Goal: Task Accomplishment & Management: Use online tool/utility

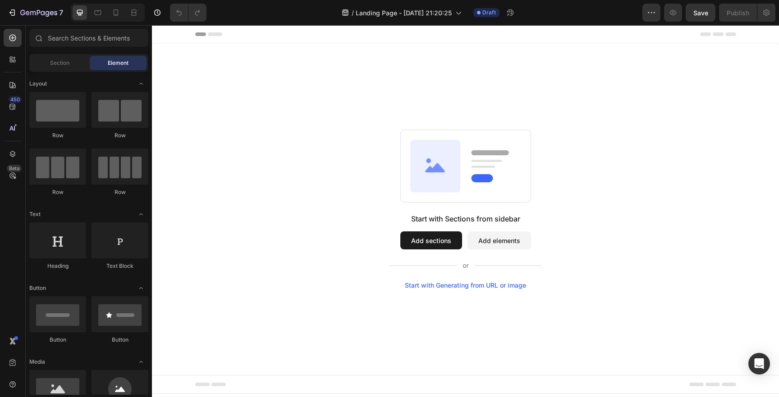
click at [445, 243] on button "Add sections" at bounding box center [431, 241] width 62 height 18
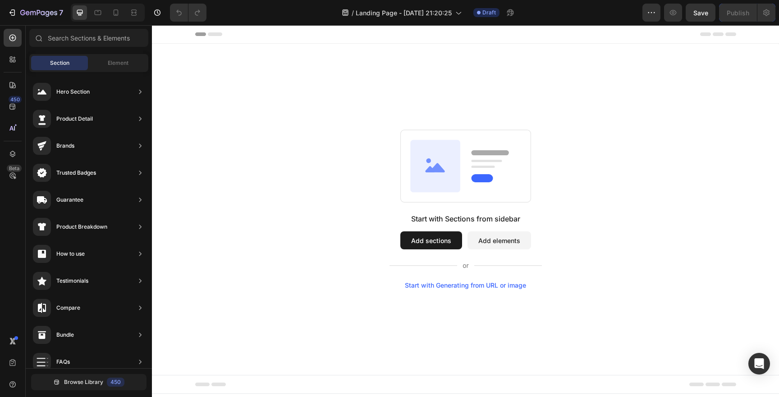
click at [423, 244] on button "Add sections" at bounding box center [431, 241] width 62 height 18
click at [495, 241] on button "Add elements" at bounding box center [499, 241] width 64 height 18
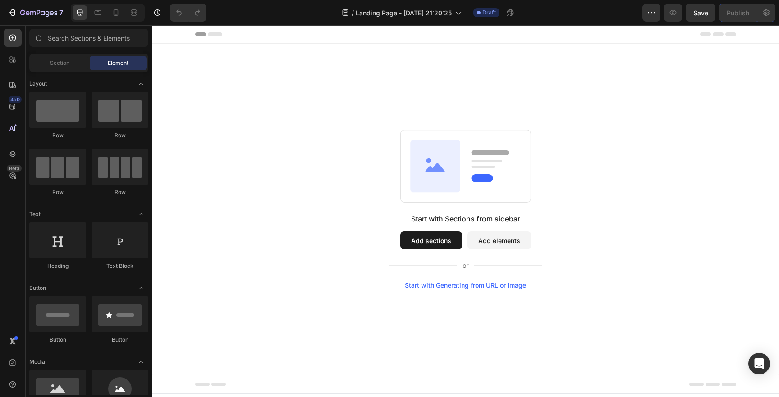
click at [412, 242] on button "Add sections" at bounding box center [431, 241] width 62 height 18
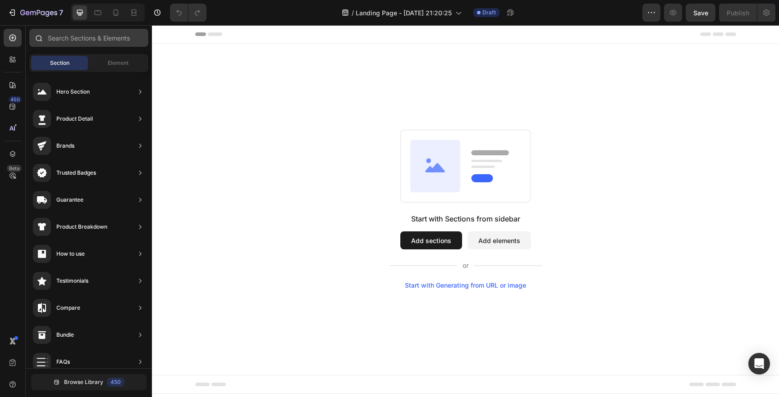
click at [72, 38] on input "text" at bounding box center [88, 38] width 119 height 18
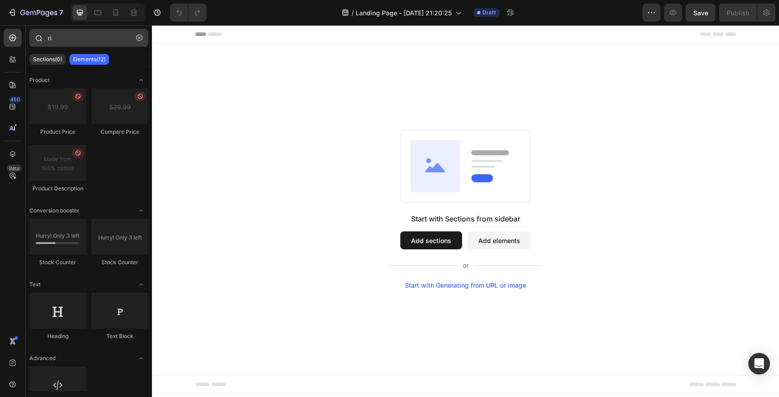
type input "r"
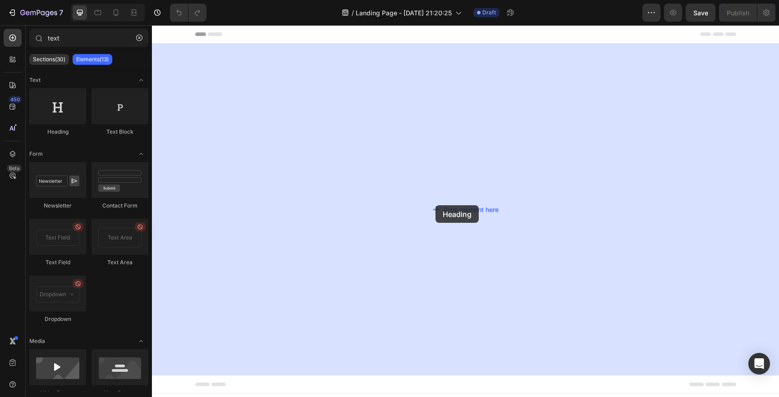
drag, startPoint x: 210, startPoint y: 124, endPoint x: 436, endPoint y: 205, distance: 239.6
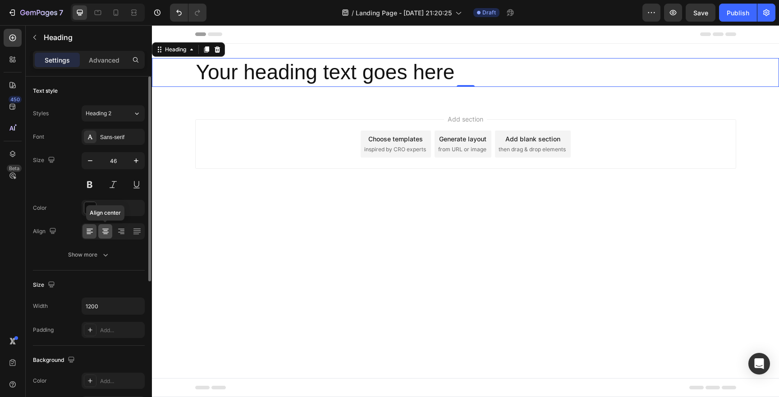
click at [103, 235] on icon at bounding box center [105, 231] width 9 height 9
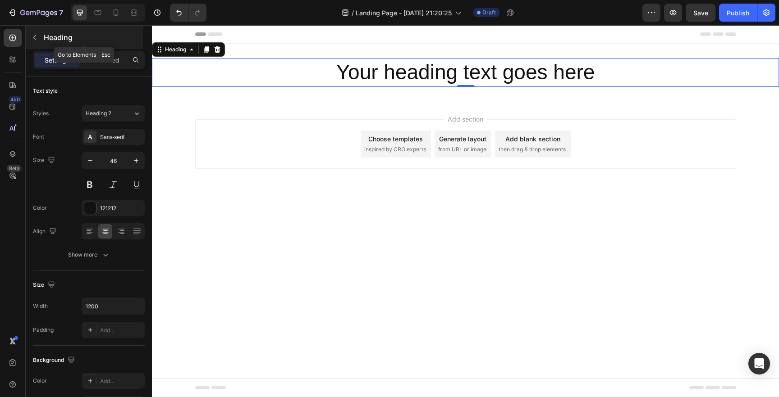
click at [37, 37] on icon "button" at bounding box center [34, 37] width 7 height 7
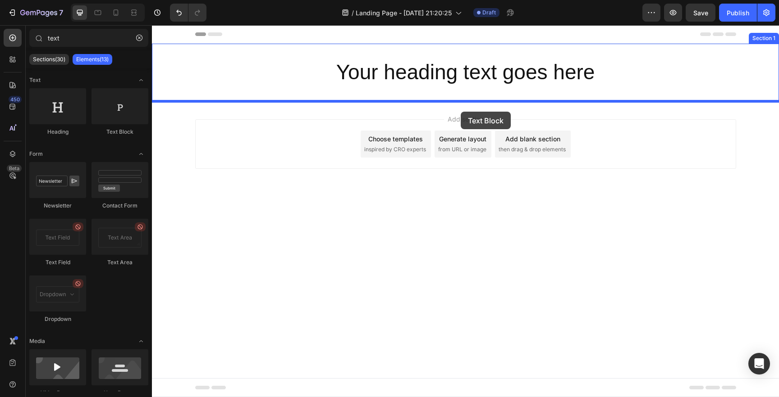
drag, startPoint x: 268, startPoint y: 129, endPoint x: 461, endPoint y: 111, distance: 193.3
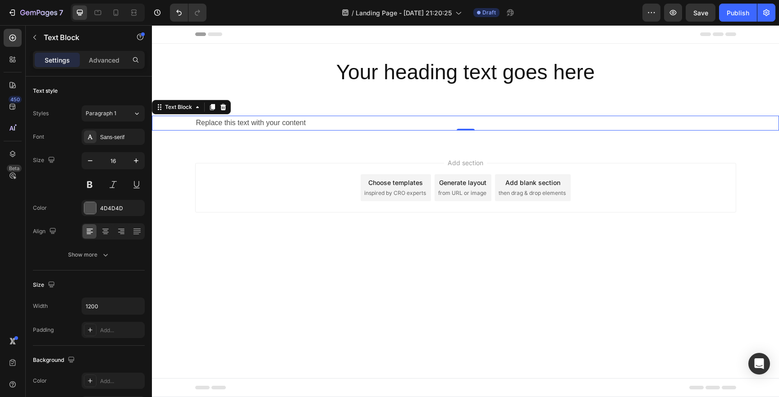
type input "tex"
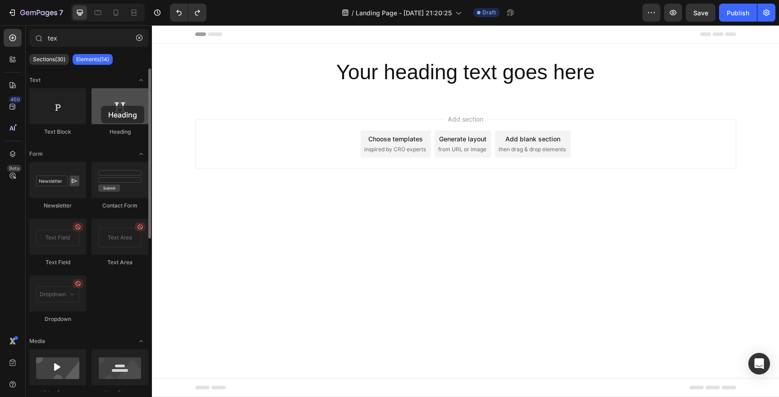
click at [101, 106] on div at bounding box center [119, 106] width 57 height 36
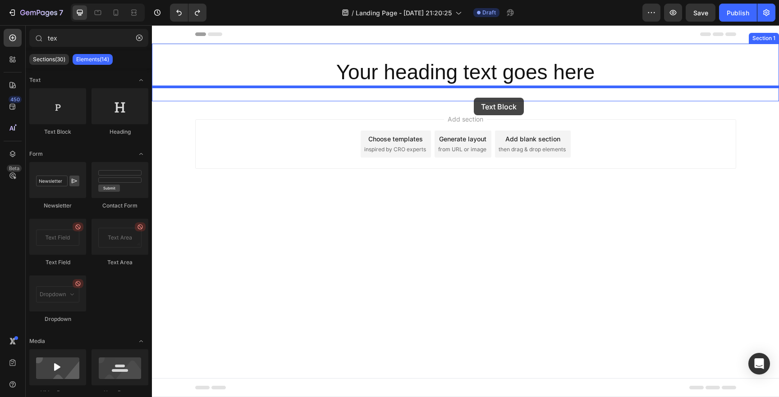
drag, startPoint x: 219, startPoint y: 135, endPoint x: 474, endPoint y: 97, distance: 257.5
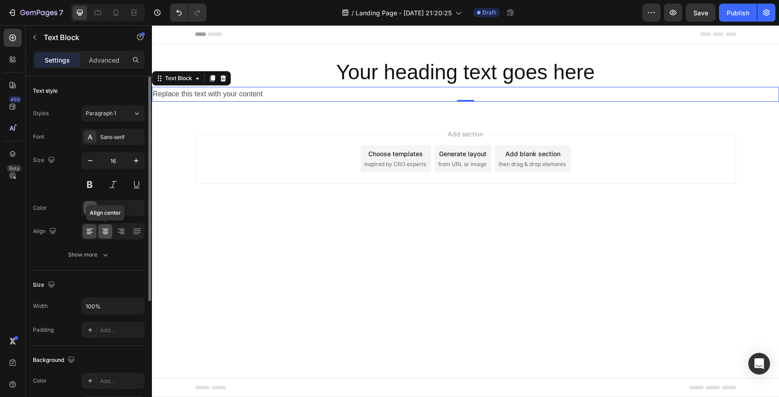
click at [107, 228] on icon at bounding box center [105, 231] width 9 height 9
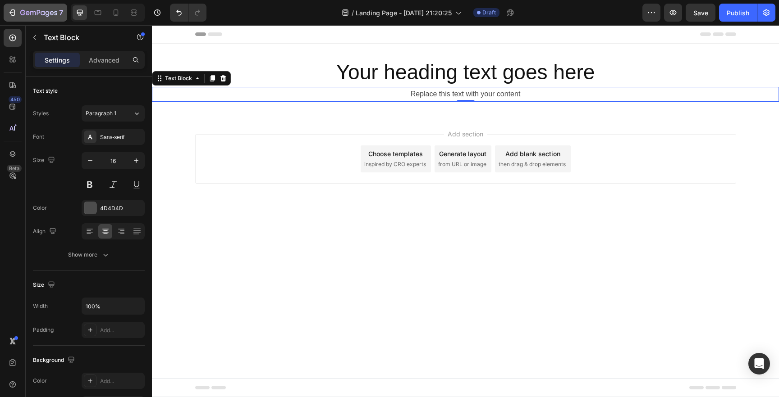
click at [18, 19] on button "7" at bounding box center [36, 13] width 64 height 18
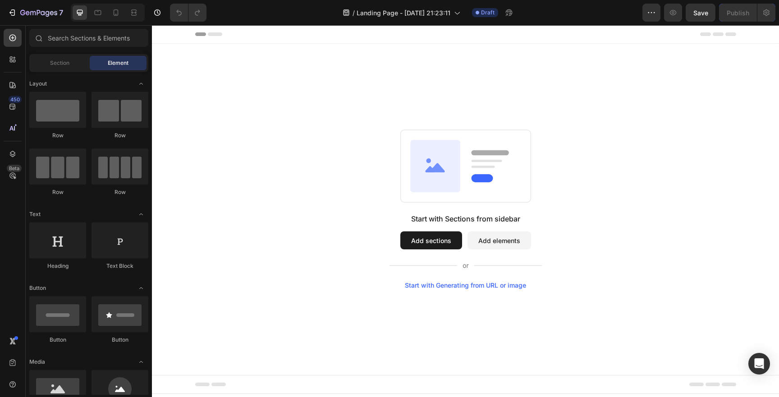
click at [465, 288] on div "Start with Generating from URL or image" at bounding box center [465, 285] width 121 height 7
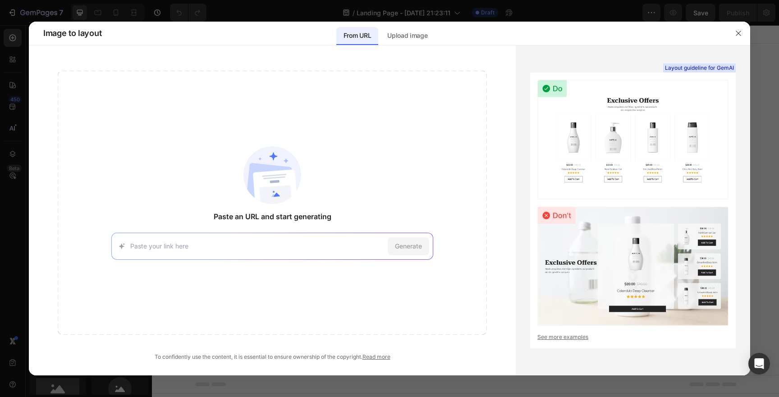
click at [326, 264] on div "Paste an URL and start generating Generate" at bounding box center [272, 203] width 429 height 265
click at [326, 262] on div "Paste an URL and start generating Generate" at bounding box center [272, 203] width 429 height 265
click at [312, 248] on input at bounding box center [257, 246] width 254 height 9
paste input "https://getyumi.co/pages/list-minute-by-minute-why-shes-flat?fbclid=IwY2xjawNEG…"
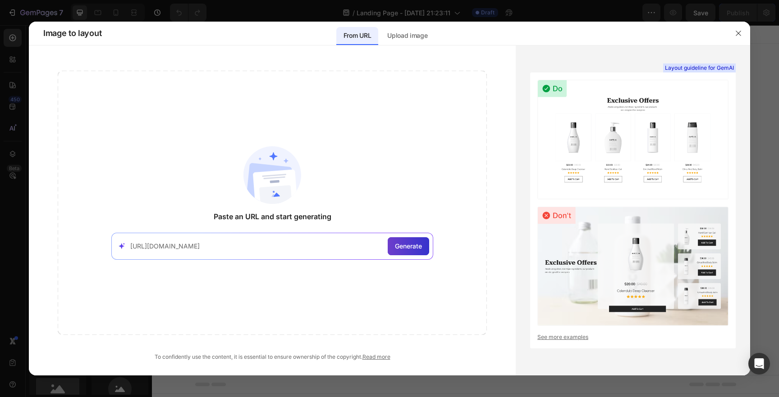
type input "https://getyumi.co/pages/list-minute-by-minute-why-shes-flat?fbclid=IwY2xjawNEG…"
click at [417, 250] on span "Generate" at bounding box center [408, 246] width 27 height 9
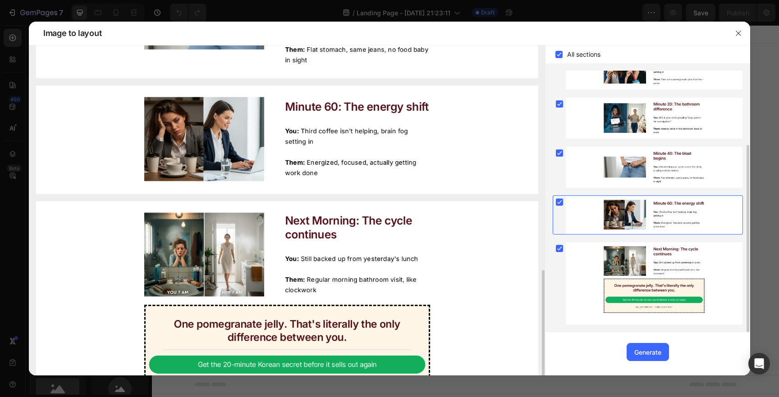
scroll to position [104, 0]
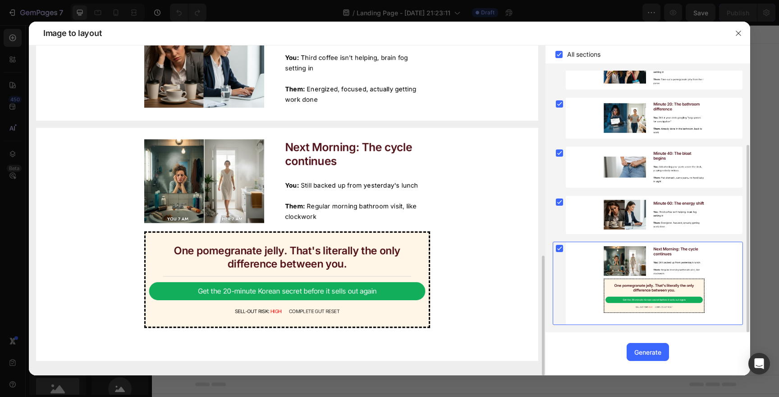
click at [358, 273] on img at bounding box center [287, 245] width 502 height 234
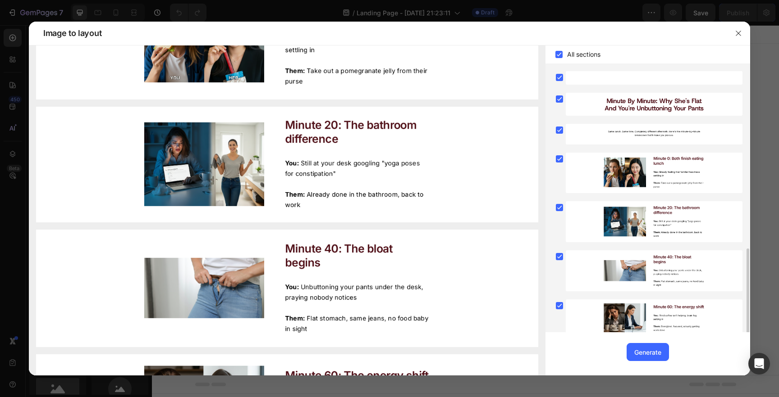
scroll to position [0, 0]
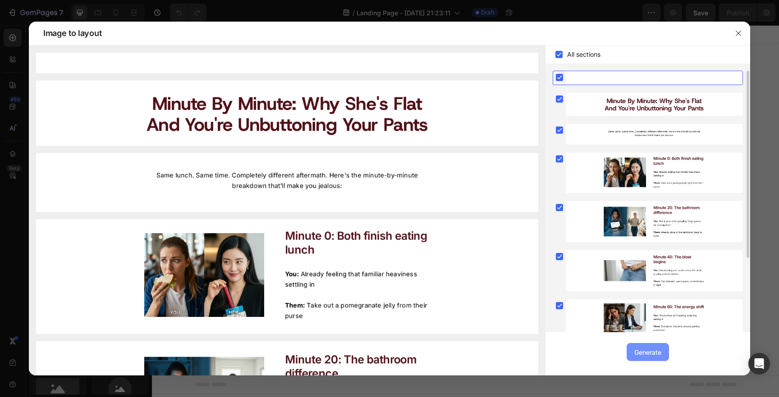
click at [640, 359] on button "Generate" at bounding box center [647, 352] width 42 height 18
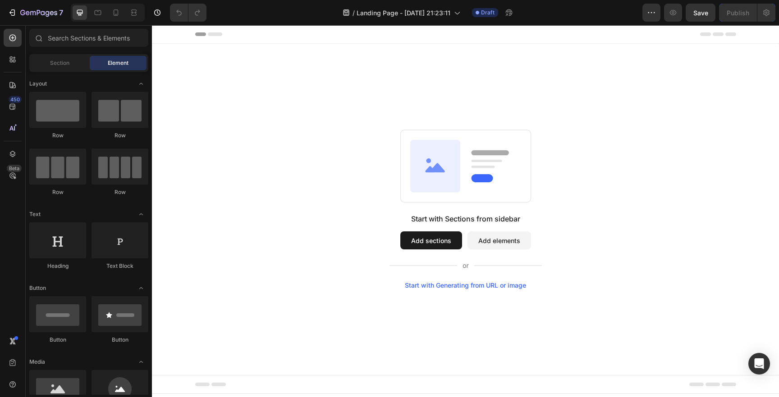
click at [472, 292] on div "Start with Sections from sidebar Add sections Add elements Start with Generatin…" at bounding box center [465, 210] width 627 height 332
click at [472, 288] on div "Start with Generating from URL or image" at bounding box center [465, 285] width 121 height 7
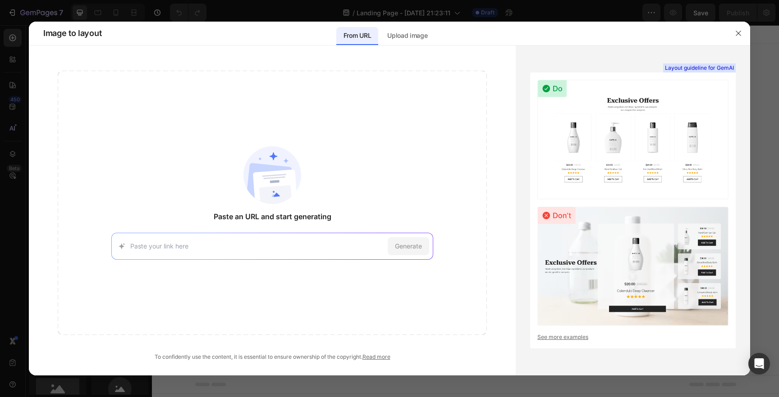
click at [326, 240] on div "Generate" at bounding box center [272, 246] width 322 height 27
click at [313, 244] on input at bounding box center [257, 246] width 254 height 9
paste input "[URL][DOMAIN_NAME]"
type input "[URL][DOMAIN_NAME]"
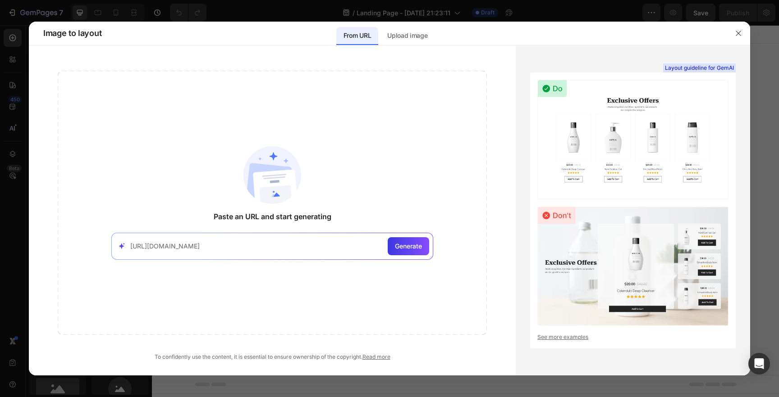
scroll to position [0, 0]
click at [430, 253] on div "https://getyumi.co/pages/list-minute-by-minute-why-shes-flat?fbclid=IwY2xjawNEG…" at bounding box center [272, 246] width 322 height 27
click at [423, 250] on div "Generate" at bounding box center [408, 246] width 41 height 18
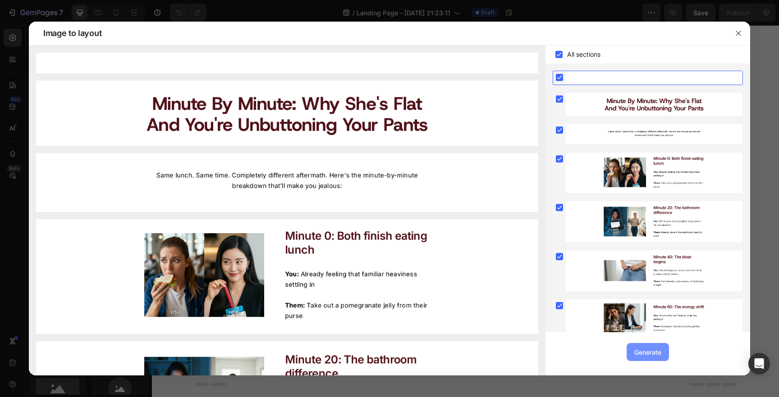
click at [653, 349] on div "Generate" at bounding box center [647, 352] width 27 height 9
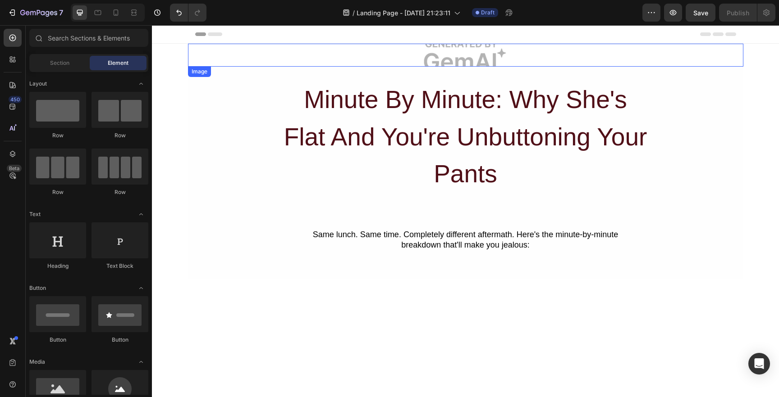
click at [527, 54] on img at bounding box center [465, 55] width 555 height 23
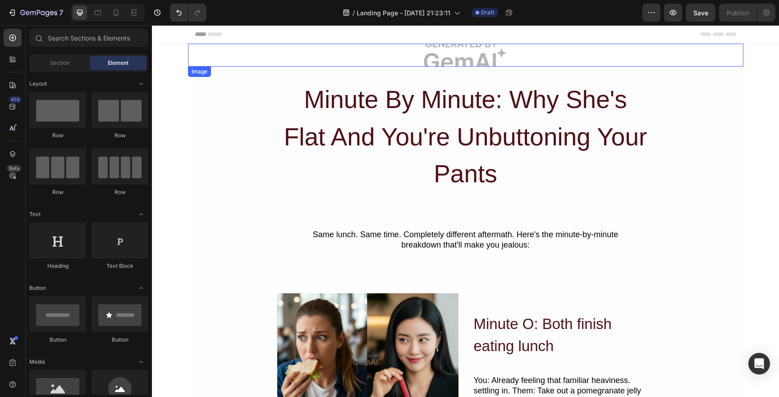
click at [239, 51] on img at bounding box center [465, 55] width 555 height 23
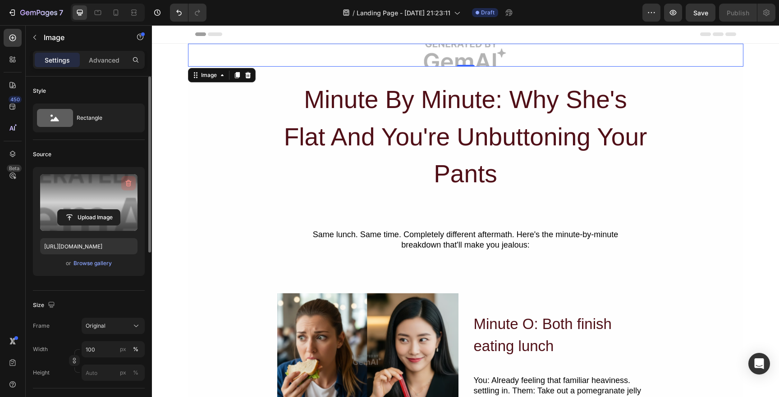
click at [127, 184] on icon "button" at bounding box center [128, 183] width 9 height 9
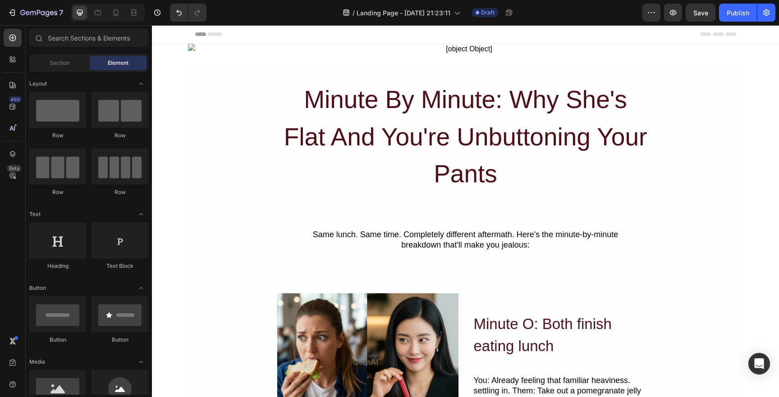
click at [257, 50] on img at bounding box center [465, 55] width 555 height 23
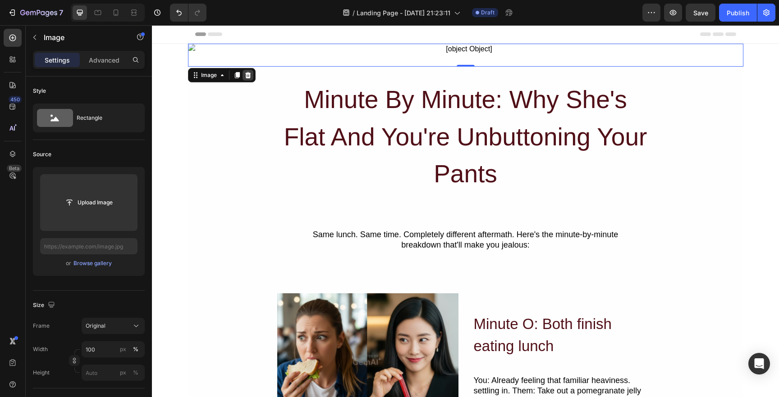
click at [245, 76] on icon at bounding box center [247, 75] width 7 height 7
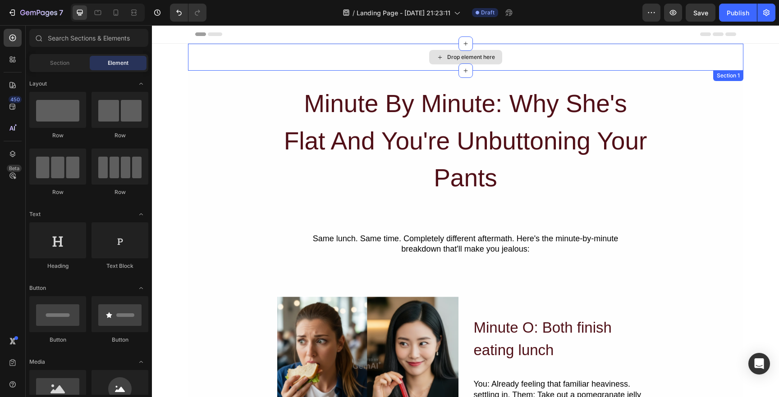
click at [384, 49] on div "Drop element here" at bounding box center [465, 57] width 555 height 27
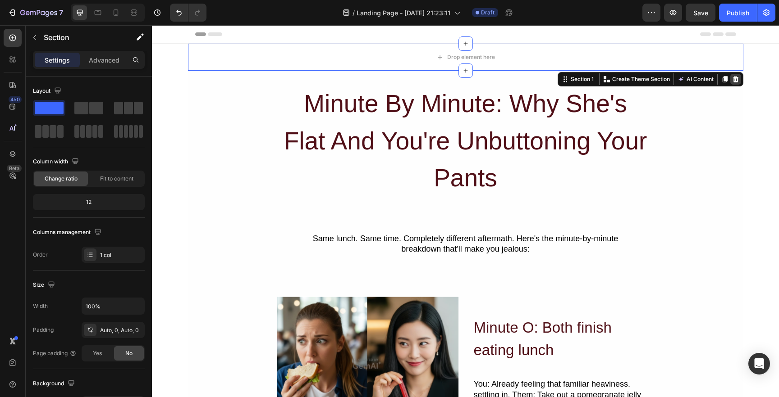
click at [733, 78] on icon at bounding box center [735, 79] width 6 height 6
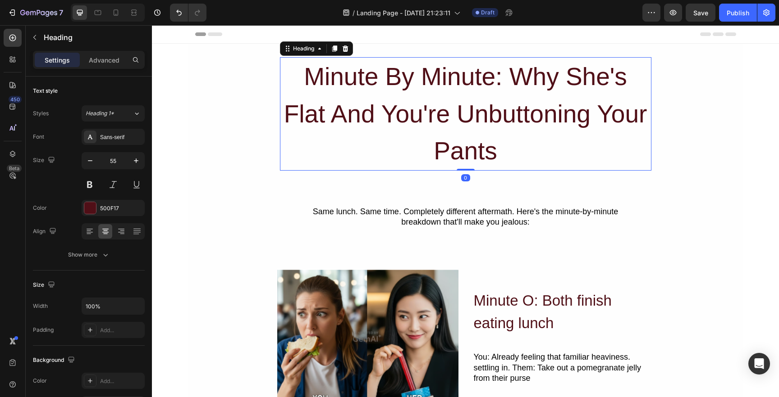
click at [532, 120] on h2 "Minute By Minute: Why She's Flat And You're Unbuttoning Your Pants" at bounding box center [465, 114] width 371 height 114
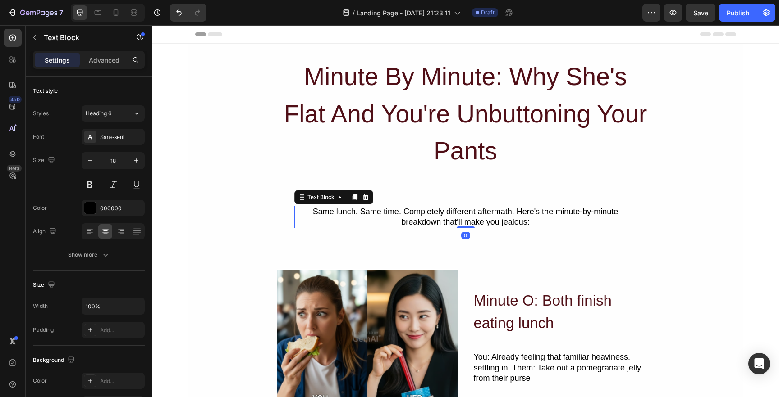
click at [453, 211] on div "Same lunch. Same time. Completely different aftermath. Here's the minute-by-min…" at bounding box center [465, 217] width 343 height 23
click at [459, 178] on div at bounding box center [465, 184] width 14 height 14
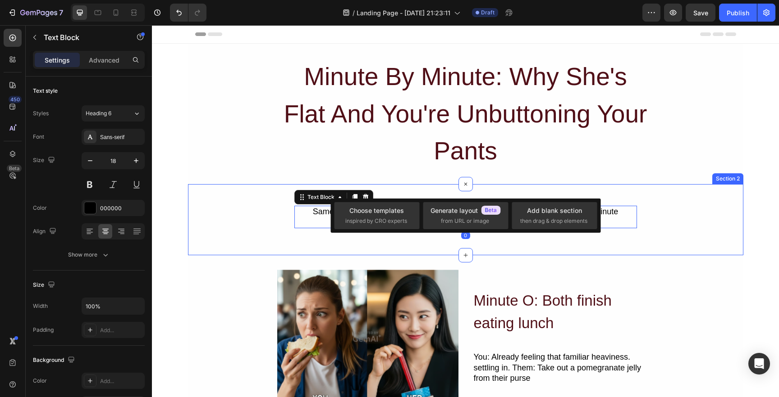
click at [440, 195] on div "Same lunch. Same time. Completely different aftermath. Here's the minute-by-min…" at bounding box center [465, 220] width 555 height 72
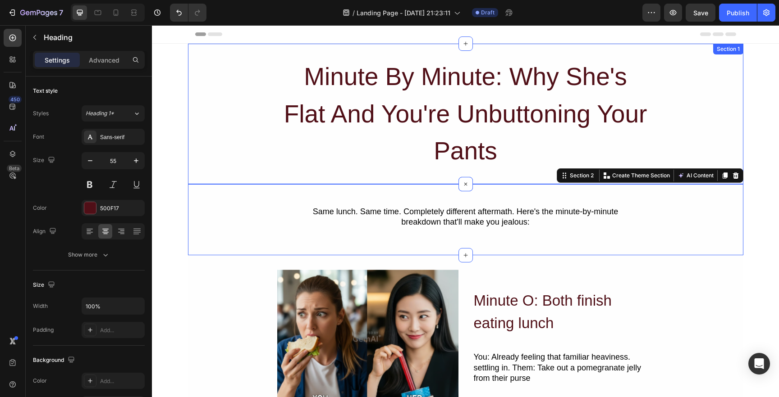
click at [438, 159] on h2 "Minute By Minute: Why She's Flat And You're Unbuttoning Your Pants" at bounding box center [465, 114] width 371 height 114
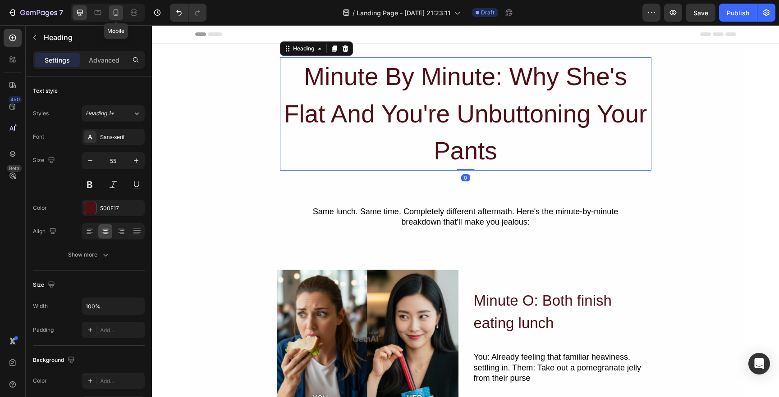
click at [112, 9] on icon at bounding box center [115, 12] width 9 height 9
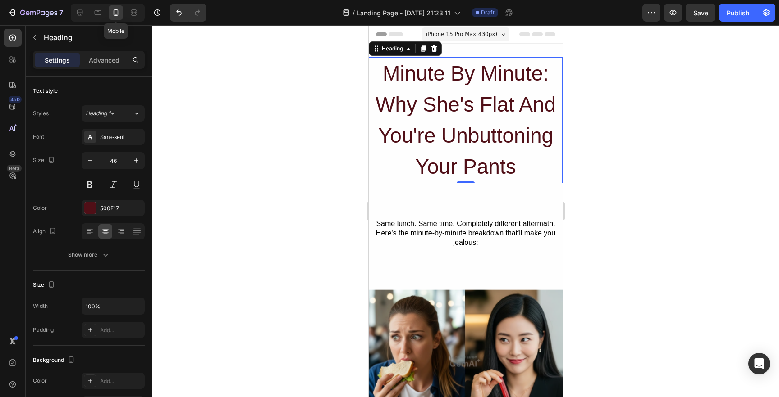
scroll to position [0, 0]
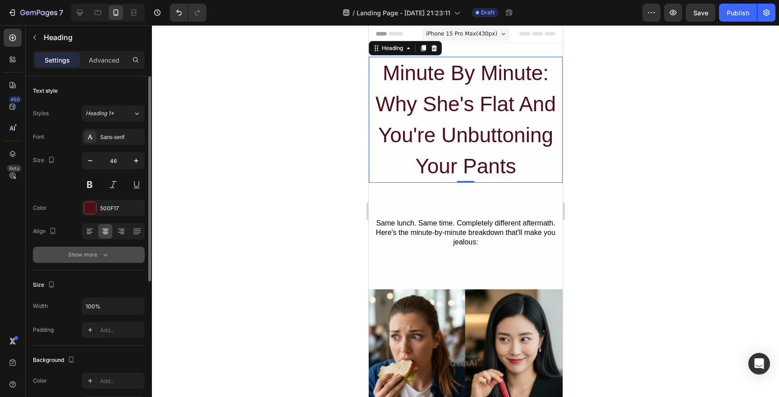
click at [97, 251] on div "Show more" at bounding box center [89, 255] width 42 height 9
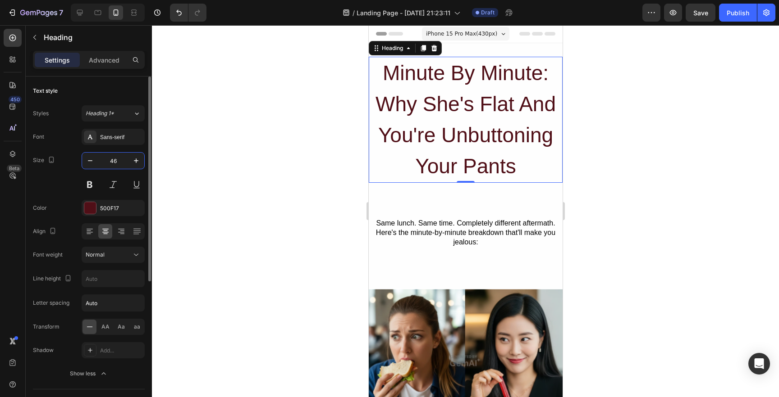
click at [110, 161] on input "46" at bounding box center [113, 161] width 30 height 16
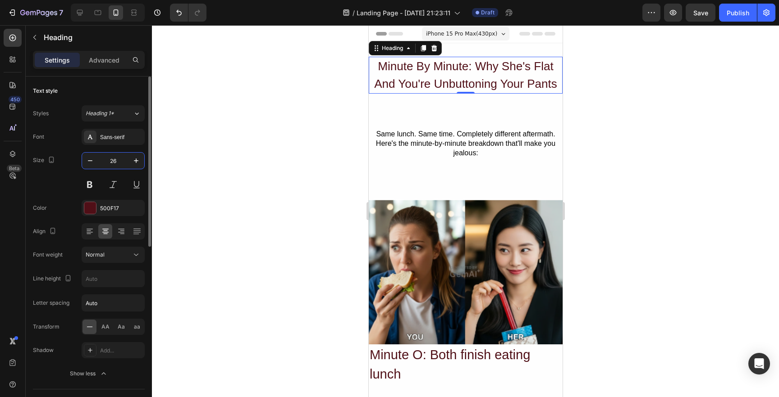
click at [110, 161] on input "26" at bounding box center [113, 161] width 30 height 16
type input "26"
click at [99, 60] on p "Advanced" at bounding box center [104, 59] width 31 height 9
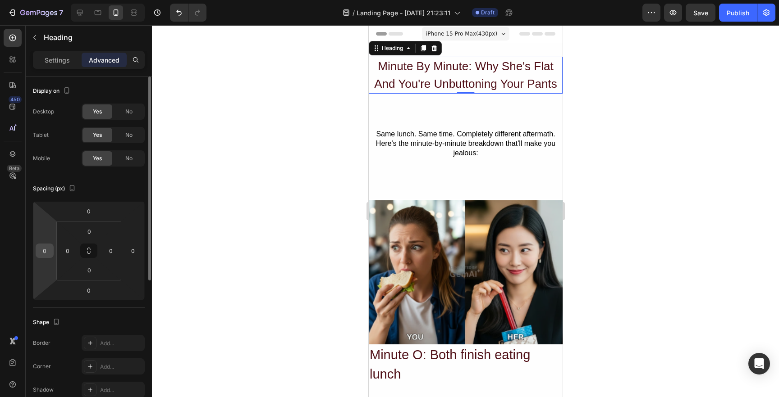
click at [42, 254] on input "0" at bounding box center [45, 251] width 14 height 14
click at [42, 254] on input "20" at bounding box center [45, 251] width 14 height 14
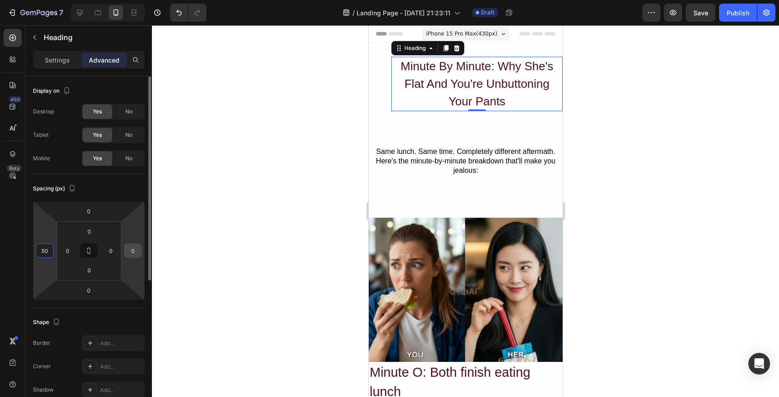
type input "50"
click at [137, 254] on input "0" at bounding box center [133, 251] width 14 height 14
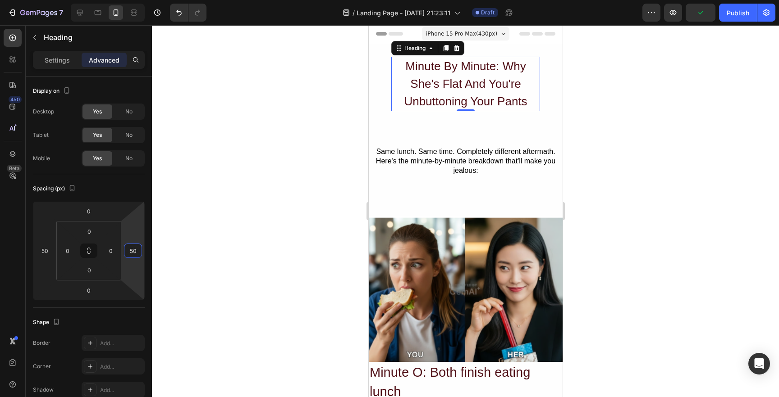
type input "50"
click at [237, 244] on div at bounding box center [465, 211] width 627 height 372
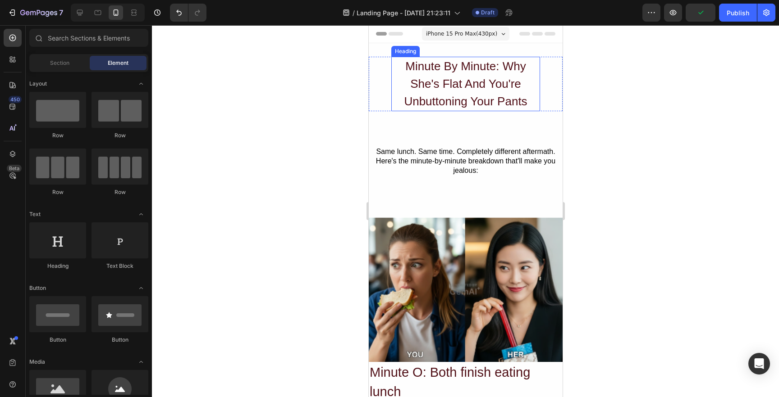
click at [444, 94] on h2 "Minute By Minute: Why She's Flat And You're Unbuttoning Your Pants" at bounding box center [465, 84] width 149 height 55
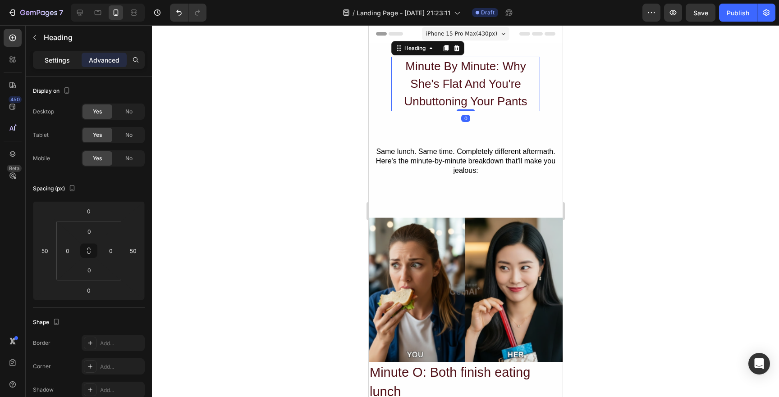
click at [52, 60] on p "Settings" at bounding box center [57, 59] width 25 height 9
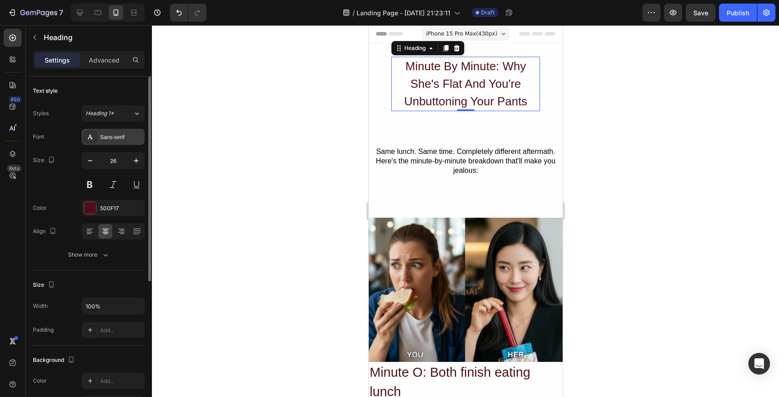
click at [111, 142] on div "Sans-serif" at bounding box center [113, 137] width 63 height 16
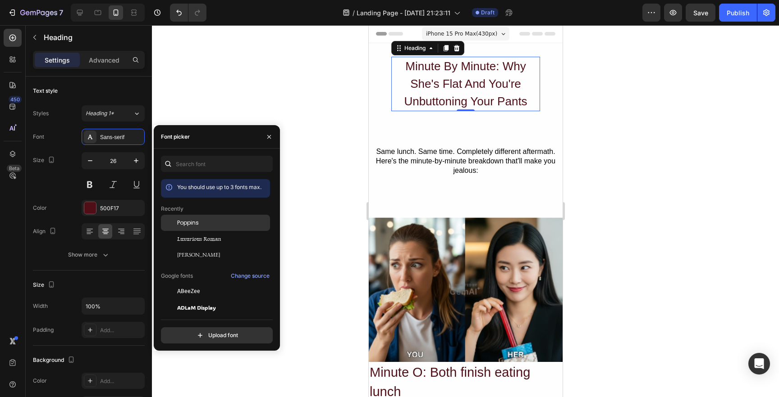
click at [186, 224] on span "Poppins" at bounding box center [188, 223] width 22 height 8
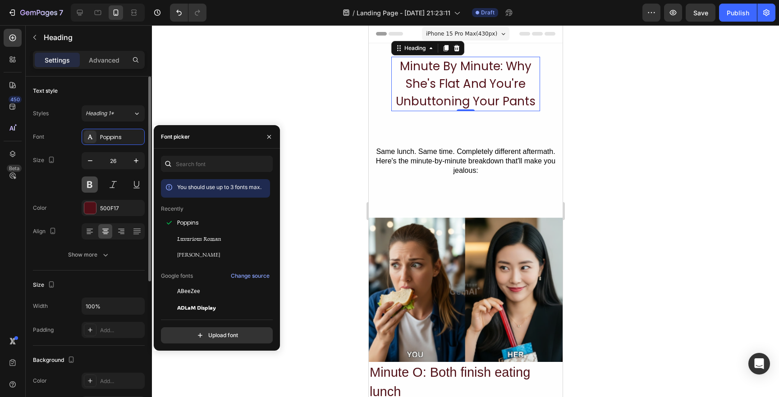
click at [92, 185] on button at bounding box center [90, 185] width 16 height 16
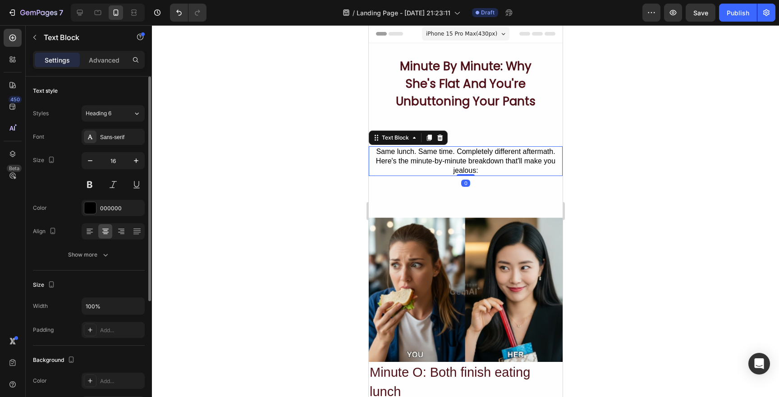
click at [446, 152] on div "Same lunch. Same time. Completely different aftermath. Here's the minute-by-min…" at bounding box center [465, 161] width 194 height 30
click at [464, 130] on div at bounding box center [465, 125] width 13 height 13
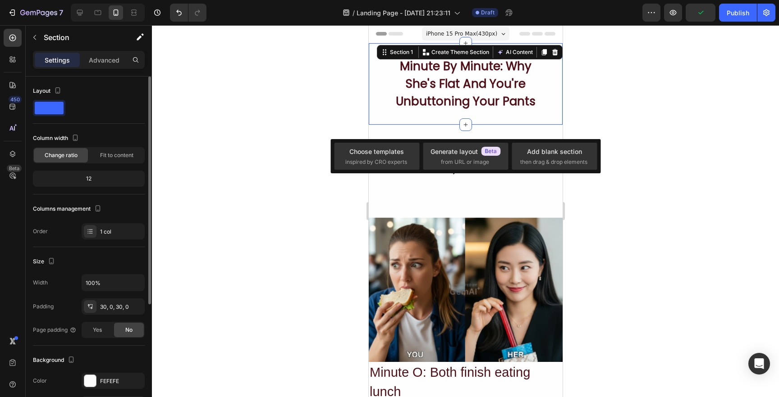
click at [439, 120] on div "Minute By Minute: Why She's Flat And You're Unbuttoning Your Pants Heading Row …" at bounding box center [465, 84] width 194 height 82
click at [297, 142] on div at bounding box center [465, 211] width 627 height 372
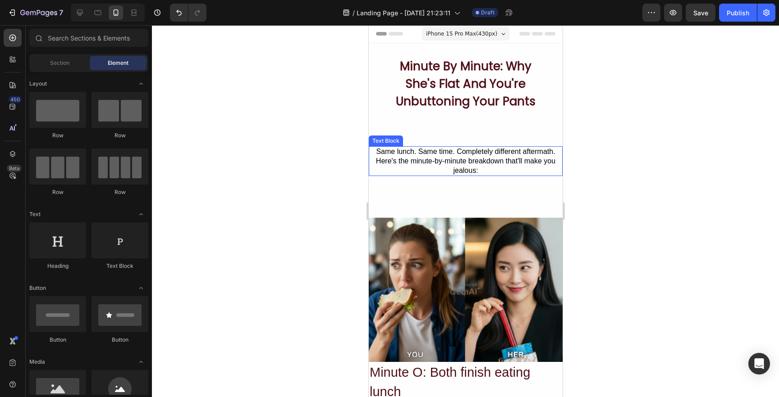
click at [416, 165] on div "Same lunch. Same time. Completely different aftermath. Here's the minute-by-min…" at bounding box center [465, 161] width 194 height 30
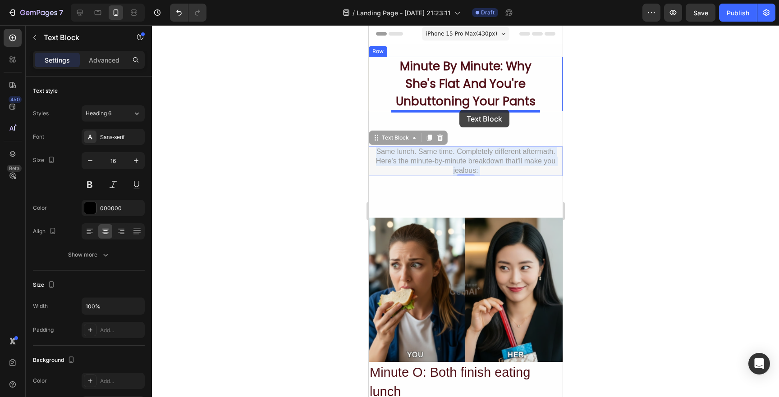
drag, startPoint x: 461, startPoint y: 166, endPoint x: 459, endPoint y: 110, distance: 55.9
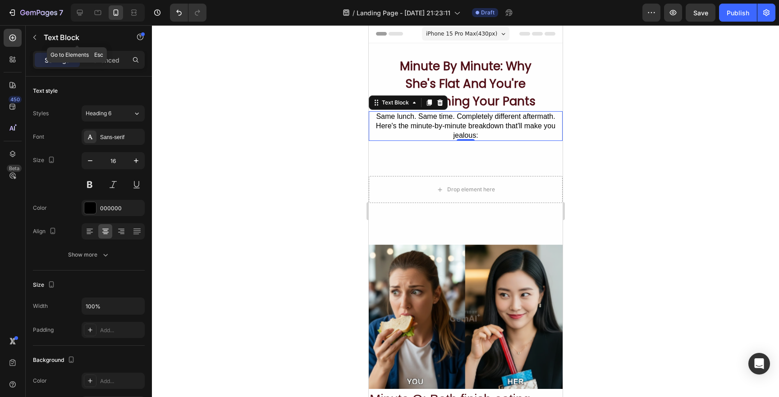
click at [108, 49] on div "Text Block" at bounding box center [77, 38] width 103 height 26
click at [109, 63] on p "Advanced" at bounding box center [104, 59] width 31 height 9
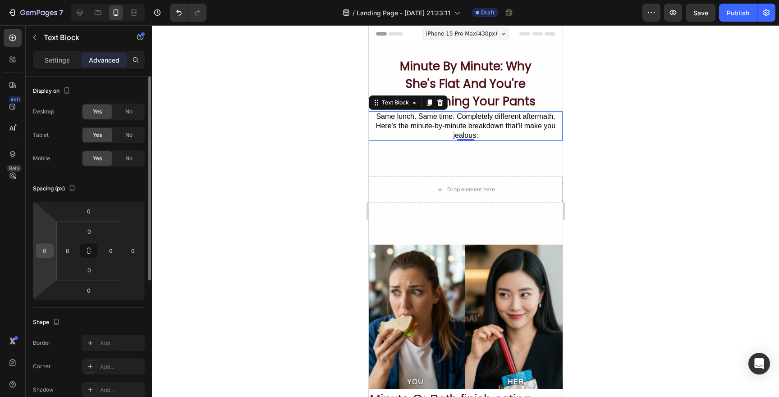
click at [37, 255] on div "0" at bounding box center [45, 251] width 18 height 14
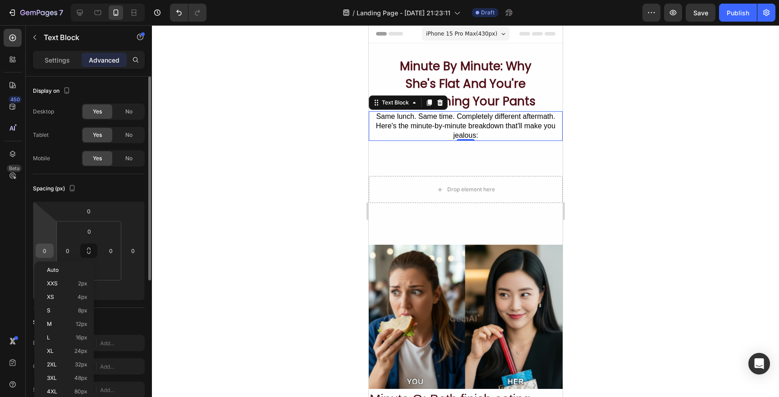
click at [50, 250] on input "0" at bounding box center [45, 251] width 14 height 14
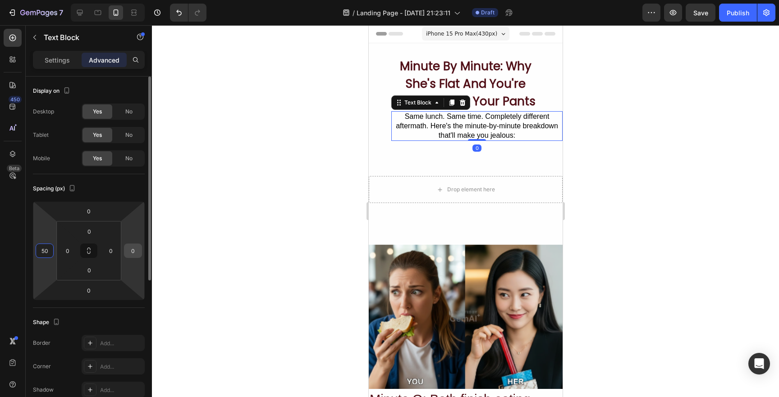
type input "50"
click at [130, 249] on input "0" at bounding box center [133, 251] width 14 height 14
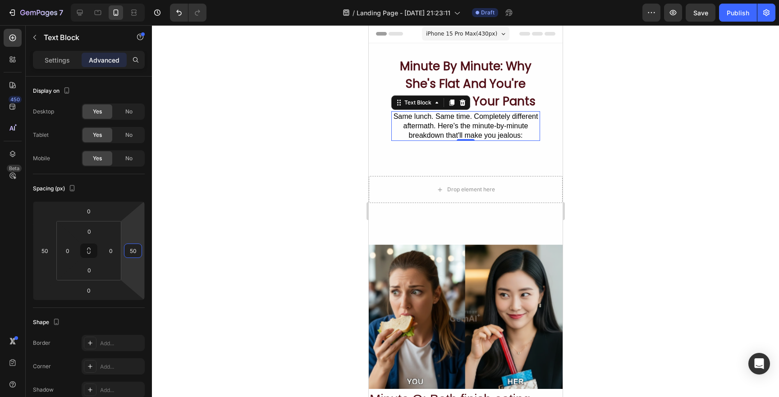
type input "50"
click at [253, 249] on div at bounding box center [465, 211] width 627 height 372
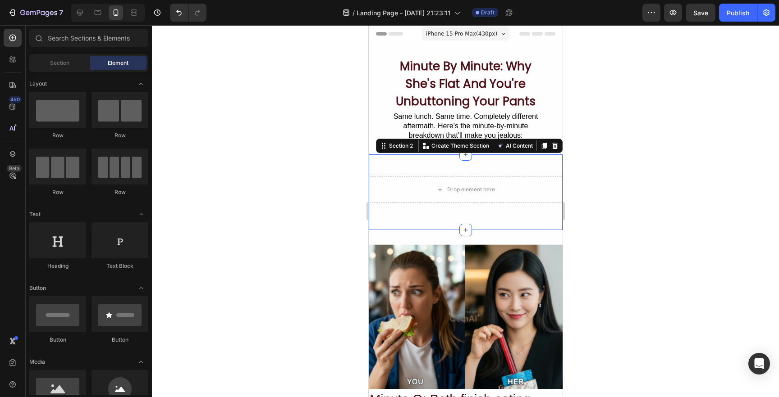
click at [409, 168] on div "Drop element here Row Section 2 You can create reusable sections Create Theme S…" at bounding box center [465, 193] width 194 height 76
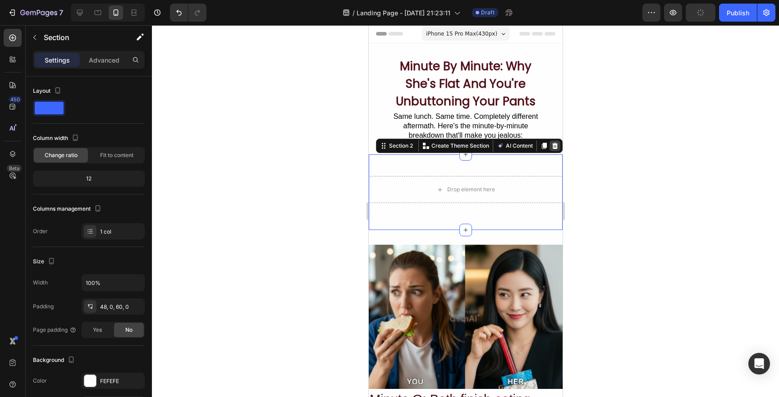
click at [556, 146] on icon at bounding box center [555, 146] width 6 height 6
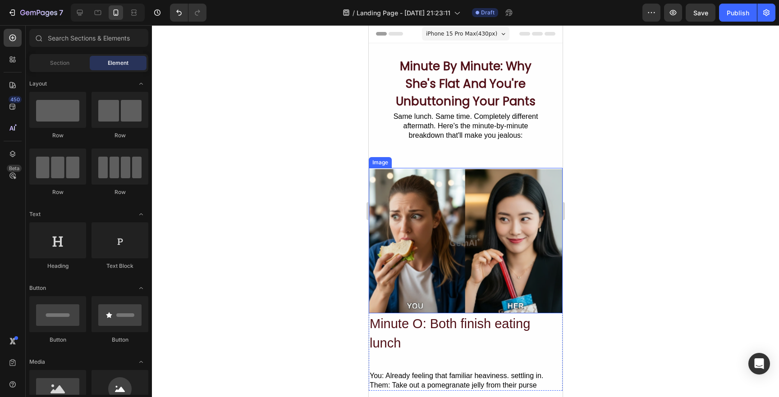
click at [284, 185] on div at bounding box center [465, 211] width 627 height 372
click at [324, 183] on div at bounding box center [465, 211] width 627 height 372
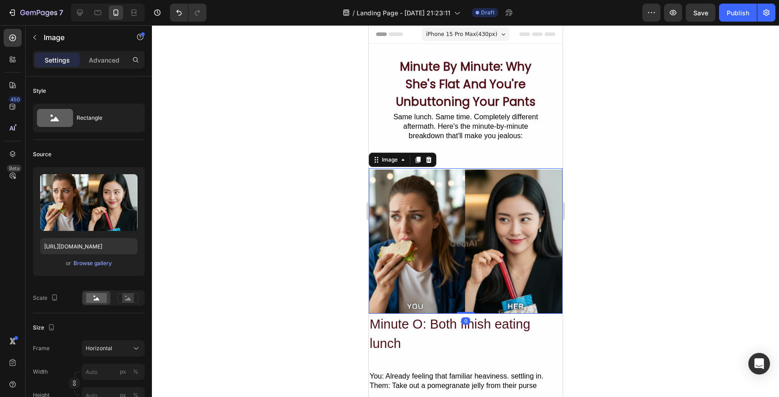
click at [468, 242] on img at bounding box center [465, 242] width 194 height 146
click at [346, 221] on div at bounding box center [465, 211] width 627 height 372
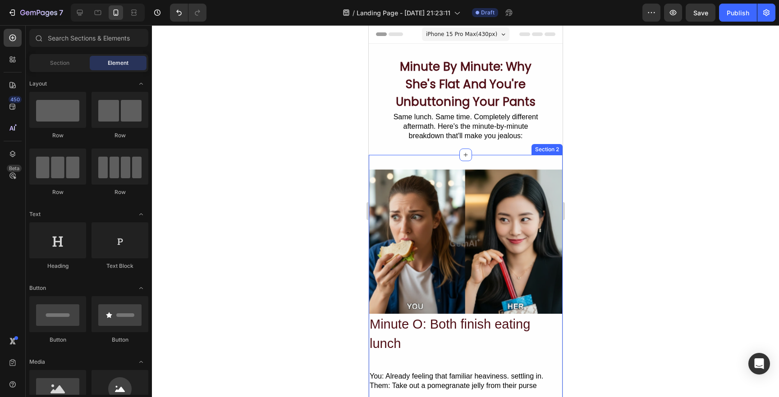
click at [447, 157] on div "Image Minute O: Both finish eating lunch Heading You: Already feeling that fami…" at bounding box center [465, 280] width 194 height 250
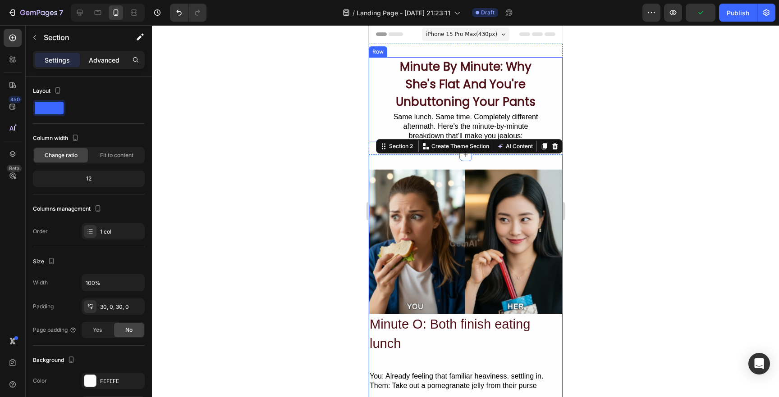
click at [100, 54] on div "Advanced" at bounding box center [104, 60] width 45 height 14
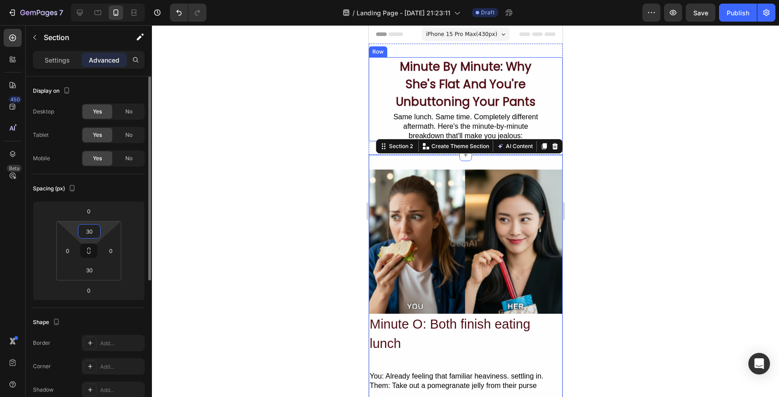
click at [94, 237] on input "30" at bounding box center [89, 232] width 18 height 14
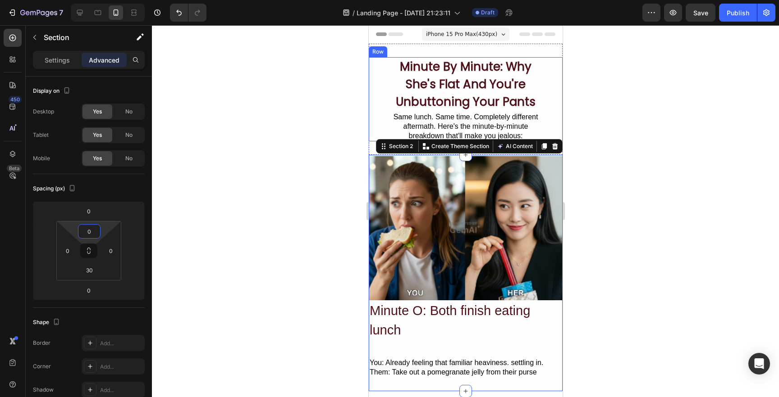
type input "0"
click at [181, 237] on div at bounding box center [465, 211] width 627 height 372
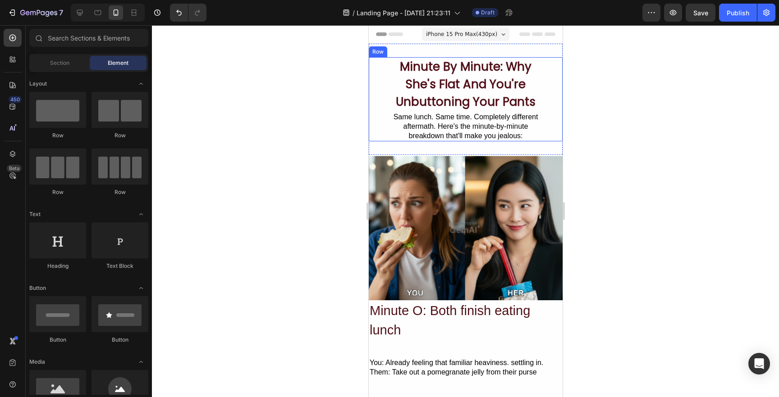
click at [262, 225] on div at bounding box center [465, 211] width 627 height 372
click at [604, 183] on div at bounding box center [465, 211] width 627 height 372
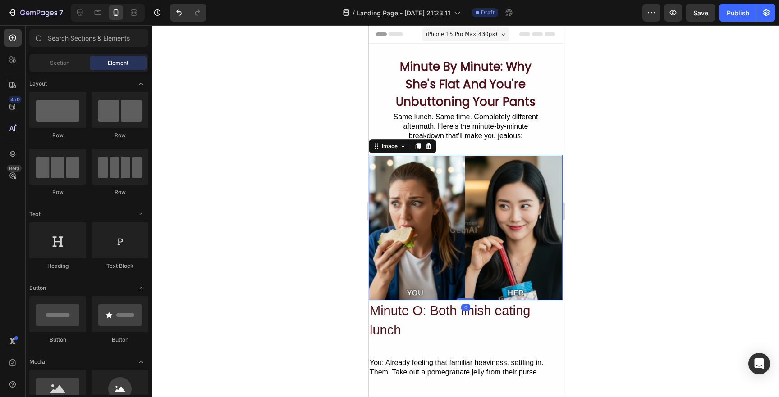
click at [493, 204] on img at bounding box center [465, 228] width 194 height 146
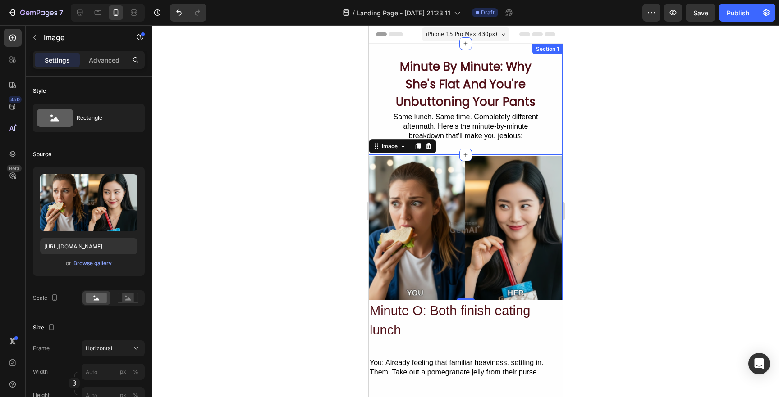
click at [394, 50] on div "Minute By Minute: Why She's Flat And You're Unbuttoning Your Pants Heading Same…" at bounding box center [465, 99] width 194 height 111
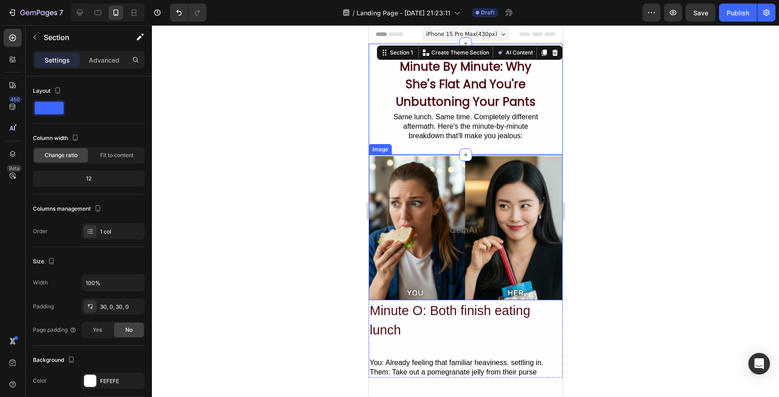
click at [525, 167] on img at bounding box center [465, 228] width 194 height 146
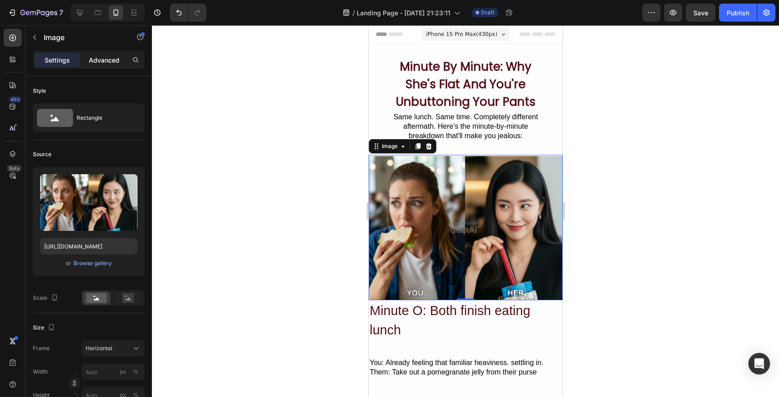
click at [102, 57] on p "Advanced" at bounding box center [104, 59] width 31 height 9
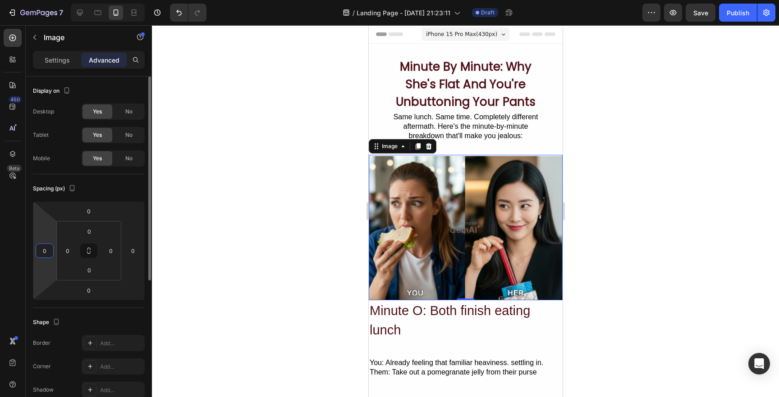
click at [46, 250] on input "0" at bounding box center [45, 251] width 14 height 14
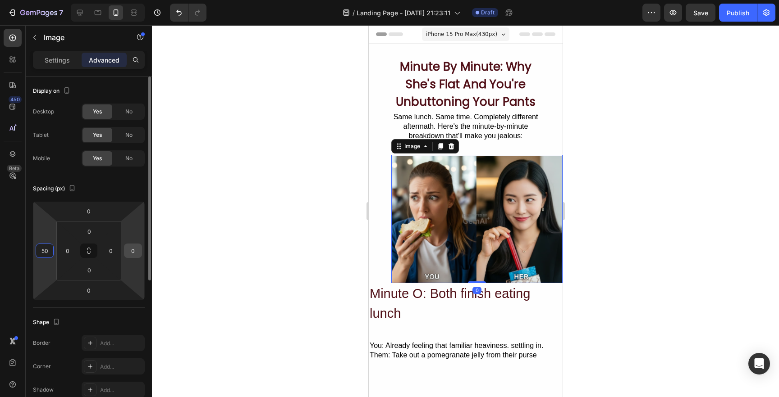
type input "50"
click at [133, 253] on input "0" at bounding box center [133, 251] width 14 height 14
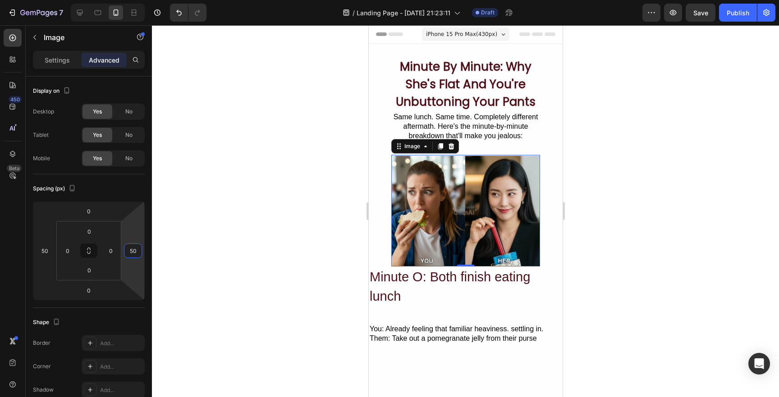
type input "50"
click at [304, 242] on div at bounding box center [465, 211] width 627 height 372
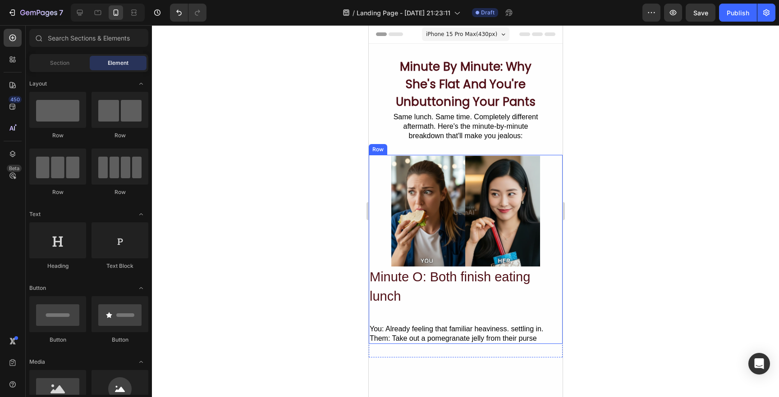
click at [374, 250] on div "Image" at bounding box center [465, 211] width 194 height 112
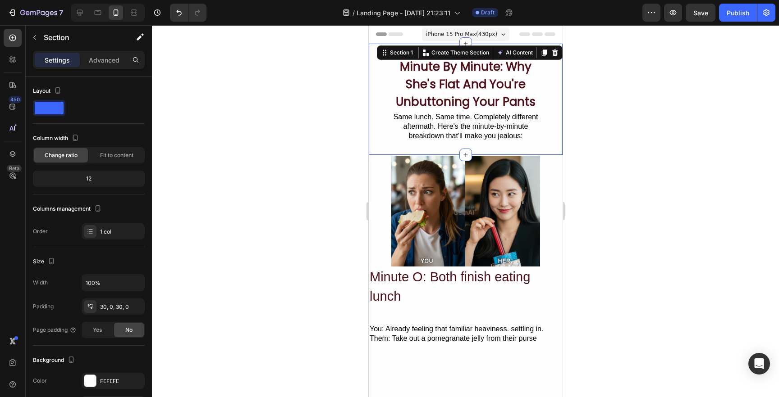
click at [559, 146] on div "Minute By Minute: Why She's Flat And You're Unbuttoning Your Pants Heading Same…" at bounding box center [465, 99] width 194 height 111
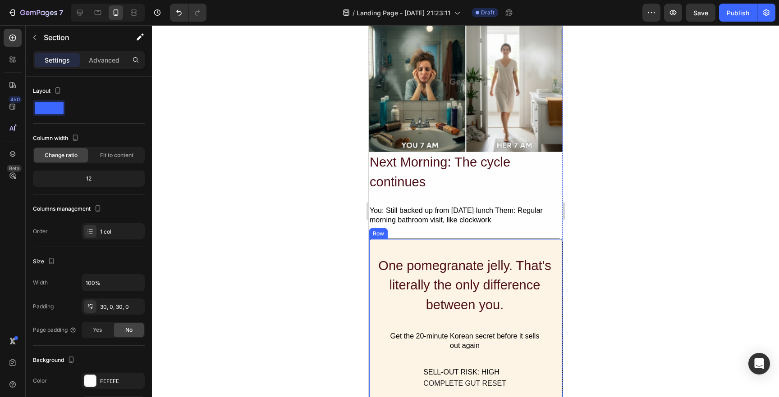
scroll to position [1028, 0]
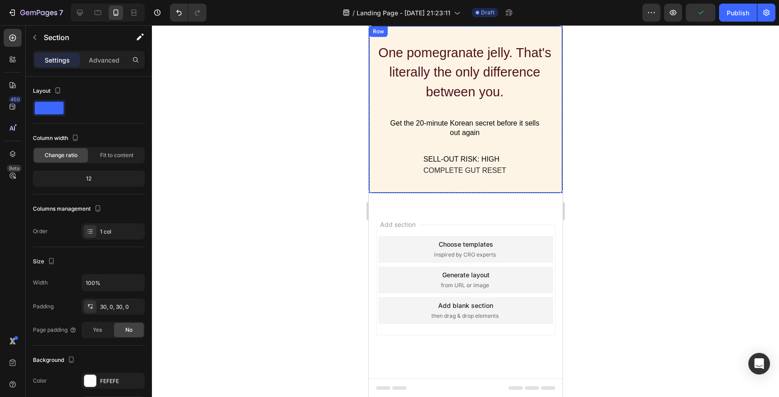
click at [553, 189] on div "One pomegranate jelly. That's literally the only difference between you. Headin…" at bounding box center [465, 110] width 194 height 168
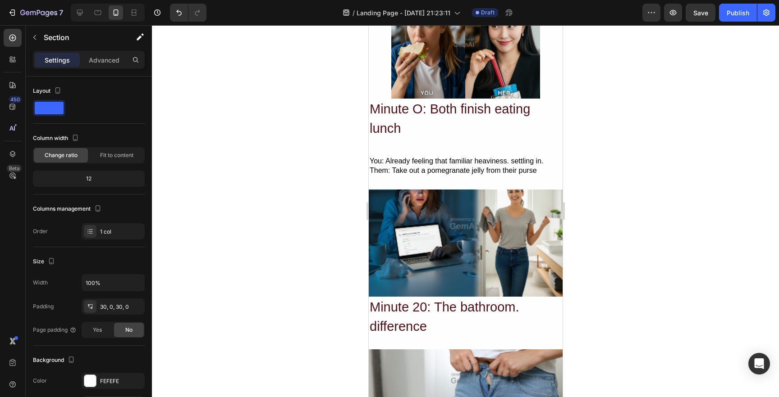
scroll to position [0, 0]
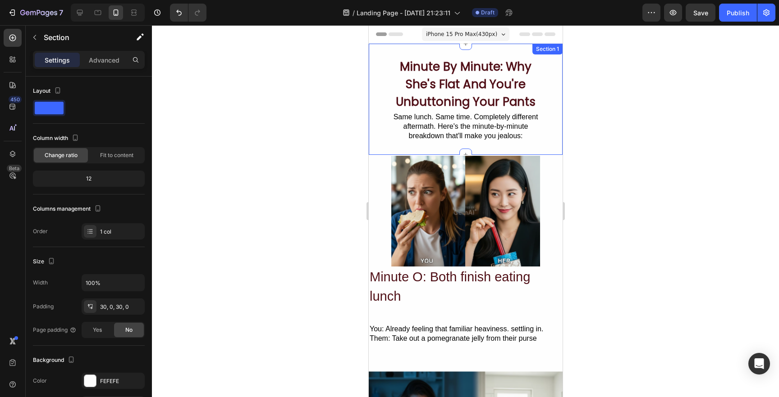
click at [547, 51] on div "Section 1" at bounding box center [547, 49] width 30 height 11
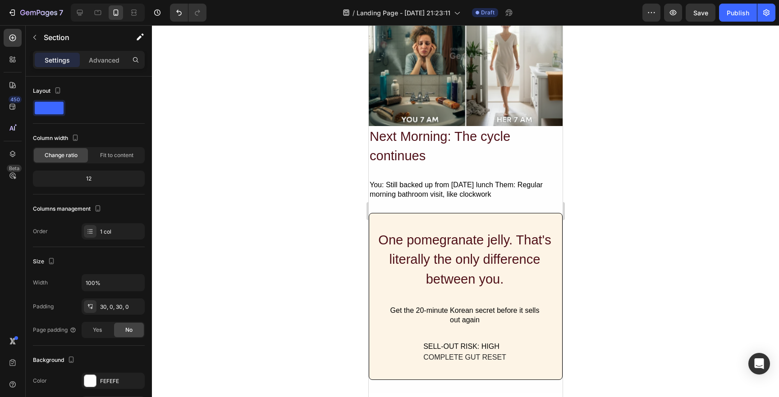
scroll to position [1132, 0]
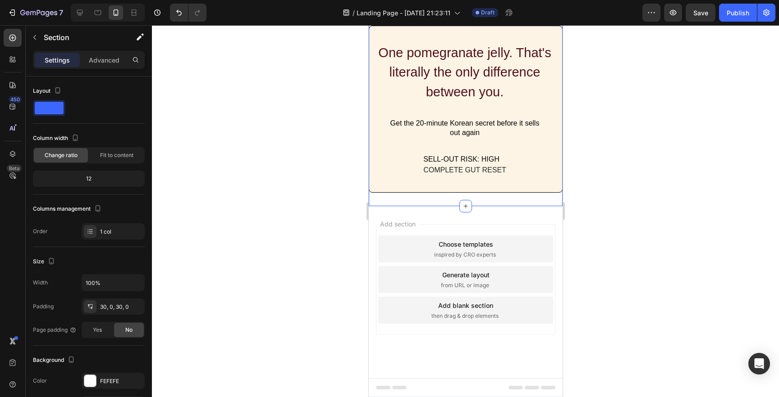
click at [111, 65] on div "Advanced" at bounding box center [104, 60] width 45 height 14
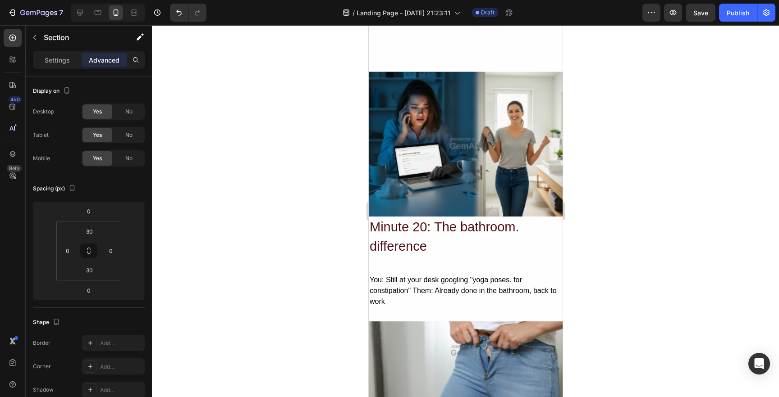
scroll to position [0, 0]
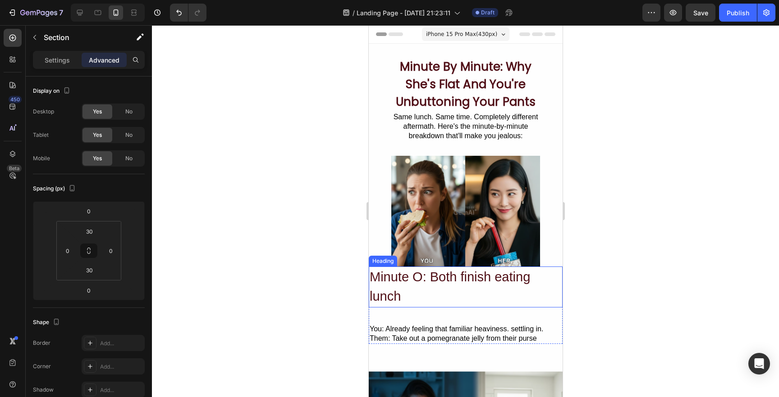
click at [286, 201] on div at bounding box center [465, 211] width 627 height 372
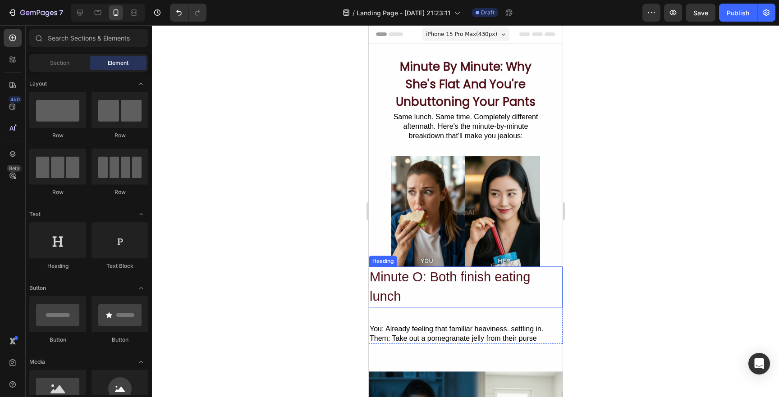
click at [521, 302] on h2 "Minute O: Both finish eating lunch" at bounding box center [465, 287] width 194 height 41
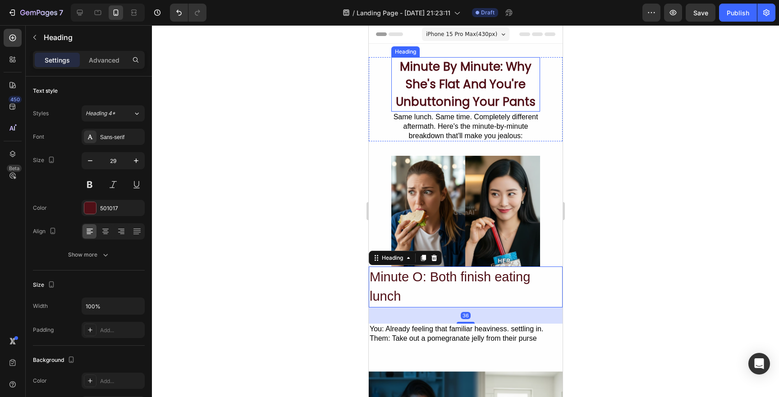
click at [462, 80] on h2 "Minute By Minute: Why She's Flat And You're Unbuttoning Your Pants" at bounding box center [465, 84] width 149 height 55
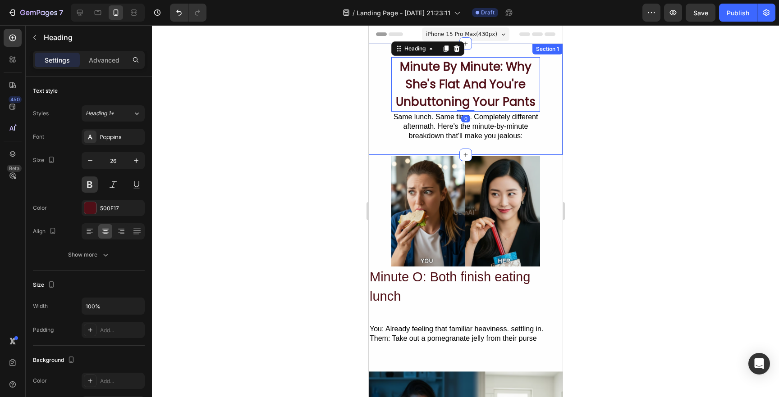
click at [423, 125] on div "Same lunch. Same time. Completely different aftermath. Here's the minute-by-min…" at bounding box center [465, 127] width 149 height 30
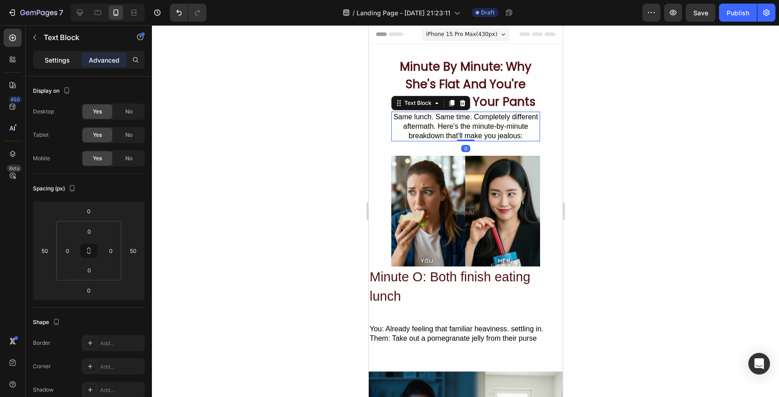
click at [58, 56] on p "Settings" at bounding box center [57, 59] width 25 height 9
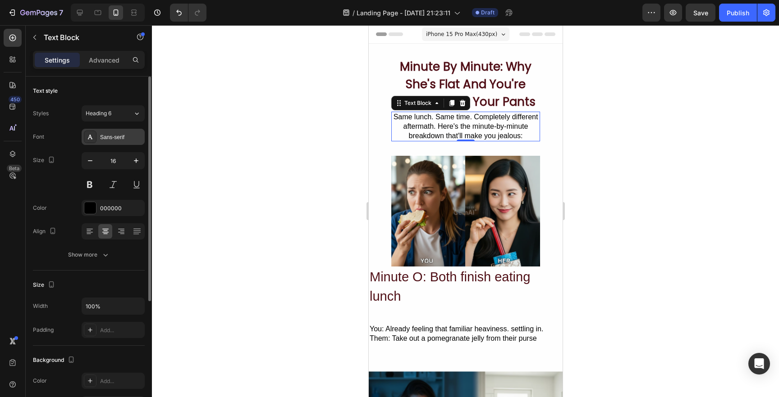
click at [112, 137] on div "Sans-serif" at bounding box center [121, 137] width 42 height 8
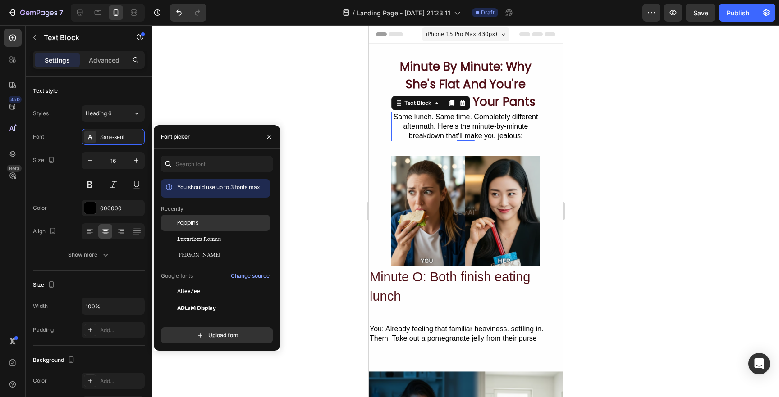
click at [192, 228] on div "Poppins" at bounding box center [215, 223] width 109 height 16
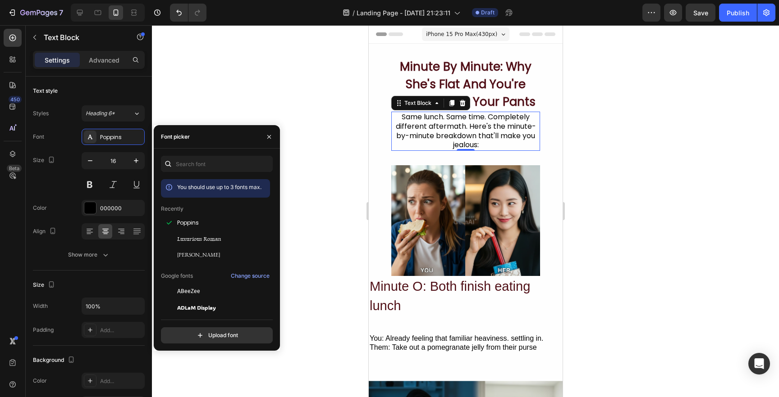
click at [337, 195] on div at bounding box center [465, 211] width 627 height 372
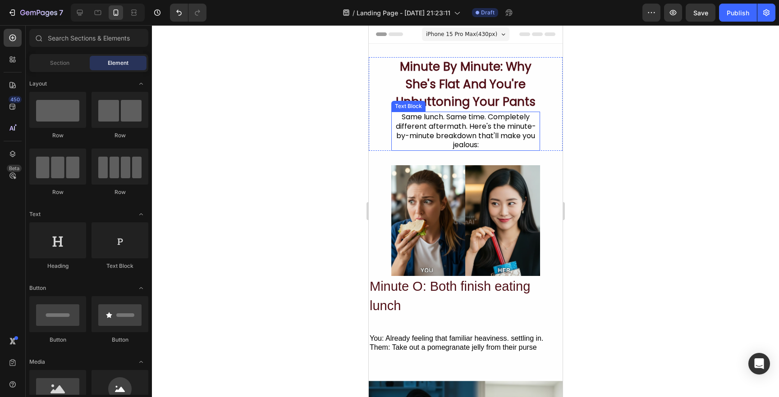
click at [475, 132] on div "Same lunch. Same time. Completely different aftermath. Here's the minute-by-min…" at bounding box center [465, 131] width 149 height 39
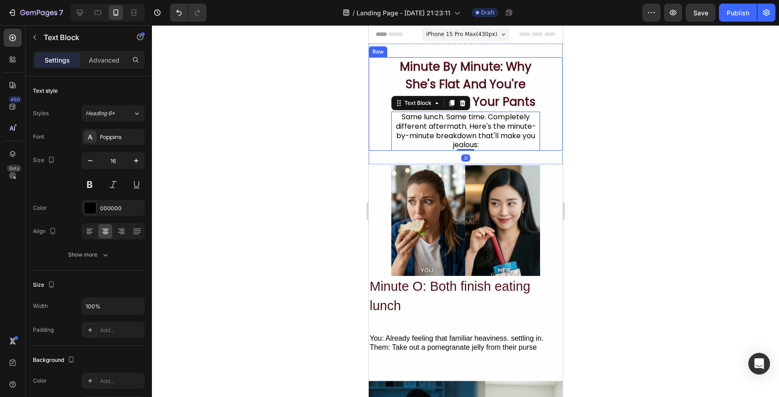
click at [343, 138] on div at bounding box center [465, 211] width 627 height 372
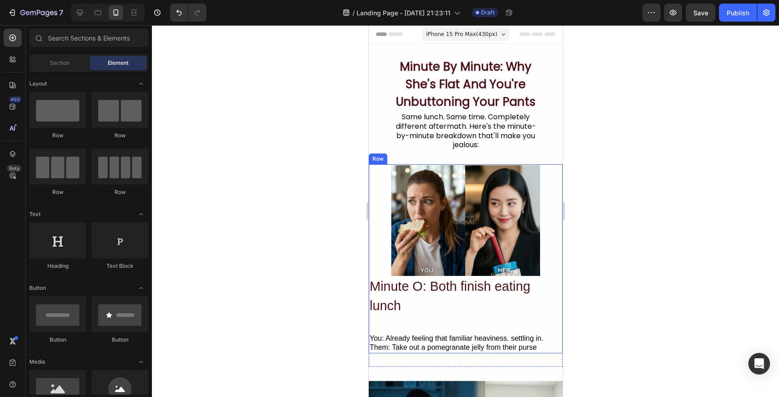
click at [552, 181] on div "Image" at bounding box center [465, 220] width 194 height 112
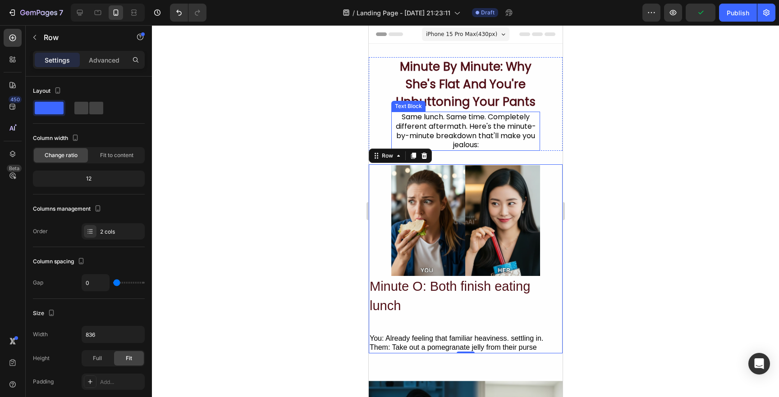
click at [466, 123] on div "Same lunch. Same time. Completely different aftermath. Here's the minute-by-min…" at bounding box center [465, 131] width 149 height 39
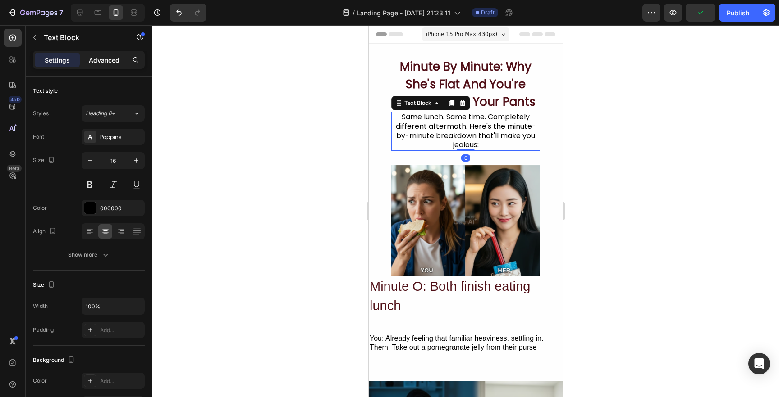
click at [111, 61] on p "Advanced" at bounding box center [104, 59] width 31 height 9
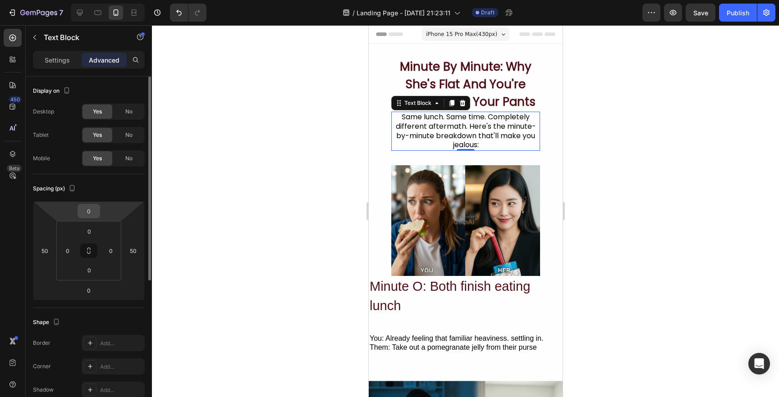
click at [87, 215] on input "0" at bounding box center [89, 212] width 18 height 14
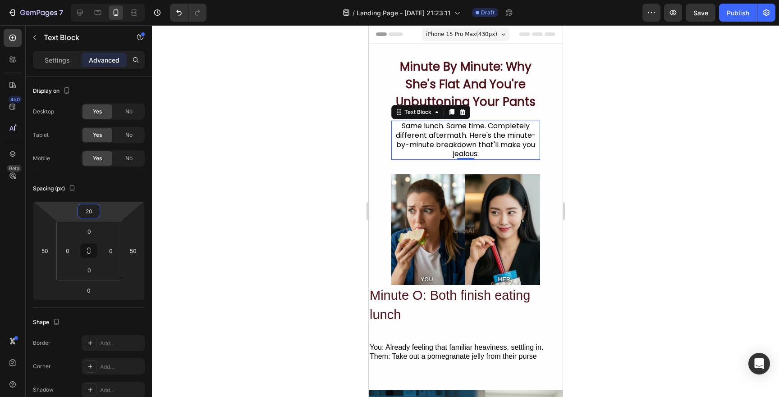
type input "20"
click at [229, 219] on div at bounding box center [465, 211] width 627 height 372
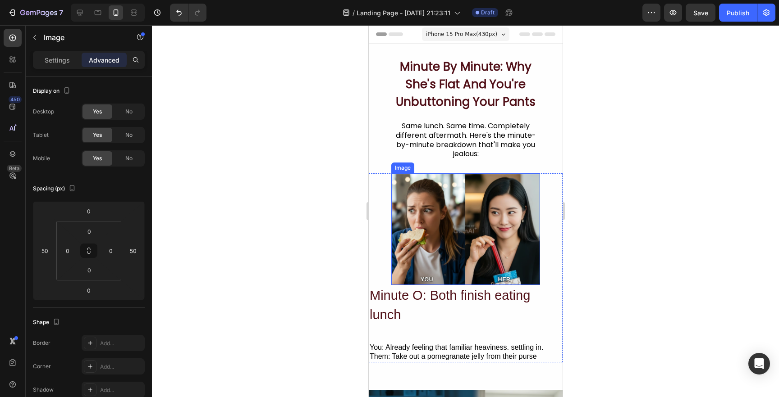
click at [479, 237] on img at bounding box center [465, 230] width 149 height 112
click at [418, 302] on h2 "Minute O: Both finish eating lunch" at bounding box center [465, 305] width 194 height 41
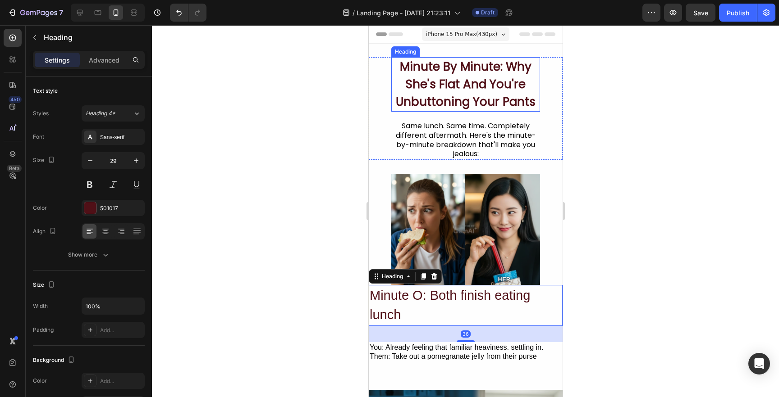
click at [434, 62] on h2 "Minute By Minute: Why She's Flat And You're Unbuttoning Your Pants" at bounding box center [465, 84] width 149 height 55
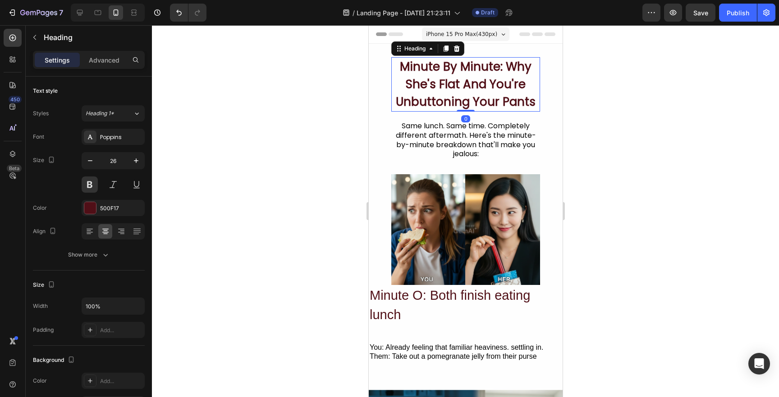
click at [445, 84] on h2 "Minute By Minute: Why She's Flat And You're Unbuttoning Your Pants" at bounding box center [465, 84] width 149 height 55
click at [111, 152] on div "26" at bounding box center [113, 160] width 63 height 17
click at [112, 162] on input "26" at bounding box center [113, 161] width 30 height 16
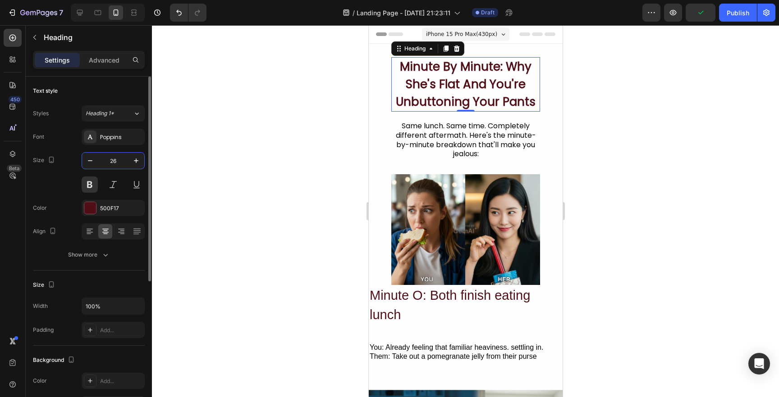
click at [112, 162] on input "26" at bounding box center [113, 161] width 30 height 16
click at [419, 307] on h2 "Minute O: Both finish eating lunch" at bounding box center [465, 305] width 194 height 41
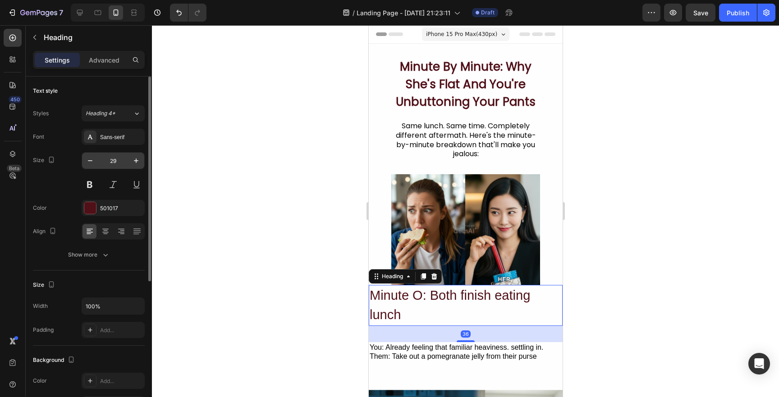
click at [114, 165] on input "29" at bounding box center [113, 161] width 30 height 16
paste input "6"
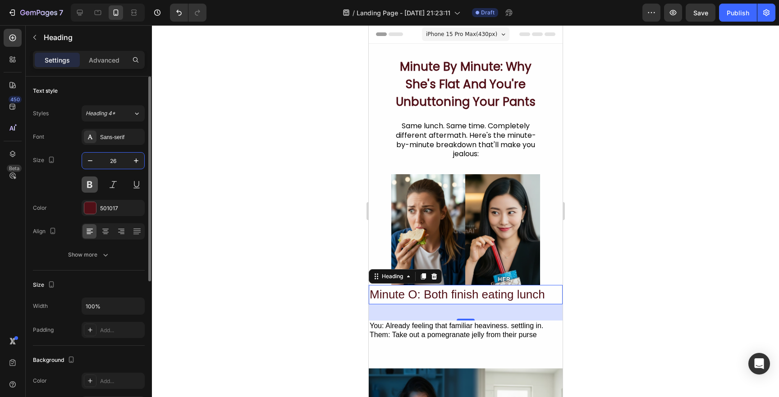
type input "26"
click at [91, 184] on button at bounding box center [90, 185] width 16 height 16
click at [113, 132] on div "Sans-serif" at bounding box center [113, 137] width 63 height 16
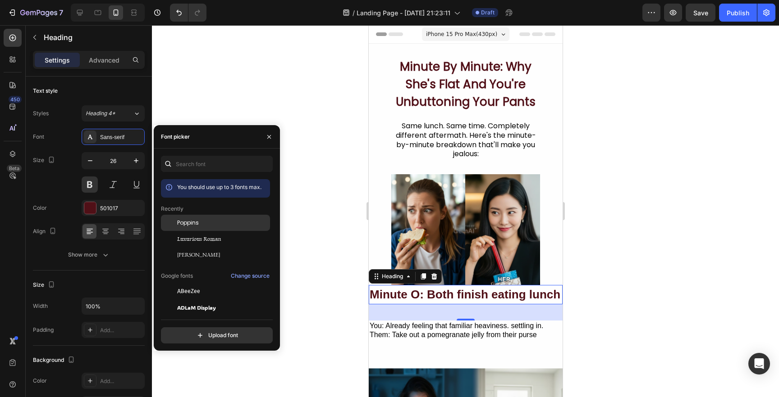
click at [185, 227] on div "Poppins" at bounding box center [215, 223] width 109 height 16
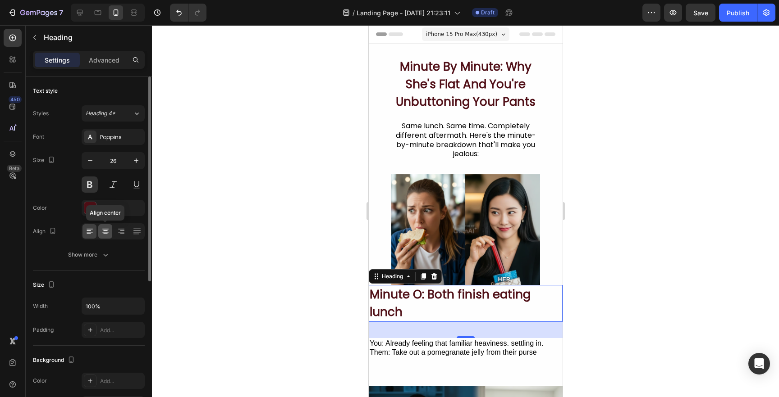
click at [107, 233] on icon at bounding box center [105, 231] width 9 height 9
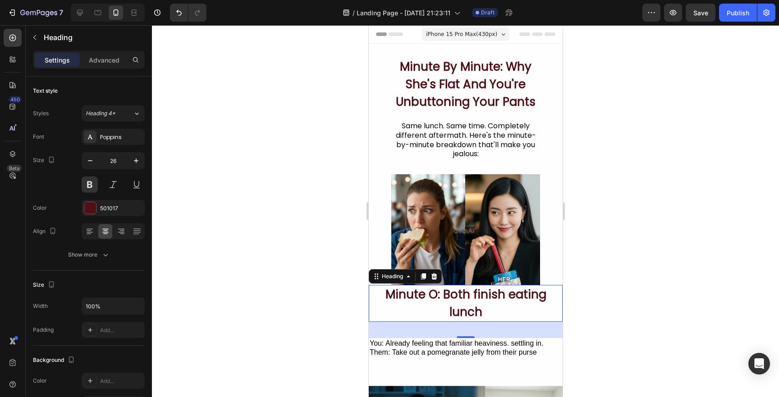
click at [295, 191] on div at bounding box center [465, 211] width 627 height 372
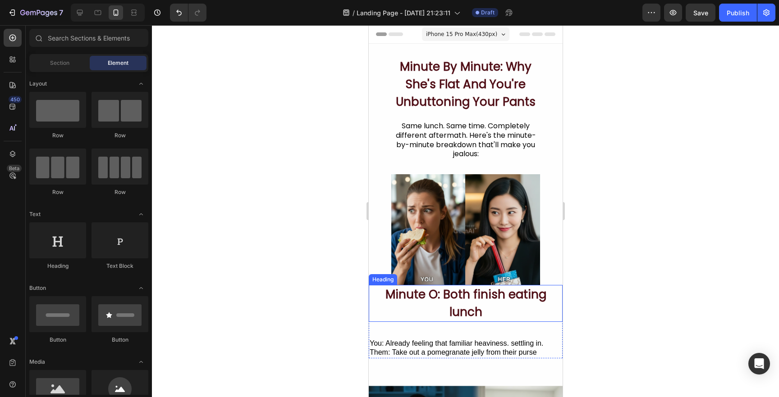
click at [476, 305] on h2 "Minute O: Both finish eating lunch" at bounding box center [465, 303] width 194 height 37
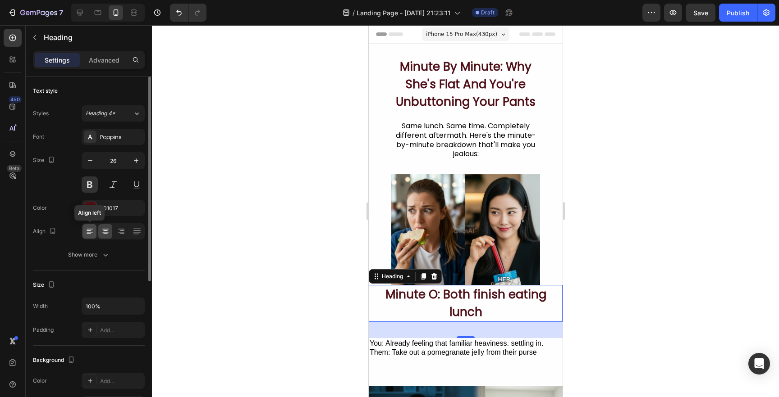
click at [89, 233] on icon at bounding box center [90, 232] width 6 height 1
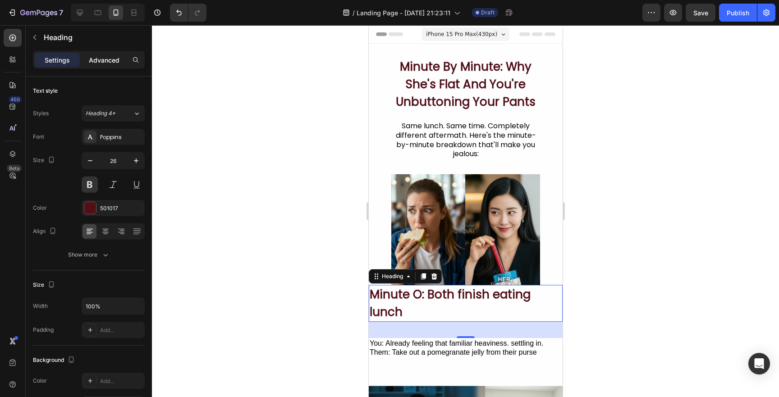
click at [100, 64] on p "Advanced" at bounding box center [104, 59] width 31 height 9
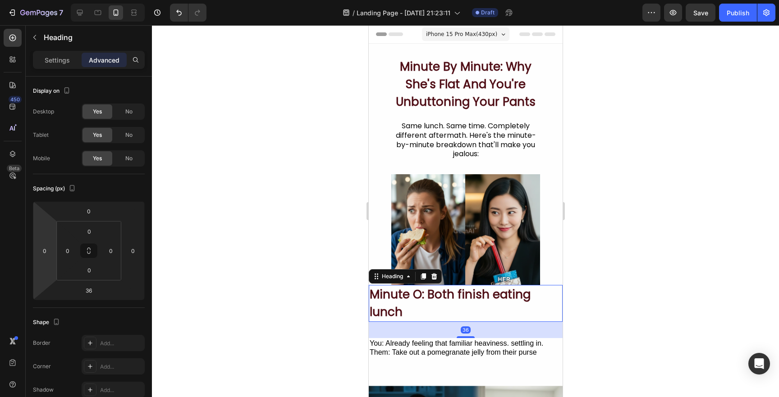
click at [46, 0] on html "7 Version history / Landing Page - Sep 26, 21:23:11 Draft Preview Save Publish …" at bounding box center [389, 0] width 779 height 0
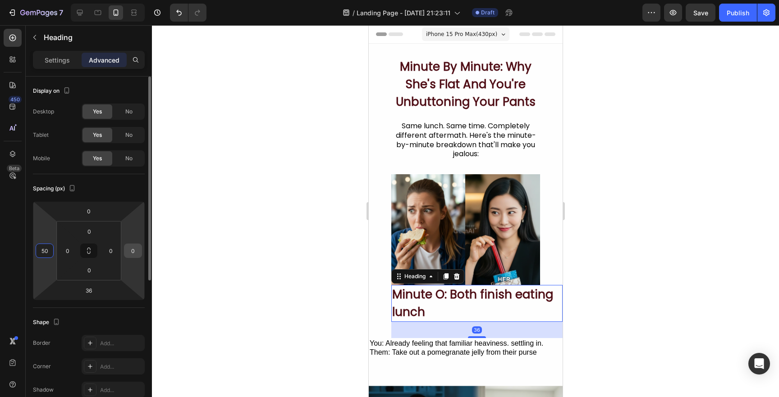
type input "50"
click at [132, 249] on input "0" at bounding box center [133, 251] width 14 height 14
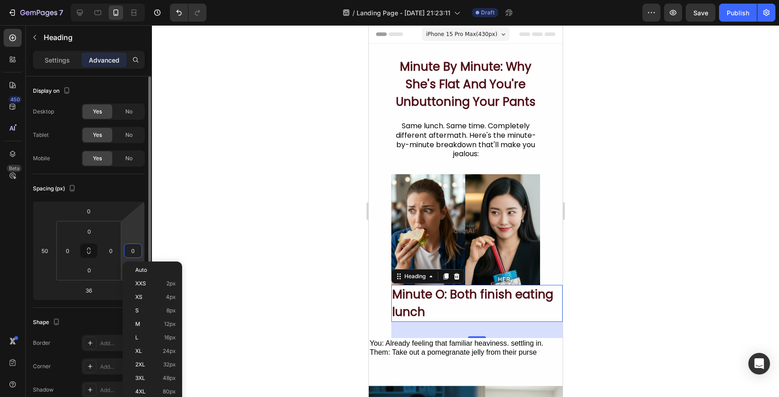
type input "4"
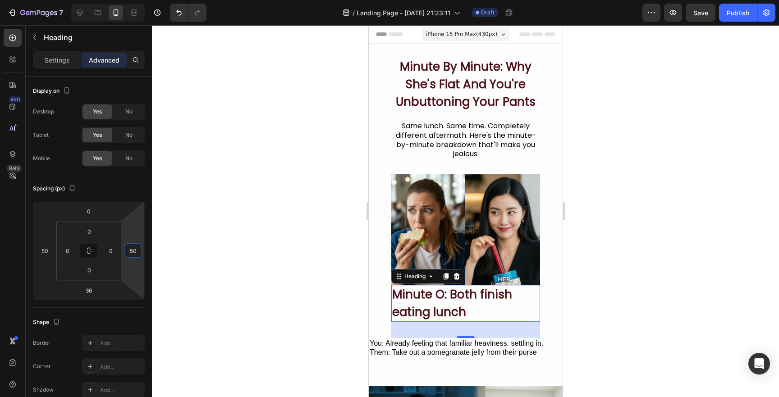
type input "50"
click at [225, 251] on div at bounding box center [465, 211] width 627 height 372
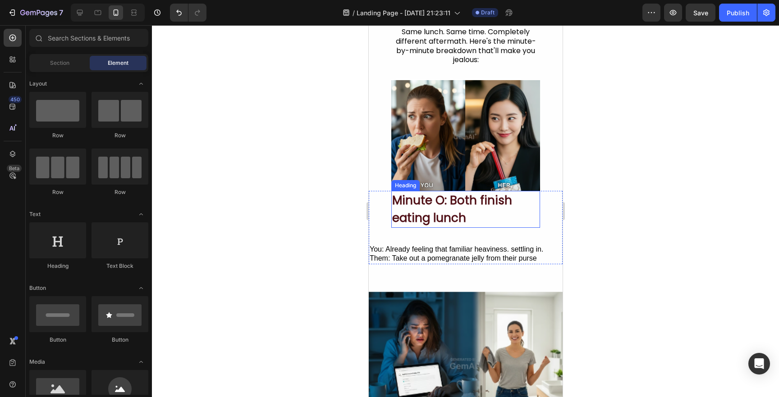
scroll to position [110, 0]
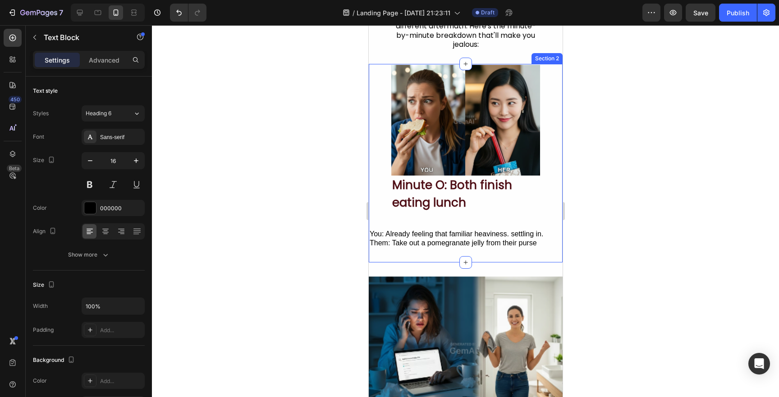
click at [413, 239] on div "You: Already feeling that familiar heaviness. settling in. Them: Take out a pom…" at bounding box center [465, 239] width 194 height 21
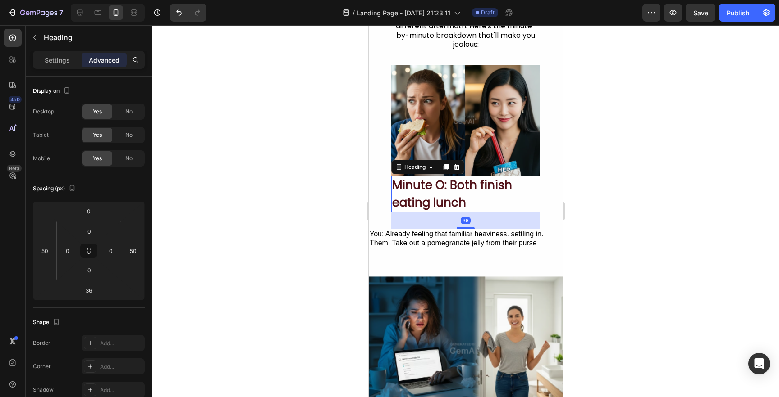
click at [461, 211] on h2 "Minute O: Both finish eating lunch" at bounding box center [465, 194] width 149 height 37
click at [467, 218] on div "36" at bounding box center [465, 220] width 10 height 7
click at [92, 292] on input "36" at bounding box center [89, 291] width 18 height 14
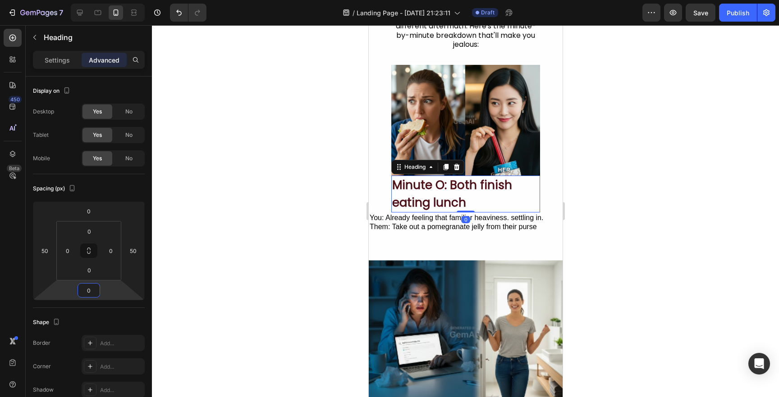
type input "0"
click at [232, 247] on div at bounding box center [465, 211] width 627 height 372
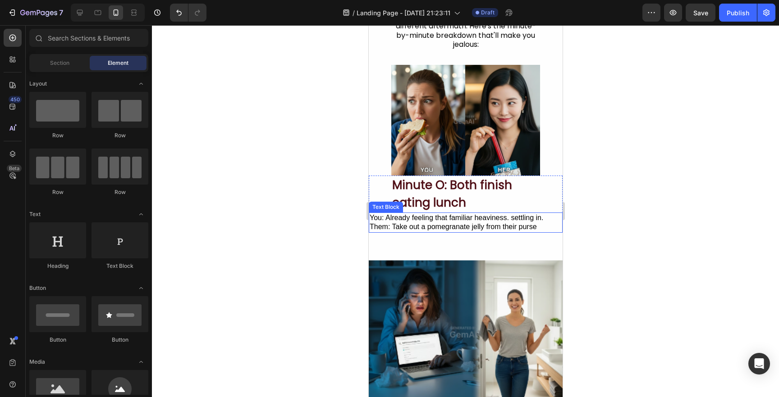
click at [407, 222] on div "You: Already feeling that familiar heaviness. settling in. Them: Take out a pom…" at bounding box center [465, 223] width 194 height 21
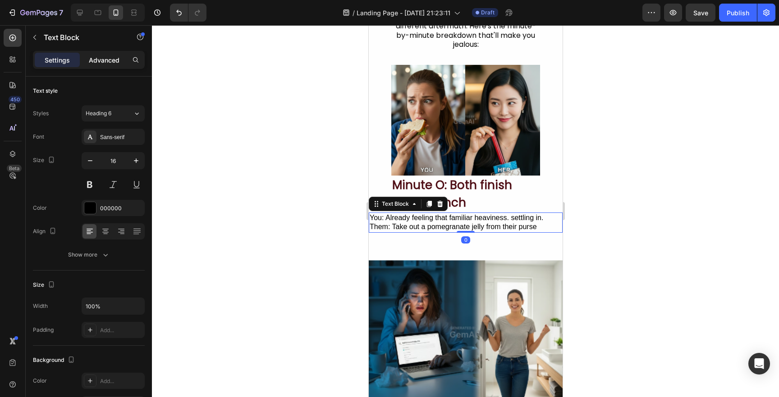
click at [98, 56] on p "Advanced" at bounding box center [104, 59] width 31 height 9
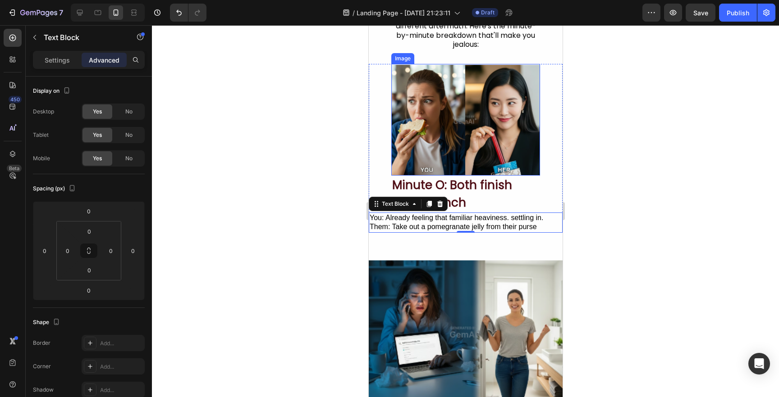
scroll to position [0, 0]
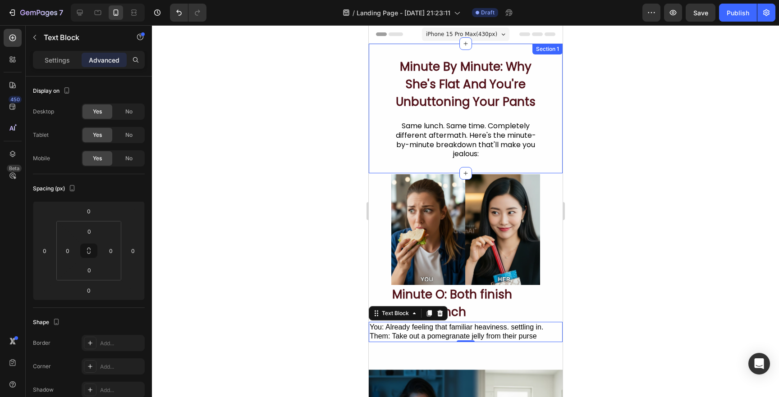
click at [448, 47] on div "Minute By Minute: Why She's Flat And You're Unbuttoning Your Pants Heading Same…" at bounding box center [465, 109] width 194 height 130
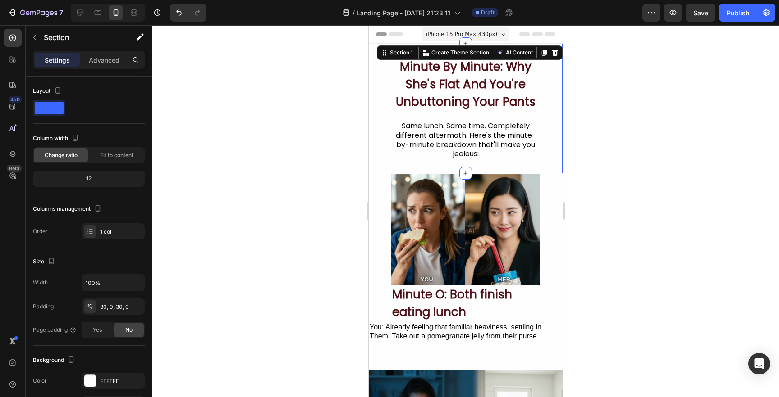
click at [325, 248] on div at bounding box center [465, 211] width 627 height 372
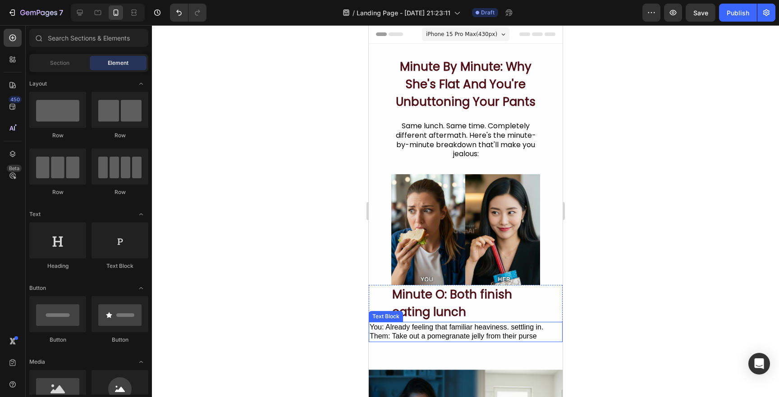
click at [394, 331] on div "You: Already feeling that familiar heaviness. settling in. Them: Take out a pom…" at bounding box center [465, 332] width 194 height 21
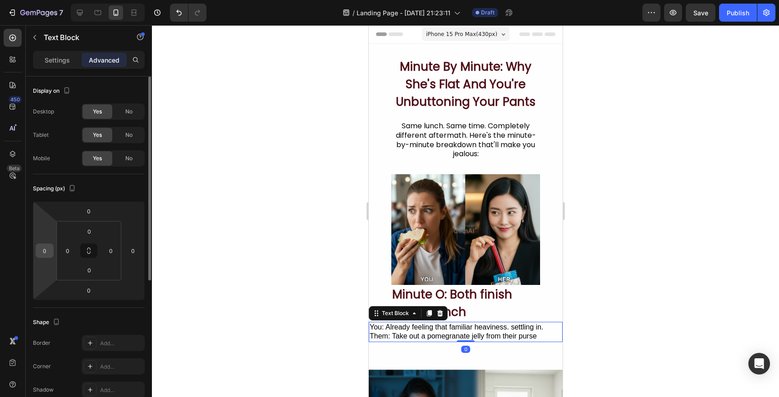
click at [47, 249] on input "0" at bounding box center [45, 251] width 14 height 14
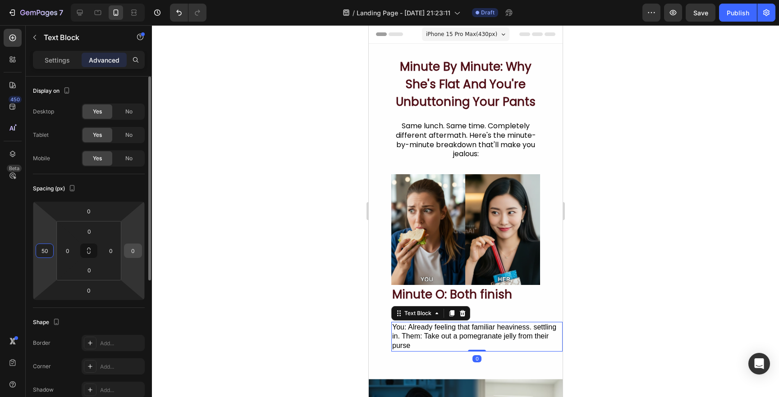
type input "50"
click at [136, 247] on input "0" at bounding box center [133, 251] width 14 height 14
type input "4"
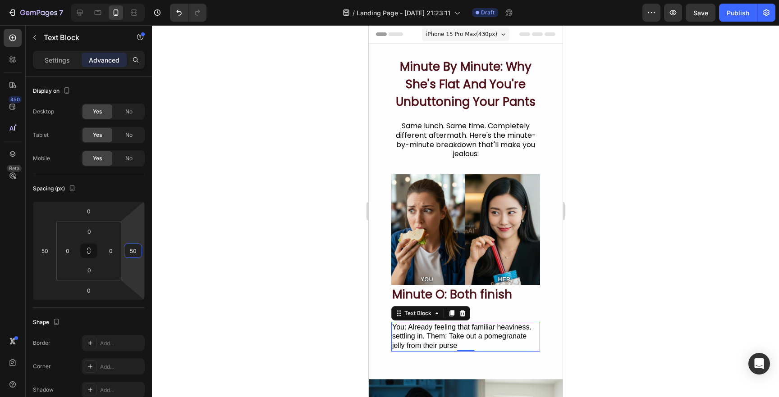
type input "50"
click at [351, 228] on div at bounding box center [465, 211] width 627 height 372
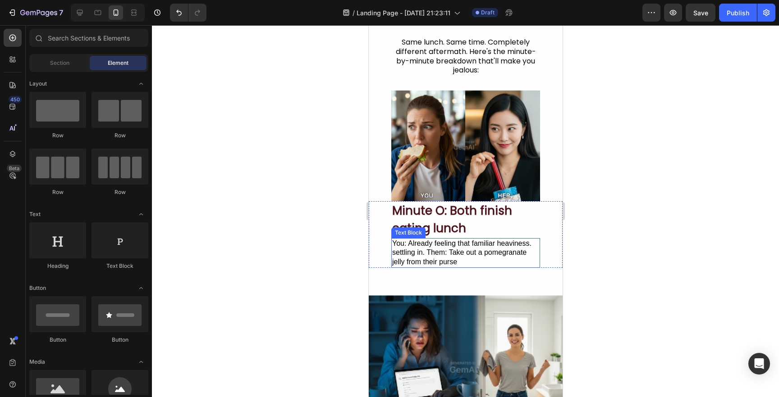
scroll to position [128, 0]
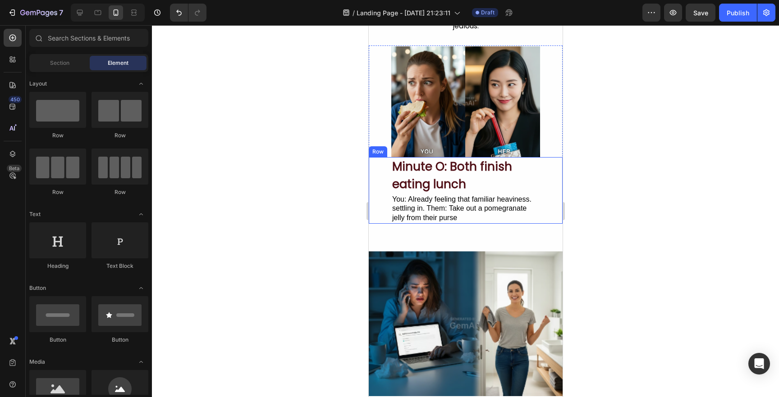
click at [552, 175] on div "Minute O: Both finish eating lunch Heading You: Already feeling that familiar h…" at bounding box center [465, 190] width 194 height 67
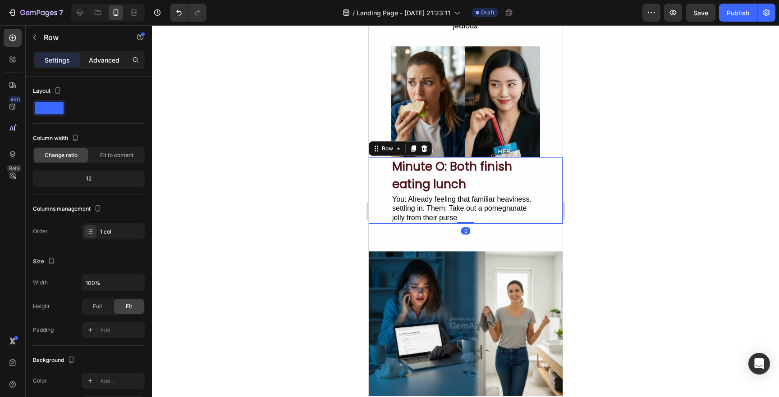
click at [98, 55] on p "Advanced" at bounding box center [104, 59] width 31 height 9
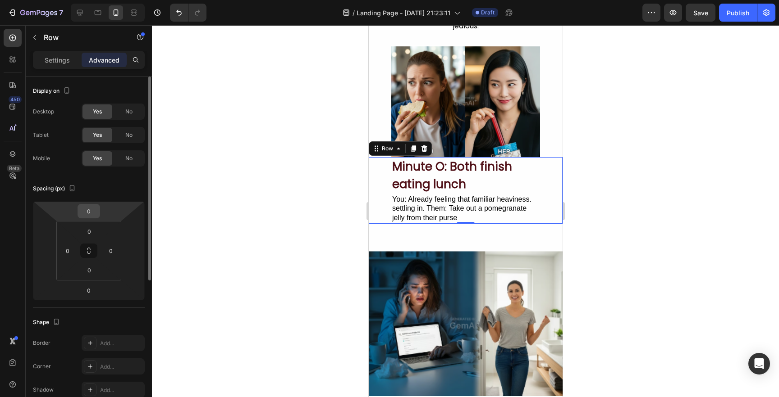
click at [91, 207] on input "0" at bounding box center [89, 212] width 18 height 14
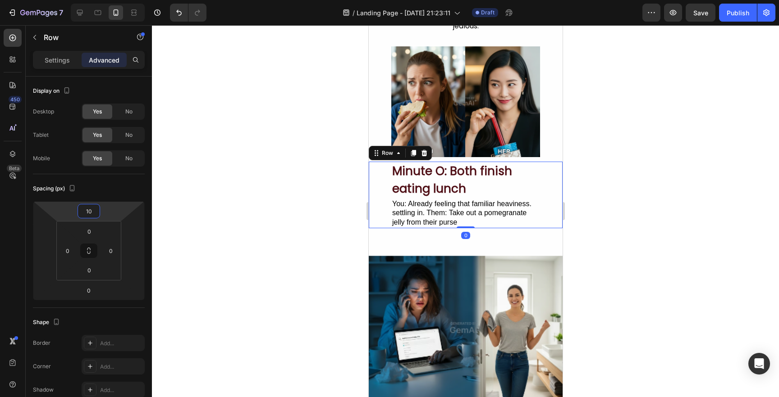
type input "10"
click at [281, 219] on div at bounding box center [465, 211] width 627 height 372
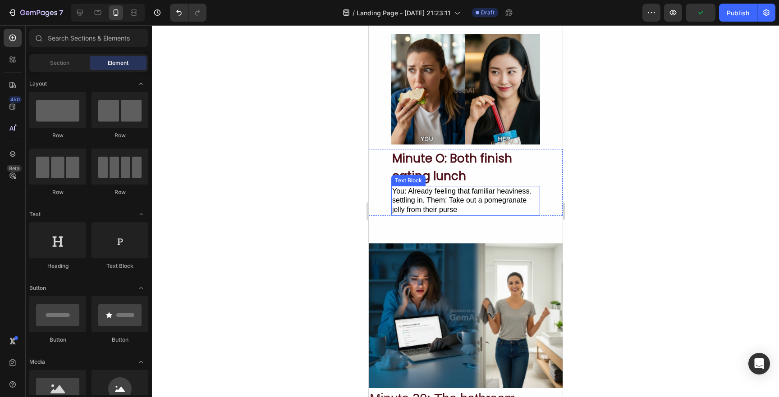
scroll to position [146, 0]
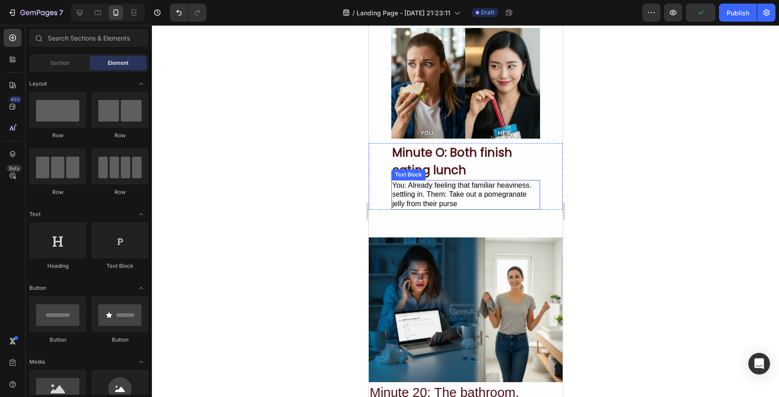
click at [497, 163] on h2 "Minute O: Both finish eating lunch" at bounding box center [465, 161] width 149 height 37
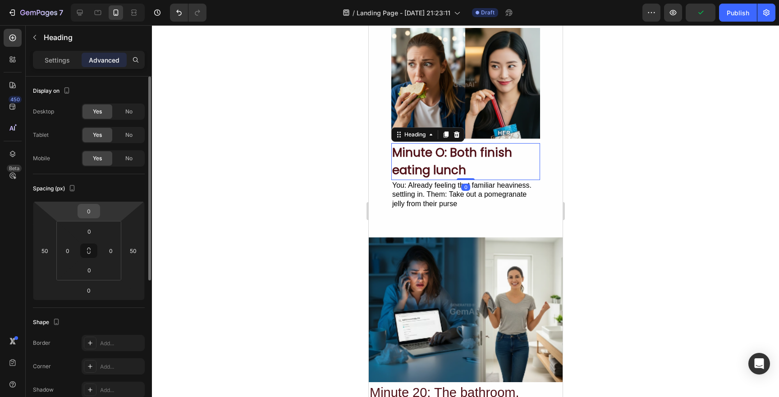
click at [87, 210] on input "0" at bounding box center [89, 212] width 18 height 14
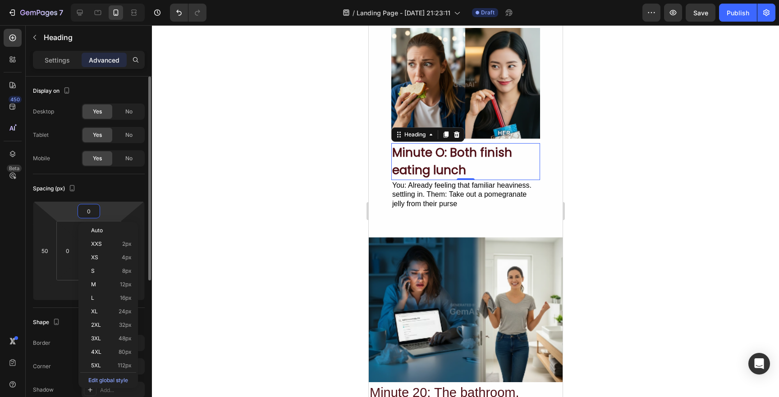
type input "5"
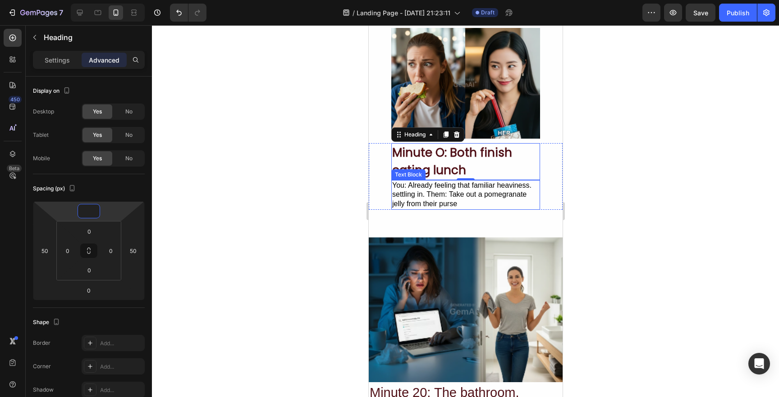
click at [398, 187] on div "You: Already feeling that familiar heaviness. settling in. Them: Take out a pom…" at bounding box center [465, 195] width 149 height 30
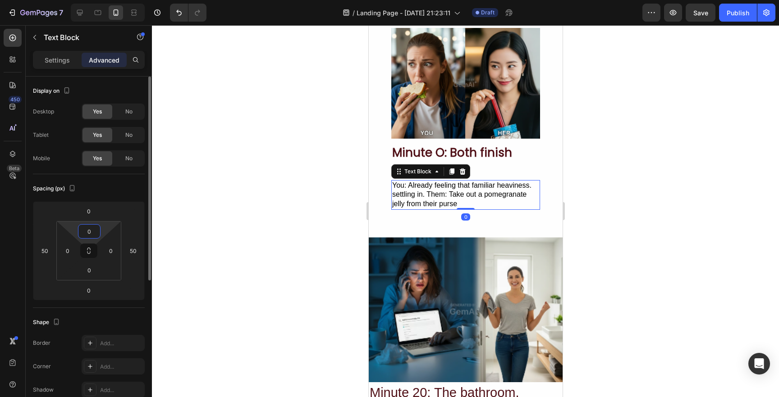
click at [90, 234] on input "0" at bounding box center [89, 232] width 18 height 14
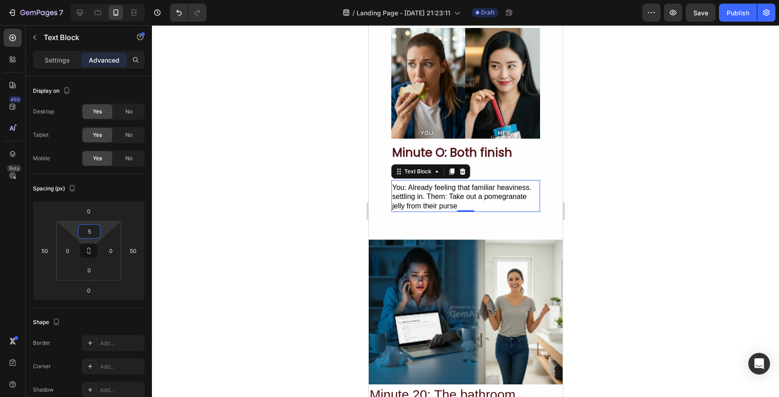
type input "5"
click at [264, 206] on div at bounding box center [465, 211] width 627 height 372
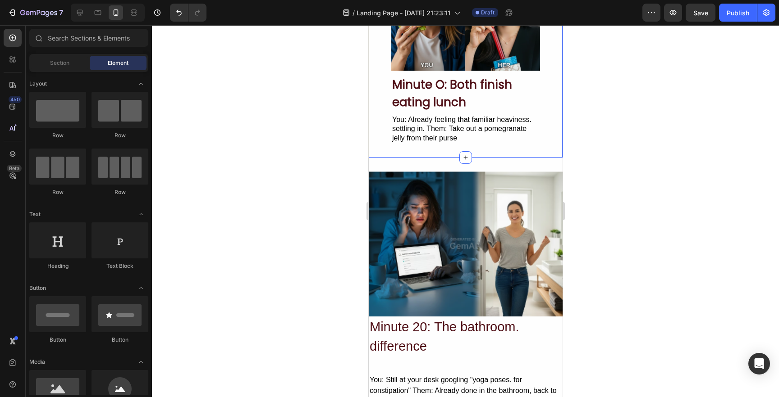
scroll to position [217, 0]
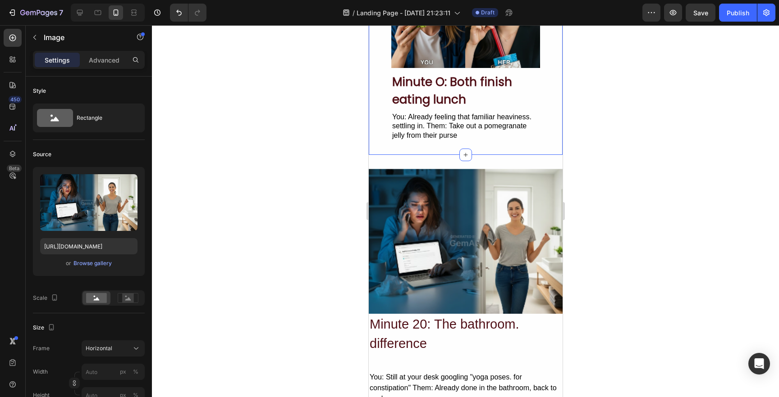
click at [457, 215] on img at bounding box center [465, 242] width 194 height 146
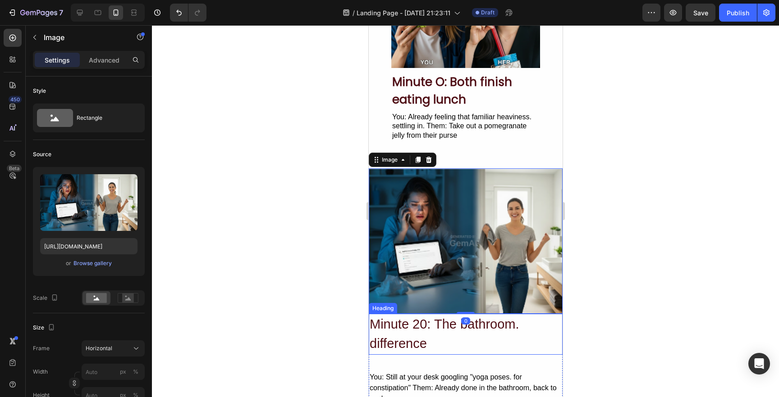
click at [538, 333] on h2 "Minute 20: The bathroom. difference" at bounding box center [465, 334] width 194 height 41
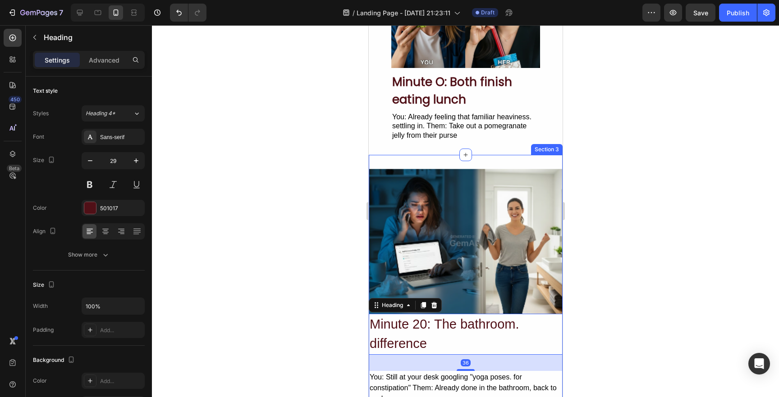
click at [521, 165] on div "Image Minute 20: The bathroom. difference Heading 36 You: Still at your desk go…" at bounding box center [465, 287] width 194 height 264
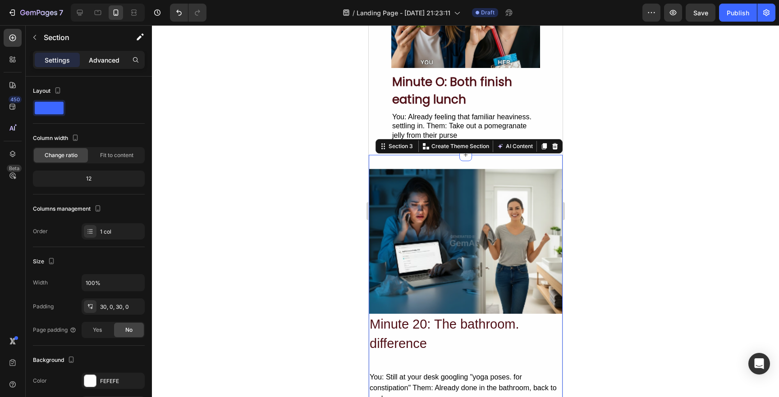
click at [102, 56] on p "Advanced" at bounding box center [104, 59] width 31 height 9
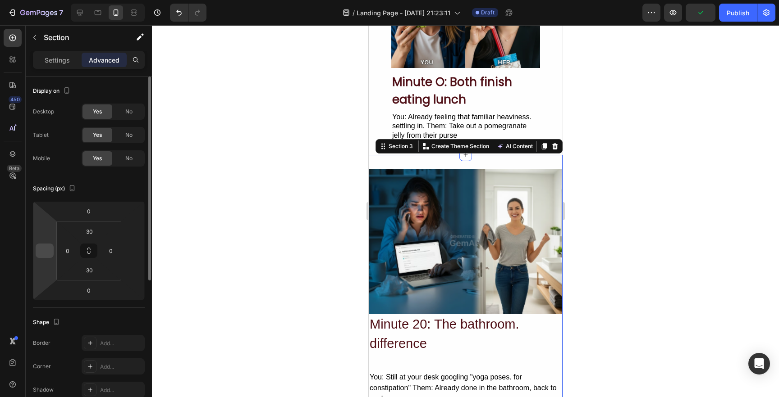
click at [42, 254] on input "number" at bounding box center [45, 251] width 14 height 14
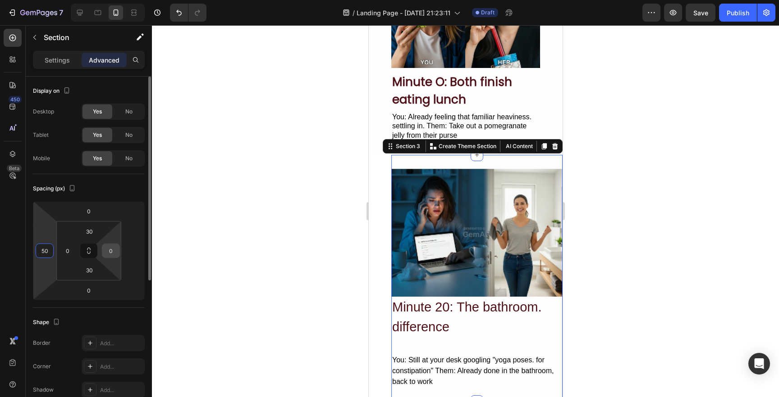
type input "50"
click at [115, 251] on input "0" at bounding box center [111, 251] width 14 height 14
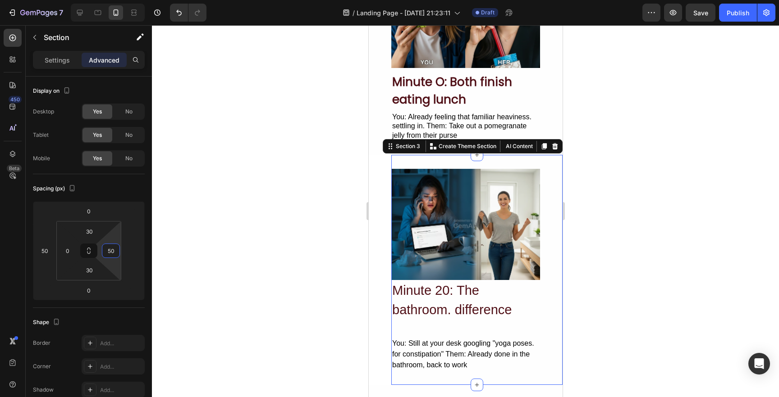
type input "50"
click at [304, 214] on div at bounding box center [465, 211] width 627 height 372
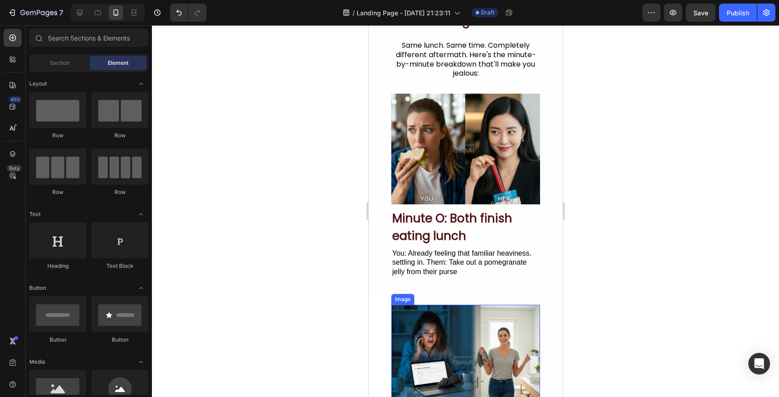
scroll to position [47, 0]
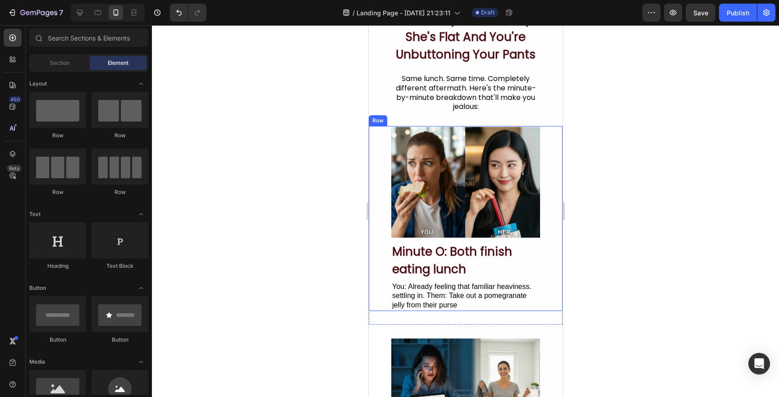
click at [384, 160] on div "Image" at bounding box center [465, 182] width 194 height 112
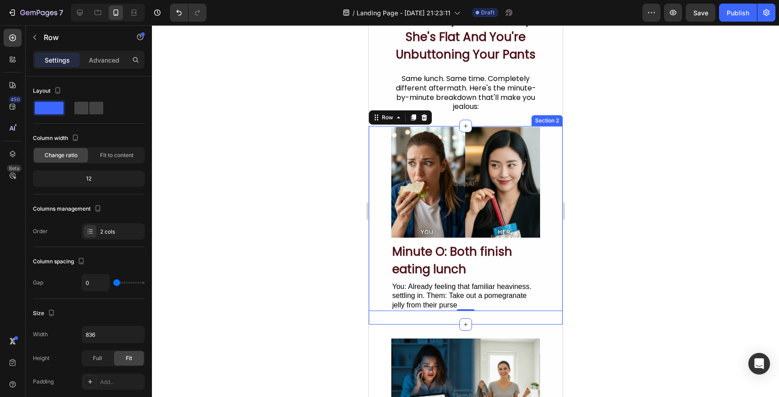
click at [543, 321] on div "Image Minute O: Both finish eating lunch Heading You: Already feeling that fami…" at bounding box center [465, 225] width 194 height 199
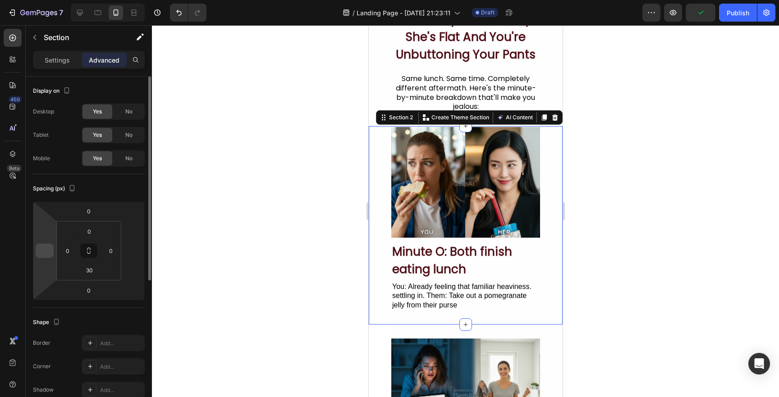
click at [47, 252] on input "number" at bounding box center [45, 251] width 14 height 14
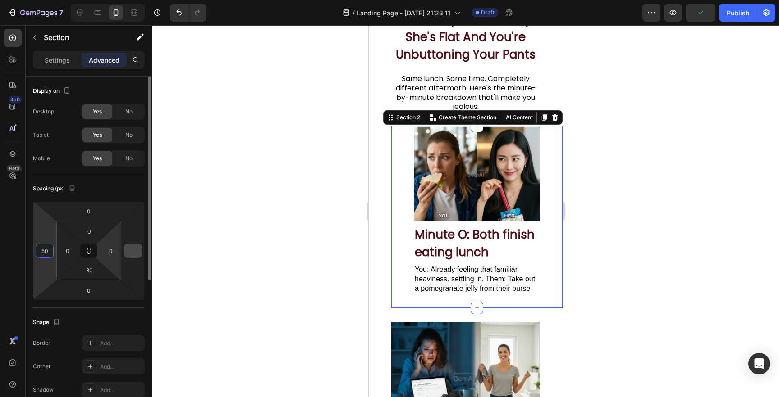
type input "50"
click at [130, 251] on input "number" at bounding box center [133, 251] width 14 height 14
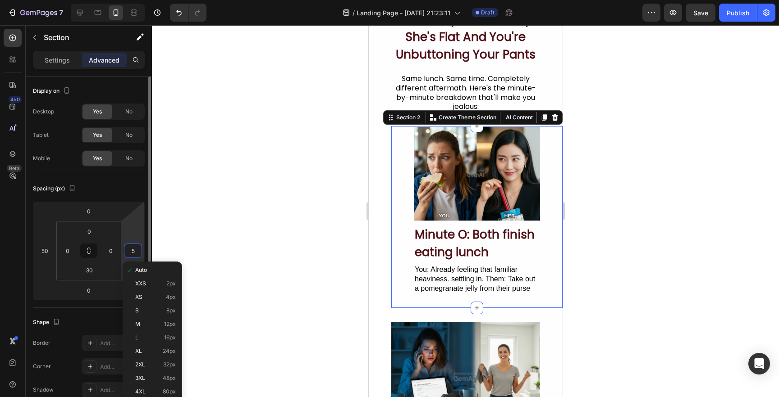
type input "50"
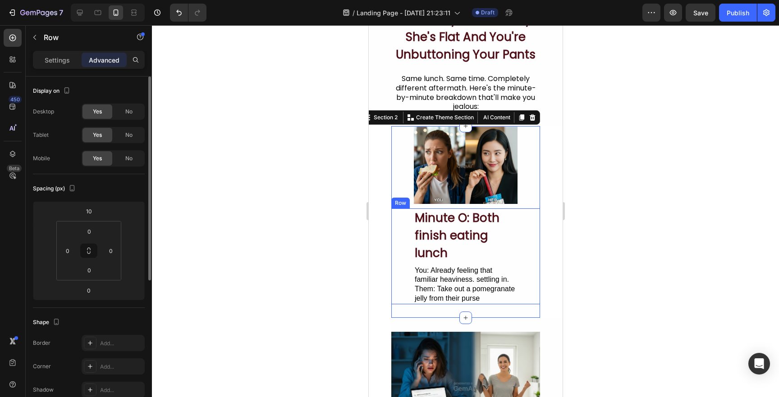
click at [393, 213] on div "Minute O: Both finish eating lunch Heading You: Already feeling that familiar h…" at bounding box center [465, 257] width 149 height 96
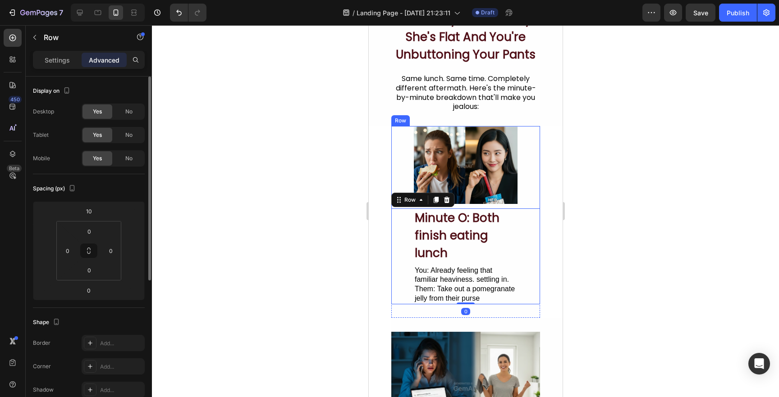
click at [395, 166] on div "Image" at bounding box center [465, 165] width 149 height 78
click at [427, 178] on img at bounding box center [465, 165] width 104 height 78
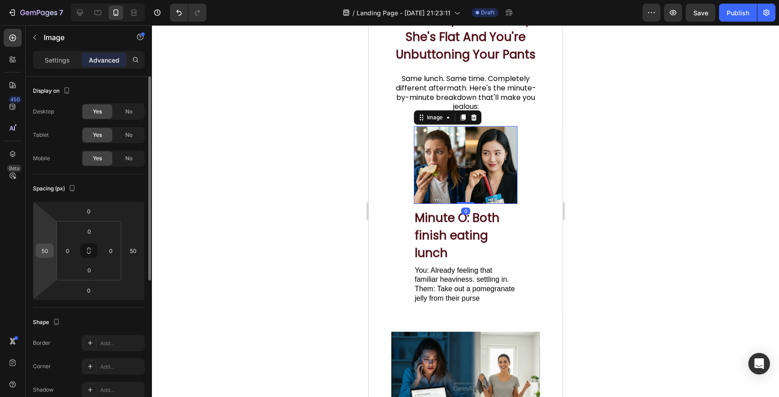
click at [46, 246] on input "50" at bounding box center [45, 251] width 14 height 14
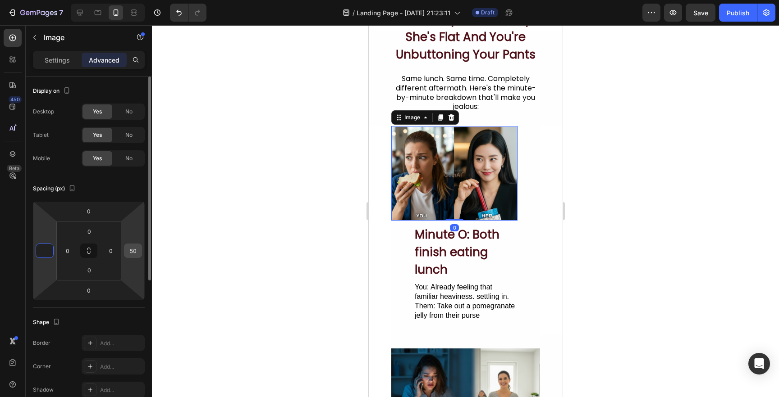
type input "0"
click at [137, 244] on input "50" at bounding box center [133, 251] width 14 height 14
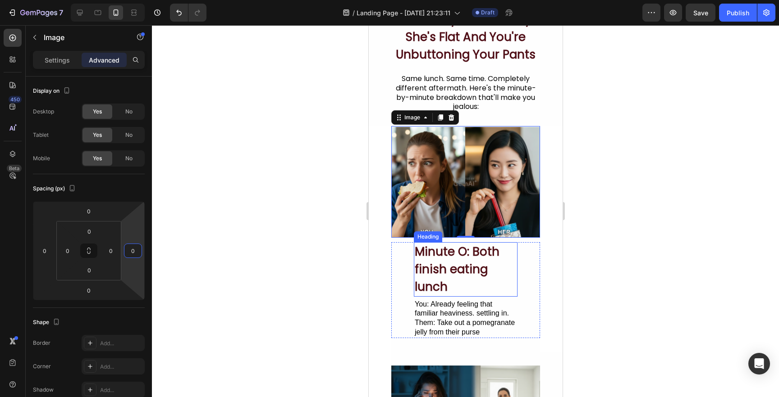
click at [467, 270] on h2 "Minute O: Both finish eating lunch" at bounding box center [465, 269] width 104 height 55
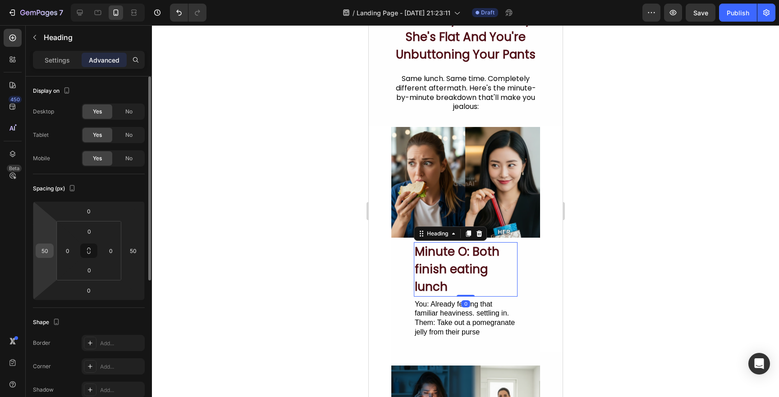
click at [44, 250] on input "50" at bounding box center [45, 251] width 14 height 14
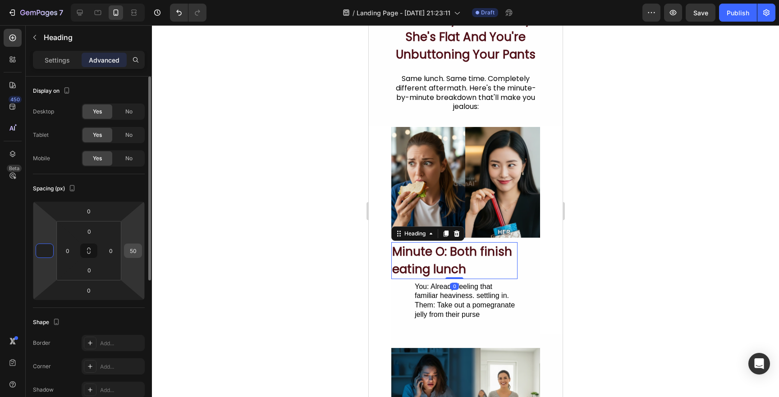
type input "0"
click at [137, 246] on input "50" at bounding box center [133, 251] width 14 height 14
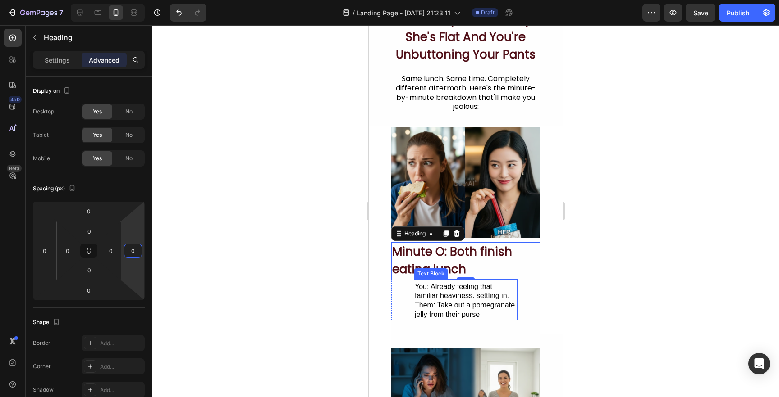
click at [420, 299] on div "You: Already feeling that familiar heaviness. settling in. Them: Take out a pom…" at bounding box center [465, 301] width 104 height 39
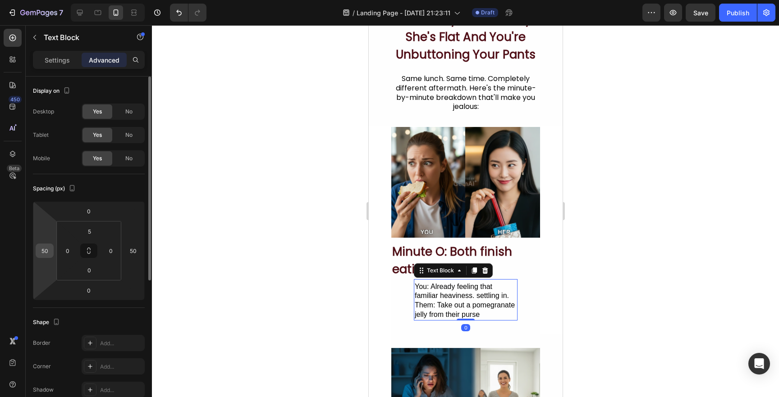
click at [45, 251] on input "50" at bounding box center [45, 251] width 14 height 14
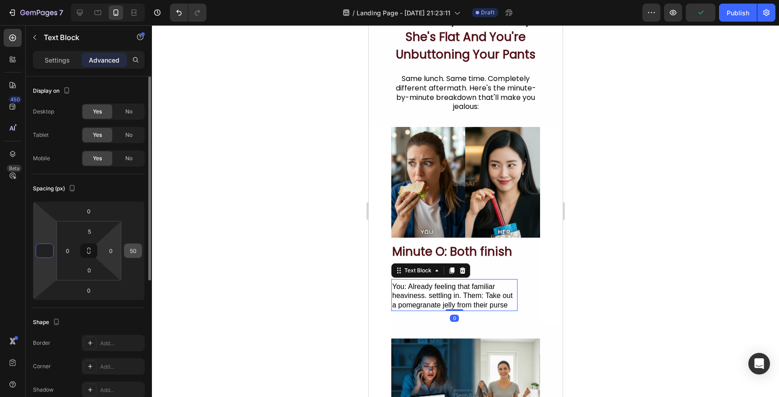
type input "0"
click at [127, 251] on input "50" at bounding box center [133, 251] width 14 height 14
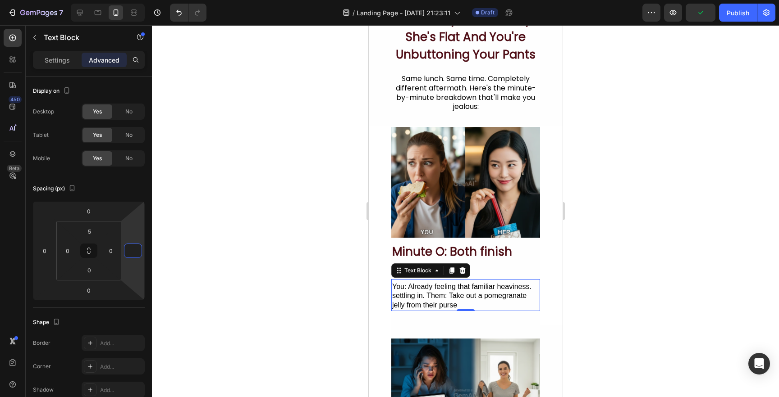
type input "0"
click at [244, 241] on div at bounding box center [465, 211] width 627 height 372
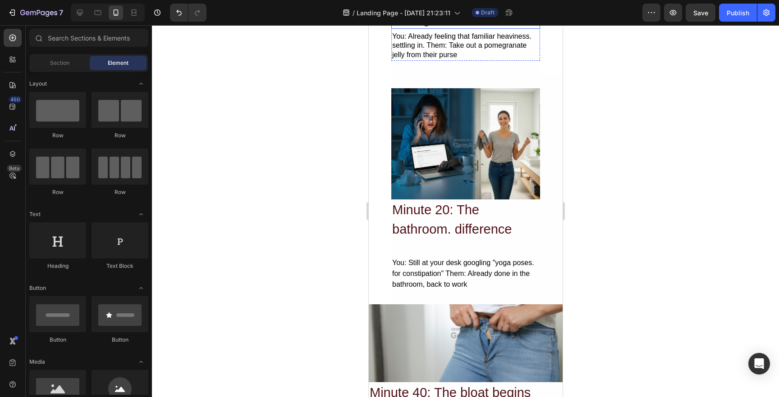
scroll to position [307, 0]
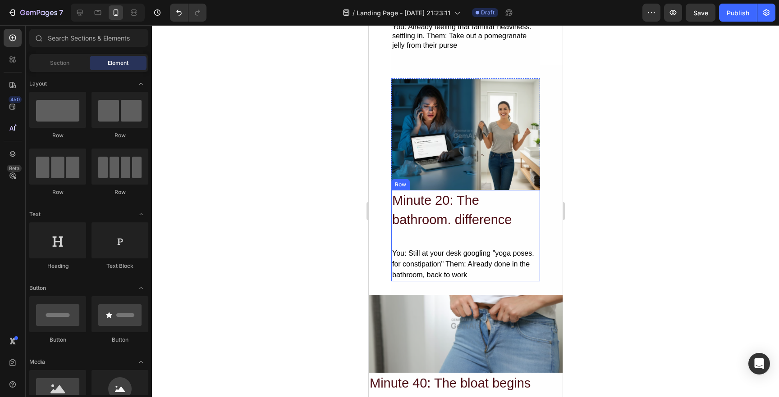
click at [433, 237] on div "Minute 20: The bathroom. difference Heading You: Still at your desk googling "y…" at bounding box center [465, 235] width 149 height 91
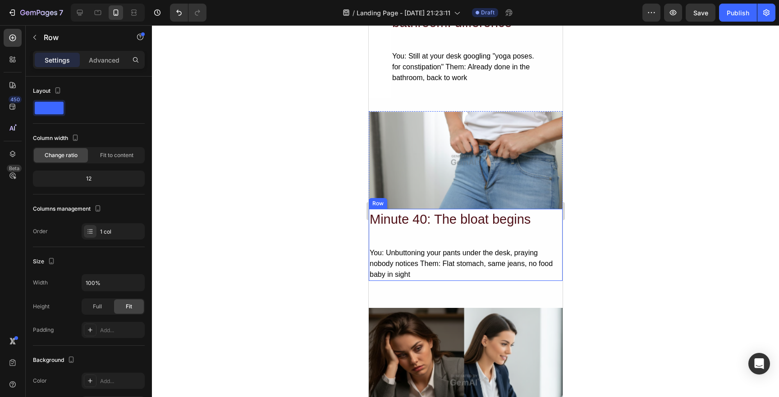
scroll to position [471, 0]
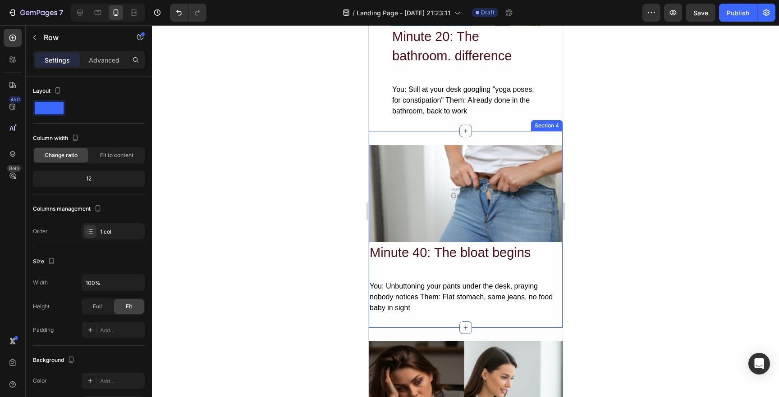
click at [497, 138] on div "Image Minute 40: The bloat begins Heading You: Unbuttoning your pants under the…" at bounding box center [465, 229] width 194 height 197
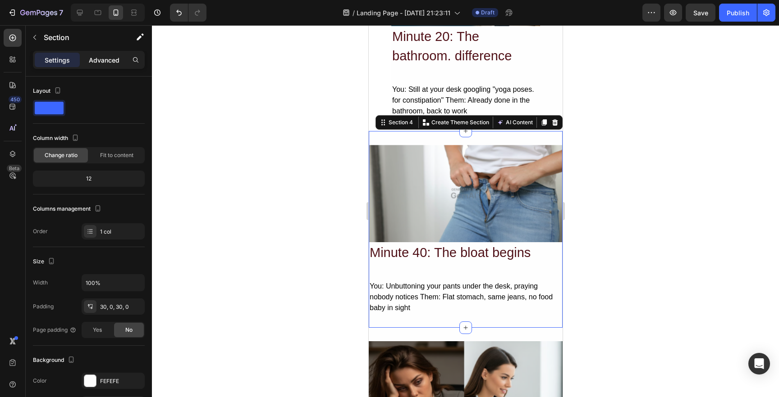
click at [105, 57] on p "Advanced" at bounding box center [104, 59] width 31 height 9
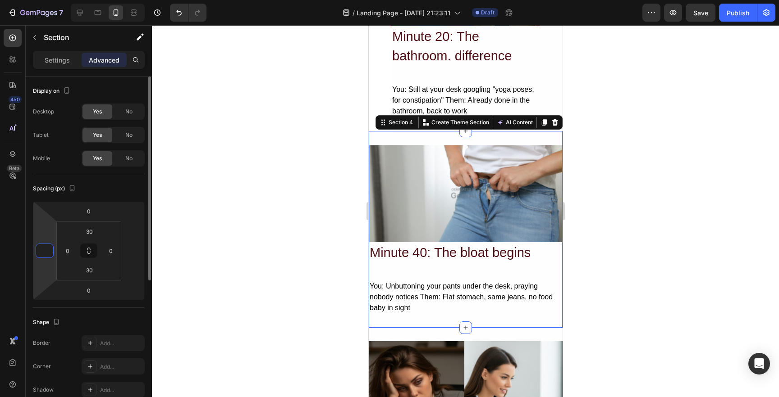
click at [44, 251] on input "number" at bounding box center [45, 251] width 14 height 14
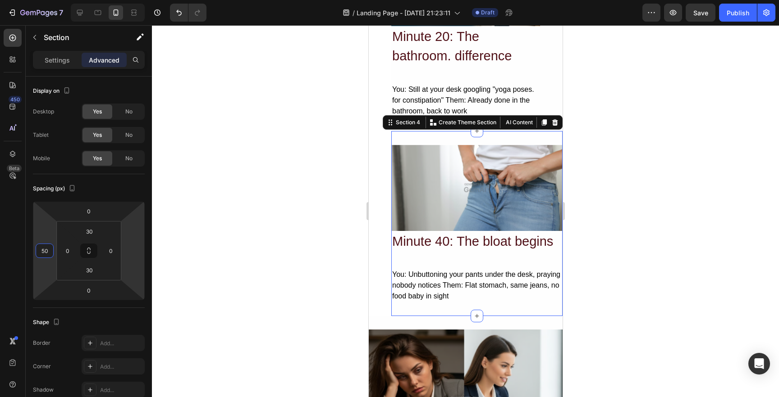
type input "50"
click at [130, 0] on html "7 Version history / Landing Page - Sep 26, 21:23:11 Draft Preview Save Publish …" at bounding box center [389, 0] width 779 height 0
type input "50"
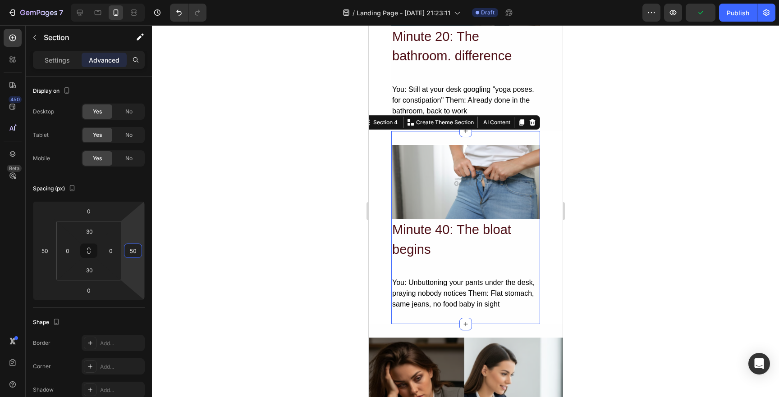
click at [246, 224] on div at bounding box center [465, 211] width 627 height 372
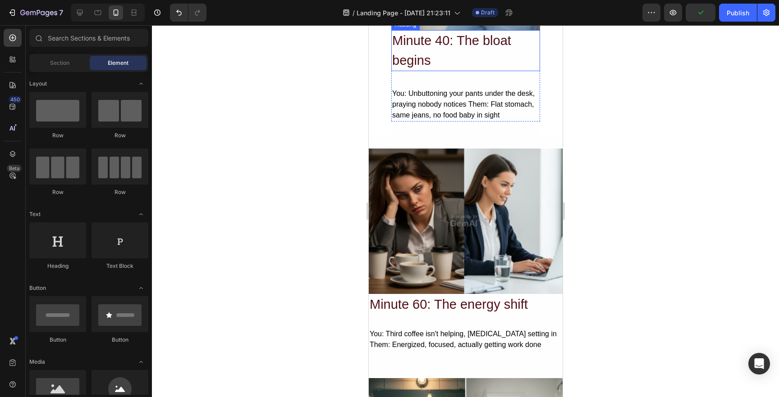
scroll to position [674, 0]
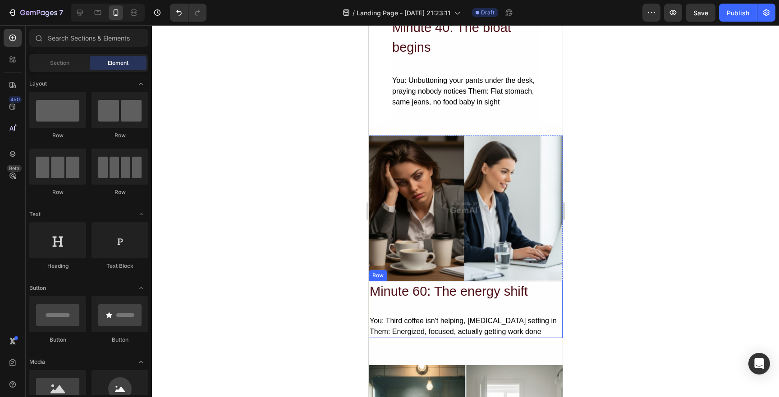
click at [557, 312] on div "Minute 60: The energy shift Heading You: Third coffee isn't helping, brain fog …" at bounding box center [465, 310] width 194 height 58
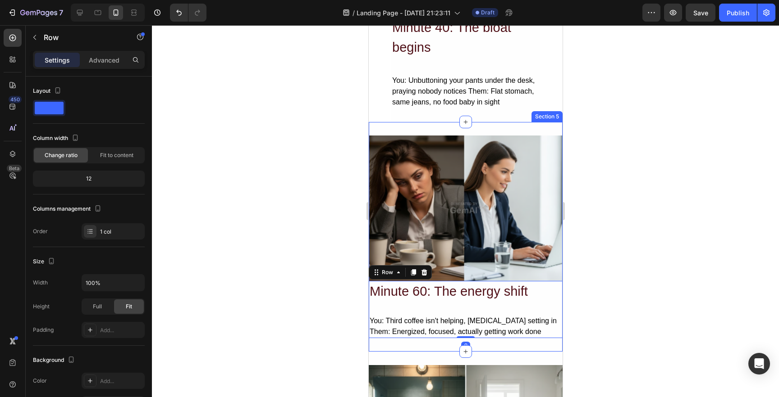
click at [434, 132] on div "Image Minute 60: The energy shift Heading You: Third coffee isn't helping, brai…" at bounding box center [465, 237] width 194 height 230
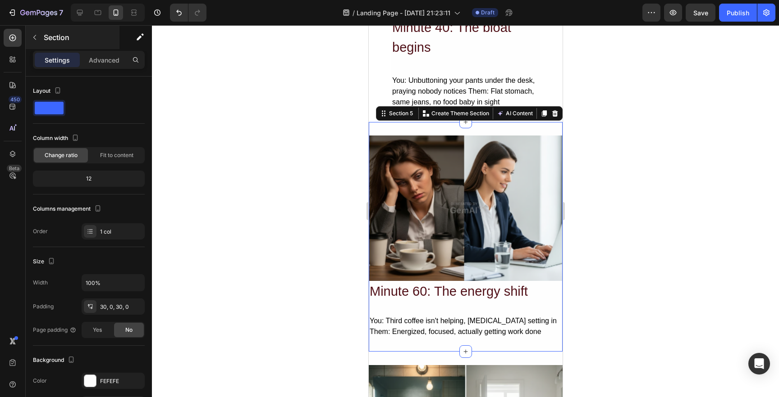
click at [100, 46] on div "Section" at bounding box center [73, 37] width 94 height 23
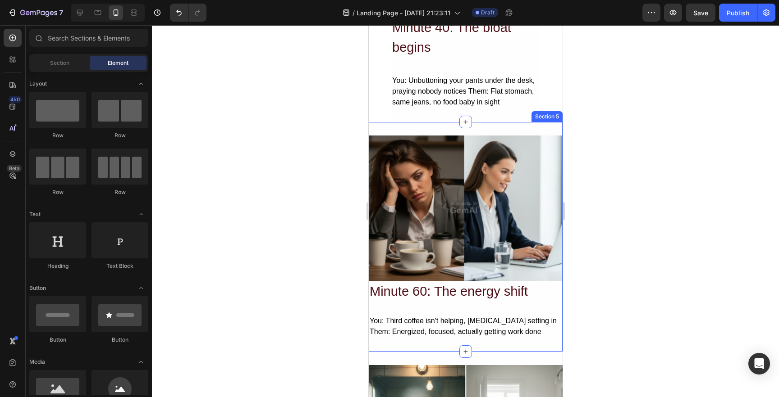
click at [413, 130] on div "Image Minute 60: The energy shift Heading You: Third coffee isn't helping, brai…" at bounding box center [465, 237] width 194 height 230
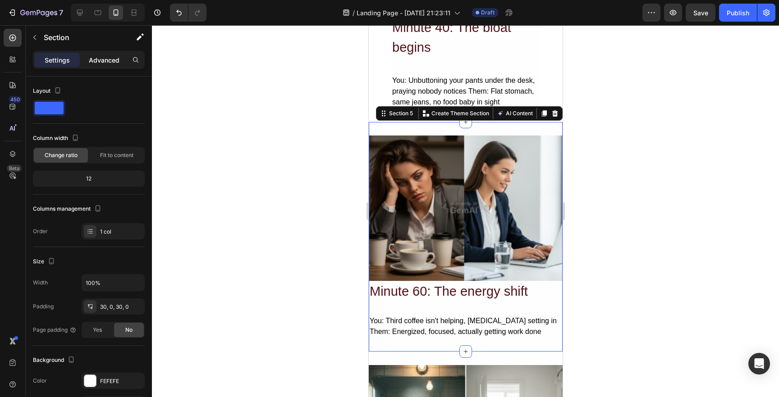
click at [99, 59] on p "Advanced" at bounding box center [104, 59] width 31 height 9
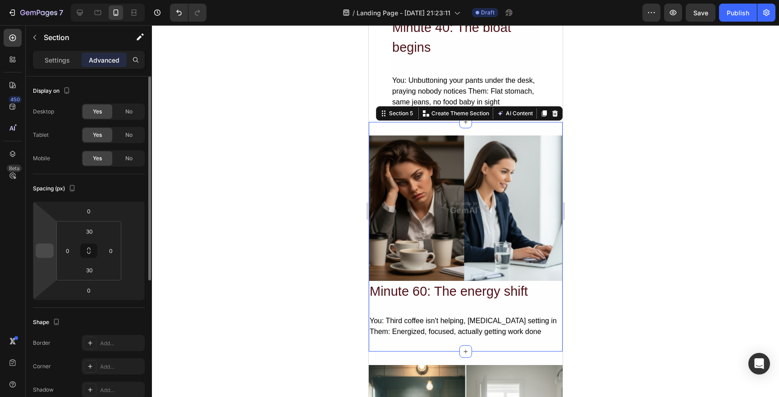
click at [46, 254] on input "number" at bounding box center [45, 251] width 14 height 14
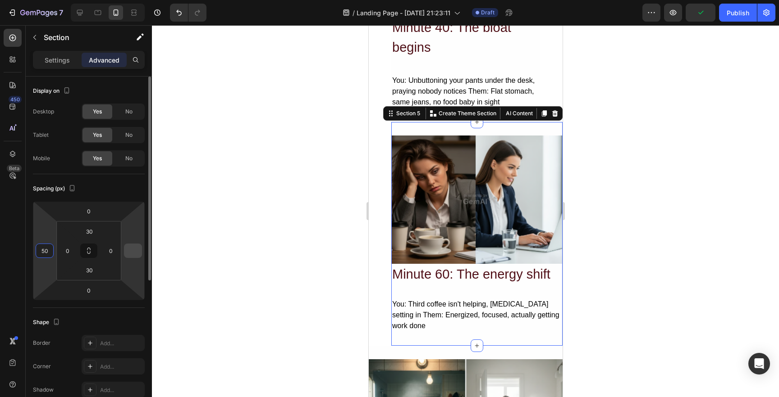
type input "50"
click at [130, 251] on input "number" at bounding box center [133, 251] width 14 height 14
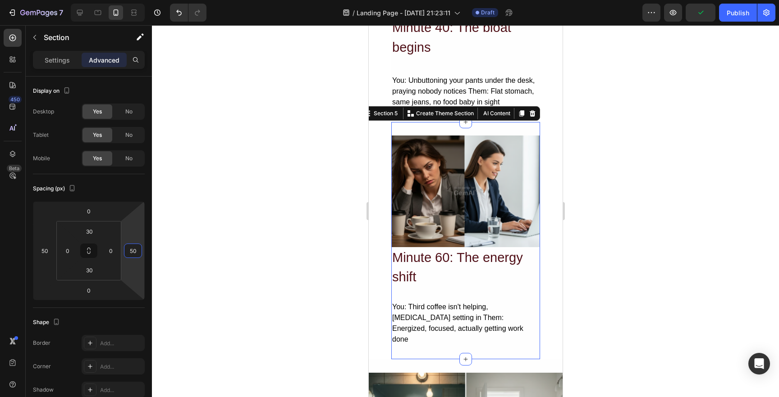
type input "50"
click at [338, 218] on div at bounding box center [465, 211] width 627 height 372
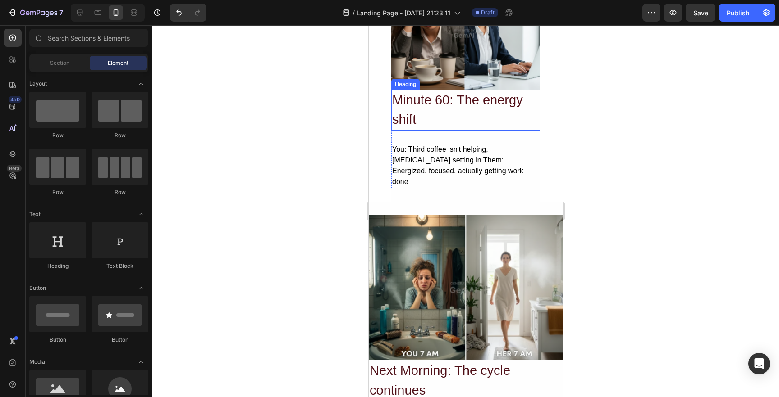
scroll to position [844, 0]
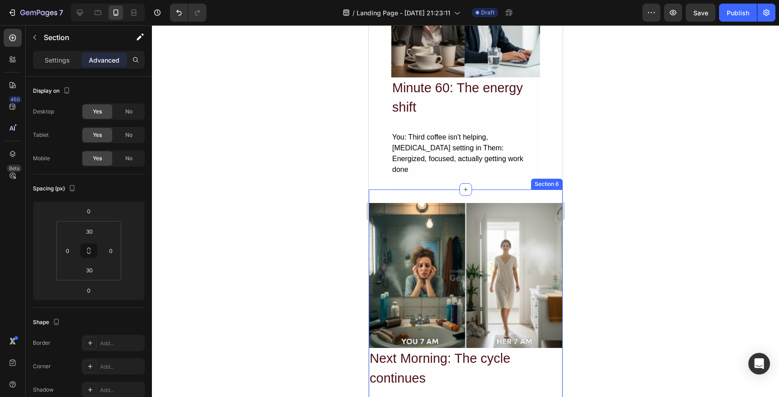
click at [533, 190] on div "Image Next Morning: The cycle continues Heading You: Still backed up from yeste…" at bounding box center [465, 403] width 194 height 427
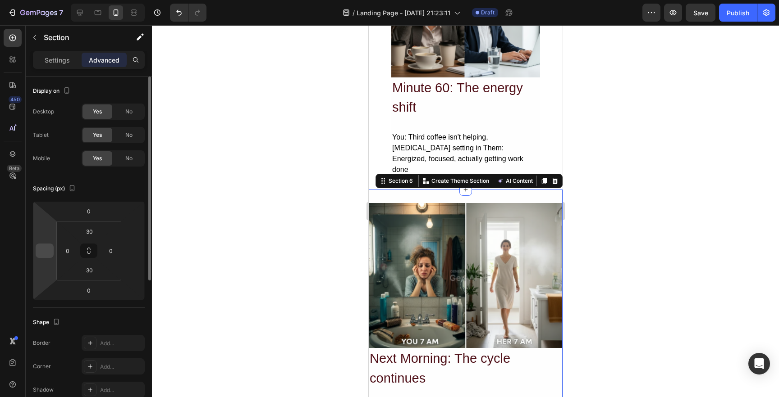
click at [48, 251] on input "number" at bounding box center [45, 251] width 14 height 14
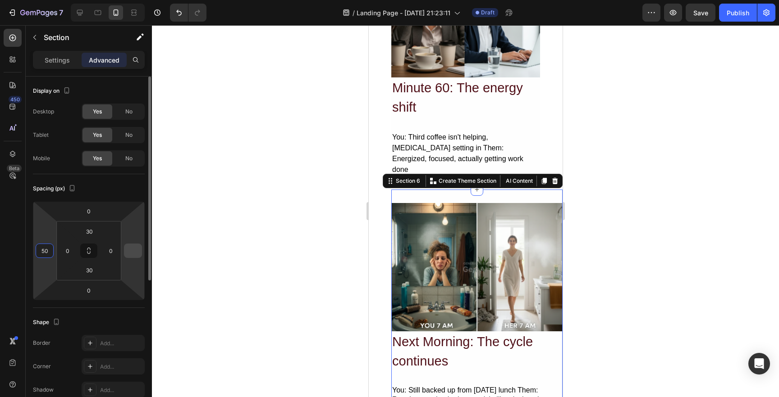
type input "50"
click at [139, 251] on input "number" at bounding box center [133, 251] width 14 height 14
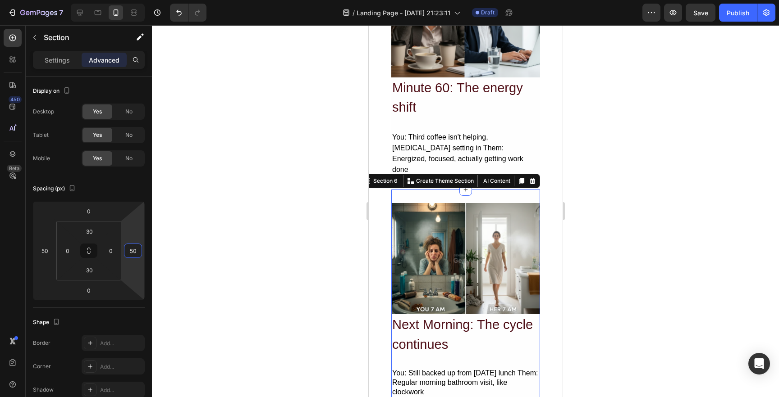
type input "50"
click at [238, 216] on div at bounding box center [465, 211] width 627 height 372
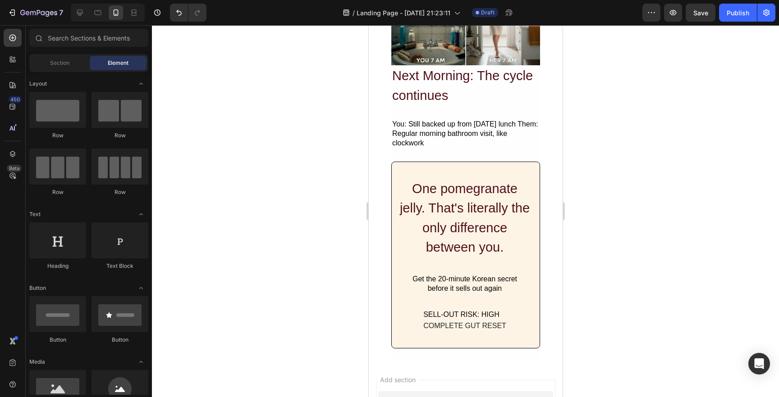
scroll to position [1073, 0]
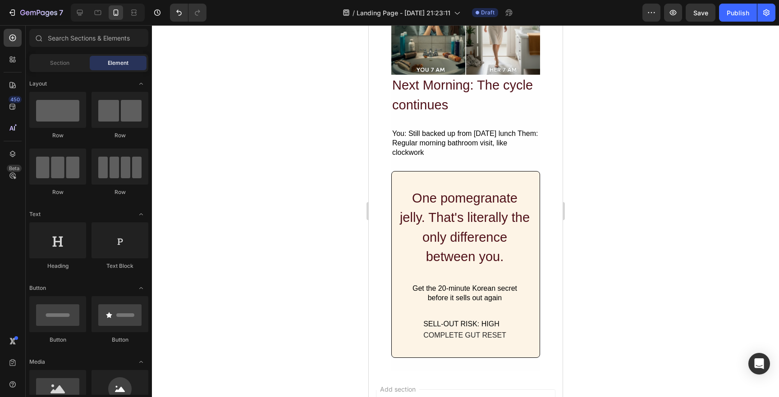
click at [292, 258] on div at bounding box center [465, 211] width 627 height 372
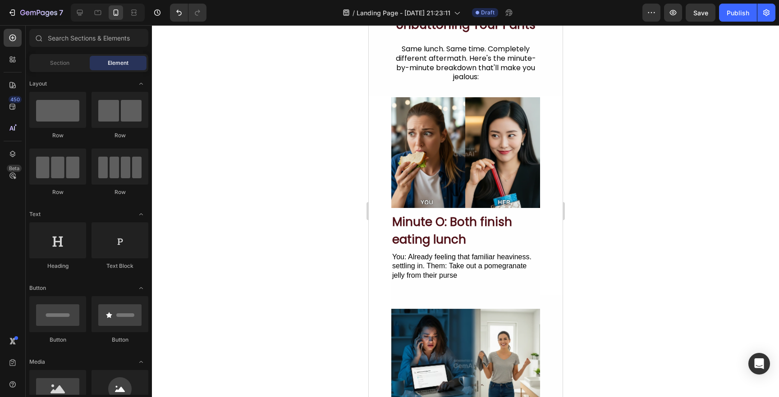
scroll to position [0, 0]
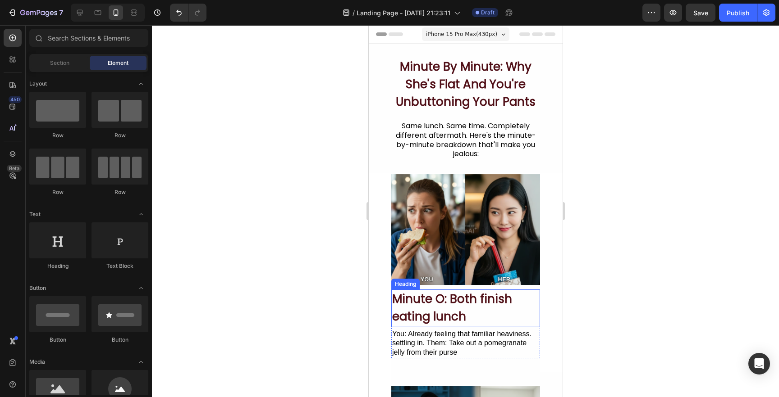
click at [464, 313] on h2 "Minute O: Both finish eating lunch" at bounding box center [465, 308] width 149 height 37
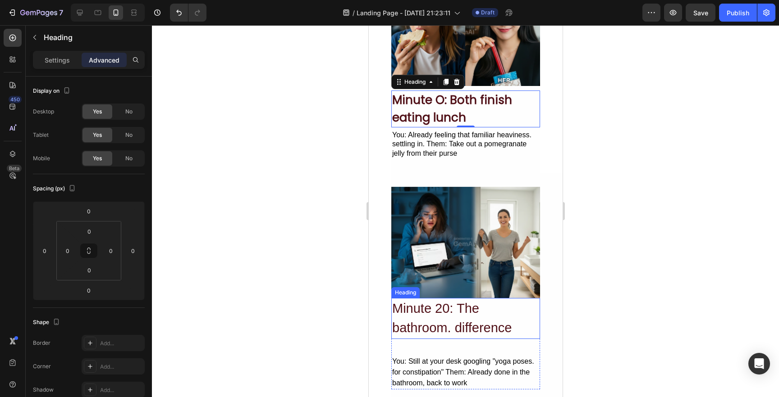
scroll to position [216, 0]
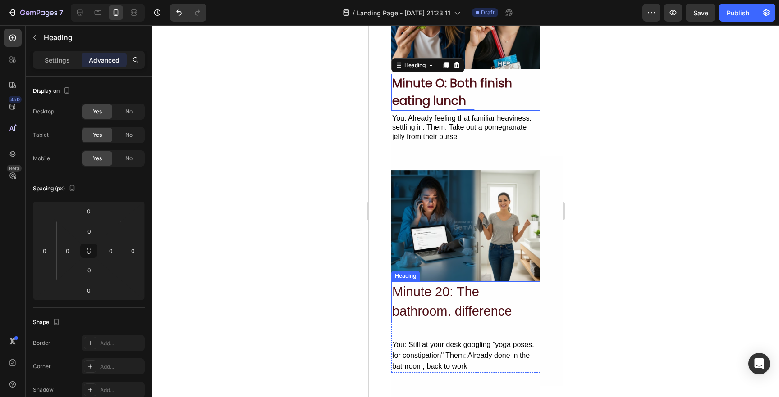
click at [439, 311] on h2 "Minute 20: The bathroom. difference" at bounding box center [465, 302] width 149 height 41
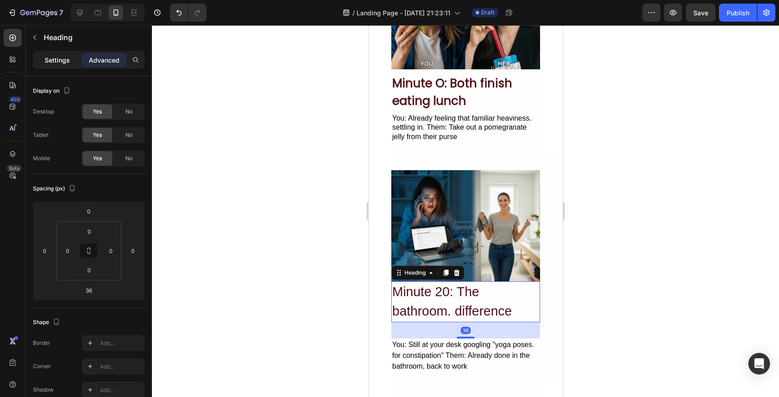
click at [56, 59] on p "Settings" at bounding box center [57, 59] width 25 height 9
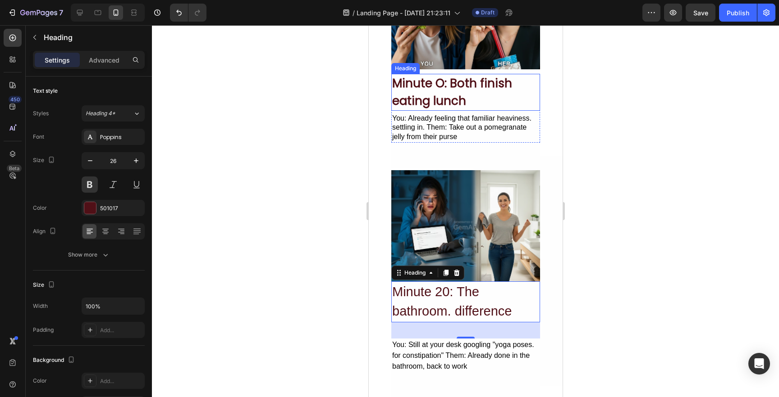
click at [423, 78] on h2 "Minute O: Both finish eating lunch" at bounding box center [465, 92] width 149 height 37
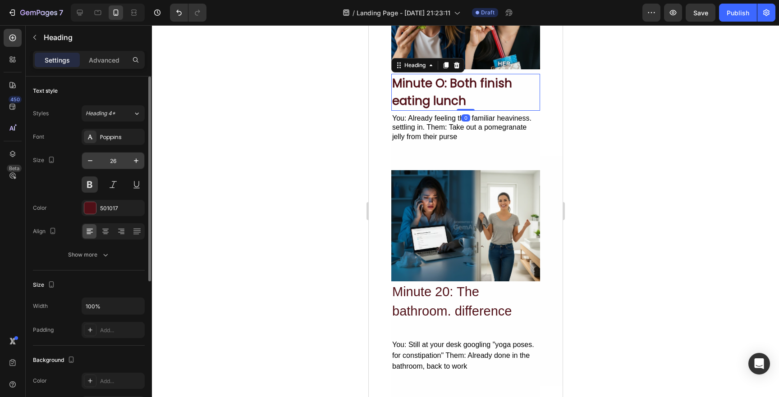
click at [108, 159] on input "26" at bounding box center [113, 161] width 30 height 16
click at [108, 161] on input "26" at bounding box center [113, 161] width 30 height 16
click at [405, 302] on h2 "Minute 20: The bathroom. difference" at bounding box center [465, 302] width 149 height 41
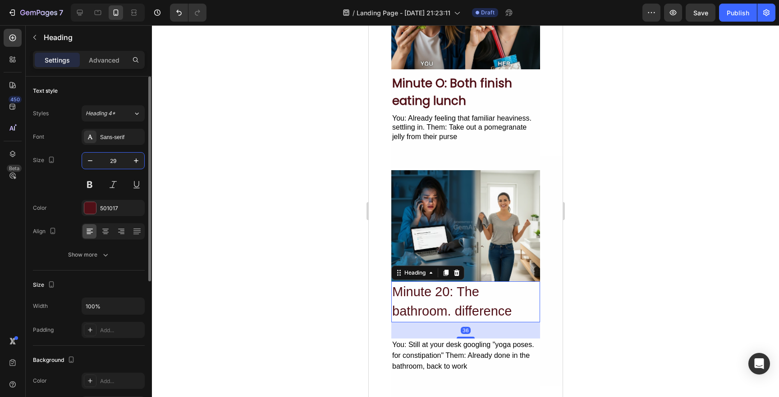
click at [111, 161] on input "29" at bounding box center [113, 161] width 30 height 16
paste input "6"
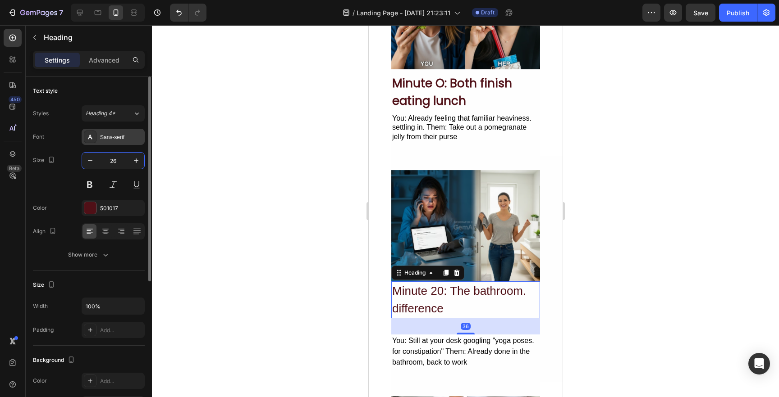
type input "26"
click at [110, 136] on div "Sans-serif" at bounding box center [121, 137] width 42 height 8
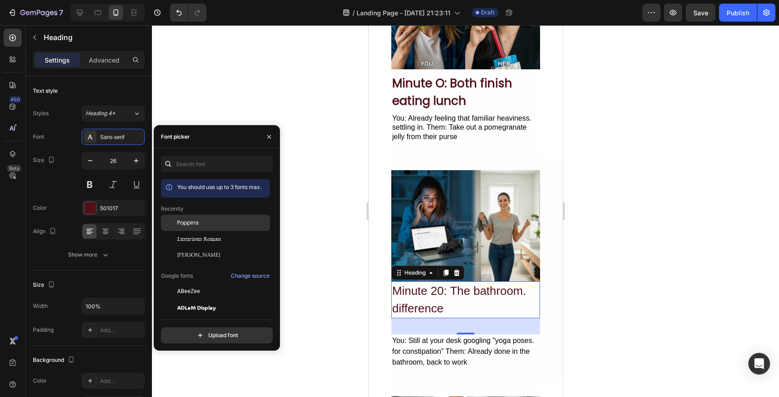
click at [199, 222] on div "Poppins" at bounding box center [222, 223] width 91 height 8
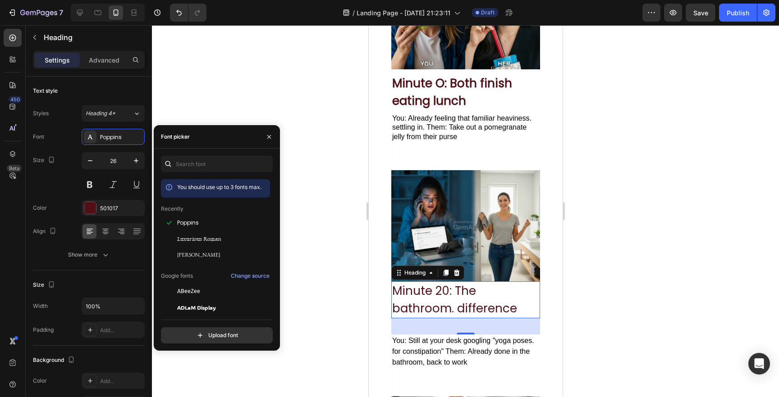
click at [373, 250] on section "Image Minute 20: The bathroom. difference Heading 36 You: Still at your desk go…" at bounding box center [465, 269] width 194 height 226
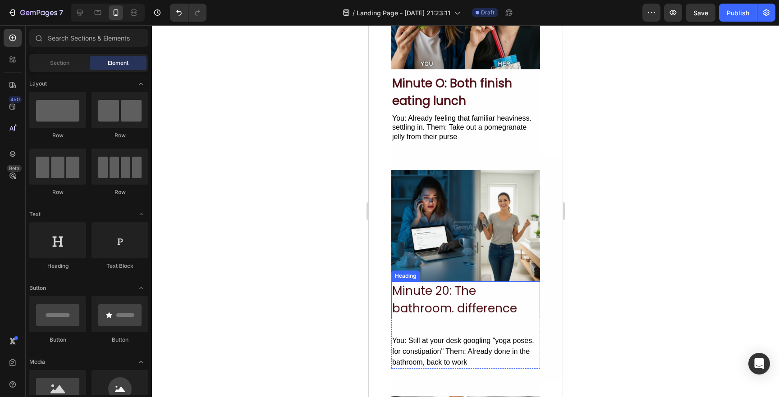
click at [416, 301] on h2 "Minute 20: The bathroom. difference" at bounding box center [465, 300] width 149 height 37
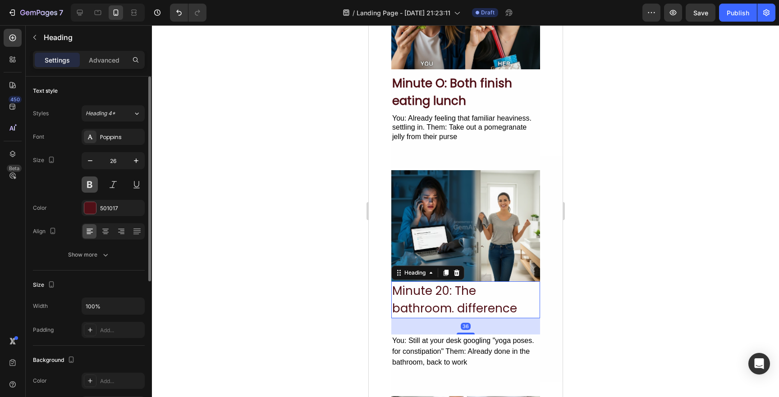
click at [87, 185] on button at bounding box center [90, 185] width 16 height 16
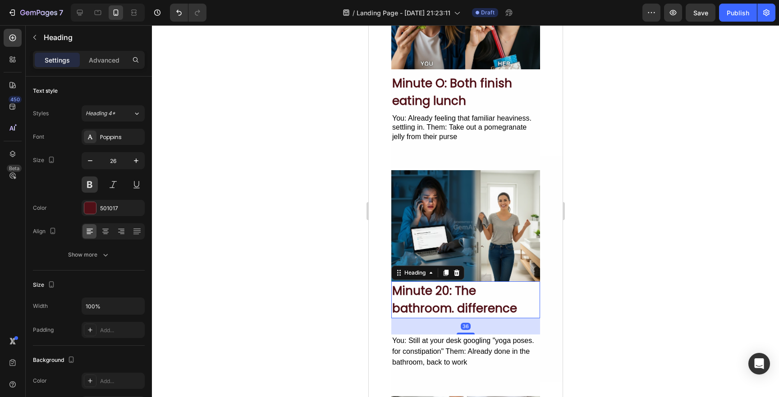
click at [228, 219] on div at bounding box center [465, 211] width 627 height 372
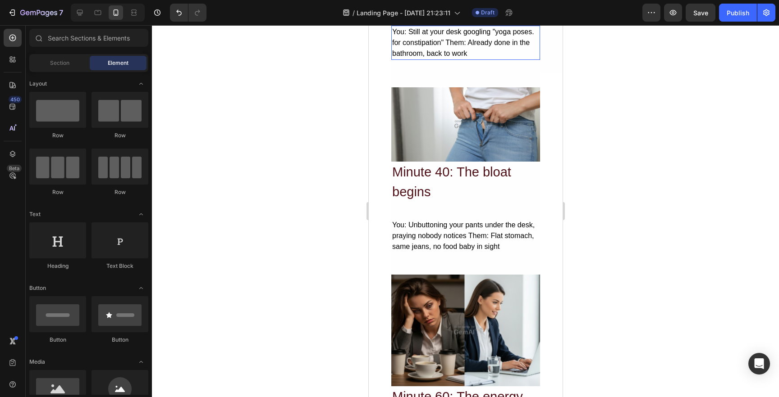
scroll to position [528, 0]
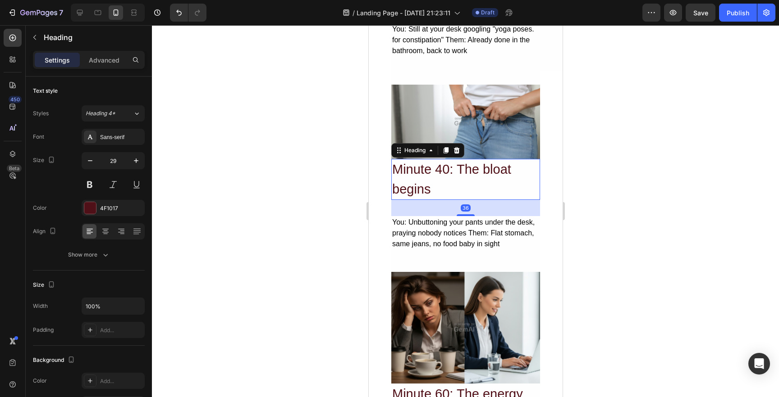
click at [425, 164] on h2 "Minute 40: The bloat begins" at bounding box center [465, 179] width 149 height 41
click at [92, 181] on button at bounding box center [90, 185] width 16 height 16
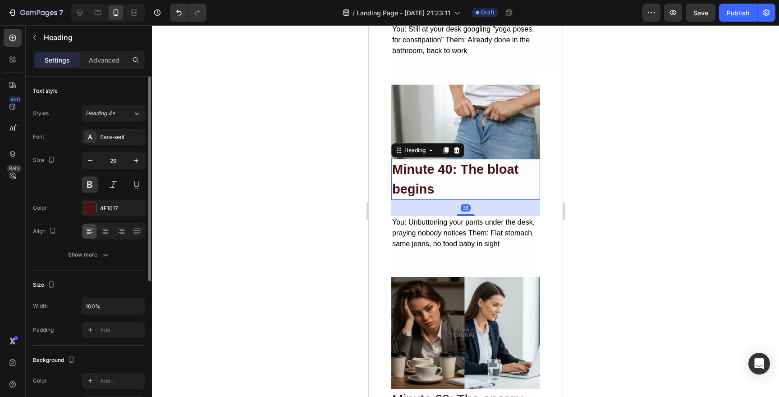
click at [118, 123] on div "Styles Heading 4* Font Sans-serif Size 29 Color 4F1017 Align Show more" at bounding box center [89, 184] width 112 height 158
click at [118, 133] on div "Sans-serif" at bounding box center [121, 137] width 42 height 8
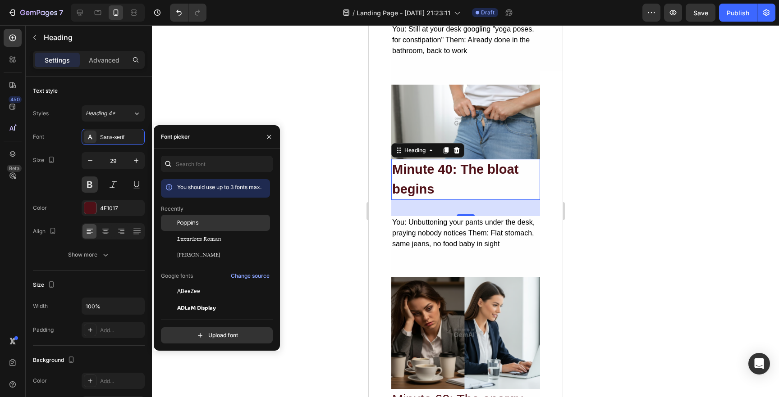
click at [188, 220] on span "Poppins" at bounding box center [188, 223] width 22 height 8
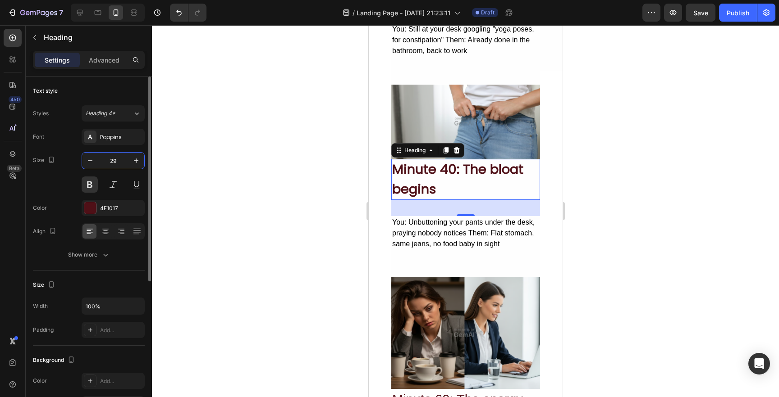
click at [114, 160] on input "29" at bounding box center [113, 161] width 30 height 16
paste input "6"
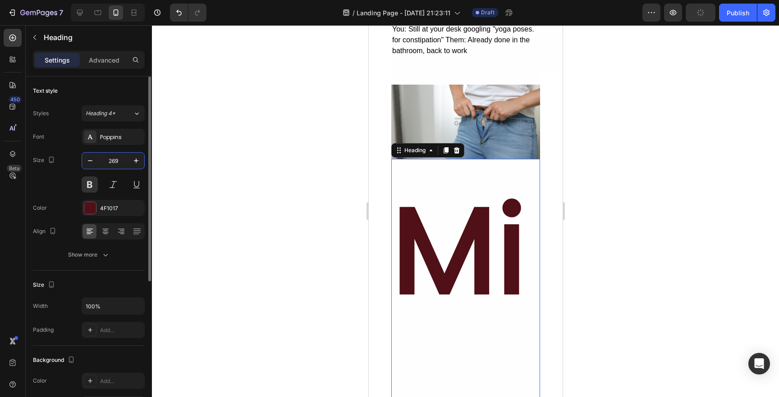
click at [112, 163] on input "269" at bounding box center [113, 161] width 30 height 16
paste input "text"
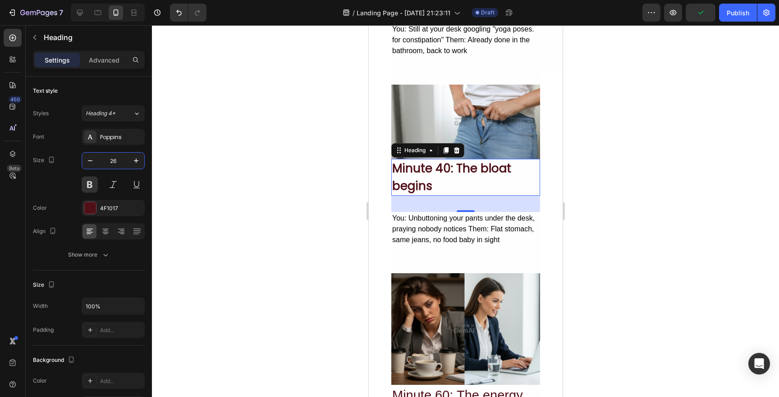
type input "26"
click at [254, 217] on div at bounding box center [465, 211] width 627 height 372
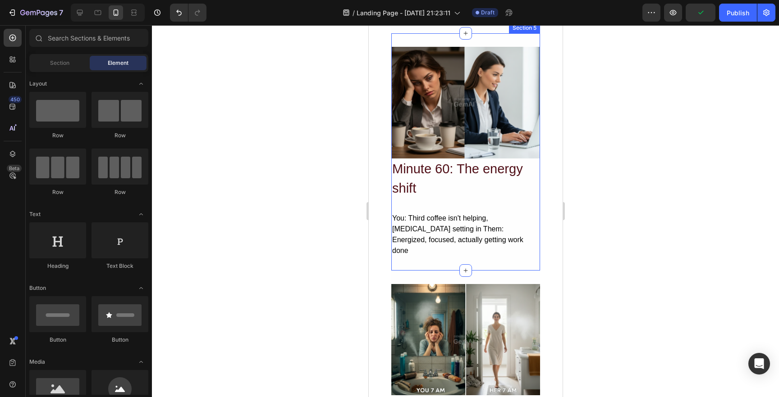
scroll to position [758, 0]
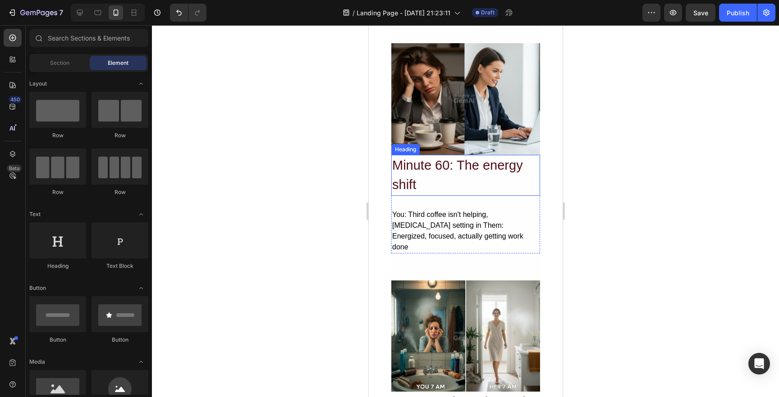
click at [433, 181] on h2 "Minute 60: The energy shift" at bounding box center [465, 175] width 149 height 41
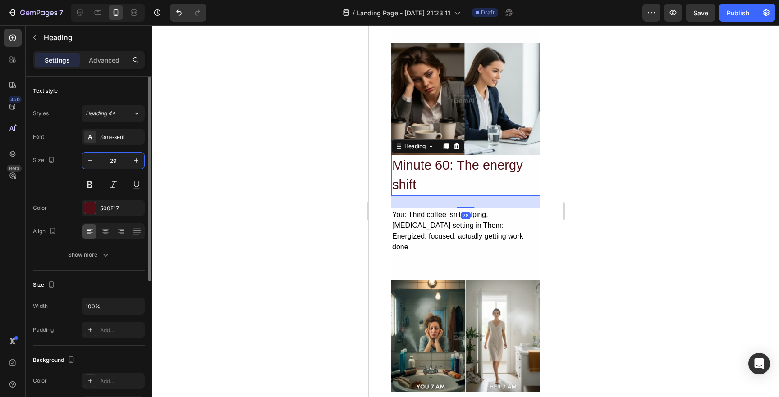
click at [111, 161] on input "29" at bounding box center [113, 161] width 30 height 16
paste input "6"
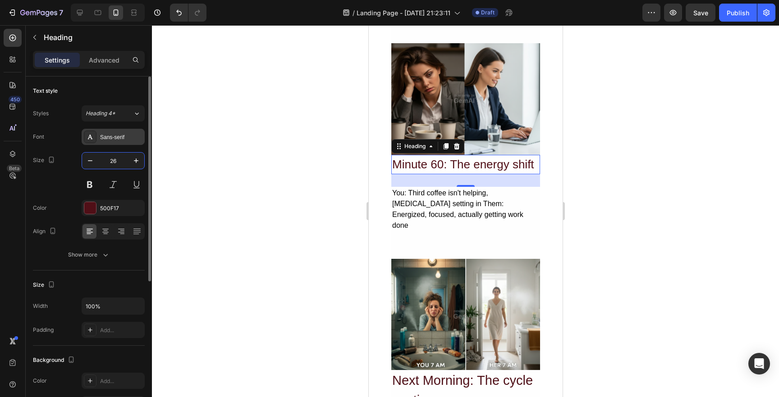
type input "26"
click at [109, 142] on div "Sans-serif" at bounding box center [113, 137] width 63 height 16
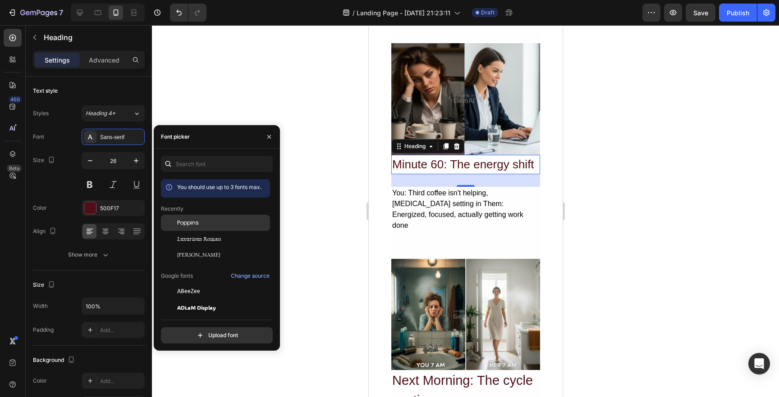
click at [192, 220] on span "Poppins" at bounding box center [188, 223] width 22 height 8
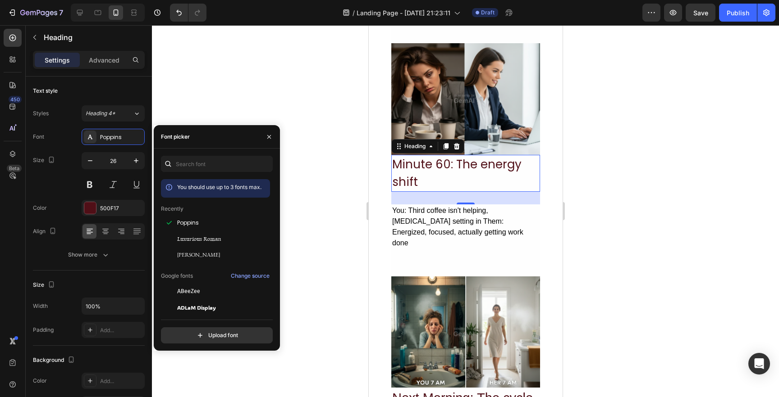
click at [318, 198] on div at bounding box center [465, 211] width 627 height 372
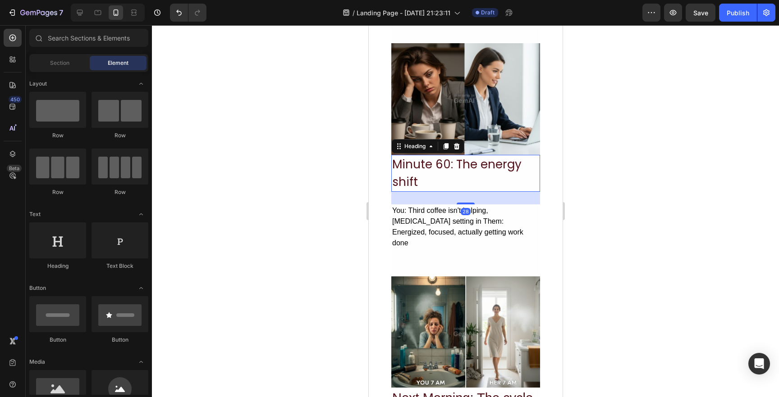
click at [406, 176] on h2 "Minute 60: The energy shift" at bounding box center [465, 173] width 149 height 37
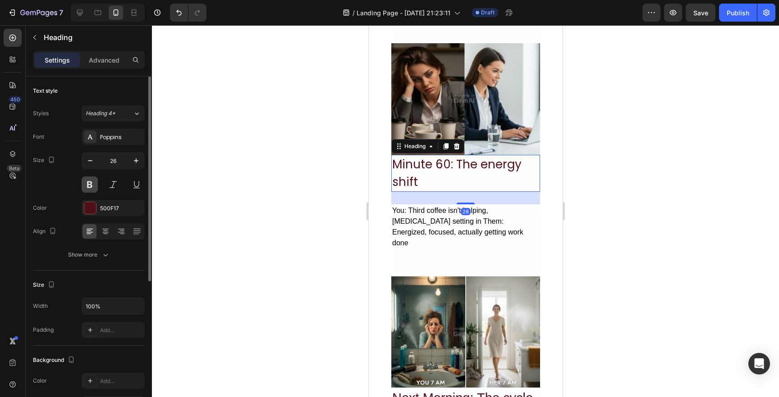
click at [85, 185] on button at bounding box center [90, 185] width 16 height 16
click at [261, 202] on div at bounding box center [465, 211] width 627 height 372
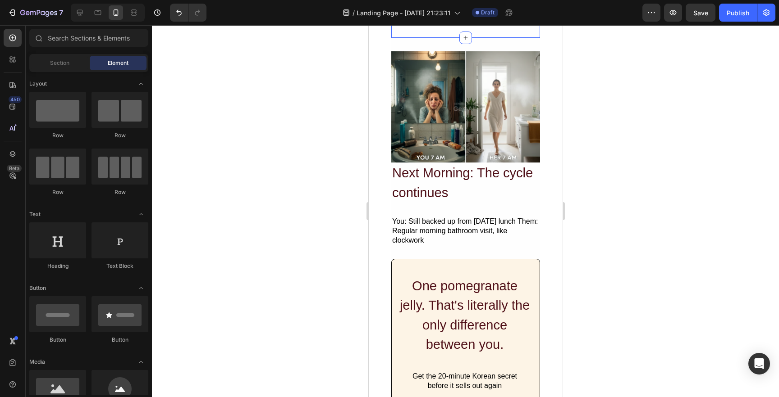
scroll to position [1038, 0]
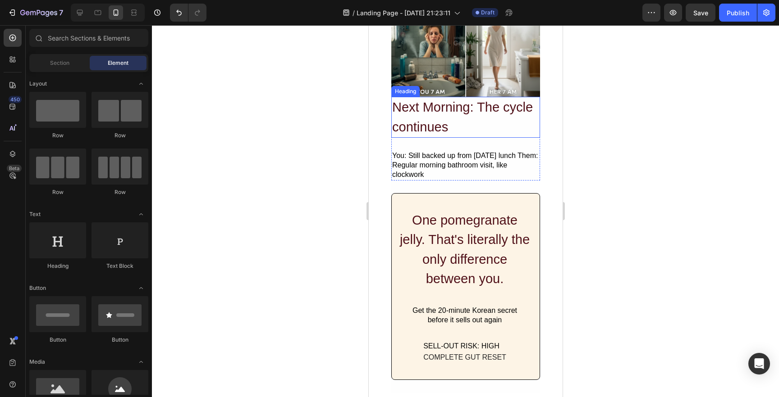
click at [428, 125] on h2 "Next Morning: The cycle continues" at bounding box center [465, 117] width 149 height 41
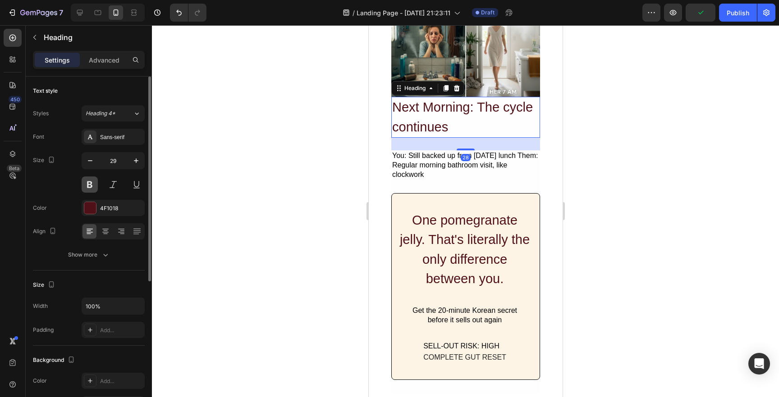
click at [92, 187] on button at bounding box center [90, 185] width 16 height 16
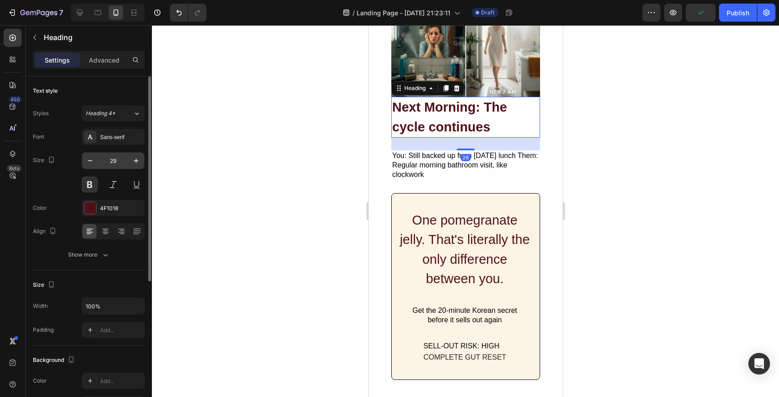
click at [112, 158] on input "29" at bounding box center [113, 161] width 30 height 16
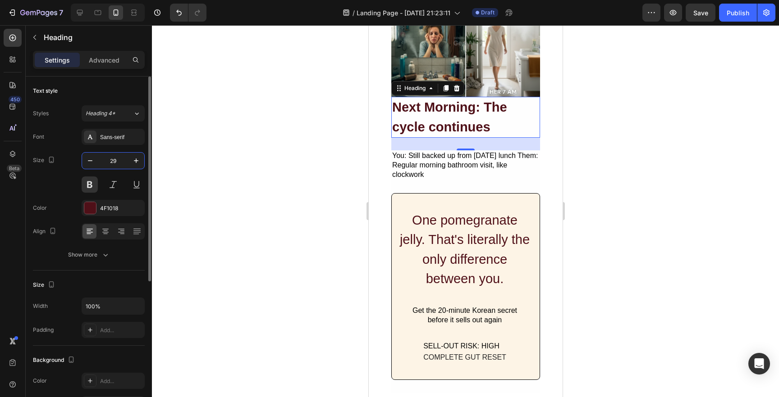
paste input "6"
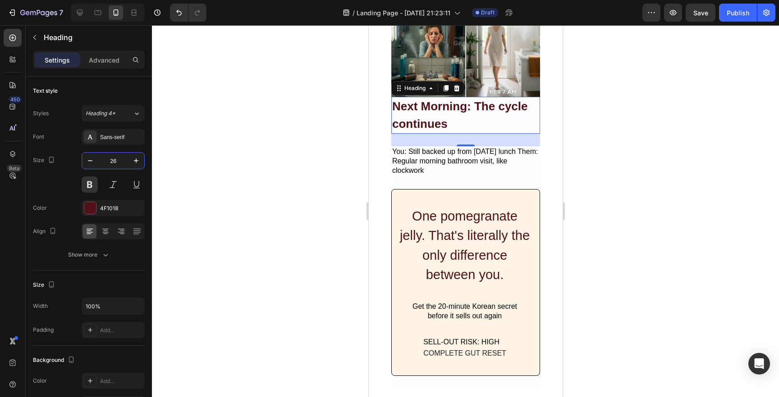
type input "26"
click at [256, 188] on div at bounding box center [465, 211] width 627 height 372
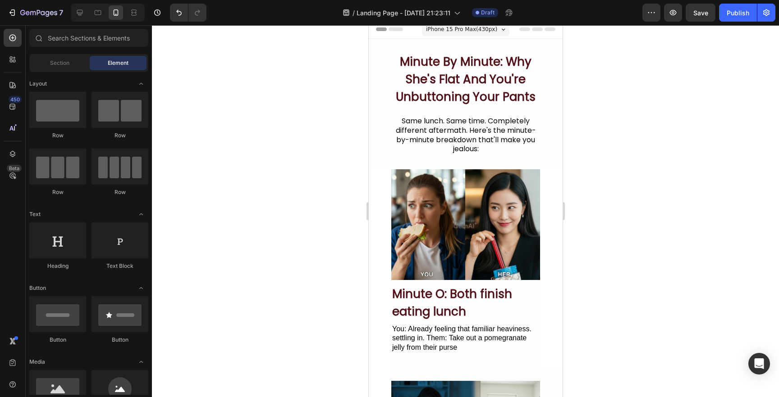
scroll to position [0, 0]
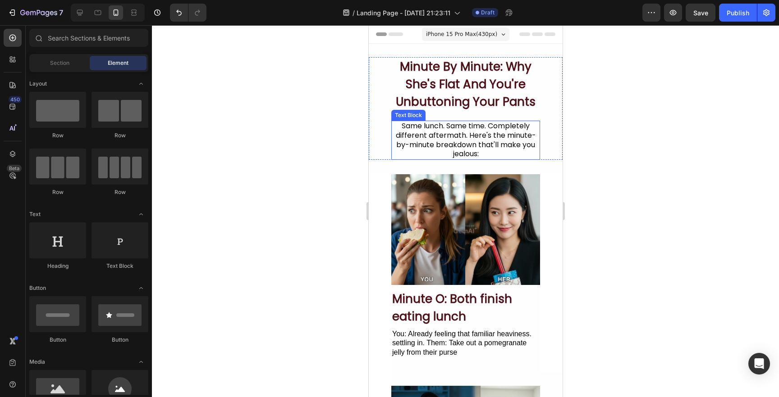
click at [444, 141] on div "Same lunch. Same time. Completely different aftermath. Here's the minute-by-min…" at bounding box center [465, 140] width 149 height 39
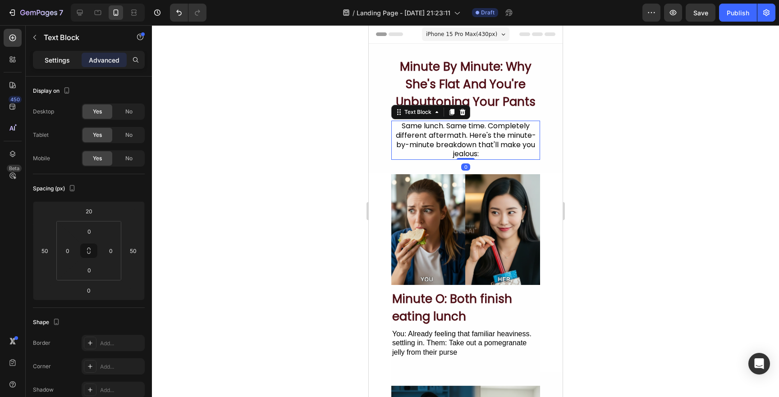
click at [60, 59] on p "Settings" at bounding box center [57, 59] width 25 height 9
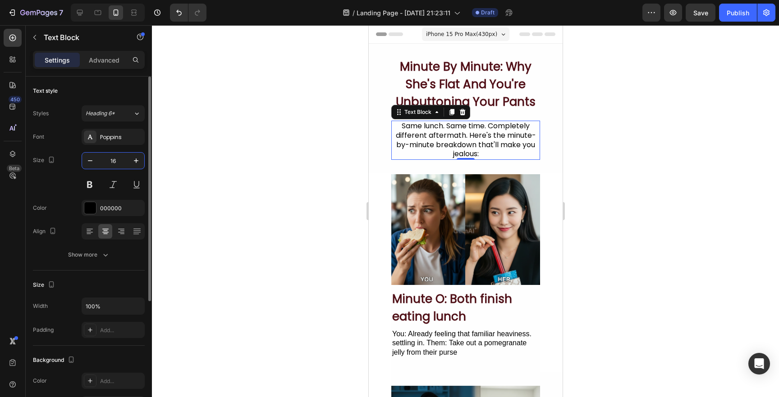
click at [113, 158] on input "16" at bounding box center [113, 161] width 30 height 16
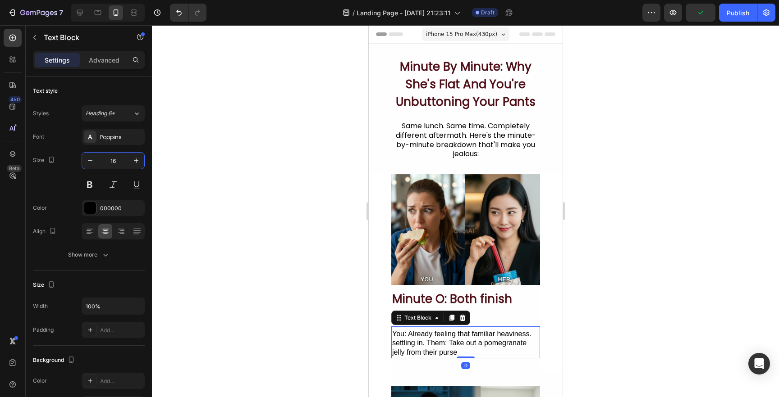
click at [436, 340] on div "You: Already feeling that familiar heaviness. settling in. Them: Take out a pom…" at bounding box center [465, 344] width 149 height 30
click at [108, 138] on div "Sans-serif" at bounding box center [121, 137] width 42 height 8
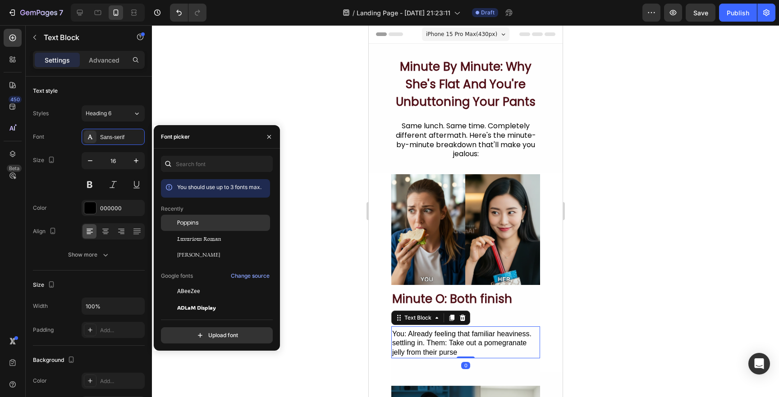
click at [189, 222] on span "Poppins" at bounding box center [188, 223] width 22 height 8
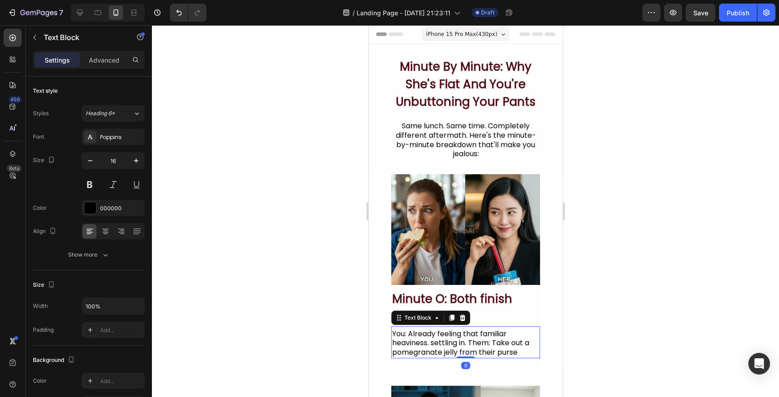
click at [331, 262] on div at bounding box center [465, 211] width 627 height 372
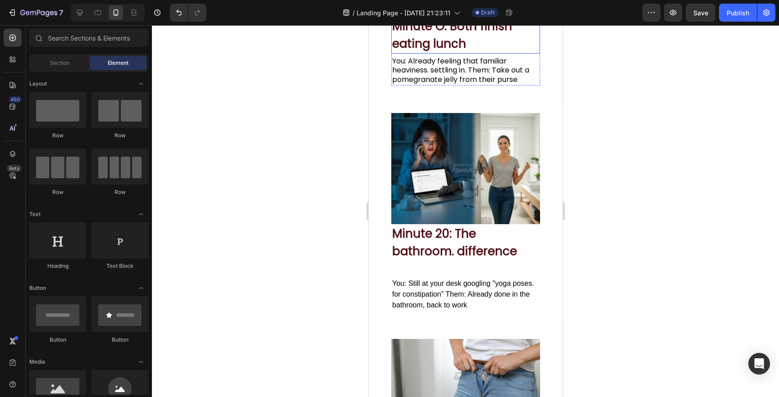
scroll to position [279, 0]
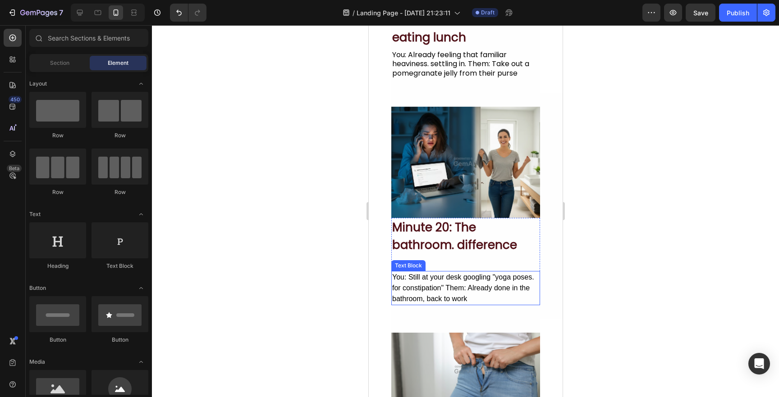
click at [440, 282] on div "You: Still at your desk googling "yoga poses. for constipation" Them: Already d…" at bounding box center [465, 288] width 149 height 34
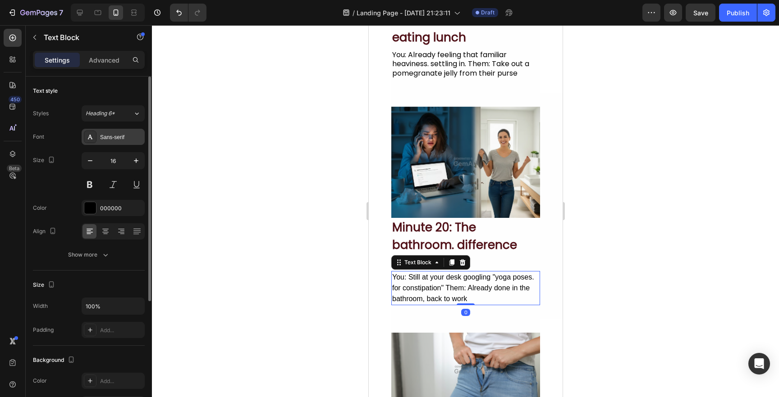
click at [96, 132] on div at bounding box center [90, 137] width 13 height 13
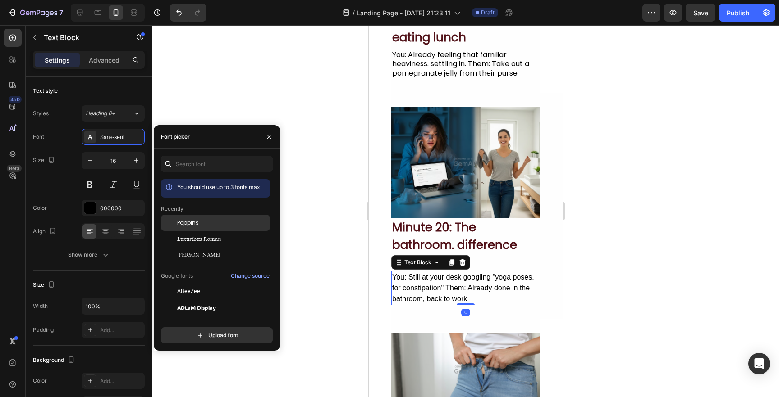
click at [190, 218] on div "Poppins" at bounding box center [215, 223] width 109 height 16
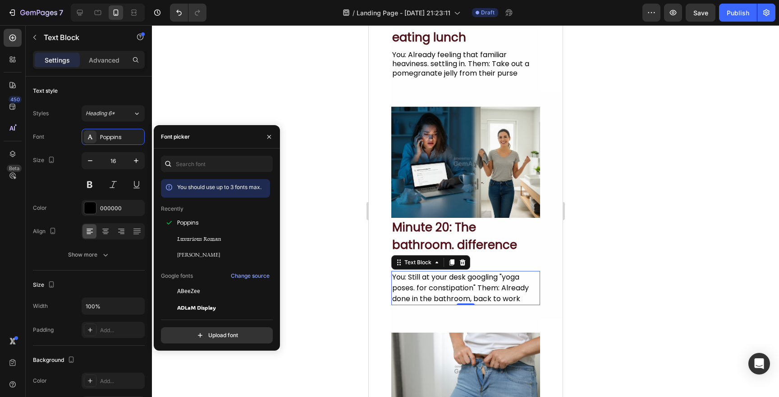
click at [292, 130] on div at bounding box center [465, 211] width 627 height 372
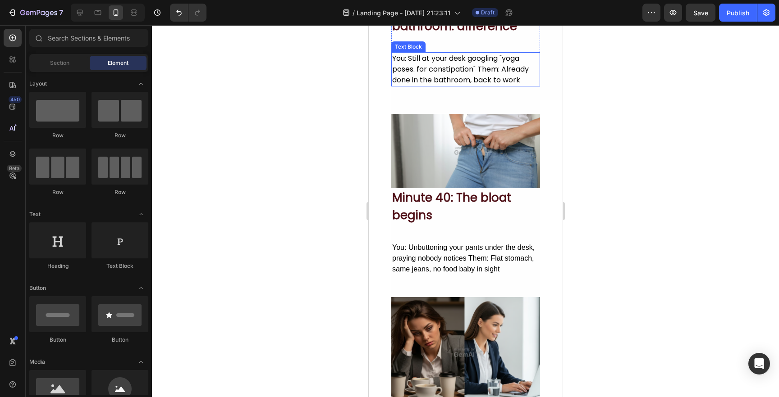
scroll to position [504, 0]
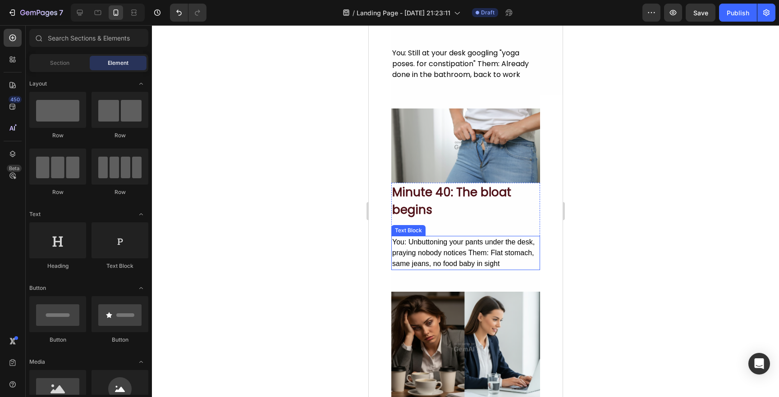
click at [428, 263] on div "You: Unbuttoning your pants under the desk, praying nobody notices Them: Flat s…" at bounding box center [465, 253] width 149 height 34
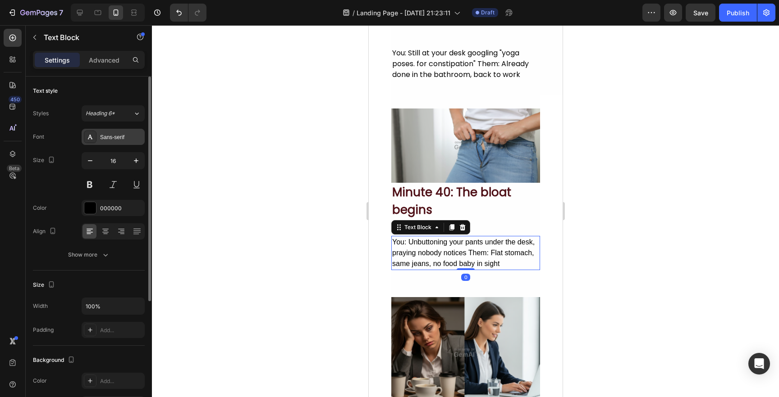
click at [112, 133] on div "Sans-serif" at bounding box center [121, 137] width 42 height 8
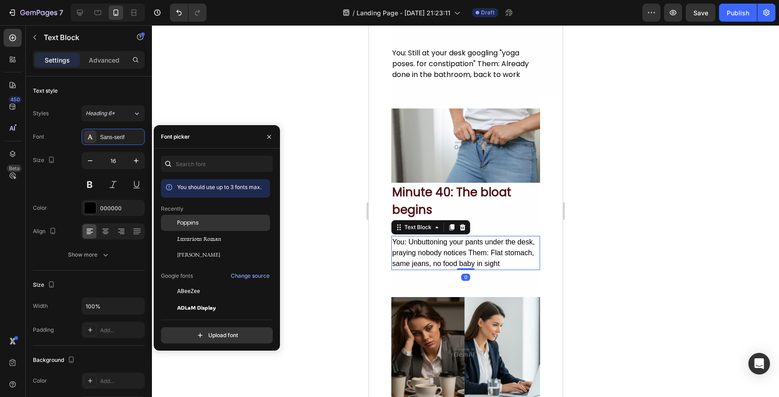
click at [191, 227] on span "Poppins" at bounding box center [188, 223] width 22 height 8
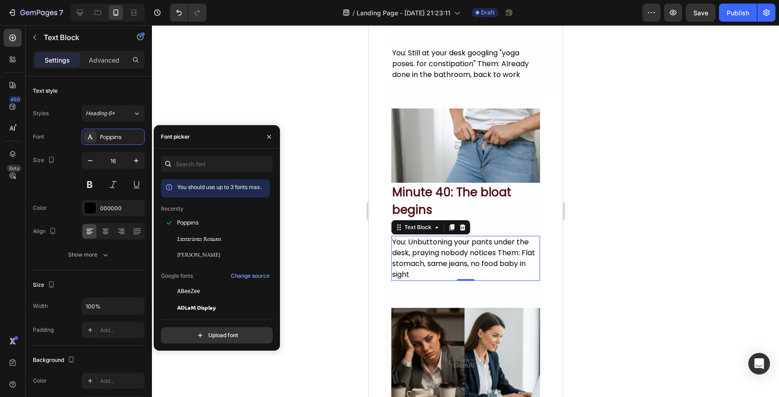
click at [421, 265] on div "You: Unbuttoning your pants under the desk, praying nobody notices Them: Flat s…" at bounding box center [465, 258] width 149 height 45
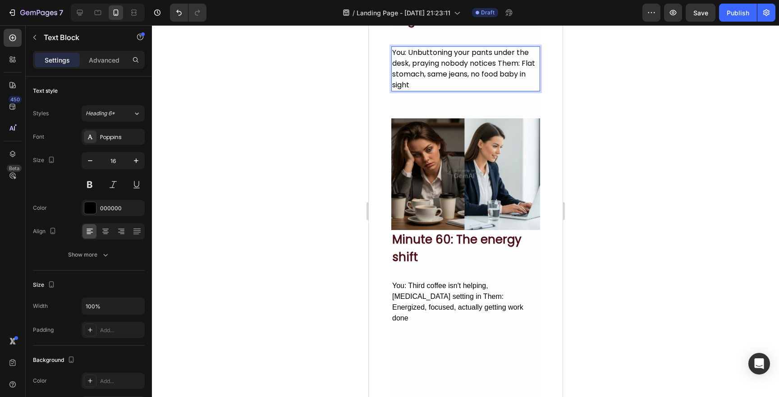
scroll to position [804, 0]
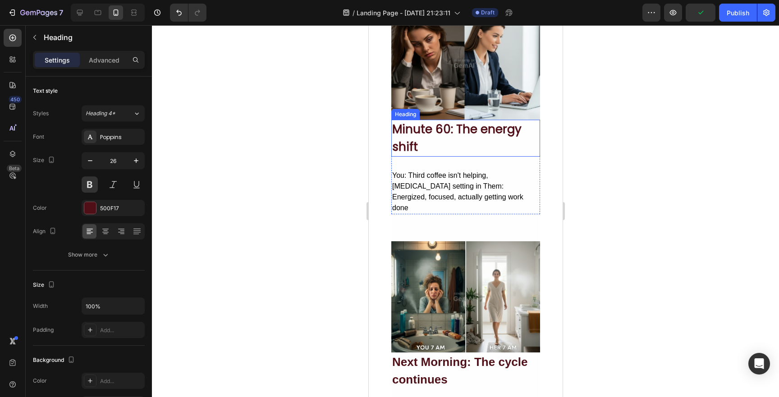
click at [428, 134] on h2 "Minute 60: The energy shift" at bounding box center [465, 138] width 149 height 37
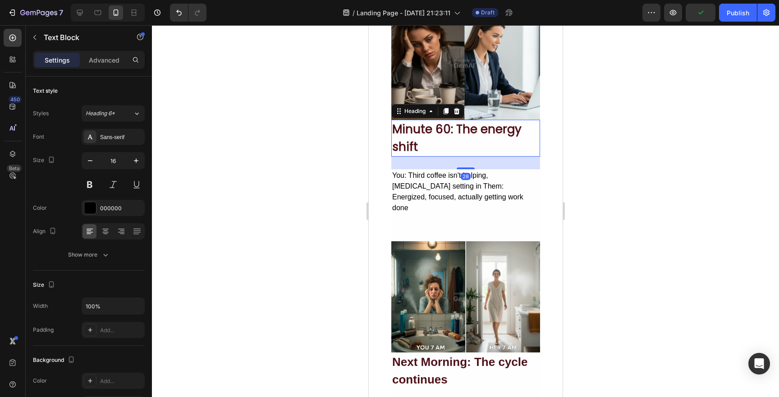
click at [434, 178] on div "You: Third coffee isn't helping, brain fog setting in Them: Energized, focused,…" at bounding box center [465, 191] width 149 height 45
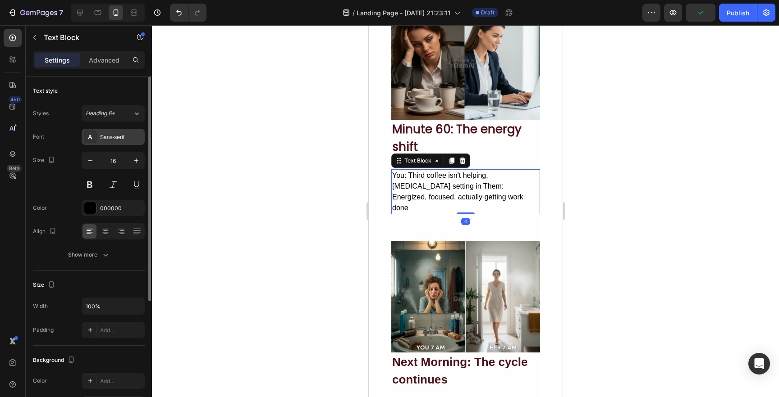
click at [110, 144] on div "Sans-serif" at bounding box center [113, 137] width 63 height 16
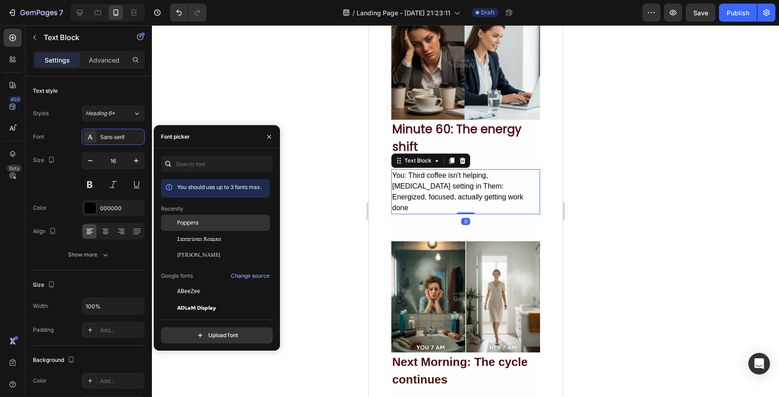
click at [198, 226] on span "Poppins" at bounding box center [188, 223] width 22 height 8
click at [314, 215] on div at bounding box center [465, 211] width 627 height 372
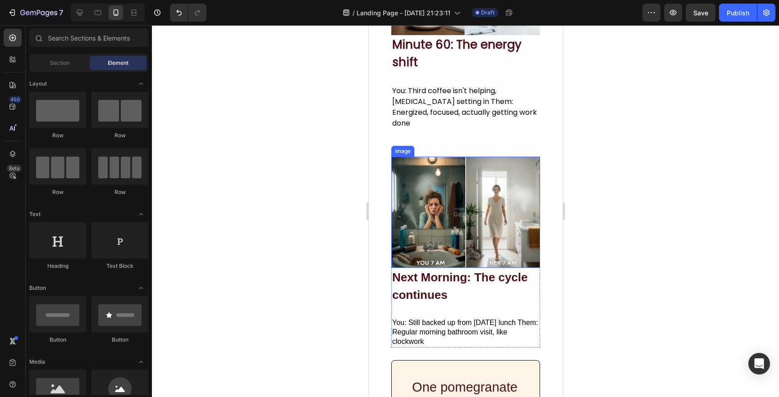
scroll to position [916, 0]
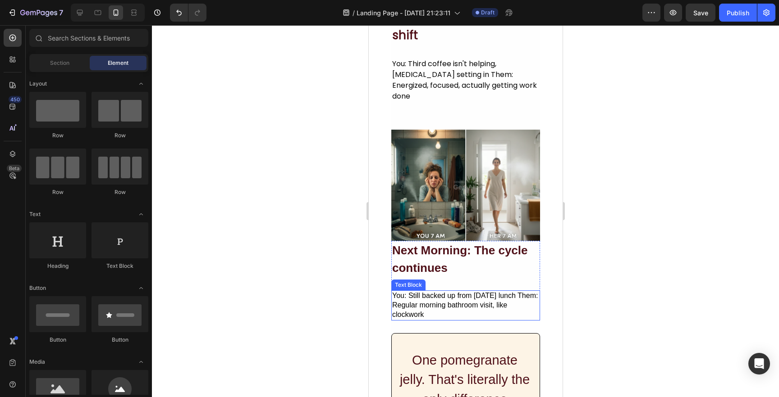
click at [433, 291] on div "You: Still backed up from yesterday's lunch Them: Regular morning bathroom visi…" at bounding box center [465, 306] width 149 height 30
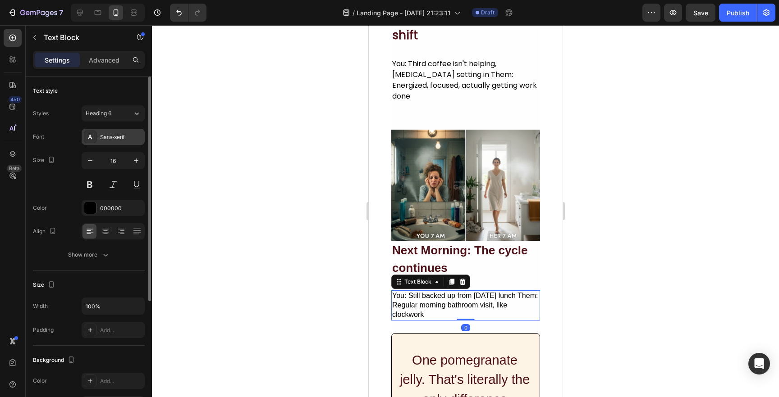
click at [101, 143] on div "Sans-serif" at bounding box center [113, 137] width 63 height 16
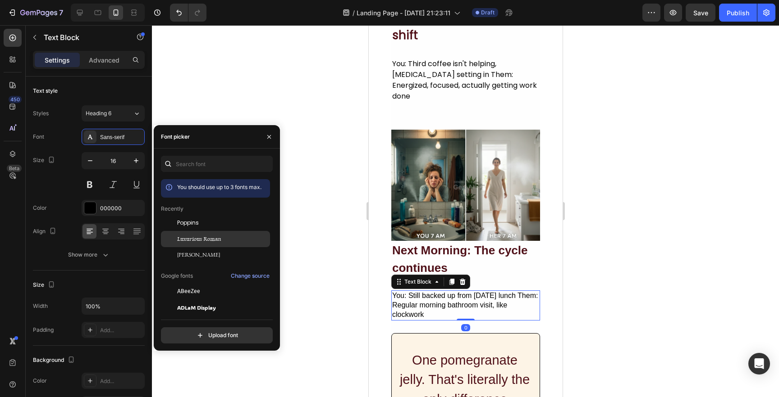
click at [205, 235] on div "Luxurious Roman" at bounding box center [215, 239] width 109 height 16
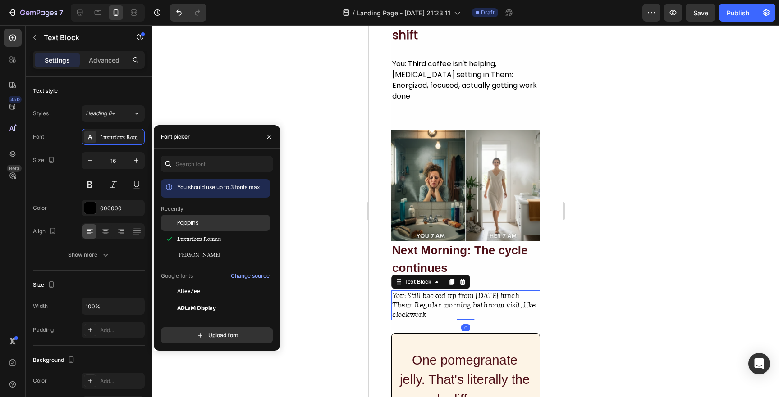
click at [205, 225] on div "Poppins" at bounding box center [222, 223] width 91 height 8
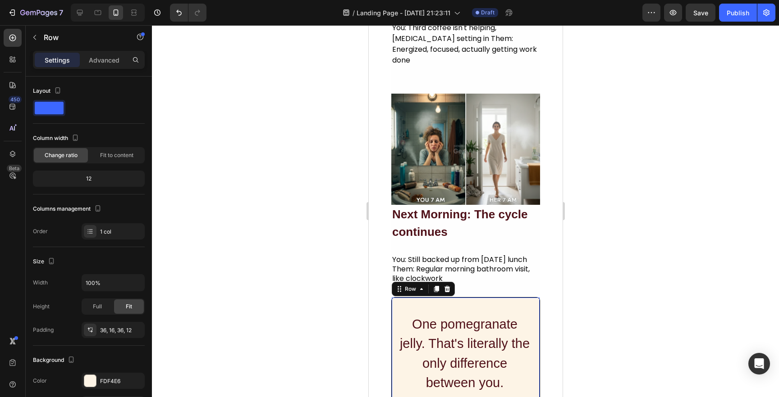
scroll to position [964, 0]
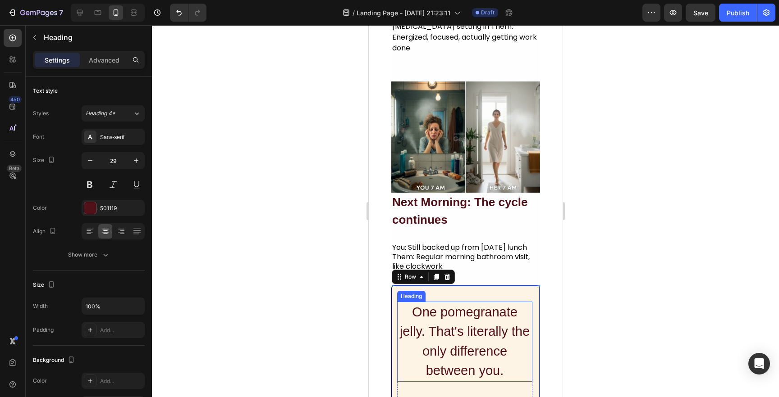
click at [438, 320] on h2 "One pomegranate jelly. That's literally the only difference between you." at bounding box center [464, 342] width 135 height 80
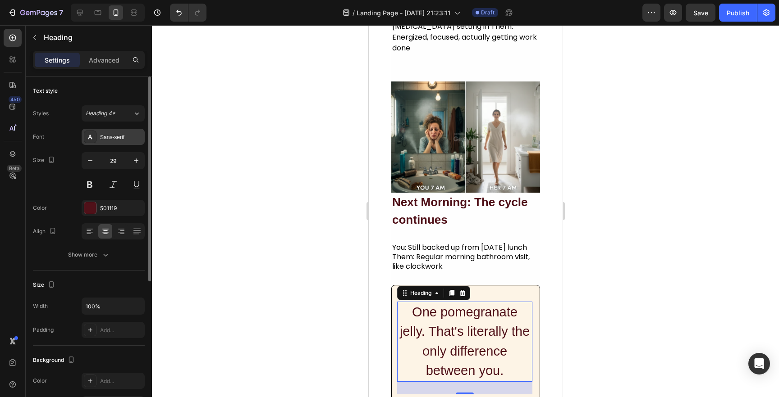
click at [109, 142] on div "Sans-serif" at bounding box center [113, 137] width 63 height 16
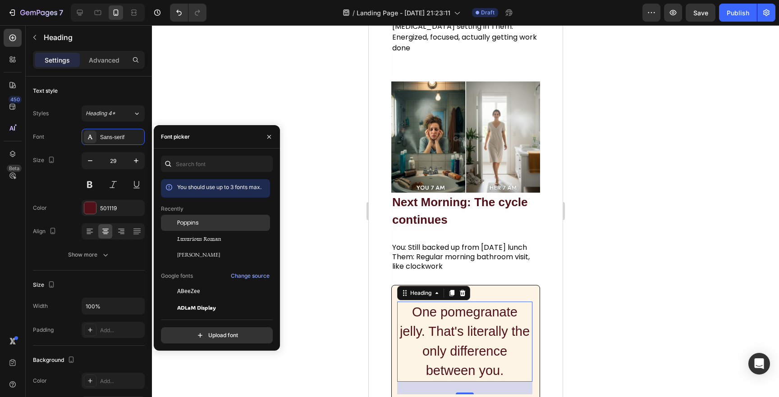
click at [187, 222] on span "Poppins" at bounding box center [188, 223] width 22 height 8
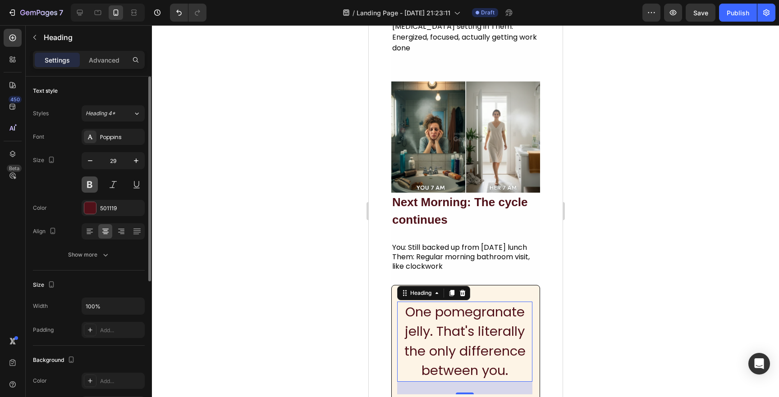
click at [91, 185] on button at bounding box center [90, 185] width 16 height 16
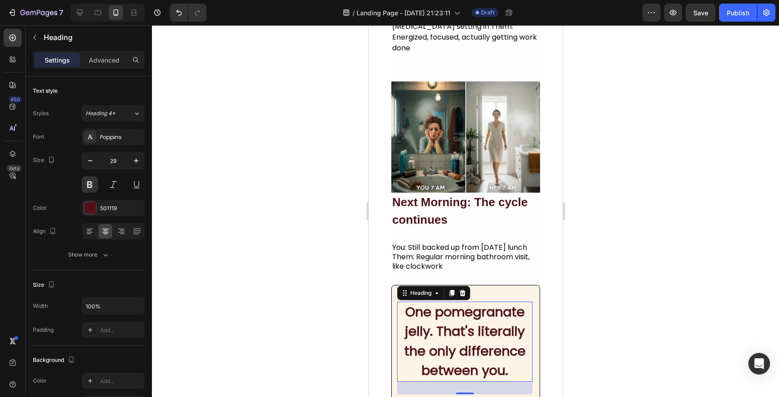
click at [296, 237] on div at bounding box center [465, 211] width 627 height 372
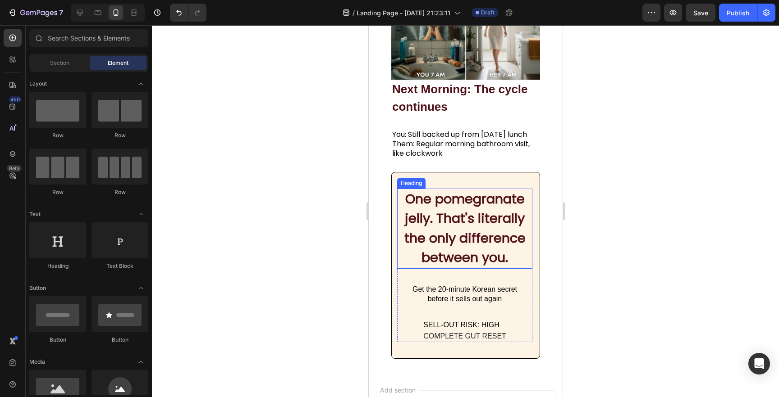
scroll to position [1072, 0]
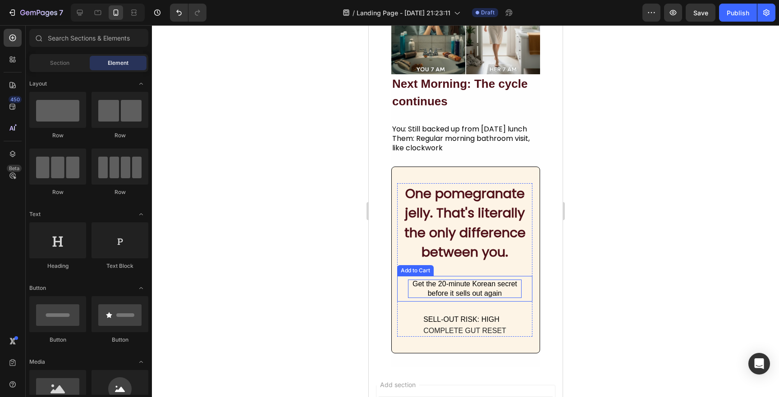
click at [438, 298] on div "Get the 20-minute Korean secret before it sells out again" at bounding box center [464, 289] width 114 height 19
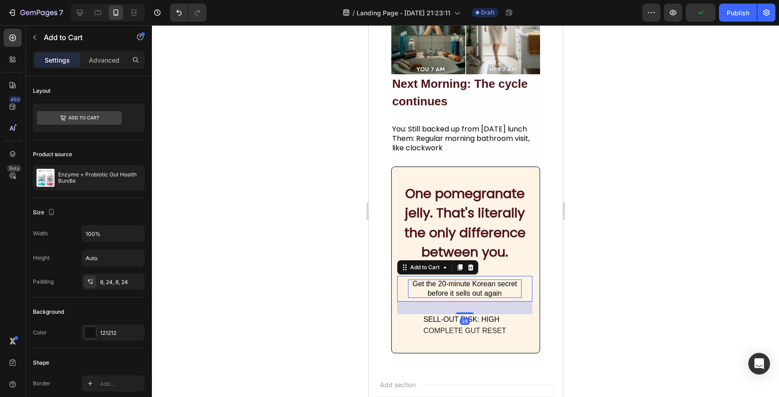
click at [436, 288] on div "Get the 20-minute Korean secret before it sells out again" at bounding box center [464, 289] width 114 height 19
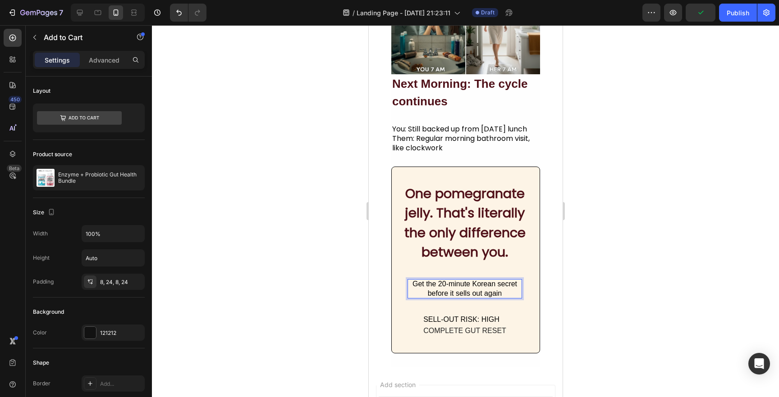
click at [277, 282] on div at bounding box center [465, 211] width 627 height 372
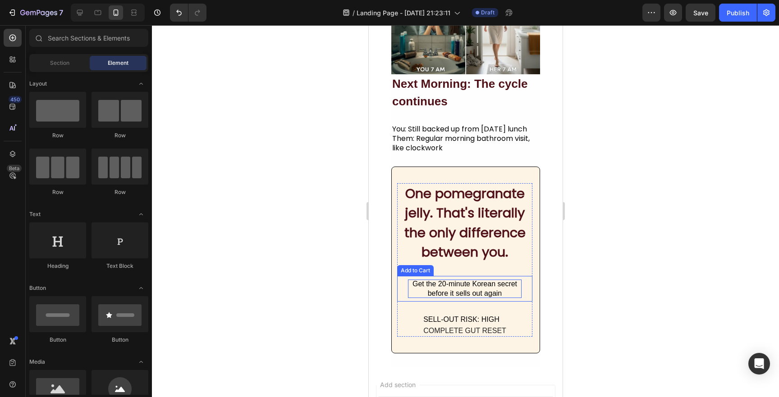
click at [462, 287] on p "Get the 20-minute Korean secret before it sells out again" at bounding box center [464, 289] width 114 height 19
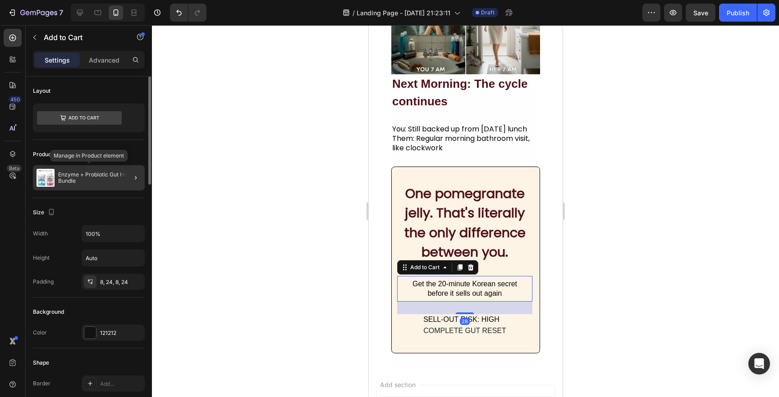
click at [99, 175] on p "Enzyme + Probiotic Gut Health Bundle" at bounding box center [99, 178] width 83 height 13
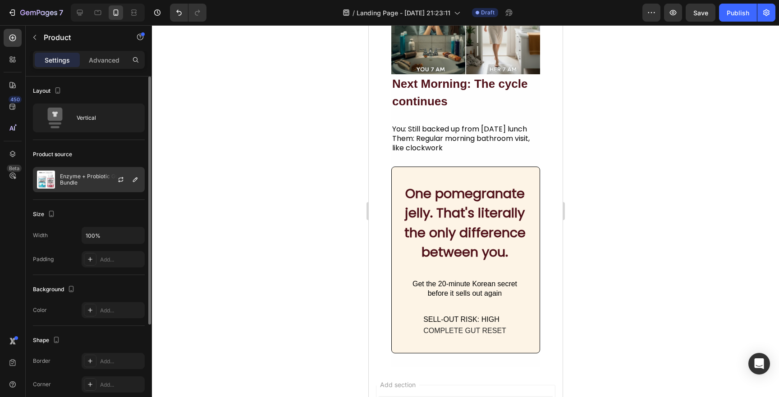
click at [82, 179] on p "Enzyme + Probiotic Gut Health Bundle" at bounding box center [100, 180] width 81 height 13
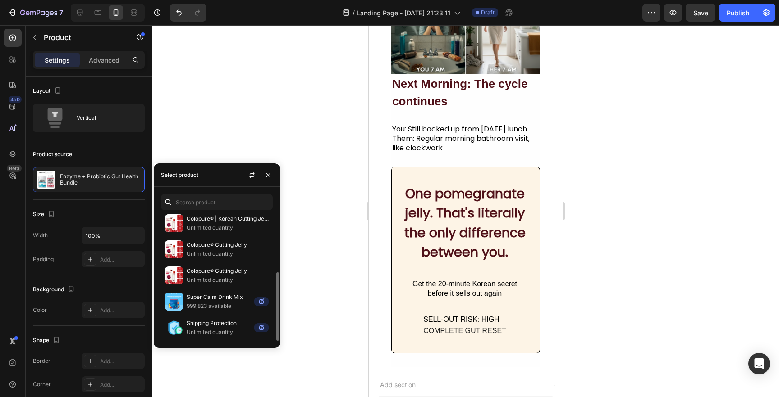
scroll to position [107, 0]
click at [208, 251] on p "Unlimited quantity" at bounding box center [228, 255] width 82 height 9
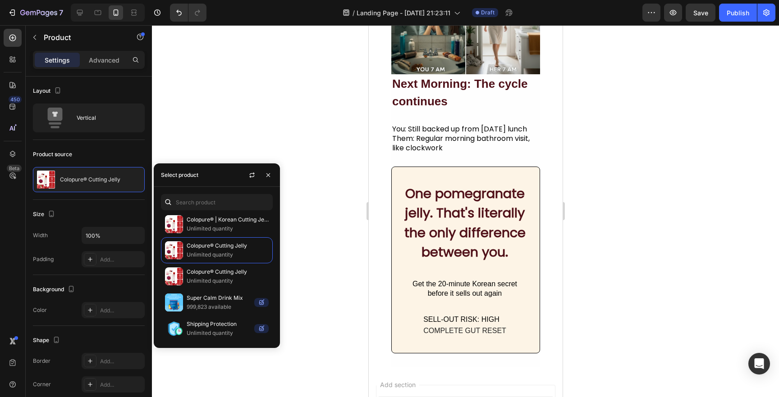
click at [321, 267] on div at bounding box center [465, 211] width 627 height 372
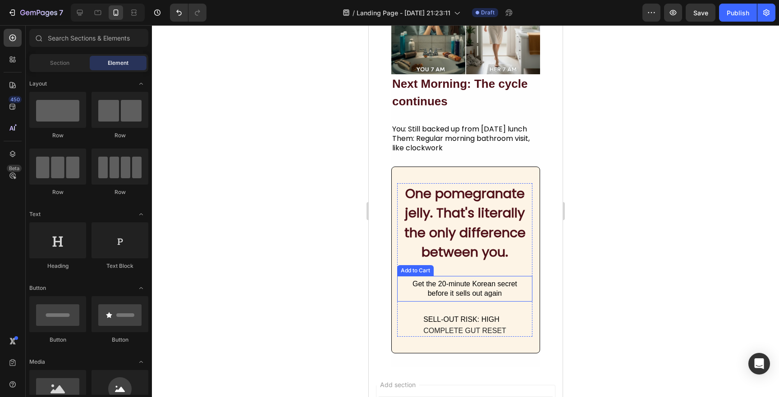
click at [523, 289] on button "Get the 20-minute Korean secret before it sells out again" at bounding box center [464, 289] width 135 height 26
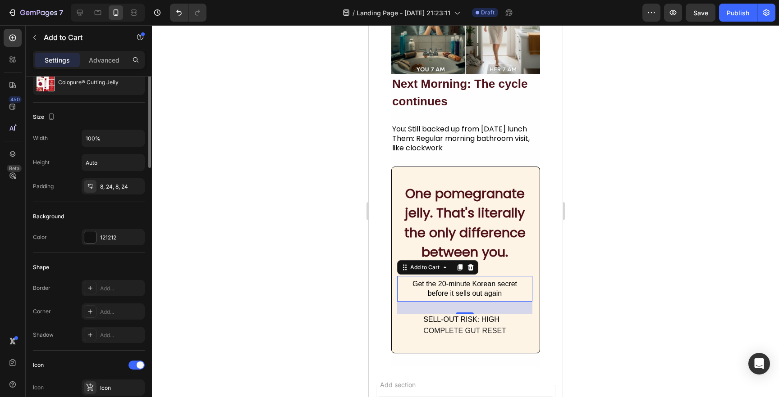
scroll to position [101, 0]
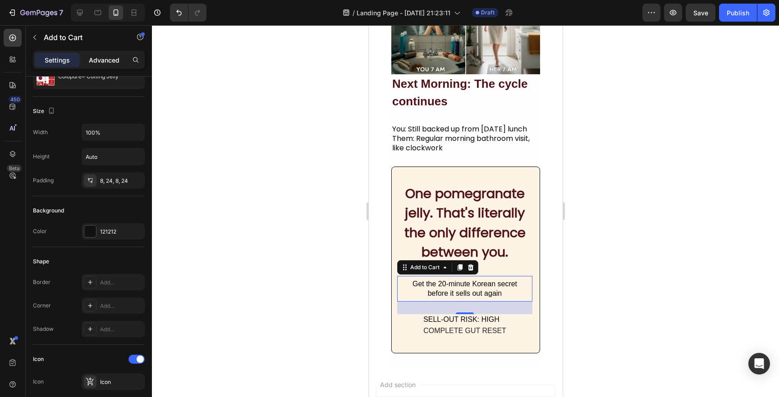
click at [102, 61] on p "Advanced" at bounding box center [104, 59] width 31 height 9
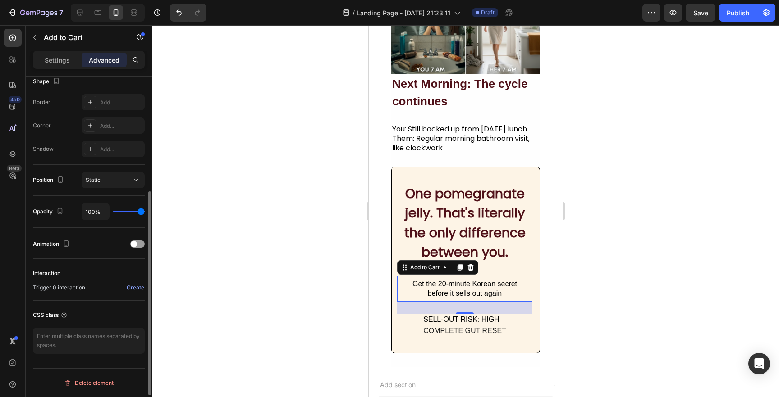
scroll to position [0, 0]
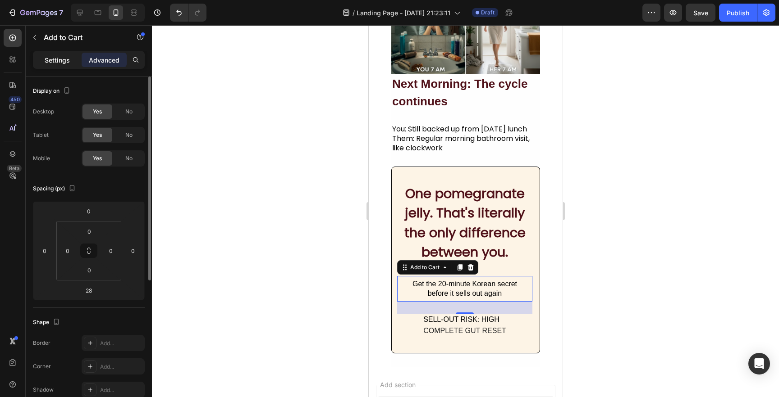
click at [53, 64] on p "Settings" at bounding box center [57, 59] width 25 height 9
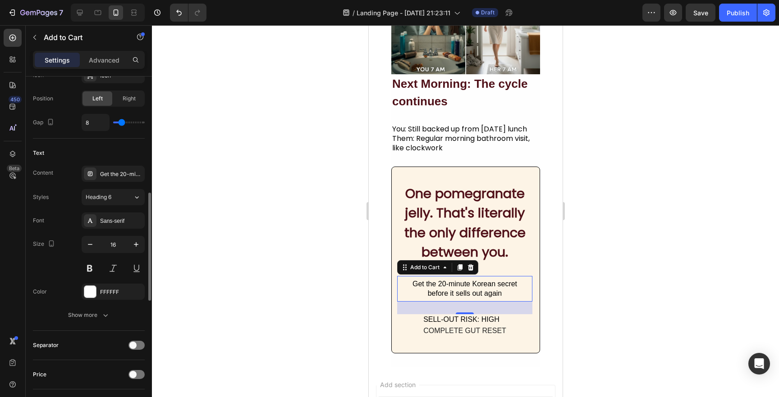
scroll to position [420, 0]
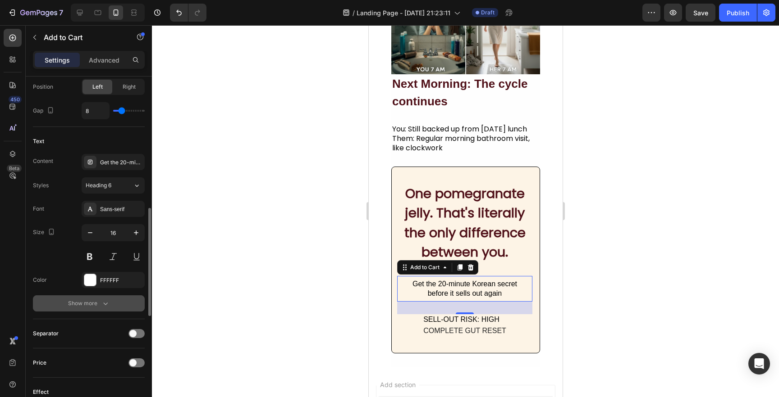
click at [107, 311] on button "Show more" at bounding box center [89, 304] width 112 height 16
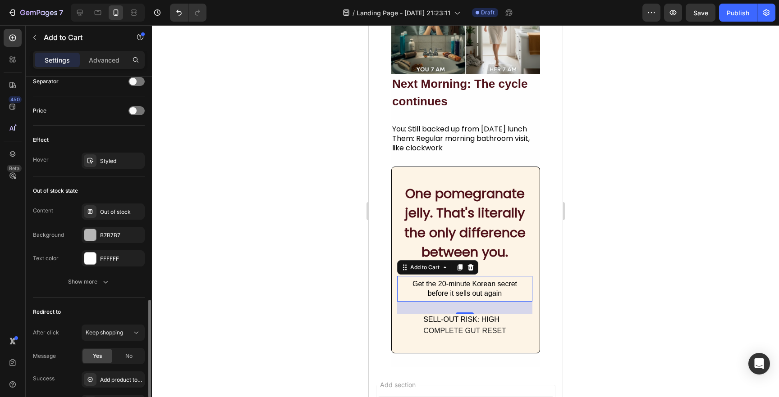
scroll to position [792, 0]
click at [103, 234] on div "B7B7B7" at bounding box center [113, 235] width 26 height 8
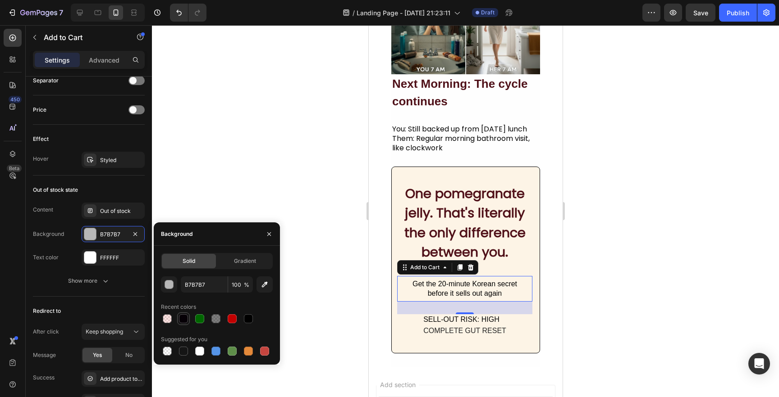
click at [180, 318] on div at bounding box center [183, 319] width 9 height 9
click at [170, 314] on div at bounding box center [167, 319] width 11 height 11
type input "FF0C00"
type input "10"
click at [97, 278] on div "Show more" at bounding box center [89, 281] width 42 height 9
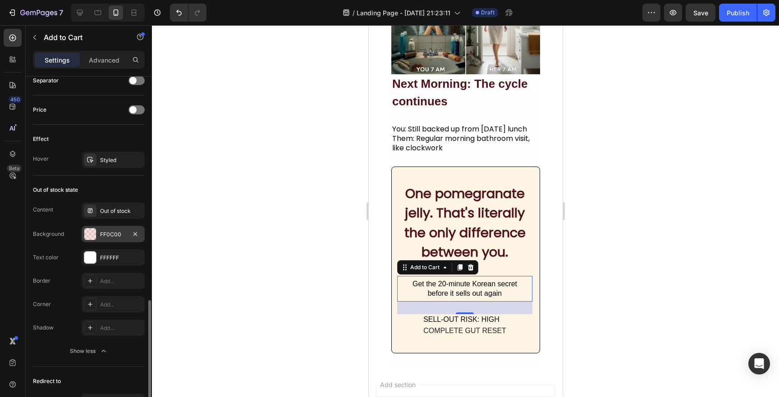
click at [117, 235] on div "FF0C00" at bounding box center [113, 235] width 26 height 8
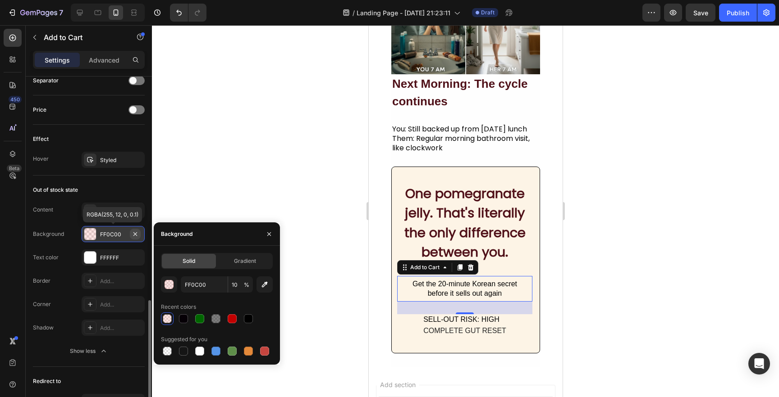
click at [134, 235] on icon "button" at bounding box center [135, 234] width 7 height 7
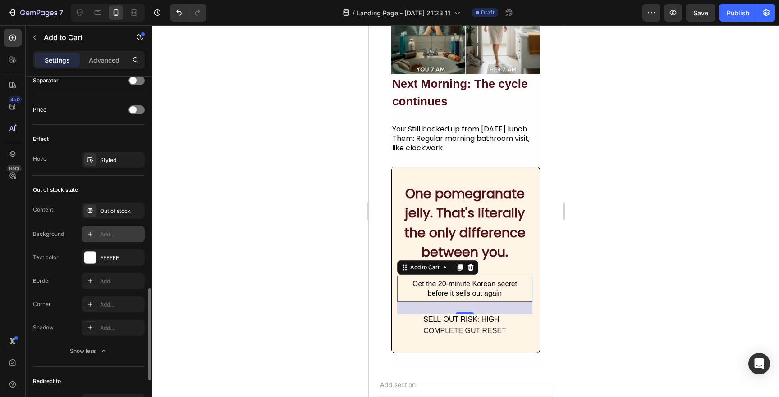
click at [269, 180] on div at bounding box center [465, 211] width 627 height 372
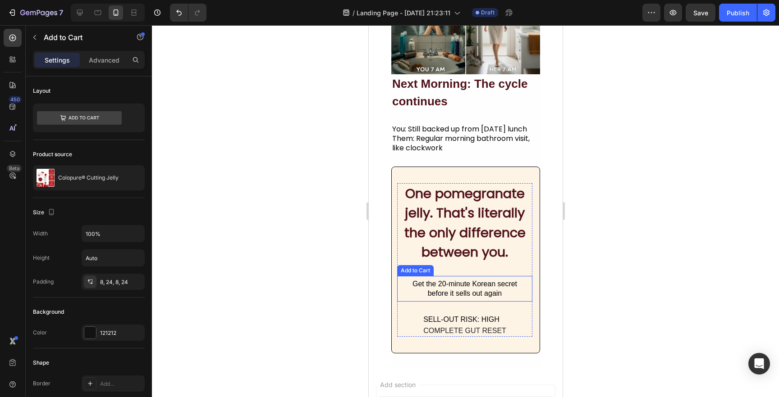
click at [521, 293] on button "Get the 20-minute Korean secret before it sells out again" at bounding box center [464, 289] width 135 height 26
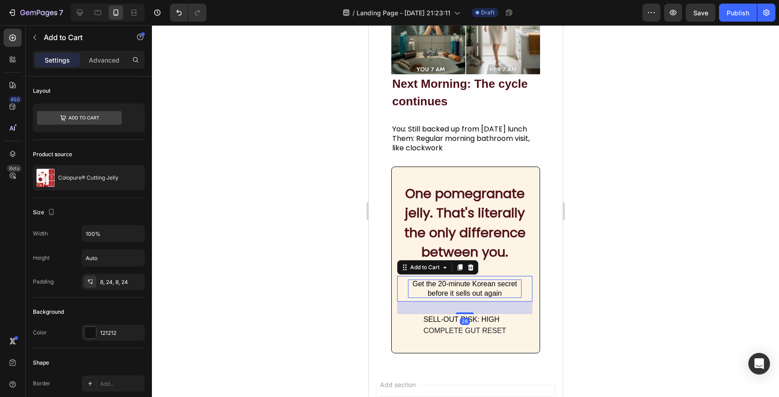
click at [494, 292] on div "Get the 20-minute Korean secret before it sells out again" at bounding box center [464, 289] width 114 height 19
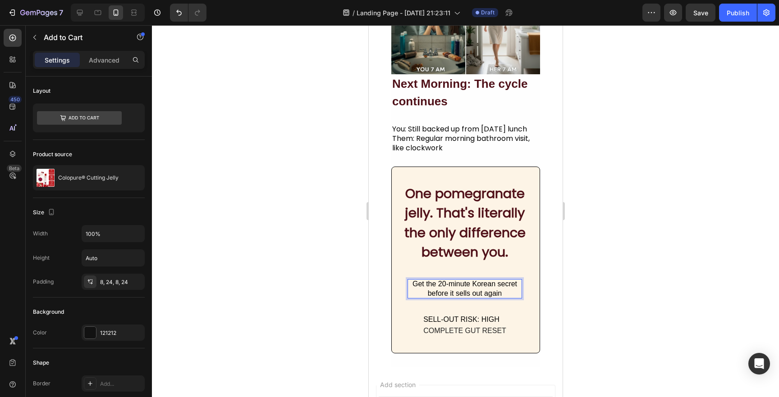
click at [527, 285] on button "Get the 20-minute Korean secret before it sells out again" at bounding box center [464, 289] width 135 height 26
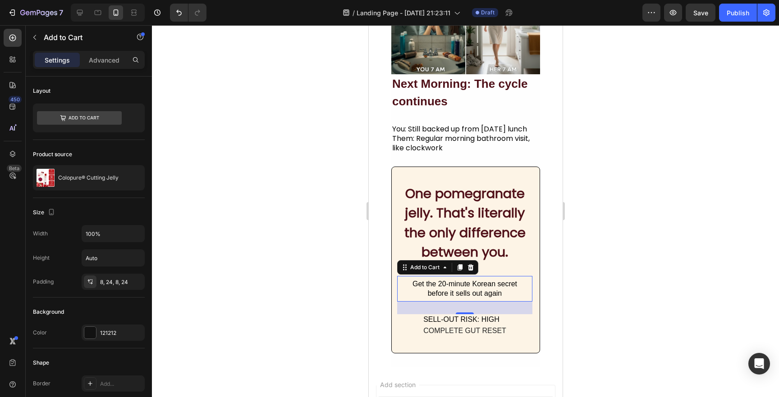
click at [524, 293] on button "Get the 20-minute Korean secret before it sells out again" at bounding box center [464, 289] width 135 height 26
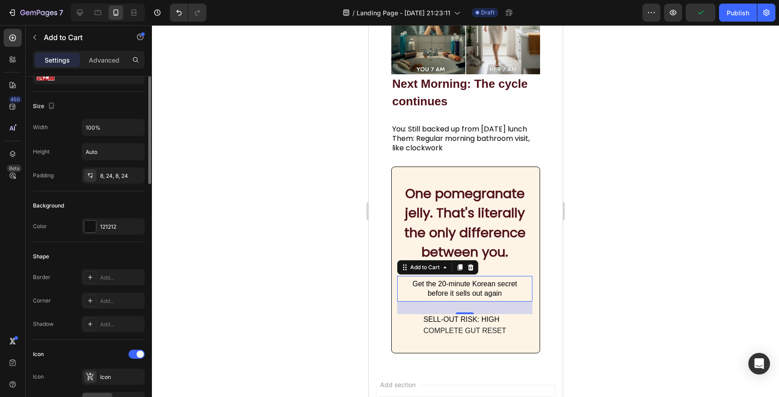
scroll to position [109, 0]
click at [97, 224] on div "121212" at bounding box center [113, 224] width 63 height 16
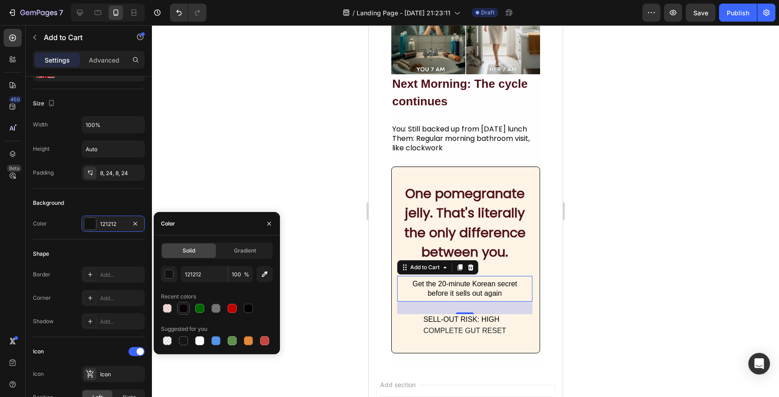
click at [181, 309] on div at bounding box center [183, 308] width 9 height 9
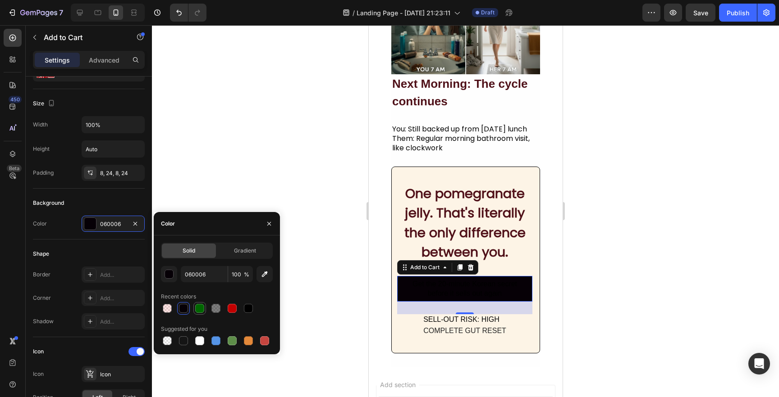
click at [196, 311] on div at bounding box center [199, 308] width 9 height 9
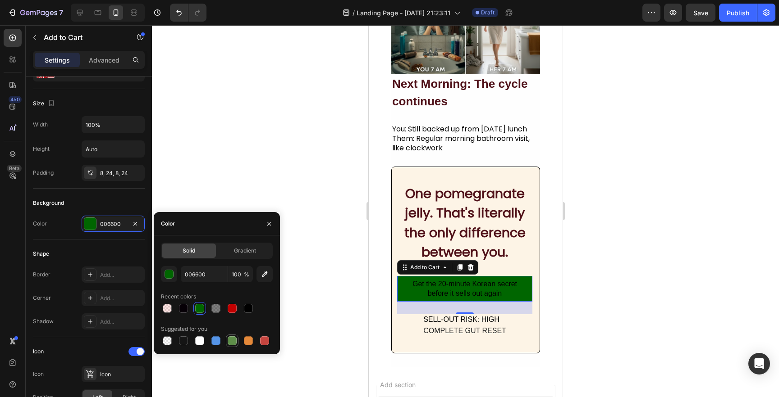
click at [233, 342] on div at bounding box center [232, 341] width 9 height 9
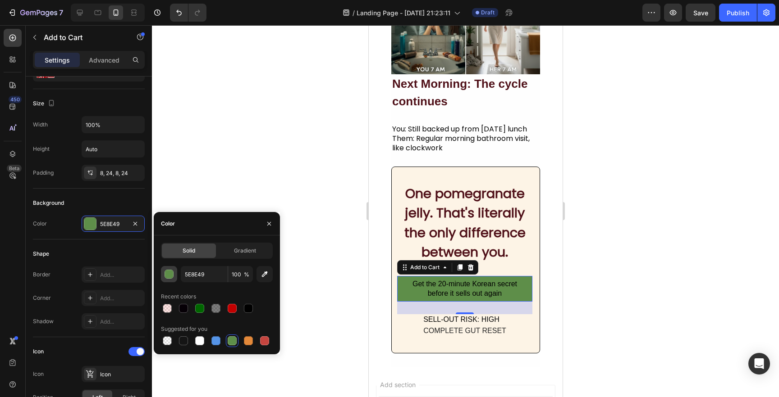
click at [173, 274] on div "button" at bounding box center [168, 274] width 9 height 9
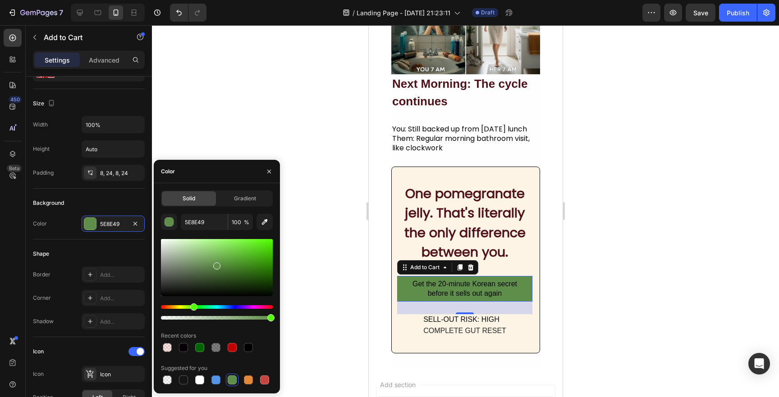
click at [192, 305] on div "Hue" at bounding box center [193, 307] width 7 height 7
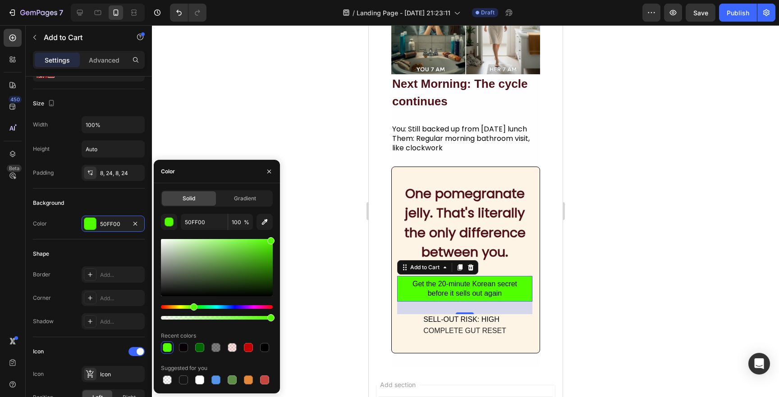
drag, startPoint x: 216, startPoint y: 265, endPoint x: 311, endPoint y: 205, distance: 112.8
click at [311, 0] on div "7 Version history / Landing Page - Sep 26, 21:23:11 Draft Preview Save Publish …" at bounding box center [389, 0] width 779 height 0
drag, startPoint x: 264, startPoint y: 239, endPoint x: 259, endPoint y: 231, distance: 9.5
click at [259, 231] on div "50FF00 100 % Recent colors Suggested for you" at bounding box center [217, 300] width 112 height 173
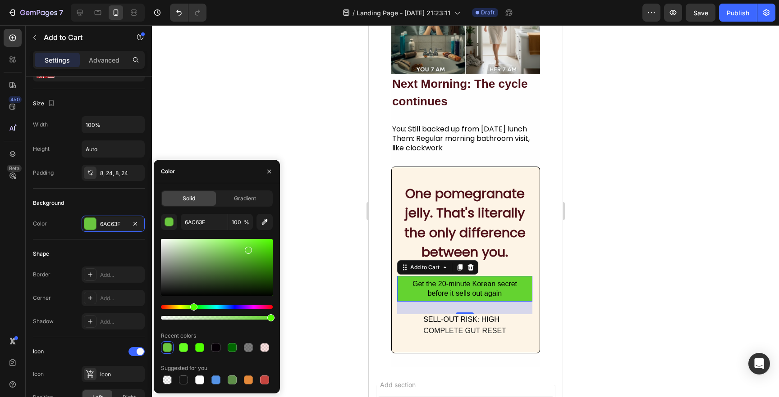
drag, startPoint x: 247, startPoint y: 261, endPoint x: 247, endPoint y: 249, distance: 12.6
click at [247, 249] on div at bounding box center [217, 267] width 112 height 57
type input "64D330"
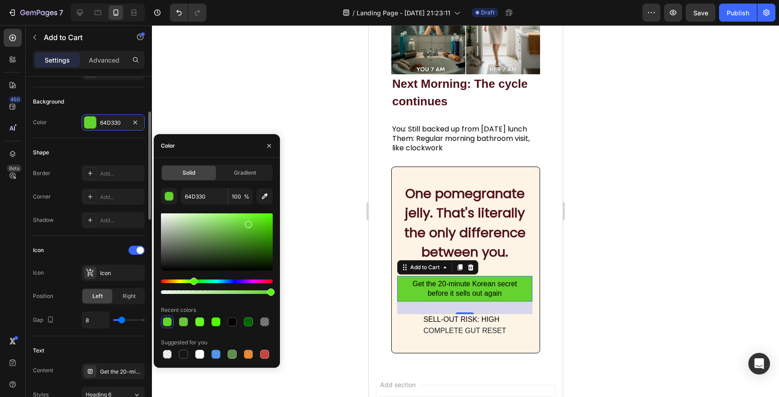
scroll to position [0, 0]
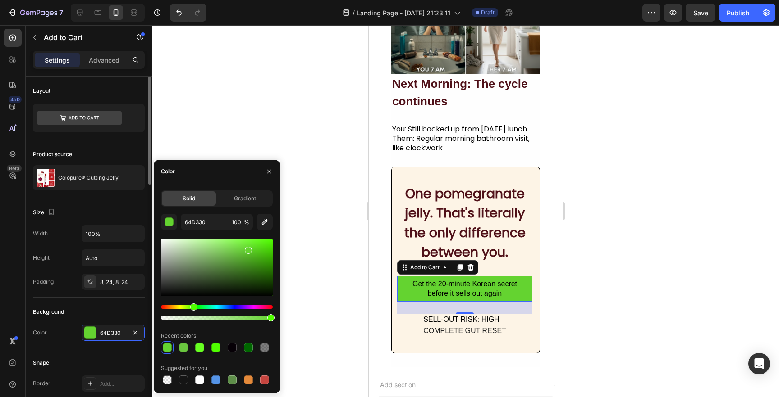
click at [454, 304] on div "28" at bounding box center [464, 308] width 135 height 13
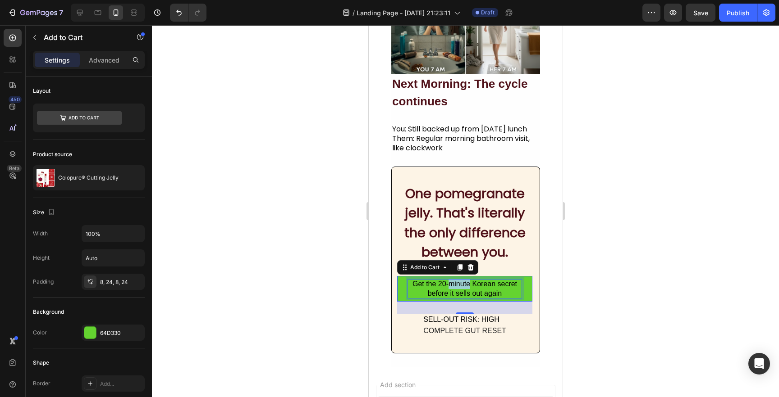
click at [454, 286] on p "Get the 20-minute Korean secret before it sells out again" at bounding box center [464, 289] width 114 height 19
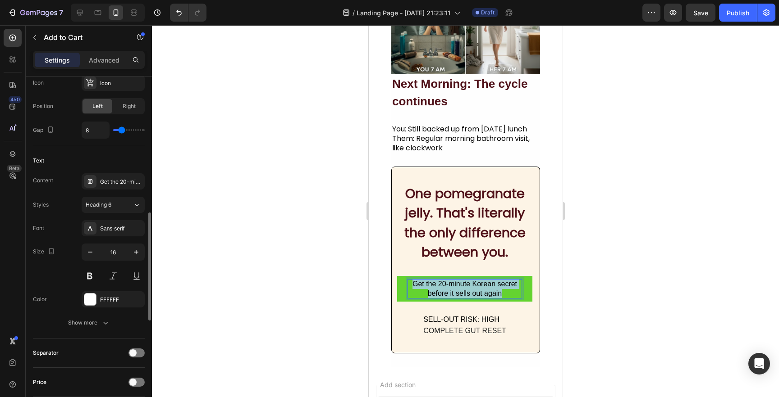
scroll to position [410, 0]
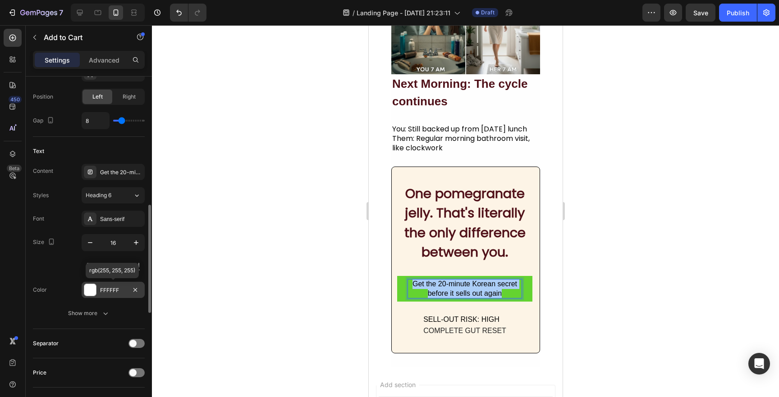
click at [102, 292] on div "FFFFFF" at bounding box center [113, 291] width 26 height 8
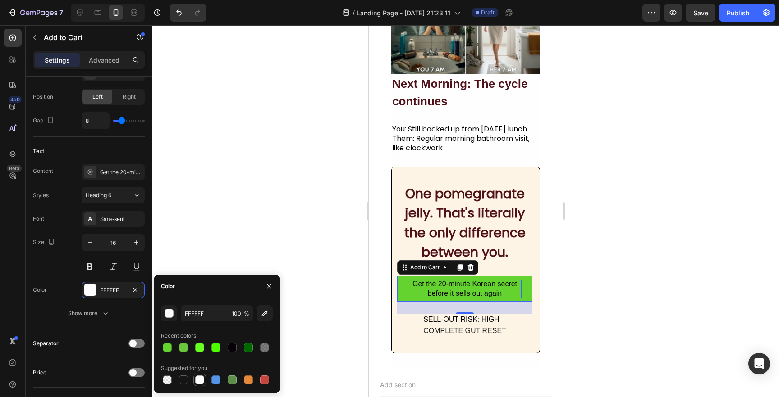
click at [202, 380] on div at bounding box center [199, 380] width 9 height 9
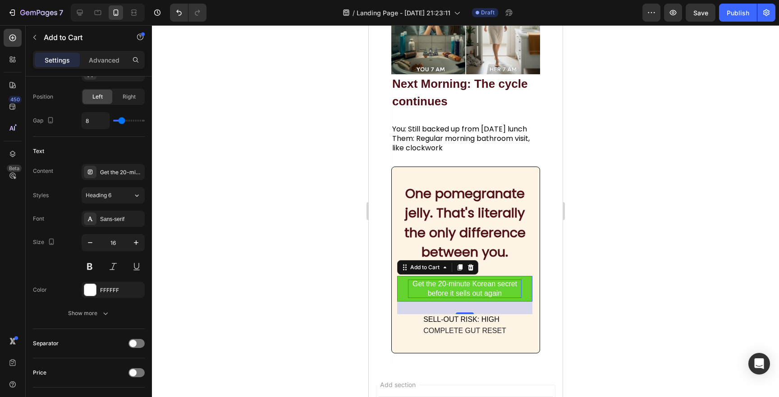
click at [284, 251] on div at bounding box center [465, 211] width 627 height 372
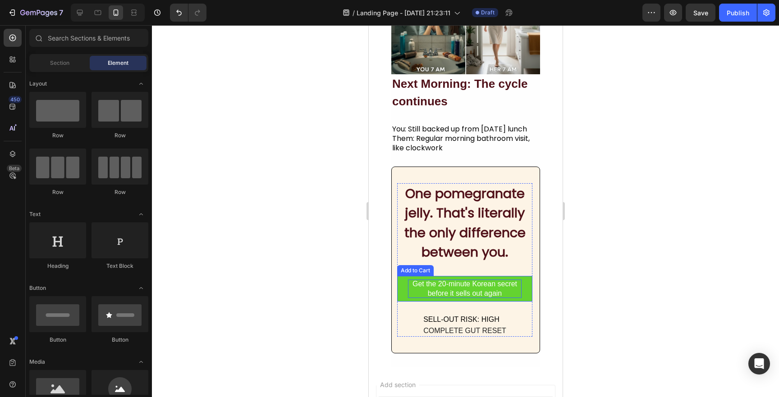
click at [526, 293] on button "Get the 20-minute Korean secret before it sells out again" at bounding box center [464, 289] width 135 height 26
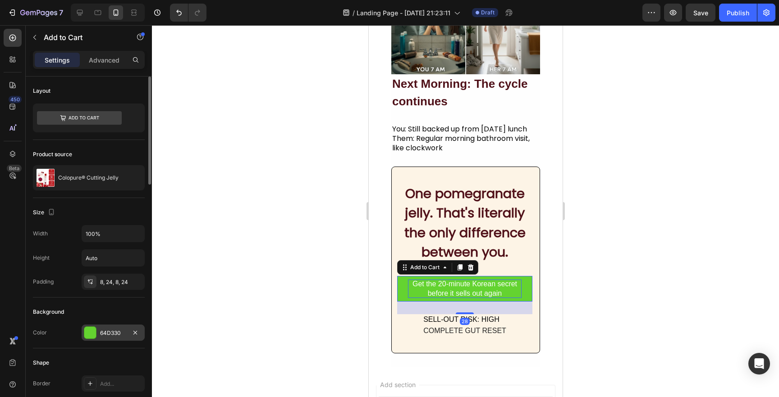
click at [104, 337] on div "64D330" at bounding box center [113, 333] width 26 height 8
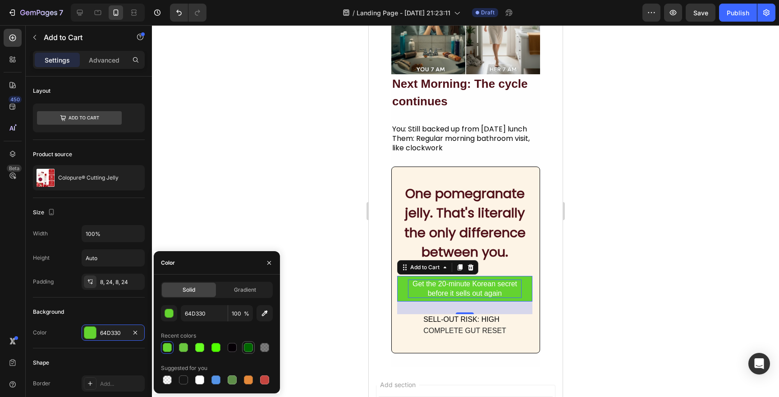
click at [253, 346] on div at bounding box center [248, 348] width 11 height 11
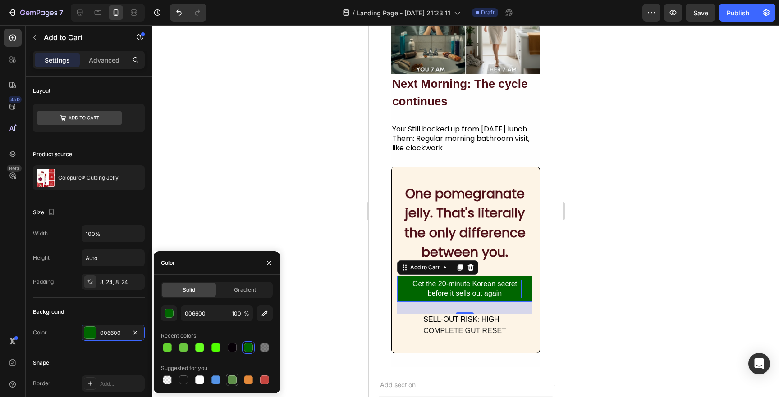
click at [228, 375] on div at bounding box center [232, 380] width 11 height 11
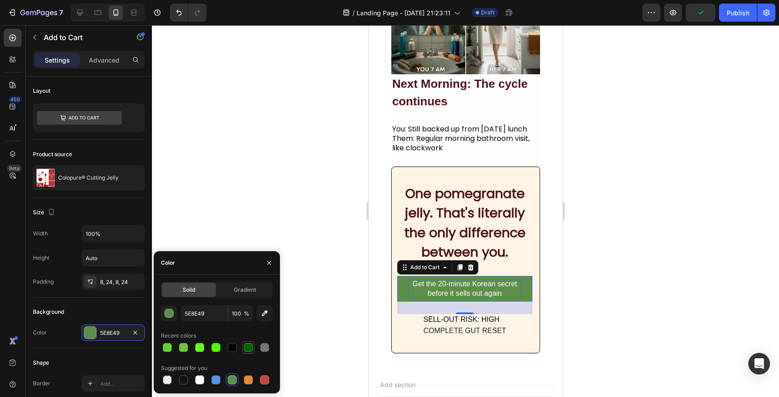
click at [247, 346] on div at bounding box center [248, 347] width 9 height 9
type input "006600"
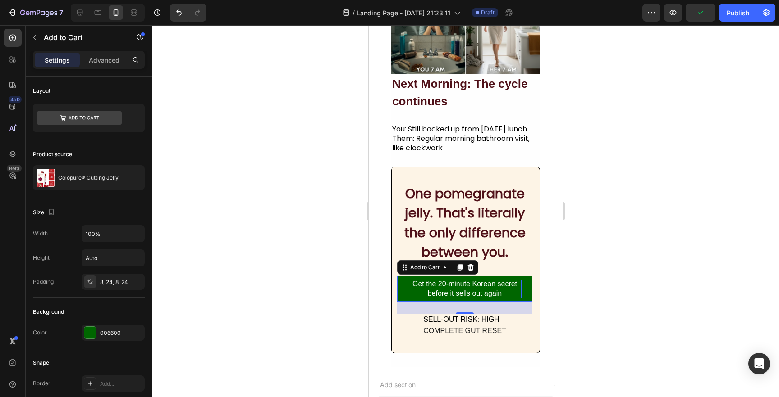
click at [303, 227] on div at bounding box center [465, 211] width 627 height 372
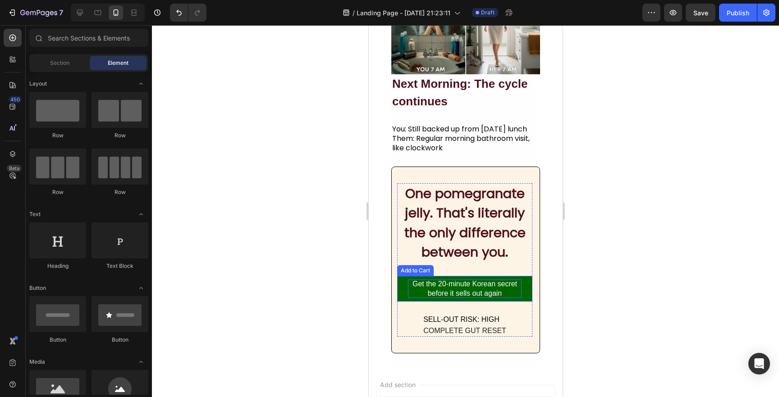
click at [407, 283] on p "Get the 20-minute Korean secret before it sells out again" at bounding box center [464, 289] width 114 height 19
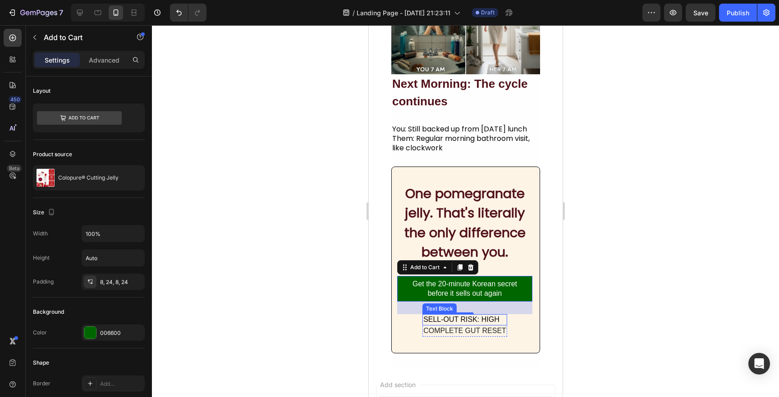
click at [484, 320] on div "SELL-OUT RISK: HIGH" at bounding box center [464, 320] width 85 height 11
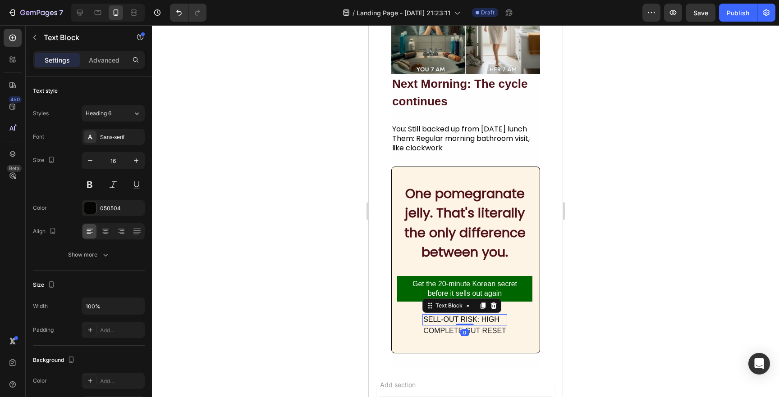
click at [484, 320] on div "SELL-OUT RISK: HIGH" at bounding box center [464, 320] width 85 height 11
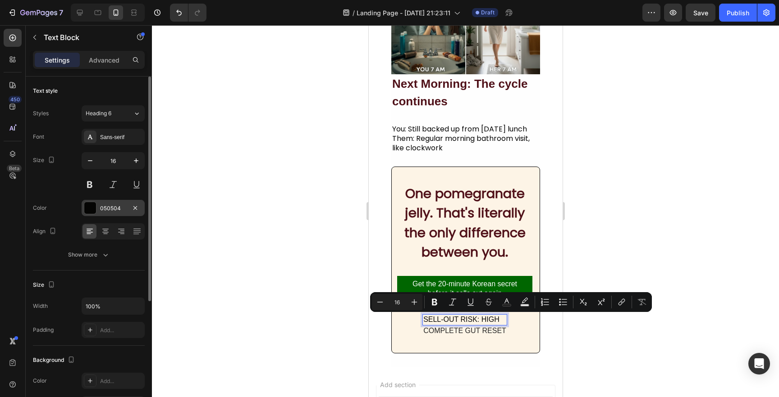
click at [103, 208] on div "050504" at bounding box center [113, 209] width 26 height 8
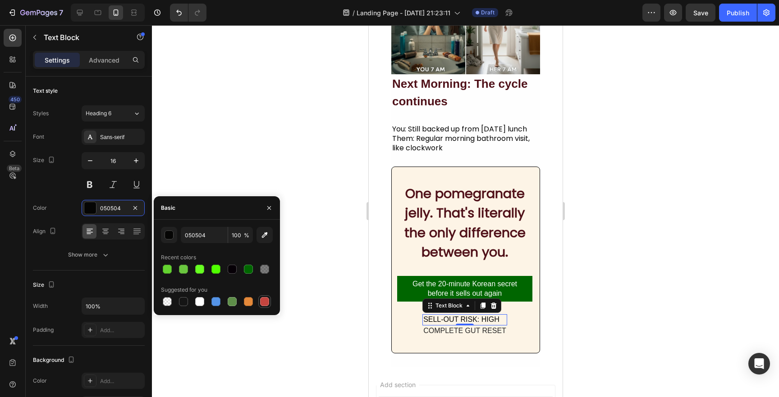
click at [263, 304] on div at bounding box center [264, 301] width 9 height 9
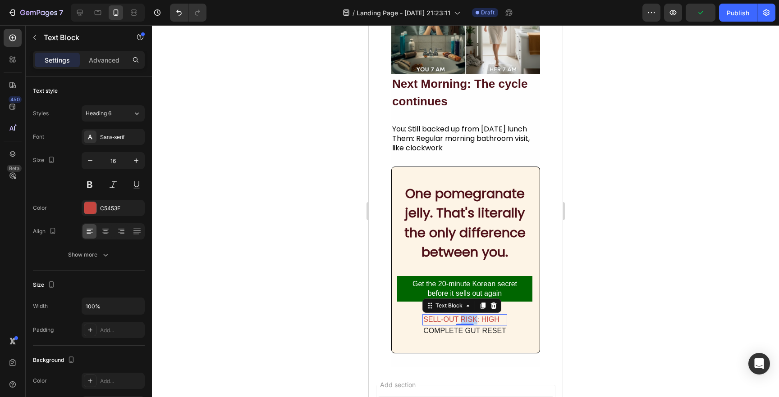
click at [466, 322] on p "SELL-OUT RISK: HIGH" at bounding box center [464, 319] width 83 height 9
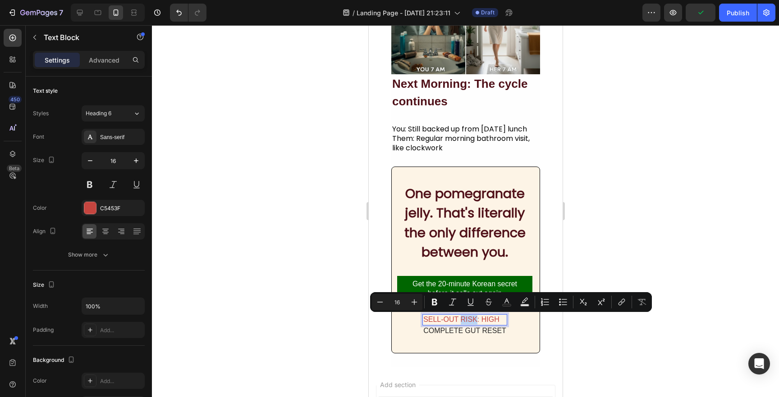
click at [477, 319] on p "SELL-OUT RISK: HIGH" at bounding box center [464, 319] width 83 height 9
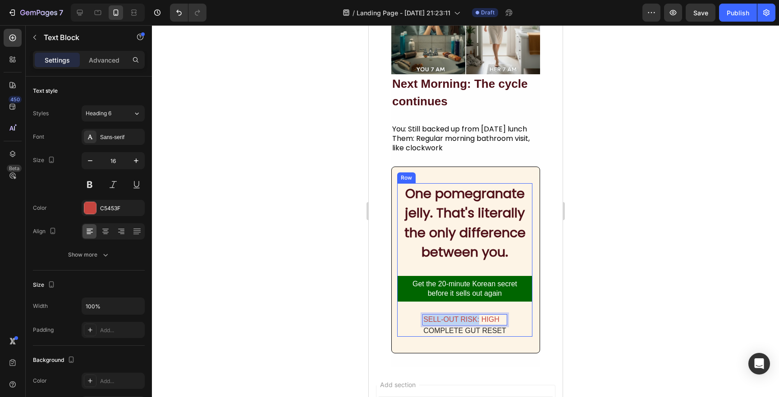
drag, startPoint x: 480, startPoint y: 320, endPoint x: 420, endPoint y: 317, distance: 59.1
click at [420, 317] on div "One pomegranate jelly. That's literally the only difference between you. Headin…" at bounding box center [464, 260] width 135 height 154
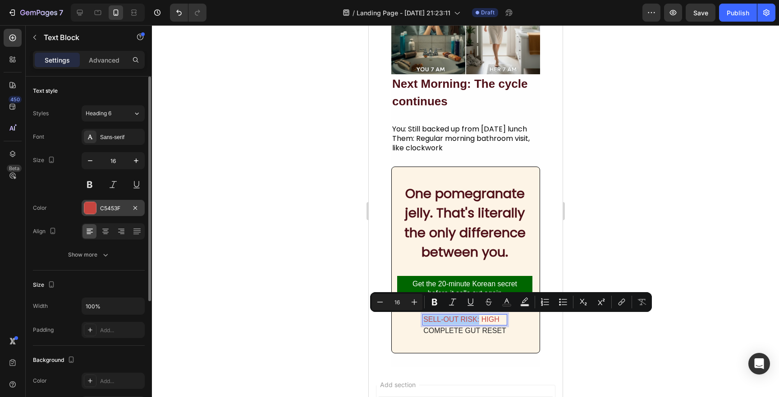
click at [116, 205] on div "C5453F" at bounding box center [113, 209] width 26 height 8
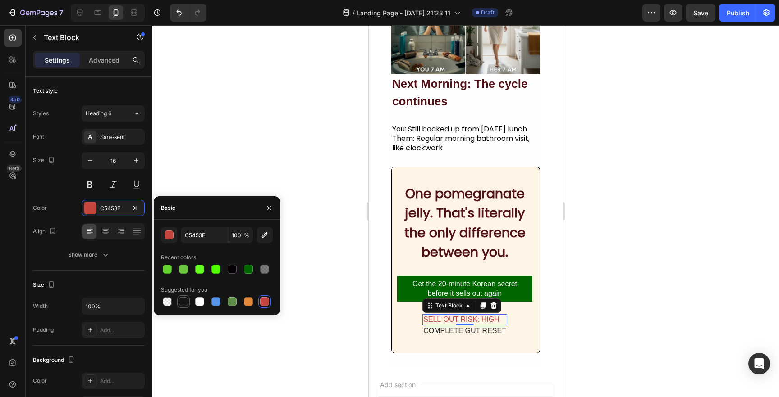
click at [181, 299] on div at bounding box center [183, 301] width 9 height 9
type input "151515"
click at [299, 202] on div at bounding box center [465, 211] width 627 height 372
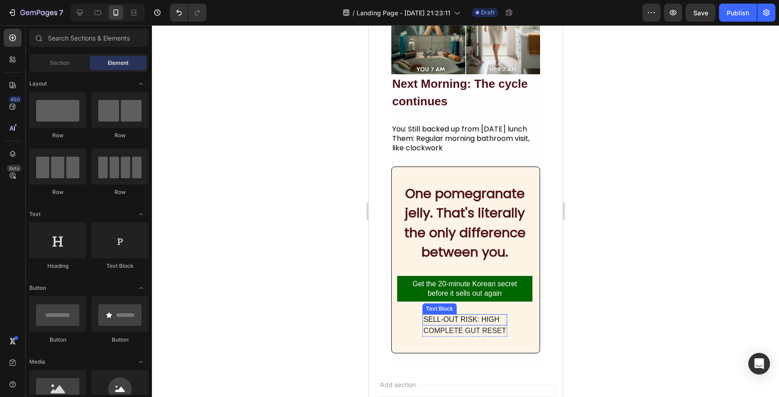
click at [490, 320] on p "SELL-OUT RISK: HIGH" at bounding box center [464, 319] width 83 height 9
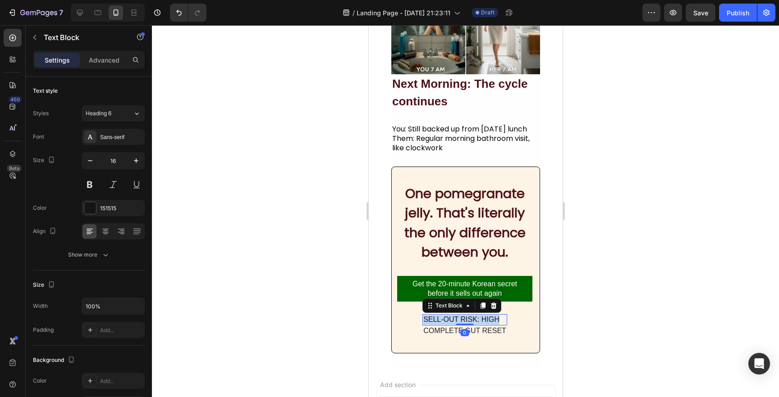
click at [490, 320] on p "SELL-OUT RISK: HIGH" at bounding box center [464, 319] width 83 height 9
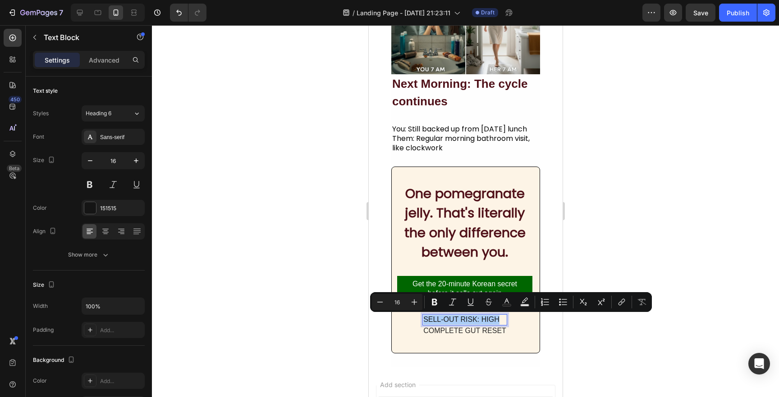
click at [307, 322] on div at bounding box center [465, 211] width 627 height 372
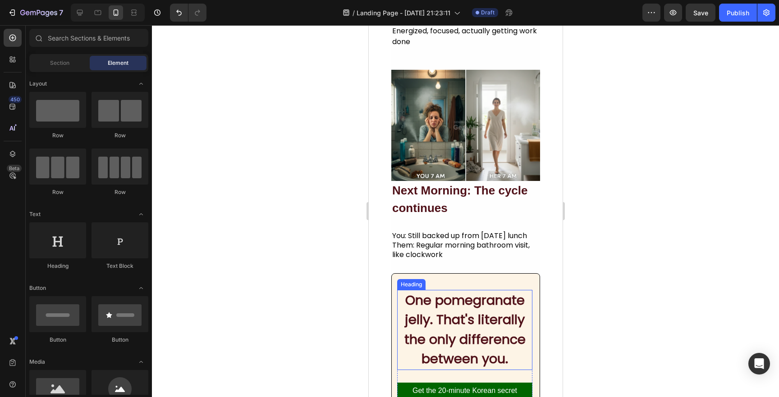
scroll to position [900, 0]
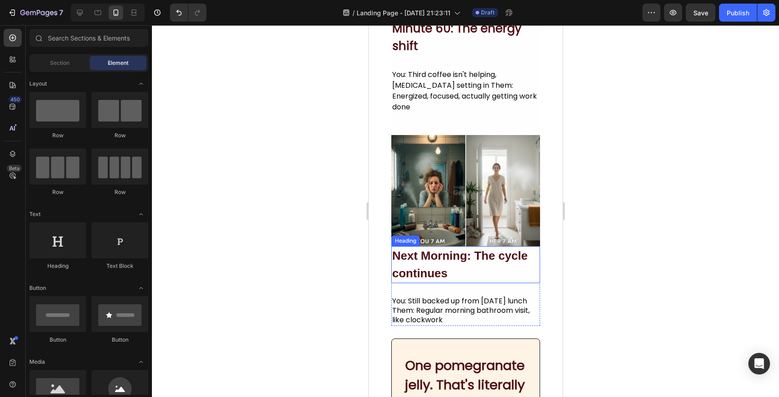
click at [495, 273] on h2 "Next Morning: The cycle continues" at bounding box center [465, 265] width 149 height 37
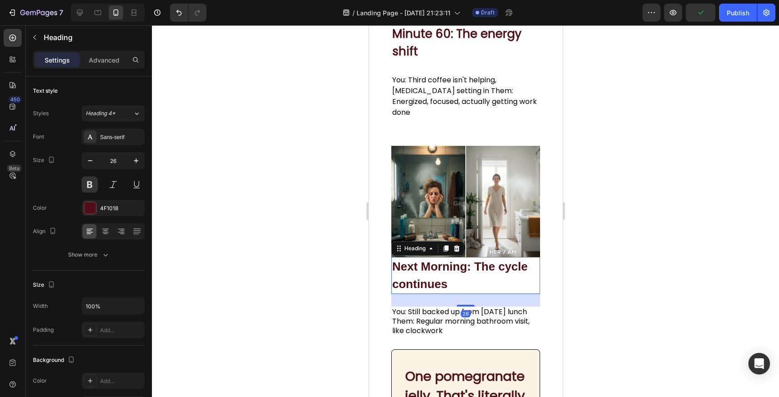
click at [99, 68] on div "Settings Advanced" at bounding box center [89, 60] width 112 height 18
click at [100, 63] on p "Advanced" at bounding box center [104, 59] width 31 height 9
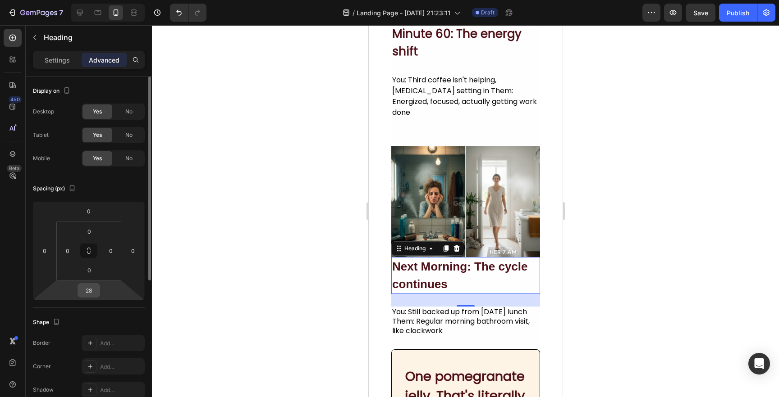
click at [87, 288] on input "28" at bounding box center [89, 291] width 18 height 14
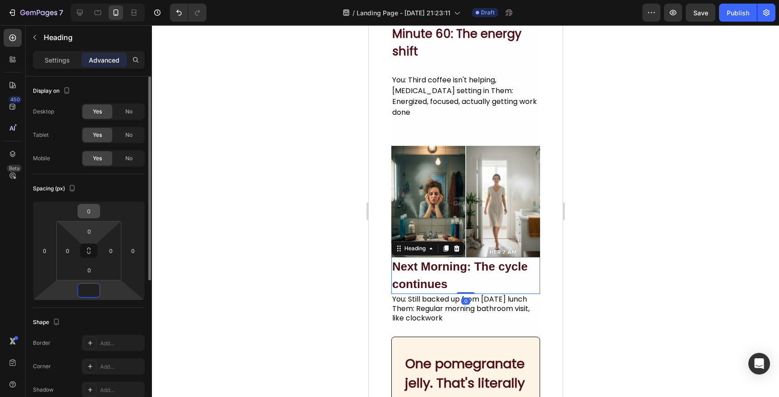
type input "0"
click at [86, 214] on input "0" at bounding box center [89, 212] width 18 height 14
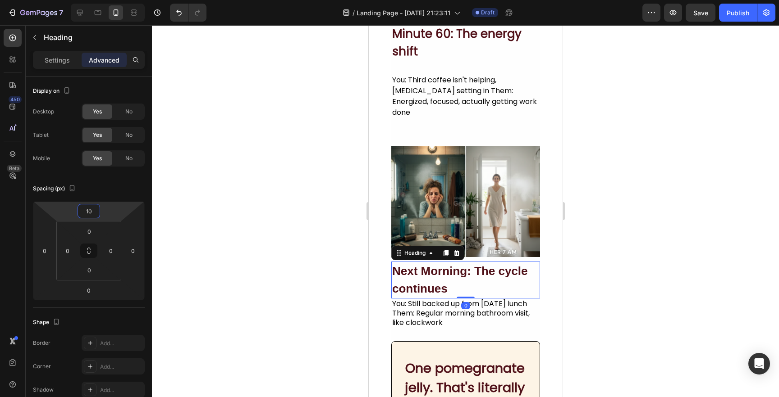
type input "10"
click at [203, 170] on div at bounding box center [465, 211] width 627 height 372
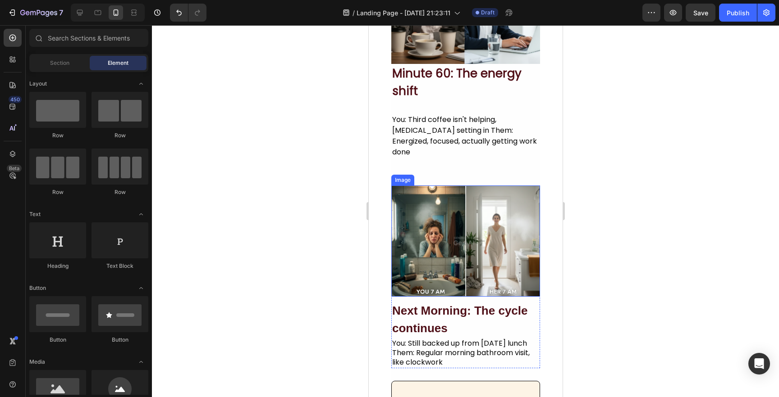
scroll to position [733, 0]
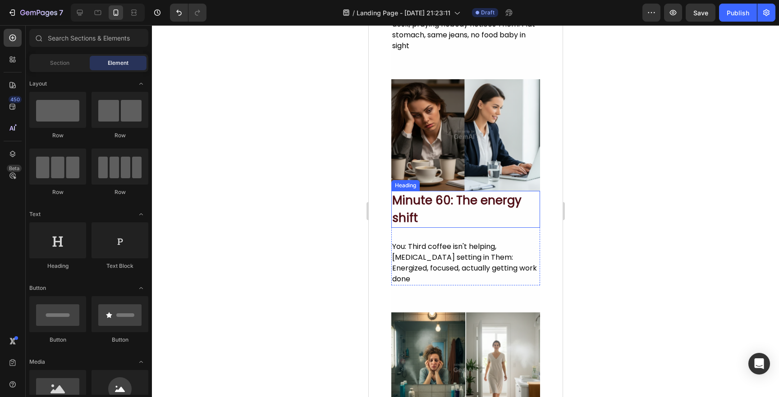
click at [482, 214] on h2 "Minute 60: The energy shift" at bounding box center [465, 209] width 149 height 37
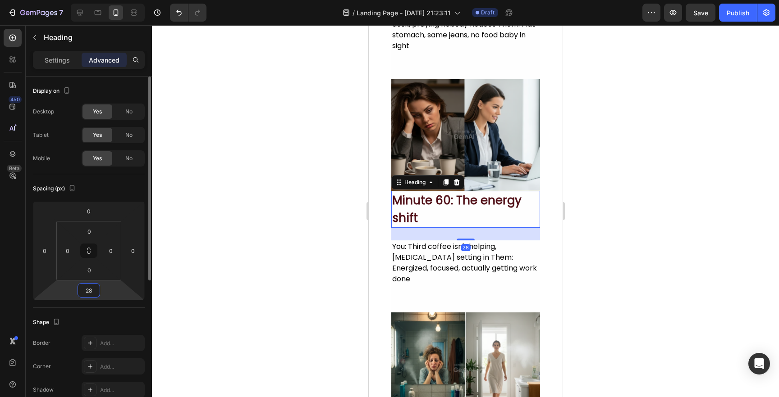
click at [82, 292] on input "28" at bounding box center [89, 291] width 18 height 14
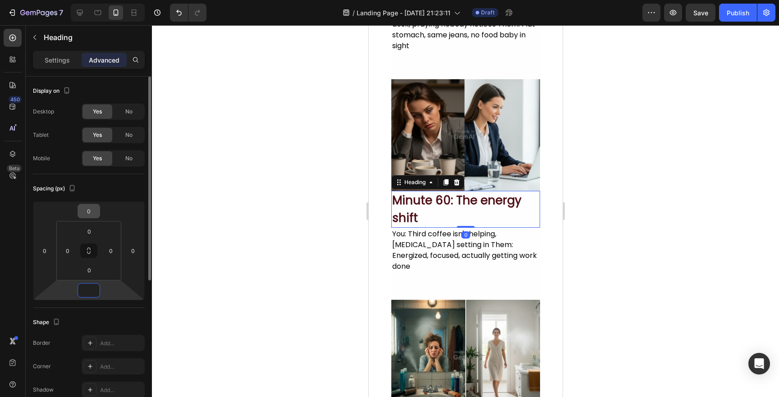
type input "0"
click at [91, 205] on input "0" at bounding box center [89, 212] width 18 height 14
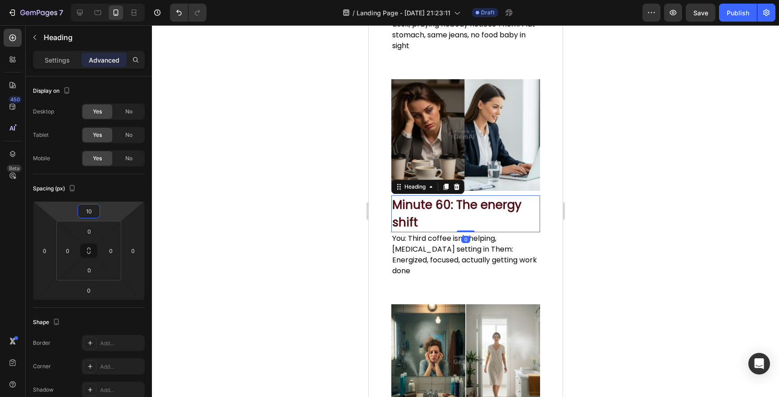
type input "10"
click at [219, 176] on div at bounding box center [465, 211] width 627 height 372
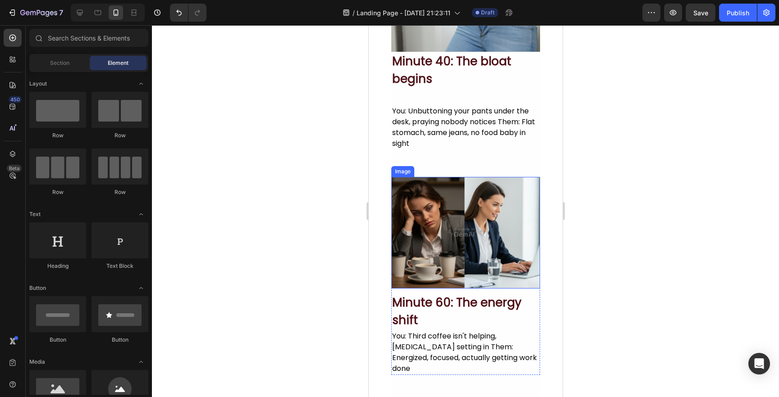
scroll to position [564, 0]
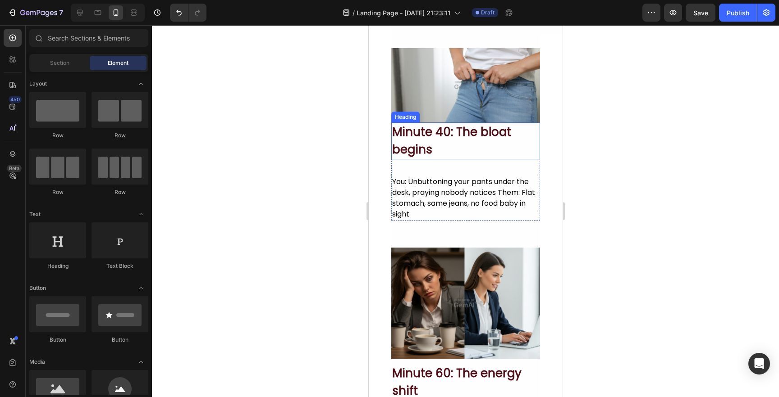
click at [416, 136] on h2 "Minute 40: The bloat begins" at bounding box center [465, 141] width 149 height 37
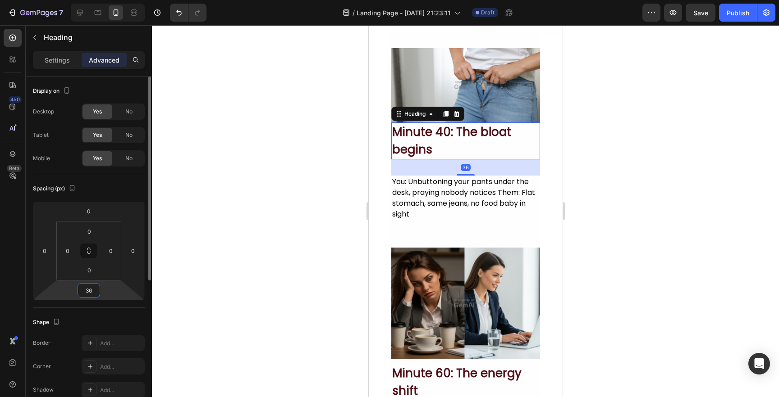
click at [101, 0] on html "7 Version history / Landing Page - Sep 26, 21:23:11 Draft Preview Save Publish …" at bounding box center [389, 0] width 779 height 0
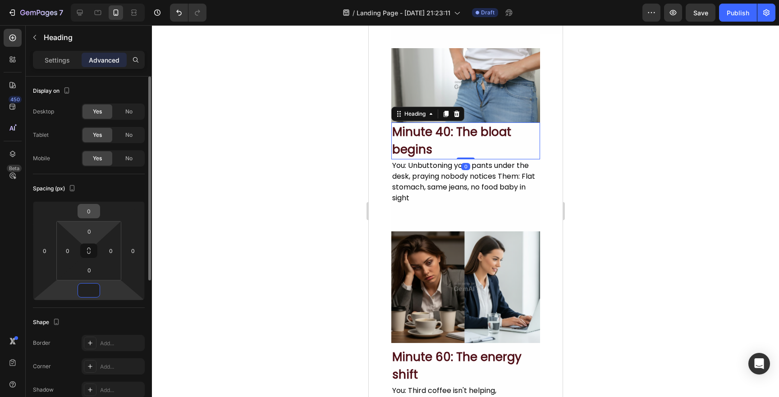
type input "0"
click at [87, 210] on input "0" at bounding box center [89, 212] width 18 height 14
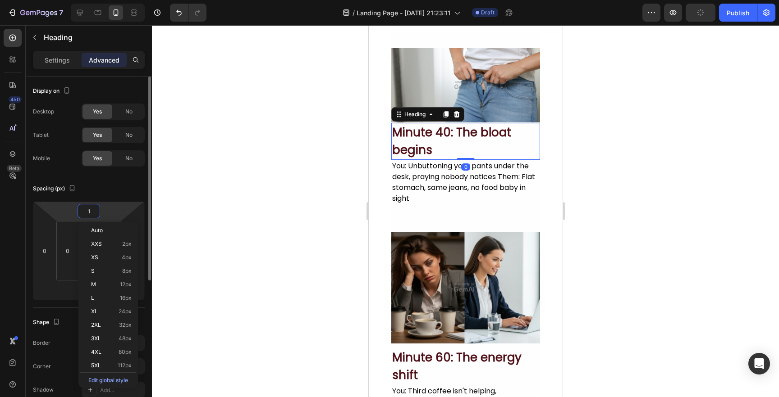
type input "10"
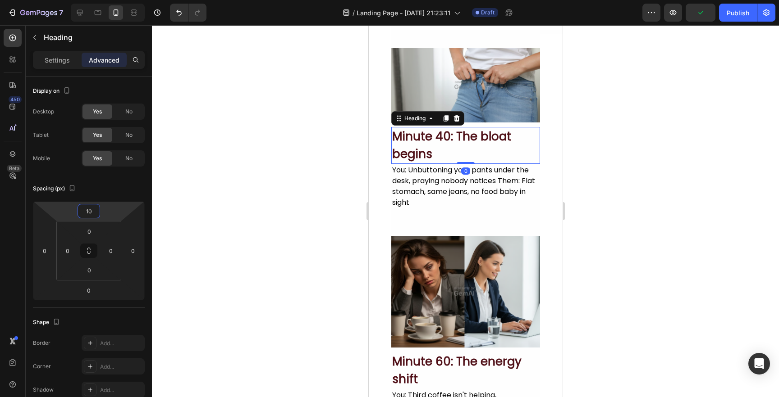
click at [259, 177] on div at bounding box center [465, 211] width 627 height 372
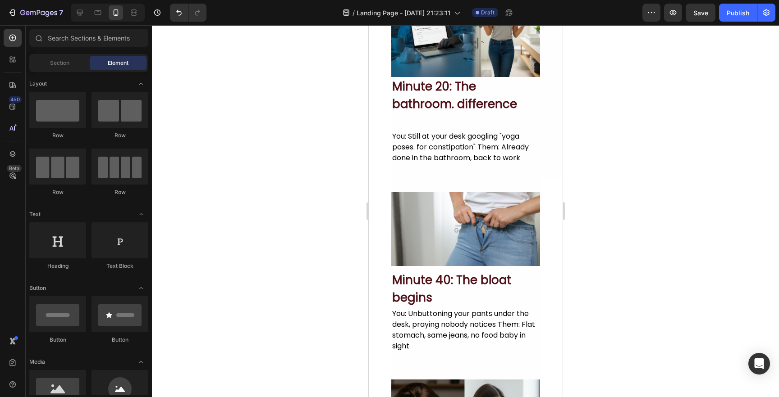
scroll to position [361, 0]
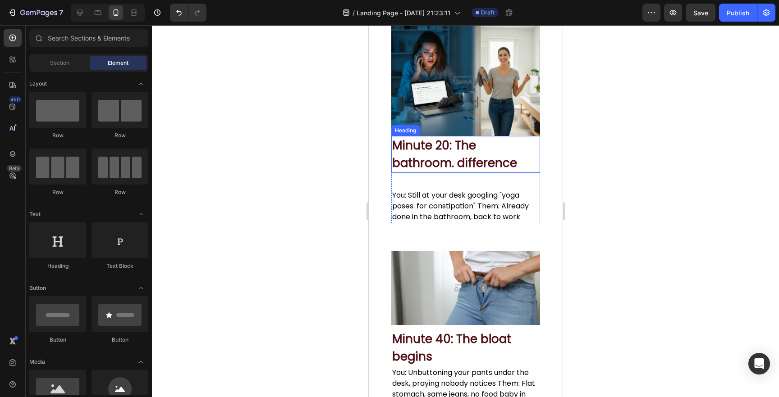
click at [428, 154] on h2 "Minute 20: The bathroom. difference" at bounding box center [465, 154] width 149 height 37
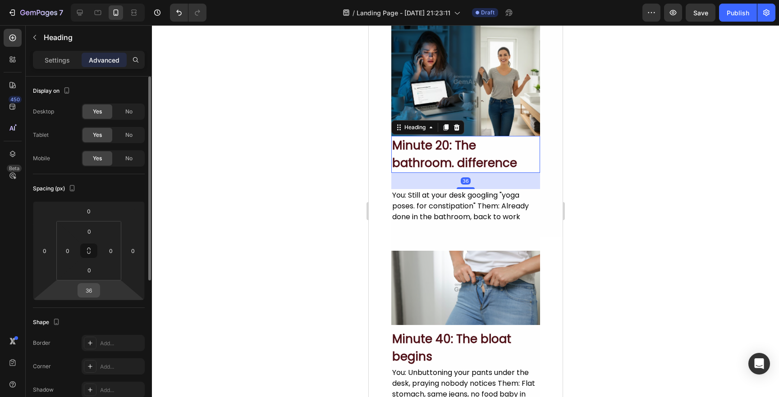
click at [91, 293] on input "36" at bounding box center [89, 291] width 18 height 14
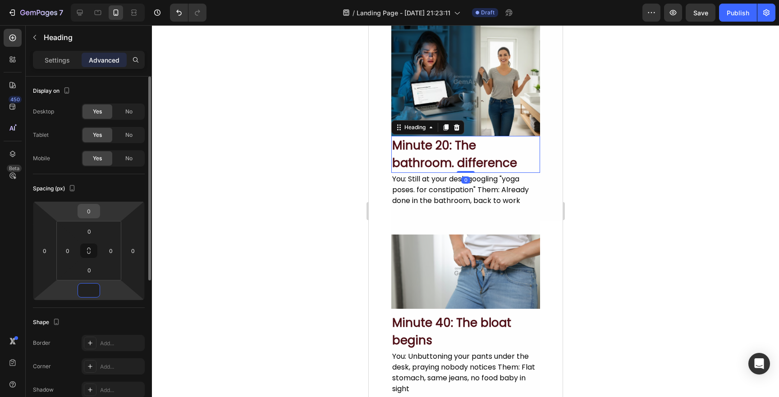
type input "0"
click at [87, 209] on input "0" at bounding box center [89, 212] width 18 height 14
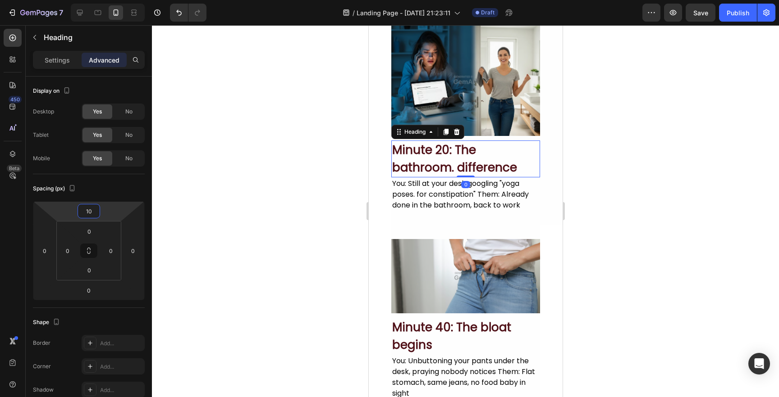
type input "10"
click at [316, 219] on div at bounding box center [465, 211] width 627 height 372
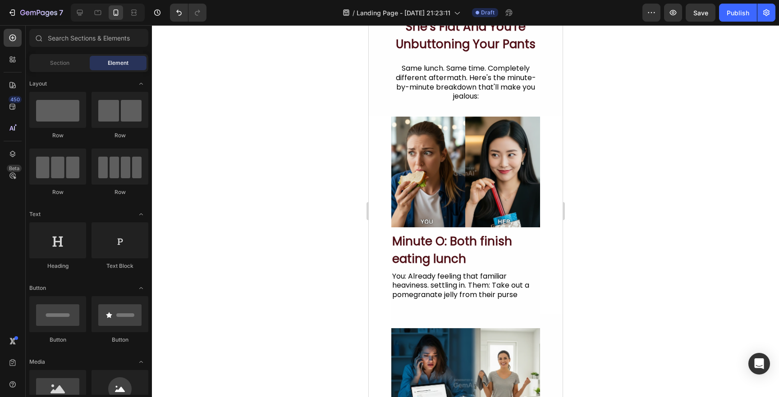
scroll to position [0, 0]
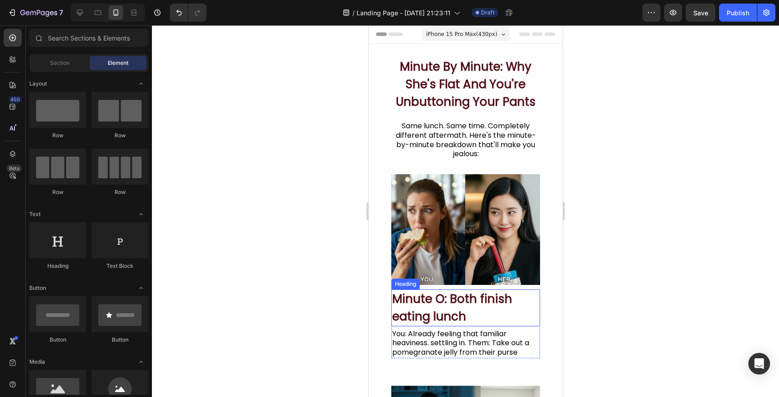
click at [438, 310] on h2 "Minute O: Both finish eating lunch" at bounding box center [465, 308] width 149 height 37
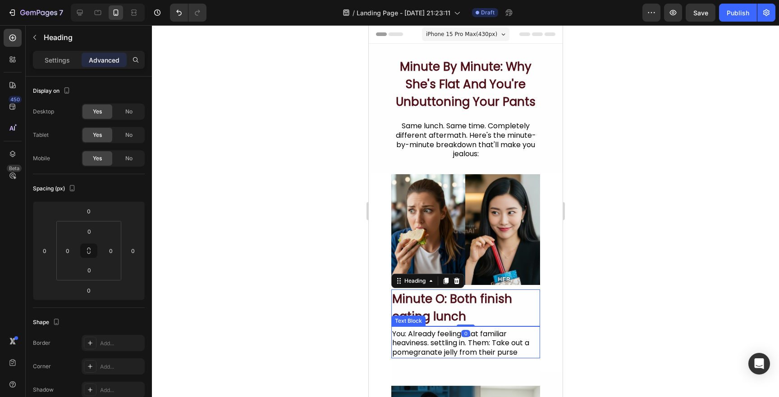
click at [521, 328] on div "You: Already feeling that familiar heaviness. settling in. Them: Take out a pom…" at bounding box center [465, 343] width 149 height 32
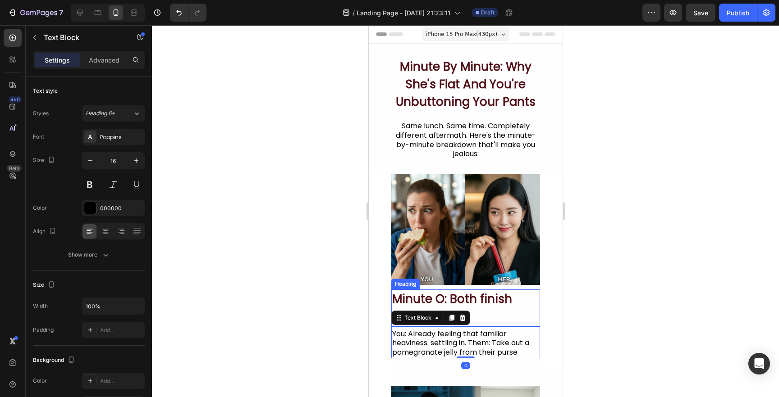
click at [512, 292] on h2 "Minute O: Both finish eating lunch" at bounding box center [465, 308] width 149 height 37
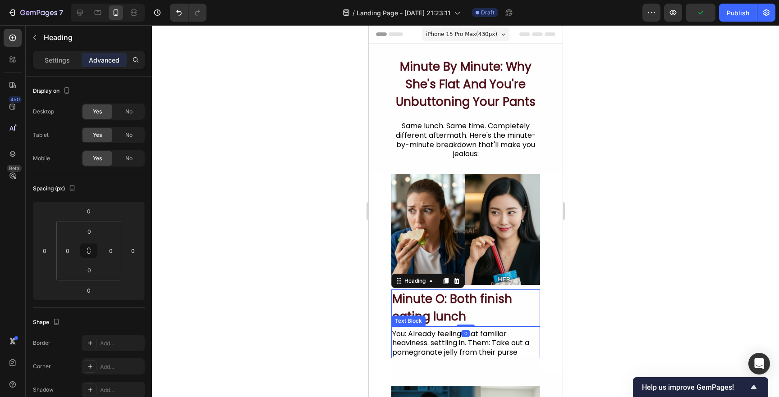
click at [521, 335] on div "You: Already feeling that familiar heaviness. settling in. Them: Take out a pom…" at bounding box center [465, 344] width 149 height 30
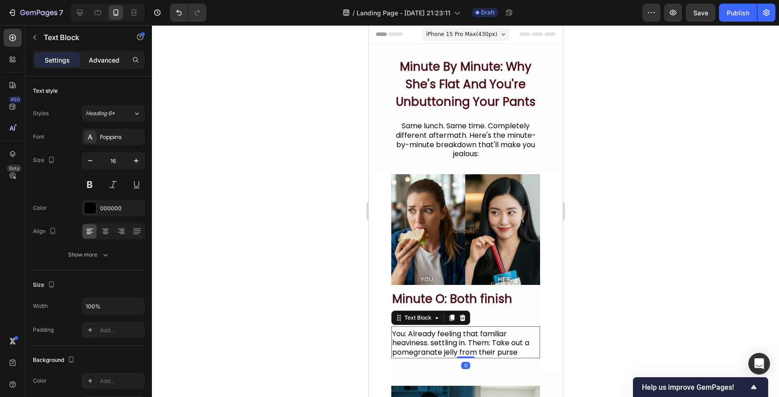
click at [100, 60] on p "Advanced" at bounding box center [104, 59] width 31 height 9
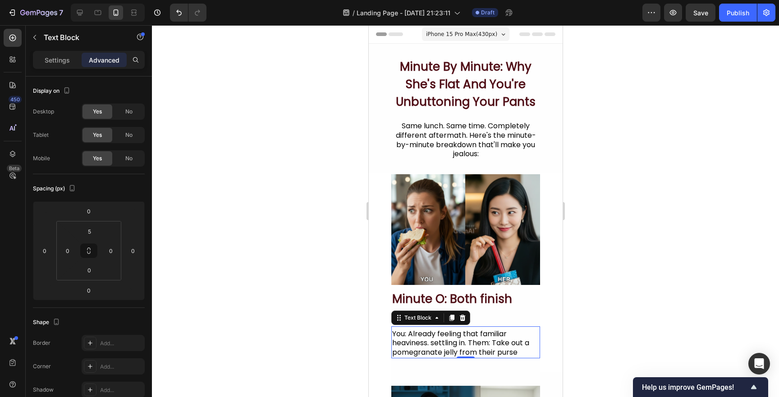
click at [294, 230] on div at bounding box center [465, 211] width 627 height 372
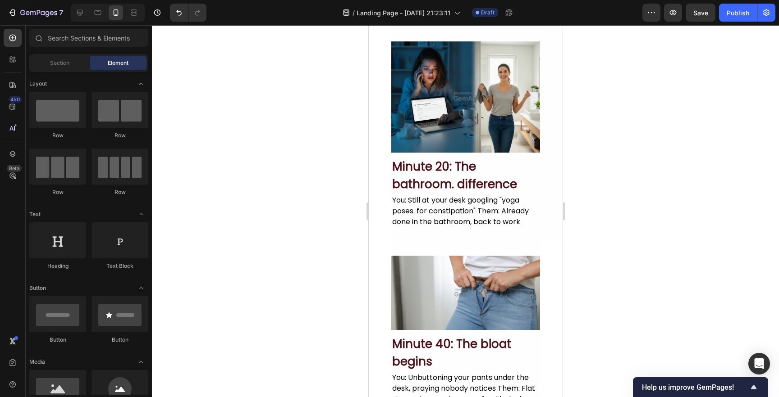
scroll to position [351, 0]
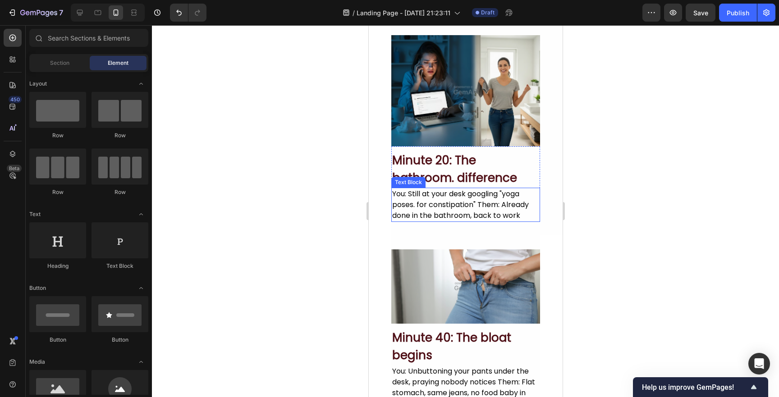
click at [435, 207] on div "You: Still at your desk googling "yoga poses. for constipation" Them: Already d…" at bounding box center [465, 205] width 149 height 34
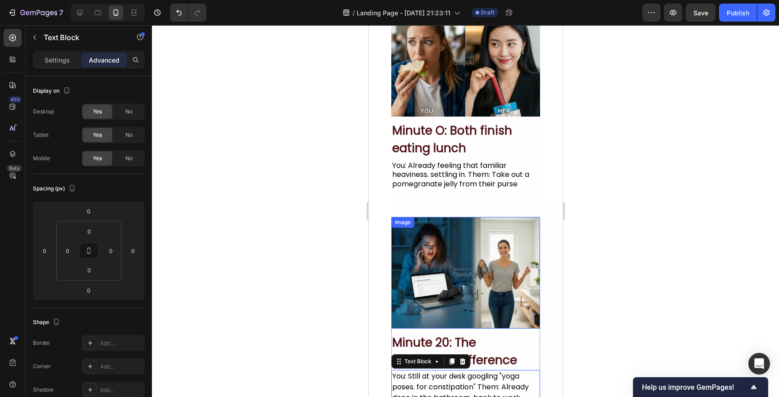
scroll to position [167, 0]
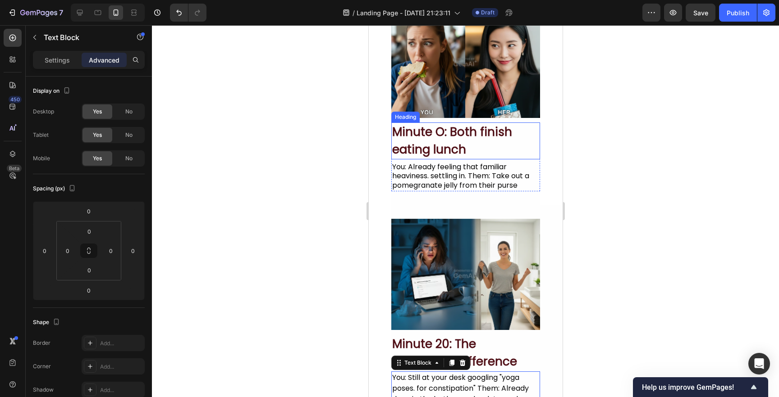
click at [485, 135] on h2 "Minute O: Both finish eating lunch" at bounding box center [465, 141] width 149 height 37
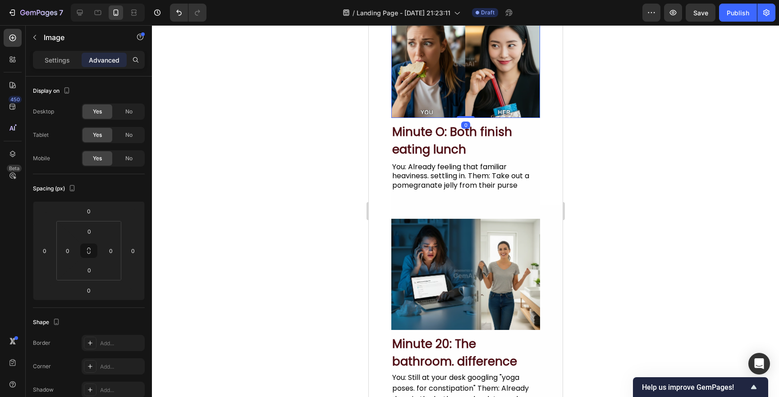
click at [501, 100] on img at bounding box center [465, 62] width 149 height 112
click at [505, 121] on div "Minute O: Both finish eating lunch Heading You: Already feeling that familiar h…" at bounding box center [465, 154] width 149 height 73
click at [490, 139] on h2 "Minute O: Both finish eating lunch" at bounding box center [465, 141] width 149 height 37
click at [303, 188] on div at bounding box center [465, 211] width 627 height 372
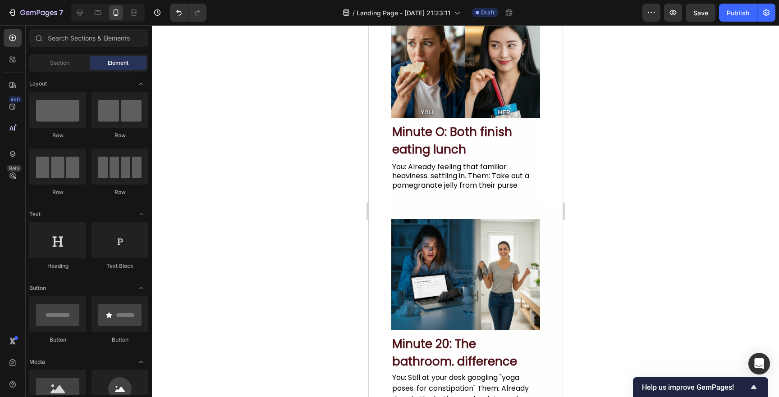
click at [383, 130] on section "Image Minute O: Both finish eating lunch Heading You: Already feeling that fami…" at bounding box center [465, 105] width 194 height 199
click at [406, 99] on img at bounding box center [465, 62] width 149 height 112
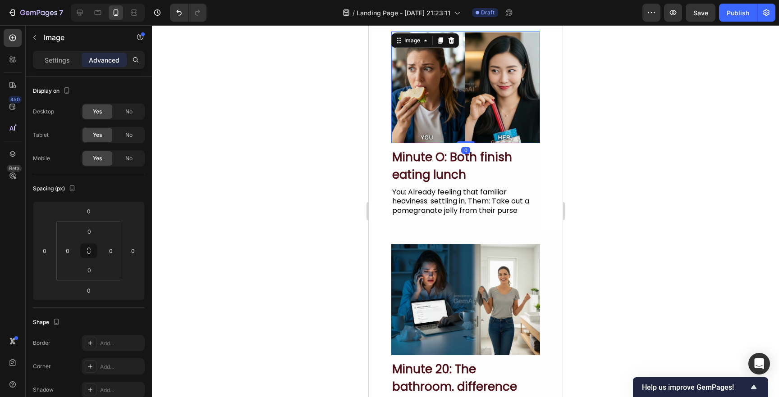
scroll to position [139, 0]
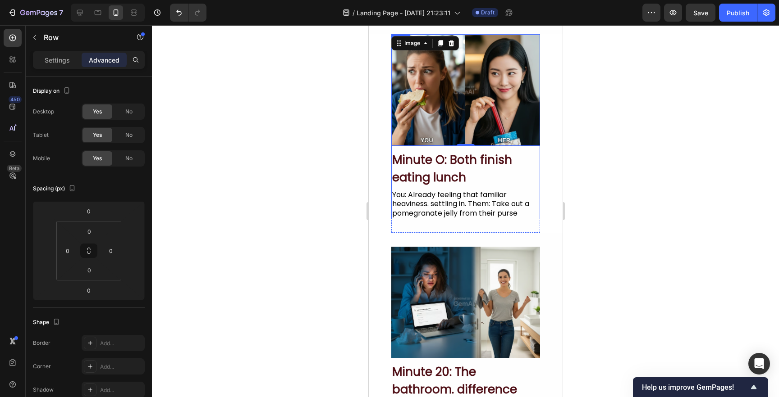
click at [534, 148] on div "Minute O: Both finish eating lunch Heading You: Already feeling that familiar h…" at bounding box center [465, 182] width 149 height 73
click at [518, 164] on h2 "Minute O: Both finish eating lunch" at bounding box center [465, 169] width 149 height 37
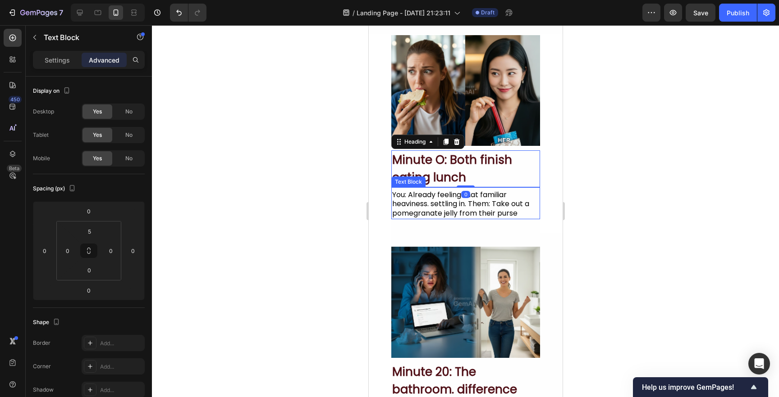
click at [519, 200] on div "You: Already feeling that familiar heaviness. settling in. Them: Take out a pom…" at bounding box center [465, 205] width 149 height 30
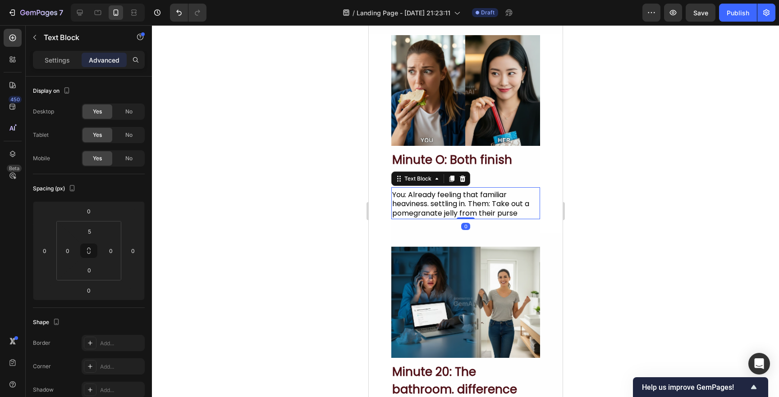
click at [285, 199] on div at bounding box center [465, 211] width 627 height 372
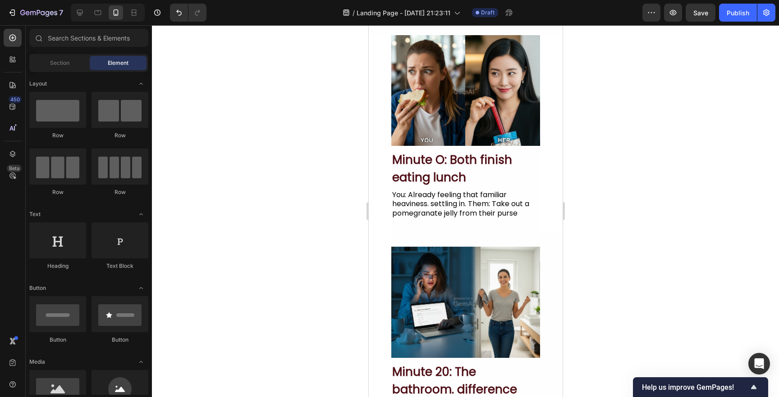
click at [314, 267] on div at bounding box center [465, 211] width 627 height 372
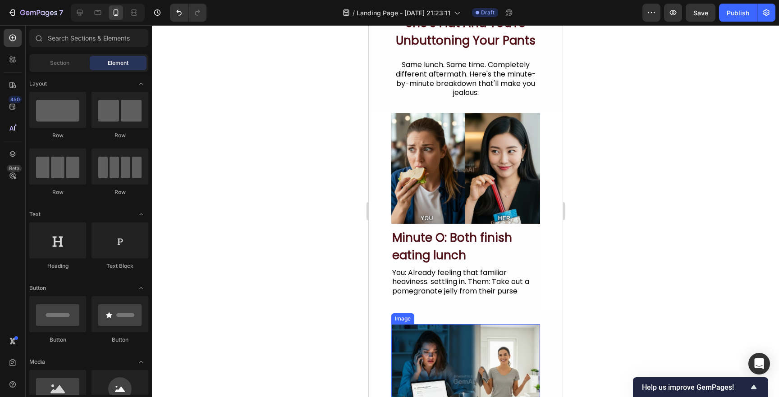
scroll to position [0, 0]
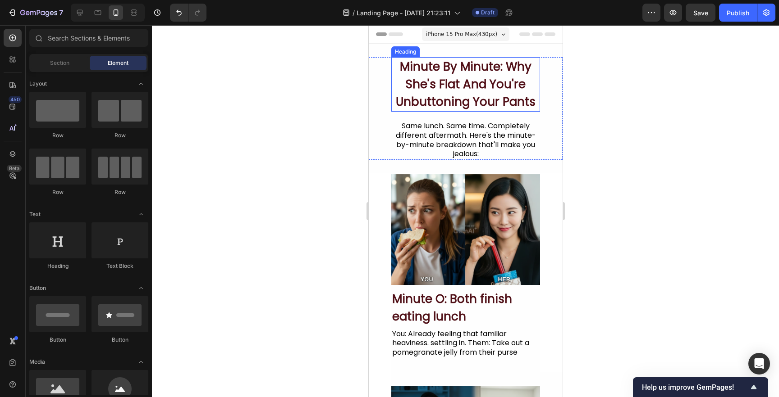
click at [535, 103] on h2 "Minute By Minute: Why She's Flat And You're Unbuttoning Your Pants" at bounding box center [465, 84] width 149 height 55
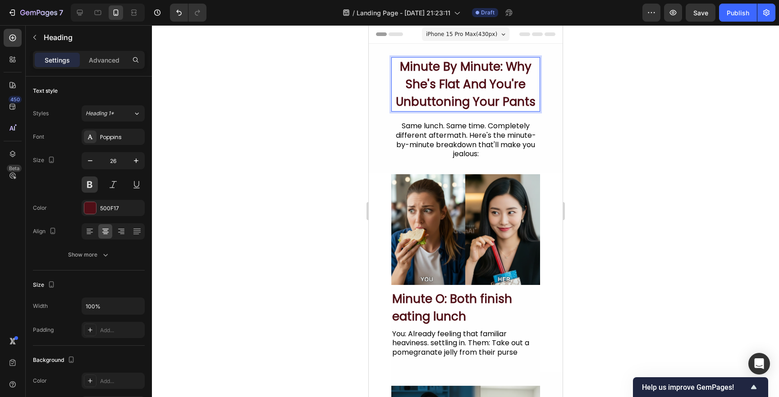
click at [532, 105] on h2 "Minute By Minute: Why She's Flat And You're Unbuttoning Your Pants" at bounding box center [465, 84] width 149 height 55
click at [532, 105] on p "Minute By Minute: Why She's Flat And You're Unbuttoning Your Pants" at bounding box center [465, 84] width 147 height 53
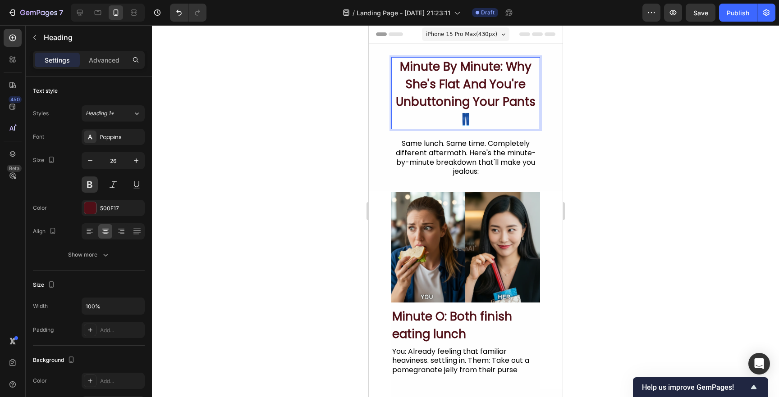
click at [254, 150] on div at bounding box center [465, 211] width 627 height 372
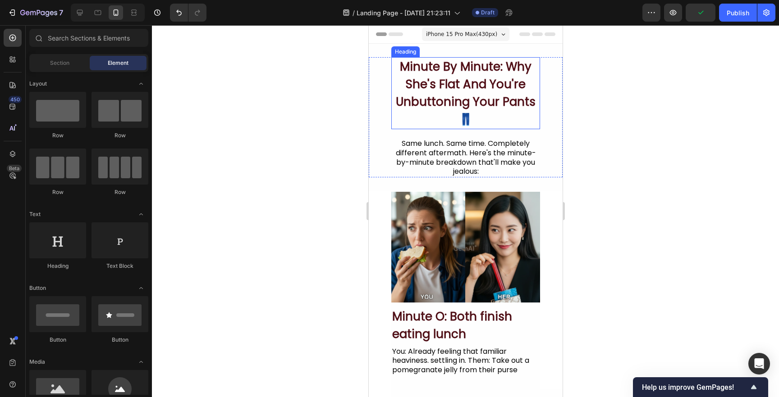
click at [462, 119] on p "Minute By Minute: Why She's Flat And You're Unbuttoning Your Pants 👖" at bounding box center [465, 93] width 147 height 70
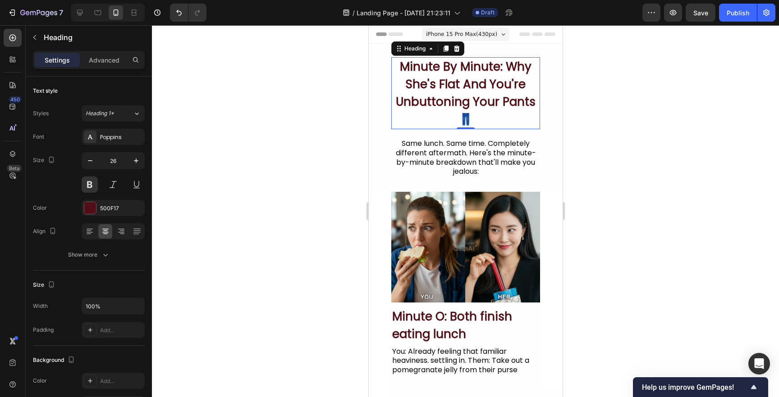
click at [306, 176] on div at bounding box center [465, 211] width 627 height 372
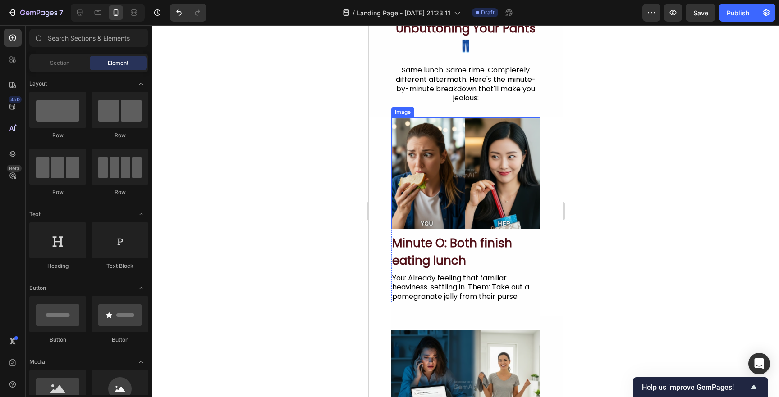
scroll to position [75, 0]
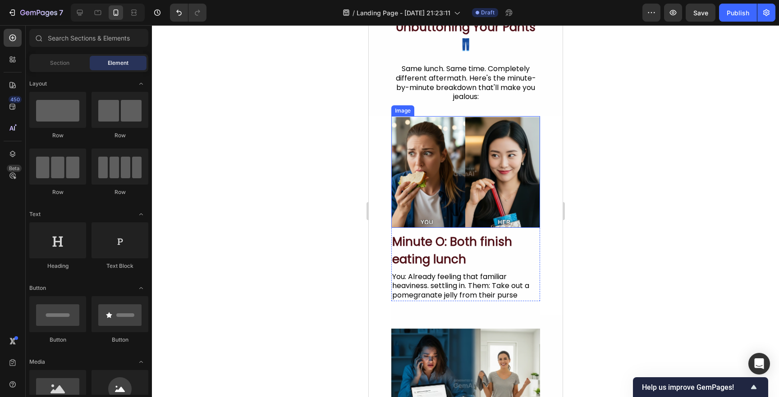
click at [449, 180] on img at bounding box center [465, 172] width 149 height 112
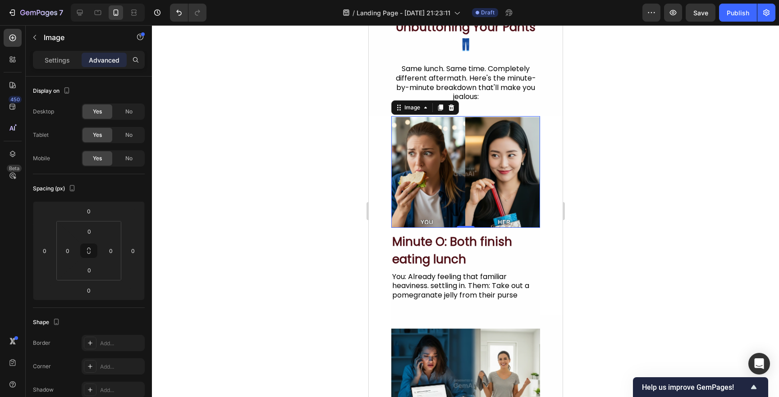
click at [285, 185] on div at bounding box center [465, 211] width 627 height 372
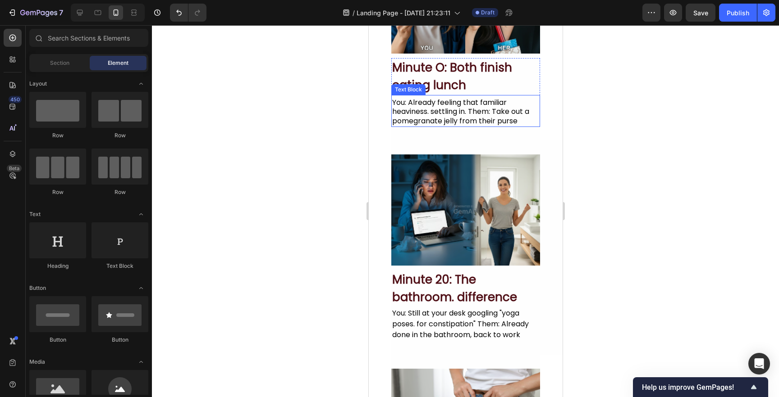
scroll to position [250, 0]
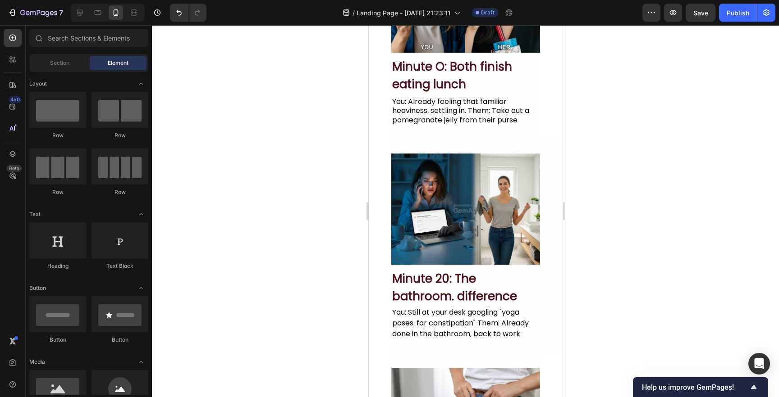
click at [294, 182] on div at bounding box center [465, 211] width 627 height 372
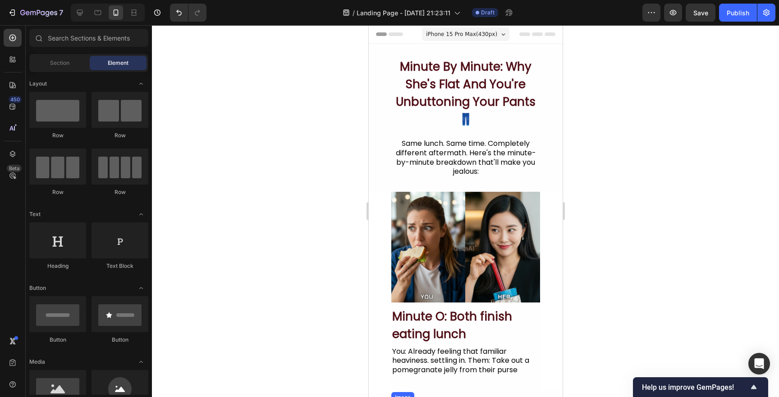
scroll to position [1, 0]
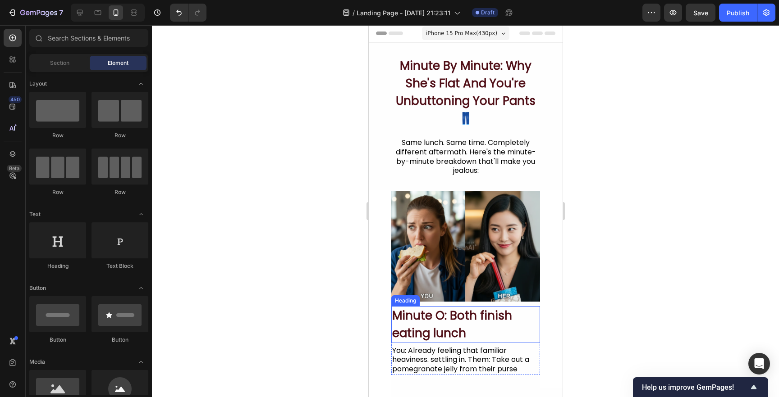
click at [428, 320] on h2 "Minute O: Both finish eating lunch" at bounding box center [465, 324] width 149 height 37
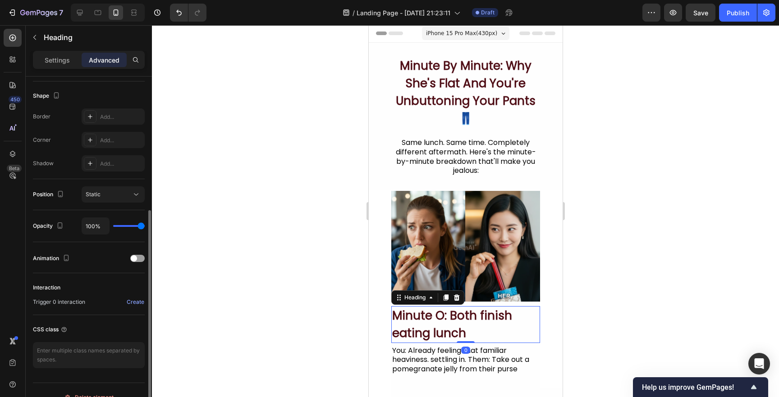
scroll to position [231, 0]
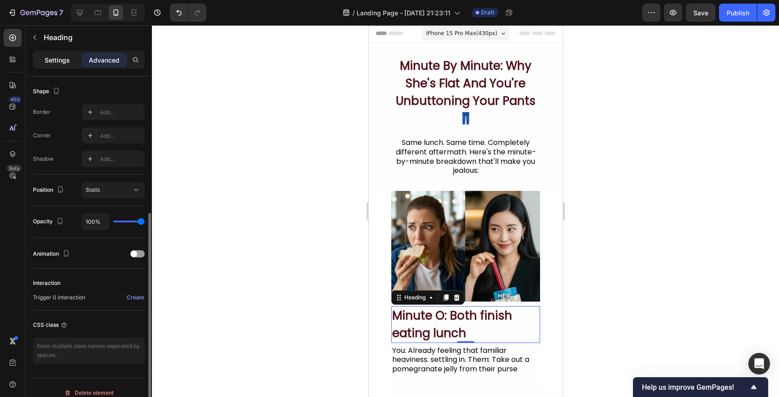
click at [64, 59] on p "Settings" at bounding box center [57, 59] width 25 height 9
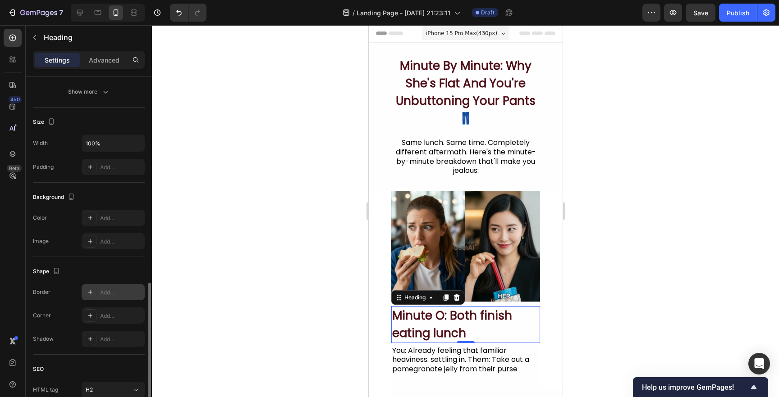
scroll to position [0, 0]
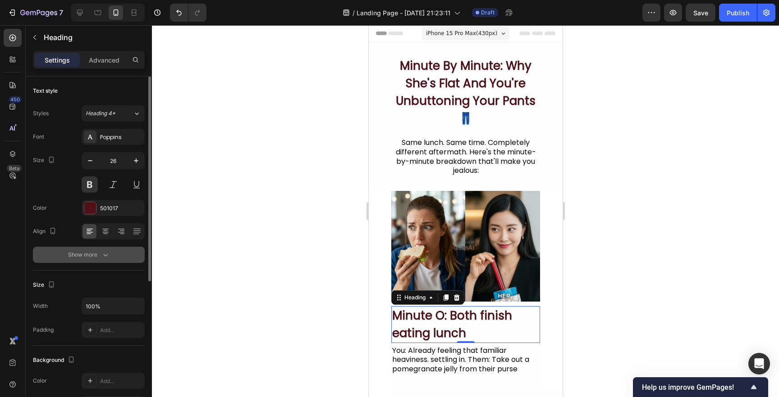
click at [93, 260] on button "Show more" at bounding box center [89, 255] width 112 height 16
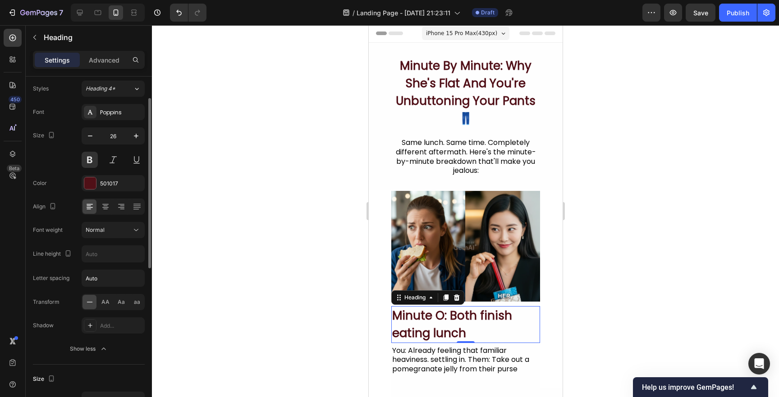
scroll to position [31, 0]
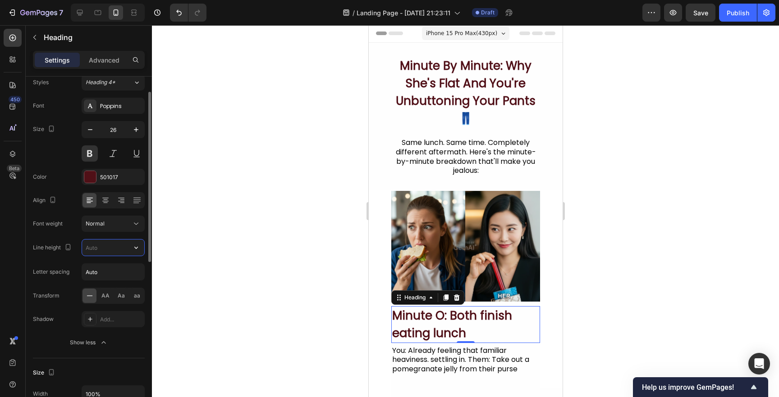
click at [89, 250] on input "text" at bounding box center [113, 248] width 62 height 16
click at [135, 250] on icon "button" at bounding box center [136, 247] width 9 height 9
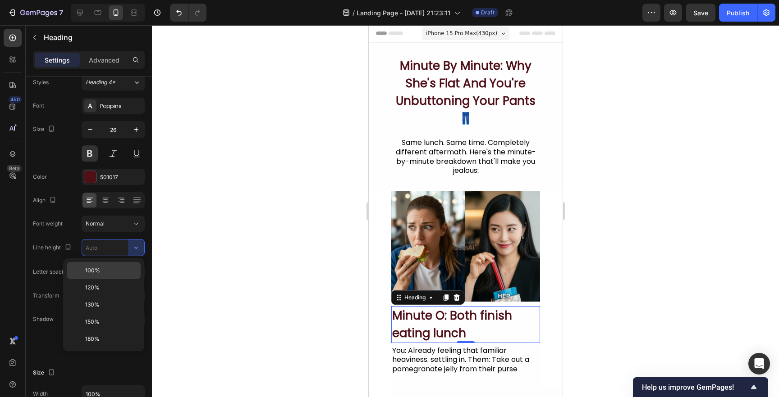
click at [99, 276] on div "100%" at bounding box center [104, 270] width 74 height 17
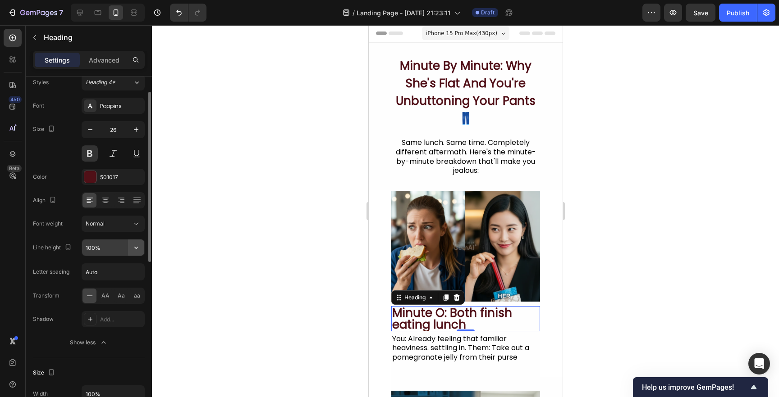
click at [135, 242] on button "button" at bounding box center [136, 248] width 16 height 16
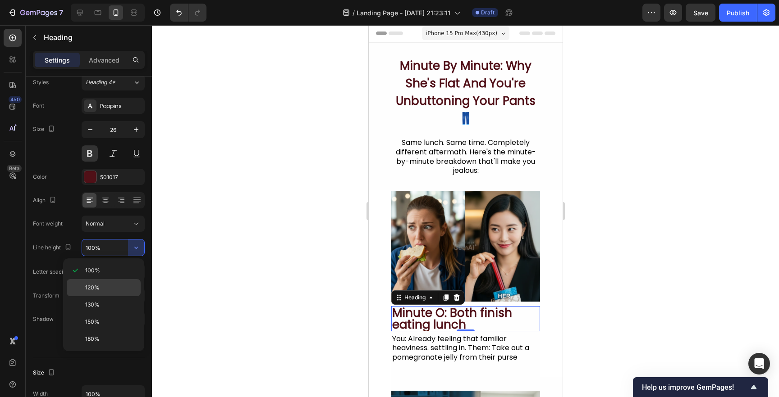
click at [104, 290] on p "120%" at bounding box center [110, 288] width 51 height 8
type input "120%"
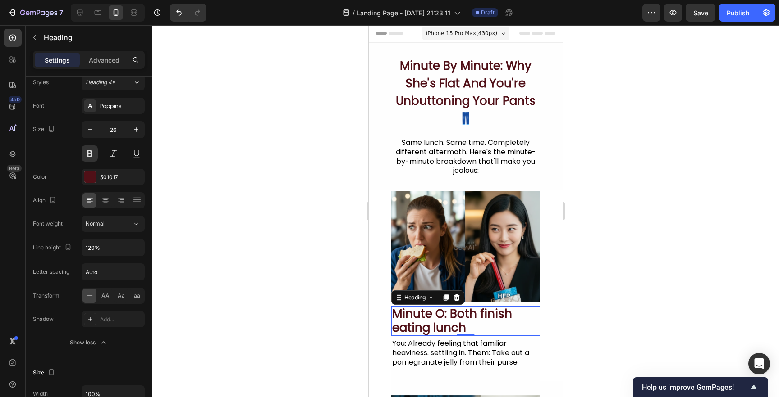
click at [269, 293] on div at bounding box center [465, 211] width 627 height 372
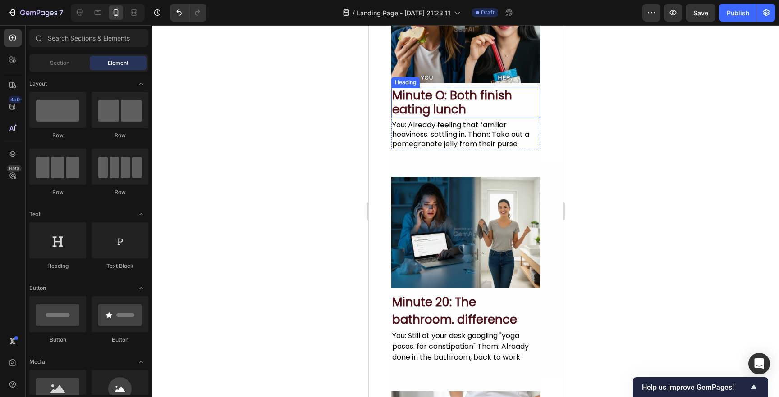
scroll to position [220, 0]
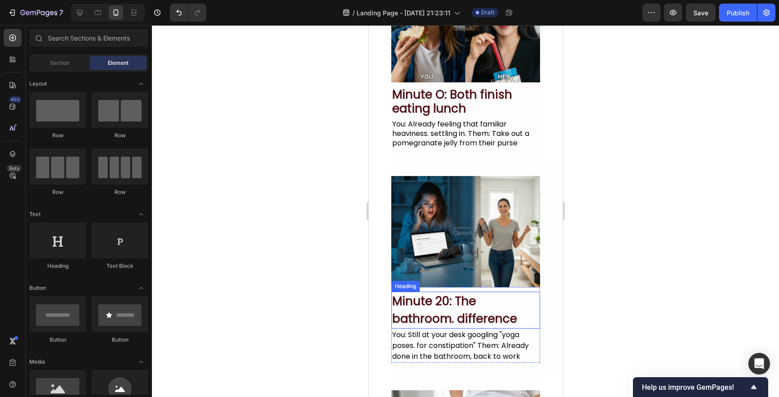
click at [474, 305] on h2 "Minute 20: The bathroom. difference" at bounding box center [465, 310] width 149 height 37
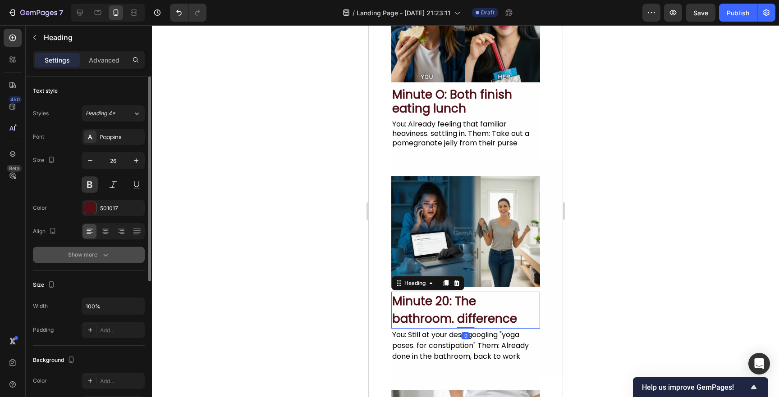
click at [102, 258] on icon "button" at bounding box center [105, 255] width 9 height 9
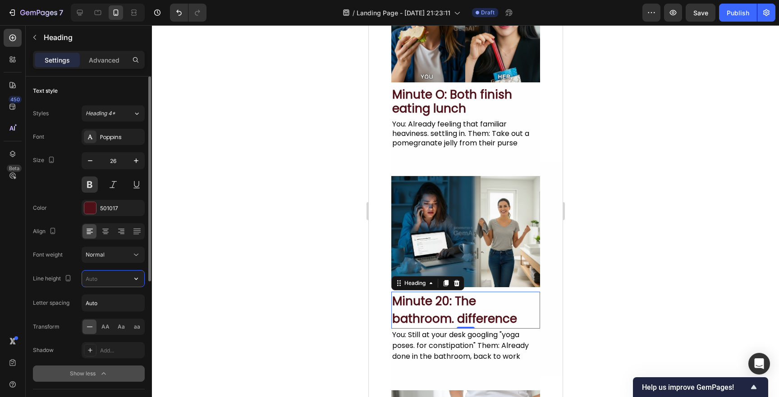
click at [115, 281] on input "text" at bounding box center [113, 279] width 62 height 16
drag, startPoint x: 139, startPoint y: 287, endPoint x: 136, endPoint y: 279, distance: 8.3
click at [136, 279] on icon "button" at bounding box center [136, 279] width 4 height 2
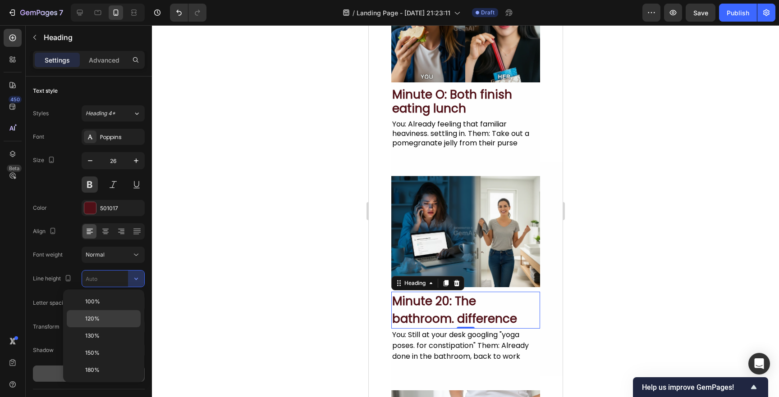
click at [128, 315] on p "120%" at bounding box center [110, 319] width 51 height 8
type input "120%"
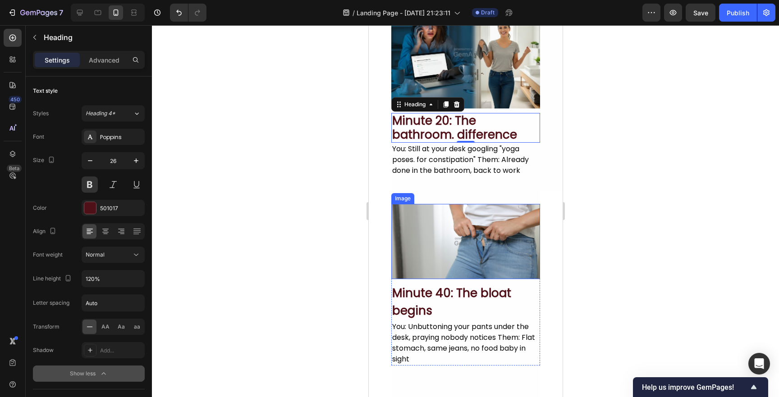
scroll to position [415, 0]
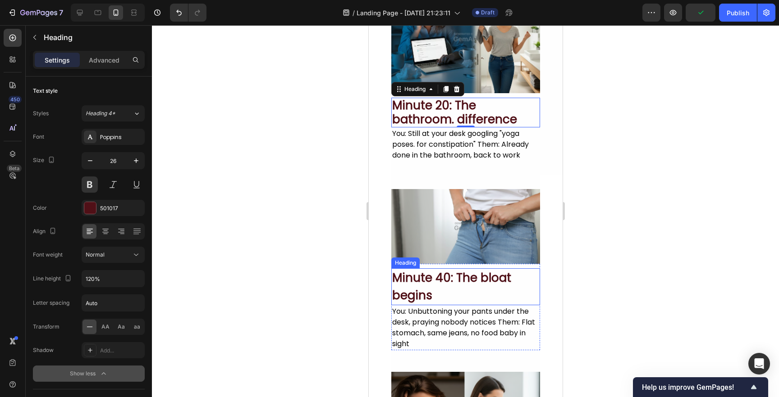
click at [450, 283] on h2 "Minute 40: The bloat begins" at bounding box center [465, 287] width 149 height 37
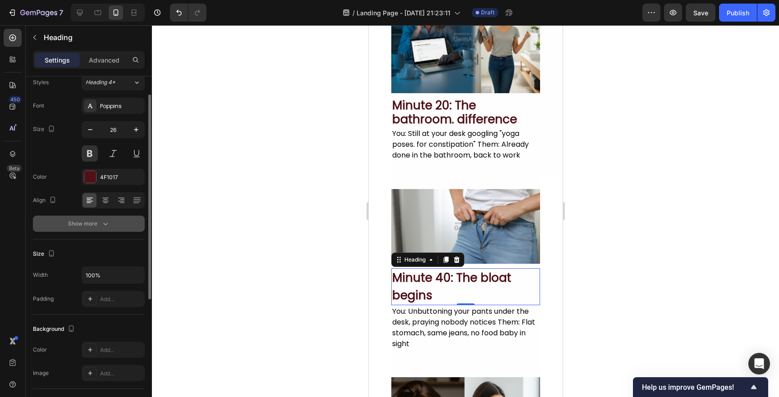
click at [101, 218] on button "Show more" at bounding box center [89, 224] width 112 height 16
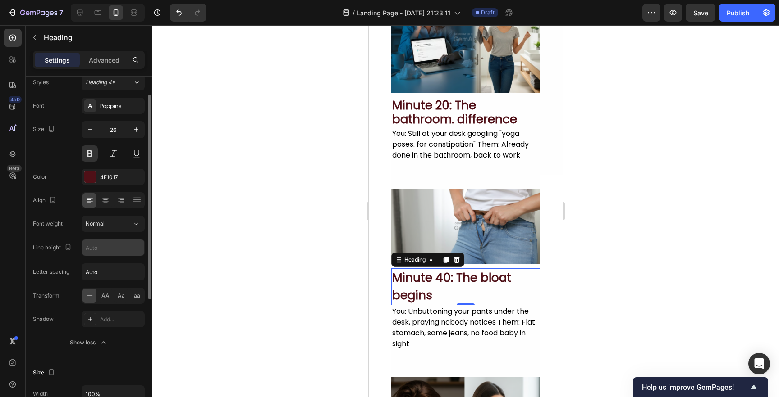
click at [108, 250] on input "text" at bounding box center [113, 248] width 62 height 16
click at [133, 247] on icon "button" at bounding box center [136, 247] width 9 height 9
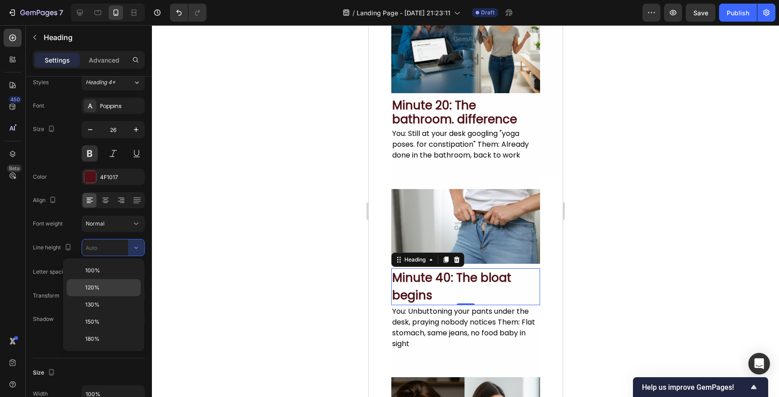
click at [109, 289] on p "120%" at bounding box center [110, 288] width 51 height 8
type input "120%"
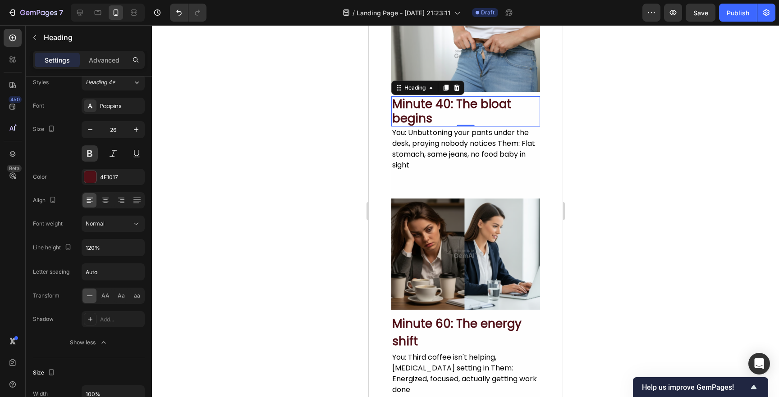
scroll to position [597, 0]
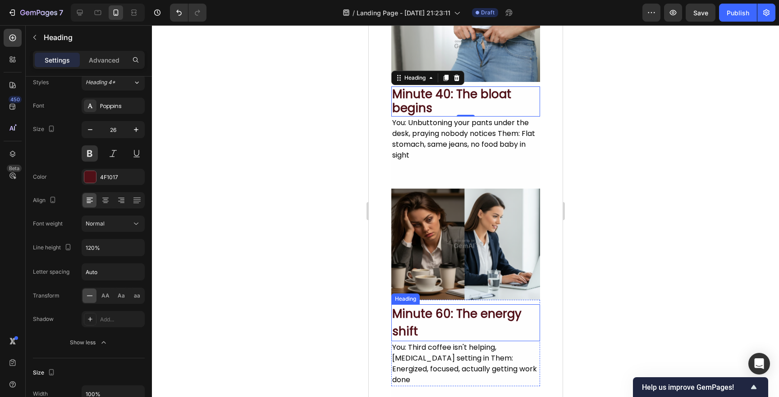
click at [514, 320] on h2 "Minute 60: The energy shift" at bounding box center [465, 323] width 149 height 37
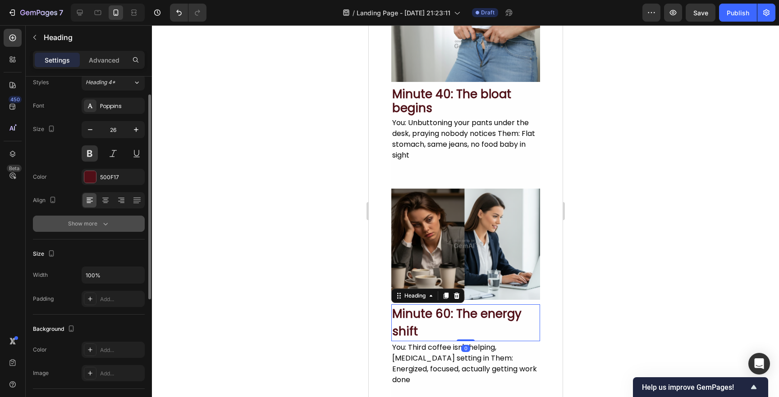
click at [105, 224] on icon "button" at bounding box center [105, 224] width 5 height 3
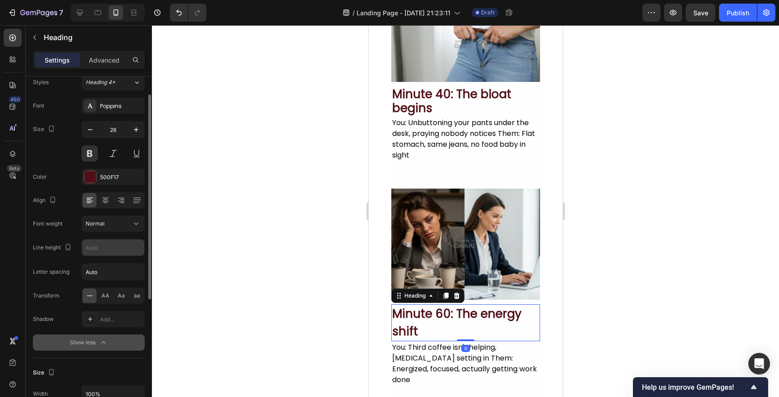
click at [115, 251] on input "text" at bounding box center [113, 248] width 62 height 16
click at [139, 251] on icon "button" at bounding box center [136, 247] width 9 height 9
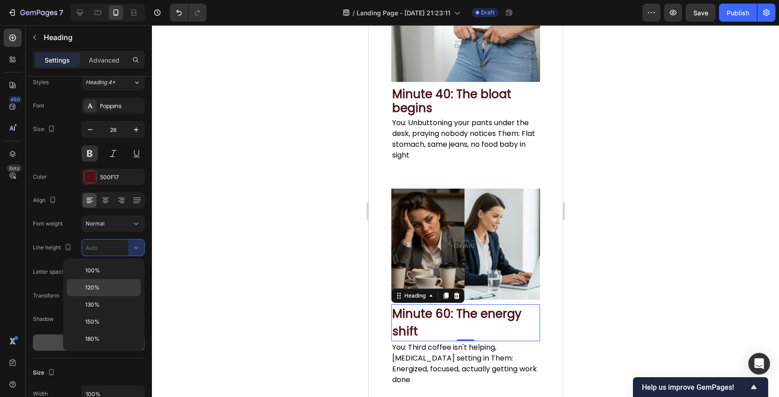
click at [103, 291] on p "120%" at bounding box center [110, 288] width 51 height 8
type input "120%"
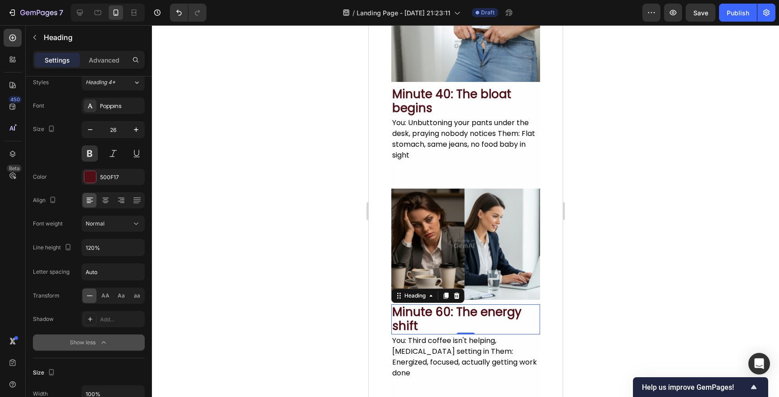
click at [312, 285] on div at bounding box center [465, 211] width 627 height 372
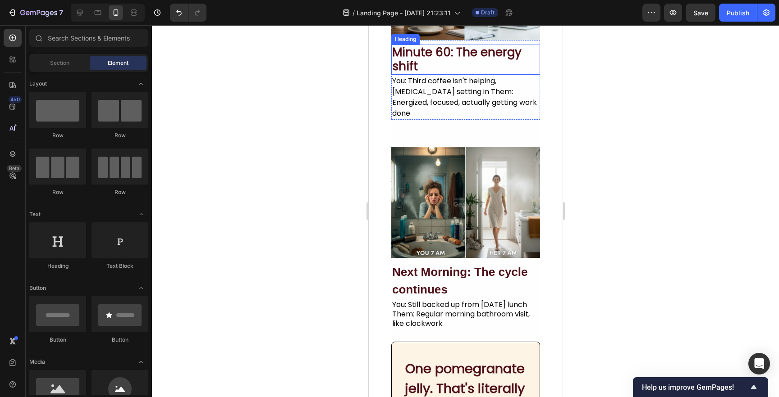
scroll to position [876, 0]
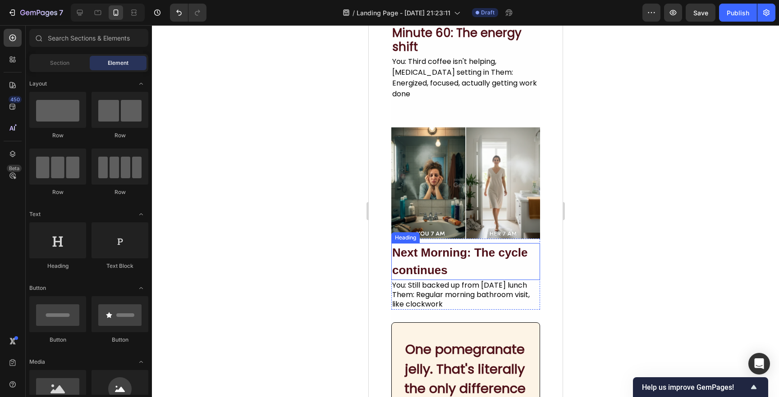
click at [505, 260] on h2 "Next Morning: The cycle continues" at bounding box center [465, 261] width 149 height 37
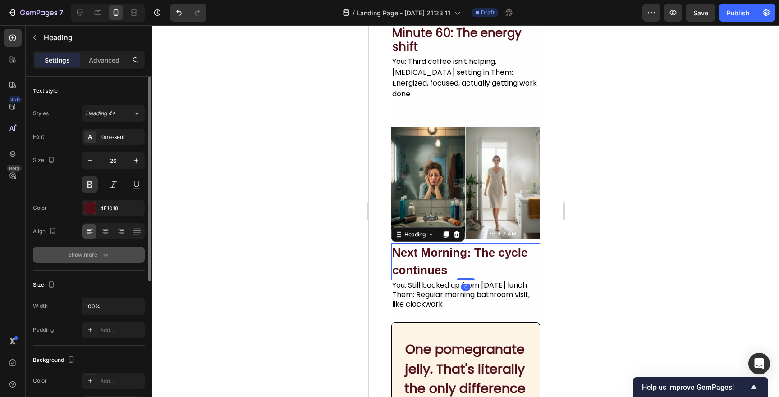
click at [99, 251] on div "Show more" at bounding box center [89, 255] width 42 height 9
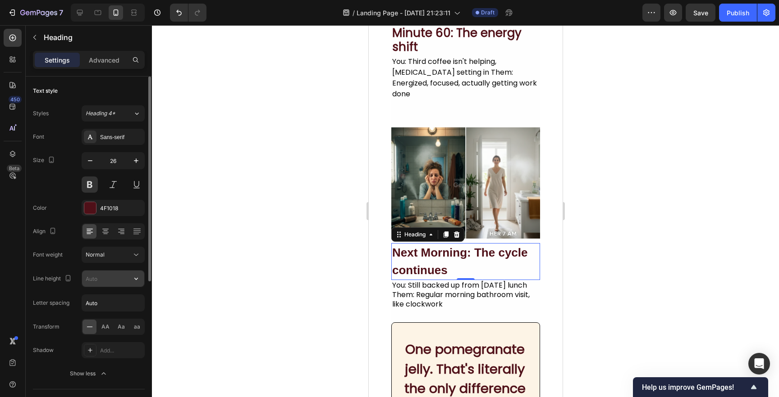
click at [137, 278] on icon "button" at bounding box center [136, 278] width 9 height 9
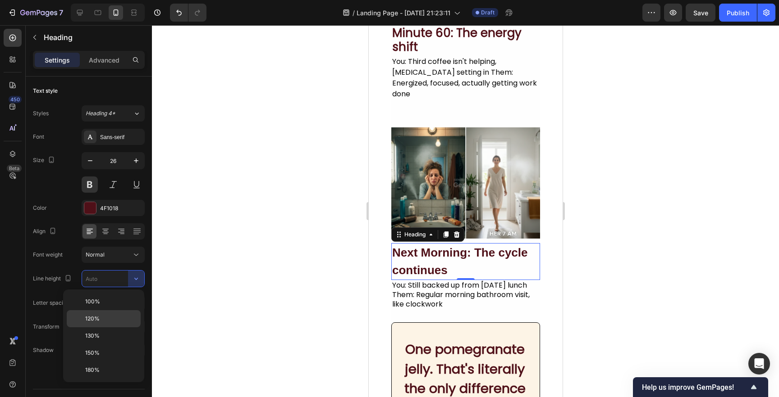
click at [119, 318] on p "120%" at bounding box center [110, 319] width 51 height 8
type input "120%"
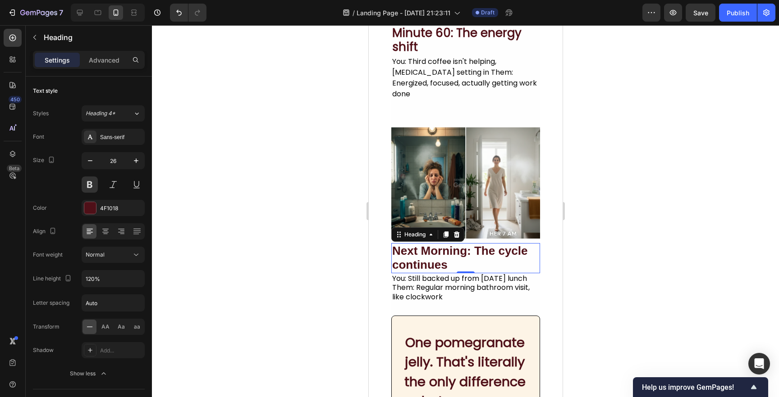
click at [211, 273] on div at bounding box center [465, 211] width 627 height 372
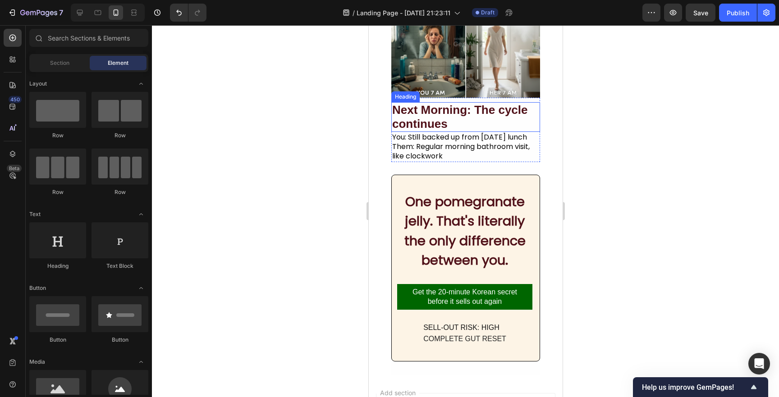
scroll to position [1009, 0]
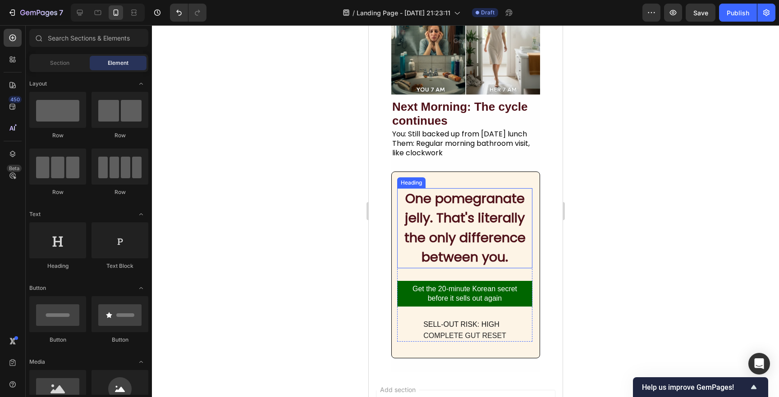
click at [457, 236] on h2 "One pomegranate jelly. That's literally the only difference between you." at bounding box center [464, 228] width 135 height 80
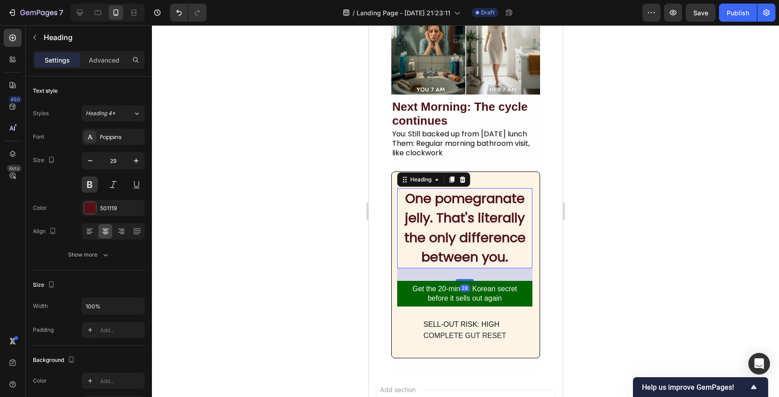
click at [323, 263] on div at bounding box center [465, 211] width 627 height 372
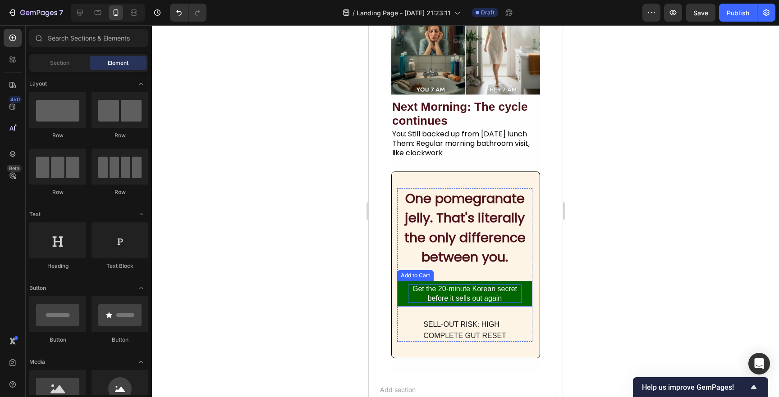
click at [414, 294] on div "Get the 20-minute Korean secret before it sells out again" at bounding box center [464, 294] width 114 height 19
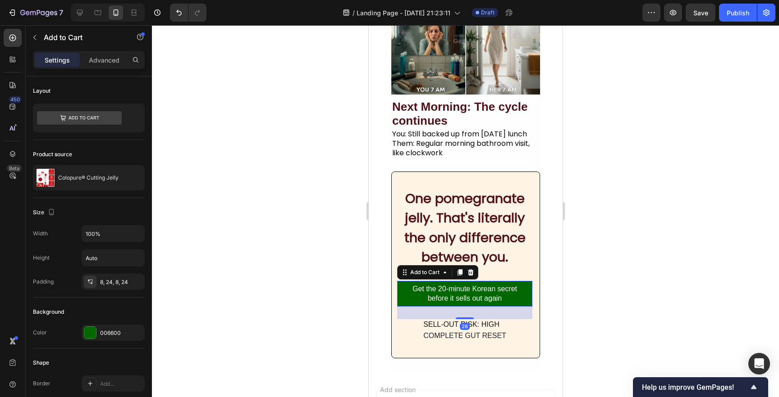
click at [404, 292] on button "Get the 20-minute Korean secret before it sells out again" at bounding box center [464, 294] width 135 height 26
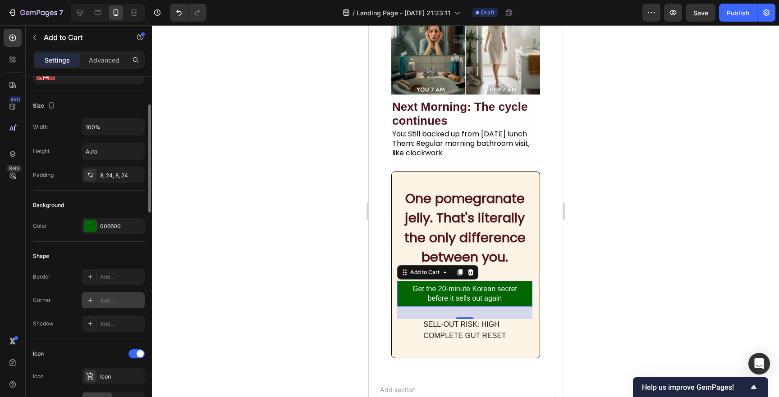
scroll to position [110, 0]
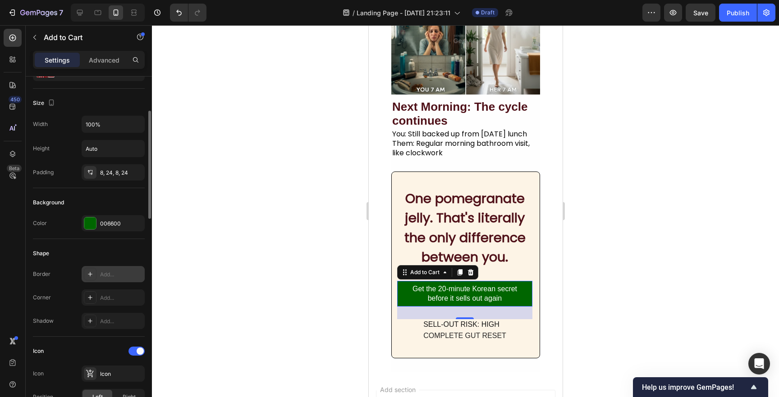
click at [94, 272] on div at bounding box center [90, 274] width 13 height 13
click at [224, 217] on div at bounding box center [465, 211] width 627 height 372
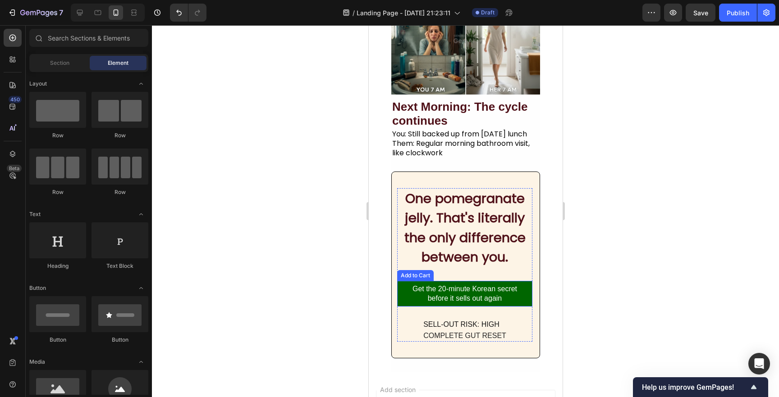
click at [405, 299] on button "Get the 20-minute Korean secret before it sells out again" at bounding box center [464, 294] width 135 height 26
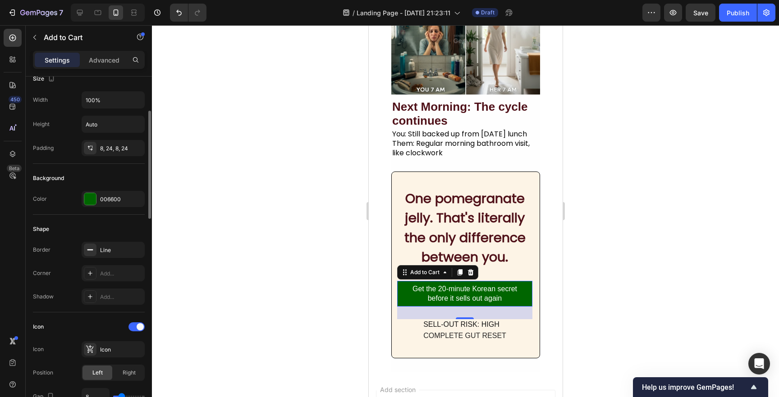
scroll to position [125, 0]
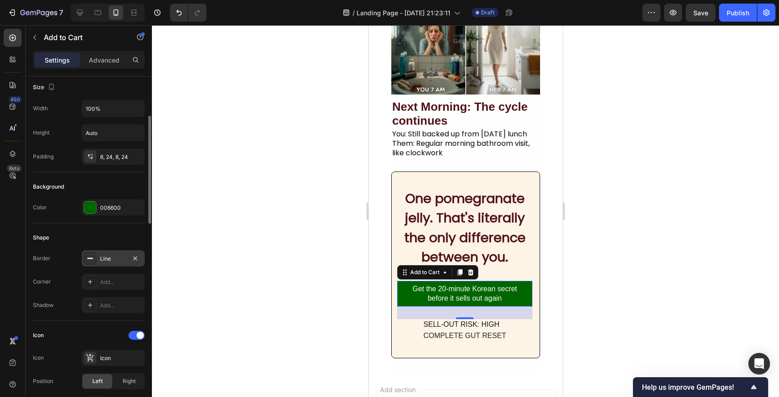
click at [100, 258] on div "Line" at bounding box center [113, 259] width 26 height 8
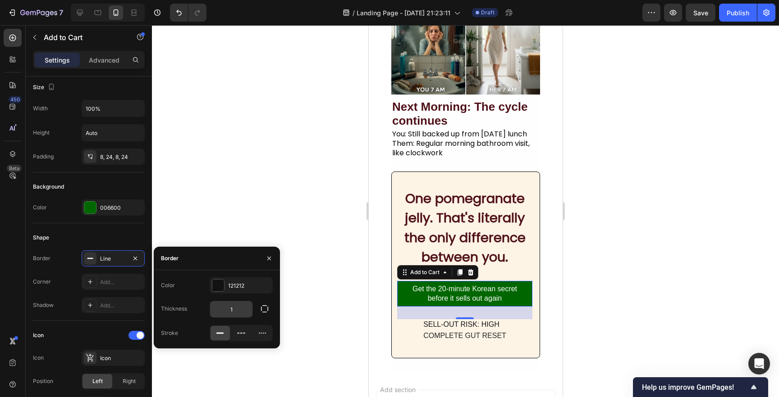
click at [245, 309] on input "1" at bounding box center [231, 309] width 42 height 16
type input "2"
click at [352, 291] on div at bounding box center [465, 211] width 627 height 372
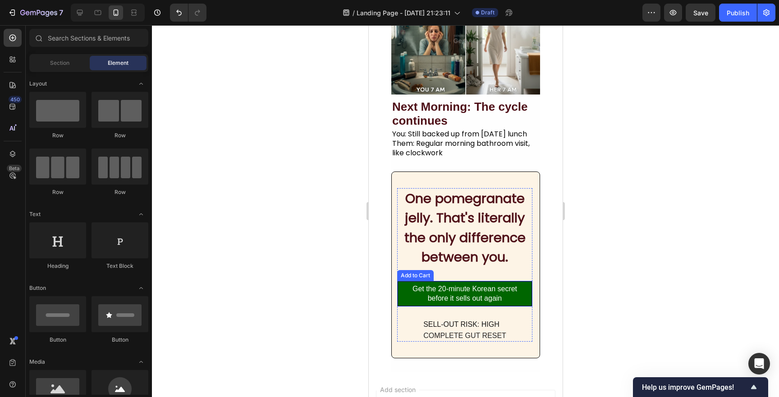
click at [398, 291] on button "Get the 20-minute Korean secret before it sells out again" at bounding box center [464, 294] width 135 height 26
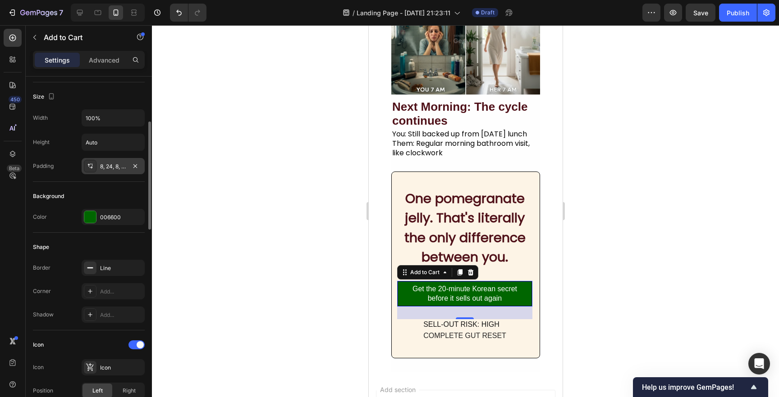
scroll to position [130, 0]
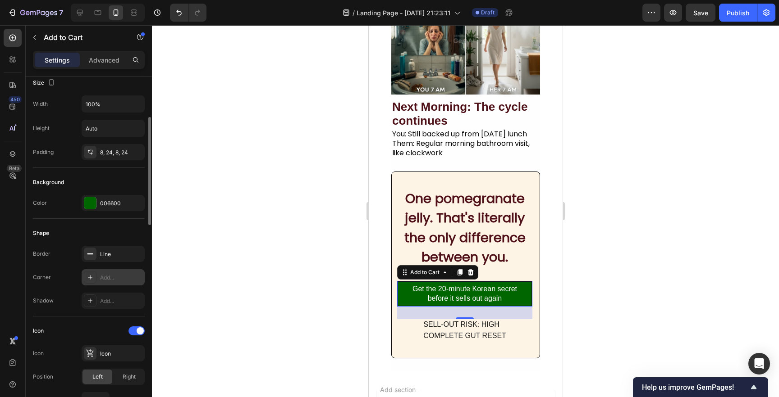
click at [103, 282] on div "Add..." at bounding box center [113, 277] width 63 height 16
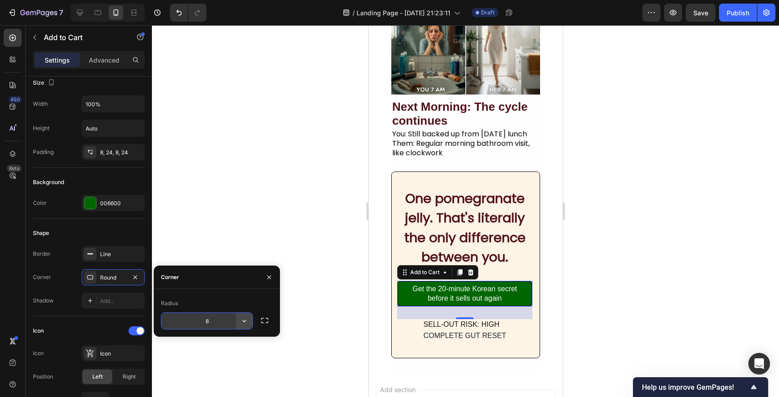
click at [242, 320] on icon "button" at bounding box center [244, 321] width 9 height 9
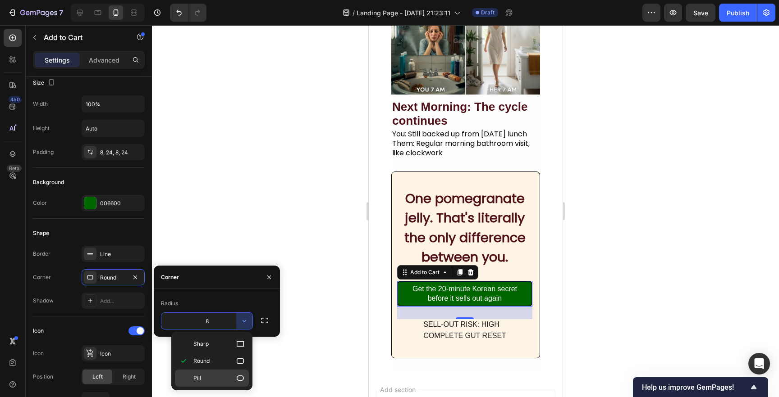
click at [230, 376] on p "Pill" at bounding box center [218, 378] width 51 height 9
type input "9999"
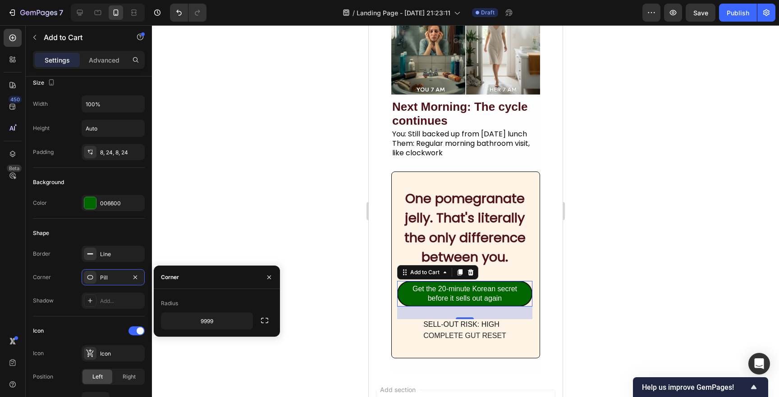
click at [317, 214] on div at bounding box center [465, 211] width 627 height 372
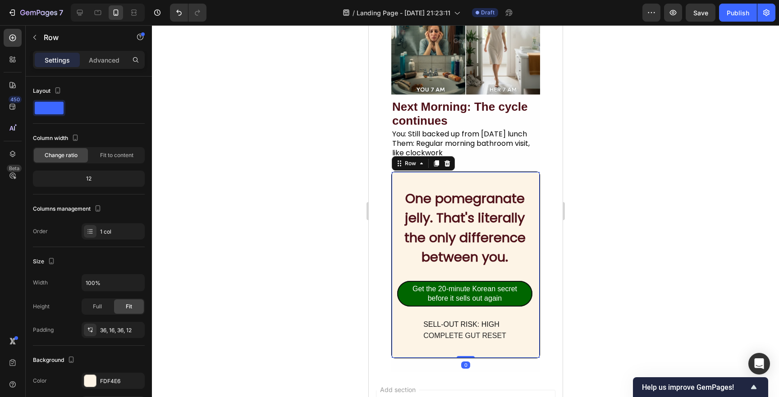
click at [422, 172] on div "One pomegranate jelly. That's literally the only difference between you. Headin…" at bounding box center [465, 265] width 149 height 187
click at [439, 216] on h2 "One pomegranate jelly. That's literally the only difference between you." at bounding box center [464, 228] width 135 height 80
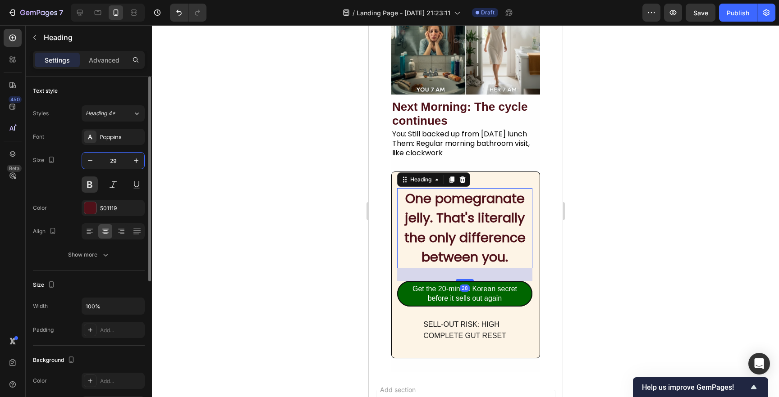
click at [124, 157] on input "29" at bounding box center [113, 161] width 30 height 16
click at [115, 159] on input "29" at bounding box center [113, 161] width 30 height 16
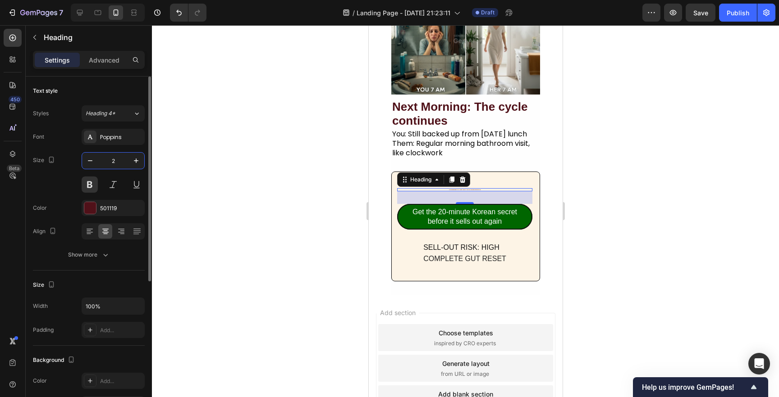
type input "26"
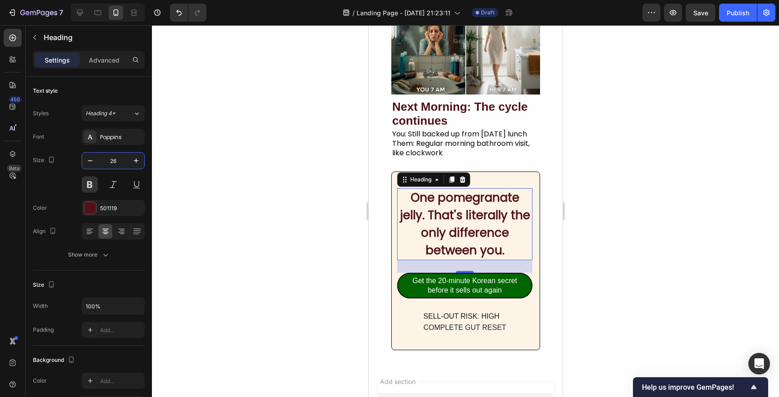
click at [325, 189] on div at bounding box center [465, 211] width 627 height 372
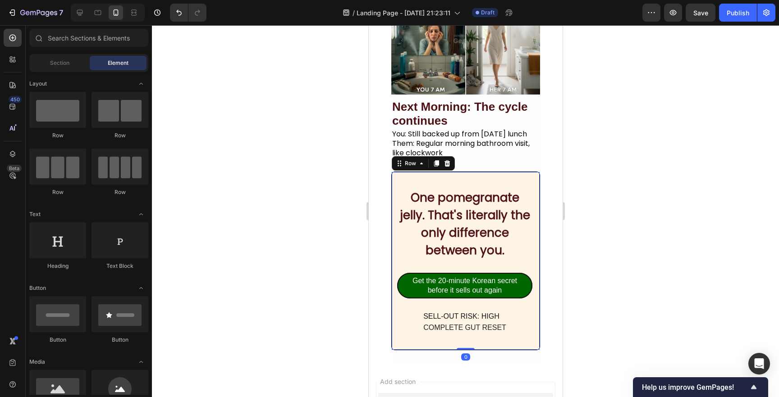
click at [399, 181] on div "One pomegranate jelly. That's literally the only difference between you. Headin…" at bounding box center [465, 261] width 149 height 179
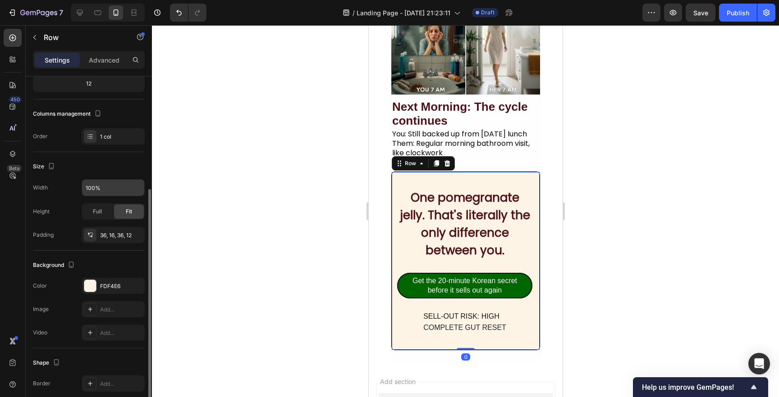
scroll to position [180, 0]
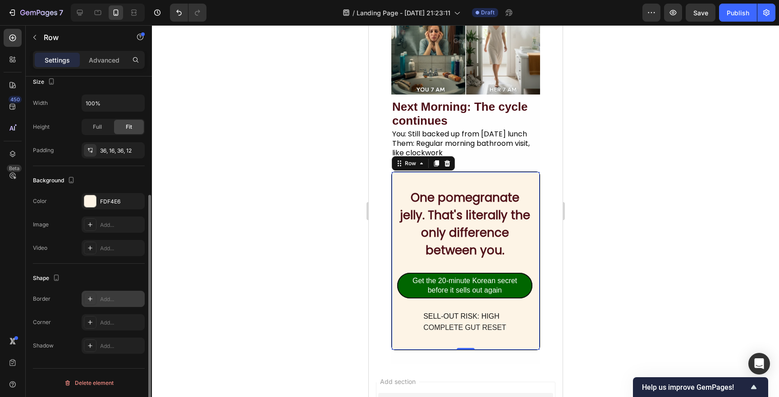
click at [101, 303] on div "Add..." at bounding box center [121, 300] width 42 height 8
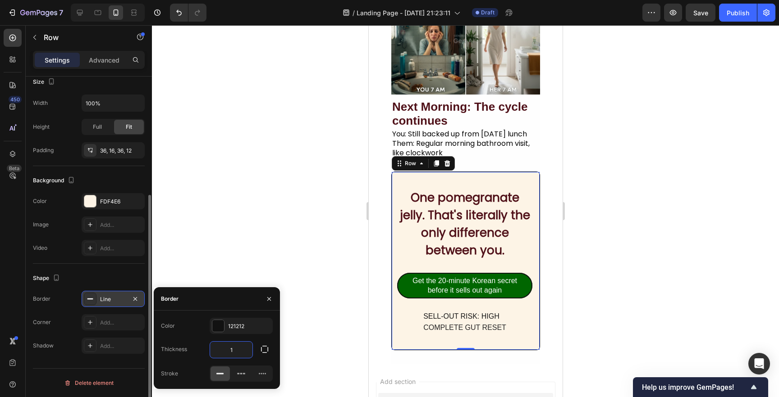
click at [223, 348] on input "1" at bounding box center [231, 350] width 42 height 16
click at [228, 352] on input "1" at bounding box center [231, 350] width 42 height 16
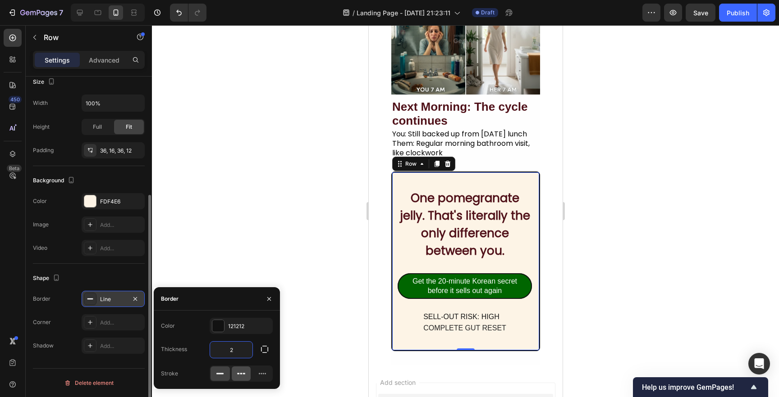
type input "2"
click at [237, 374] on icon at bounding box center [241, 374] width 9 height 9
click at [279, 243] on div at bounding box center [465, 211] width 627 height 372
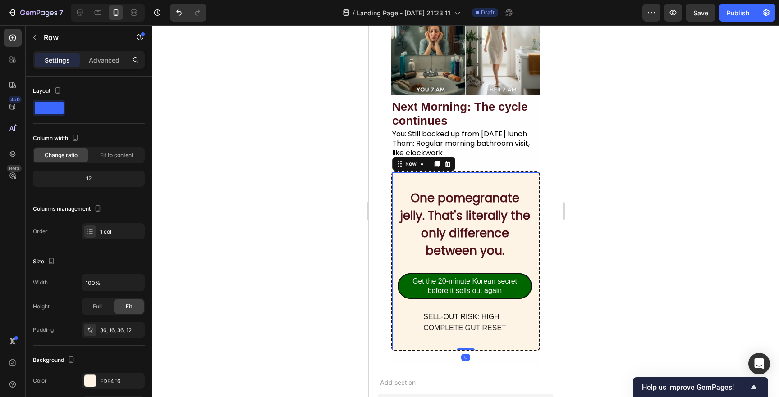
click at [470, 173] on div "One pomegranate jelly. That's literally the only difference between you. Headin…" at bounding box center [465, 262] width 149 height 180
click at [241, 235] on div at bounding box center [465, 211] width 627 height 372
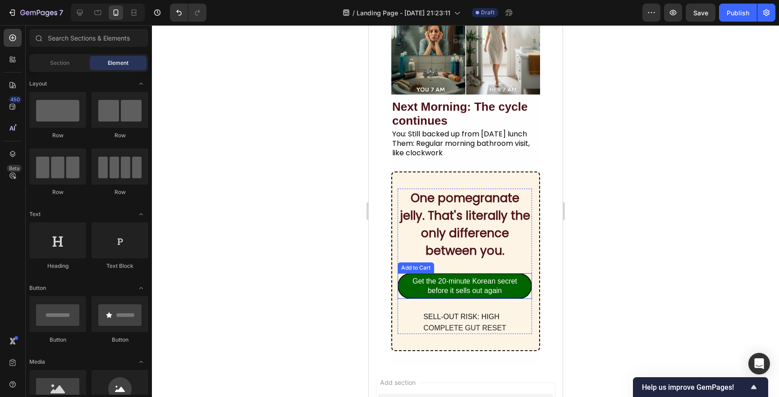
click at [403, 284] on button "Get the 20-minute Korean secret before it sells out again" at bounding box center [464, 287] width 134 height 26
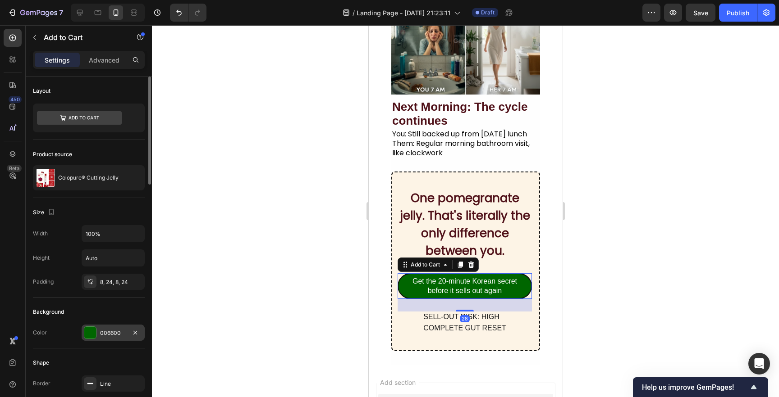
click at [96, 331] on div at bounding box center [90, 333] width 12 height 12
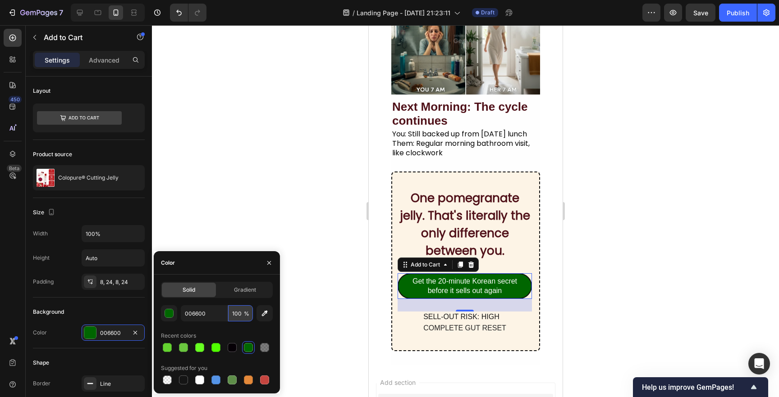
click at [240, 312] on input "100" at bounding box center [240, 314] width 25 height 16
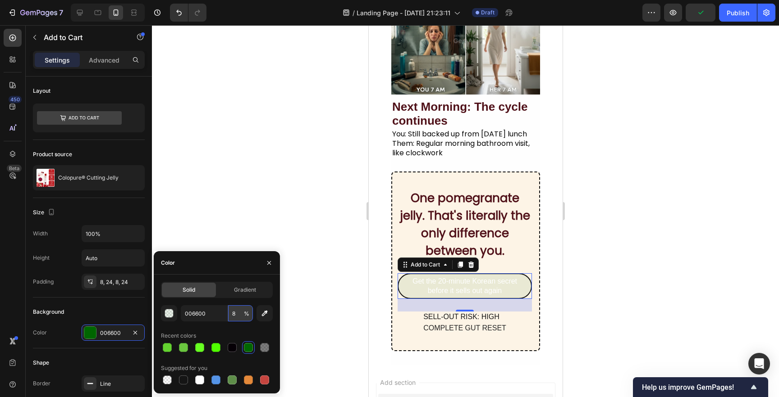
type input "80"
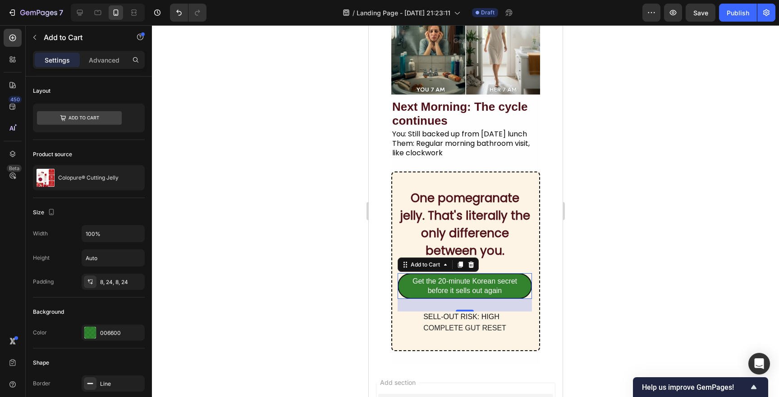
click at [298, 265] on div at bounding box center [465, 211] width 627 height 372
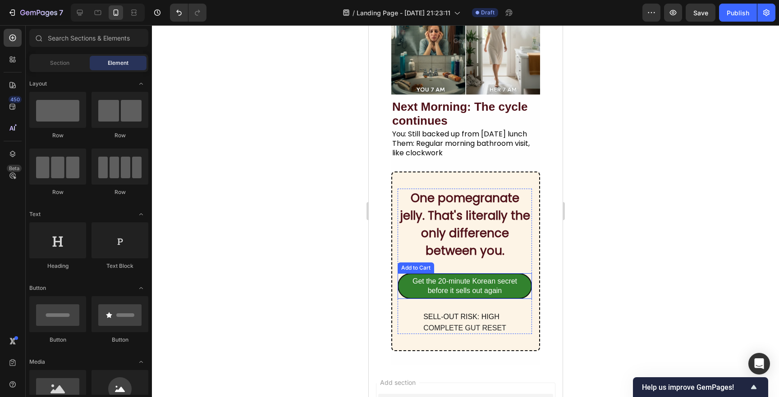
click at [526, 290] on button "Get the 20-minute Korean secret before it sells out again" at bounding box center [464, 287] width 134 height 26
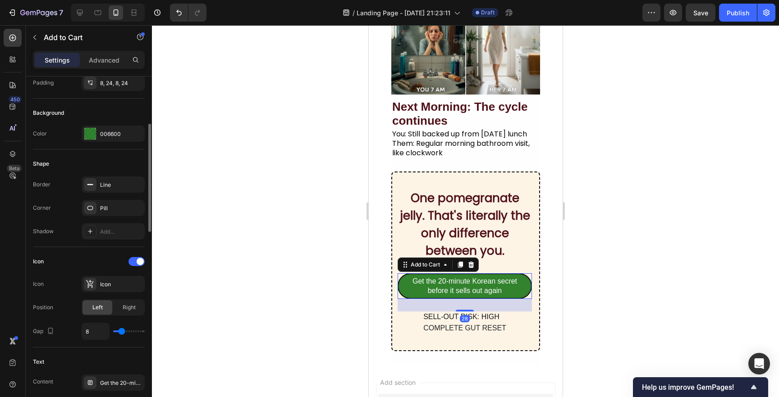
scroll to position [233, 0]
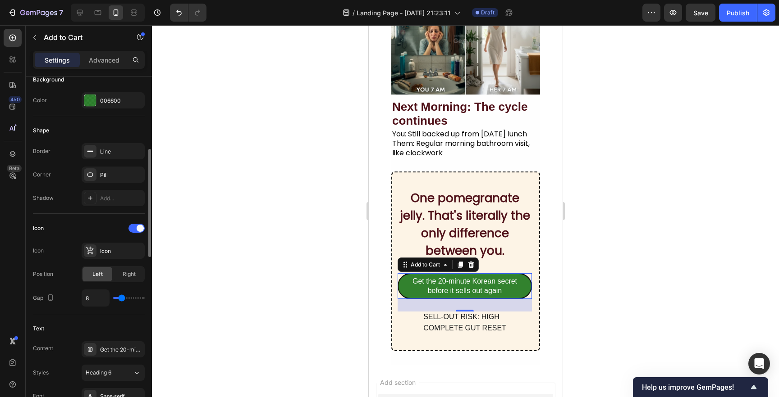
click at [94, 189] on div "Border Line Corner Pill Shadow Add..." at bounding box center [89, 174] width 112 height 63
click at [95, 199] on div at bounding box center [90, 198] width 13 height 13
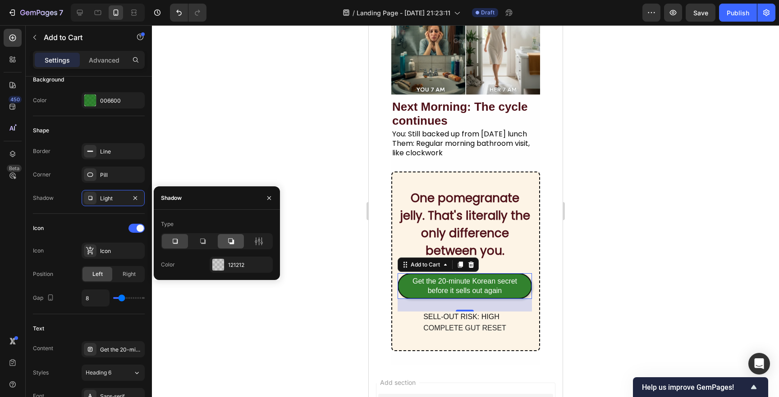
click at [227, 245] on icon at bounding box center [230, 241] width 9 height 9
click at [182, 246] on div at bounding box center [175, 241] width 26 height 14
click at [290, 123] on div at bounding box center [465, 211] width 627 height 372
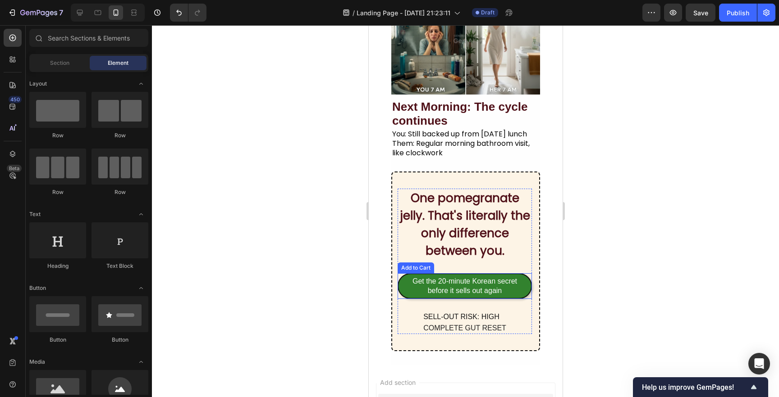
click at [528, 296] on div "Get the 20-minute Korean secret before it sells out again Add to Cart" at bounding box center [464, 287] width 134 height 26
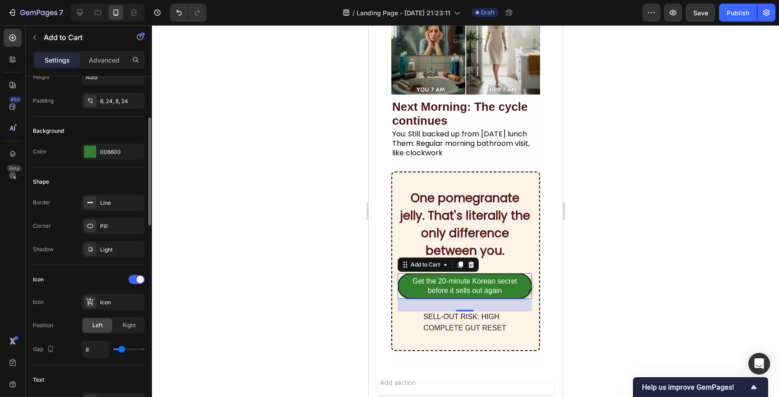
scroll to position [166, 0]
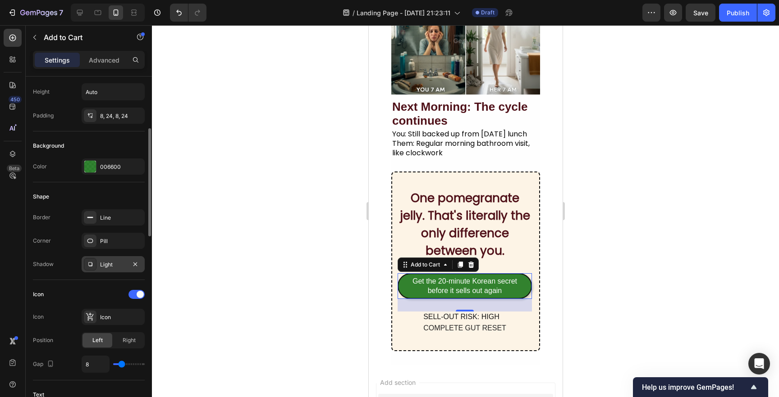
click at [103, 267] on div "Light" at bounding box center [113, 265] width 26 height 8
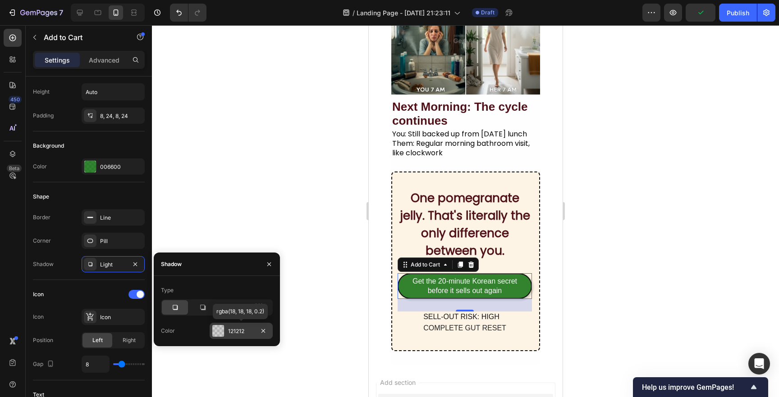
click at [241, 333] on div "121212" at bounding box center [241, 332] width 26 height 8
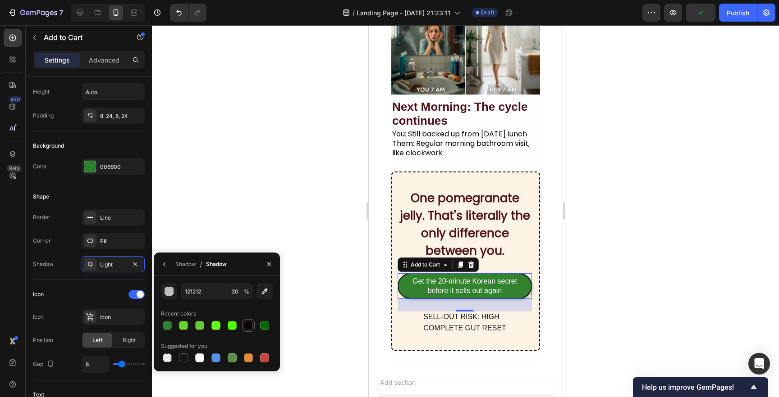
click at [248, 328] on div at bounding box center [248, 325] width 9 height 9
type input "060006"
type input "100"
click at [167, 357] on div at bounding box center [167, 358] width 9 height 9
type input "000000"
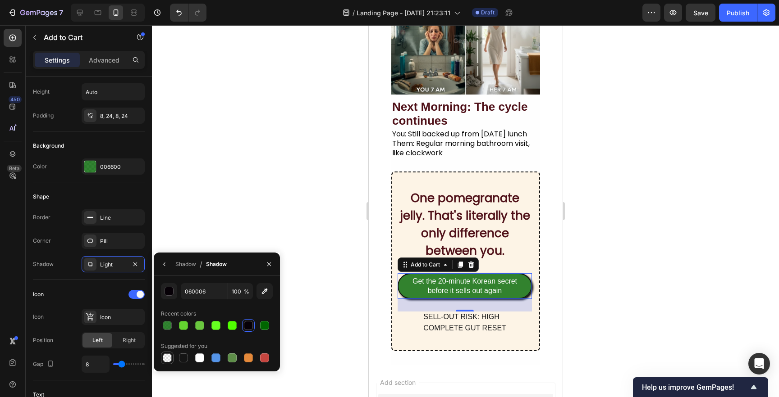
type input "0"
click at [256, 166] on div at bounding box center [465, 211] width 627 height 372
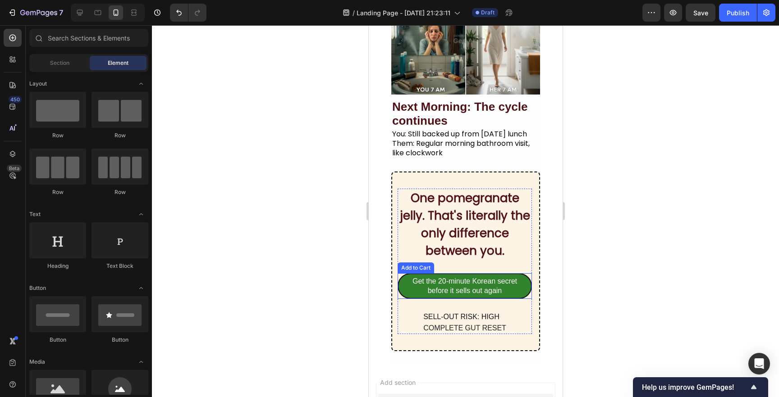
click at [530, 295] on div "Get the 20-minute Korean secret before it sells out again Add to Cart" at bounding box center [464, 287] width 134 height 26
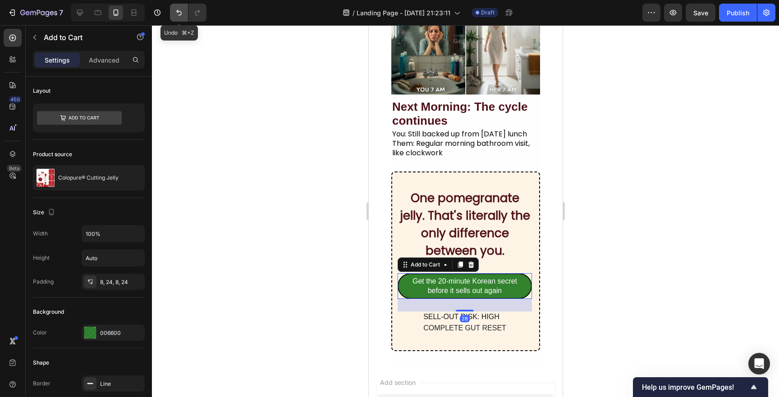
click at [181, 10] on icon "Undo/Redo" at bounding box center [178, 12] width 9 height 9
click at [265, 127] on div at bounding box center [465, 211] width 627 height 372
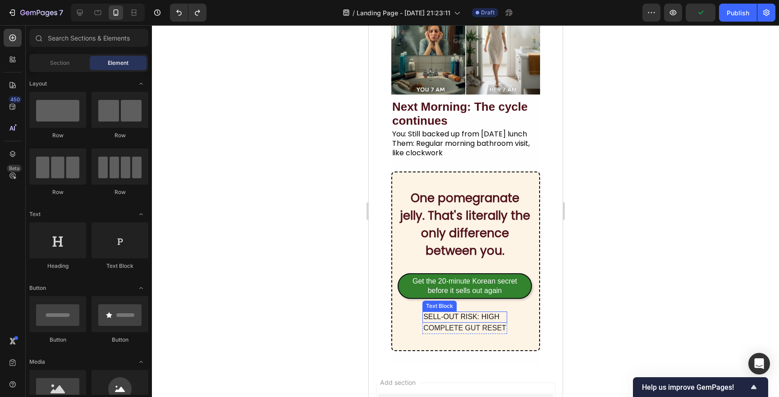
click at [488, 319] on div "SELL-OUT RISK: HIGH" at bounding box center [464, 317] width 85 height 11
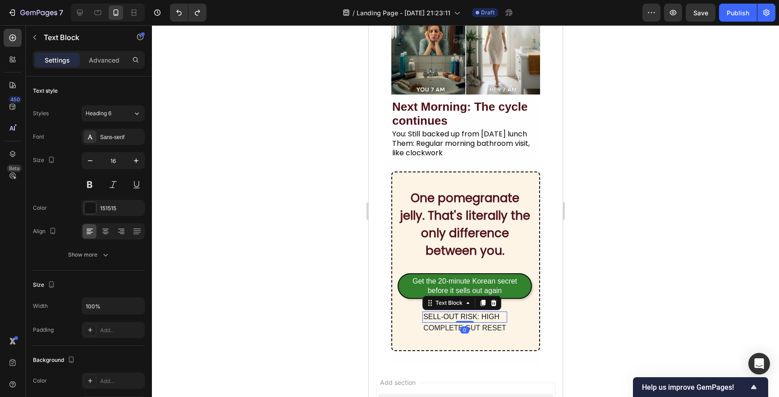
click at [487, 319] on div "SELL-OUT RISK: HIGH" at bounding box center [464, 317] width 85 height 11
click at [487, 319] on p "SELL-OUT RISK: HIGH" at bounding box center [464, 317] width 83 height 9
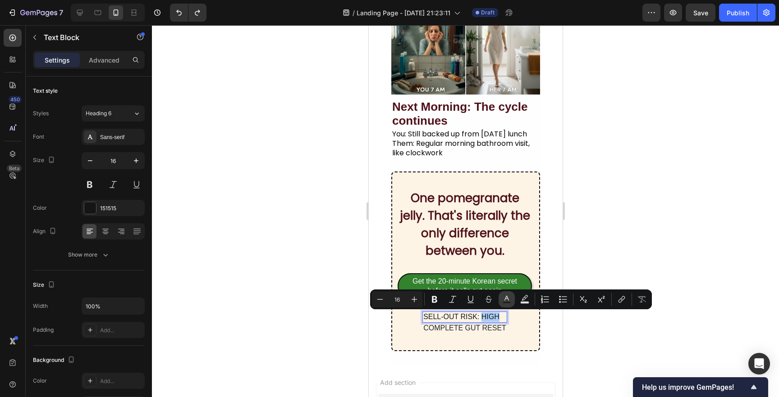
click at [506, 301] on icon "Editor contextual toolbar" at bounding box center [506, 299] width 9 height 9
type input "151515"
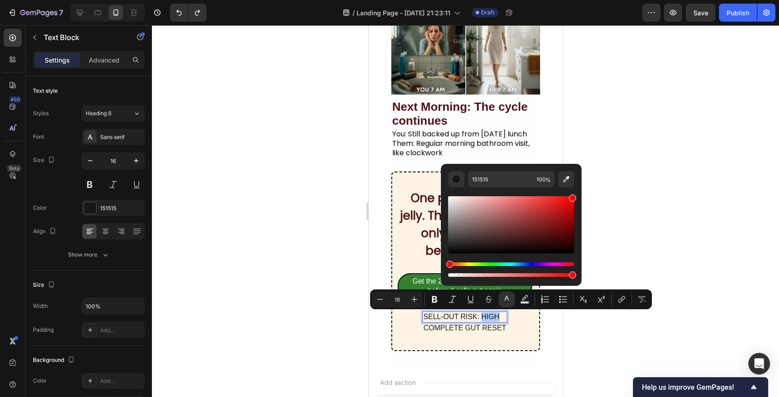
drag, startPoint x: 468, startPoint y: 248, endPoint x: 601, endPoint y: 191, distance: 144.9
click at [601, 0] on body "7 Version history / Landing Page - Sep 26, 21:23:11 Draft Preview Save Publish …" at bounding box center [389, 0] width 779 height 0
type input "FF0000"
click at [609, 196] on div at bounding box center [465, 211] width 627 height 372
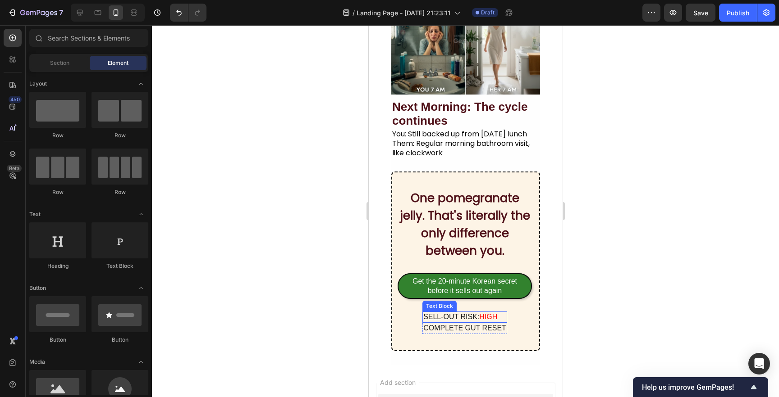
click at [503, 320] on p "SELL-OUT RISK: HIGH" at bounding box center [464, 317] width 83 height 9
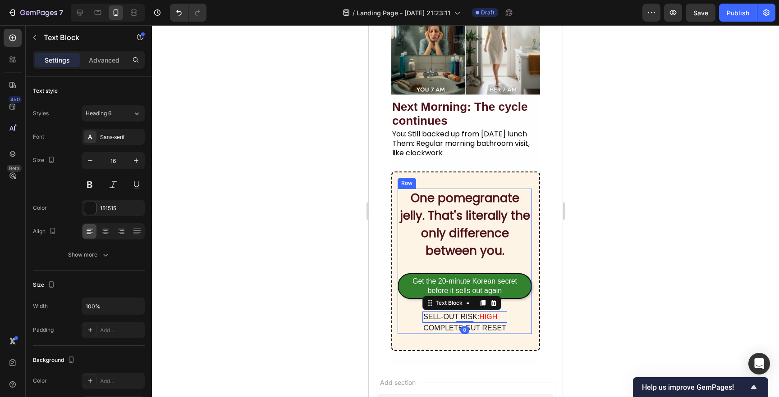
click at [515, 327] on div "One pomegranate jelly. That's literally the only difference between you. Headin…" at bounding box center [464, 262] width 134 height 146
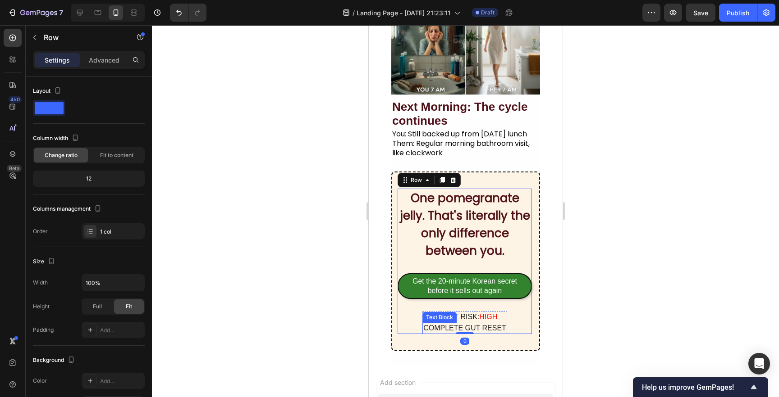
click at [476, 324] on div "COMPLETE GUT RESET" at bounding box center [464, 328] width 85 height 11
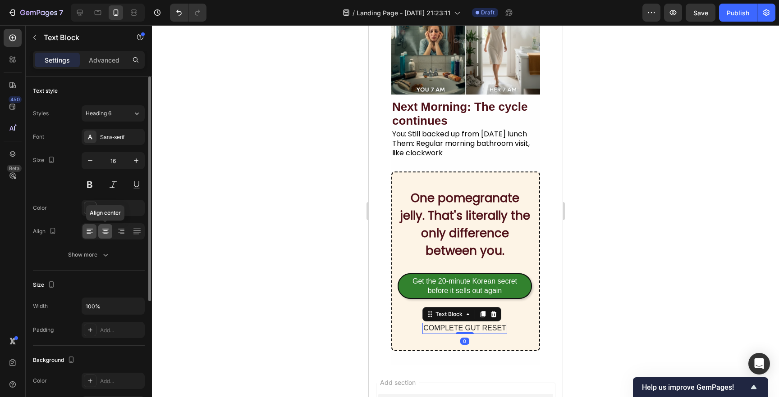
click at [100, 235] on div at bounding box center [105, 231] width 14 height 14
click at [559, 321] on section "Image Next Morning: The cycle continues Heading You: Still backed up from yeste…" at bounding box center [465, 167] width 194 height 395
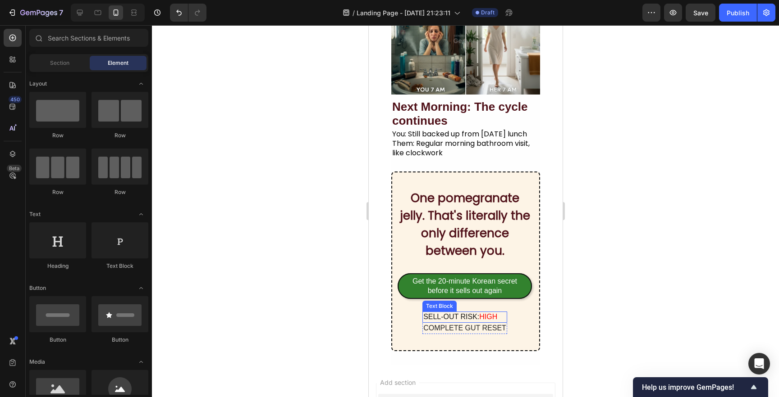
click at [484, 320] on span "HIGH" at bounding box center [488, 317] width 18 height 8
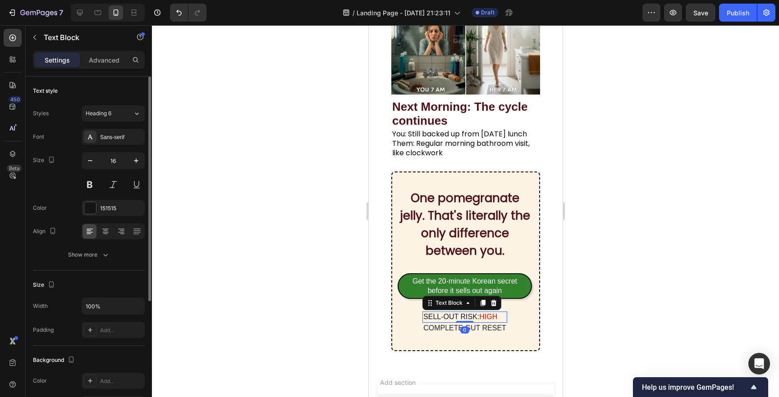
click at [97, 230] on div at bounding box center [113, 232] width 63 height 16
click at [100, 230] on div at bounding box center [105, 231] width 14 height 14
click at [223, 245] on div at bounding box center [465, 211] width 627 height 372
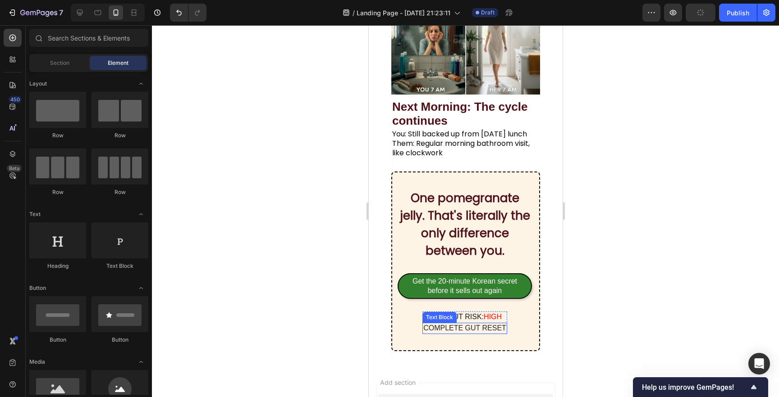
click at [359, 330] on div at bounding box center [465, 211] width 627 height 372
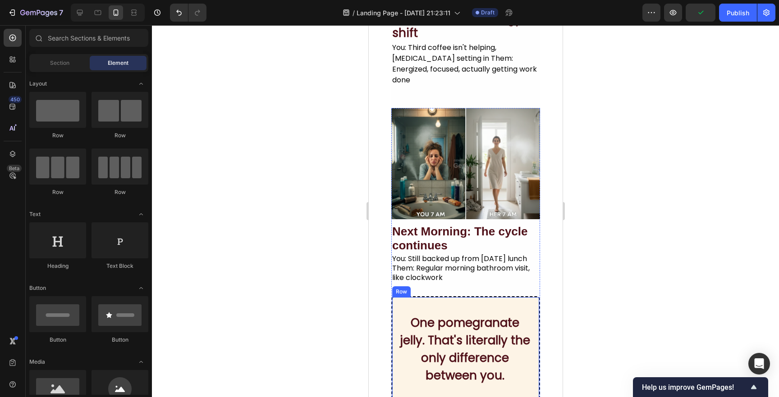
scroll to position [877, 0]
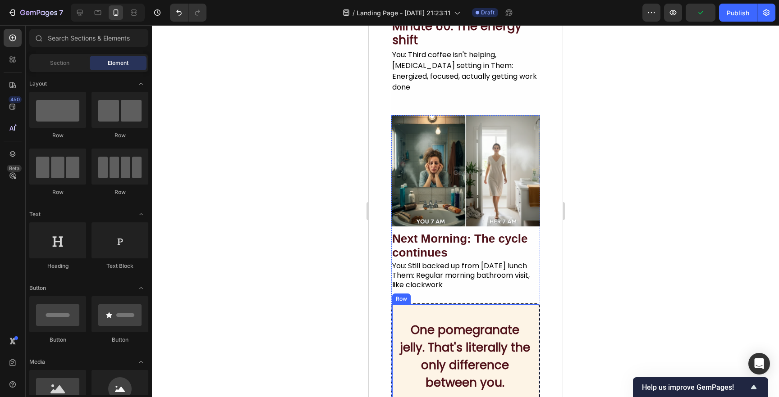
click at [420, 345] on h2 "One pomegranate jelly. That's literally the only difference between you." at bounding box center [464, 357] width 134 height 72
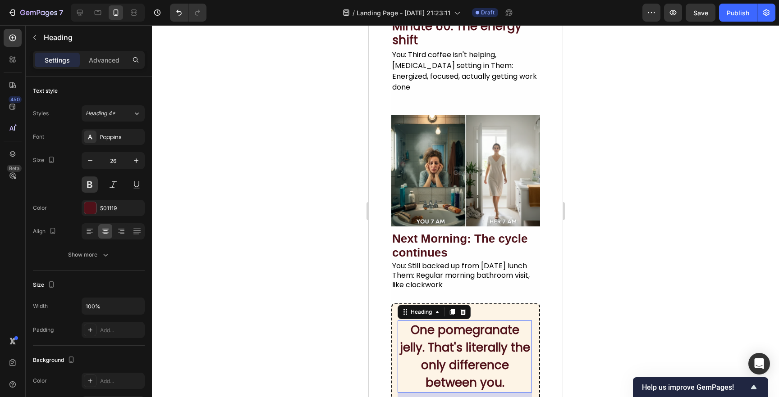
click at [256, 333] on div at bounding box center [465, 211] width 627 height 372
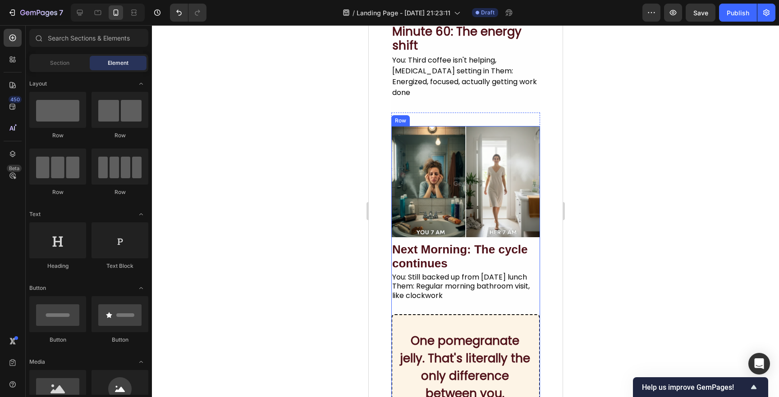
click at [473, 292] on div "Image Next Morning: The cycle continues Heading You: Still backed up from yeste…" at bounding box center [465, 310] width 149 height 368
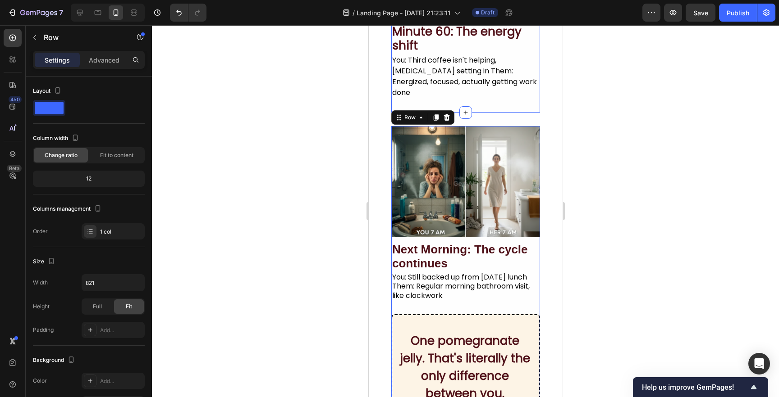
click at [466, 78] on div "You: Third coffee isn't helping, brain fog setting in Them: Energized, focused,…" at bounding box center [465, 76] width 149 height 45
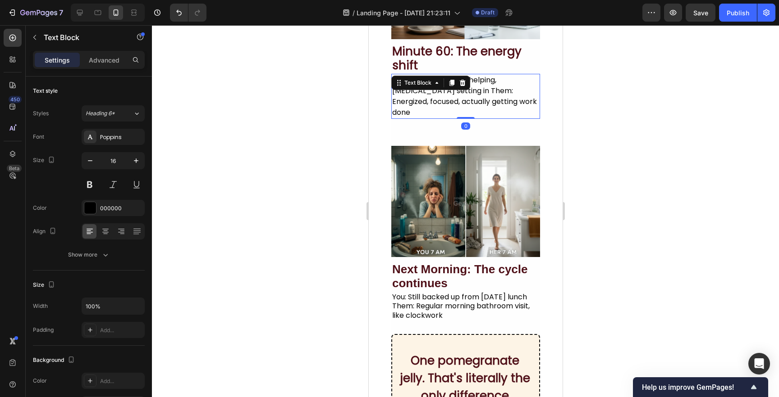
scroll to position [857, 0]
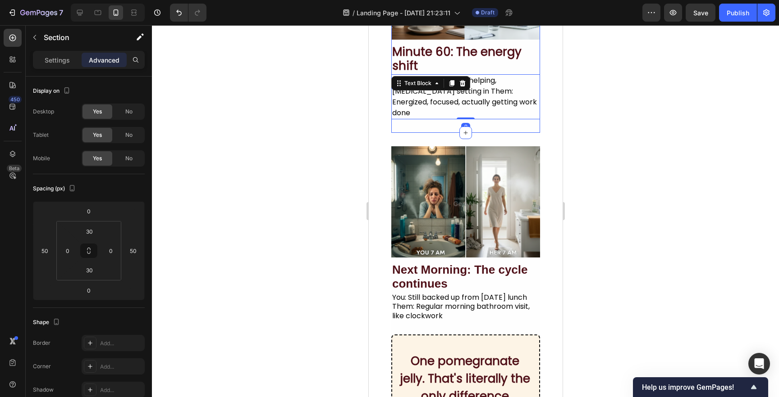
click at [514, 118] on div "Image Minute 60: The energy shift Heading You: Third coffee isn't helping, brai…" at bounding box center [465, 24] width 149 height 218
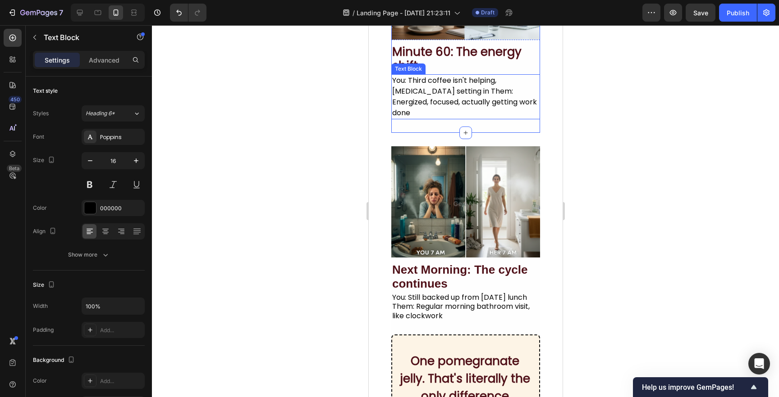
click at [482, 89] on div "You: Third coffee isn't helping, brain fog setting in Them: Energized, focused,…" at bounding box center [465, 96] width 149 height 45
click at [496, 119] on div "Image Minute 60: The energy shift Heading You: Third coffee isn't helping, brai…" at bounding box center [465, 24] width 149 height 218
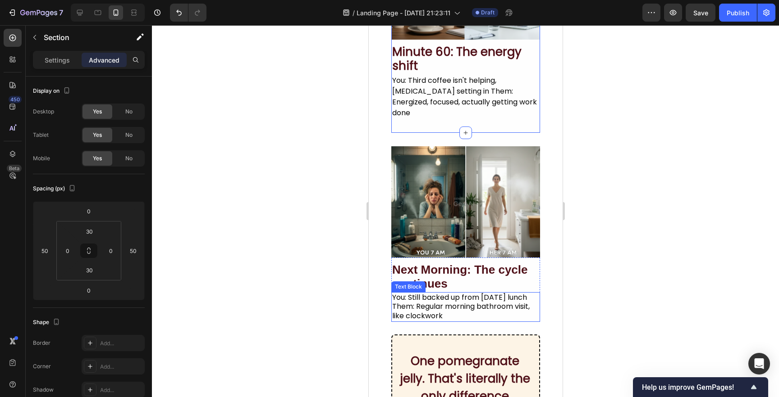
click at [496, 296] on div "You: Still backed up from yesterday's lunch Them: Regular morning bathroom visi…" at bounding box center [465, 307] width 149 height 30
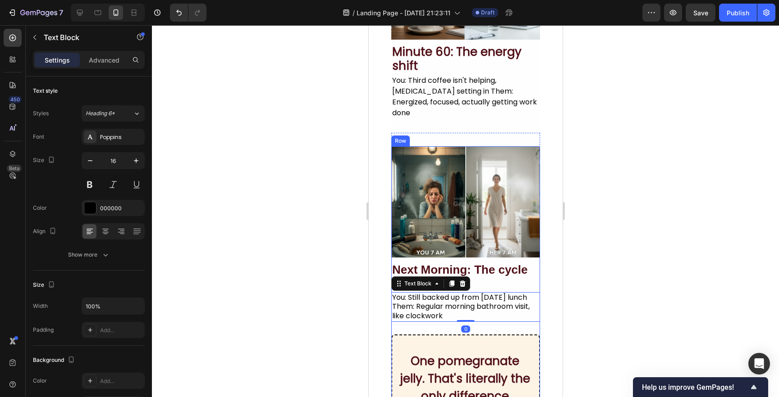
click at [511, 320] on div "Image Next Morning: The cycle continues Heading You: Still backed up from yeste…" at bounding box center [465, 330] width 149 height 368
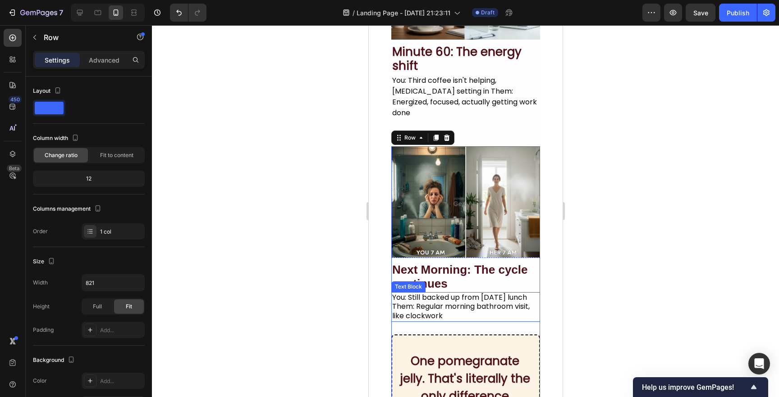
click at [524, 304] on div "You: Still backed up from yesterday's lunch Them: Regular morning bathroom visi…" at bounding box center [465, 307] width 149 height 30
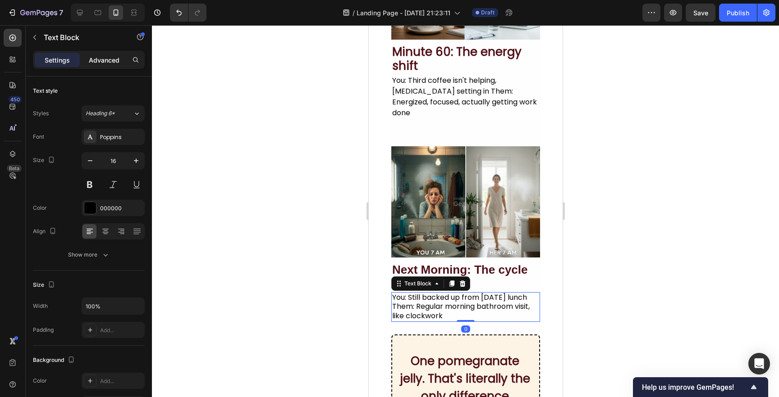
click at [103, 62] on p "Advanced" at bounding box center [104, 59] width 31 height 9
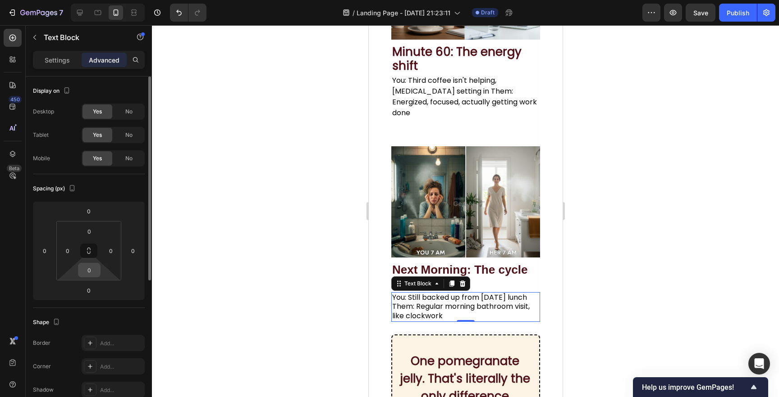
click at [86, 271] on input "0" at bounding box center [89, 271] width 18 height 14
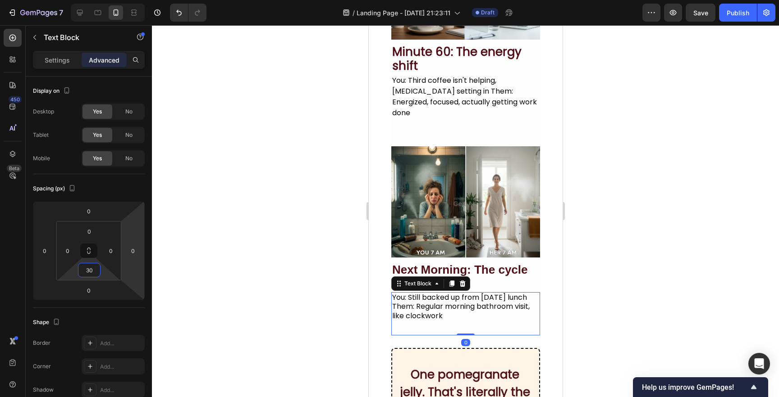
type input "30"
click at [260, 282] on div at bounding box center [465, 211] width 627 height 372
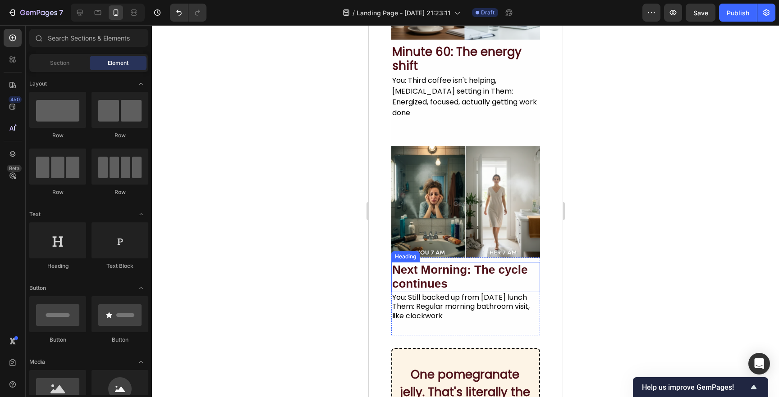
click at [467, 269] on h2 "Next Morning: The cycle continues" at bounding box center [465, 277] width 149 height 30
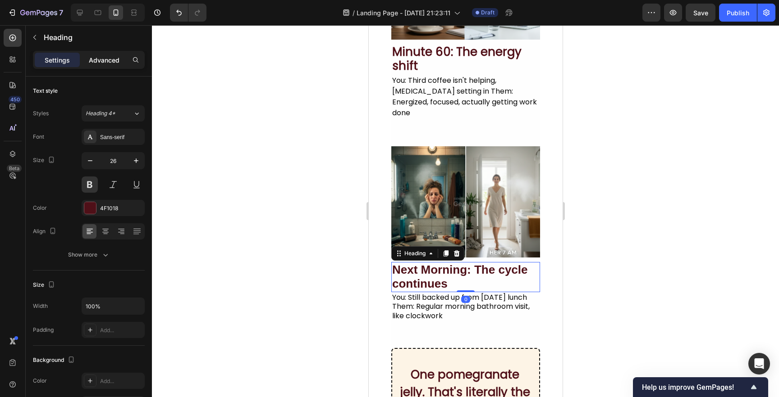
click at [99, 62] on p "Advanced" at bounding box center [104, 59] width 31 height 9
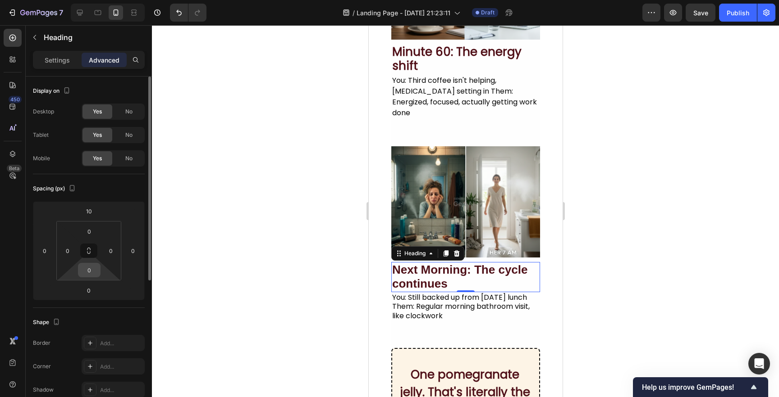
click at [88, 272] on input "0" at bounding box center [89, 271] width 18 height 14
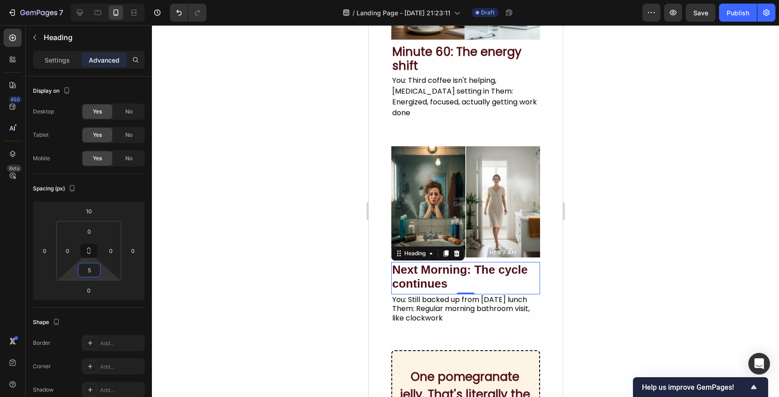
type input "5"
click at [223, 271] on div at bounding box center [465, 211] width 627 height 372
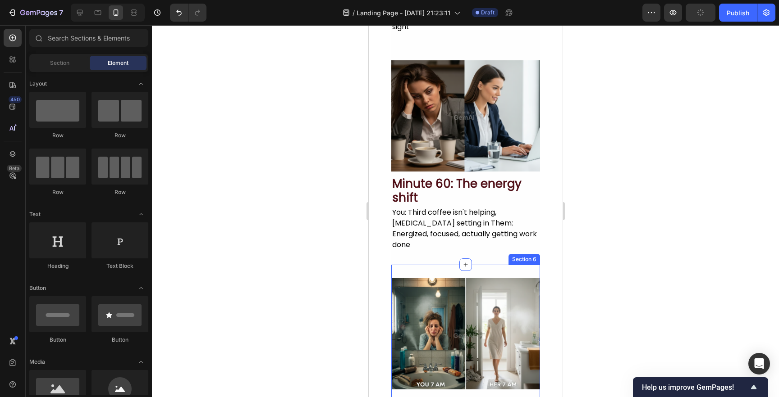
scroll to position [706, 0]
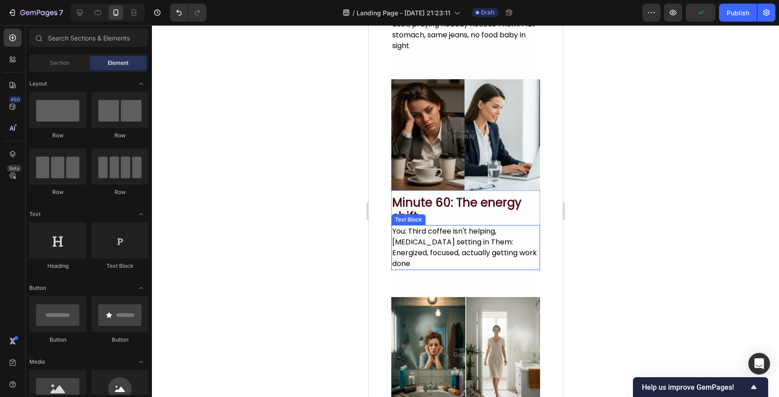
click at [466, 211] on h2 "Minute 60: The energy shift" at bounding box center [465, 210] width 149 height 30
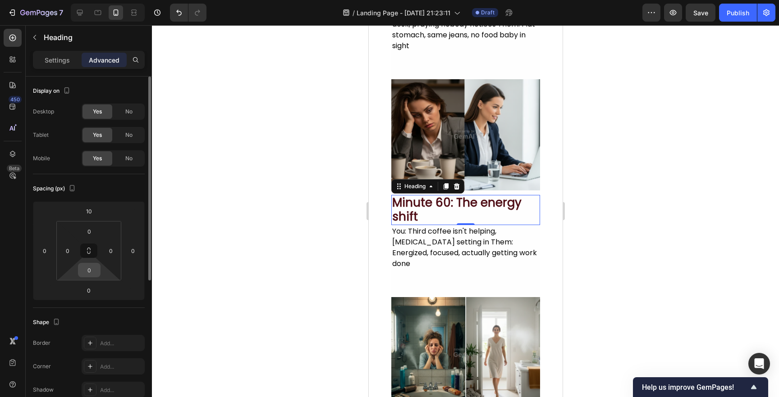
click at [87, 272] on input "0" at bounding box center [89, 271] width 18 height 14
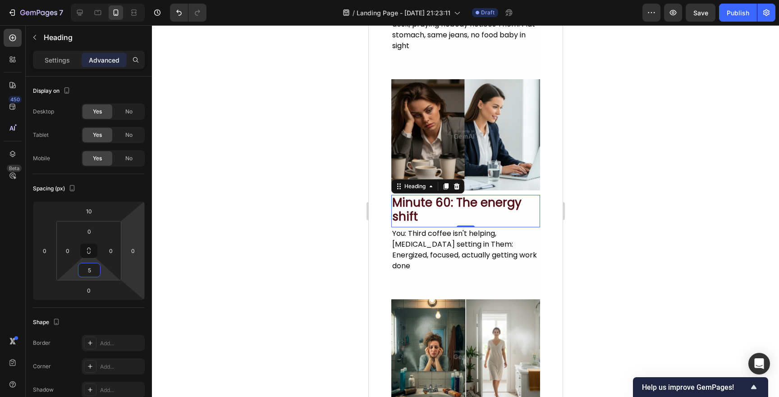
type input "5"
click at [228, 271] on div at bounding box center [465, 211] width 627 height 372
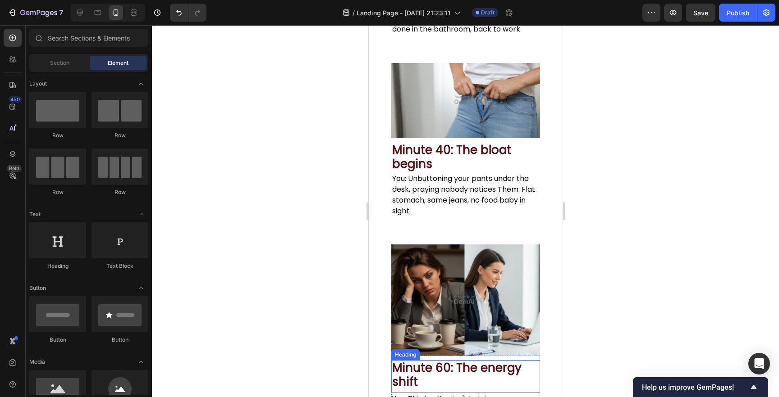
scroll to position [525, 0]
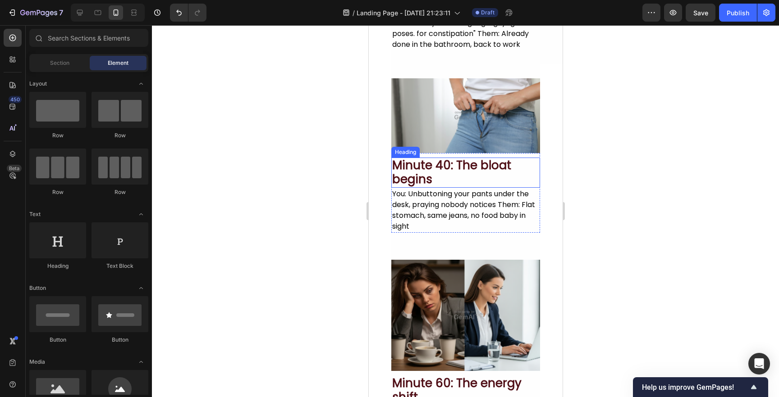
click at [466, 169] on h2 "Minute 40: The bloat begins" at bounding box center [465, 173] width 149 height 30
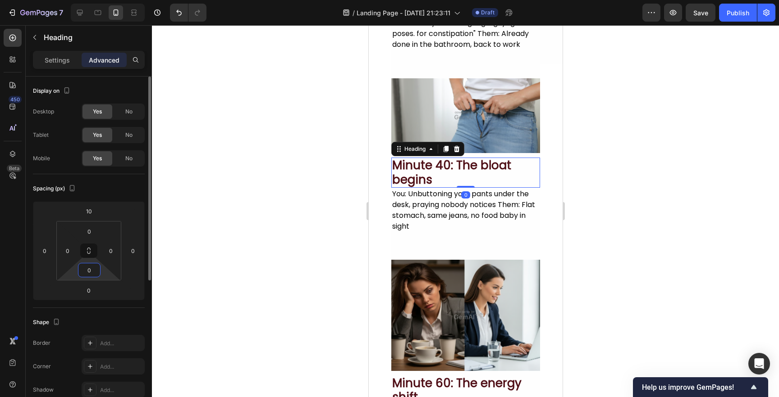
click at [88, 269] on input "0" at bounding box center [89, 271] width 18 height 14
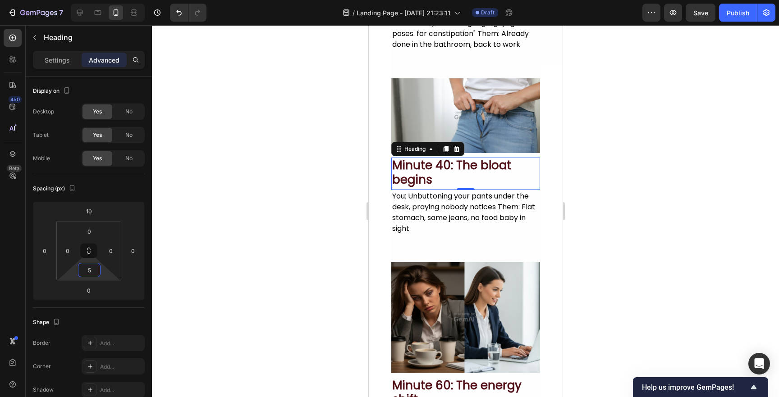
type input "5"
click at [256, 279] on div at bounding box center [465, 211] width 627 height 372
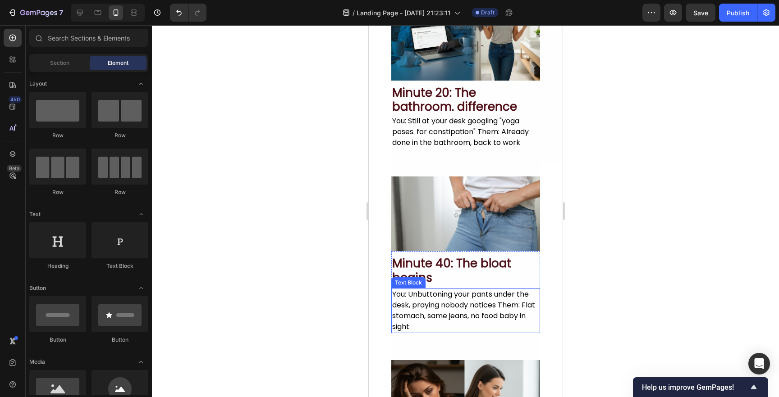
scroll to position [408, 0]
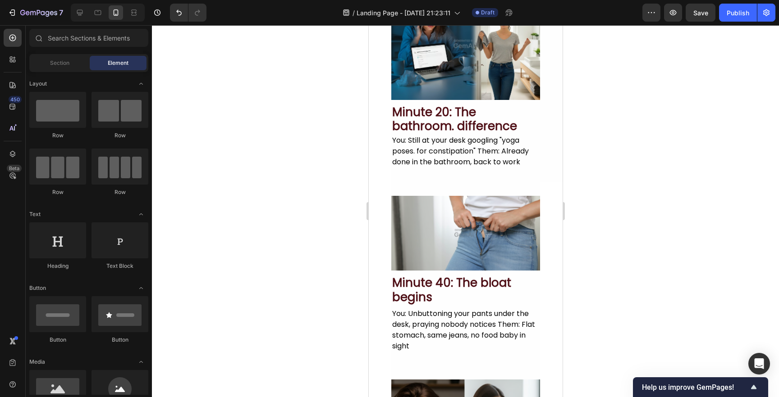
click at [294, 223] on div at bounding box center [465, 211] width 627 height 372
click at [448, 342] on div "You: Unbuttoning your pants under the desk, praying nobody notices Them: Flat s…" at bounding box center [465, 330] width 149 height 45
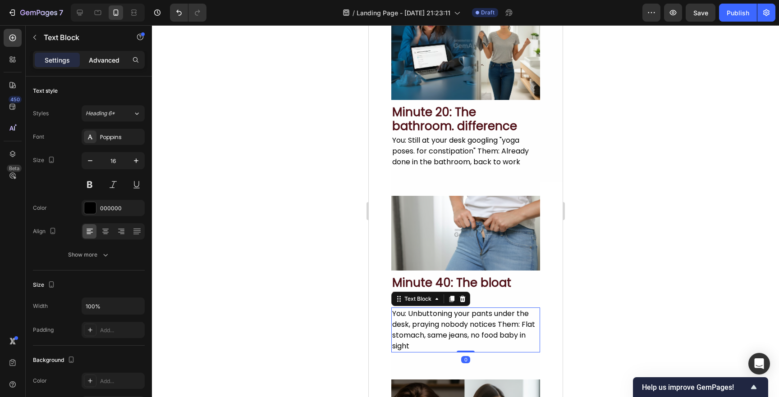
click at [107, 55] on p "Advanced" at bounding box center [104, 59] width 31 height 9
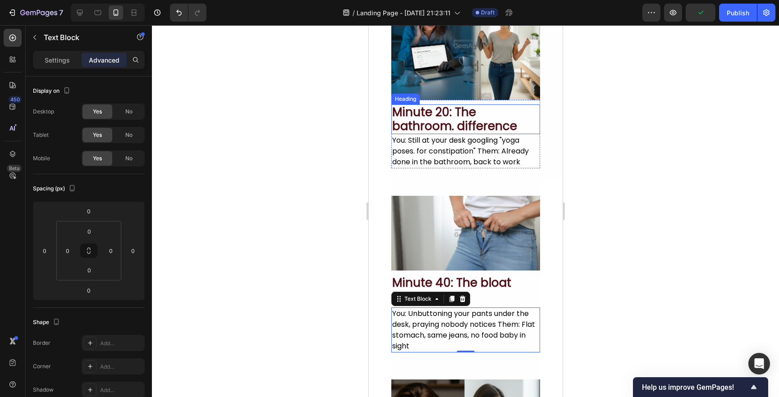
click at [514, 124] on h2 "Minute 20: The bathroom. difference" at bounding box center [465, 120] width 149 height 30
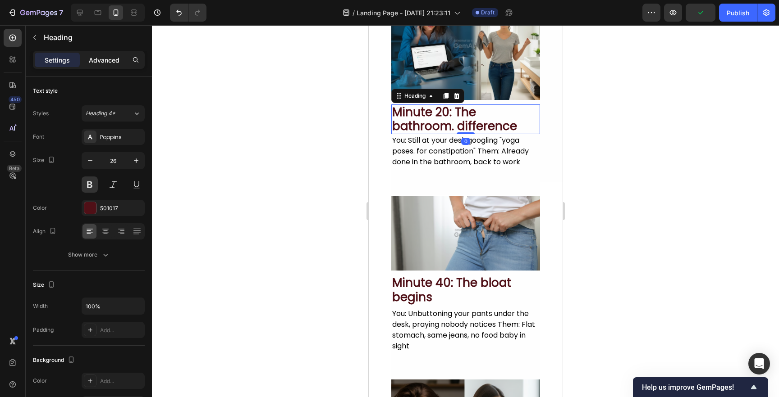
click at [95, 55] on p "Advanced" at bounding box center [104, 59] width 31 height 9
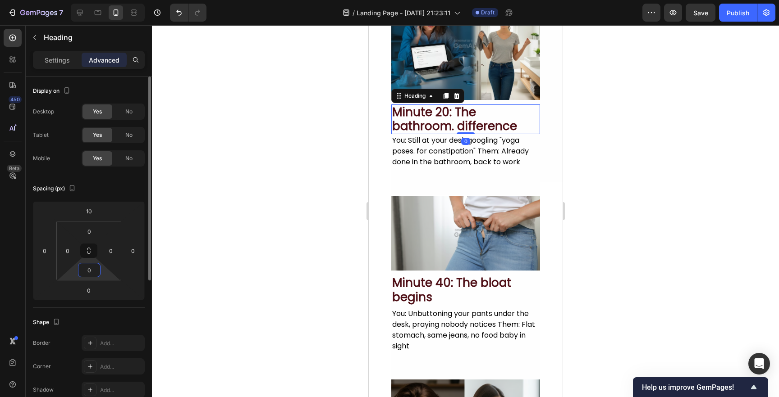
click at [89, 269] on input "0" at bounding box center [89, 271] width 18 height 14
type input "5"
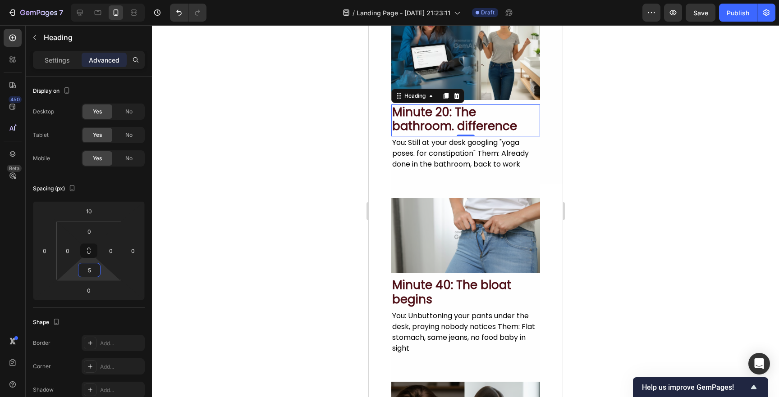
click at [242, 303] on div at bounding box center [465, 211] width 627 height 372
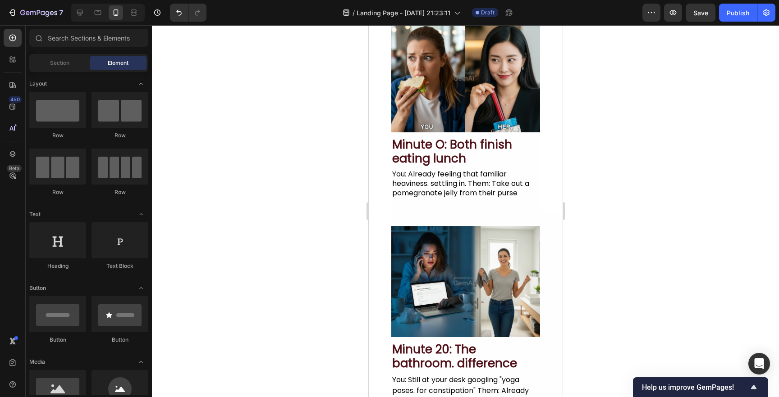
scroll to position [90, 0]
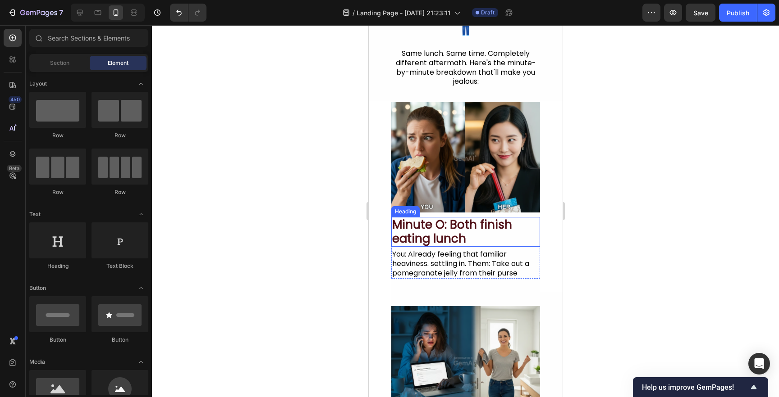
click at [476, 232] on h2 "Minute O: Both finish eating lunch" at bounding box center [465, 232] width 149 height 30
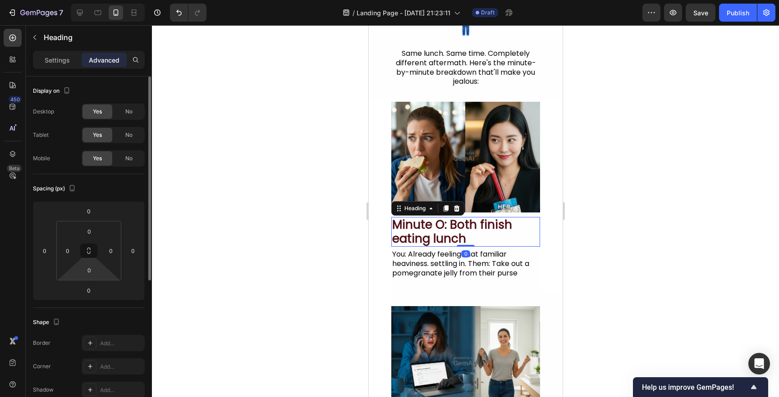
click at [95, 0] on html "7 Version history / Landing Page - Sep 26, 21:23:11 Draft Preview Save Publish …" at bounding box center [389, 0] width 779 height 0
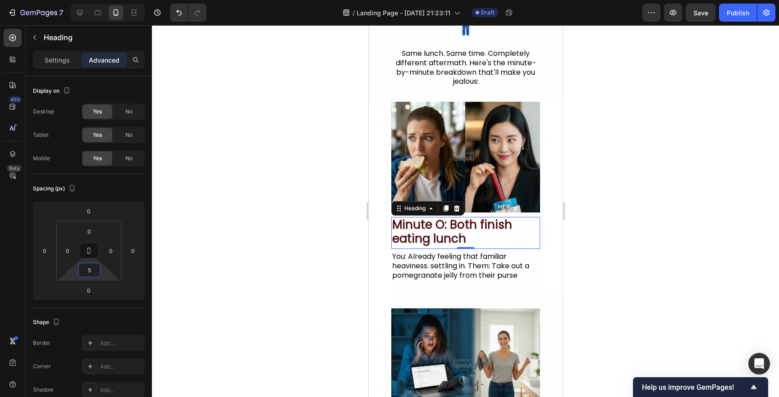
type input "5"
click at [255, 266] on div at bounding box center [465, 211] width 627 height 372
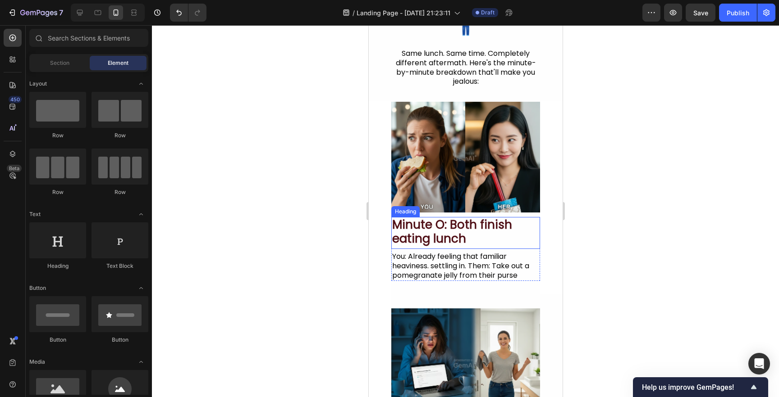
click at [535, 220] on h2 "Minute O: Both finish eating lunch" at bounding box center [465, 232] width 149 height 30
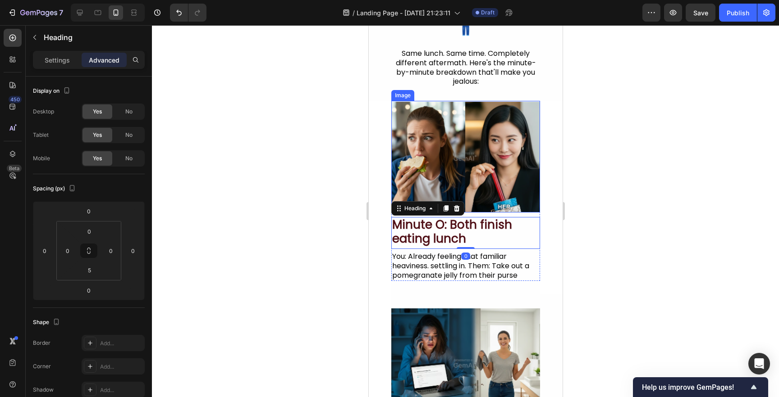
click at [534, 210] on img at bounding box center [465, 157] width 149 height 112
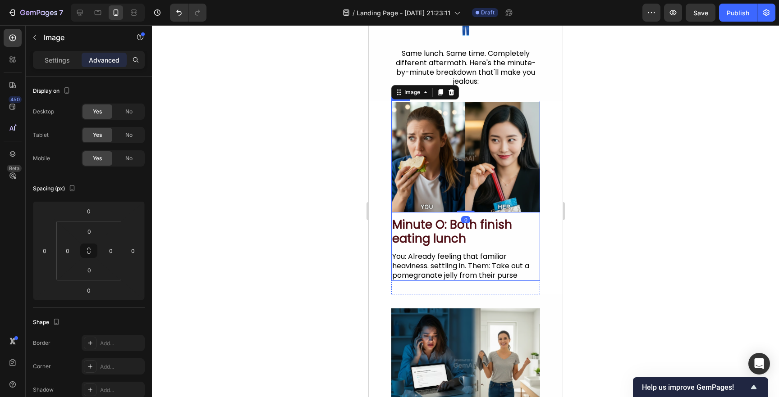
click at [532, 215] on div "Minute O: Both finish eating lunch Heading You: Already feeling that familiar h…" at bounding box center [465, 247] width 149 height 69
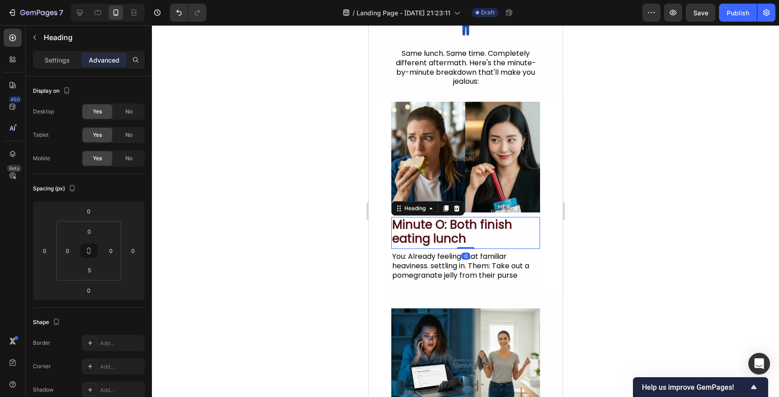
click at [513, 242] on h2 "Minute O: Both finish eating lunch" at bounding box center [465, 232] width 149 height 30
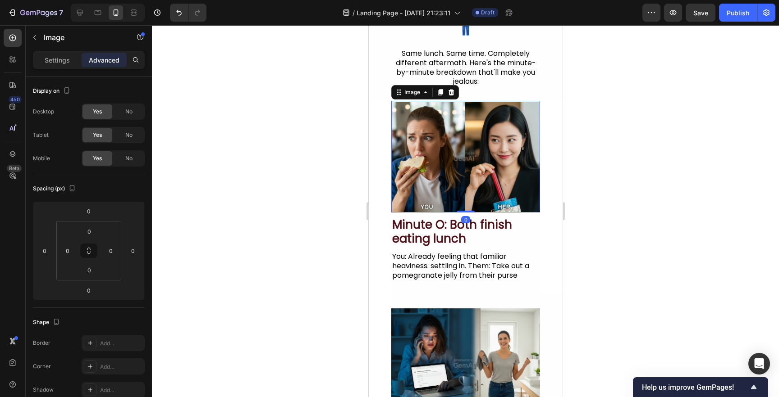
click at [512, 210] on img at bounding box center [465, 157] width 149 height 112
click at [509, 232] on h2 "Minute O: Both finish eating lunch" at bounding box center [465, 232] width 149 height 30
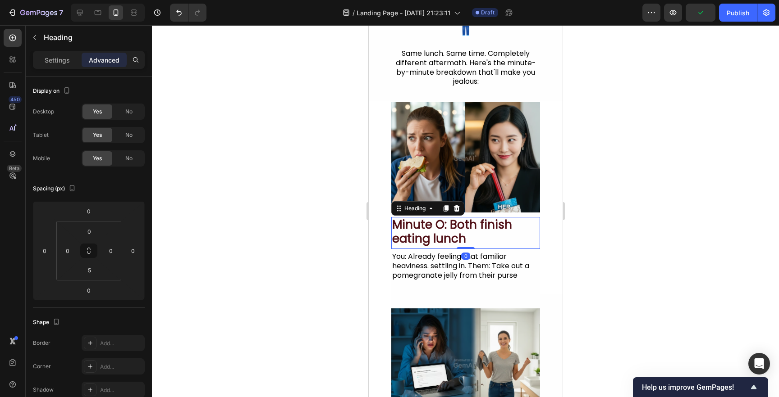
click at [293, 285] on div at bounding box center [465, 211] width 627 height 372
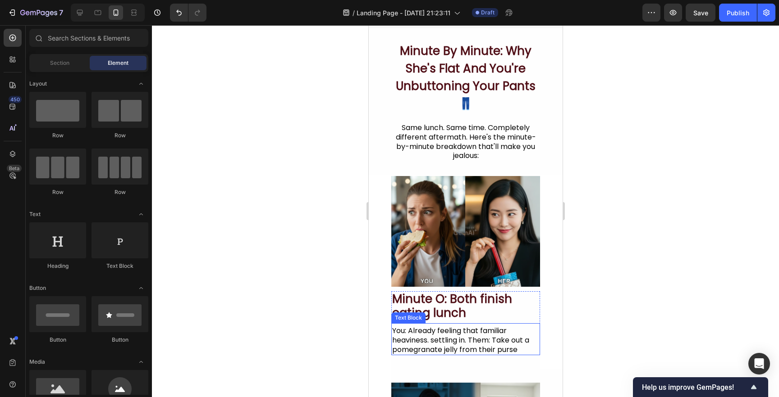
scroll to position [0, 0]
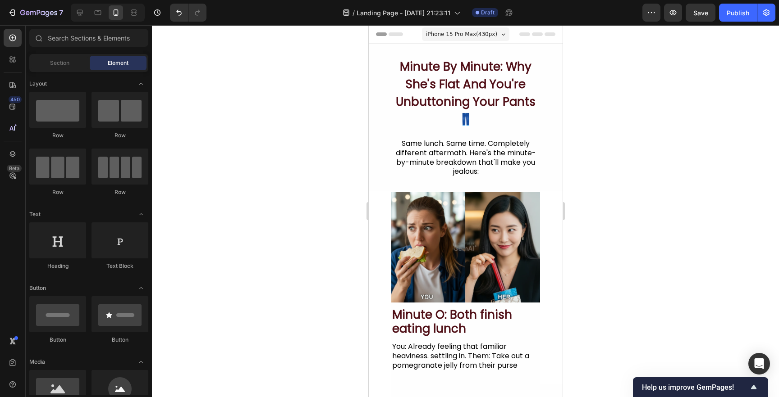
click at [309, 256] on div at bounding box center [465, 211] width 627 height 372
click at [446, 155] on div "Same lunch. Same time. Completely different aftermath. Here's the minute-by-min…" at bounding box center [465, 157] width 149 height 39
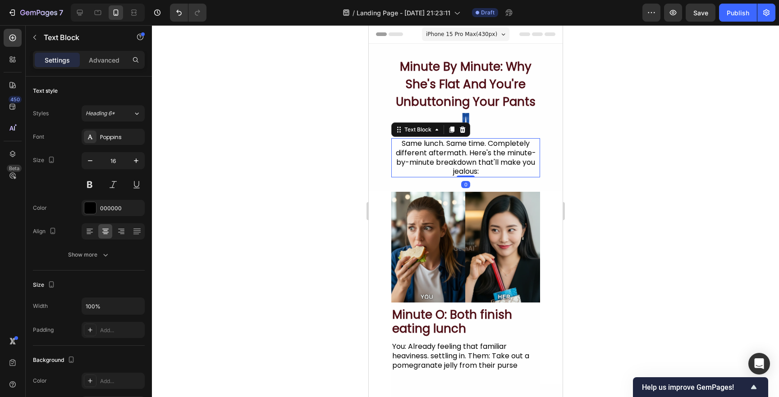
click at [289, 240] on div at bounding box center [465, 211] width 627 height 372
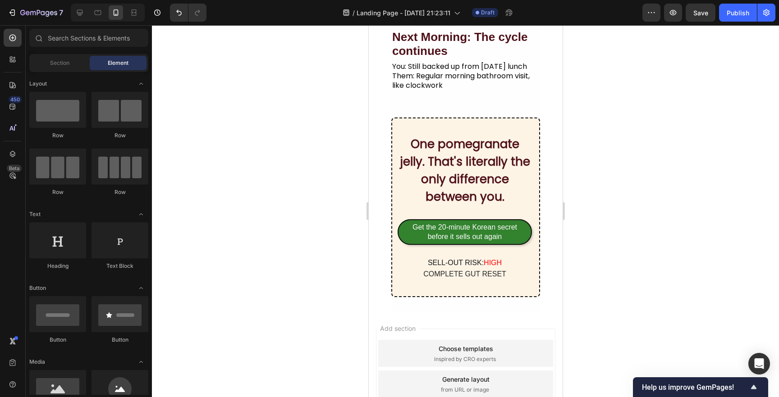
scroll to position [1193, 0]
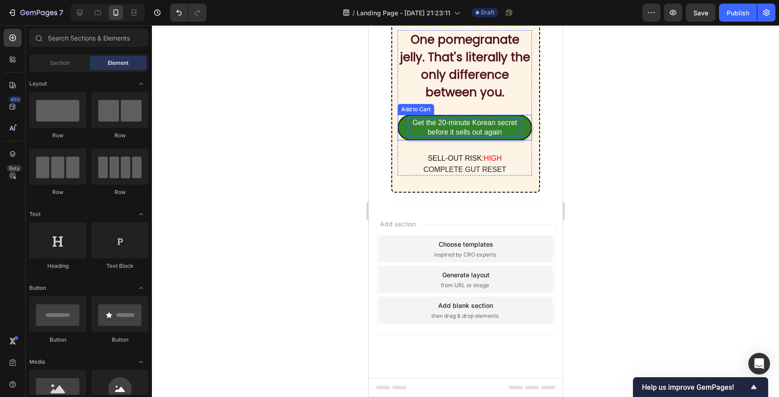
click at [507, 126] on div "Get the 20-minute Korean secret before it sells out again" at bounding box center [464, 128] width 113 height 19
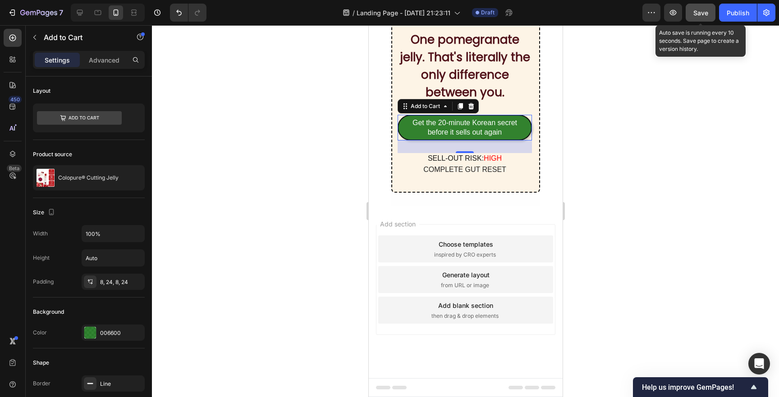
click at [708, 10] on button "Save" at bounding box center [700, 13] width 30 height 18
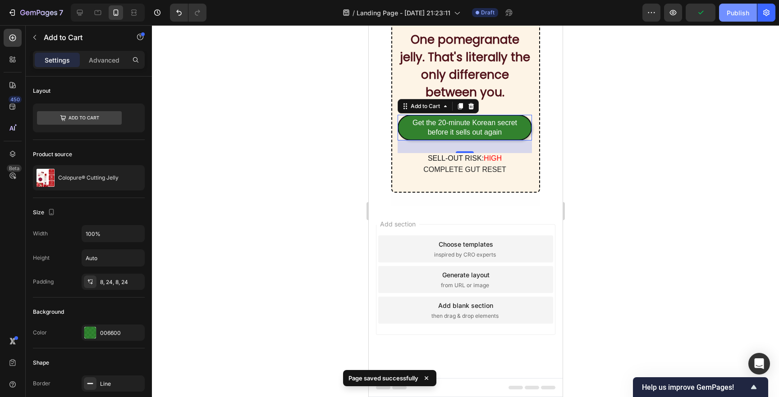
click at [726, 10] on button "Publish" at bounding box center [738, 13] width 38 height 18
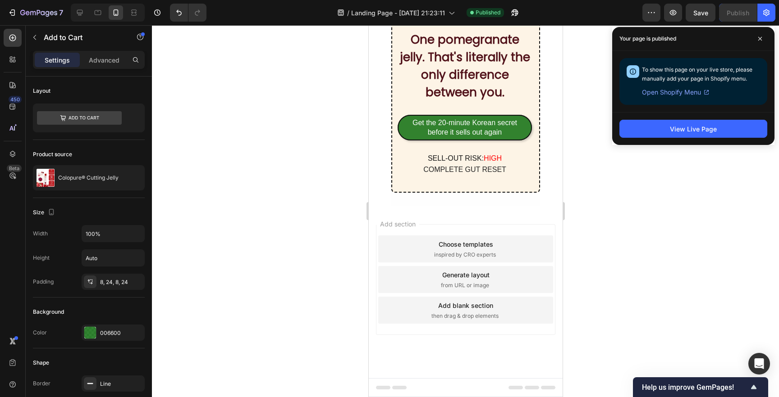
click at [523, 130] on button "Get the 20-minute Korean secret before it sells out again" at bounding box center [464, 128] width 134 height 26
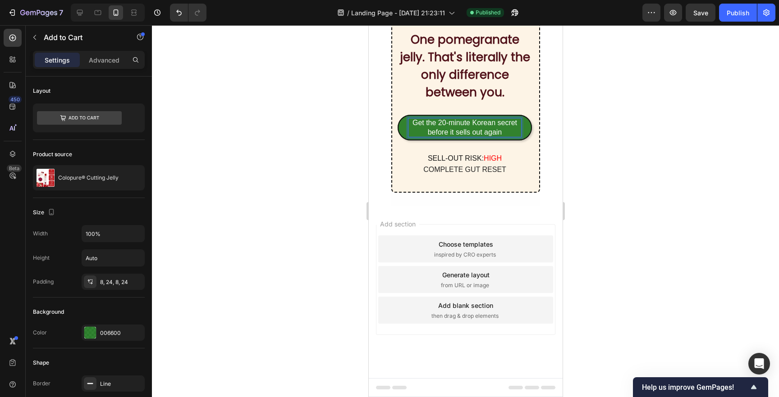
click at [408, 128] on div "Get the 20-minute Korean secret before it sells out again" at bounding box center [464, 128] width 113 height 19
click at [403, 128] on button "Get the 20-minute Korean secret before it sells out again" at bounding box center [464, 128] width 134 height 26
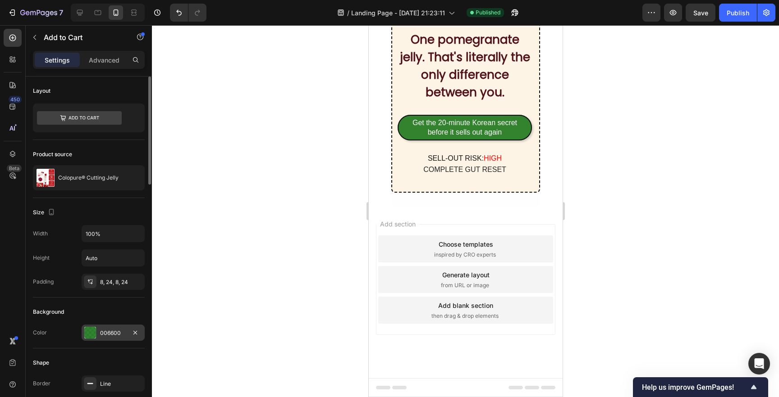
click at [104, 330] on div "006600" at bounding box center [113, 333] width 26 height 8
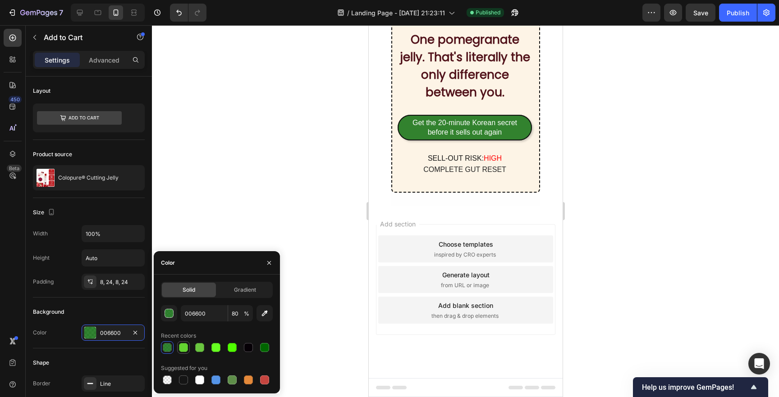
click at [187, 349] on div at bounding box center [183, 347] width 9 height 9
type input "64D330"
type input "100"
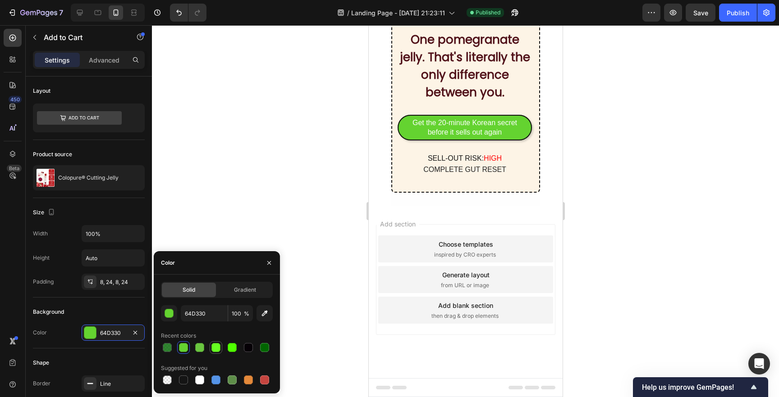
click at [215, 347] on div at bounding box center [215, 347] width 9 height 9
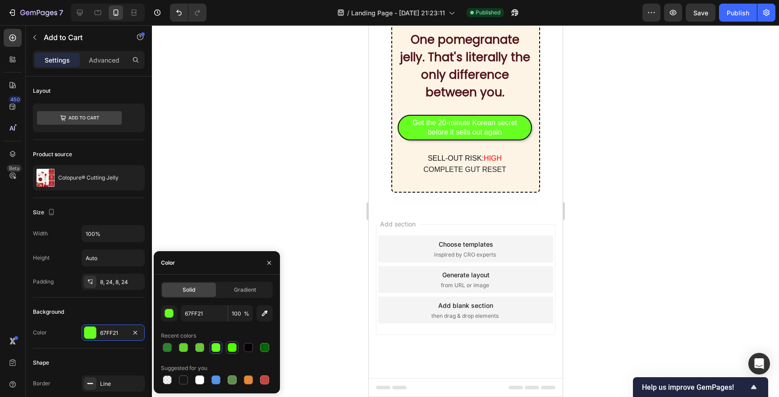
click at [227, 346] on div at bounding box center [232, 348] width 11 height 11
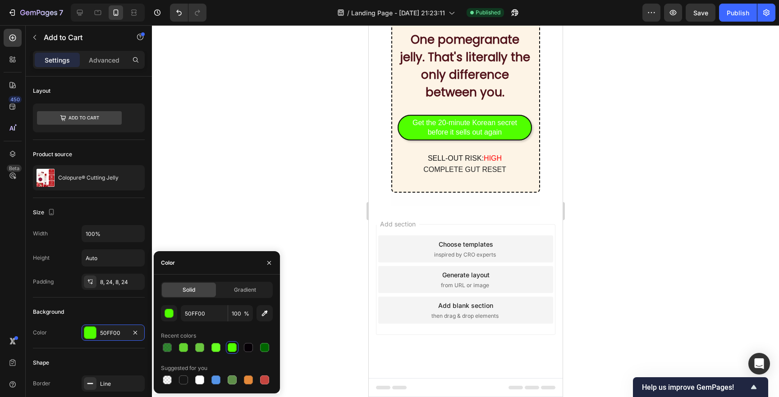
click at [257, 349] on div at bounding box center [217, 348] width 112 height 13
click at [260, 349] on div at bounding box center [264, 347] width 9 height 9
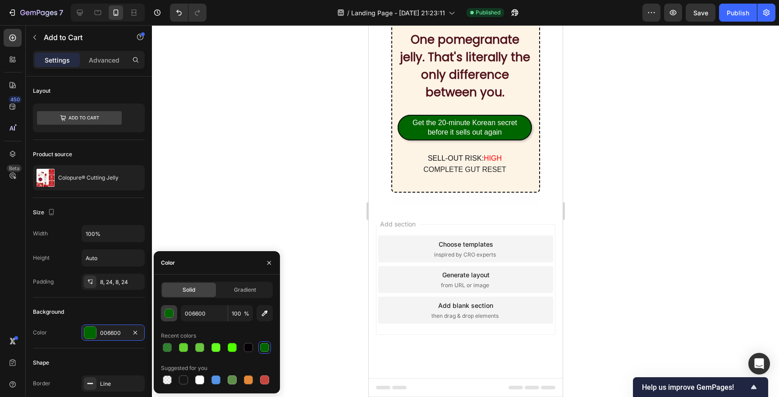
click at [170, 317] on div "button" at bounding box center [169, 314] width 9 height 9
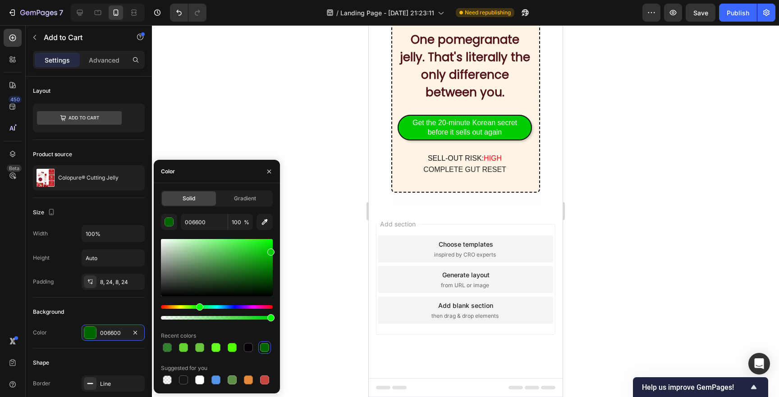
type input "00CC00"
drag, startPoint x: 271, startPoint y: 273, endPoint x: 276, endPoint y: 251, distance: 22.6
click at [276, 251] on div "Solid Gradient 00CC00 100 % Recent colors Suggested for you" at bounding box center [217, 289] width 126 height 196
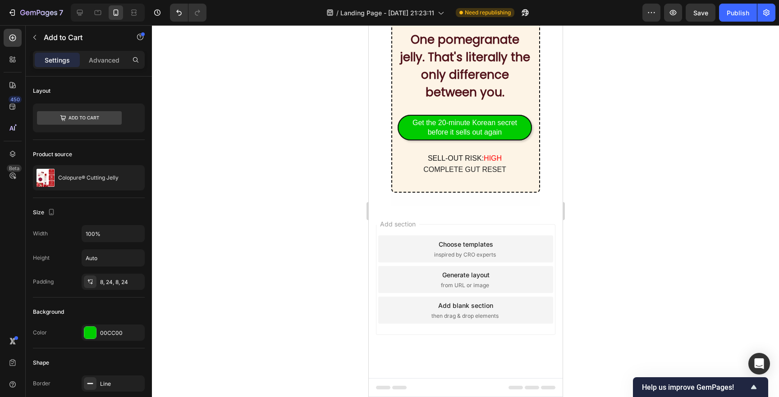
click at [337, 210] on div at bounding box center [465, 211] width 627 height 372
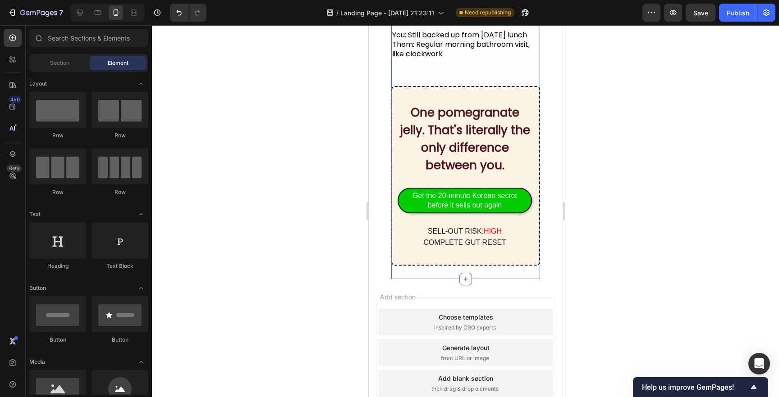
scroll to position [1113, 0]
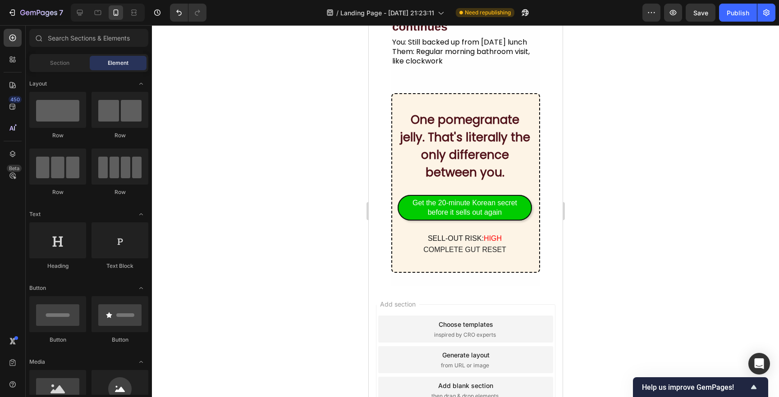
click at [298, 202] on div at bounding box center [465, 211] width 627 height 372
click at [529, 206] on button "Get the 20-minute Korean secret before it sells out again" at bounding box center [464, 208] width 134 height 26
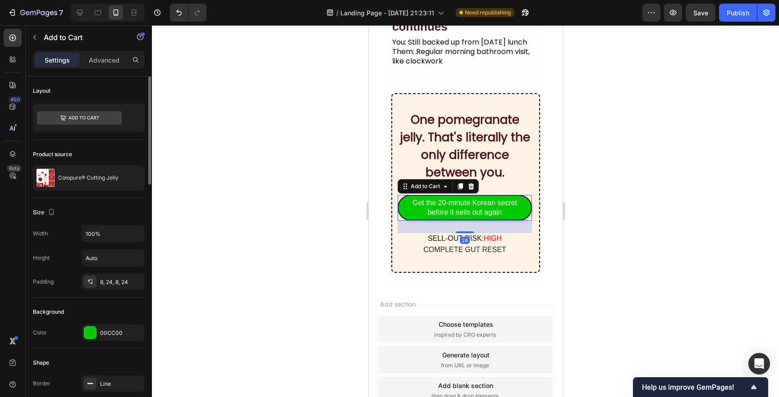
click at [97, 341] on div "Background Color 00CC00" at bounding box center [89, 323] width 112 height 51
click at [105, 337] on div "00CC00" at bounding box center [113, 333] width 26 height 8
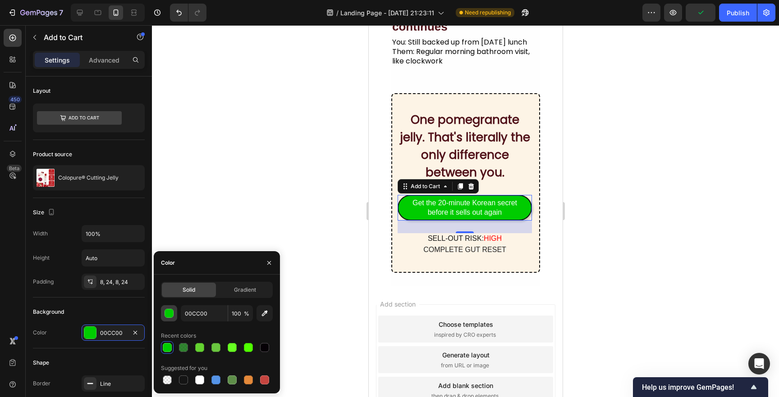
click at [168, 315] on div "button" at bounding box center [169, 314] width 9 height 9
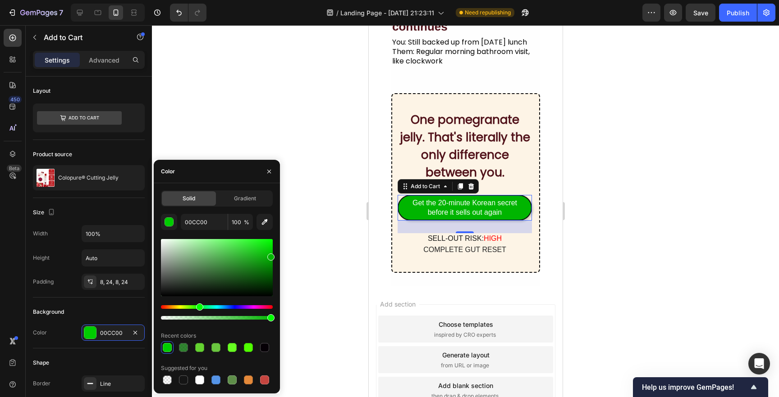
click at [273, 256] on div at bounding box center [270, 257] width 7 height 7
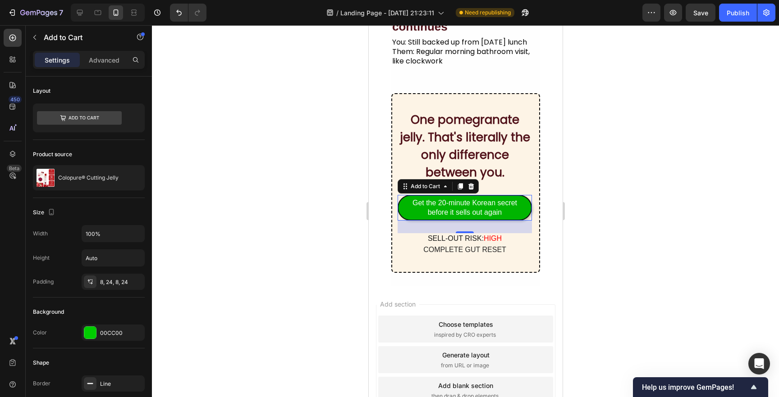
click at [318, 218] on div at bounding box center [465, 211] width 627 height 372
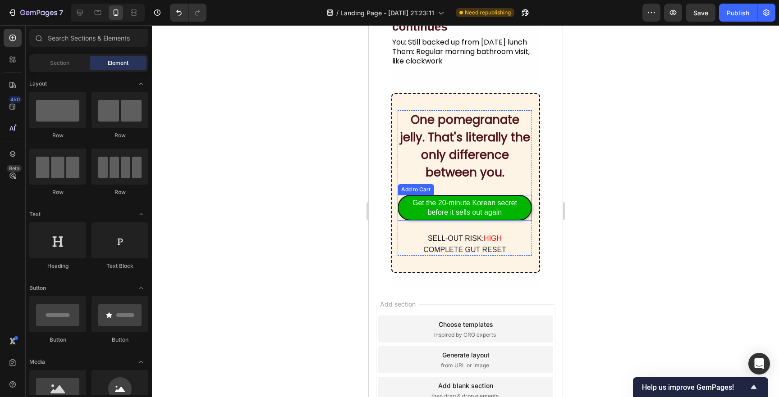
click at [522, 204] on button "Get the 20-minute Korean secret before it sells out again" at bounding box center [464, 208] width 134 height 26
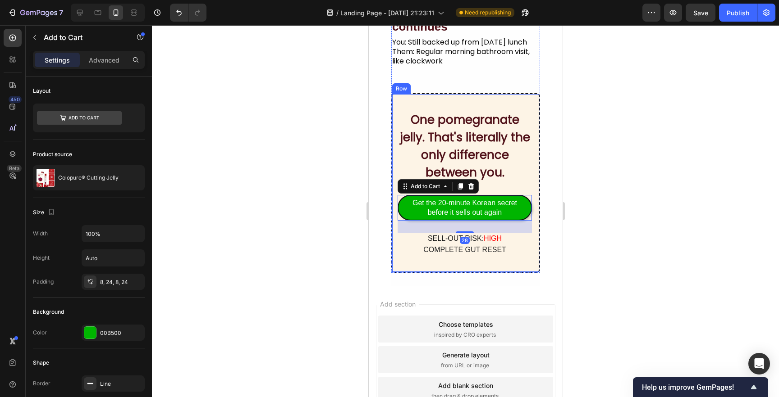
click at [532, 94] on div "One pomegranate jelly. That's literally the only difference between you. Headin…" at bounding box center [465, 183] width 149 height 180
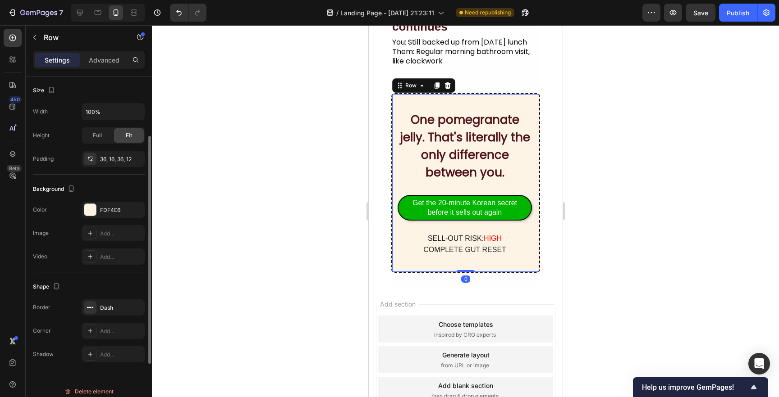
scroll to position [180, 0]
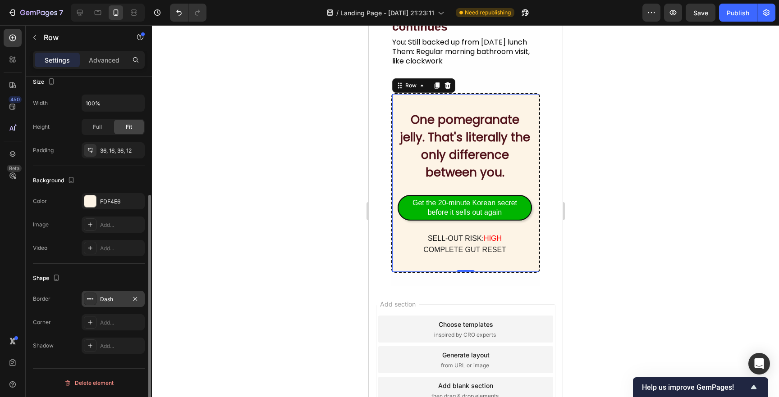
click at [110, 297] on div "Dash" at bounding box center [113, 300] width 26 height 8
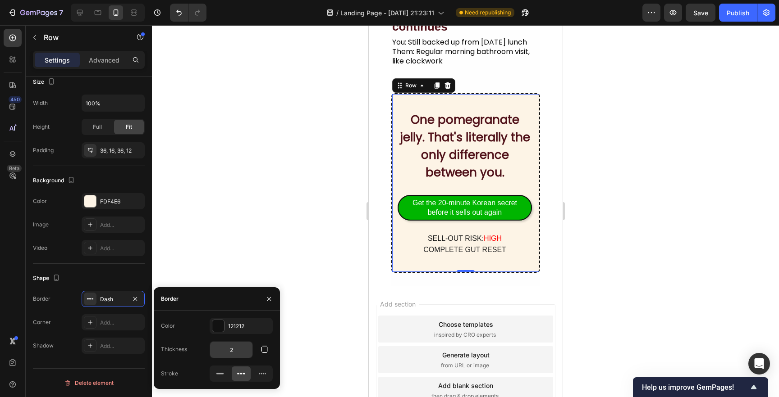
click at [230, 347] on input "2" at bounding box center [231, 350] width 42 height 16
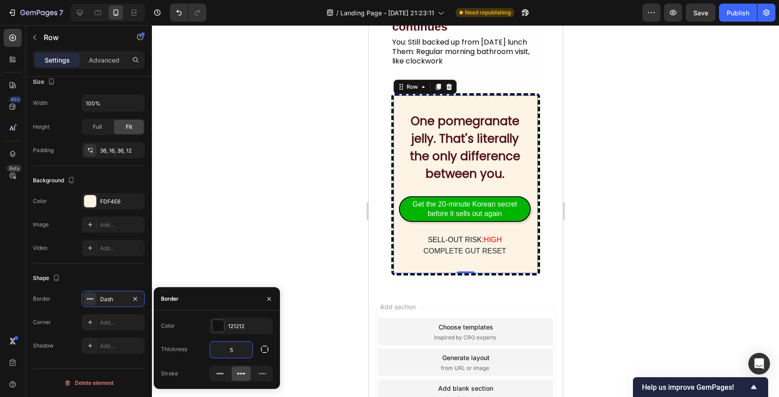
click at [230, 347] on input "5" at bounding box center [231, 350] width 42 height 16
type input "4"
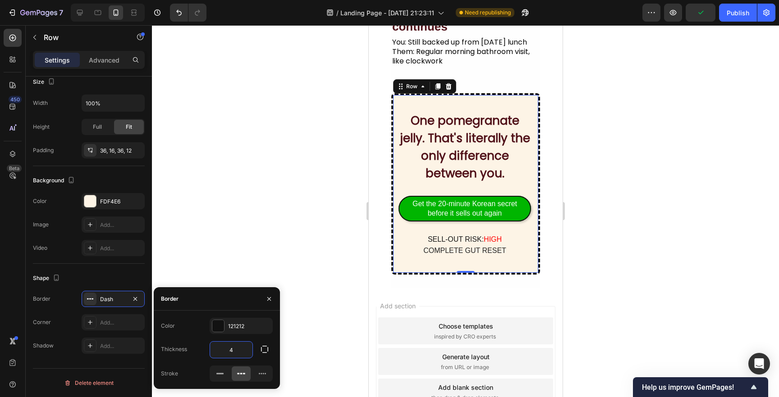
click at [283, 275] on div at bounding box center [465, 211] width 627 height 372
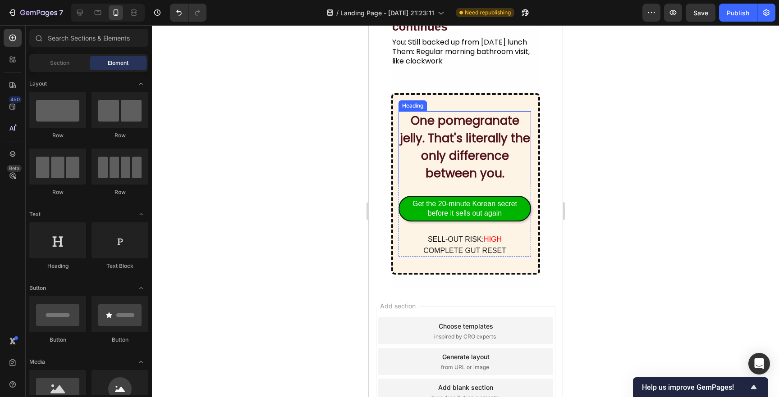
click at [522, 171] on h2 "One pomegranate jelly. That's literally the only difference between you." at bounding box center [464, 147] width 132 height 72
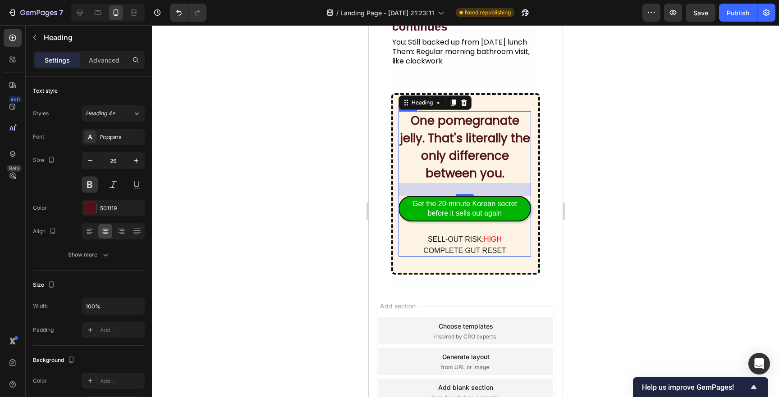
click at [417, 244] on div "One pomegranate jelly. That's literally the only difference between you. Headin…" at bounding box center [464, 184] width 132 height 146
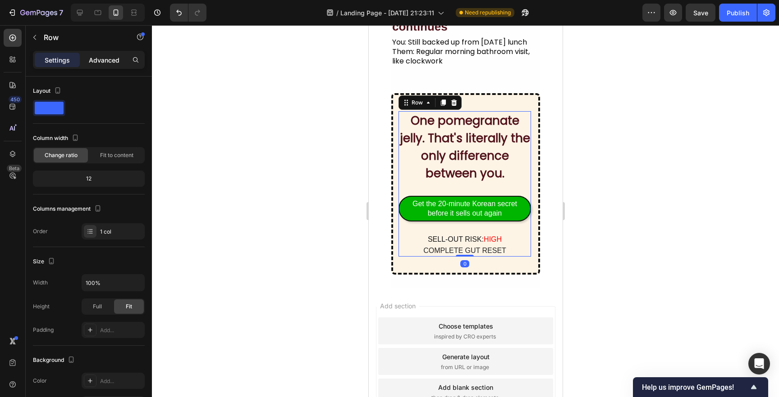
click at [110, 61] on p "Advanced" at bounding box center [104, 59] width 31 height 9
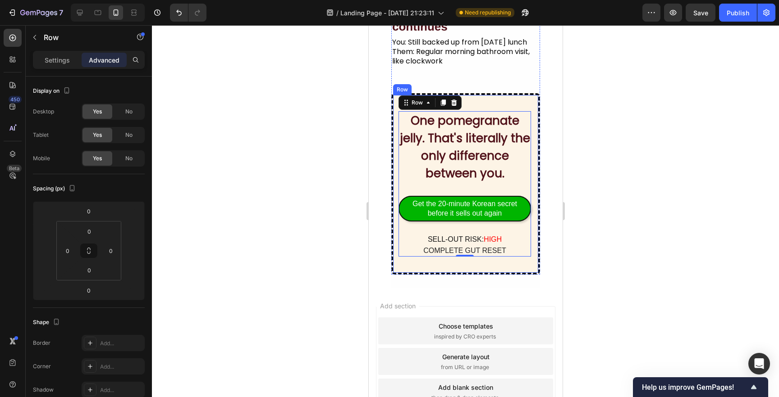
click at [498, 103] on div "One pomegranate jelly. That's literally the only difference between you. Headin…" at bounding box center [465, 184] width 149 height 182
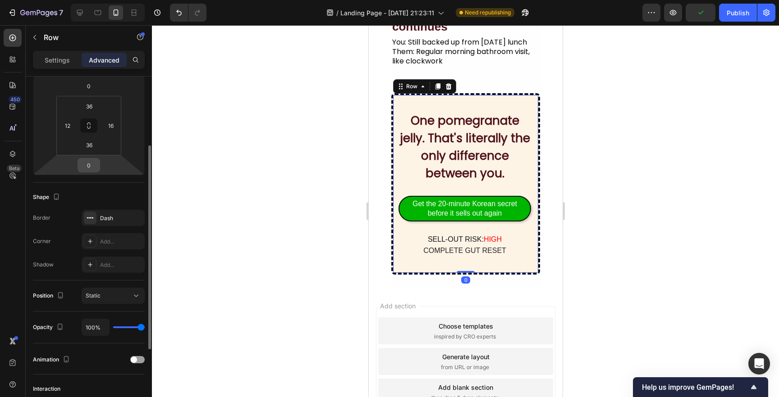
scroll to position [122, 0]
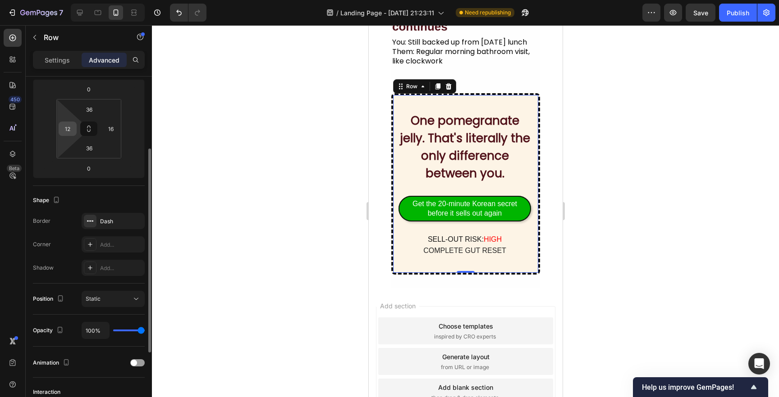
click at [64, 129] on input "12" at bounding box center [68, 129] width 14 height 14
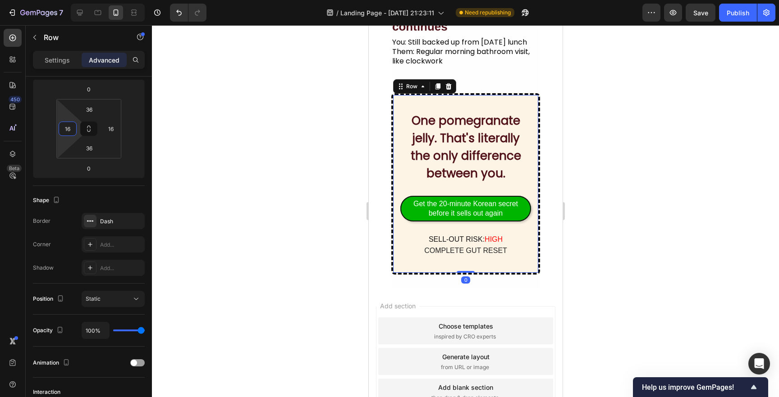
type input "16"
click at [211, 154] on div at bounding box center [465, 211] width 627 height 372
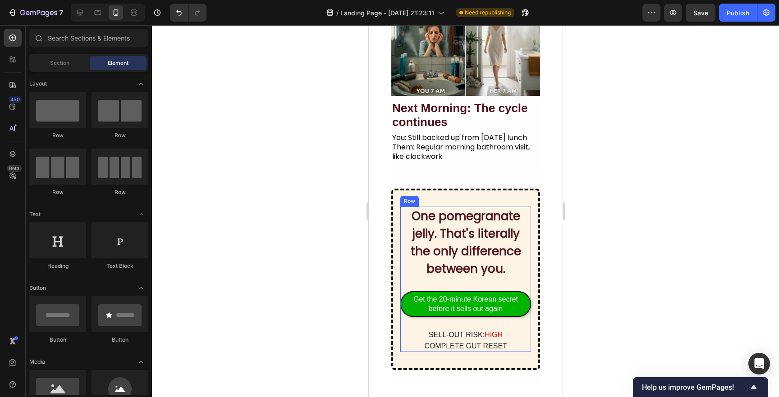
scroll to position [934, 0]
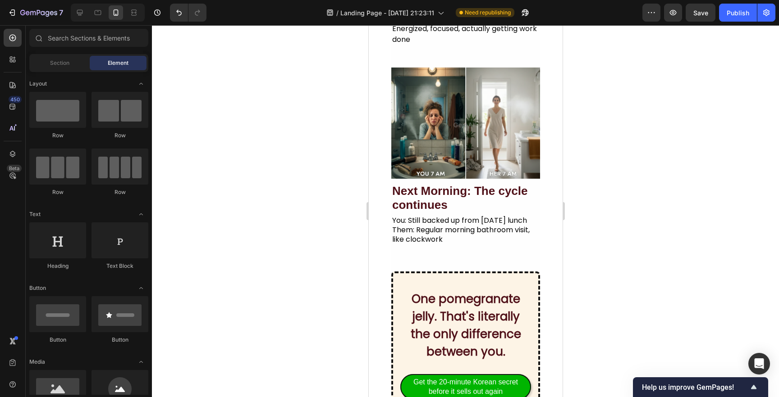
click at [638, 219] on div at bounding box center [465, 211] width 627 height 372
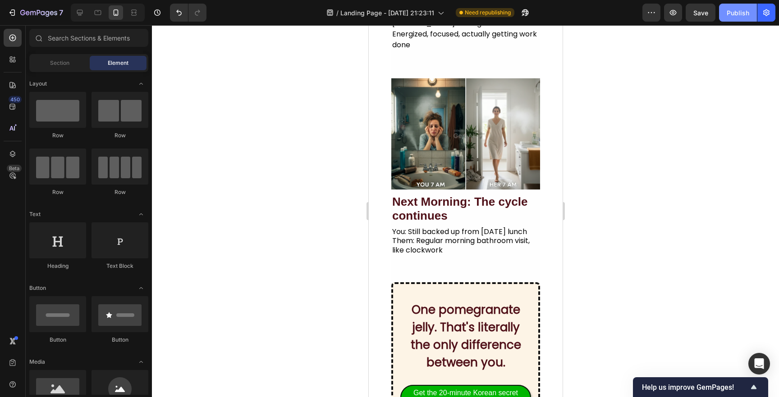
click at [735, 4] on button "Publish" at bounding box center [738, 13] width 38 height 18
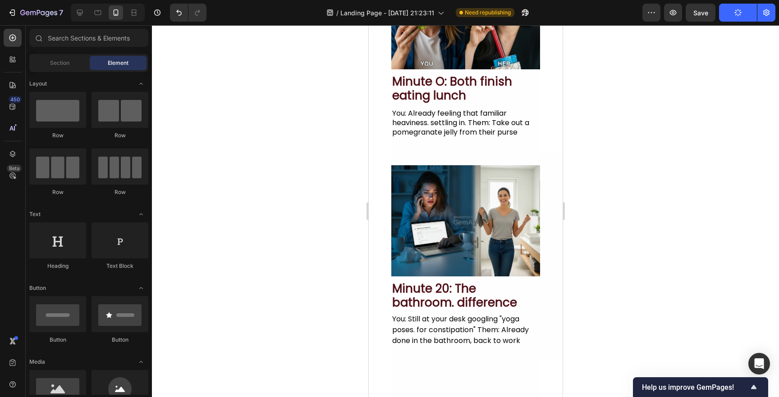
scroll to position [0, 0]
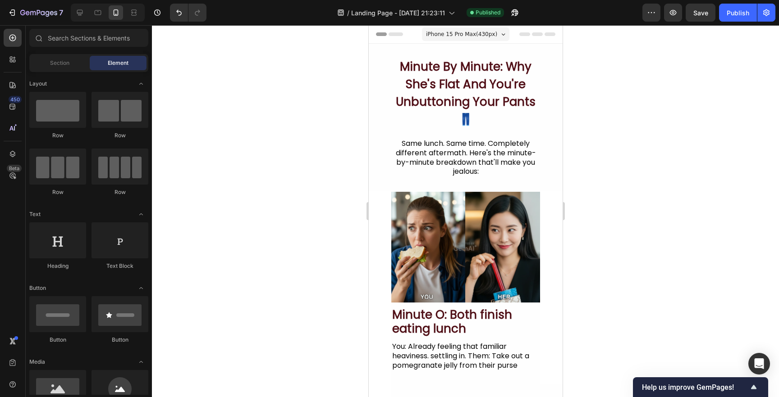
click at [72, 18] on div at bounding box center [108, 13] width 74 height 18
click at [80, 13] on icon at bounding box center [79, 12] width 9 height 9
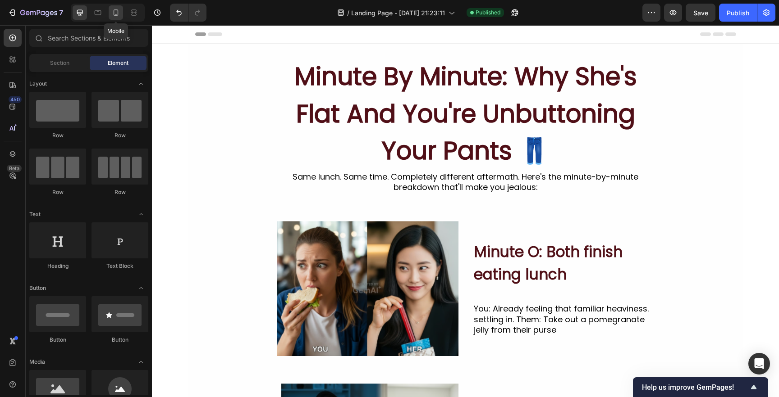
click at [111, 11] on icon at bounding box center [115, 12] width 9 height 9
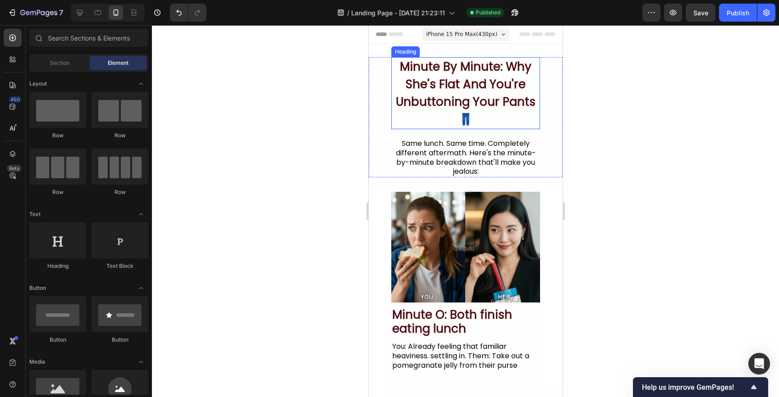
click at [438, 100] on h2 "Minute By Minute: Why She's Flat And You're Unbuttoning Your Pants 👖" at bounding box center [465, 93] width 149 height 72
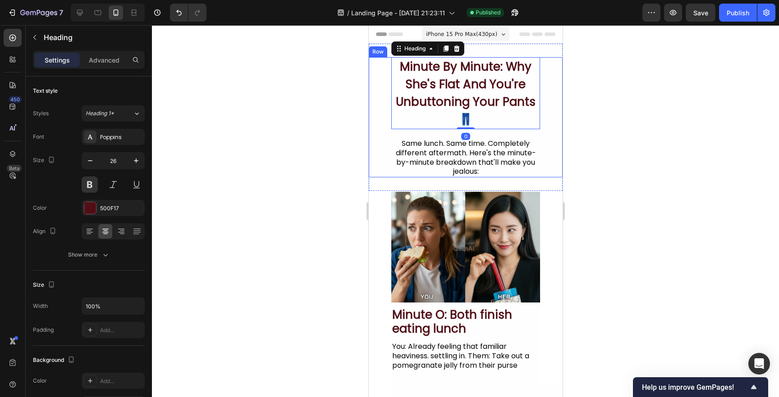
click at [300, 228] on div at bounding box center [465, 211] width 627 height 372
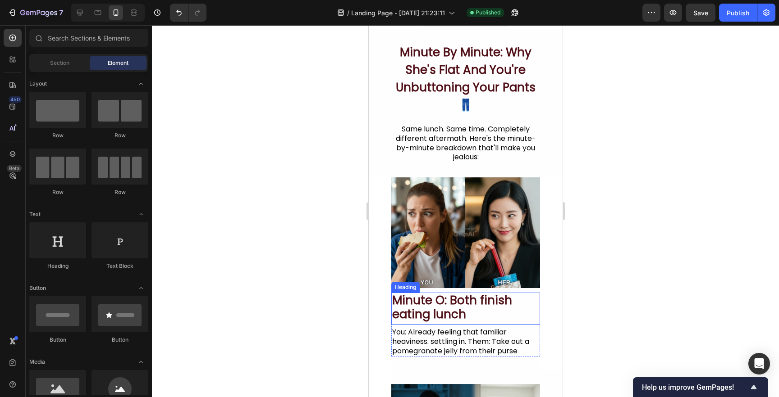
scroll to position [15, 0]
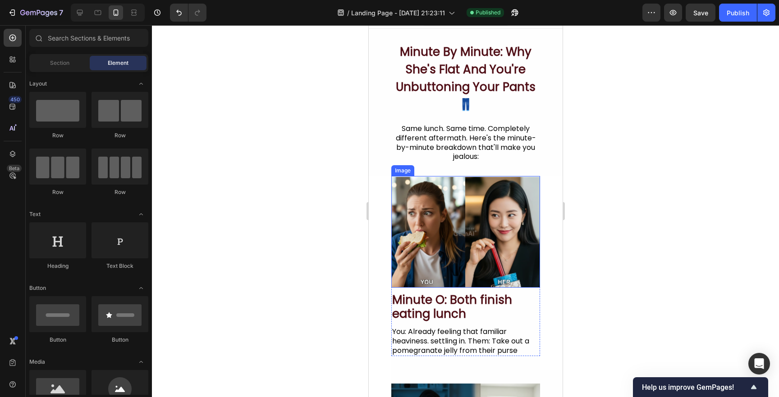
click at [462, 224] on img at bounding box center [465, 232] width 149 height 112
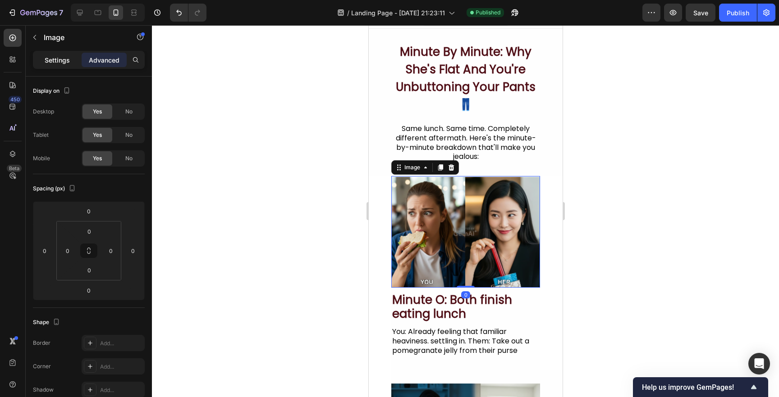
click at [45, 56] on p "Settings" at bounding box center [57, 59] width 25 height 9
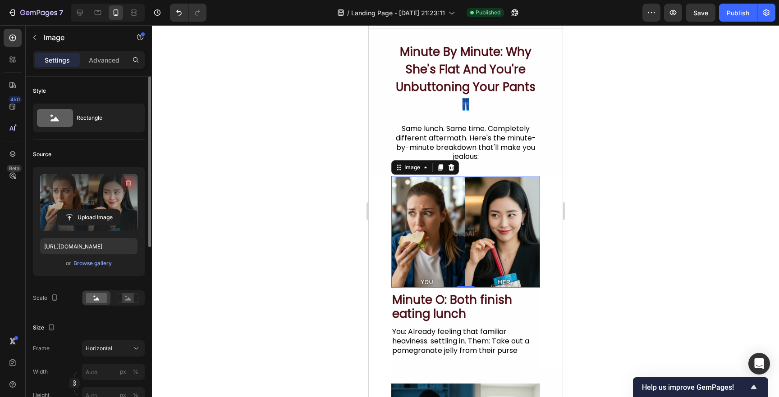
click at [124, 182] on icon "button" at bounding box center [128, 183] width 9 height 9
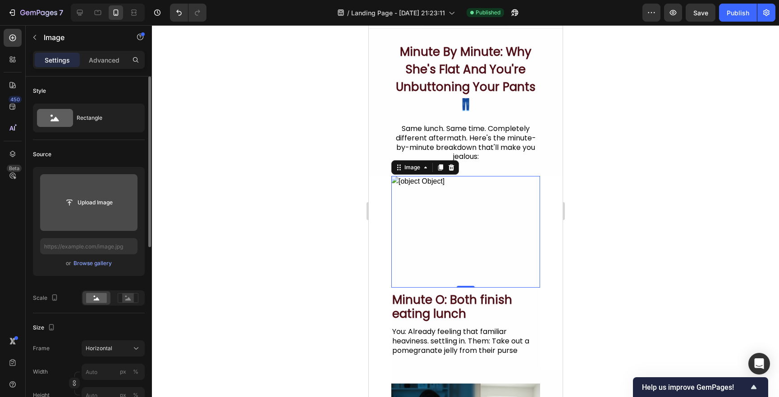
click at [90, 209] on input "file" at bounding box center [89, 202] width 62 height 15
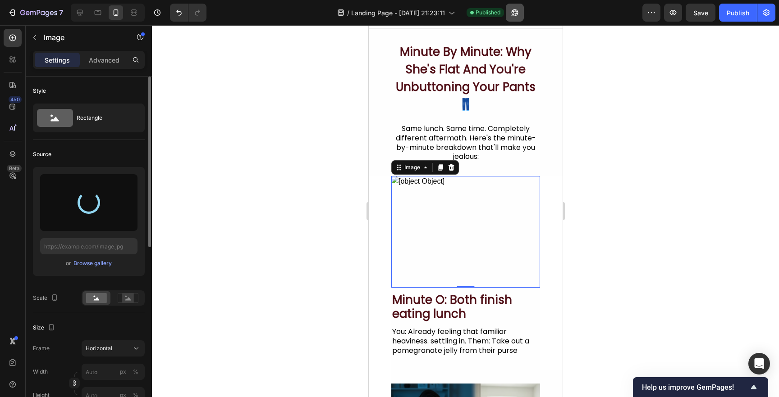
type input "https://cdn.shopify.com/s/files/1/0936/4124/4985/files/gempages_583879457450754…"
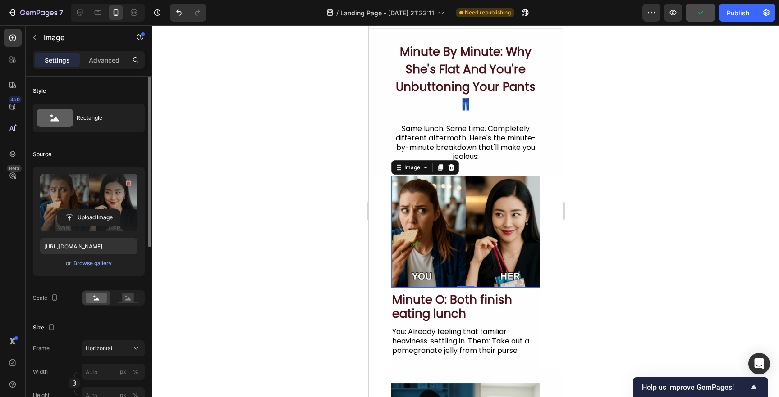
click at [317, 222] on div at bounding box center [465, 211] width 627 height 372
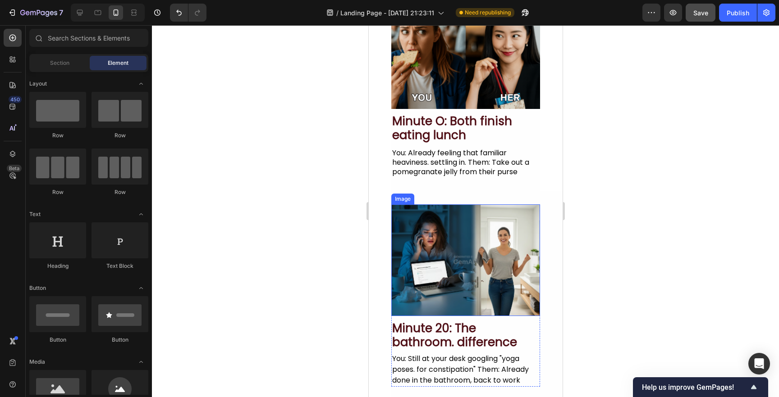
scroll to position [207, 0]
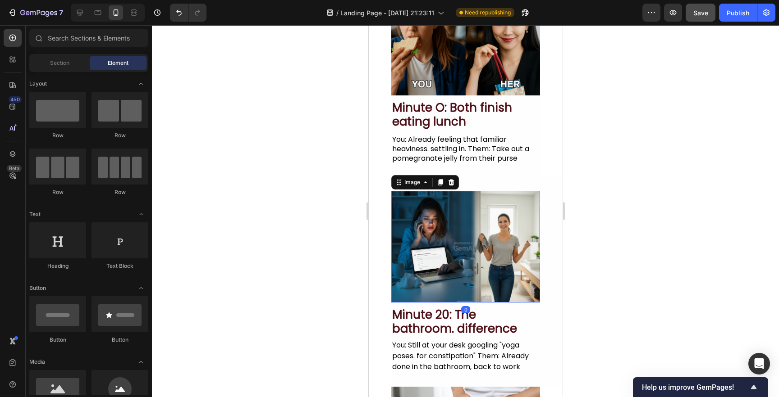
click at [452, 275] on img at bounding box center [465, 247] width 149 height 112
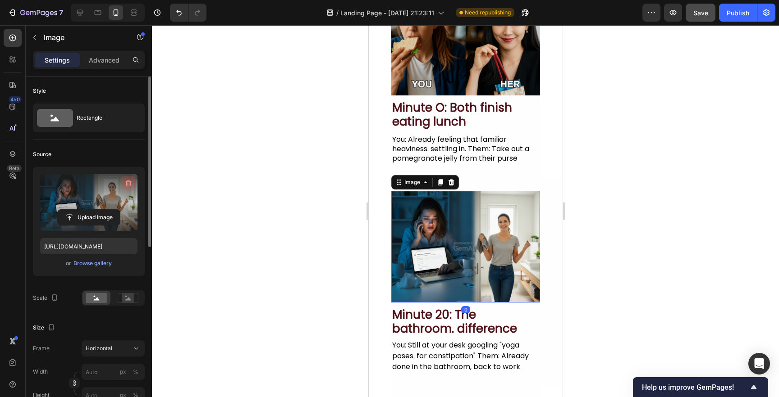
click at [128, 187] on icon "button" at bounding box center [128, 183] width 9 height 9
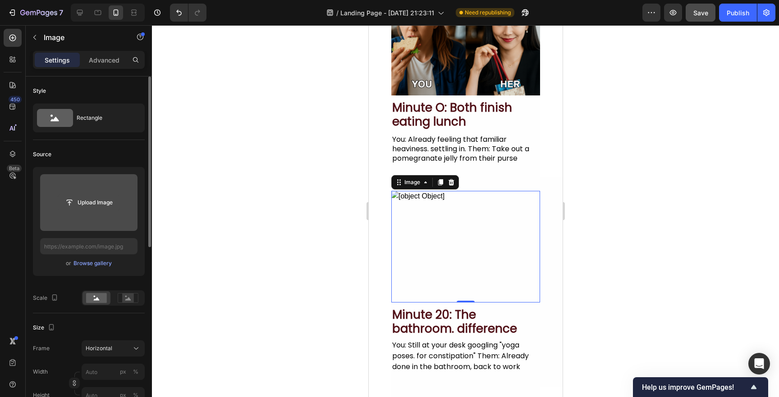
click at [102, 207] on input "file" at bounding box center [89, 202] width 62 height 15
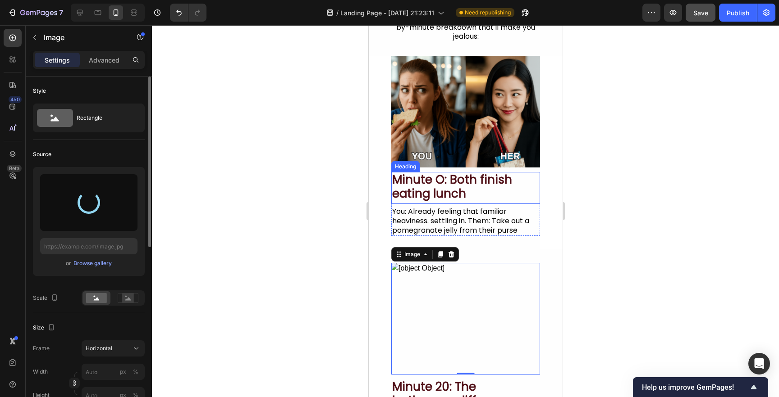
scroll to position [134, 0]
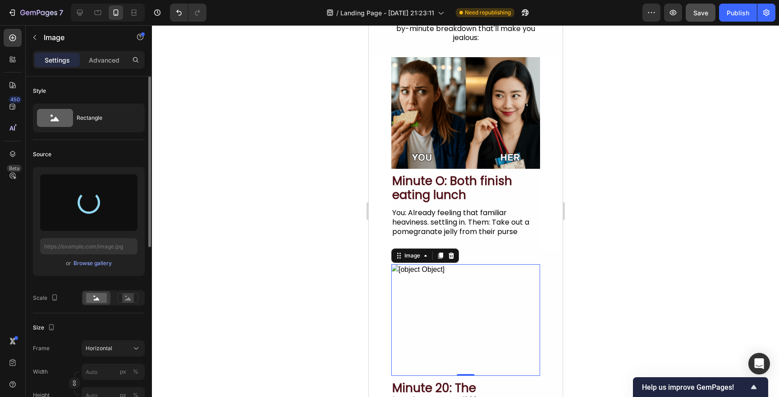
type input "https://cdn.shopify.com/s/files/1/0936/4124/4985/files/gempages_583879457450754…"
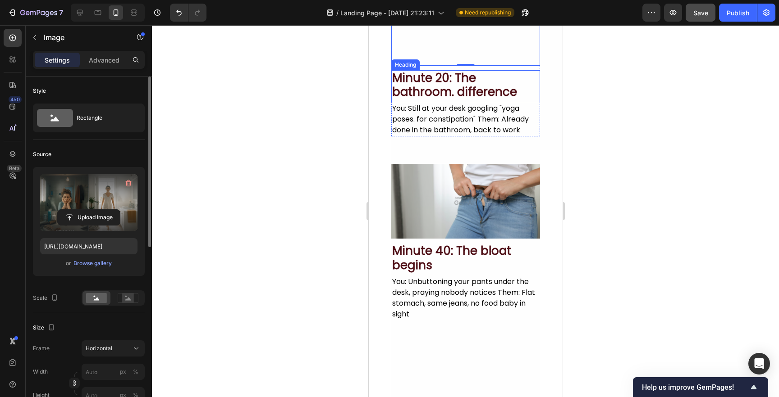
scroll to position [474, 0]
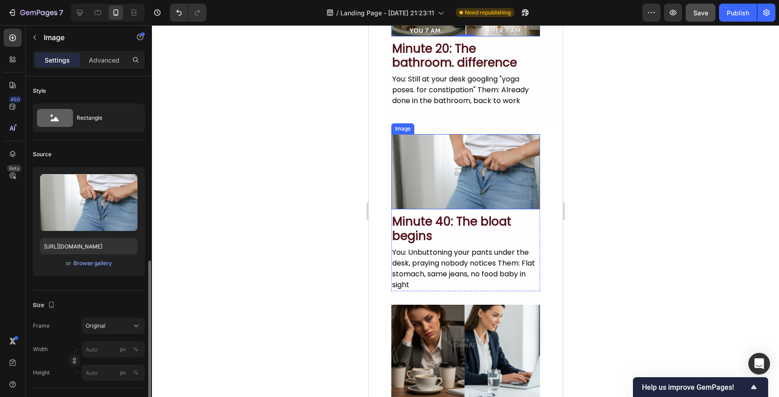
click at [477, 137] on img at bounding box center [465, 171] width 149 height 75
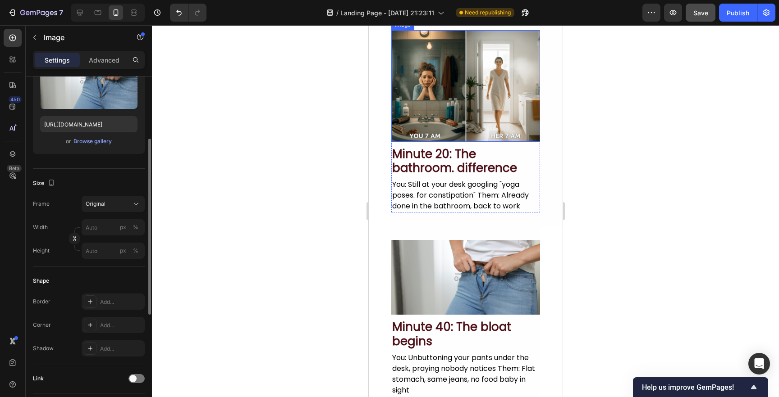
scroll to position [394, 0]
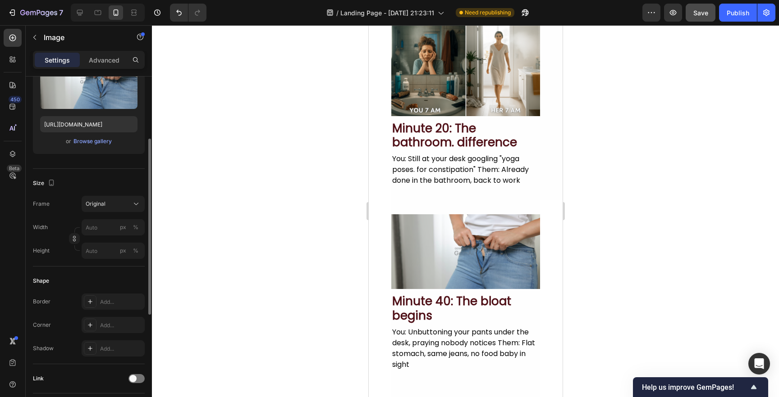
click at [428, 255] on img at bounding box center [465, 251] width 149 height 75
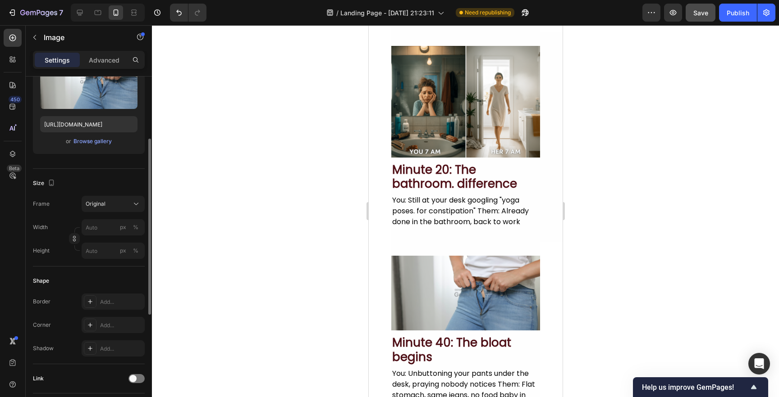
scroll to position [351, 0]
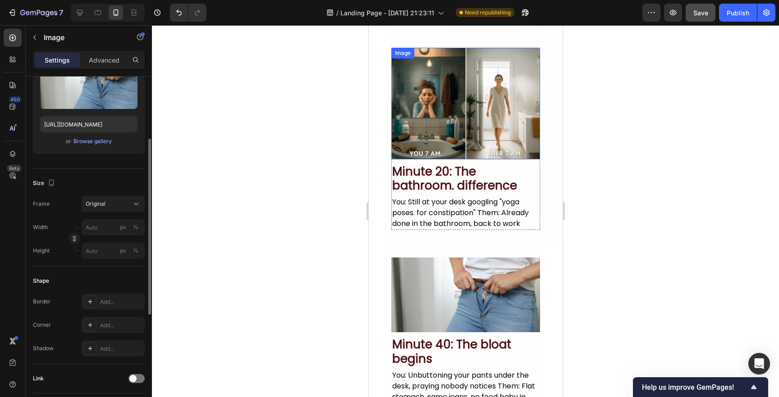
click at [445, 134] on img at bounding box center [465, 104] width 149 height 112
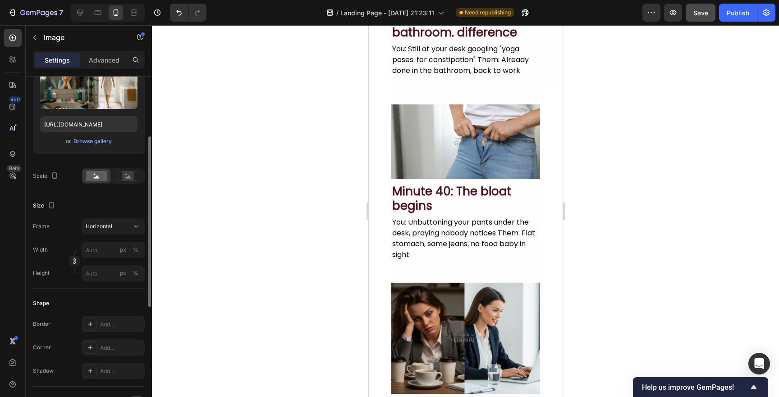
scroll to position [518, 0]
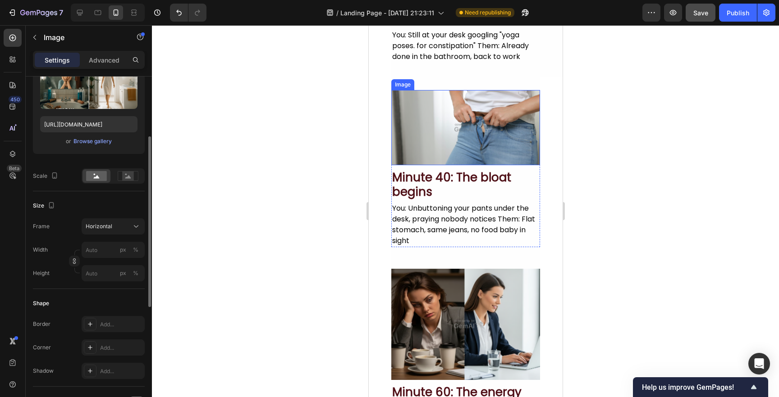
click at [455, 134] on img at bounding box center [465, 127] width 149 height 75
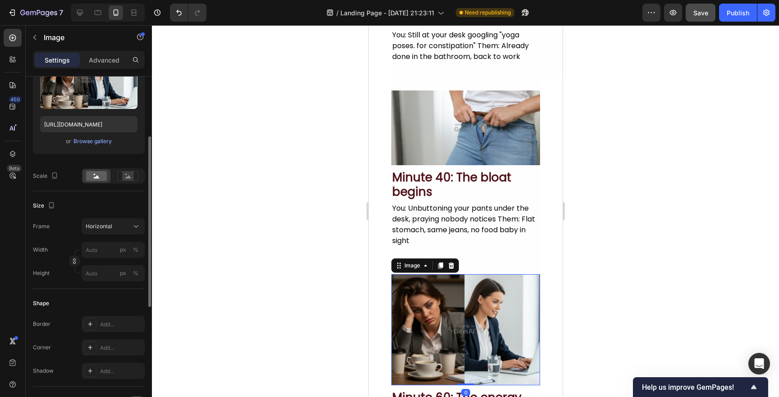
click at [454, 325] on img at bounding box center [465, 330] width 149 height 112
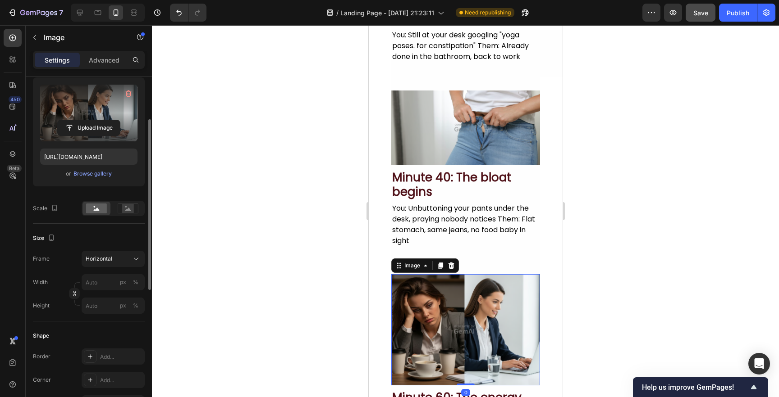
scroll to position [89, 0]
click at [128, 91] on icon "button" at bounding box center [128, 94] width 9 height 9
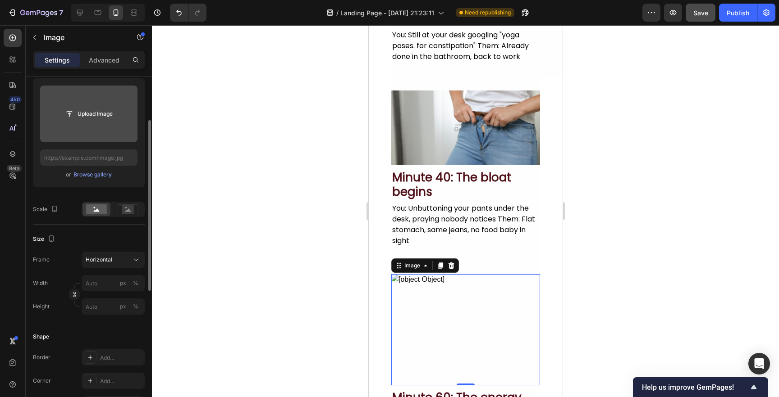
click at [100, 110] on input "file" at bounding box center [89, 113] width 62 height 15
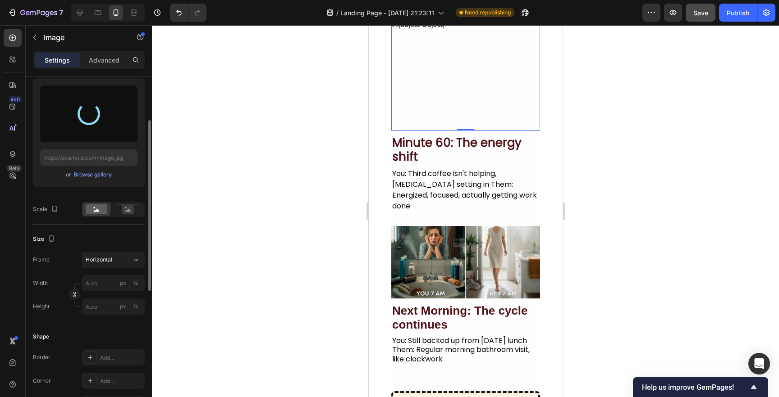
scroll to position [778, 0]
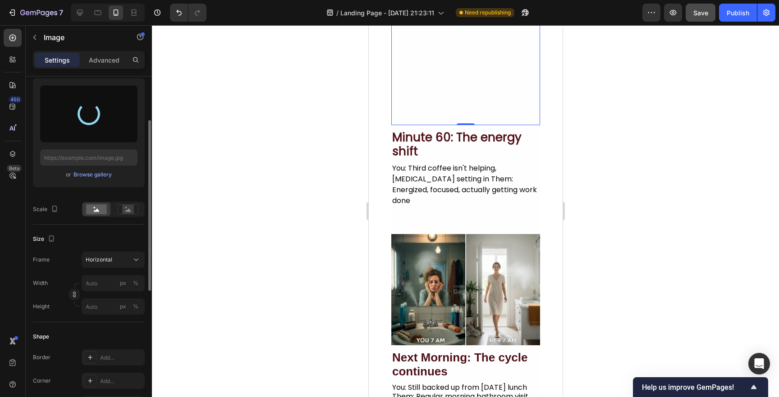
type input "https://cdn.shopify.com/s/files/1/0936/4124/4985/files/gempages_583879457450754…"
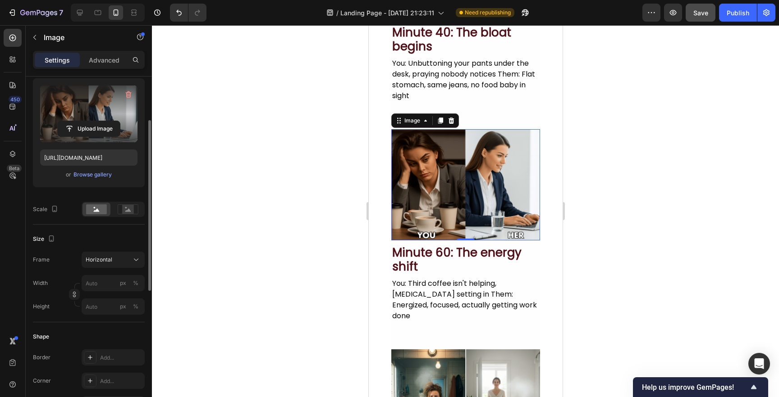
scroll to position [665, 0]
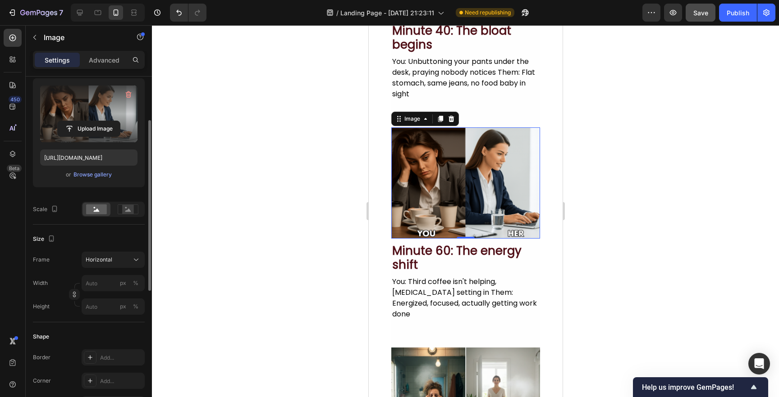
click at [283, 196] on div at bounding box center [465, 211] width 627 height 372
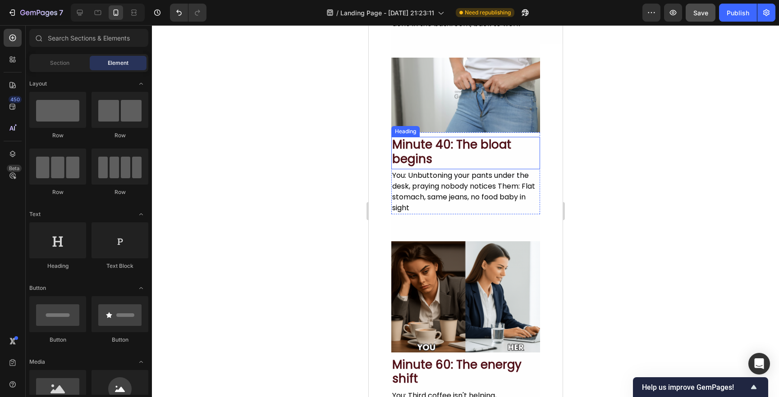
scroll to position [553, 0]
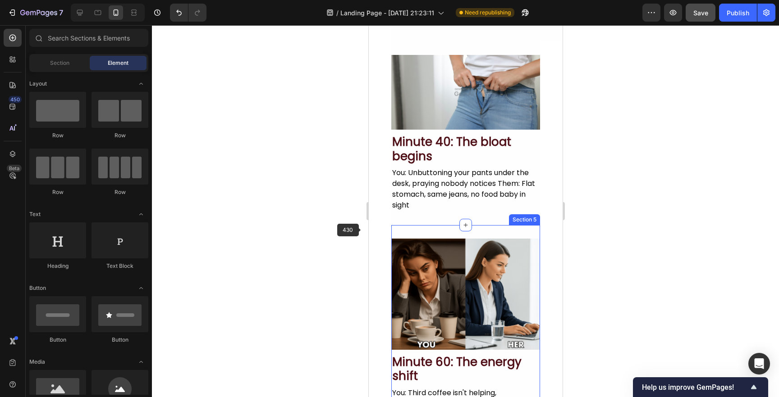
click at [333, 236] on div at bounding box center [465, 211] width 627 height 372
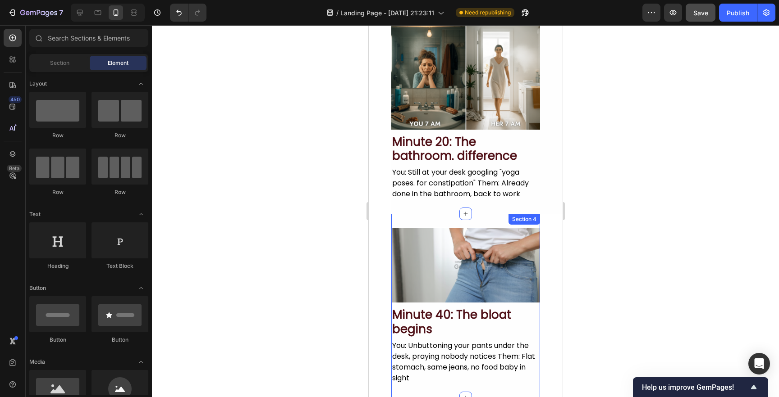
scroll to position [378, 0]
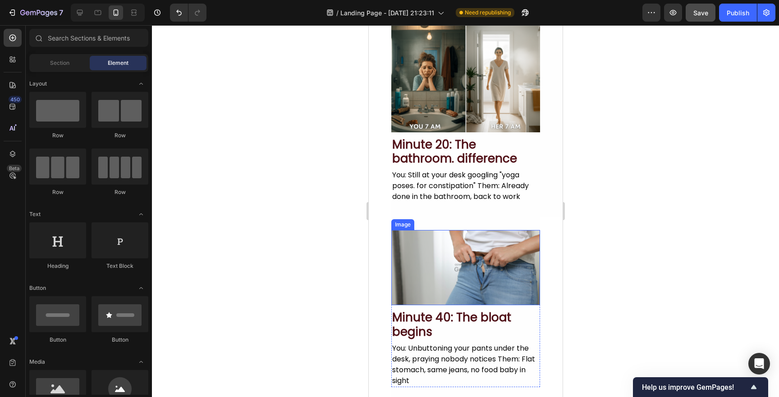
click at [415, 261] on img at bounding box center [465, 267] width 149 height 75
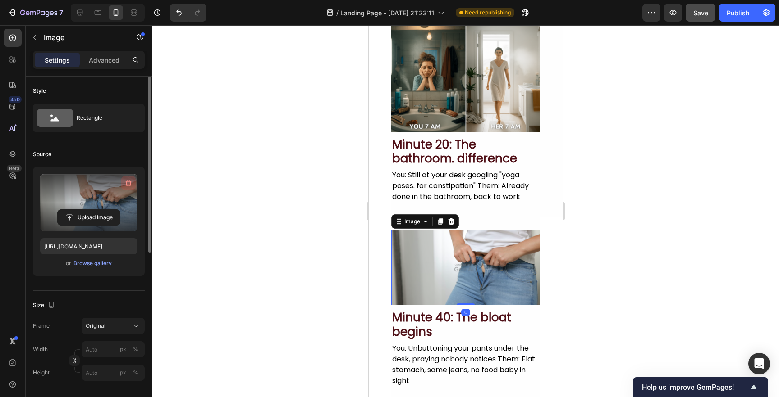
click at [128, 183] on icon "button" at bounding box center [128, 183] width 9 height 9
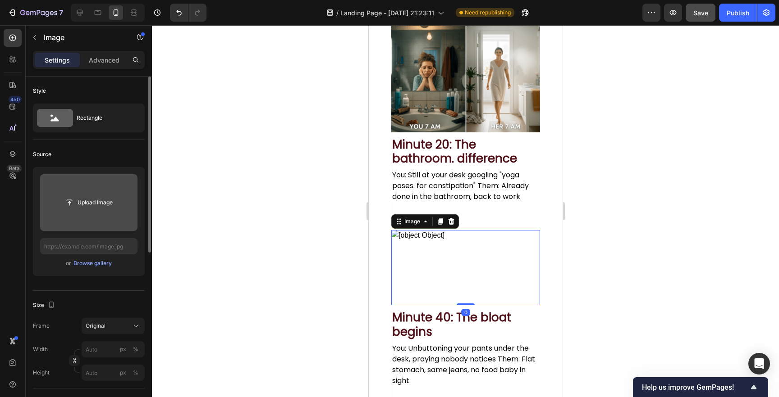
click at [81, 210] on input "file" at bounding box center [89, 202] width 62 height 15
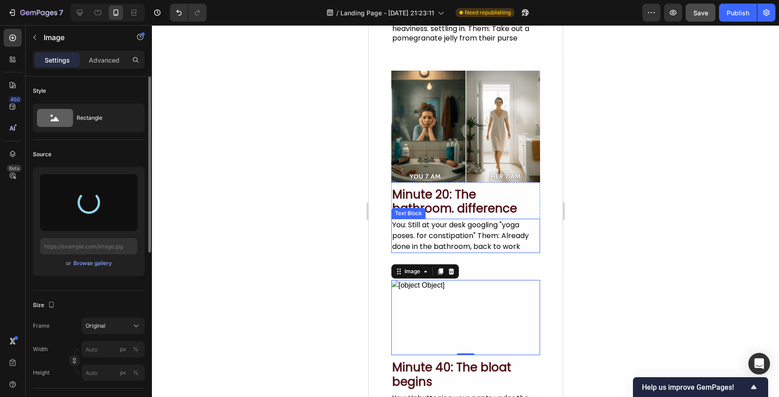
scroll to position [326, 0]
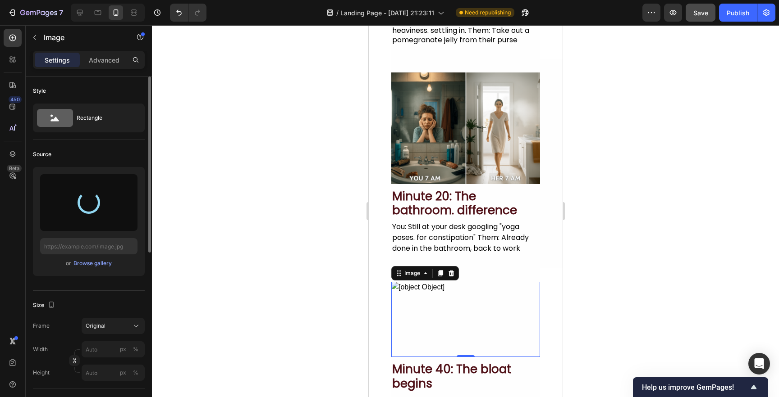
type input "https://cdn.shopify.com/s/files/1/0936/4124/4985/files/gempages_583879457450754…"
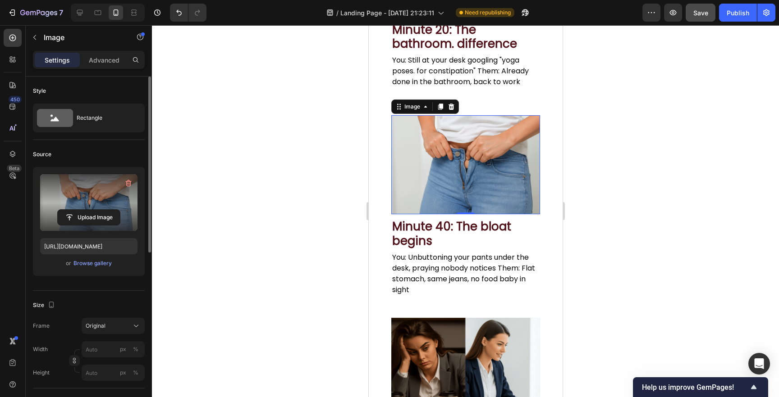
scroll to position [498, 0]
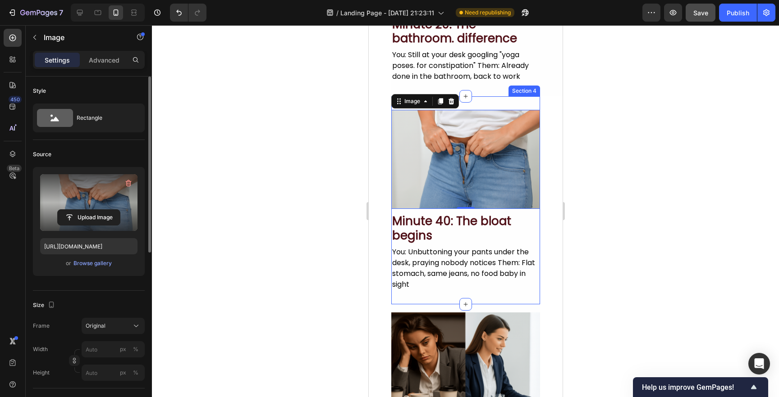
click at [293, 301] on div at bounding box center [465, 211] width 627 height 372
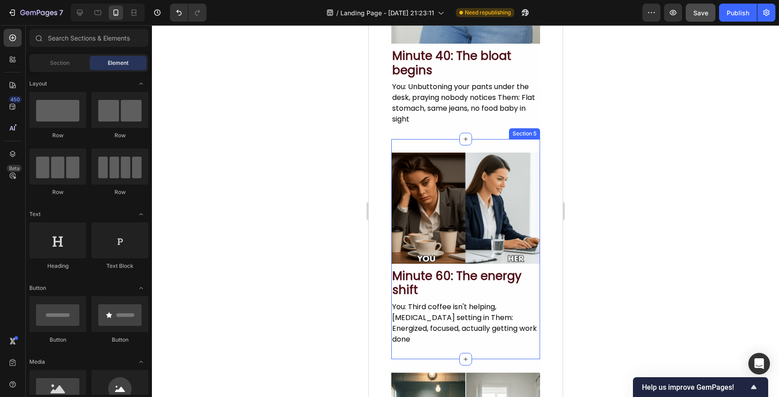
scroll to position [671, 0]
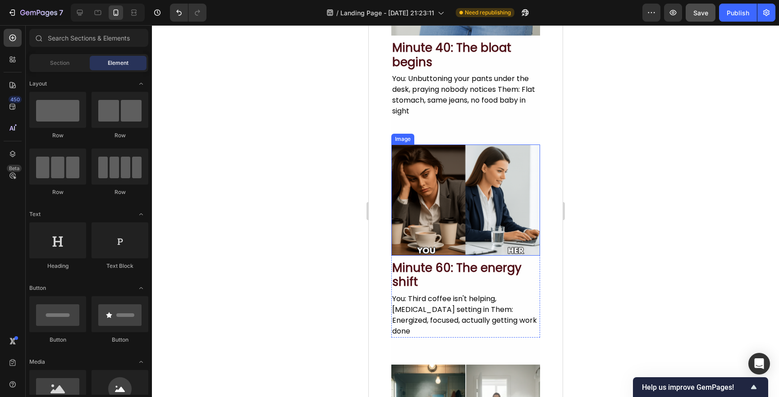
click at [458, 237] on img at bounding box center [465, 201] width 149 height 112
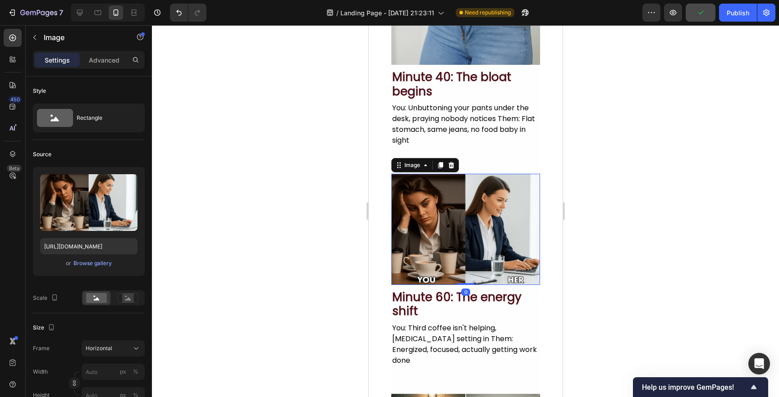
scroll to position [632, 0]
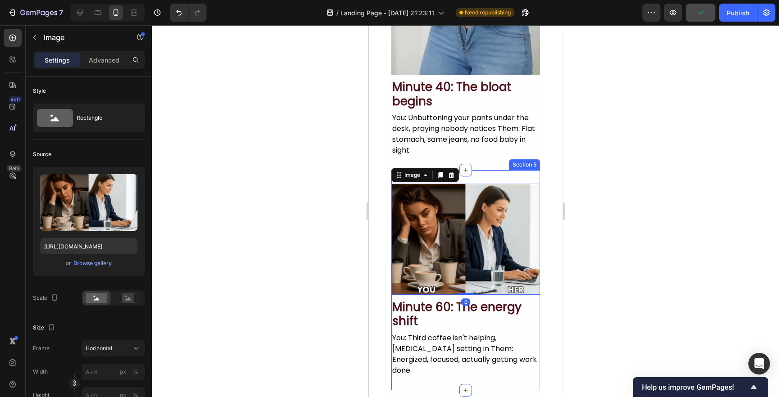
click at [485, 176] on div "Image 0 Minute 60: The energy shift Heading You: Third coffee isn't helping, br…" at bounding box center [465, 280] width 149 height 220
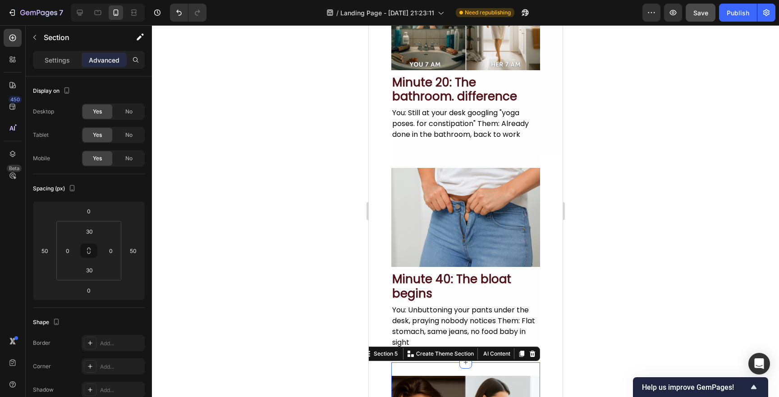
scroll to position [400, 0]
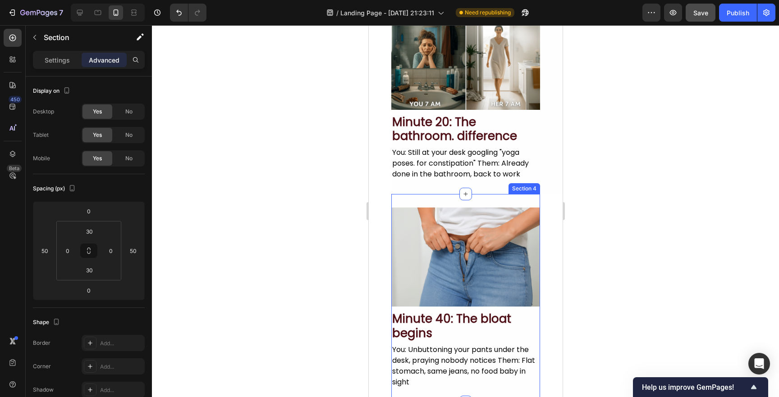
click at [492, 206] on div "Image Minute 40: The bloat begins Heading You: Unbuttoning your pants under the…" at bounding box center [465, 298] width 149 height 208
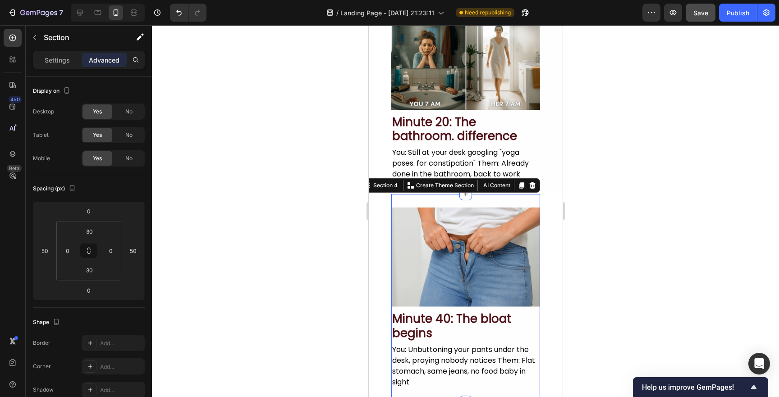
scroll to position [89, 0]
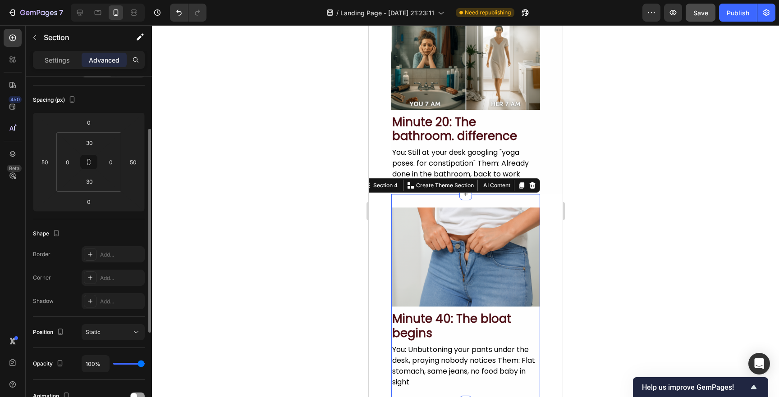
click at [283, 232] on div at bounding box center [465, 211] width 627 height 372
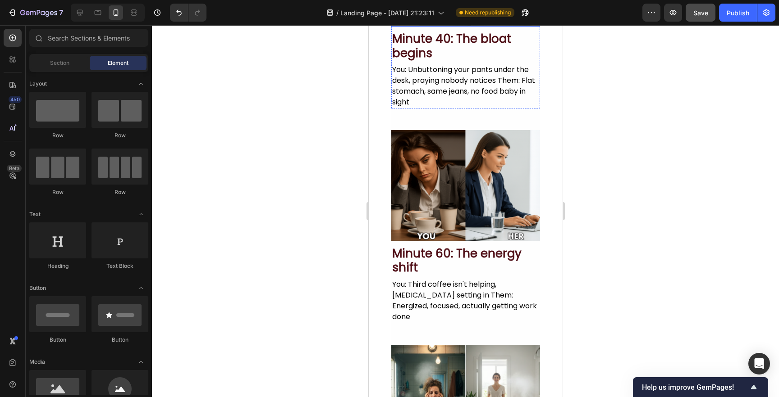
scroll to position [688, 0]
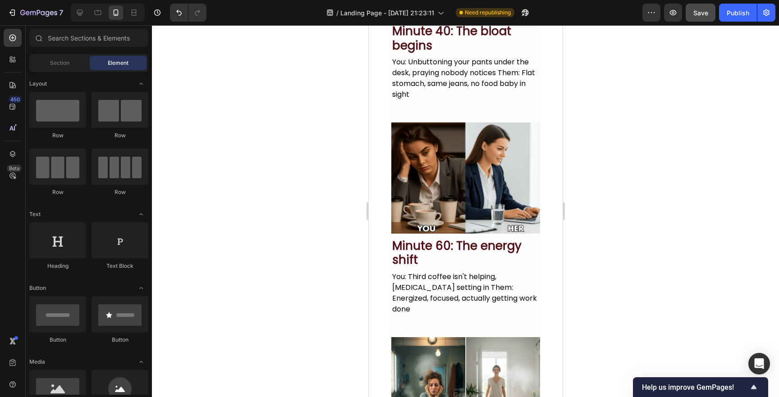
click at [306, 249] on div at bounding box center [465, 211] width 627 height 372
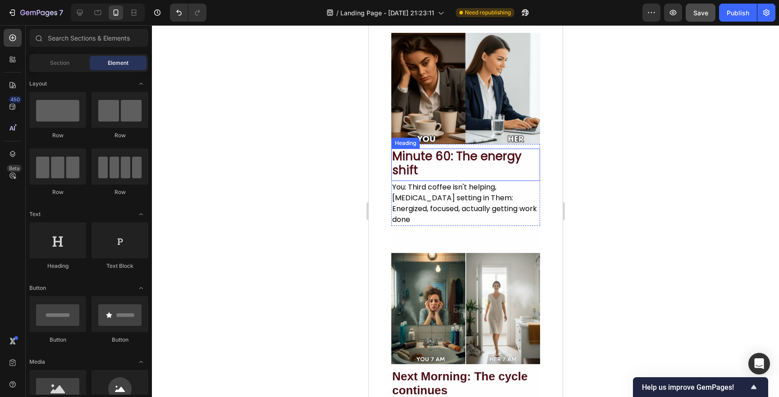
scroll to position [786, 0]
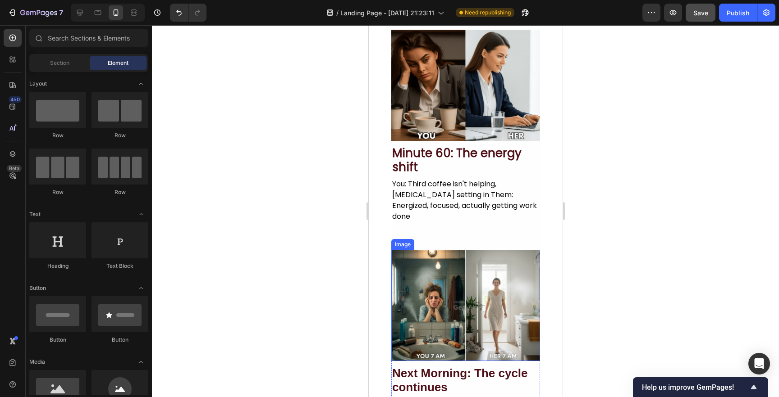
click at [448, 309] on img at bounding box center [465, 306] width 149 height 112
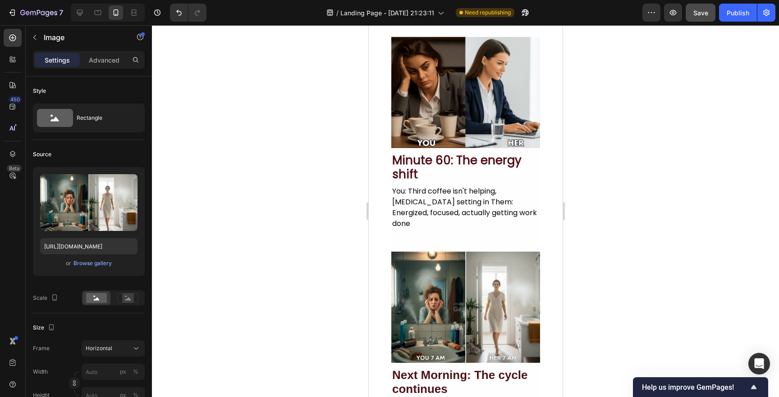
scroll to position [769, 0]
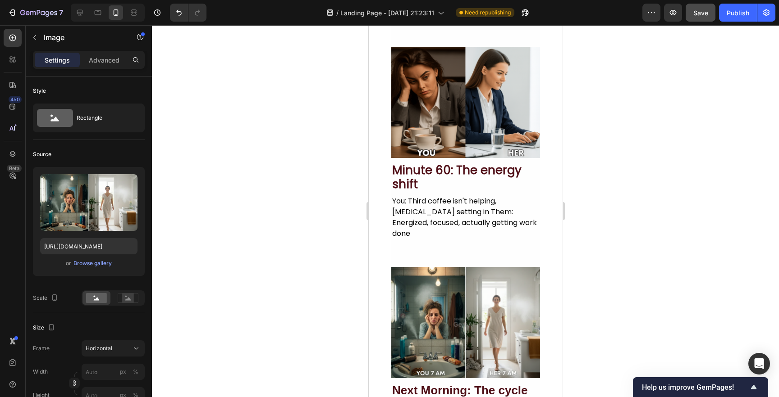
click at [481, 306] on img at bounding box center [465, 323] width 149 height 112
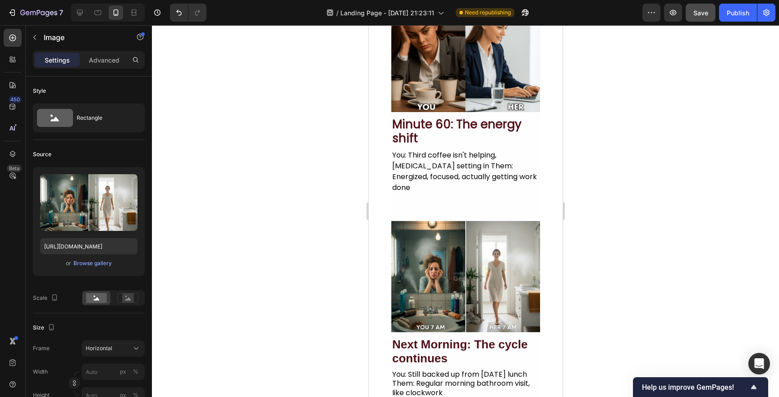
scroll to position [820, 0]
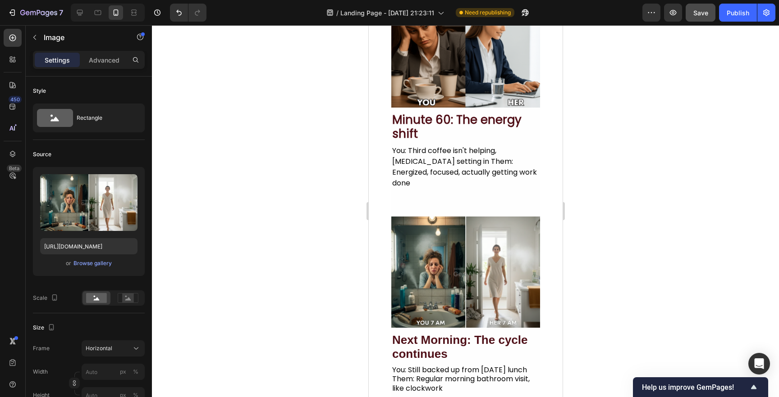
click at [461, 333] on h2 "Next Morning: The cycle continues" at bounding box center [465, 348] width 149 height 30
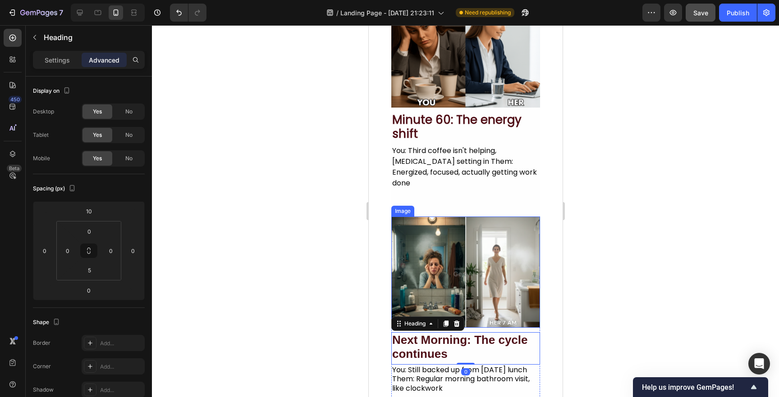
click at [485, 278] on img at bounding box center [465, 273] width 149 height 112
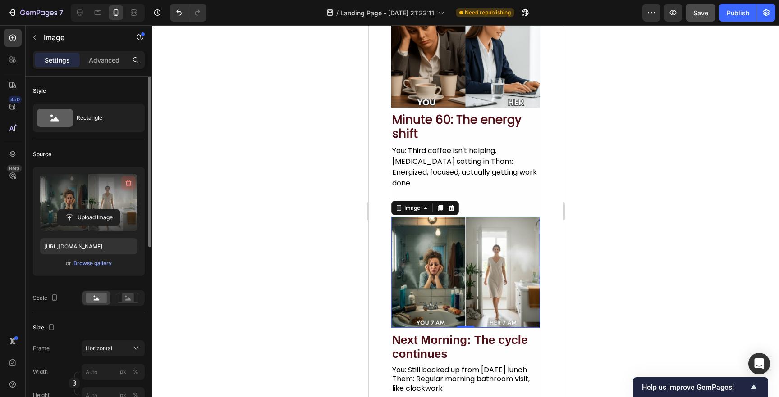
click at [124, 186] on icon "button" at bounding box center [128, 183] width 9 height 9
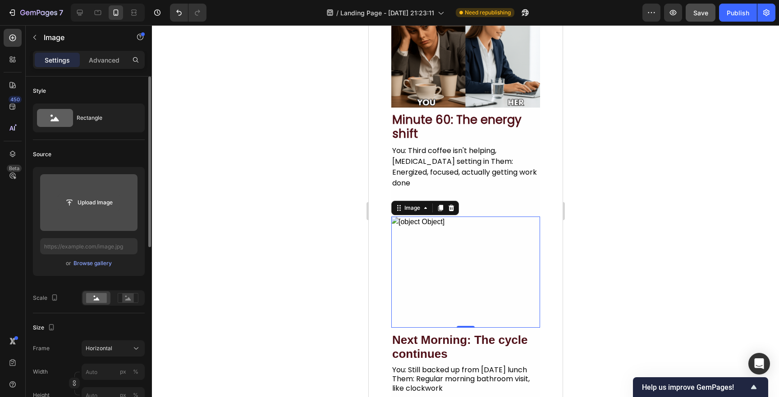
click at [99, 198] on input "file" at bounding box center [89, 202] width 62 height 15
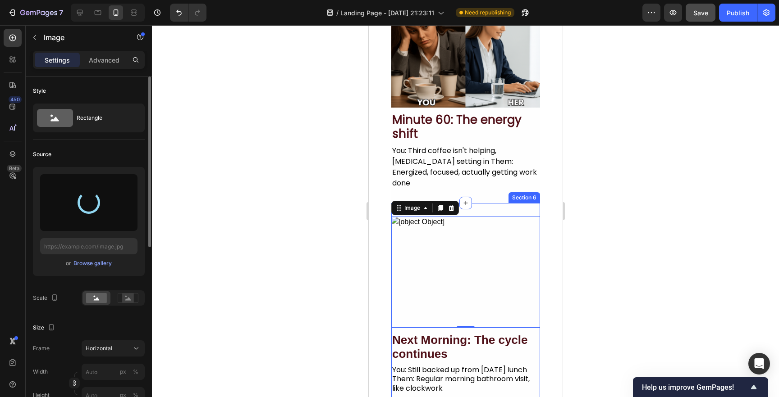
type input "https://cdn.shopify.com/s/files/1/0936/4124/4985/files/gempages_583879457450754…"
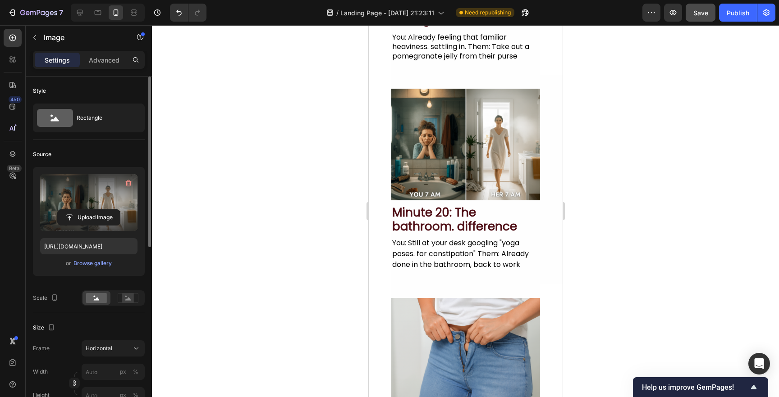
scroll to position [265, 0]
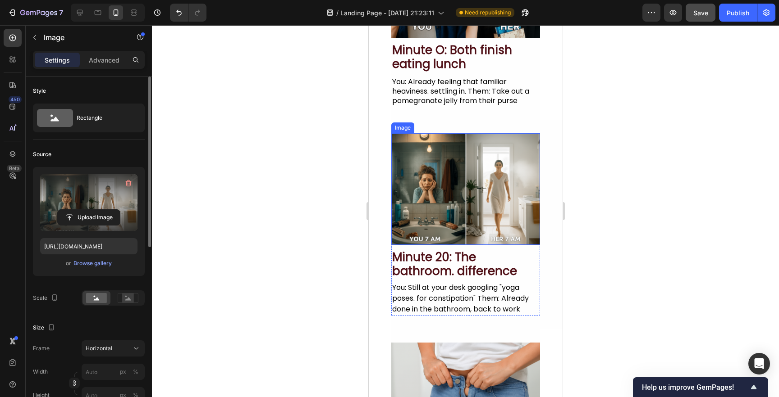
click at [475, 188] on img at bounding box center [465, 189] width 149 height 112
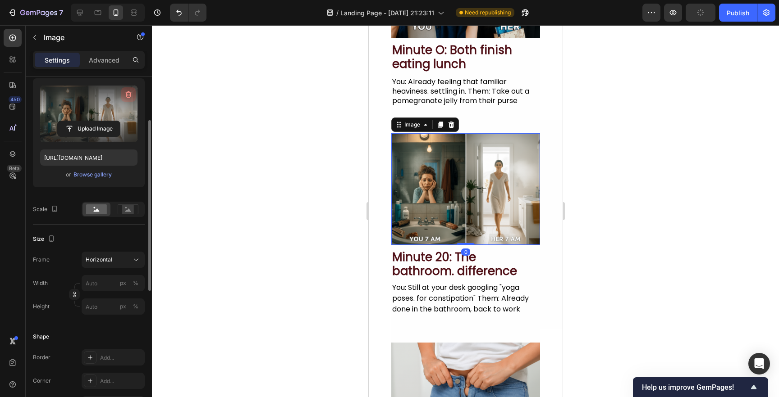
click at [127, 98] on icon "button" at bounding box center [128, 94] width 9 height 9
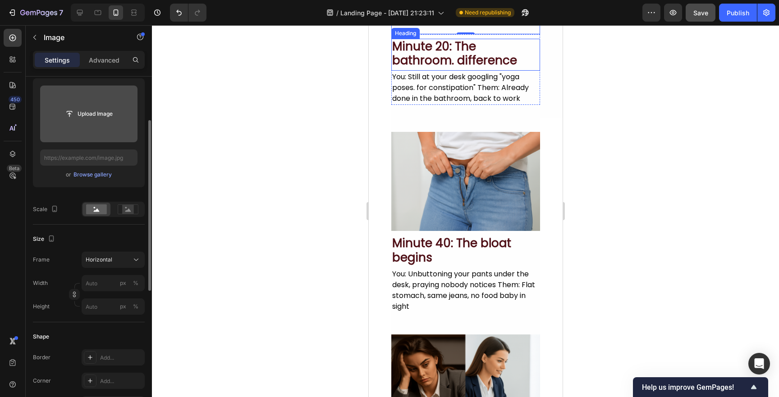
scroll to position [478, 0]
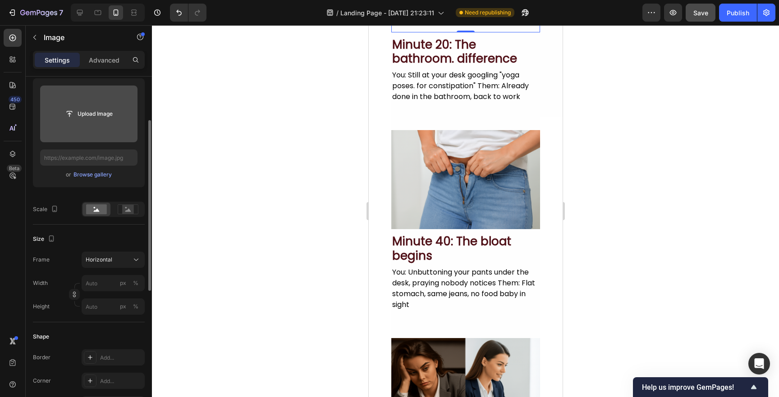
click at [339, 139] on div at bounding box center [465, 211] width 627 height 372
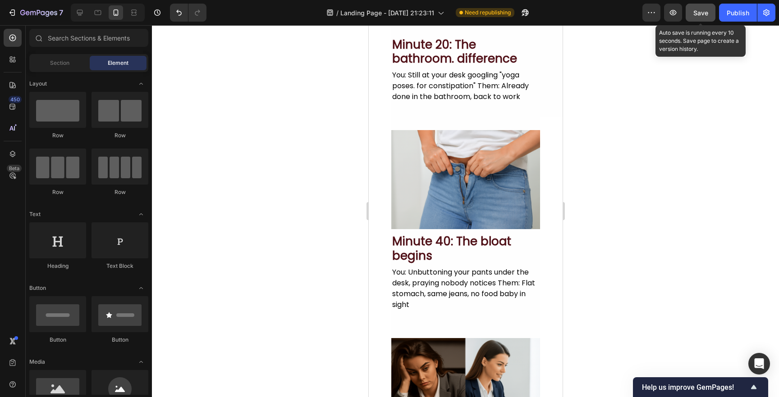
click at [698, 10] on span "Save" at bounding box center [700, 13] width 15 height 8
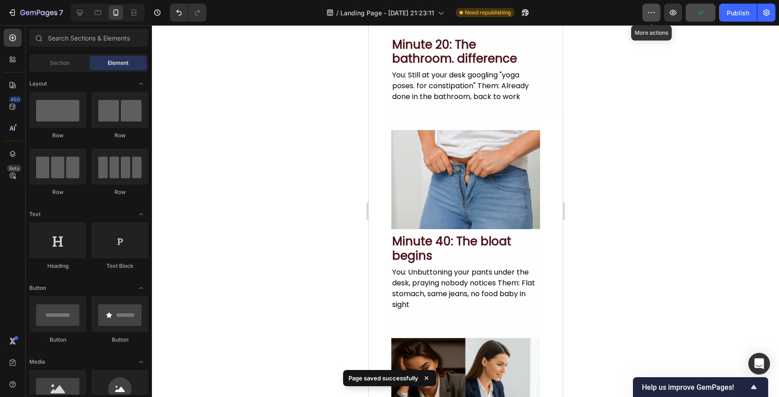
click at [656, 10] on button "button" at bounding box center [651, 13] width 18 height 18
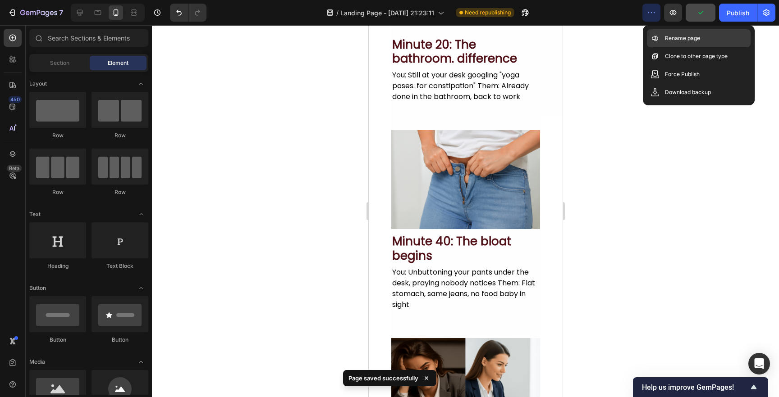
click at [667, 40] on p "Rename page" at bounding box center [682, 38] width 35 height 9
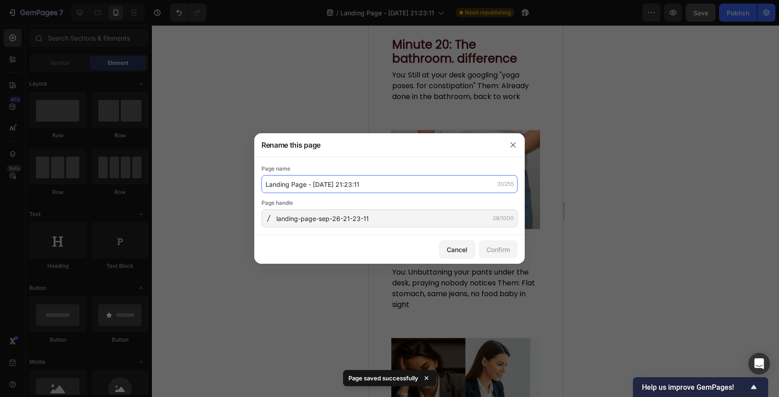
click at [308, 185] on input "Landing Page - Sep 26, 21:23:11" at bounding box center [389, 184] width 256 height 18
click at [308, 188] on input "Landing Page - Sep 26, 21:23:11" at bounding box center [389, 184] width 256 height 18
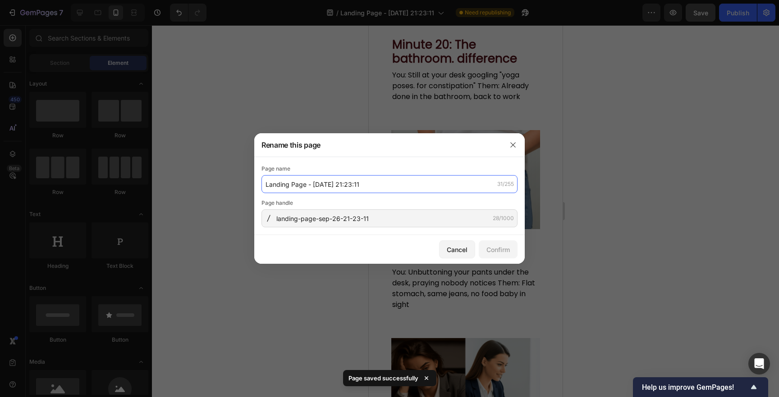
click at [308, 188] on input "Landing Page - Sep 26, 21:23:11" at bounding box center [389, 184] width 256 height 18
type input "Colopure"
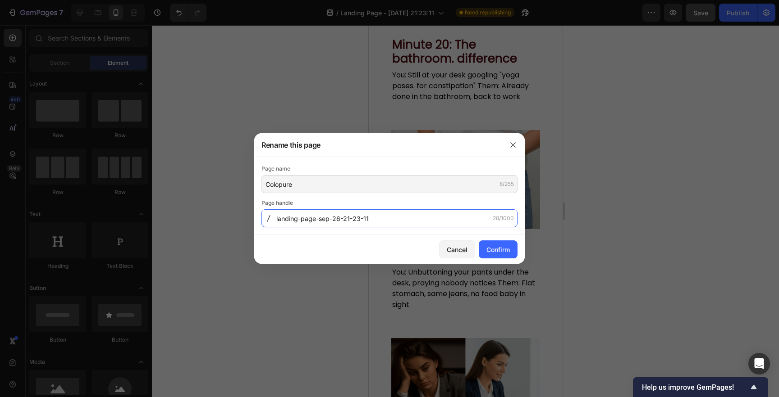
drag, startPoint x: 276, startPoint y: 219, endPoint x: 383, endPoint y: 220, distance: 107.3
click at [383, 220] on input "landing-page-sep-26-21-23-11" at bounding box center [389, 219] width 256 height 18
type input "colopure-page"
click at [494, 247] on div "Confirm" at bounding box center [497, 249] width 23 height 9
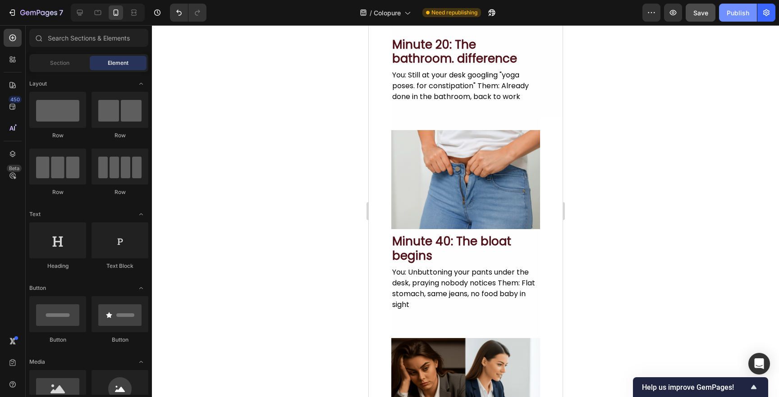
click at [726, 11] on button "Publish" at bounding box center [738, 13] width 38 height 18
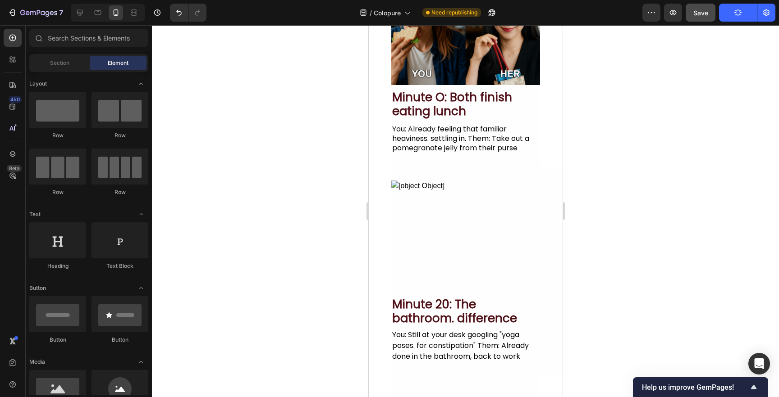
scroll to position [185, 0]
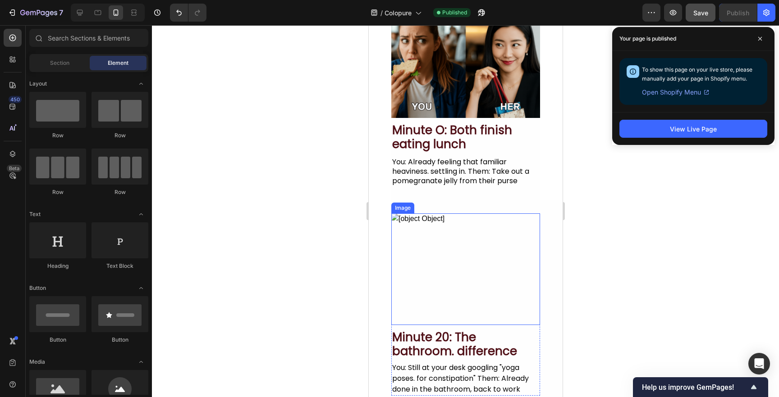
click at [443, 242] on img at bounding box center [465, 270] width 149 height 112
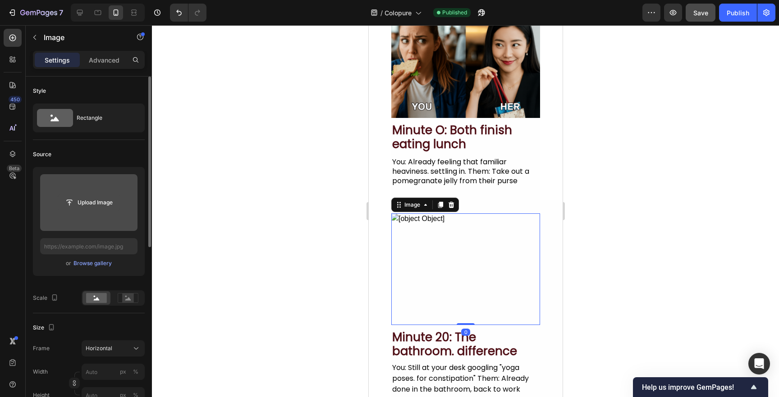
click at [105, 196] on input "file" at bounding box center [89, 202] width 62 height 15
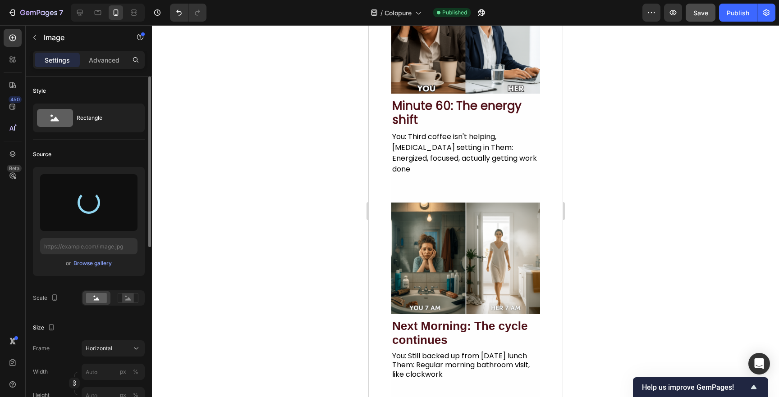
scroll to position [856, 0]
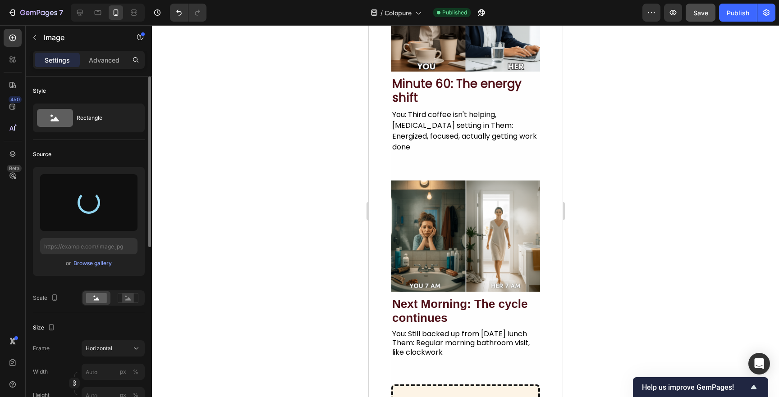
type input "https://cdn.shopify.com/s/files/1/0936/4124/4985/files/gempages_583879457450754…"
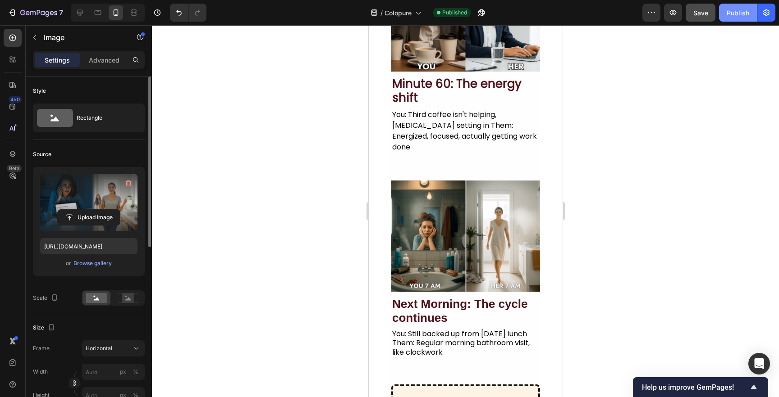
click at [736, 17] on div "Publish" at bounding box center [737, 12] width 23 height 9
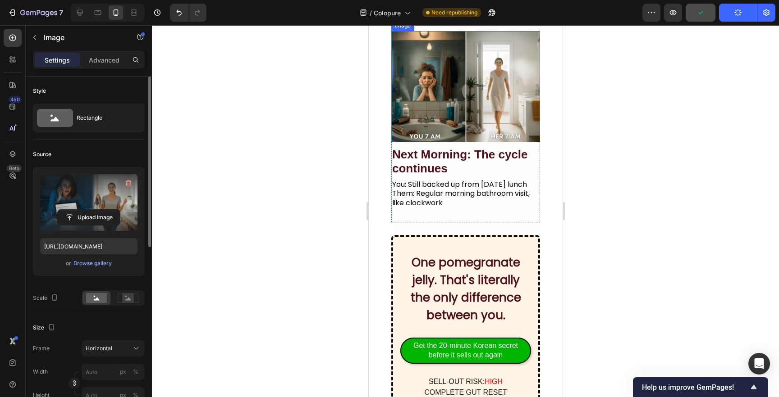
scroll to position [997, 0]
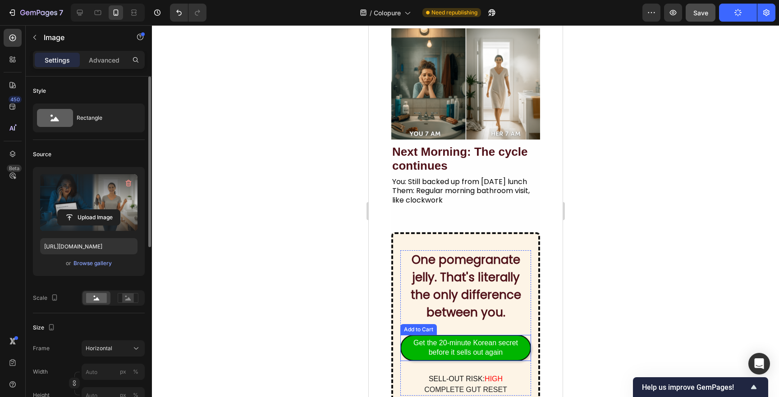
click at [523, 347] on button "Get the 20-minute Korean secret before it sells out again" at bounding box center [465, 348] width 131 height 26
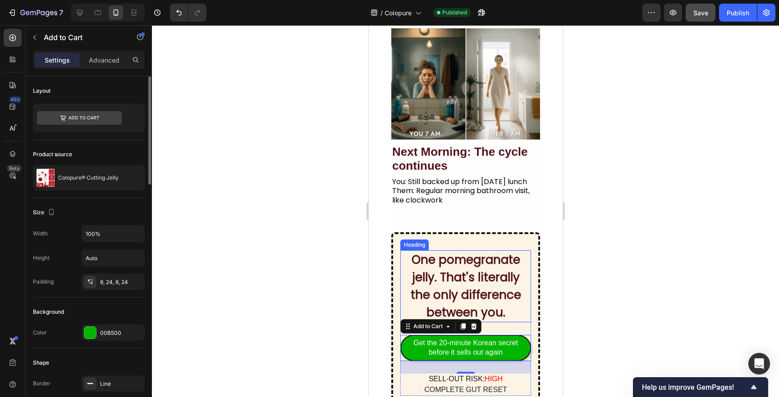
click at [343, 291] on div at bounding box center [465, 211] width 627 height 372
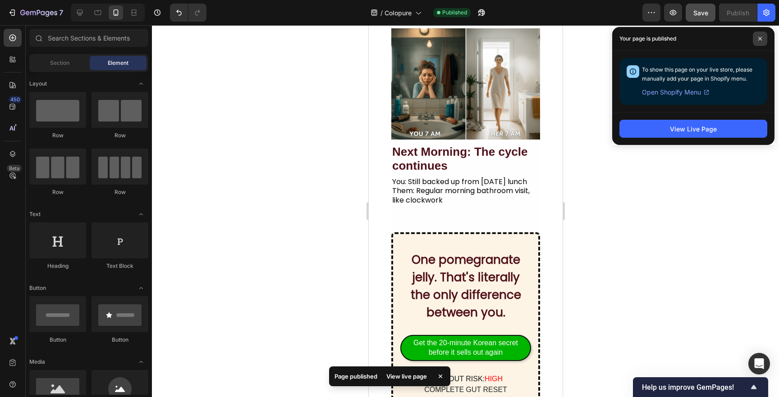
click at [758, 37] on icon at bounding box center [760, 39] width 5 height 5
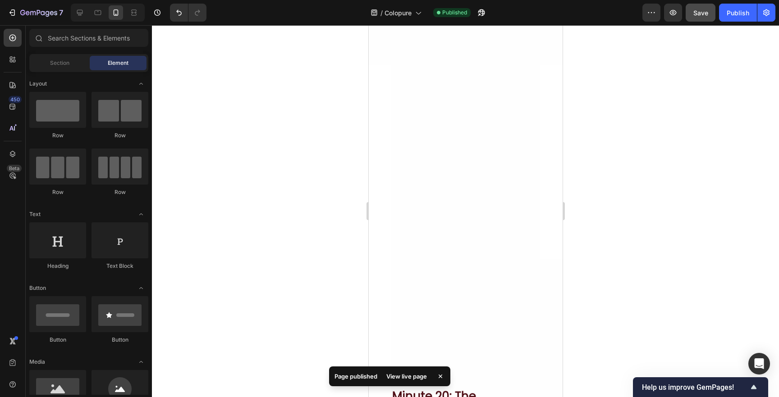
scroll to position [0, 0]
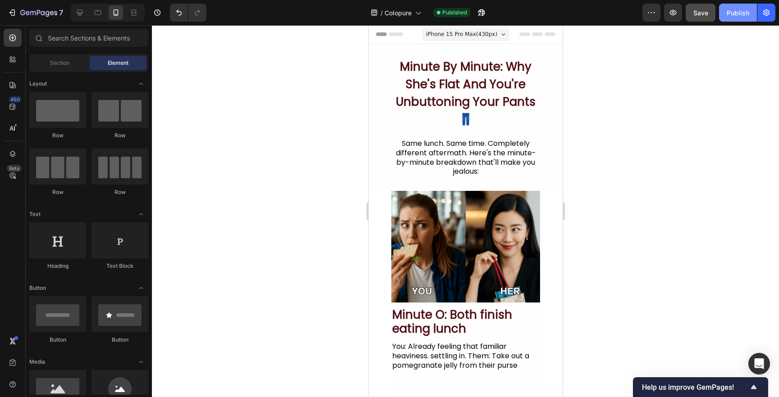
click at [731, 16] on div "Publish" at bounding box center [737, 12] width 23 height 9
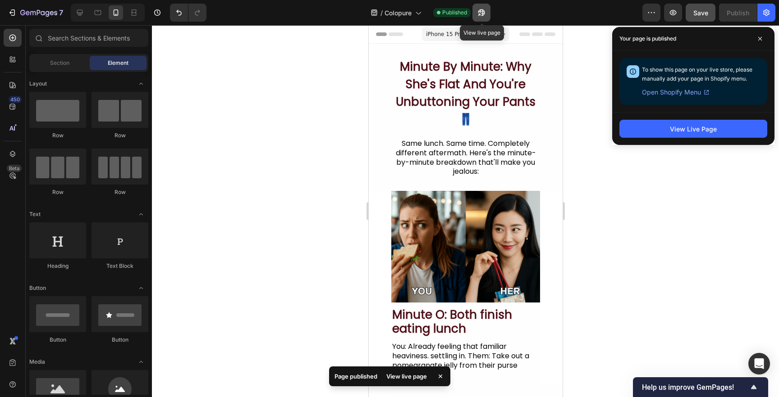
click at [479, 13] on icon "button" at bounding box center [481, 12] width 7 height 7
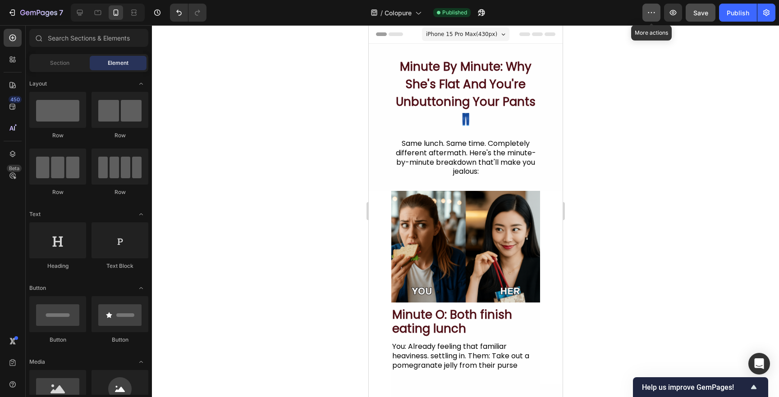
click at [654, 10] on icon "button" at bounding box center [651, 12] width 9 height 9
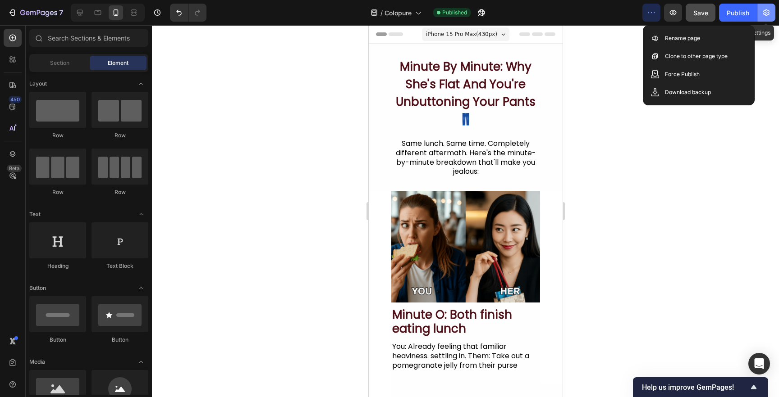
click at [764, 11] on icon "button" at bounding box center [766, 12] width 9 height 9
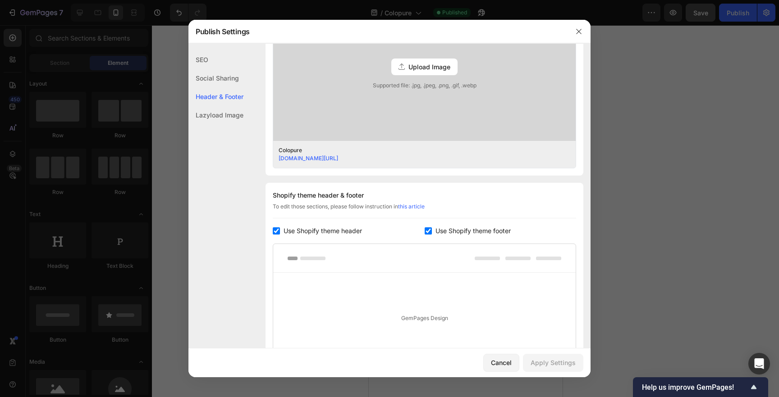
scroll to position [310, 0]
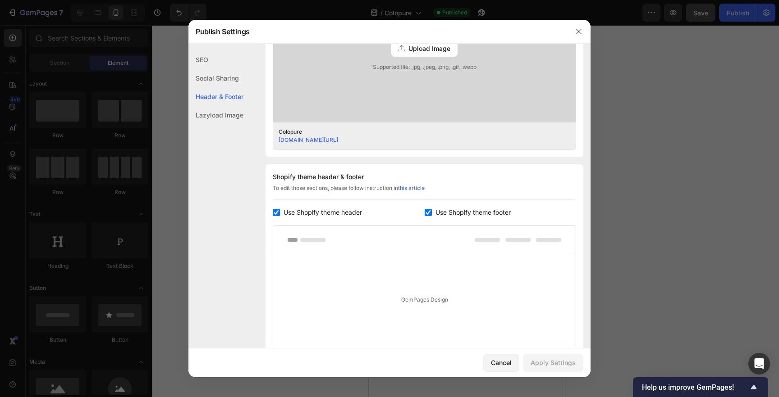
click at [277, 210] on input "checkbox" at bounding box center [276, 212] width 7 height 7
checkbox input "false"
click at [429, 213] on input "checkbox" at bounding box center [428, 212] width 7 height 7
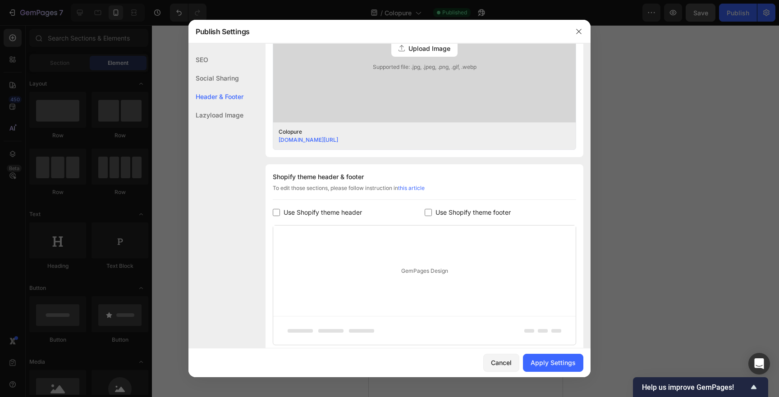
checkbox input "false"
click at [537, 358] on button "Apply Settings" at bounding box center [553, 363] width 60 height 18
click at [187, 69] on div at bounding box center [389, 198] width 779 height 397
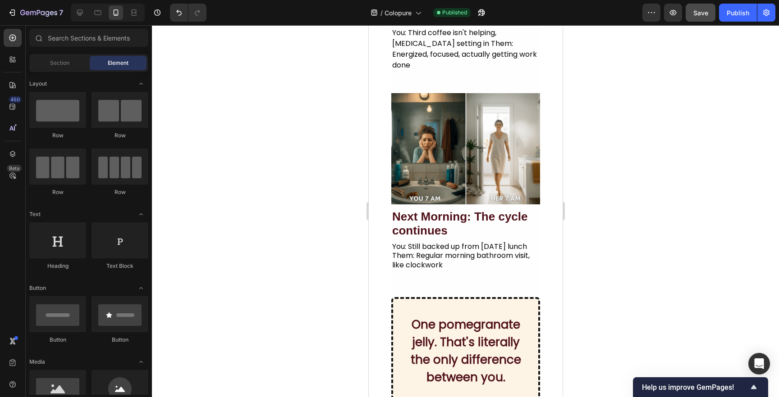
scroll to position [1197, 0]
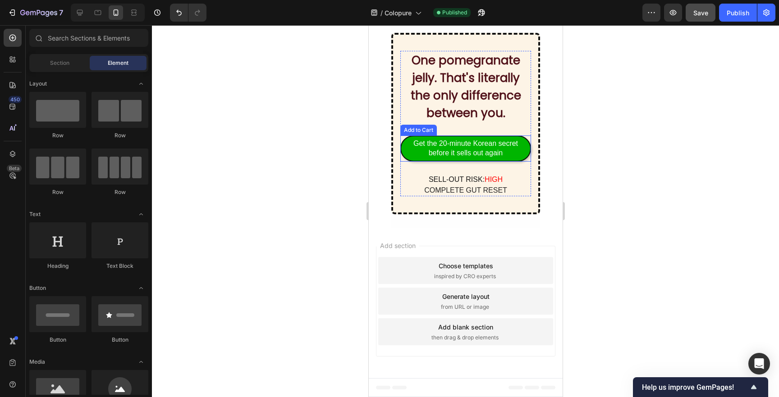
click at [523, 150] on button "Get the 20-minute Korean secret before it sells out again" at bounding box center [465, 149] width 131 height 26
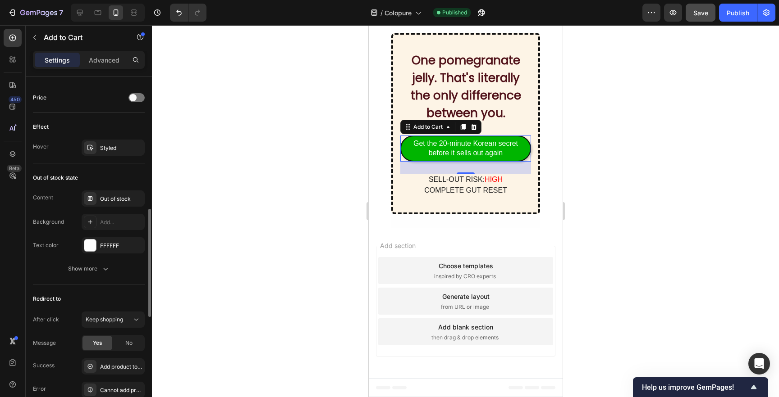
scroll to position [761, 0]
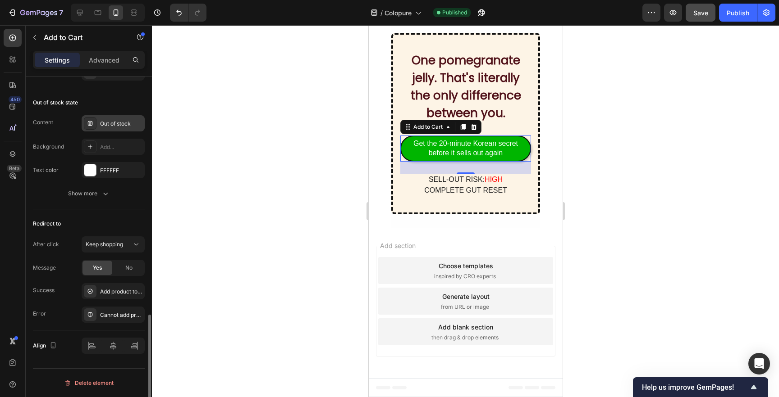
click at [98, 124] on div "Out of stock" at bounding box center [113, 123] width 63 height 16
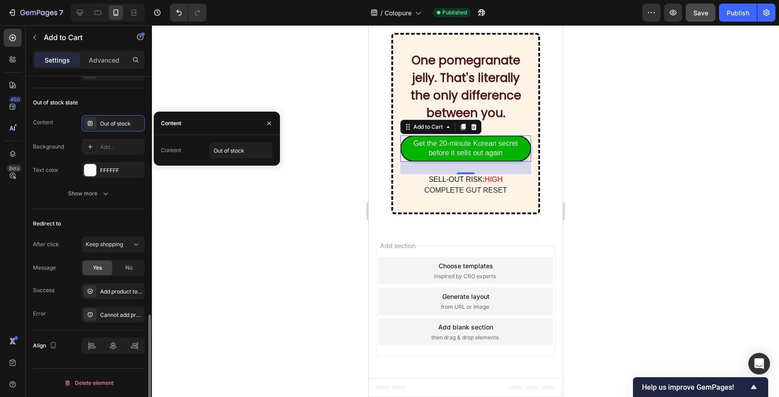
click at [61, 119] on div "Content Out of stock" at bounding box center [89, 123] width 112 height 16
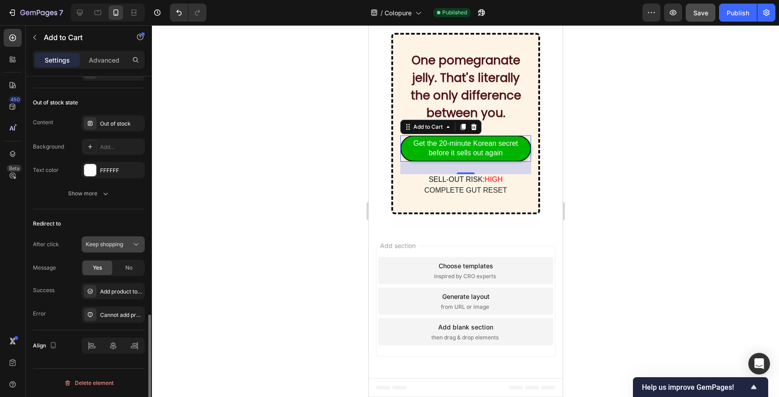
click at [121, 247] on span "Keep shopping" at bounding box center [104, 244] width 37 height 7
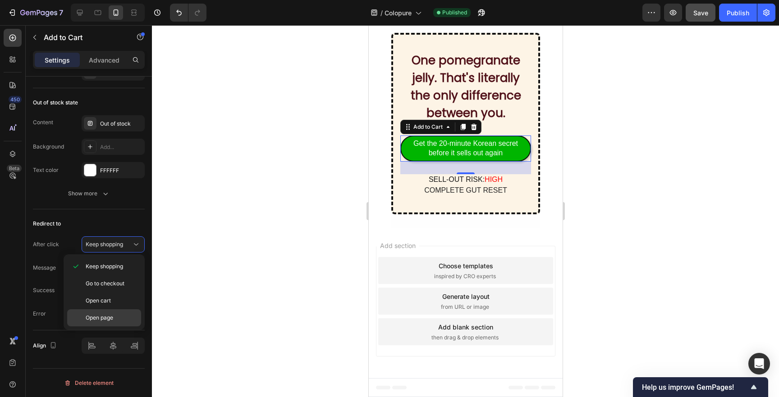
click at [105, 316] on span "Open page" at bounding box center [99, 318] width 27 height 8
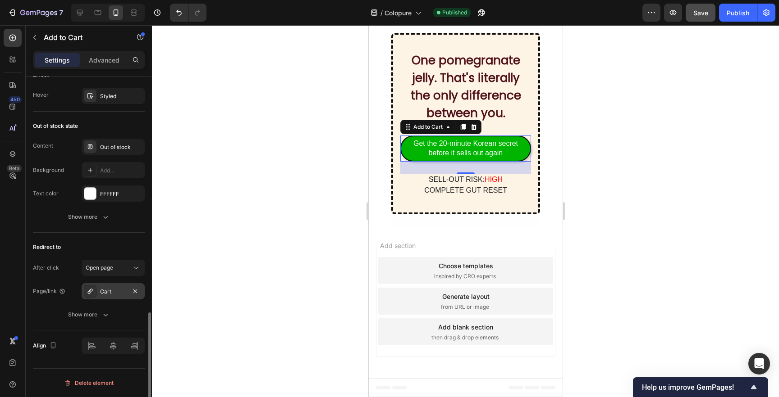
click at [96, 294] on div "Cart" at bounding box center [113, 291] width 63 height 16
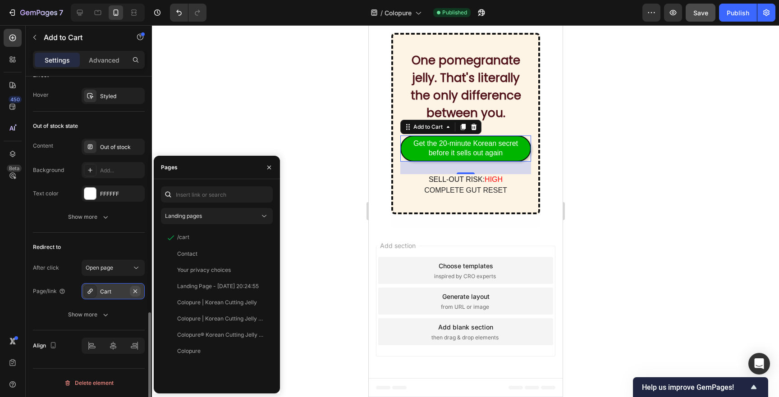
click at [138, 291] on icon "button" at bounding box center [135, 291] width 7 height 7
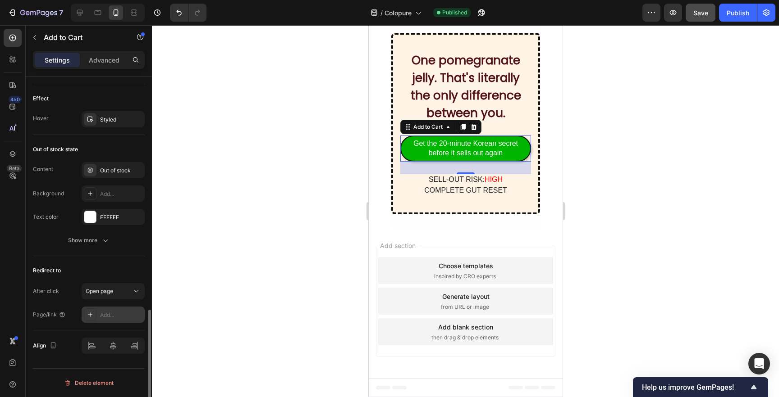
scroll to position [714, 0]
click at [98, 312] on div "Add..." at bounding box center [113, 315] width 63 height 16
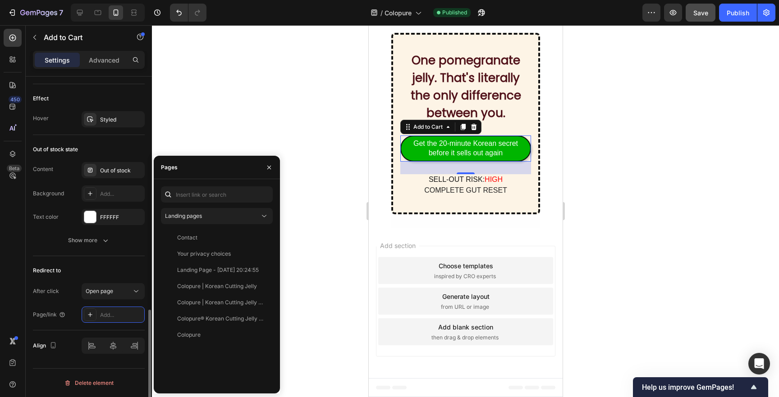
click at [66, 280] on div "Redirect to After click Open page Page/link Add..." at bounding box center [89, 293] width 112 height 74
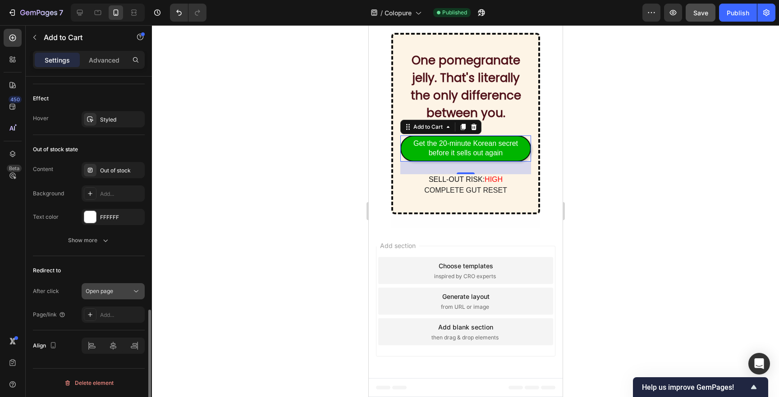
click at [98, 288] on span "Open page" at bounding box center [99, 291] width 27 height 7
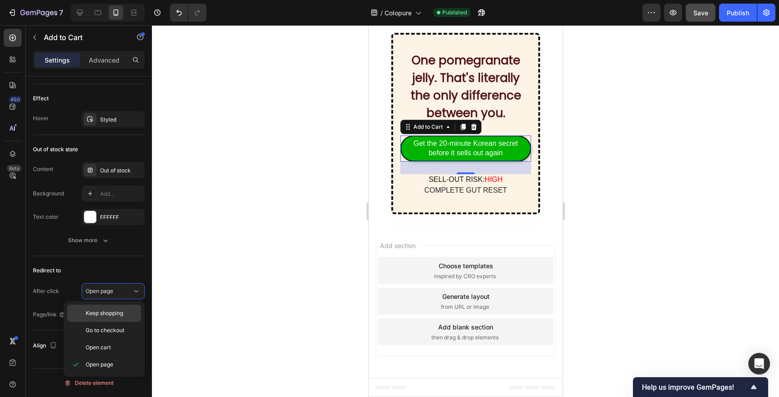
click at [100, 312] on span "Keep shopping" at bounding box center [104, 314] width 37 height 8
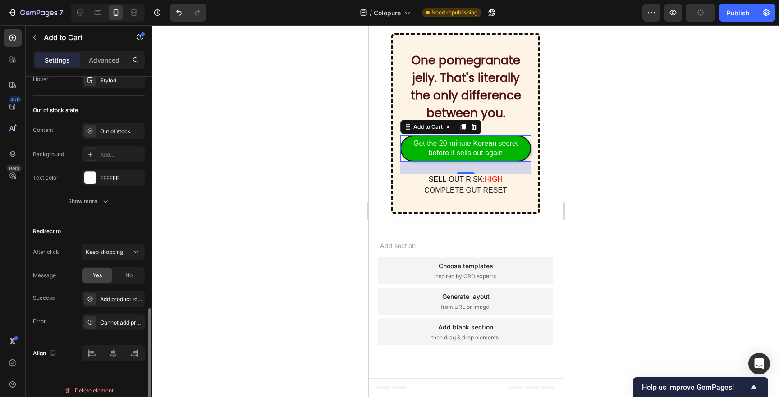
scroll to position [761, 0]
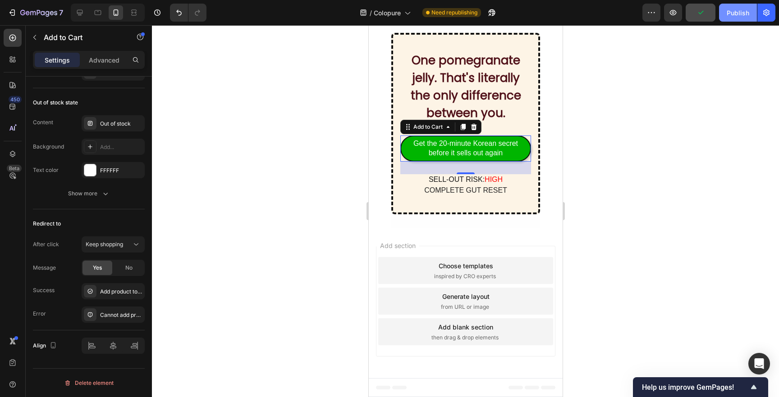
click at [724, 12] on button "Publish" at bounding box center [738, 13] width 38 height 18
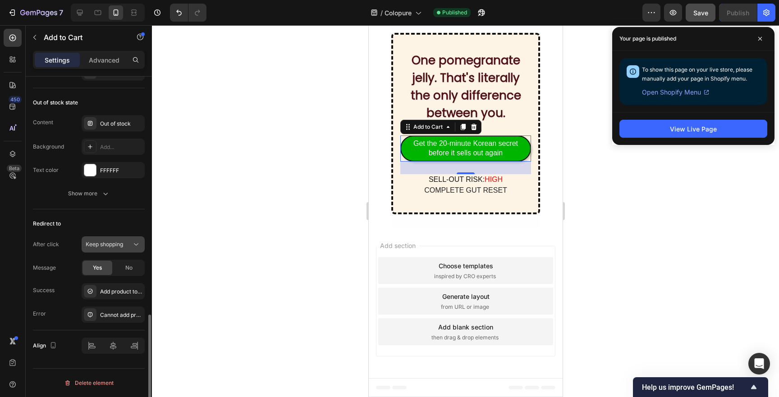
click at [105, 241] on span "Keep shopping" at bounding box center [104, 245] width 37 height 8
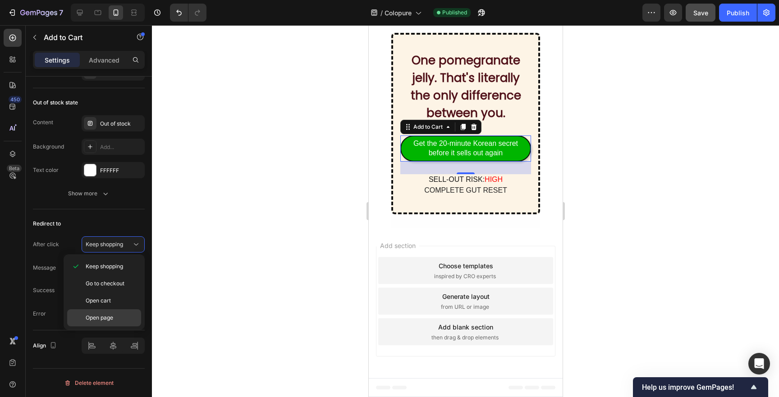
click at [110, 317] on span "Open page" at bounding box center [99, 318] width 27 height 8
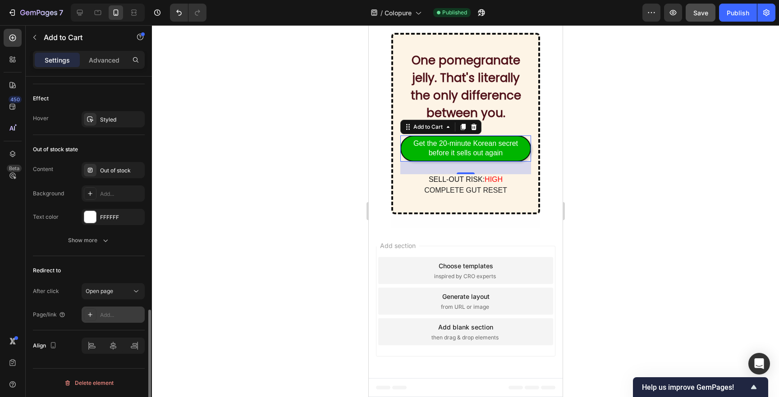
click at [96, 313] on div at bounding box center [90, 315] width 13 height 13
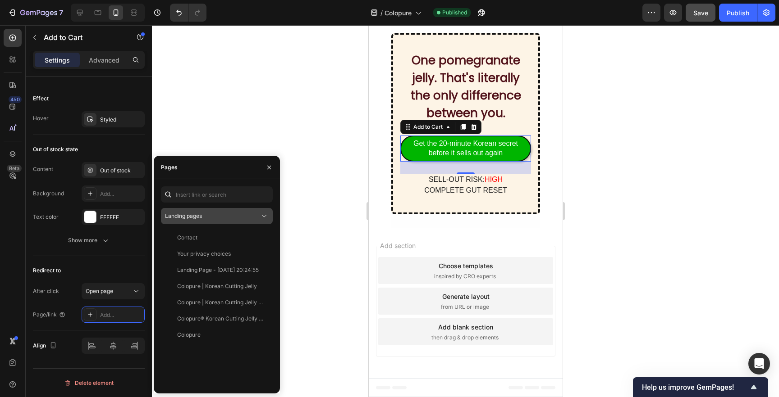
click at [203, 215] on div "Landing pages" at bounding box center [212, 216] width 95 height 8
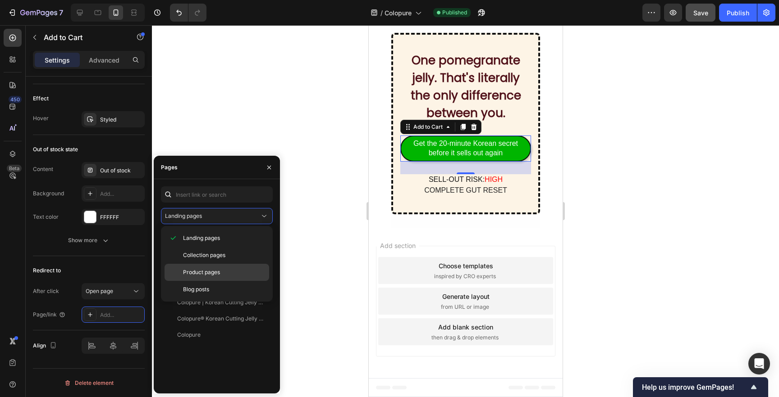
click at [216, 275] on span "Product pages" at bounding box center [201, 273] width 37 height 8
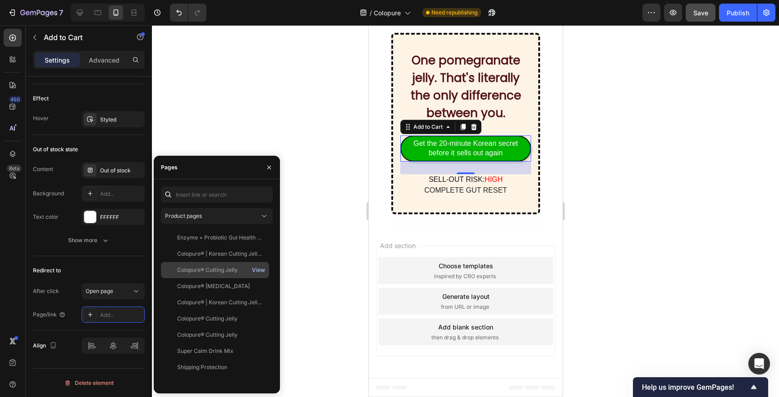
click at [257, 270] on div "View" at bounding box center [258, 270] width 13 height 8
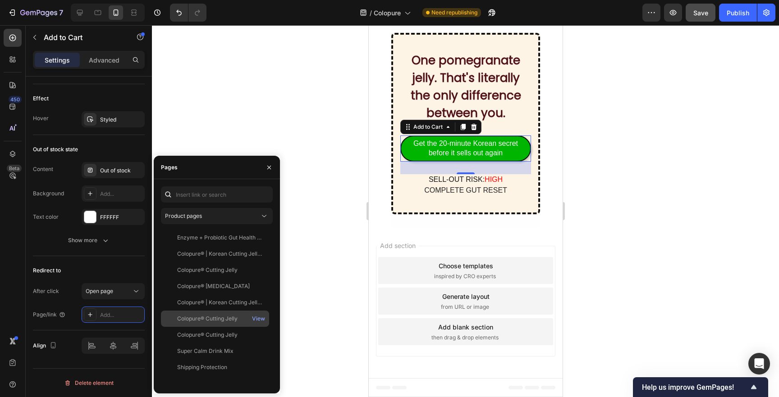
click at [238, 322] on div "Colopure® Cutting Jelly" at bounding box center [214, 319] width 101 height 8
click at [259, 318] on div "View" at bounding box center [258, 319] width 13 height 8
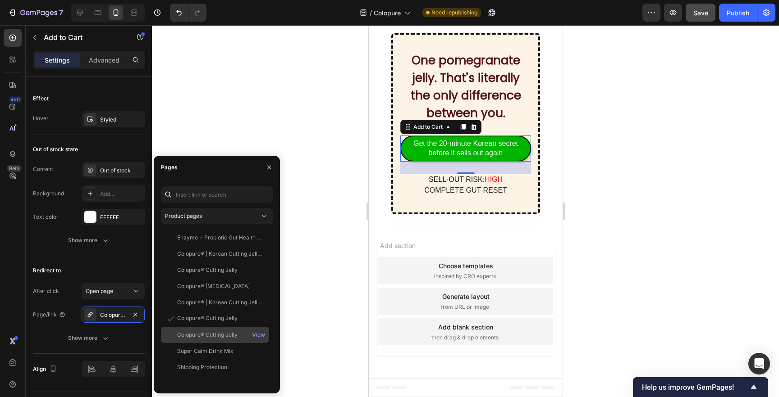
click at [240, 333] on div "Colopure® Cutting Jelly" at bounding box center [214, 335] width 101 height 8
click at [263, 333] on div "View" at bounding box center [258, 335] width 13 height 8
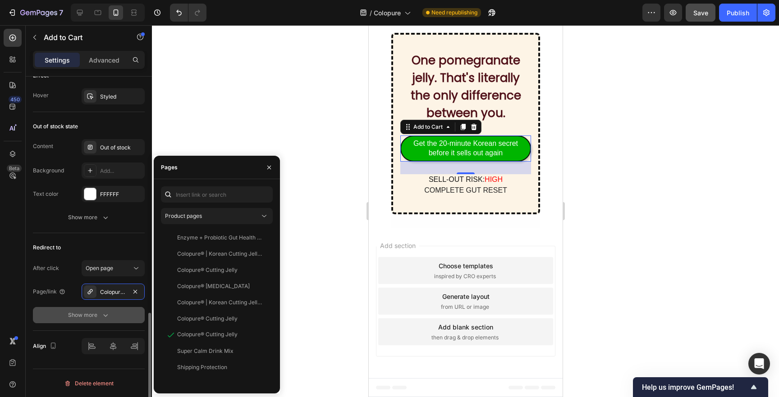
scroll to position [737, 0]
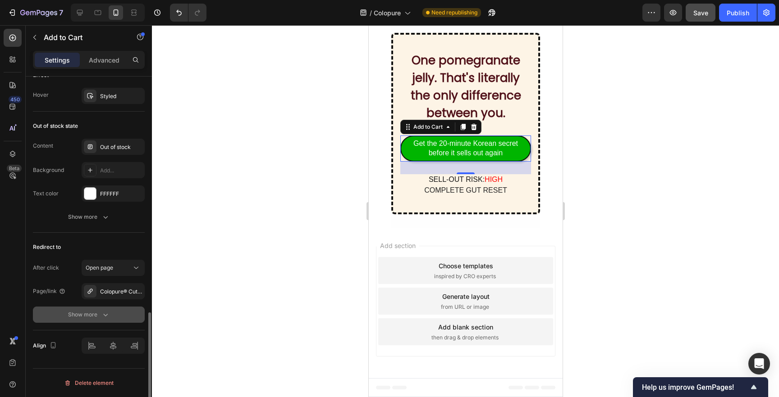
click at [69, 318] on div "Show more" at bounding box center [89, 315] width 42 height 9
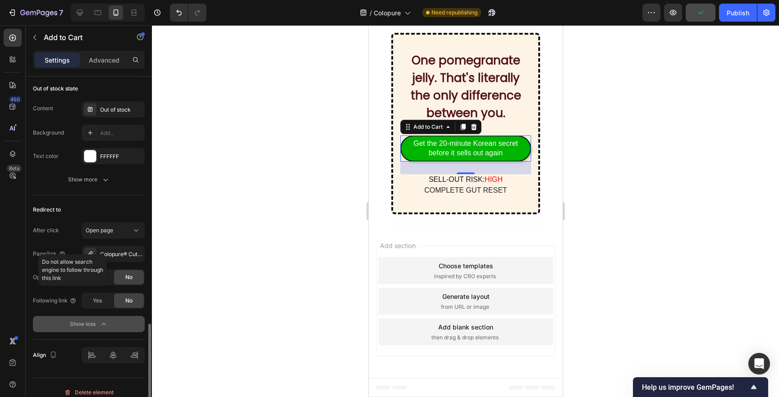
scroll to position [784, 0]
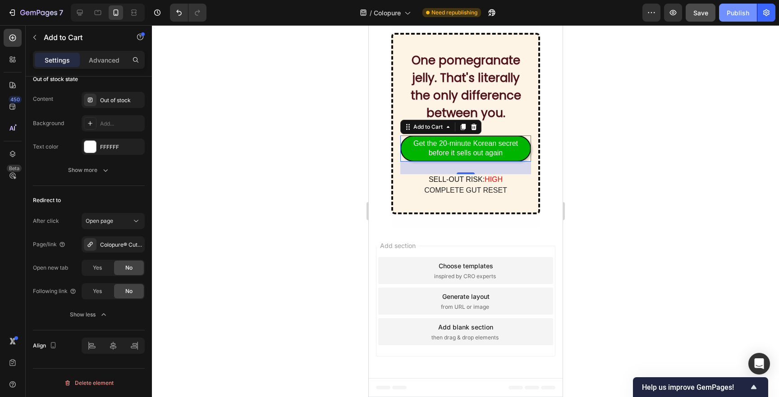
click at [740, 10] on div "Publish" at bounding box center [737, 12] width 23 height 9
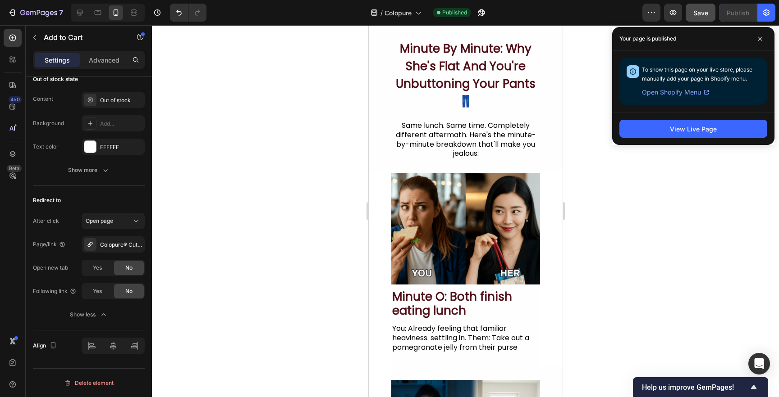
scroll to position [0, 0]
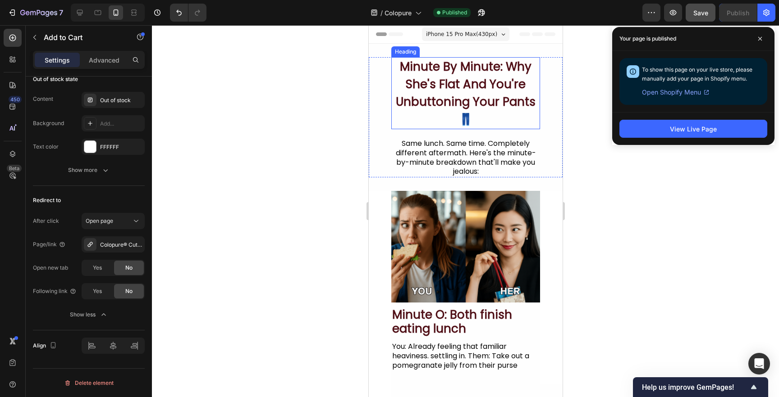
click at [448, 83] on h2 "Minute By Minute: Why She's Flat And You're Unbuttoning Your Pants 👖" at bounding box center [465, 93] width 149 height 72
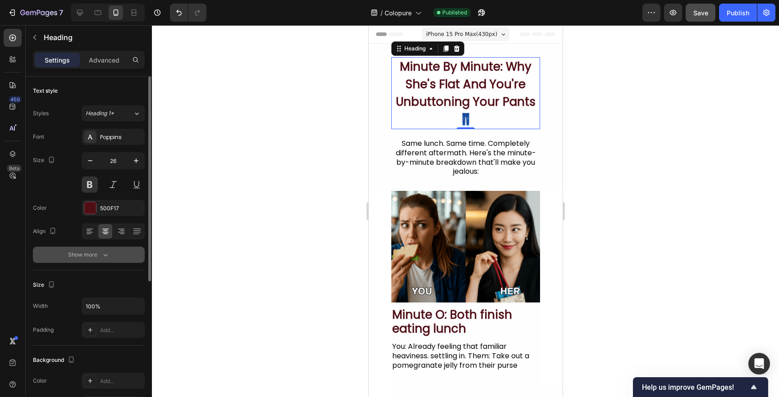
click at [105, 254] on icon "button" at bounding box center [105, 255] width 9 height 9
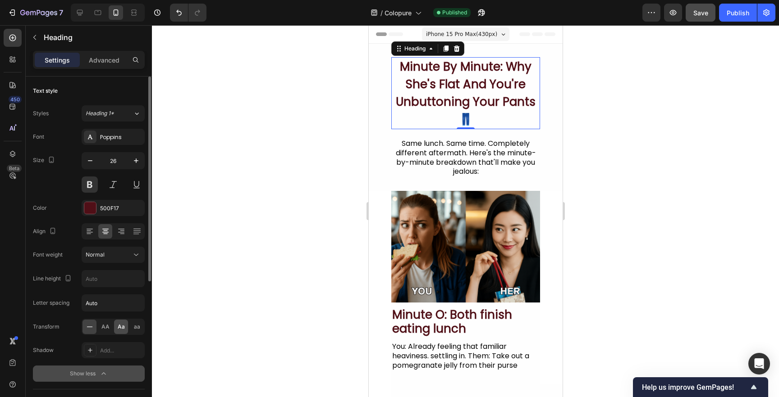
click at [119, 325] on span "Aa" at bounding box center [121, 327] width 7 height 8
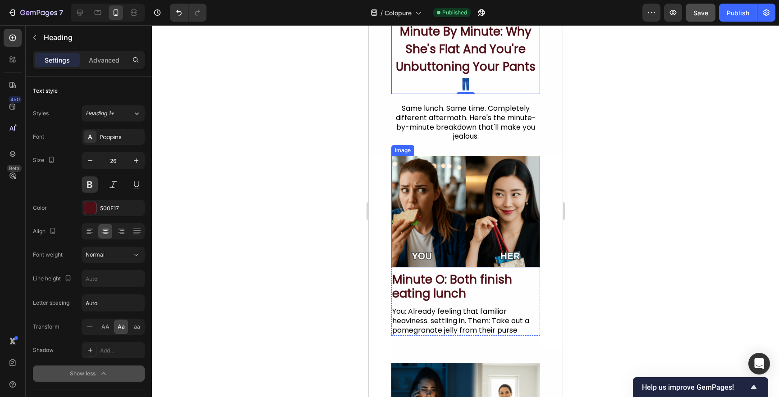
scroll to position [41, 0]
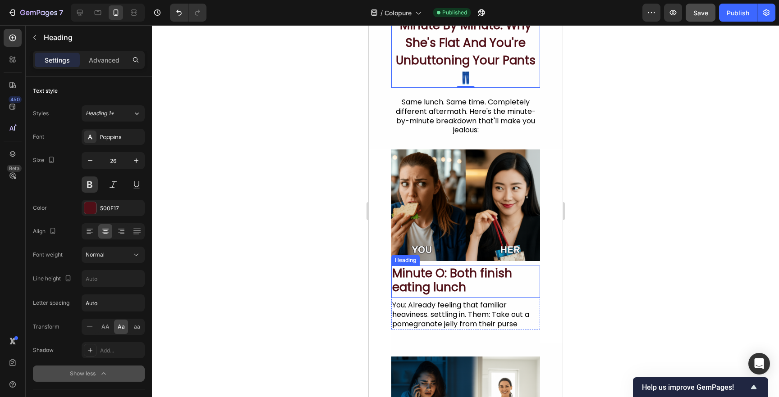
click at [472, 284] on h2 "Minute O: Both finish eating lunch" at bounding box center [465, 281] width 149 height 30
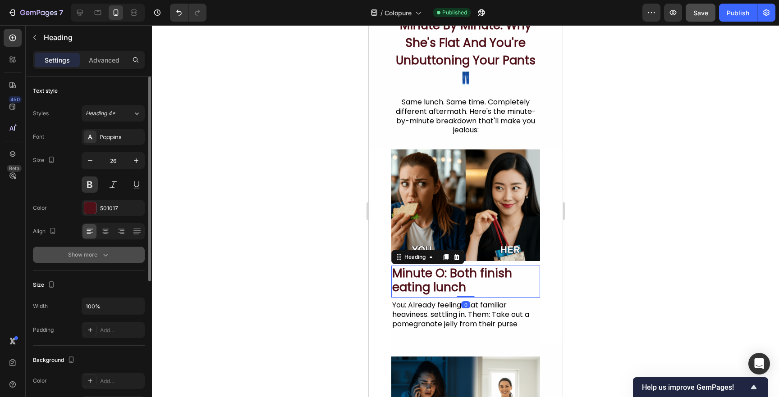
click at [96, 248] on button "Show more" at bounding box center [89, 255] width 112 height 16
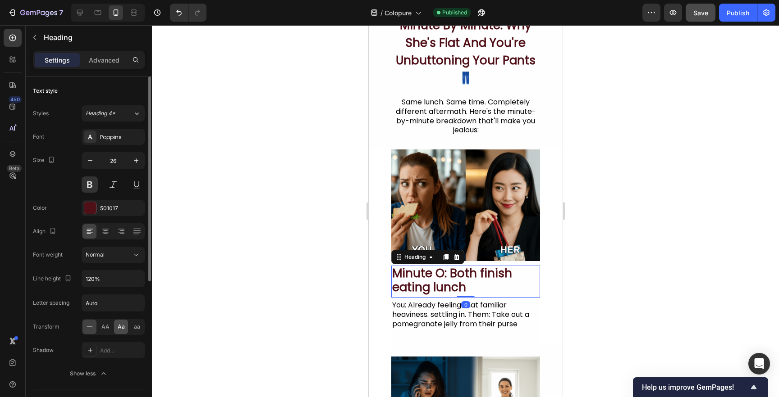
click at [118, 327] on span "Aa" at bounding box center [121, 327] width 7 height 8
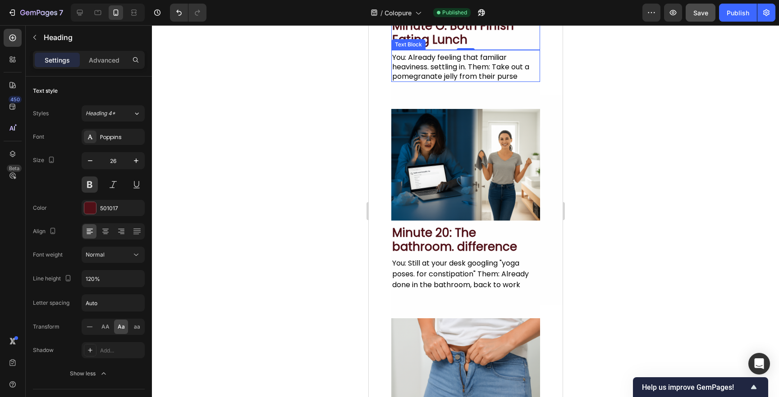
scroll to position [293, 0]
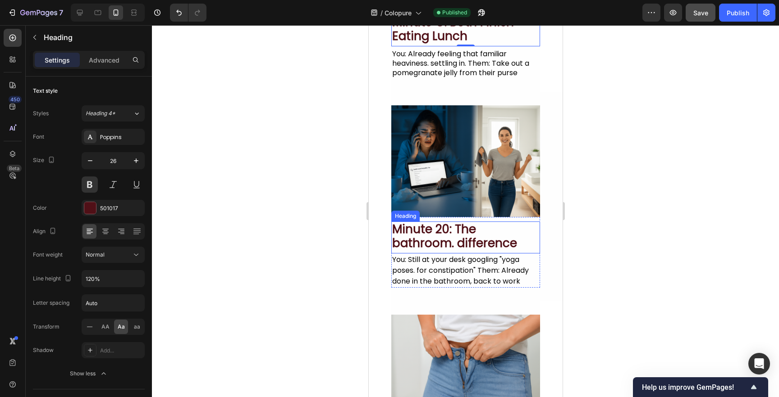
click at [452, 242] on h2 "Minute 20: The bathroom. difference" at bounding box center [465, 237] width 149 height 30
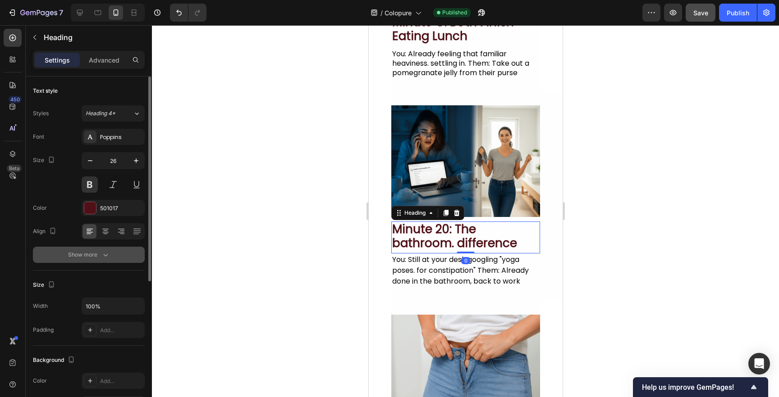
click at [101, 254] on icon "button" at bounding box center [105, 255] width 9 height 9
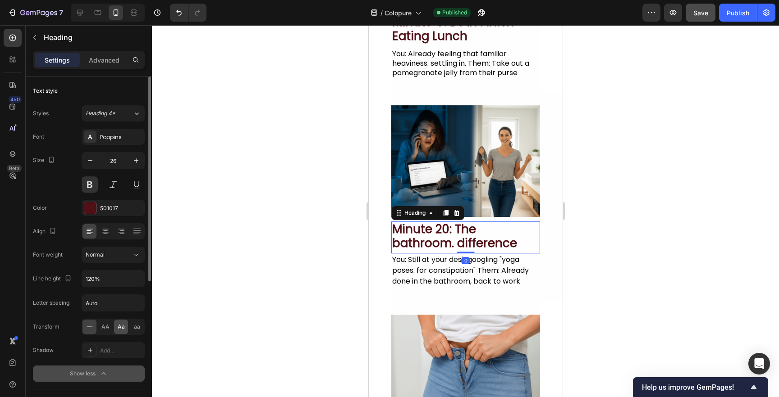
click at [120, 330] on span "Aa" at bounding box center [121, 327] width 7 height 8
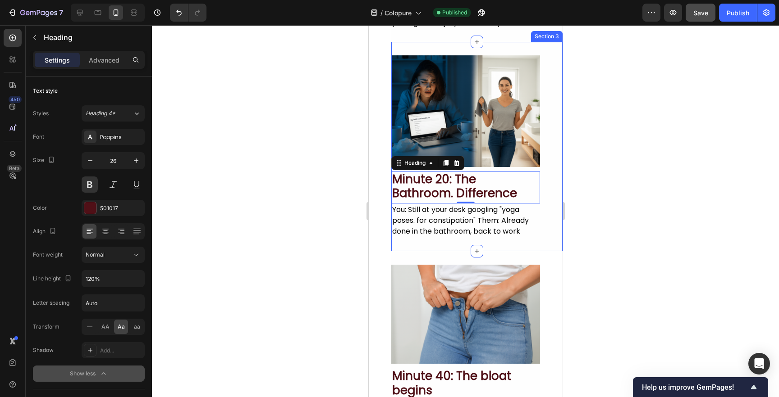
scroll to position [347, 0]
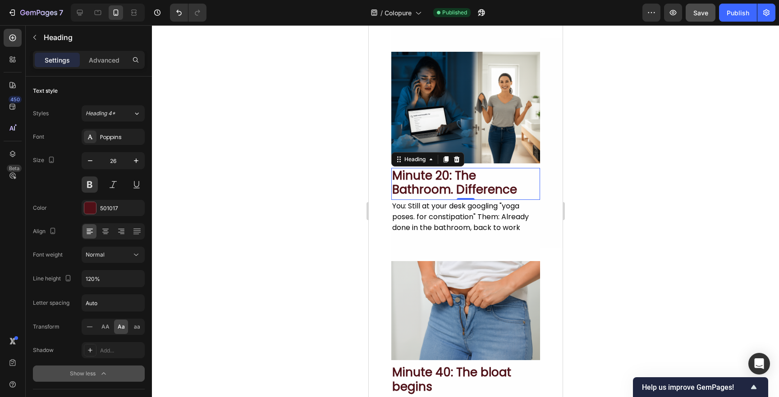
click at [449, 194] on h2 "minute 20: the bathroom. difference" at bounding box center [465, 183] width 149 height 30
click at [452, 193] on p "minute 20: the bathroom. difference" at bounding box center [465, 183] width 147 height 28
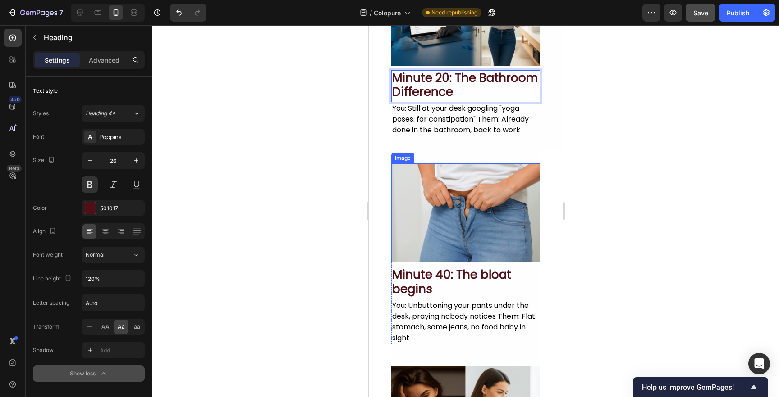
scroll to position [450, 0]
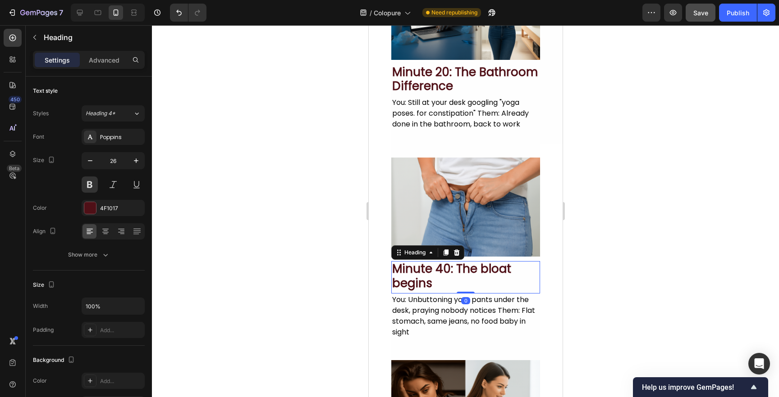
click at [436, 274] on h2 "Minute 40: The bloat begins" at bounding box center [465, 276] width 149 height 30
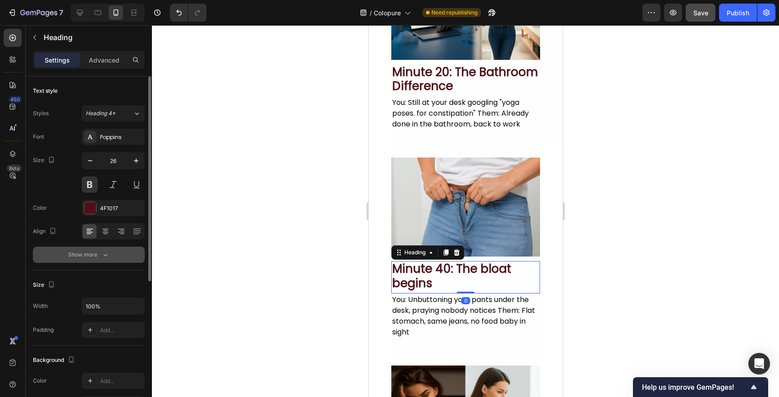
click at [92, 258] on div "Show more" at bounding box center [89, 255] width 42 height 9
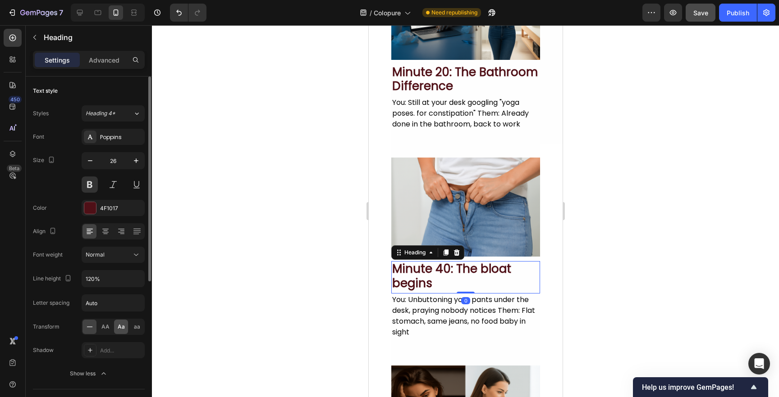
click at [120, 328] on span "Aa" at bounding box center [121, 327] width 7 height 8
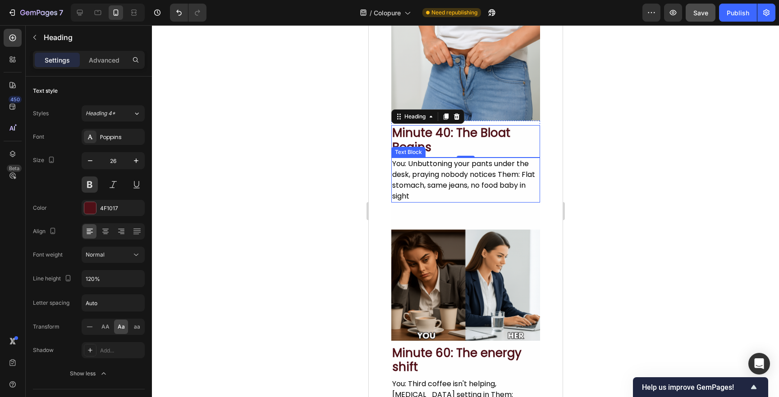
scroll to position [623, 0]
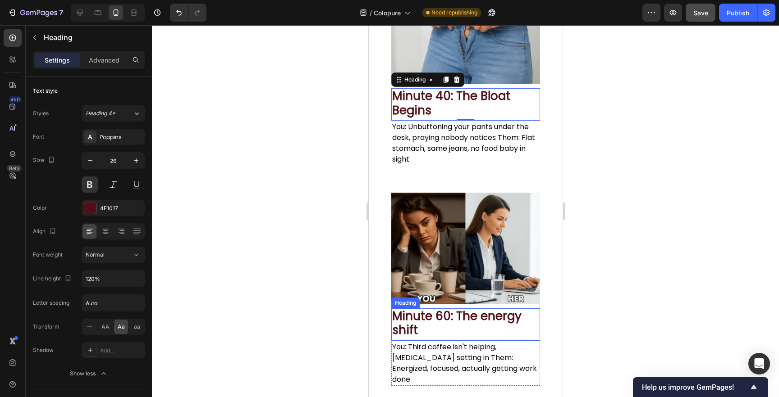
click at [460, 316] on h2 "Minute 60: The energy shift" at bounding box center [465, 324] width 149 height 30
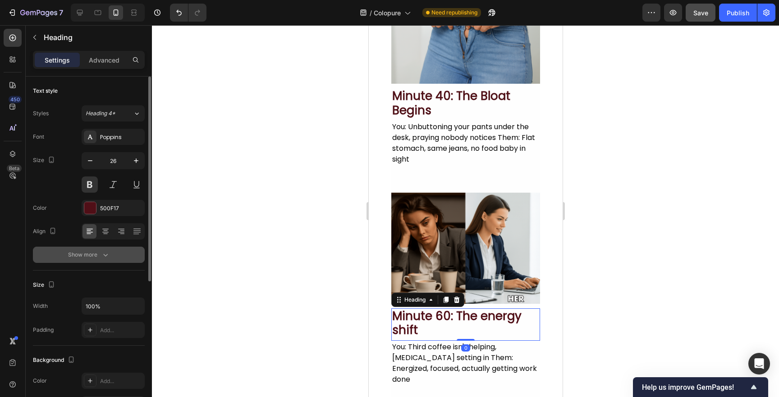
click at [100, 262] on button "Show more" at bounding box center [89, 255] width 112 height 16
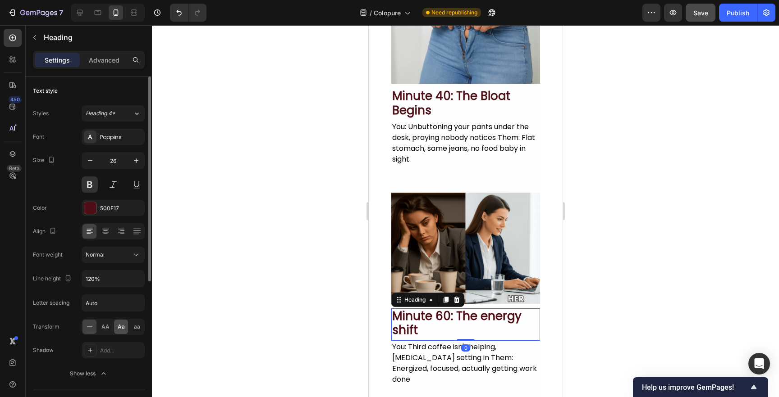
click at [124, 329] on div "Aa" at bounding box center [121, 327] width 14 height 14
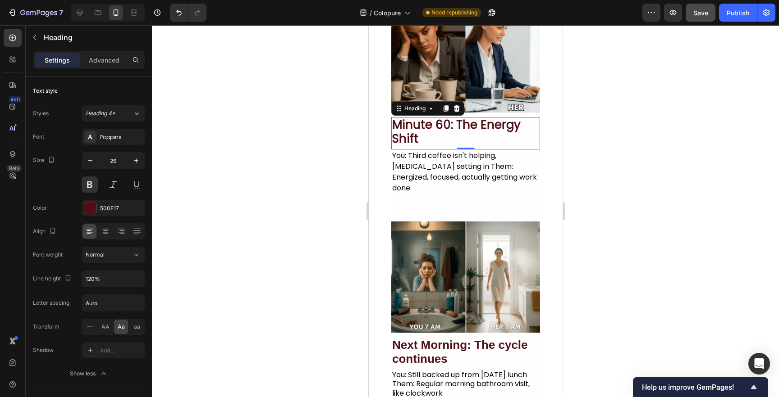
scroll to position [907, 0]
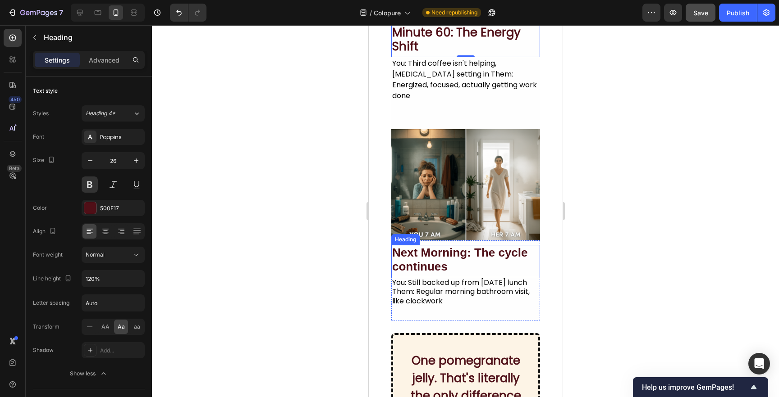
click at [482, 245] on h2 "Next Morning: The cycle continues" at bounding box center [465, 260] width 149 height 30
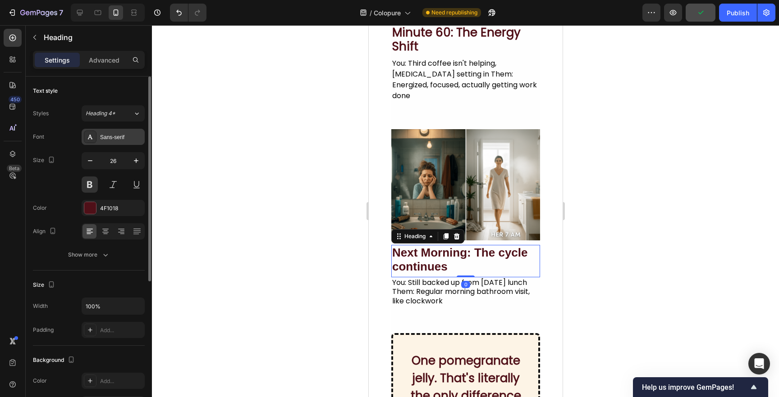
click at [106, 131] on div "Sans-serif" at bounding box center [113, 137] width 63 height 16
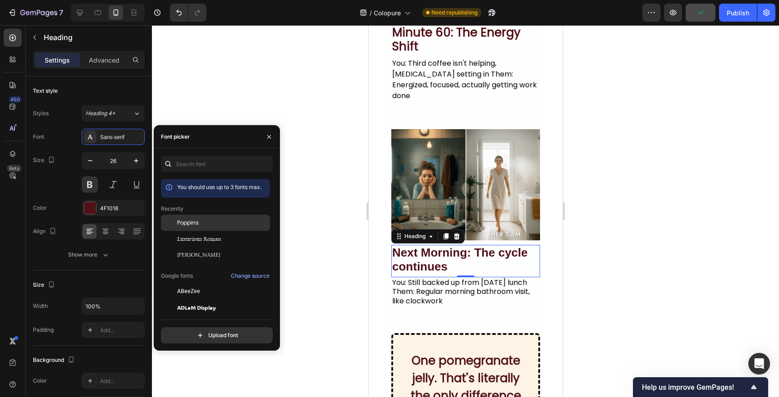
click at [187, 222] on span "Poppins" at bounding box center [188, 223] width 22 height 8
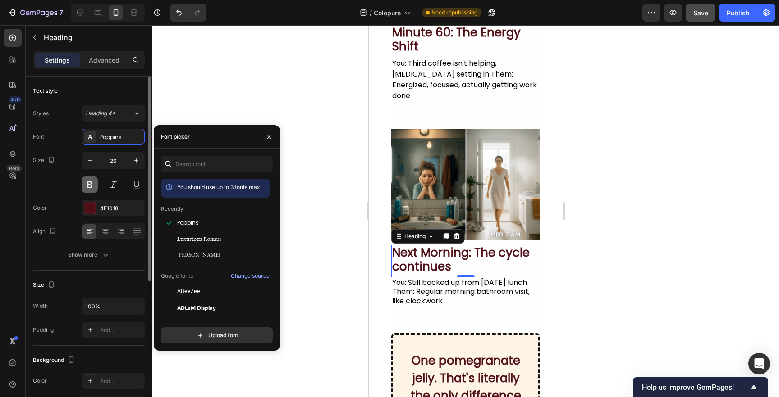
click at [92, 190] on button at bounding box center [90, 185] width 16 height 16
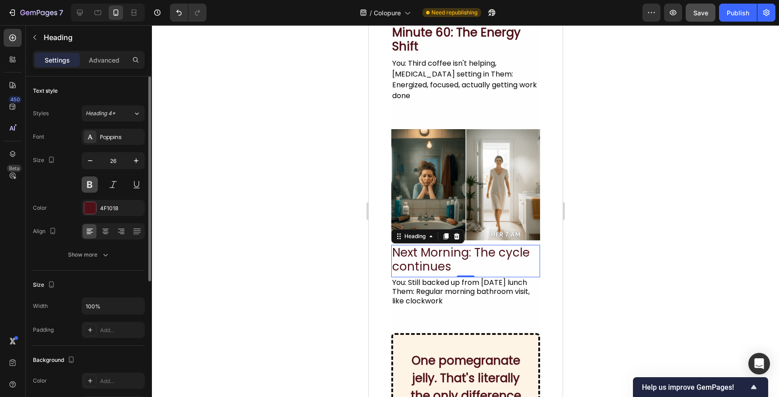
click at [92, 190] on button at bounding box center [90, 185] width 16 height 16
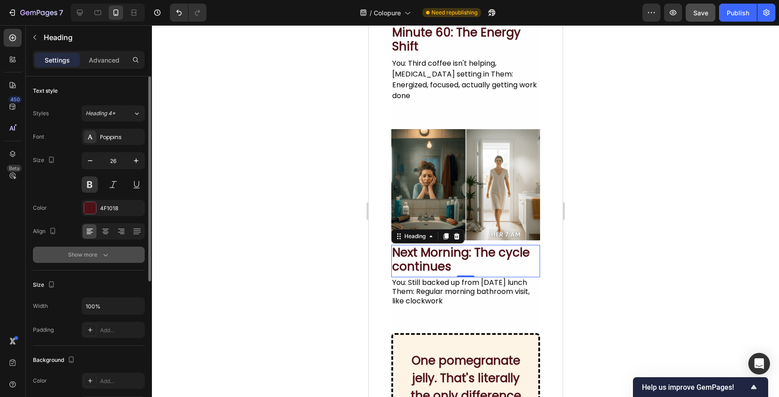
click at [100, 249] on button "Show more" at bounding box center [89, 255] width 112 height 16
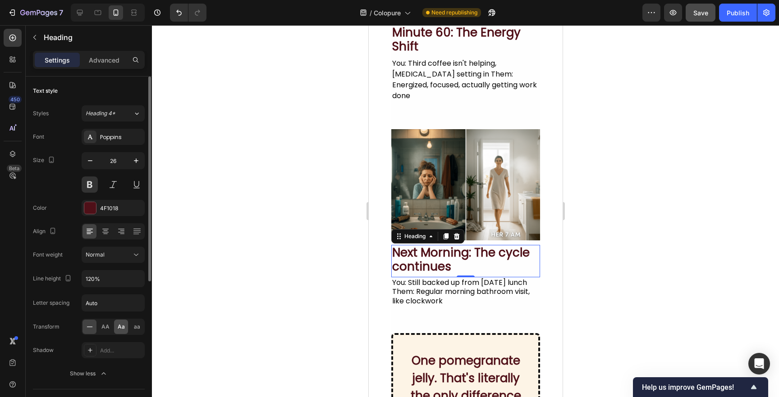
click at [123, 327] on span "Aa" at bounding box center [121, 327] width 7 height 8
click at [287, 288] on div at bounding box center [465, 211] width 627 height 372
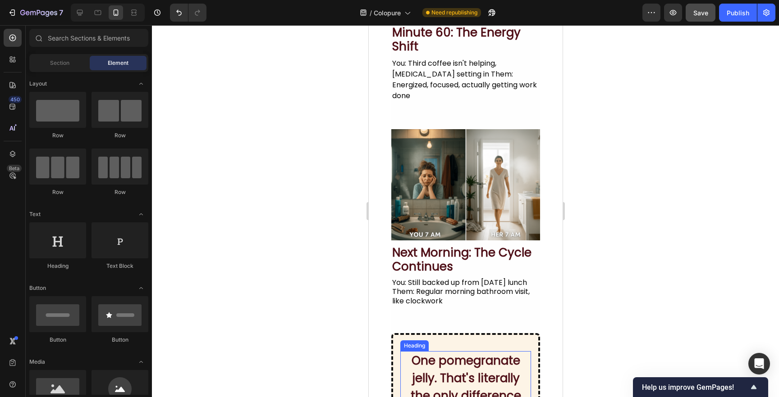
click at [468, 357] on h2 "One pomegranate jelly. That's literally the only difference between you." at bounding box center [465, 388] width 131 height 72
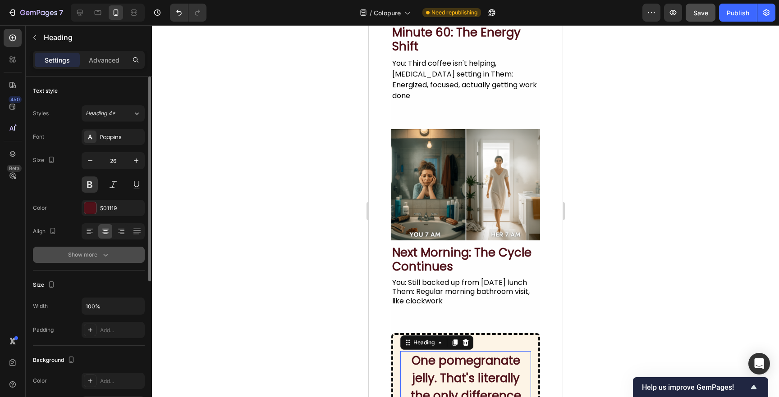
click at [88, 254] on div "Show more" at bounding box center [89, 255] width 42 height 9
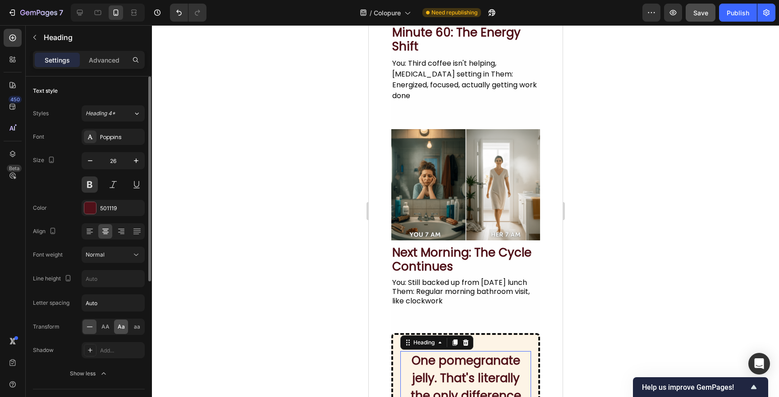
click at [123, 326] on span "Aa" at bounding box center [121, 327] width 7 height 8
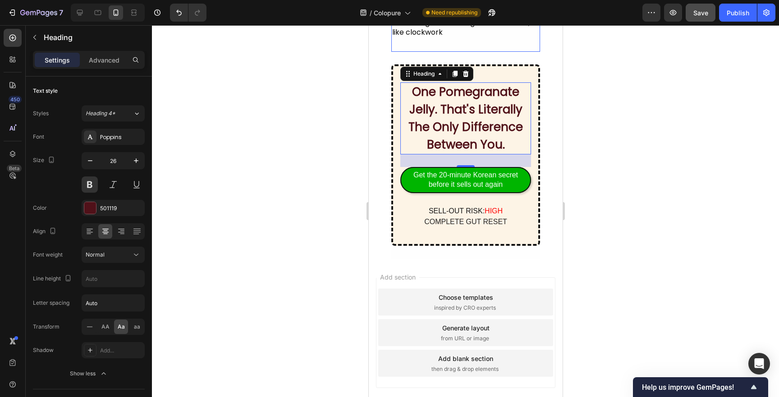
scroll to position [1169, 0]
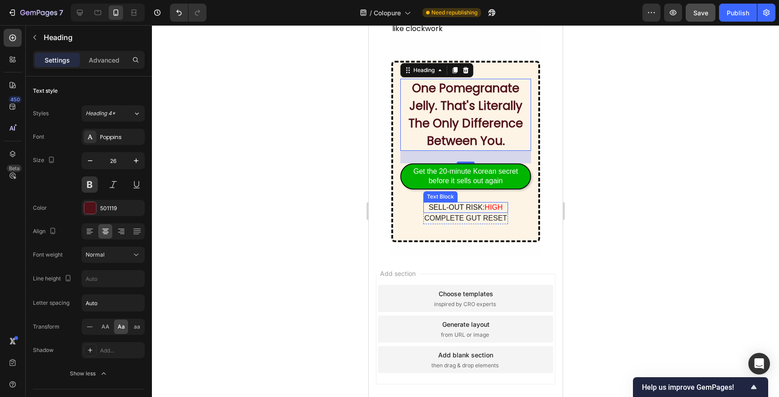
click at [471, 209] on p "SELL-OUT RISK: HIGH" at bounding box center [465, 207] width 83 height 9
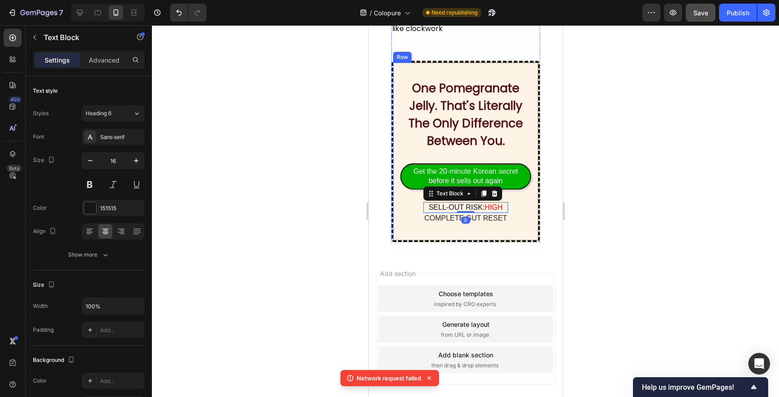
click at [329, 226] on div at bounding box center [465, 211] width 627 height 372
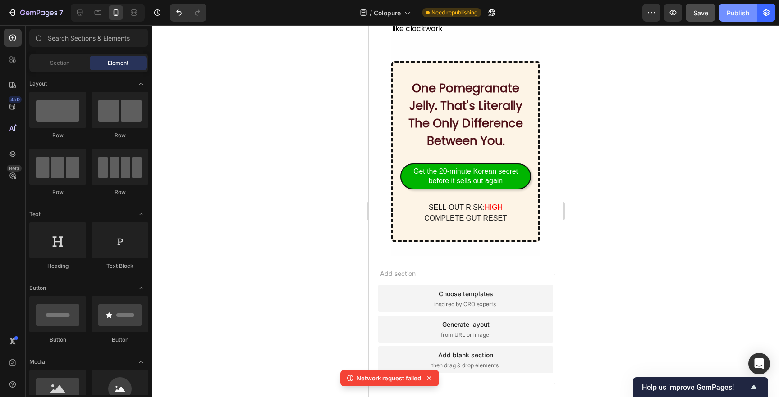
click at [733, 7] on button "Publish" at bounding box center [738, 13] width 38 height 18
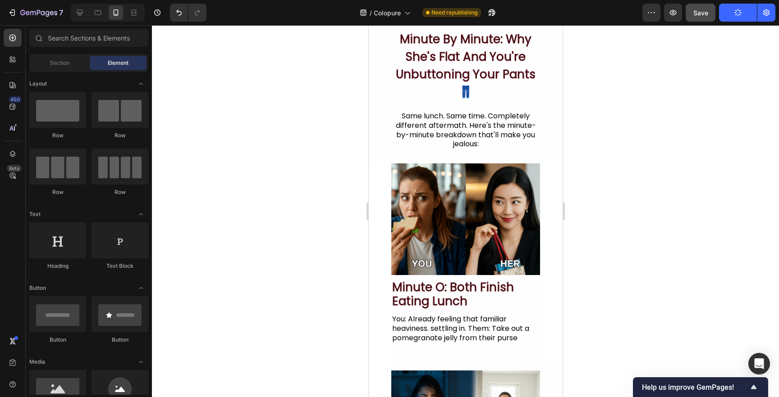
scroll to position [0, 0]
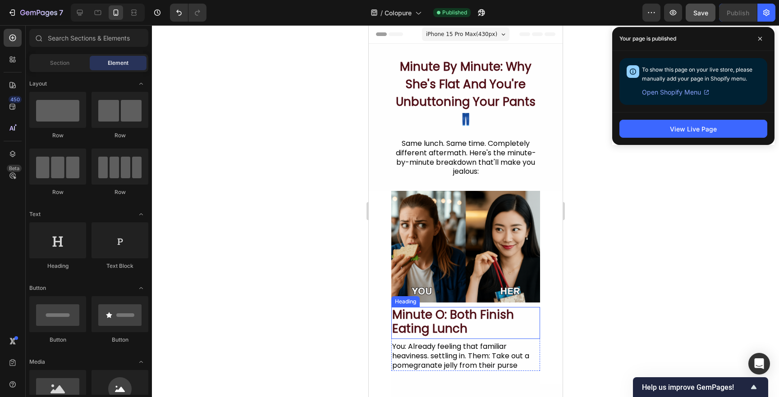
click at [511, 324] on h2 "minute o: both finish eating lunch" at bounding box center [465, 322] width 149 height 30
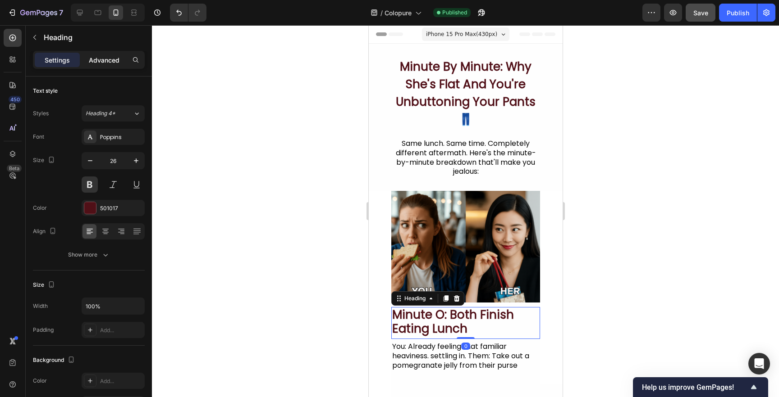
click at [98, 55] on p "Advanced" at bounding box center [104, 59] width 31 height 9
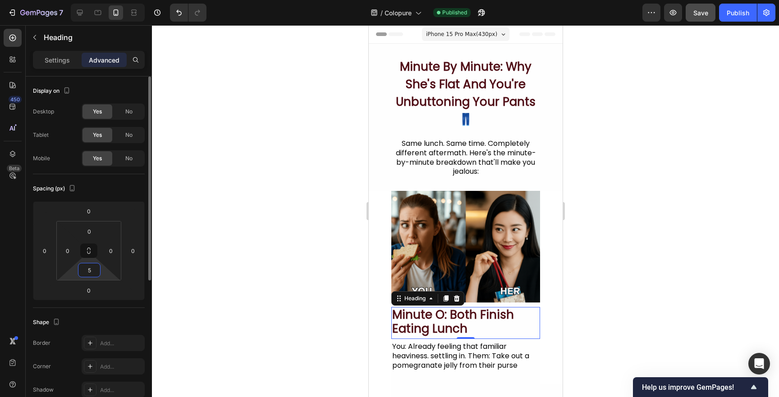
click at [84, 267] on input "5" at bounding box center [89, 271] width 18 height 14
type input "10"
click at [89, 228] on input "0" at bounding box center [89, 232] width 18 height 14
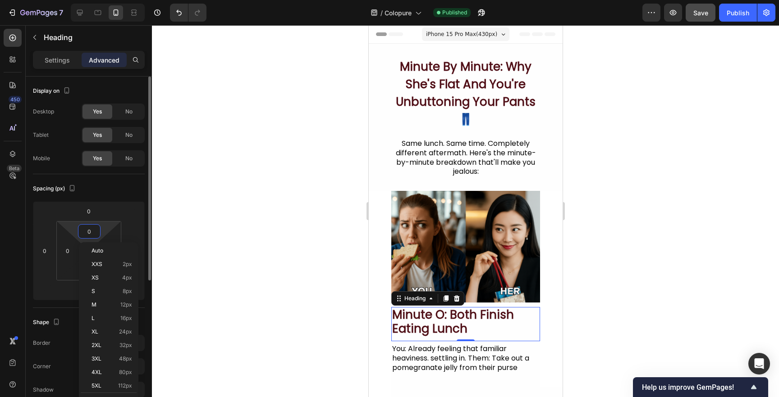
type input "5"
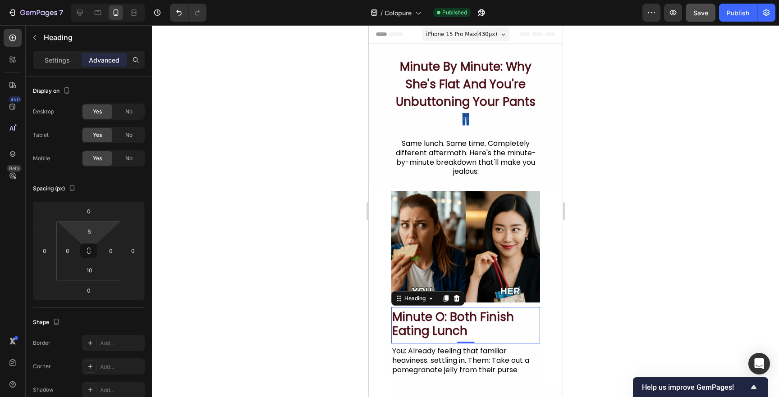
click at [226, 232] on div at bounding box center [465, 211] width 627 height 372
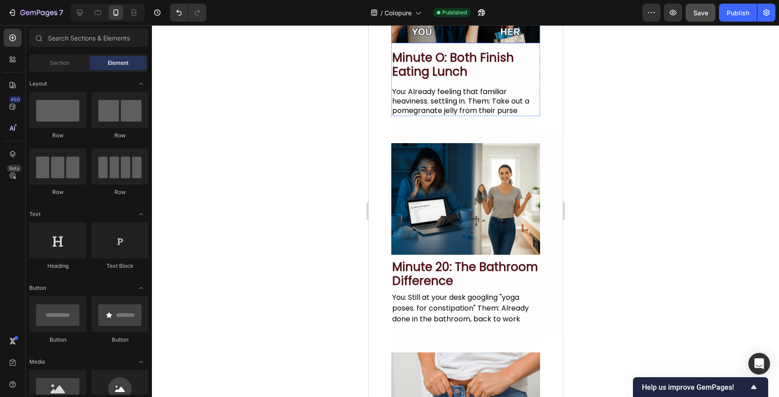
scroll to position [269, 0]
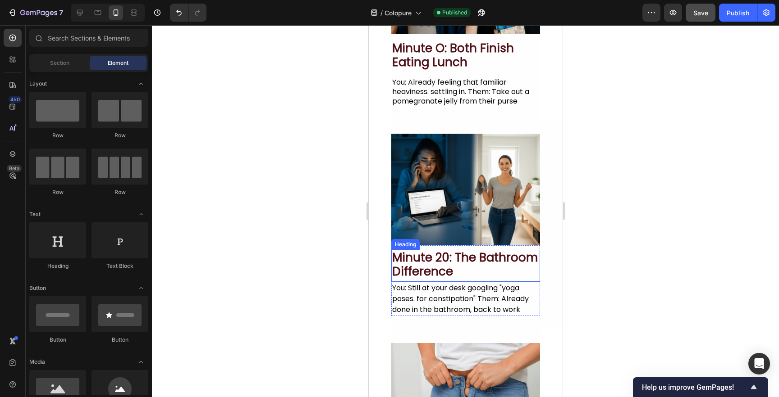
click at [490, 269] on h2 "minute 20: the bathroom difference" at bounding box center [465, 265] width 149 height 30
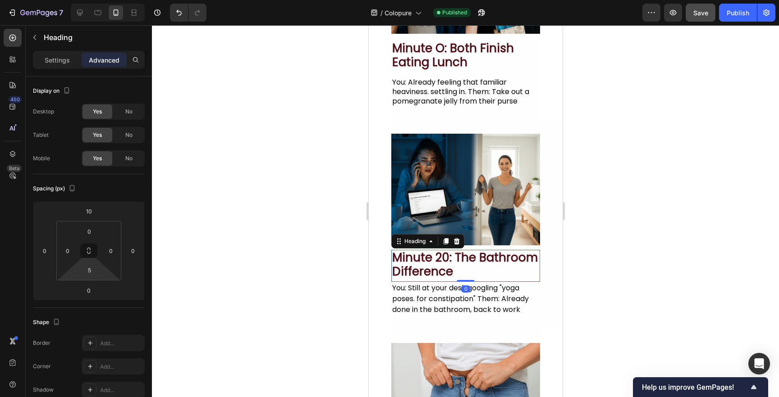
click at [87, 0] on html "7 Version history / Colopure Published Preview Save Publish 450 Beta Sections(1…" at bounding box center [389, 0] width 779 height 0
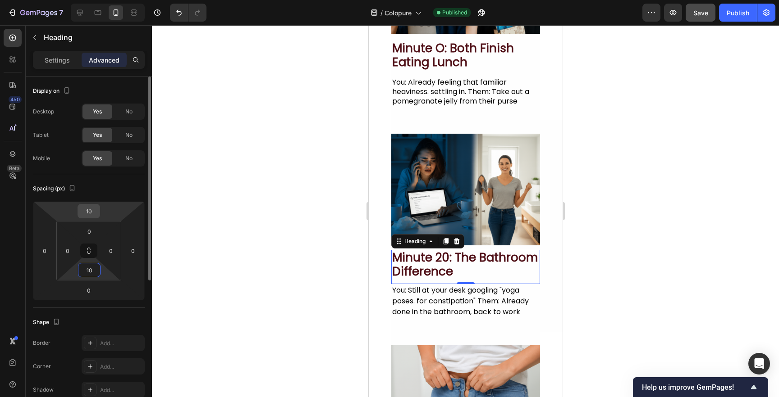
type input "10"
click at [91, 208] on input "10" at bounding box center [89, 212] width 18 height 14
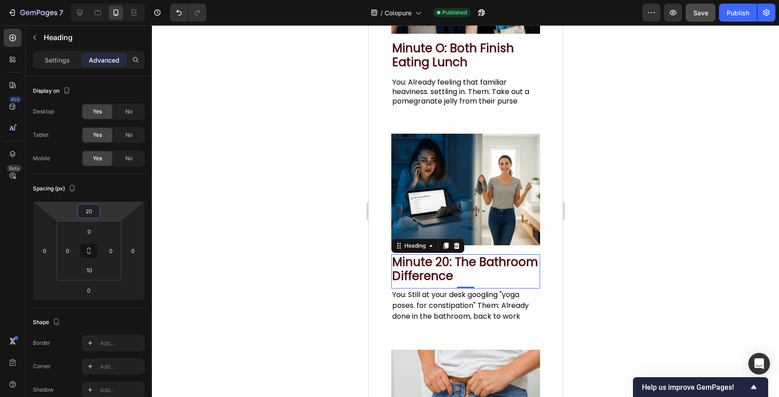
type input "20"
click at [215, 202] on div at bounding box center [465, 211] width 627 height 372
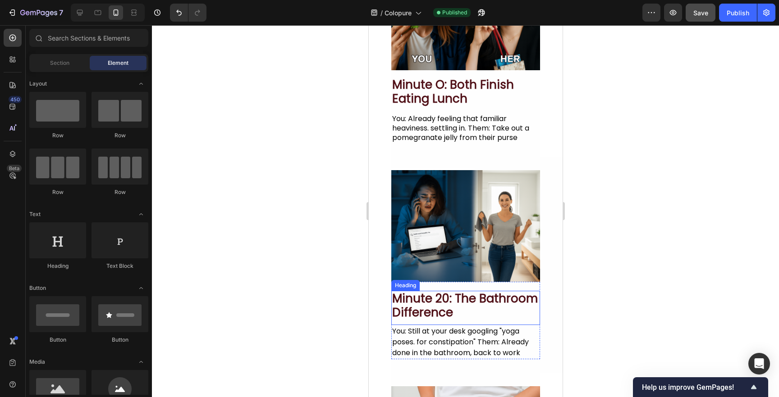
scroll to position [210, 0]
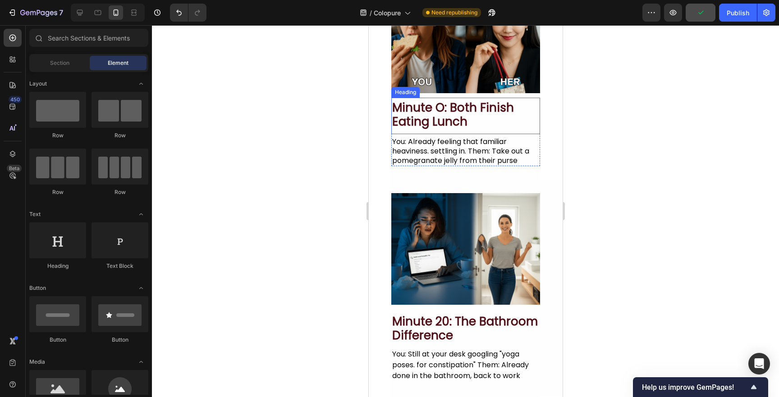
click at [496, 99] on div "minute o: both finish eating lunch Heading" at bounding box center [465, 116] width 149 height 37
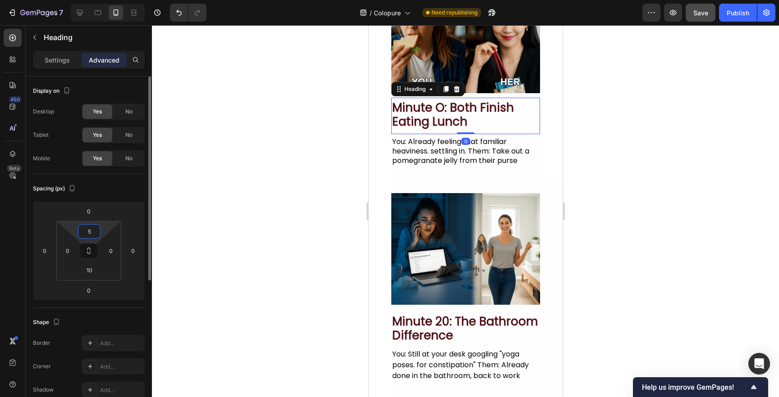
click at [90, 233] on input "5" at bounding box center [89, 232] width 18 height 14
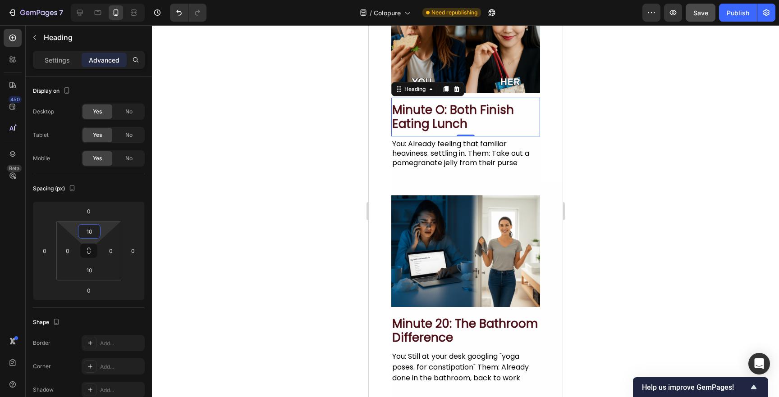
type input "10"
click at [250, 211] on div at bounding box center [465, 211] width 627 height 372
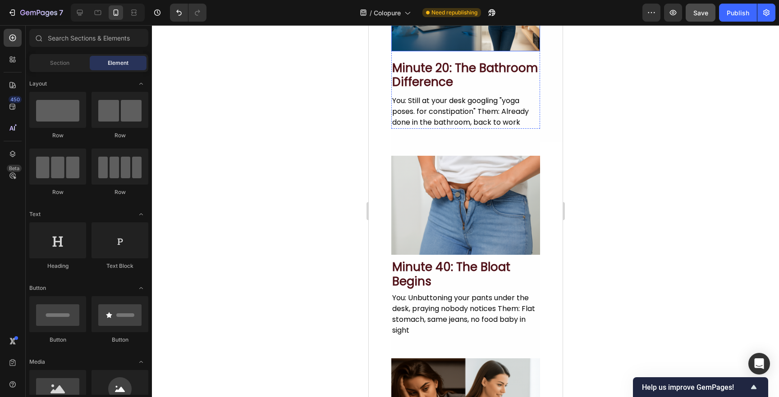
scroll to position [469, 0]
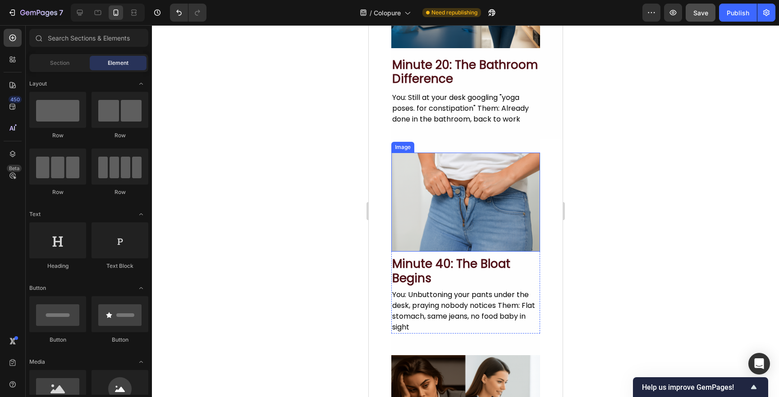
click at [475, 258] on h2 "minute 40: the bloat begins" at bounding box center [465, 271] width 149 height 30
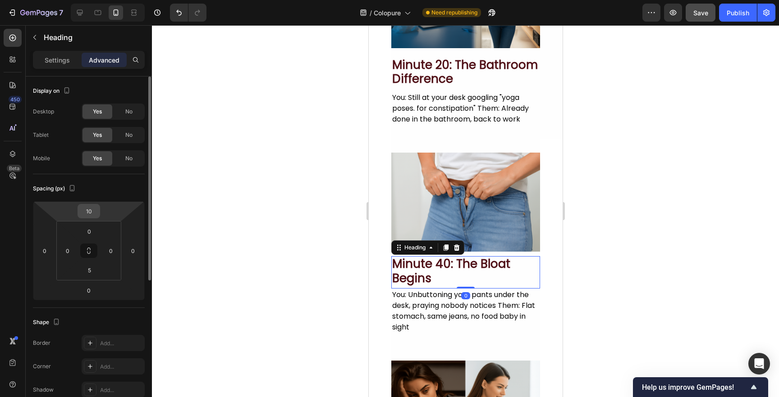
click at [86, 211] on input "10" at bounding box center [89, 212] width 18 height 14
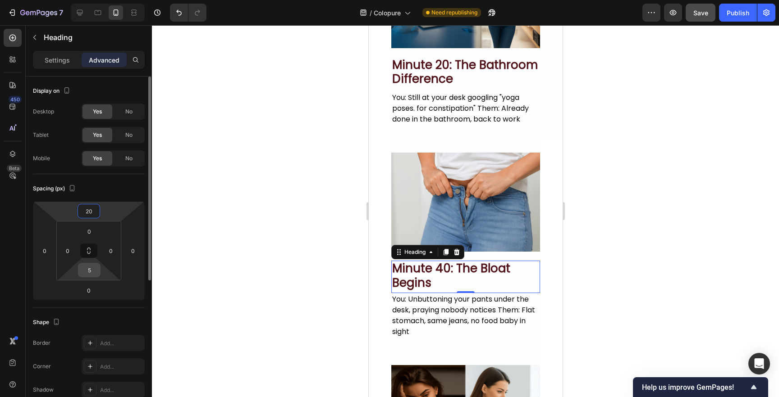
type input "20"
click at [91, 275] on input "5" at bounding box center [89, 271] width 18 height 14
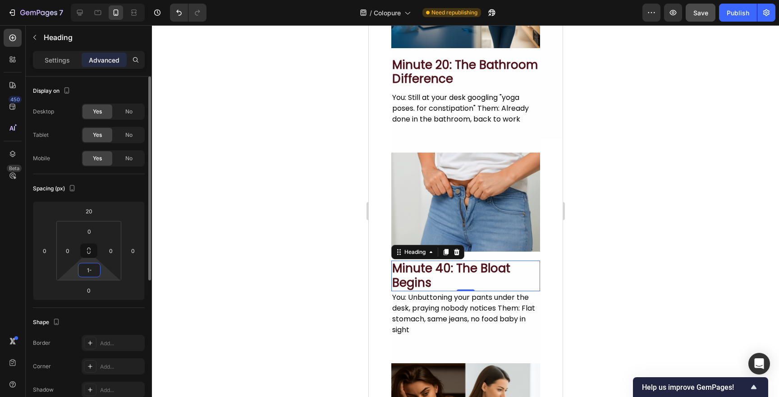
click at [91, 272] on input "1-" at bounding box center [89, 271] width 18 height 14
click at [89, 271] on input "1-" at bounding box center [89, 271] width 18 height 14
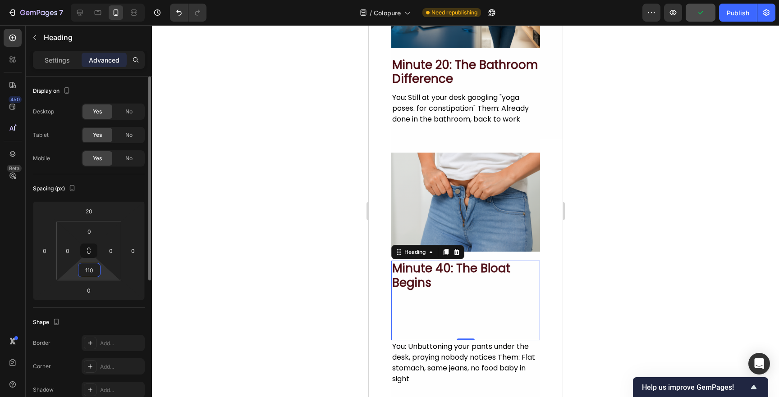
click at [90, 273] on input "110" at bounding box center [89, 271] width 18 height 14
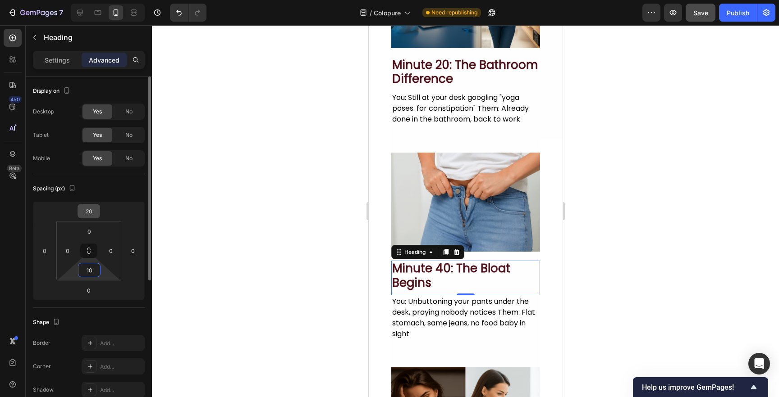
type input "10"
click at [88, 210] on input "20" at bounding box center [89, 212] width 18 height 14
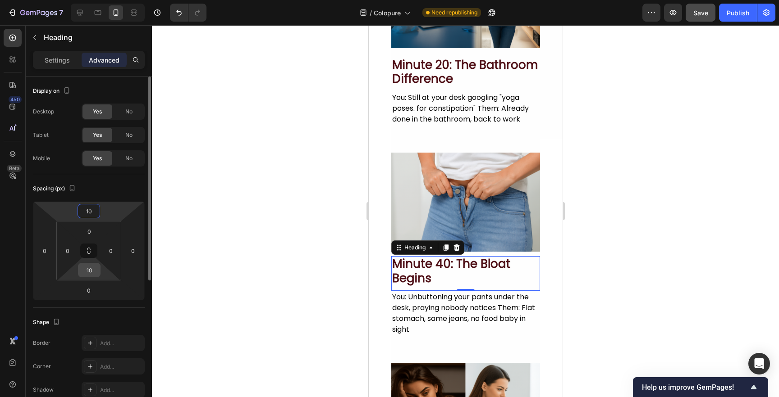
type input "10"
click at [90, 271] on input "10" at bounding box center [89, 271] width 18 height 14
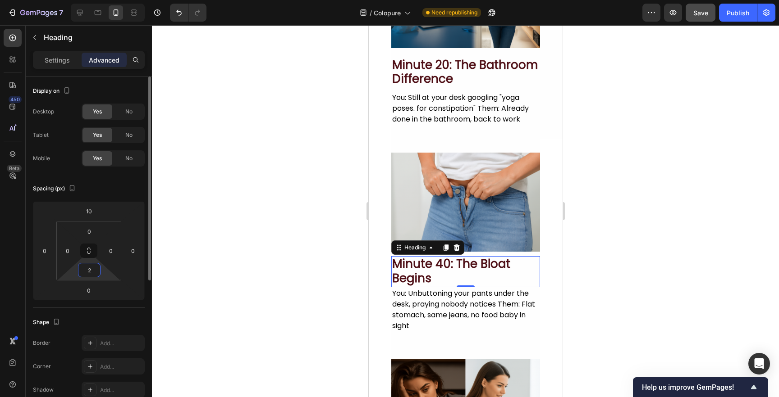
type input "20"
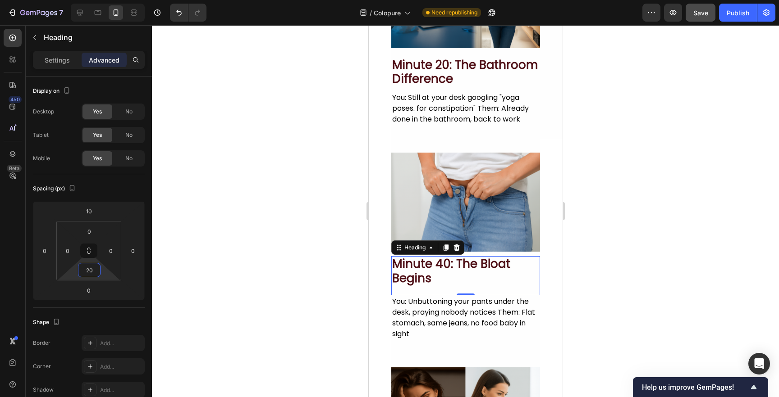
click at [260, 248] on div at bounding box center [465, 211] width 627 height 372
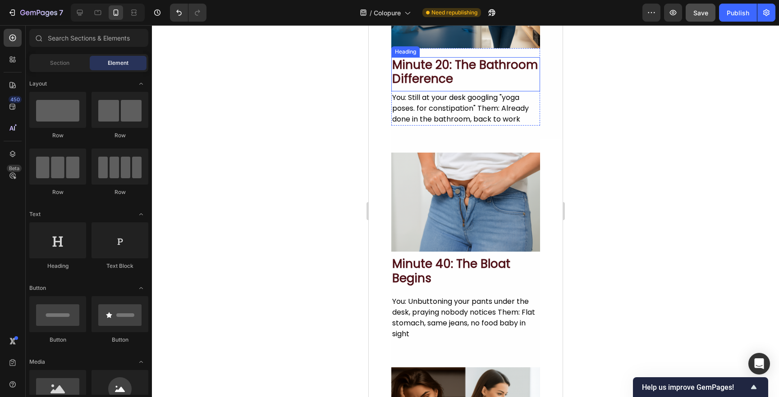
click at [456, 68] on h2 "minute 20: the bathroom difference" at bounding box center [465, 72] width 149 height 30
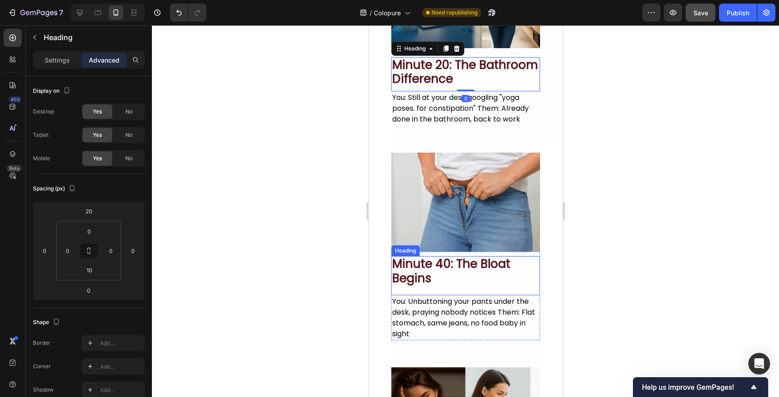
click at [463, 272] on h2 "minute 40: the bloat begins" at bounding box center [465, 271] width 149 height 30
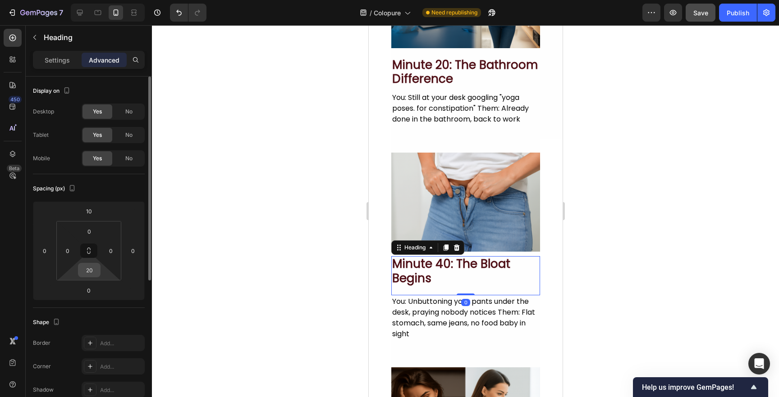
click at [91, 275] on input "20" at bounding box center [89, 271] width 18 height 14
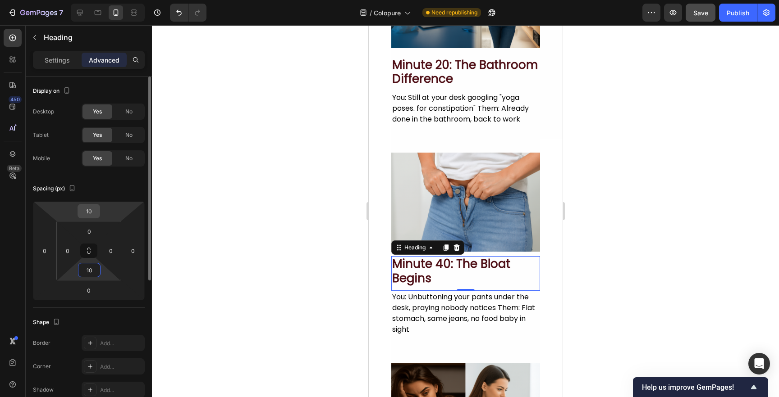
type input "10"
click at [88, 214] on input "10" at bounding box center [89, 212] width 18 height 14
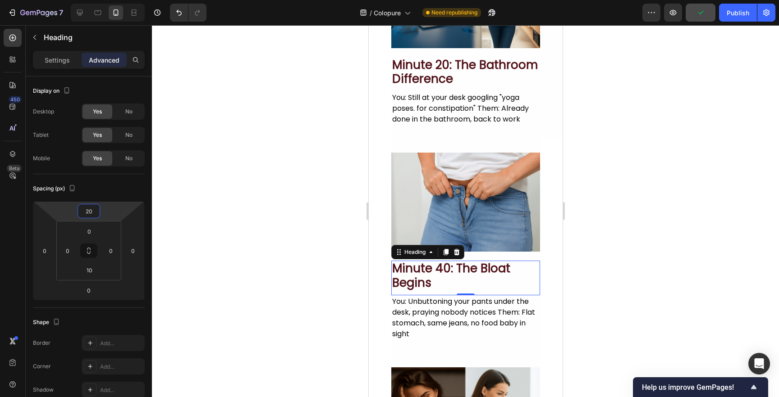
type input "20"
click at [360, 274] on div at bounding box center [465, 211] width 627 height 372
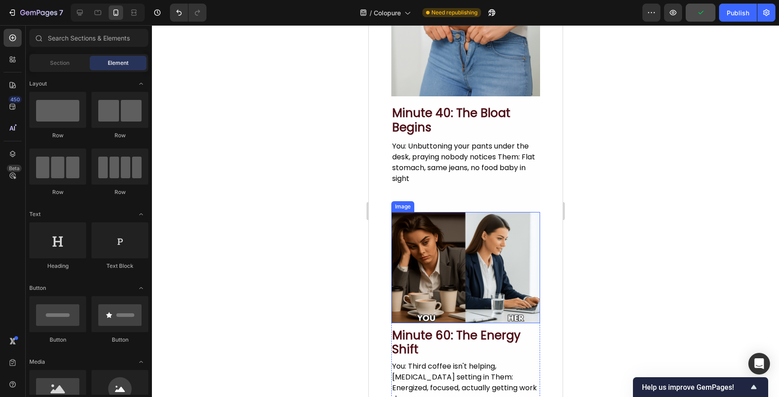
scroll to position [635, 0]
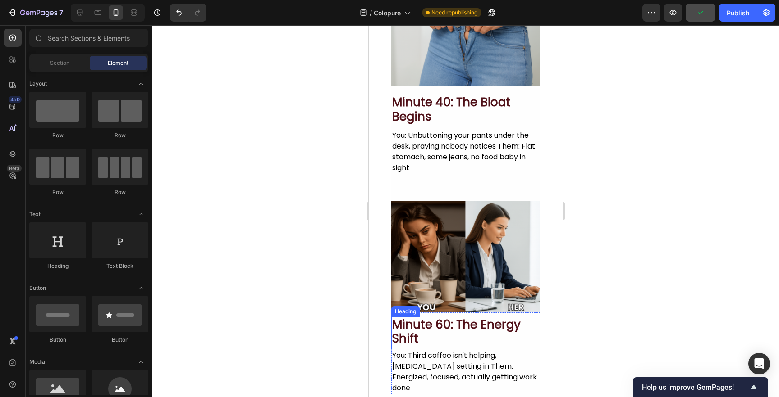
click at [468, 328] on h2 "minute 60: the energy shift" at bounding box center [465, 332] width 149 height 30
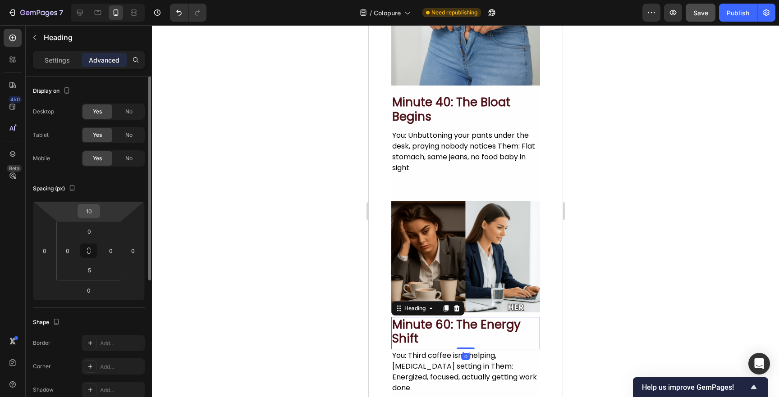
click at [90, 216] on input "10" at bounding box center [89, 212] width 18 height 14
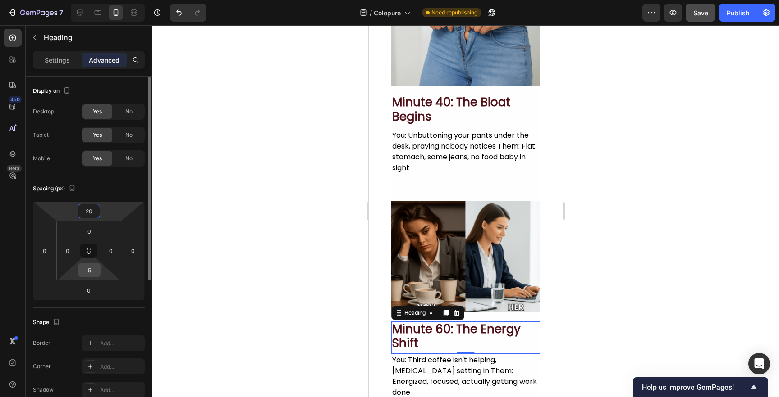
type input "20"
click at [88, 270] on input "5" at bounding box center [89, 271] width 18 height 14
type input "10"
click at [271, 284] on div at bounding box center [465, 211] width 627 height 372
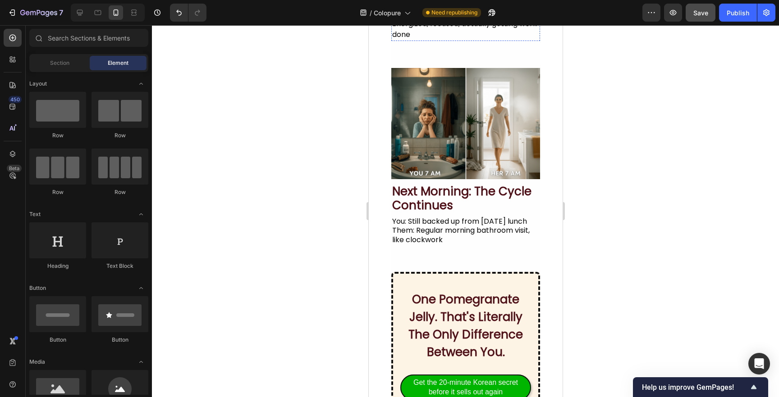
scroll to position [997, 0]
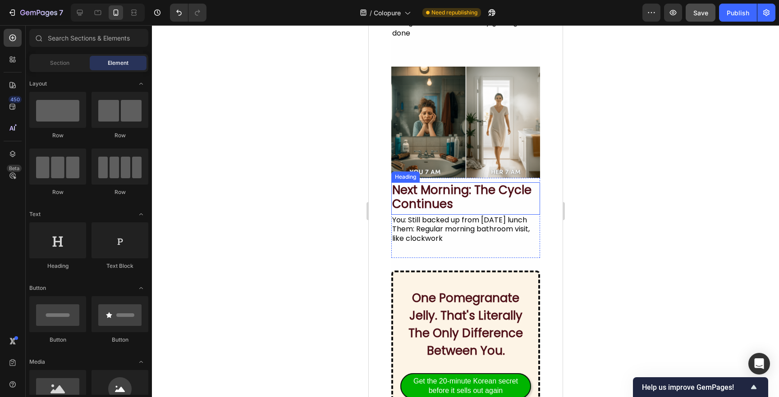
click at [474, 184] on h2 "next morning: the cycle continues" at bounding box center [465, 198] width 149 height 30
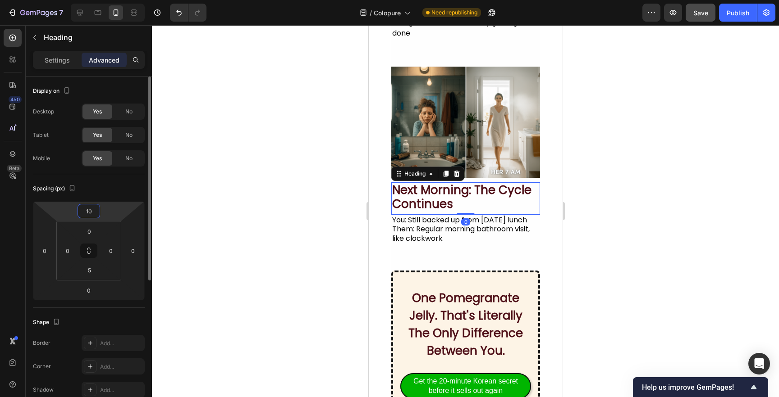
click at [90, 209] on input "10" at bounding box center [89, 212] width 18 height 14
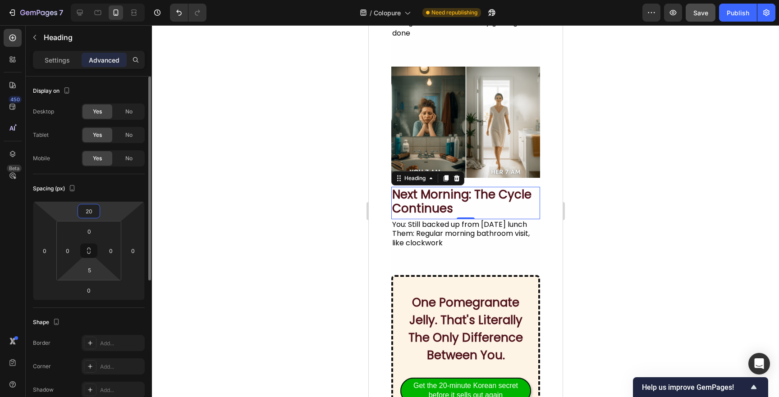
type input "20"
click at [90, 0] on html "7 Version history / Colopure Need republishing Preview Save Publish 450 Beta Se…" at bounding box center [389, 0] width 779 height 0
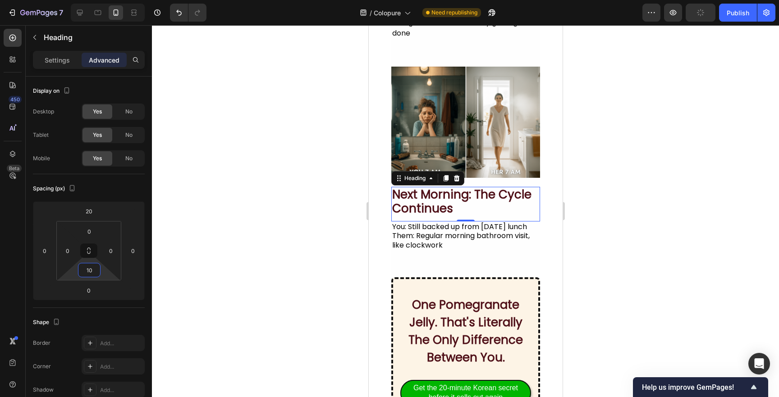
type input "10"
click at [242, 254] on div at bounding box center [465, 211] width 627 height 372
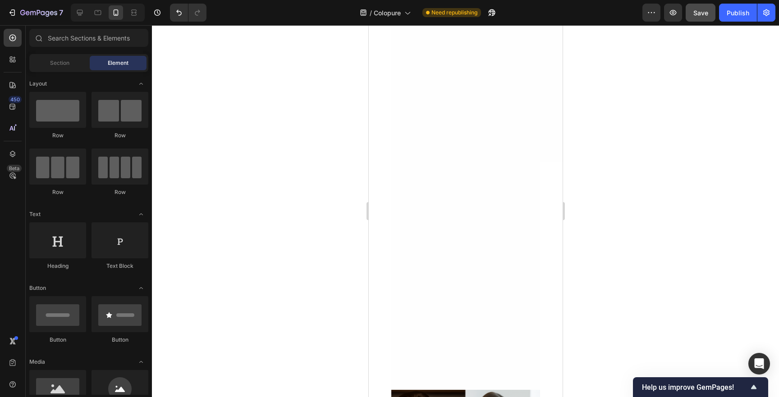
scroll to position [0, 0]
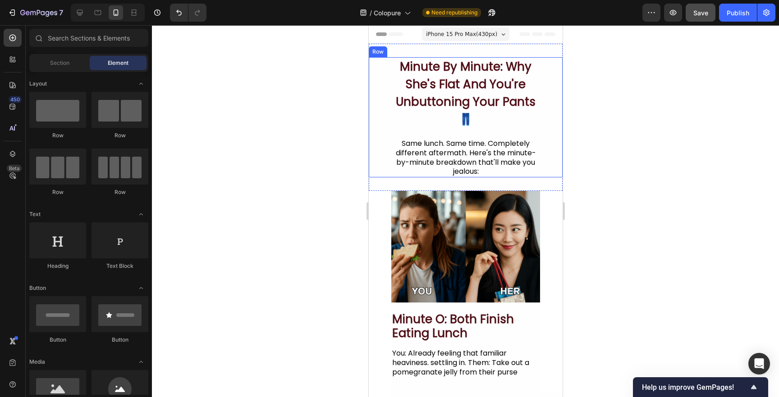
click at [475, 93] on h2 "minute by minute: why she's flat and you're unbuttoning your pants 👖" at bounding box center [465, 93] width 149 height 72
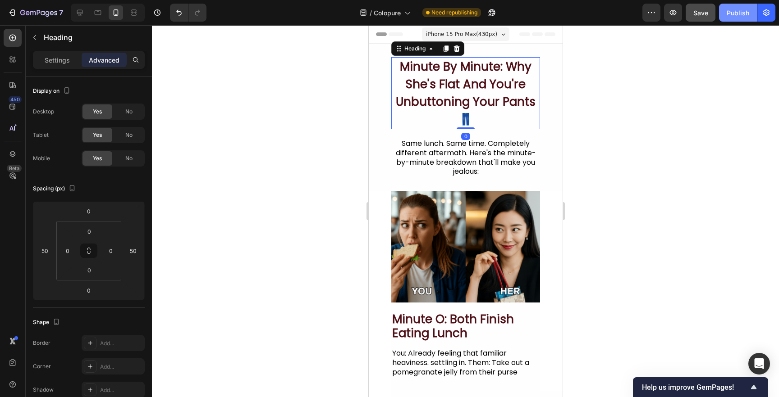
click at [746, 7] on button "Publish" at bounding box center [738, 13] width 38 height 18
click at [58, 64] on p "Settings" at bounding box center [57, 59] width 25 height 9
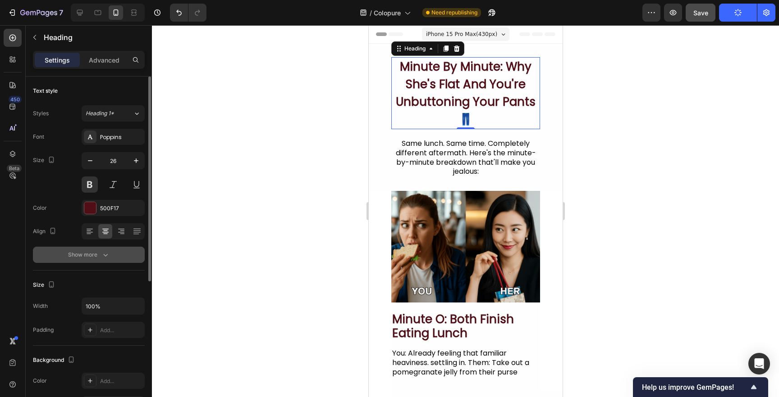
click at [102, 252] on icon "button" at bounding box center [105, 255] width 9 height 9
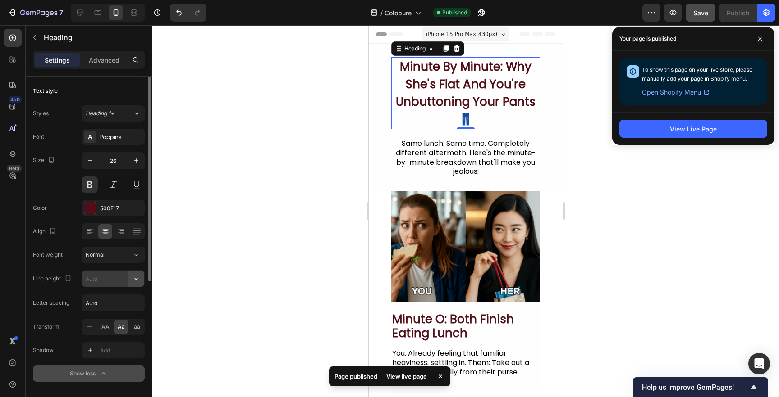
click at [137, 279] on icon "button" at bounding box center [136, 279] width 4 height 2
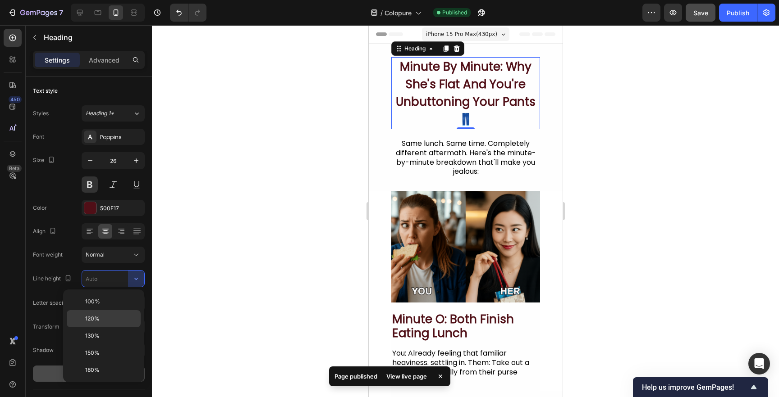
click at [106, 319] on p "120%" at bounding box center [110, 319] width 51 height 8
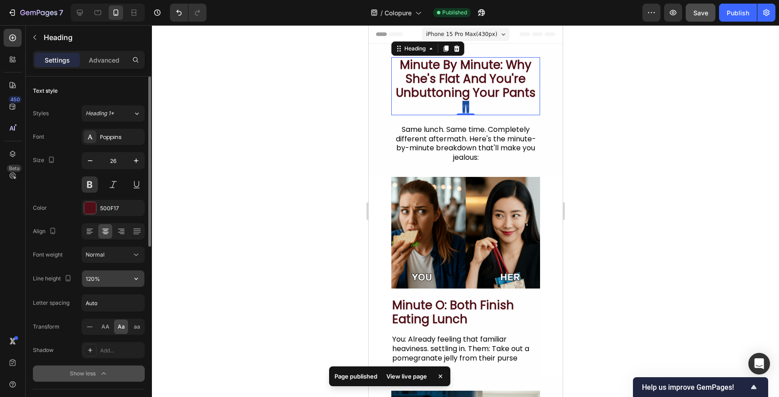
click at [134, 277] on icon "button" at bounding box center [136, 278] width 9 height 9
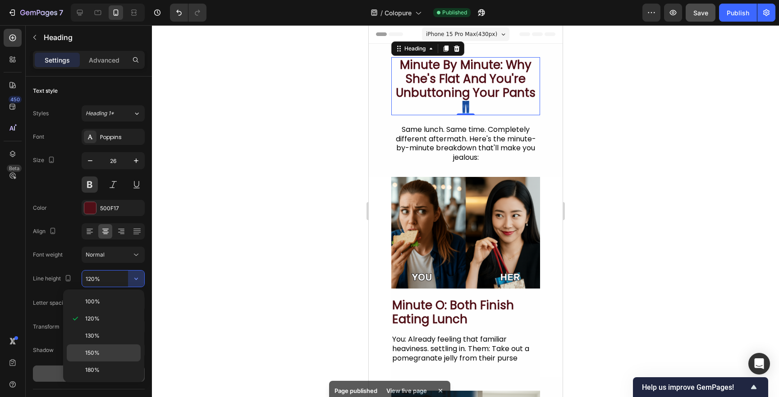
click at [112, 351] on p "150%" at bounding box center [110, 353] width 51 height 8
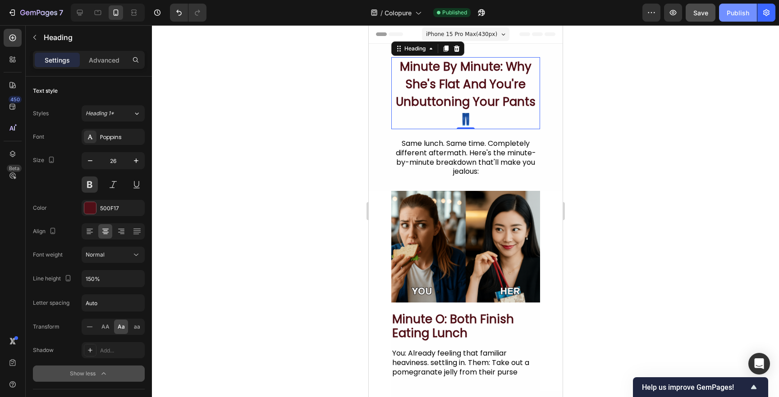
click at [732, 12] on div "Publish" at bounding box center [737, 12] width 23 height 9
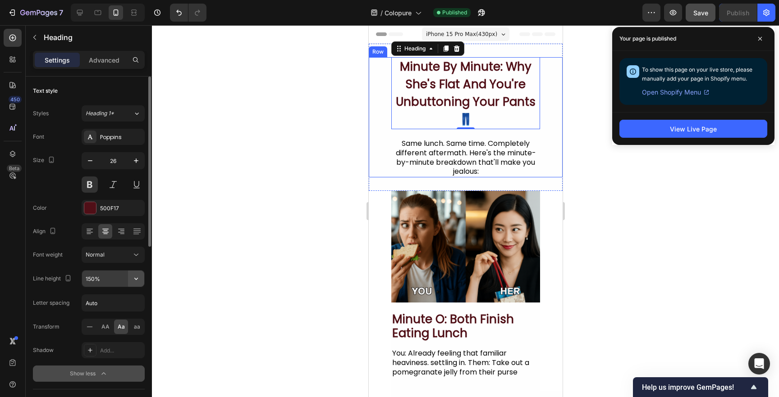
click at [138, 286] on button "button" at bounding box center [136, 279] width 16 height 16
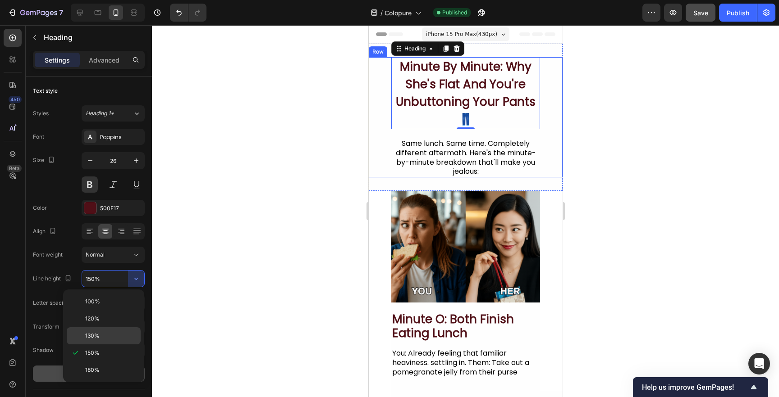
click at [126, 333] on p "130%" at bounding box center [110, 336] width 51 height 8
type input "130%"
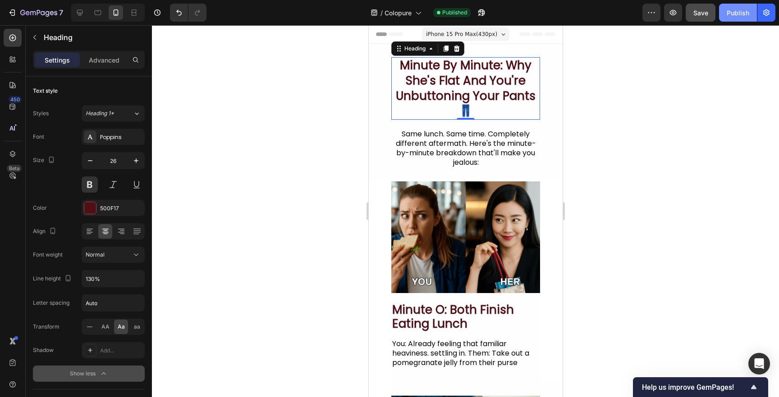
click at [733, 18] on button "Publish" at bounding box center [738, 13] width 38 height 18
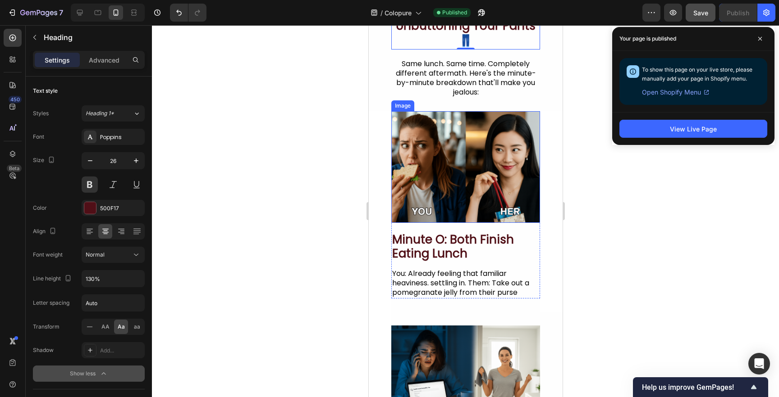
scroll to position [80, 0]
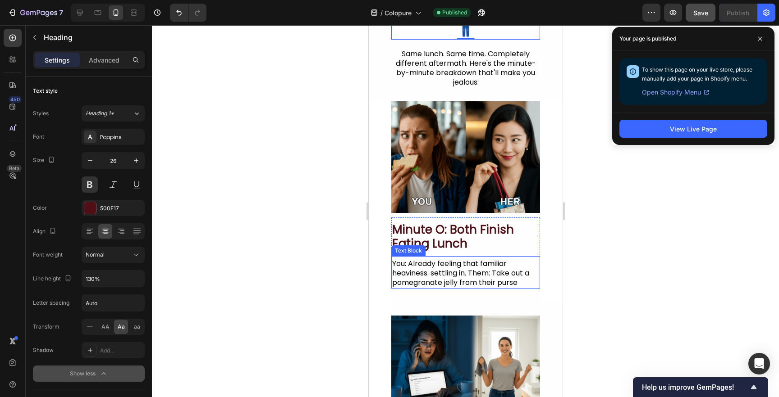
click at [490, 244] on h2 "minute o: both finish eating lunch" at bounding box center [465, 237] width 149 height 30
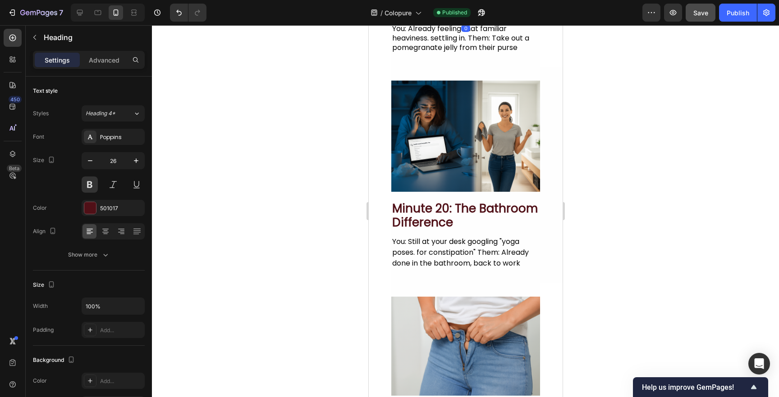
scroll to position [320, 0]
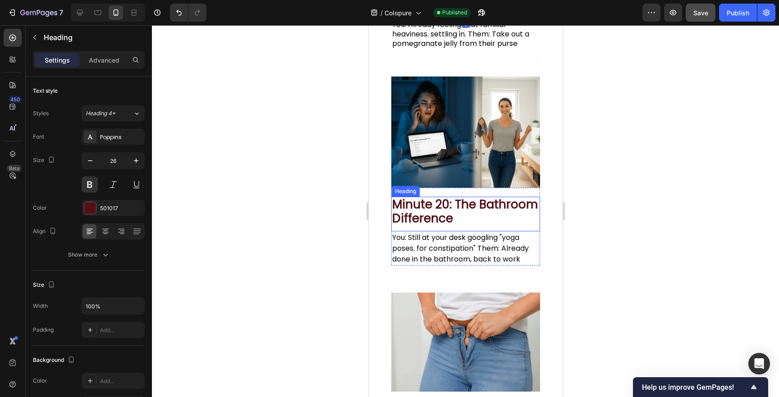
click at [491, 218] on h2 "minute 20: the bathroom difference" at bounding box center [465, 212] width 149 height 30
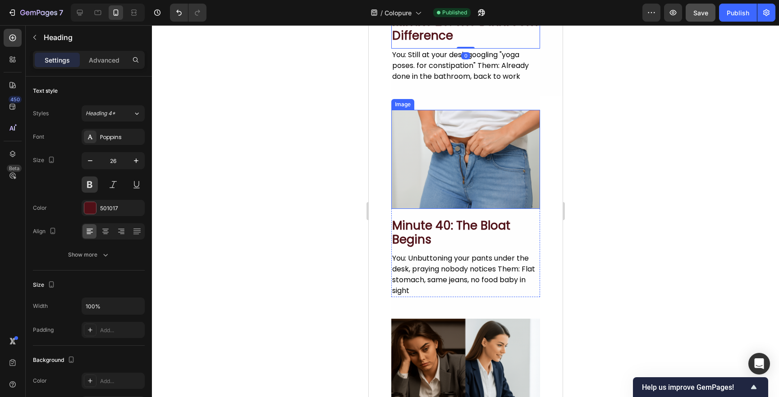
scroll to position [515, 0]
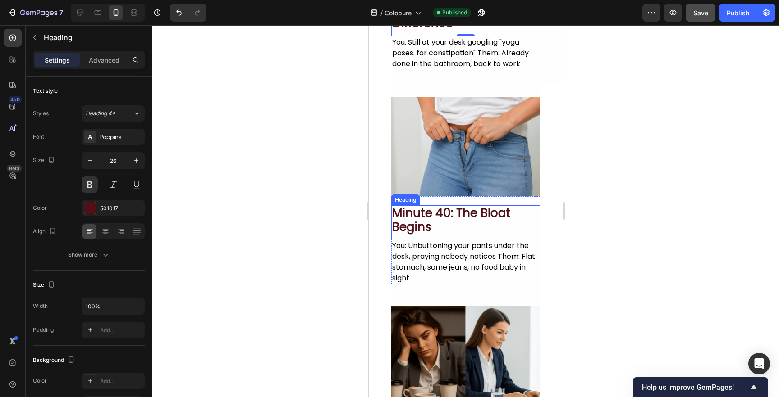
click at [493, 227] on h2 "minute 40: the bloat begins" at bounding box center [465, 221] width 149 height 30
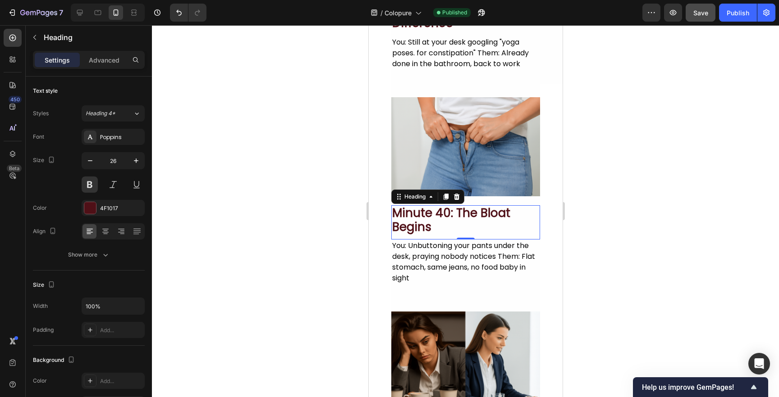
click at [112, 68] on div "Settings Advanced" at bounding box center [89, 60] width 112 height 18
click at [107, 63] on p "Advanced" at bounding box center [104, 59] width 31 height 9
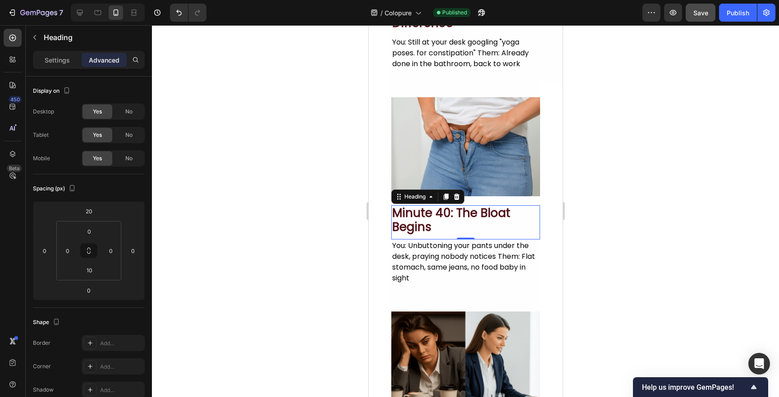
click at [328, 235] on div at bounding box center [465, 211] width 627 height 372
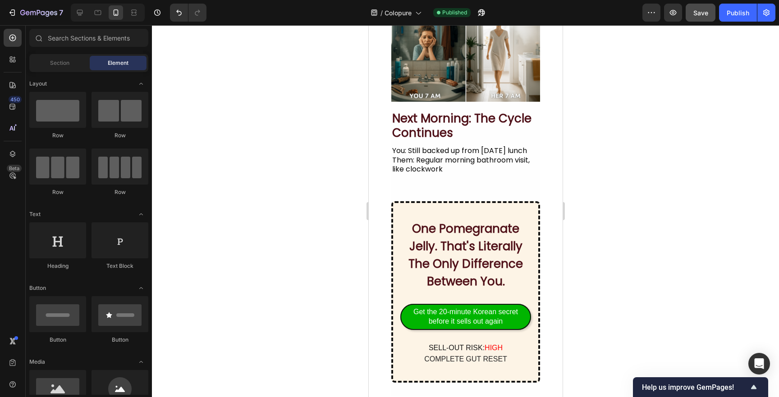
scroll to position [1057, 0]
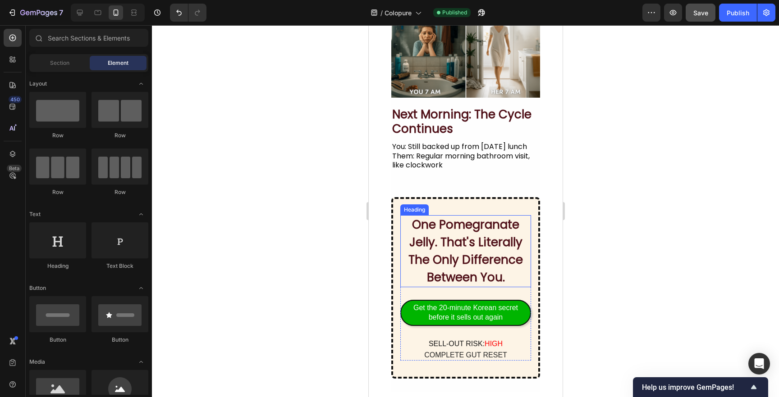
click at [476, 265] on h2 "one pomegranate jelly. that's literally the only difference between you." at bounding box center [465, 251] width 131 height 72
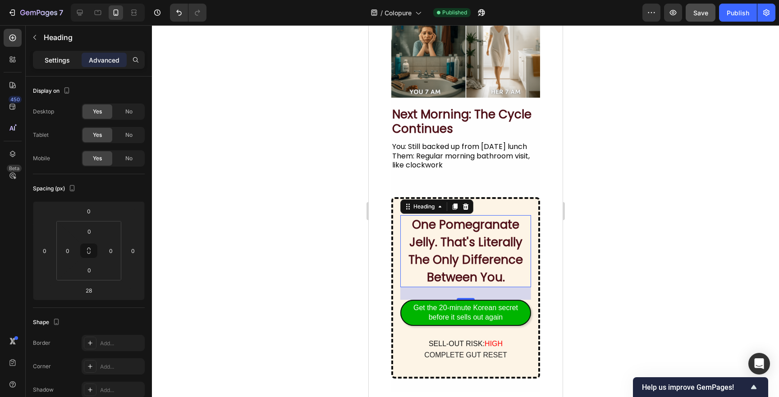
click at [65, 58] on p "Settings" at bounding box center [57, 59] width 25 height 9
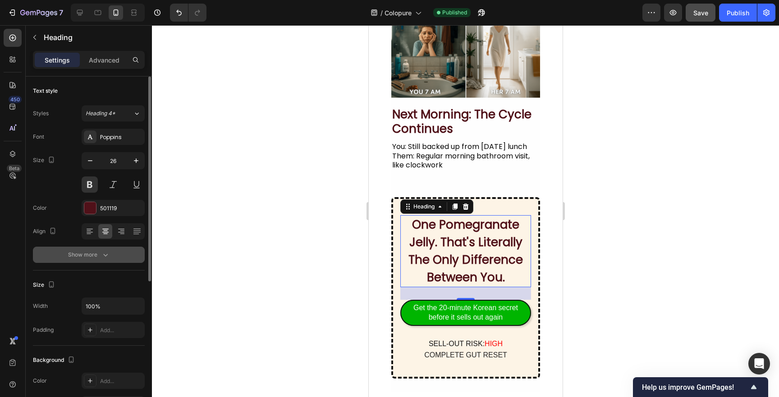
click at [99, 251] on div "Show more" at bounding box center [89, 255] width 42 height 9
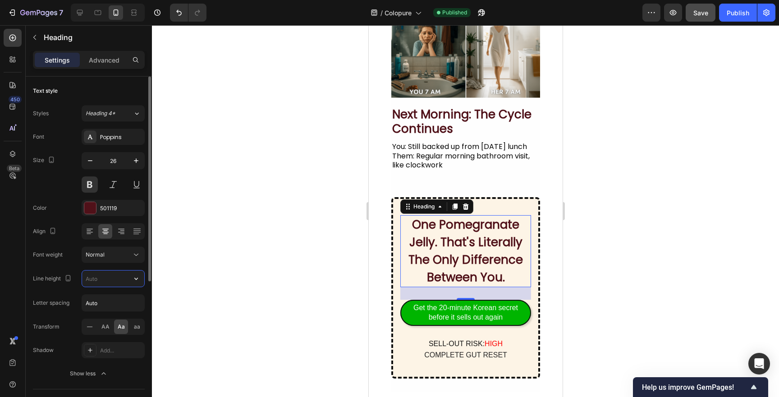
click at [105, 280] on input "text" at bounding box center [113, 279] width 62 height 16
click at [133, 279] on icon "button" at bounding box center [136, 278] width 9 height 9
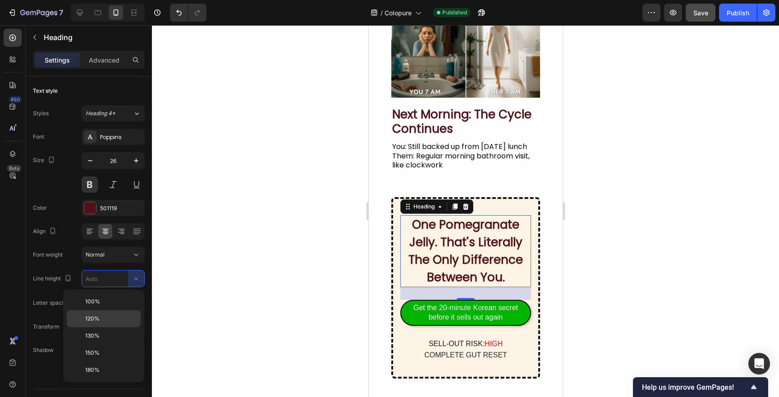
click at [99, 321] on span "120%" at bounding box center [92, 319] width 14 height 8
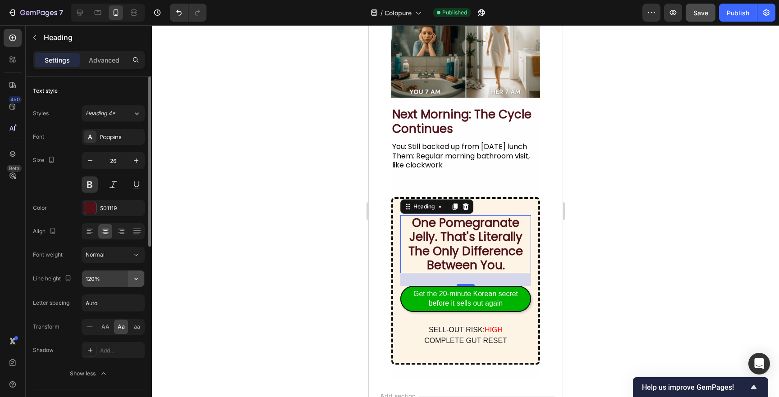
click at [137, 277] on icon "button" at bounding box center [136, 278] width 9 height 9
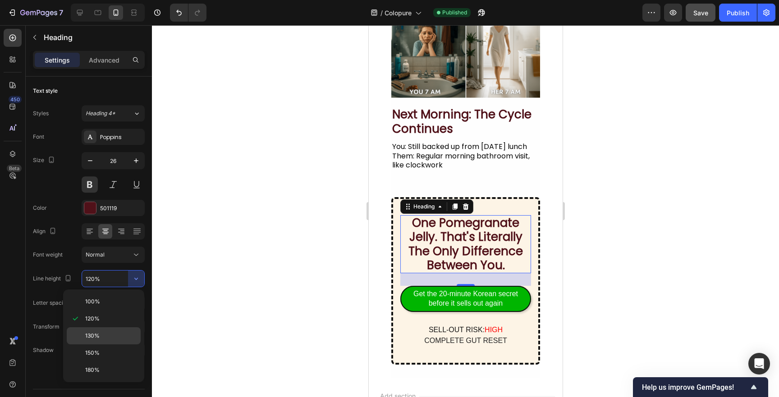
click at [124, 328] on div "130%" at bounding box center [104, 336] width 74 height 17
type input "130%"
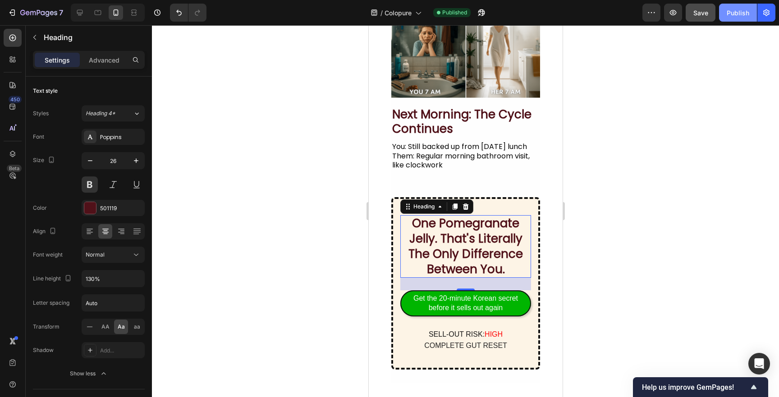
click at [735, 14] on div "Publish" at bounding box center [737, 12] width 23 height 9
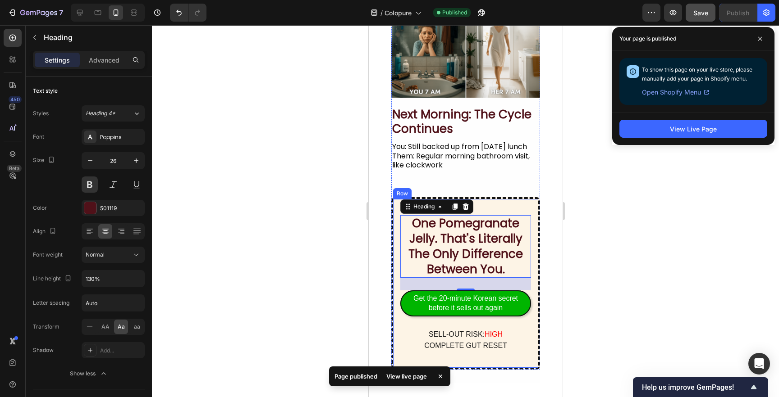
click at [405, 193] on div "Row" at bounding box center [401, 194] width 15 height 8
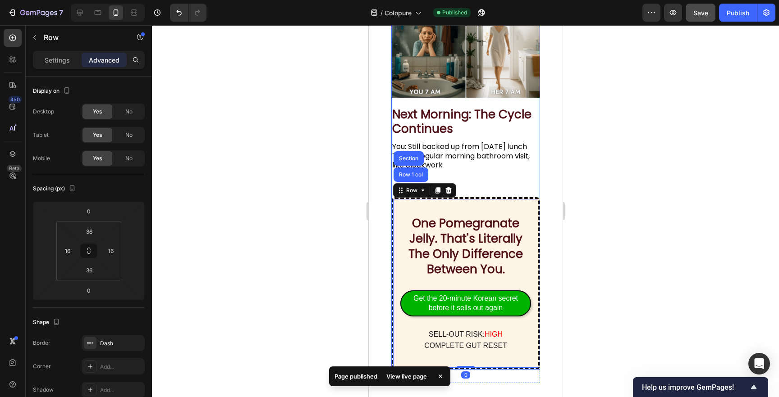
click at [470, 186] on div "Image next morning: the cycle continues Heading You: Still backed up from yeste…" at bounding box center [465, 178] width 149 height 384
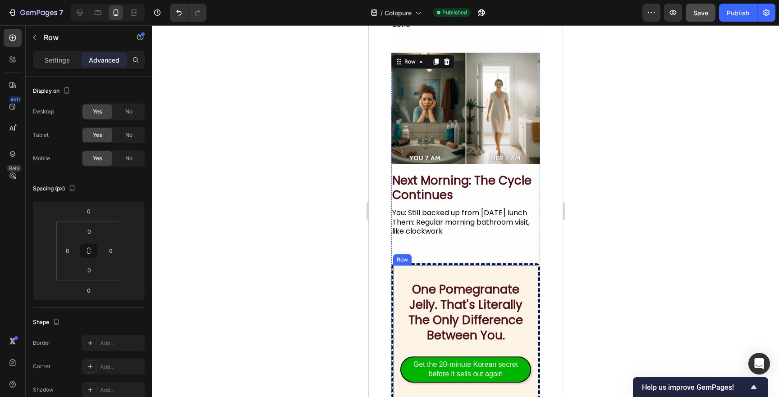
scroll to position [987, 0]
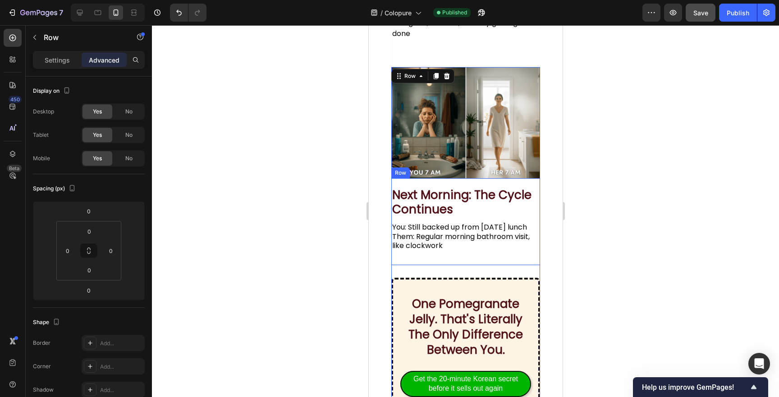
click at [470, 178] on div "next morning: the cycle continues Heading You: Still backed up from yesterday's…" at bounding box center [465, 221] width 149 height 87
click at [489, 69] on img at bounding box center [465, 123] width 149 height 112
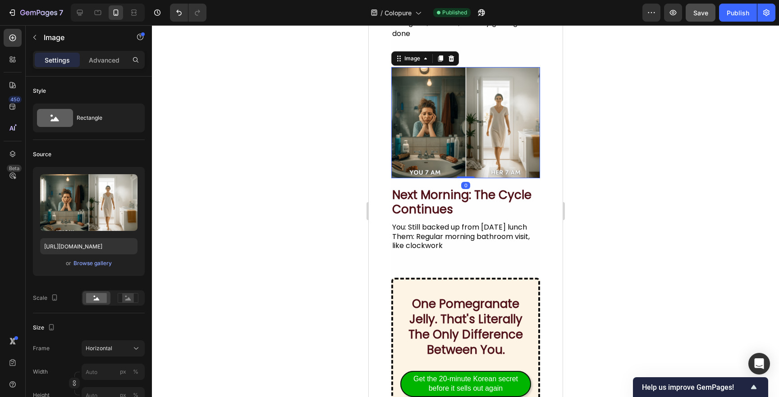
click at [547, 84] on section "Image 0 next morning: the cycle continues Heading You: Still backed up from yes…" at bounding box center [465, 259] width 194 height 411
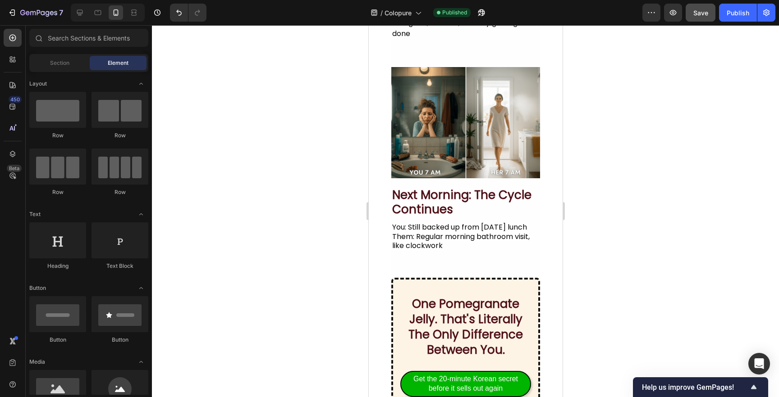
scroll to position [964, 0]
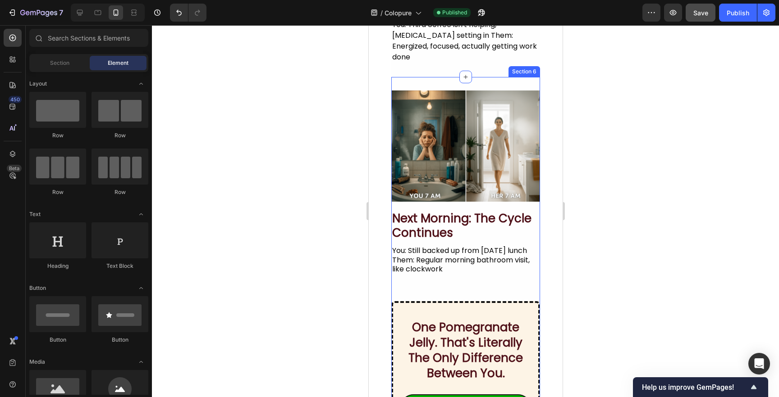
click at [523, 77] on div "Image next morning: the cycle continues Heading You: Still backed up from yeste…" at bounding box center [465, 282] width 149 height 411
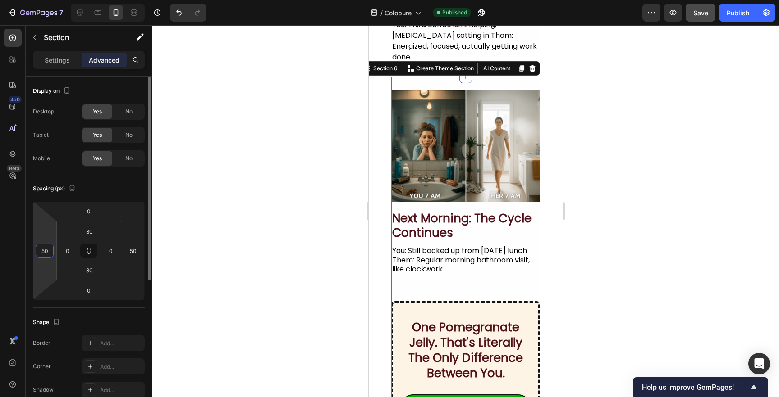
click at [44, 251] on input "50" at bounding box center [45, 251] width 14 height 14
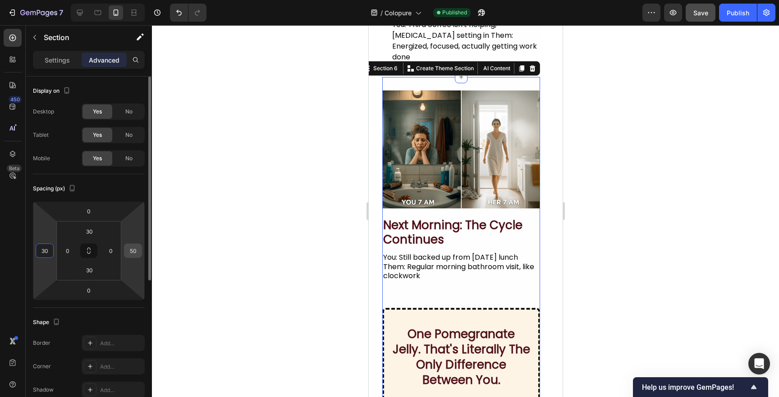
type input "30"
click at [133, 252] on input "50" at bounding box center [133, 251] width 14 height 14
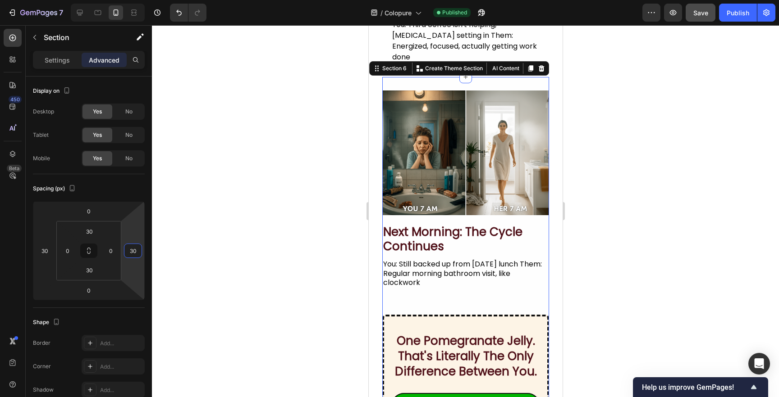
type input "30"
click at [277, 236] on div at bounding box center [465, 211] width 627 height 372
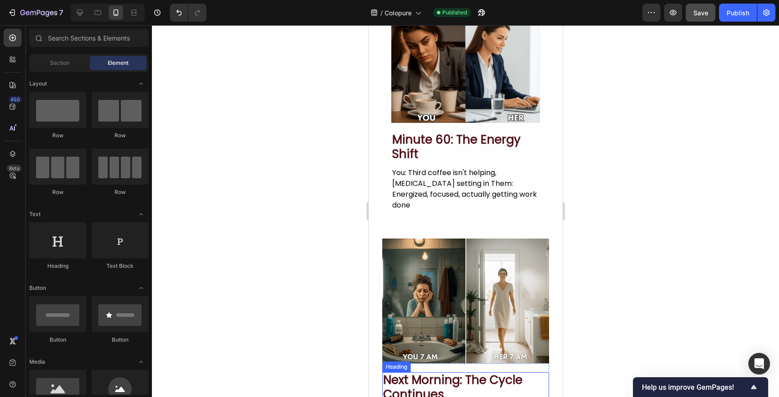
scroll to position [689, 0]
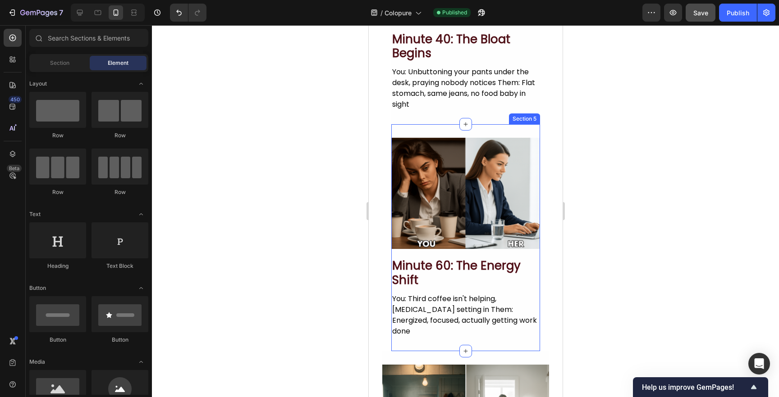
click at [425, 126] on div "Image minute 60: the energy shift Heading You: Third coffee isn't helping, brai…" at bounding box center [465, 237] width 149 height 227
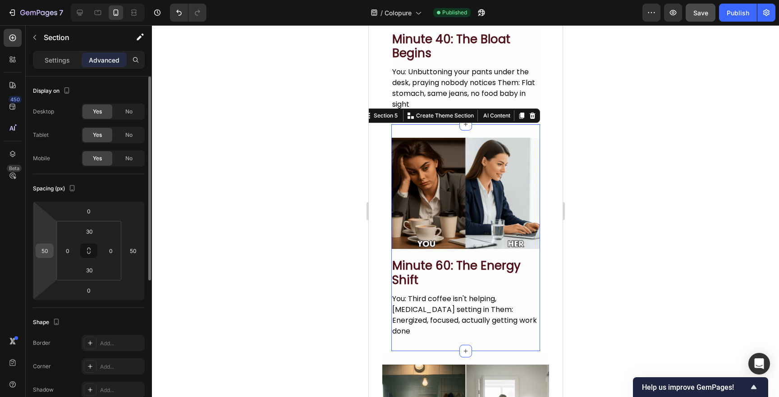
click at [43, 250] on input "50" at bounding box center [45, 251] width 14 height 14
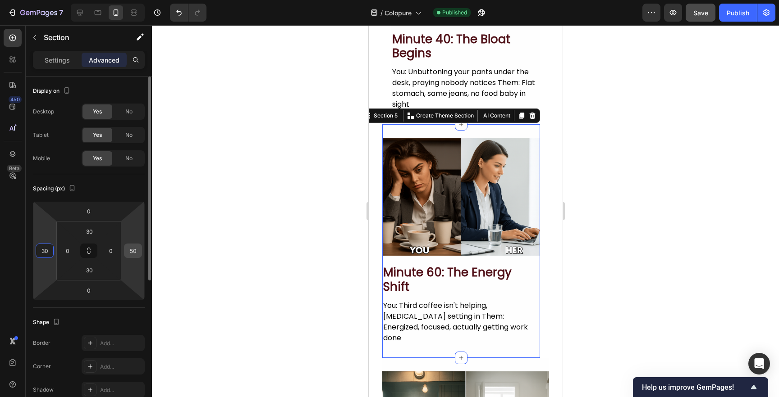
type input "30"
click at [132, 250] on input "50" at bounding box center [133, 251] width 14 height 14
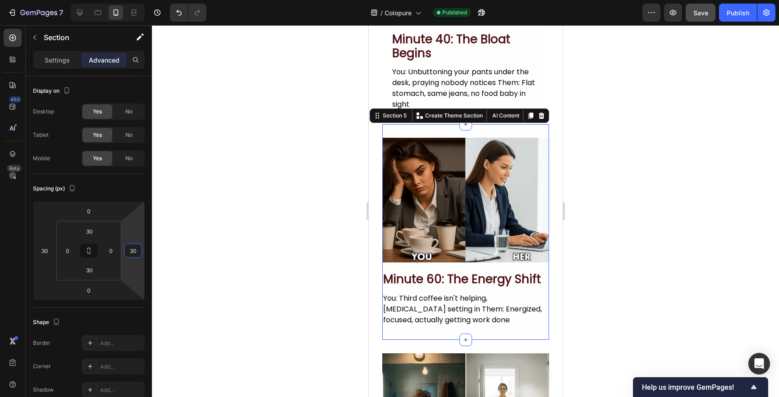
type input "30"
click at [335, 265] on div at bounding box center [465, 211] width 627 height 372
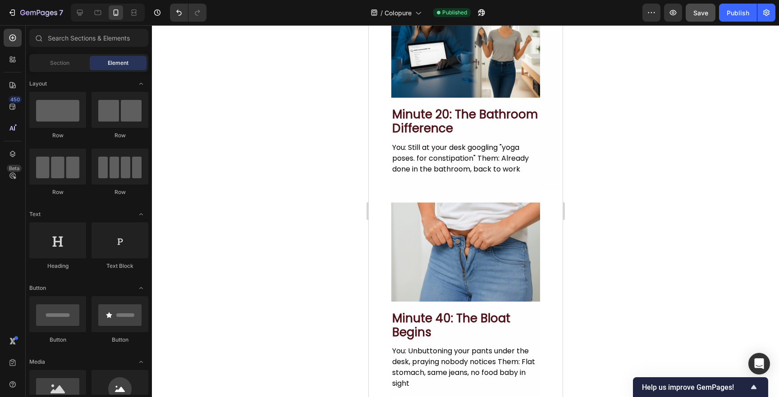
scroll to position [367, 0]
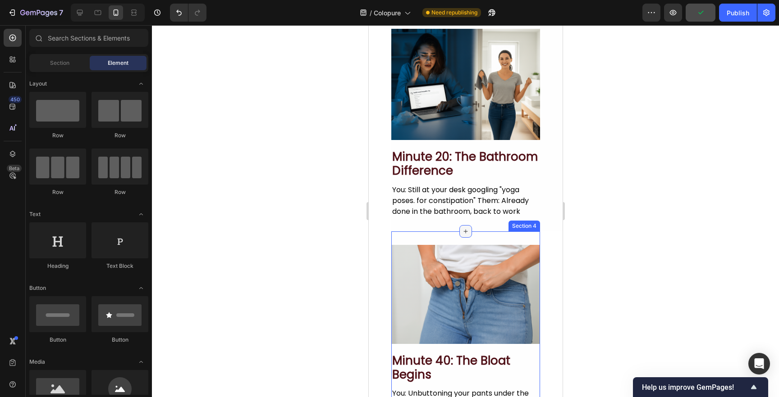
click at [463, 233] on icon at bounding box center [464, 231] width 7 height 7
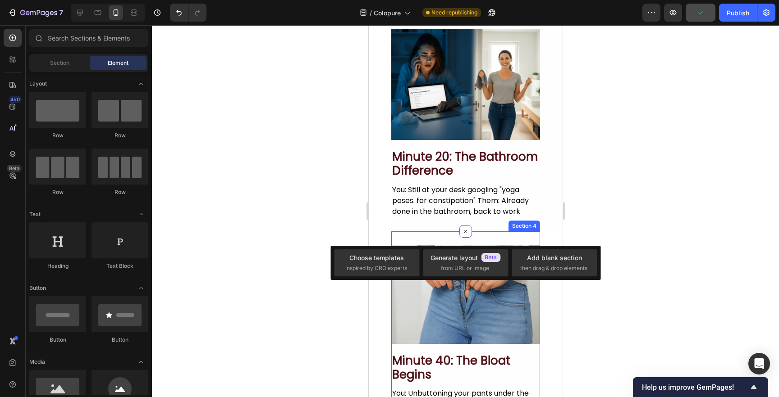
click at [445, 235] on div "Image minute 40: the bloat begins Heading You: Unbuttoning your pants under the…" at bounding box center [465, 339] width 149 height 215
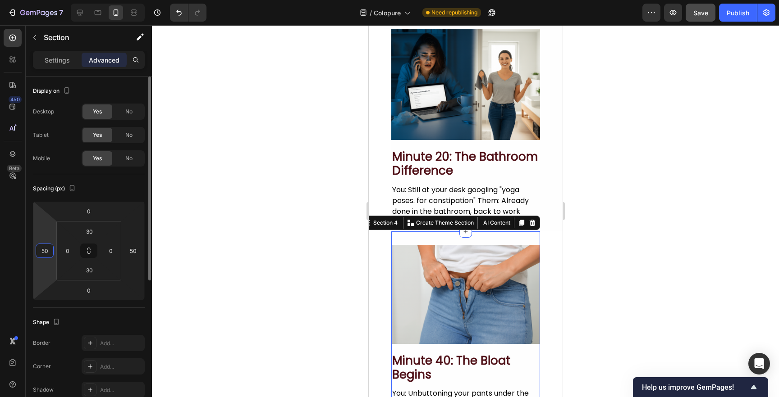
click at [34, 0] on html "7 Version history / Colopure Need republishing Preview Save Publish 450 Beta Se…" at bounding box center [389, 0] width 779 height 0
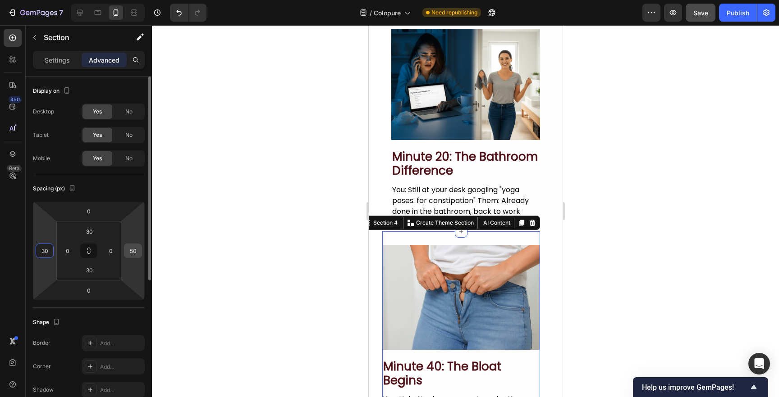
type input "30"
click at [129, 252] on input "50" at bounding box center [133, 251] width 14 height 14
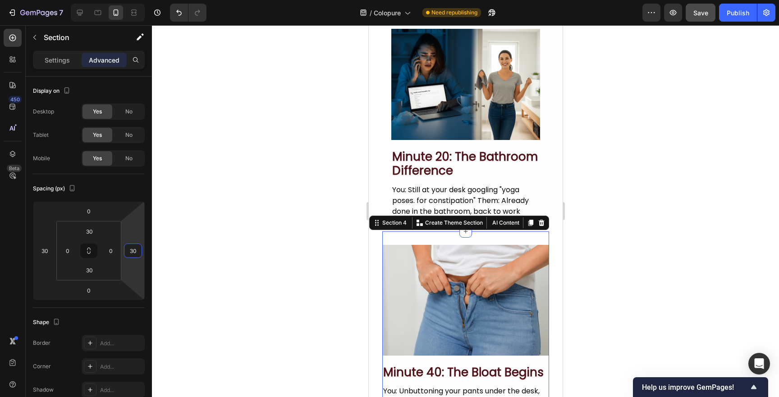
type input "30"
click at [311, 217] on div at bounding box center [465, 211] width 627 height 372
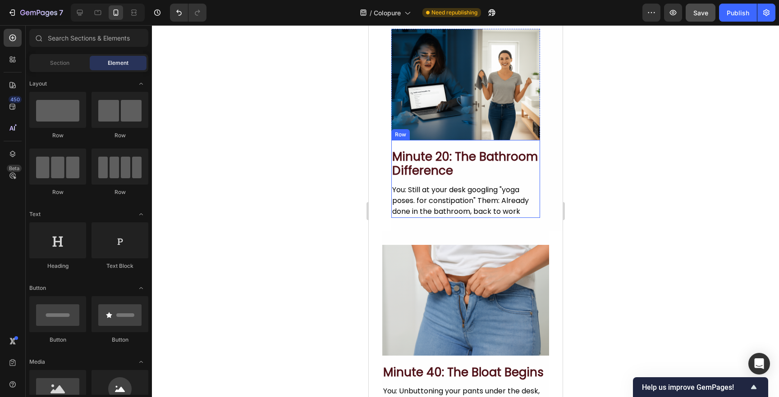
click at [459, 146] on div "minute 20: the bathroom difference Heading You: Still at your desk googling "yo…" at bounding box center [465, 179] width 149 height 78
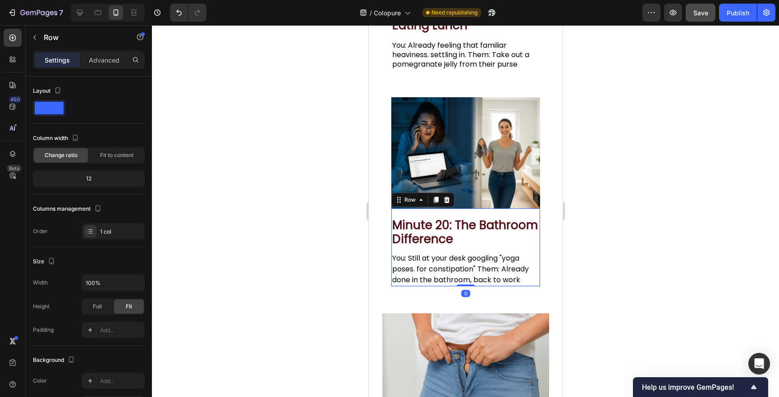
scroll to position [288, 0]
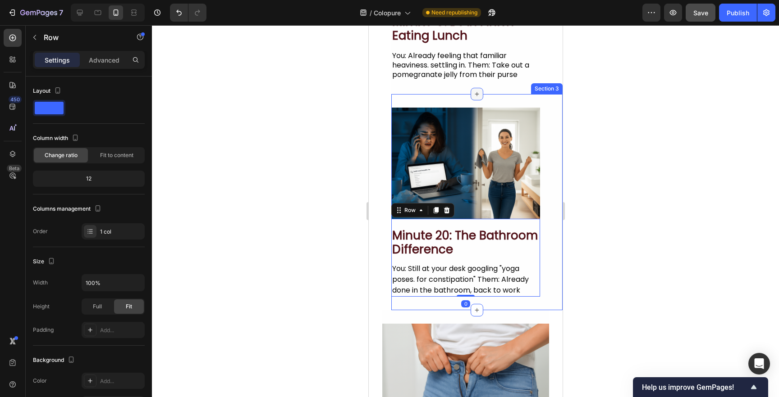
click at [472, 99] on div at bounding box center [476, 94] width 13 height 13
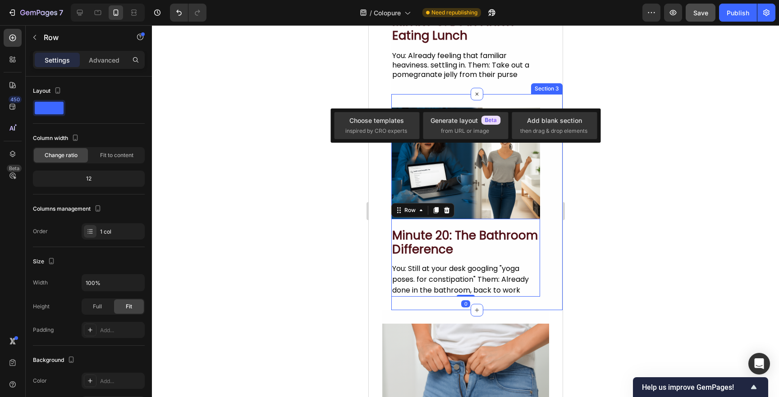
click at [447, 100] on div "Image minute 20: the bathroom difference Heading You: Still at your desk googli…" at bounding box center [476, 202] width 171 height 216
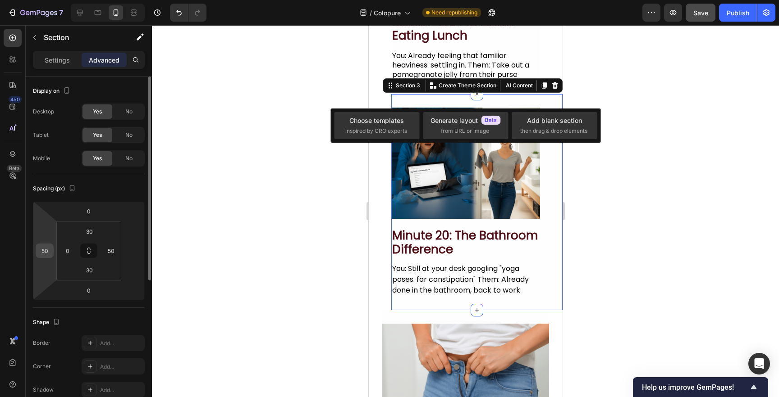
click at [46, 248] on input "50" at bounding box center [45, 251] width 14 height 14
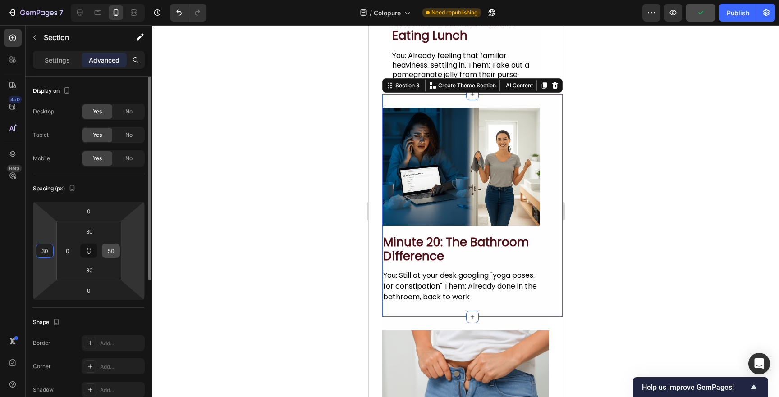
type input "30"
click at [112, 253] on input "50" at bounding box center [111, 251] width 14 height 14
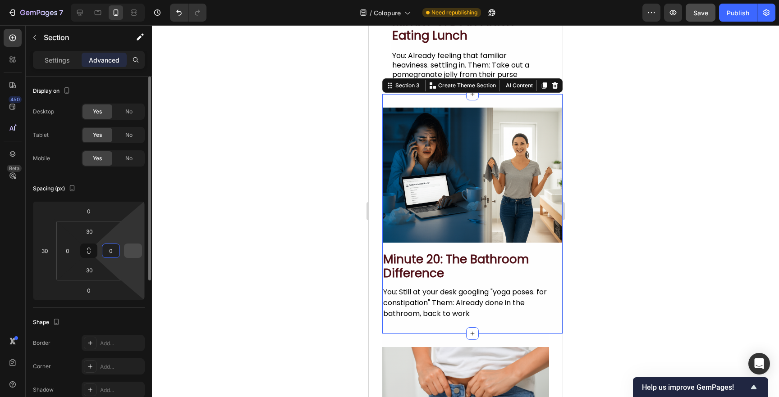
type input "0"
click at [136, 251] on input "number" at bounding box center [133, 251] width 14 height 14
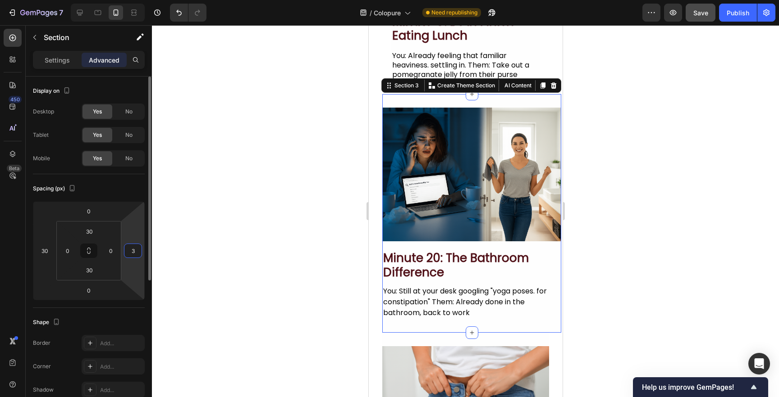
type input "30"
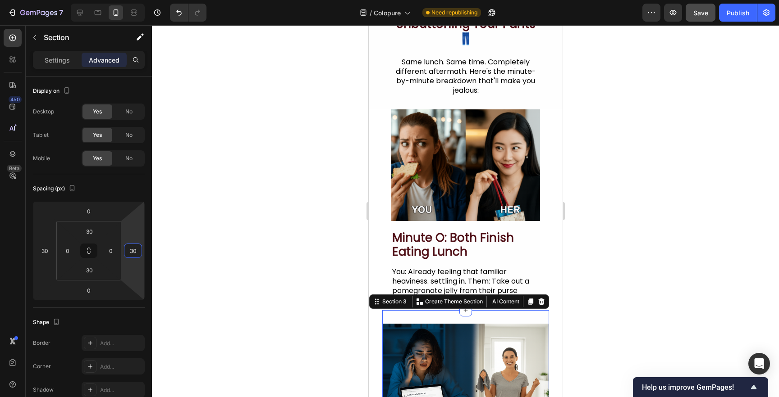
scroll to position [60, 0]
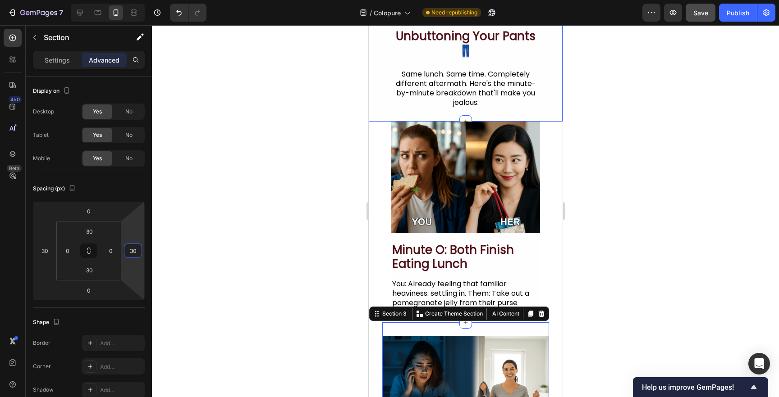
click at [436, 117] on div "minute by minute: why she's flat and you're unbuttoning your pants 👖 Heading Sa…" at bounding box center [465, 53] width 194 height 138
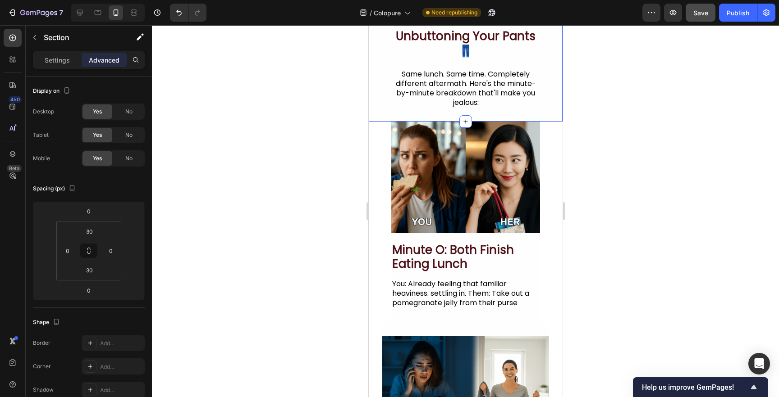
scroll to position [0, 0]
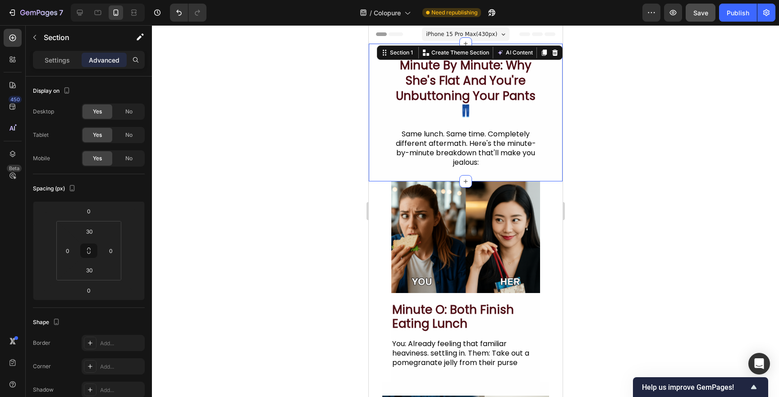
click at [376, 227] on section "Image minute o: both finish eating lunch Heading You: Already feeling that fami…" at bounding box center [465, 282] width 194 height 201
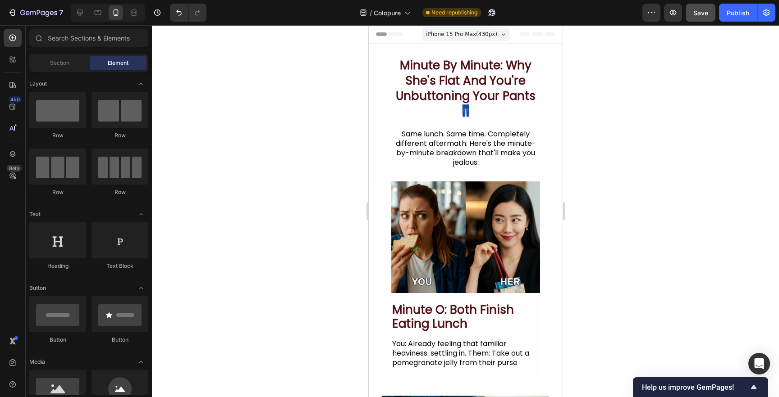
click at [372, 281] on section "Image minute o: both finish eating lunch Heading You: Already feeling that fami…" at bounding box center [465, 282] width 194 height 201
click at [446, 170] on div "minute by minute: why she's flat and you're unbuttoning your pants 👖 Heading Sa…" at bounding box center [465, 113] width 194 height 138
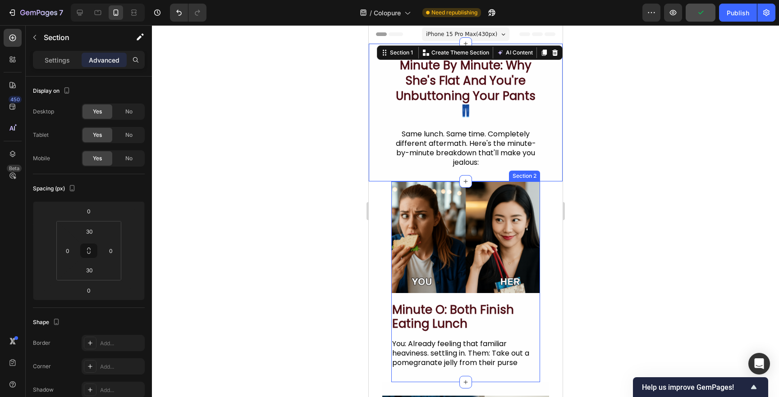
click at [510, 375] on div "Image minute o: both finish eating lunch Heading You: Already feeling that fami…" at bounding box center [465, 282] width 149 height 201
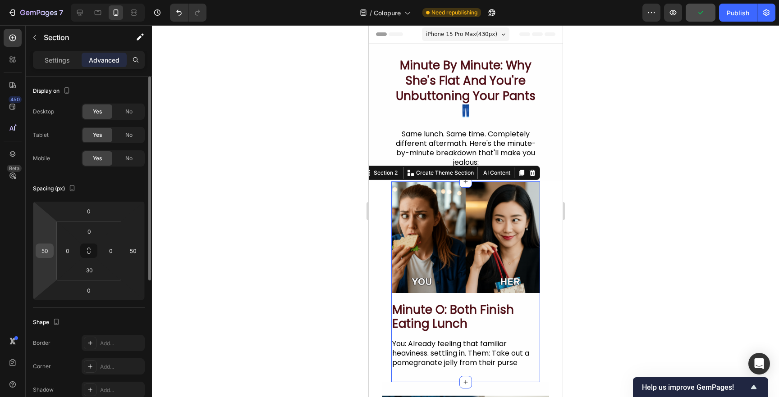
click at [43, 254] on input "50" at bounding box center [45, 251] width 14 height 14
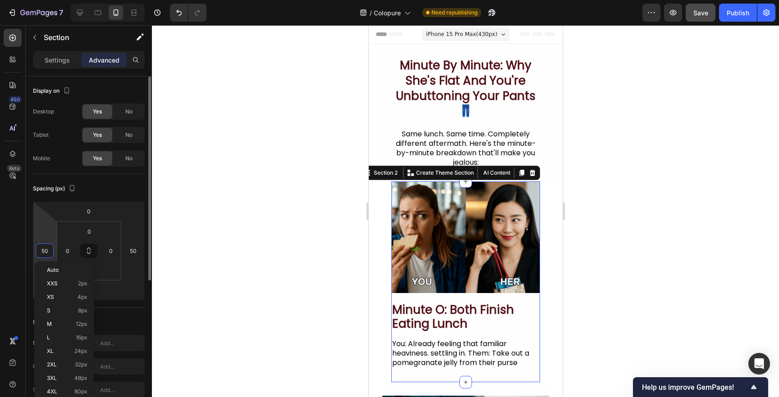
type input "3"
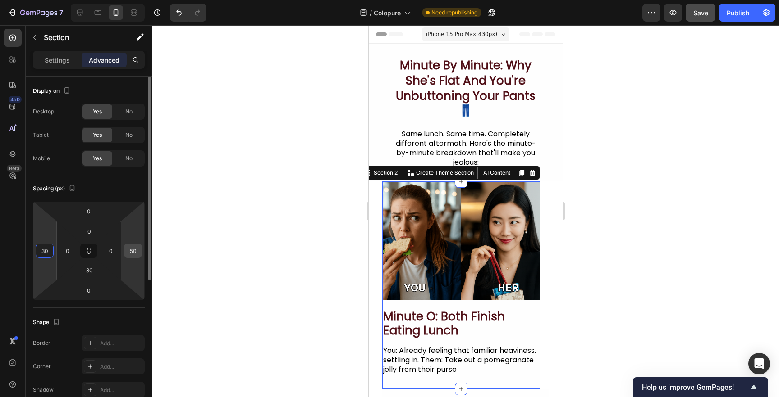
type input "30"
click at [131, 255] on input "50" at bounding box center [133, 251] width 14 height 14
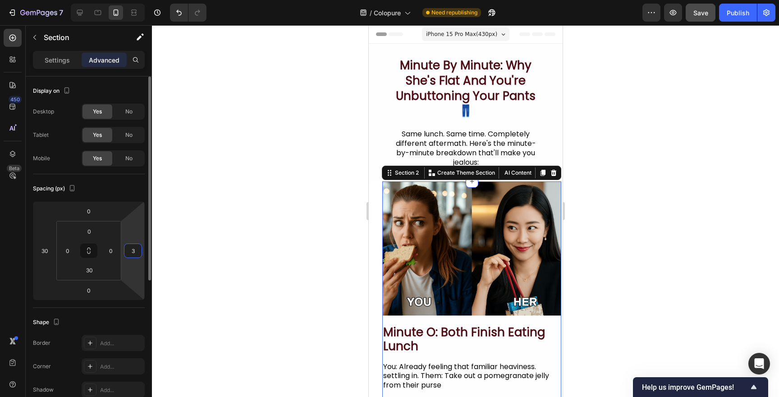
type input "30"
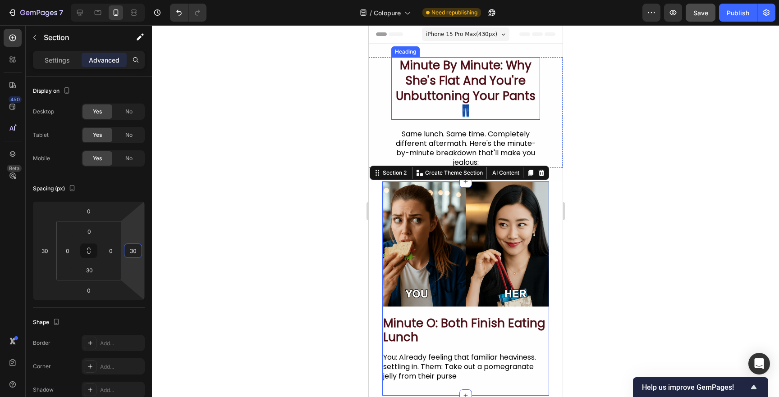
click at [456, 80] on h2 "minute by minute: why she's flat and you're unbuttoning your pants 👖" at bounding box center [465, 88] width 149 height 63
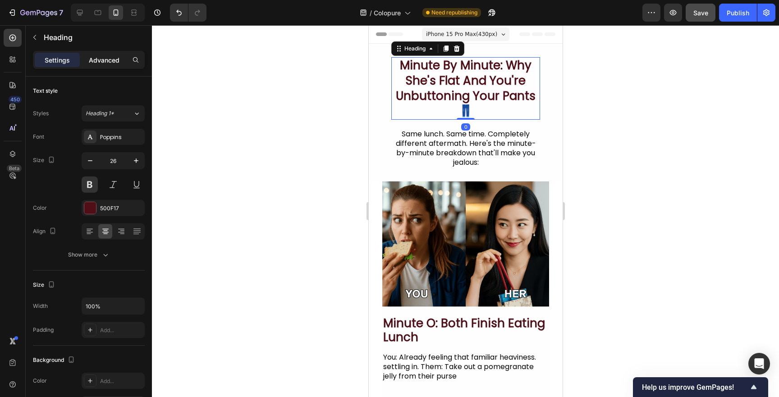
click at [95, 66] on div "Advanced" at bounding box center [104, 60] width 45 height 14
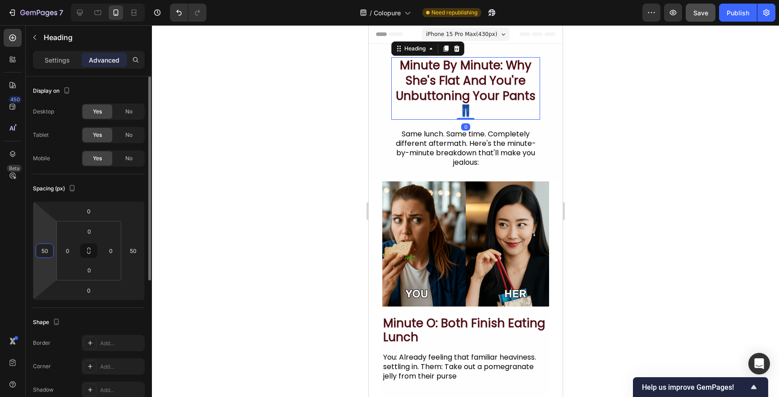
click at [47, 256] on input "50" at bounding box center [45, 251] width 14 height 14
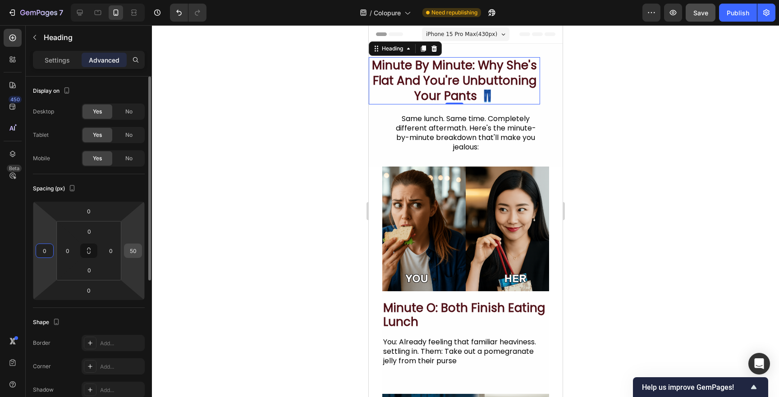
type input "0"
click at [137, 253] on input "50" at bounding box center [133, 251] width 14 height 14
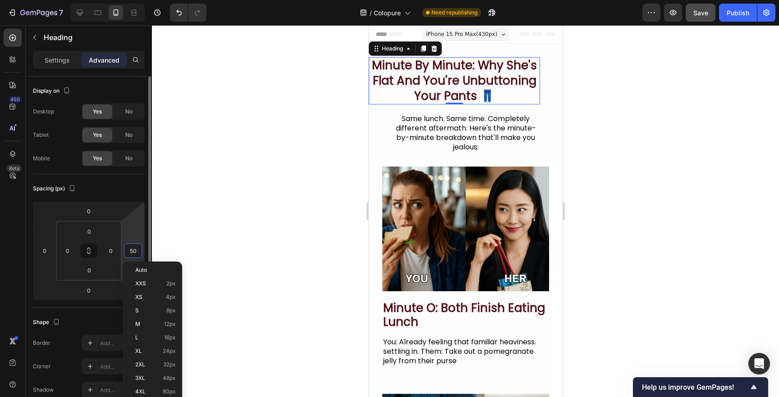
type input "0"
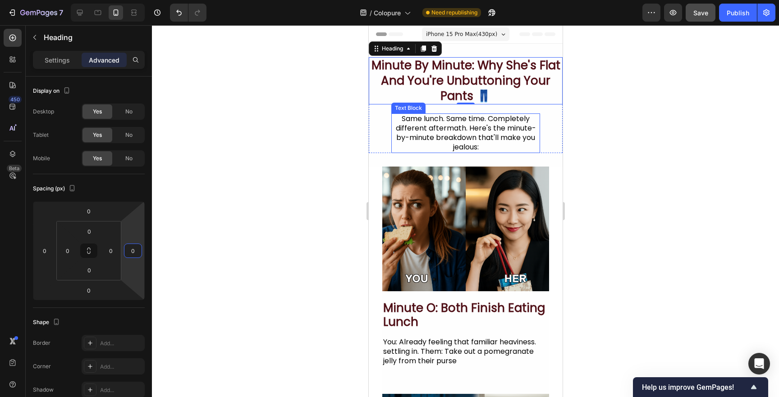
click at [420, 123] on div "Same lunch. Same time. Completely different aftermath. Here's the minute-by-min…" at bounding box center [465, 133] width 149 height 39
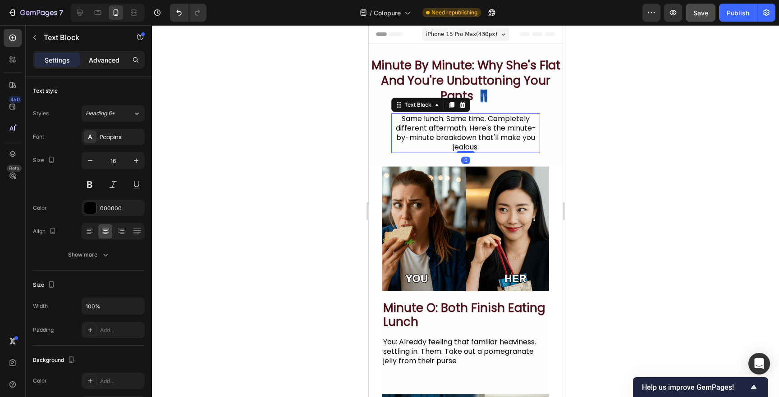
click at [108, 60] on p "Advanced" at bounding box center [104, 59] width 31 height 9
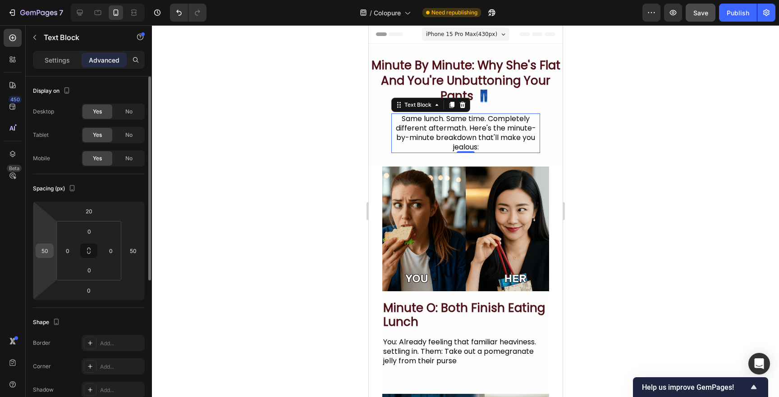
click at [47, 247] on input "50" at bounding box center [45, 251] width 14 height 14
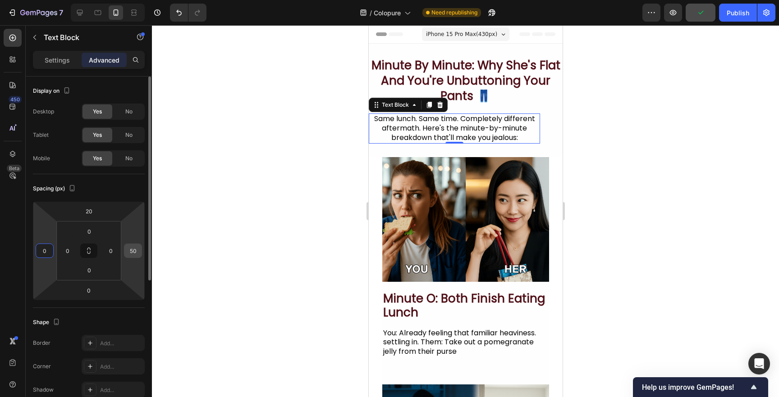
type input "0"
click at [133, 252] on input "50" at bounding box center [133, 251] width 14 height 14
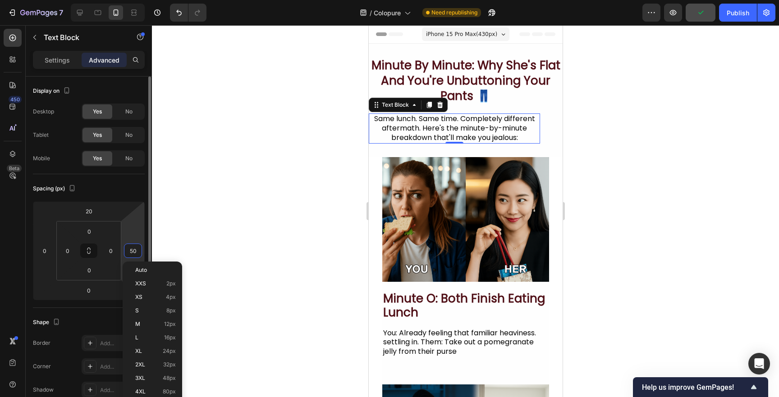
type input "0"
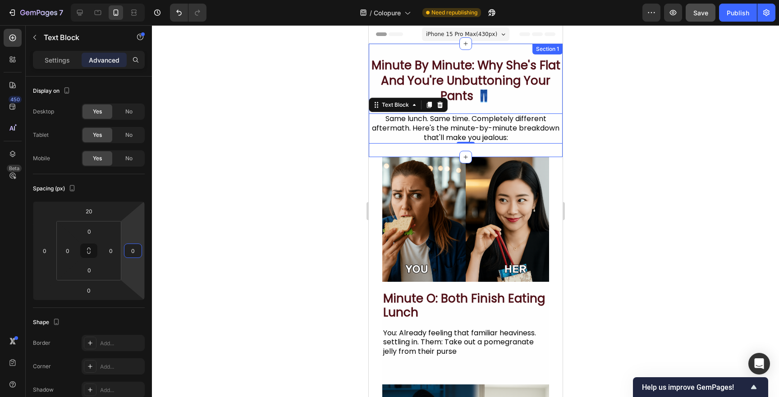
click at [444, 47] on div "minute by minute: why she's flat and you're unbuttoning your pants 👖 Heading Sa…" at bounding box center [465, 101] width 194 height 114
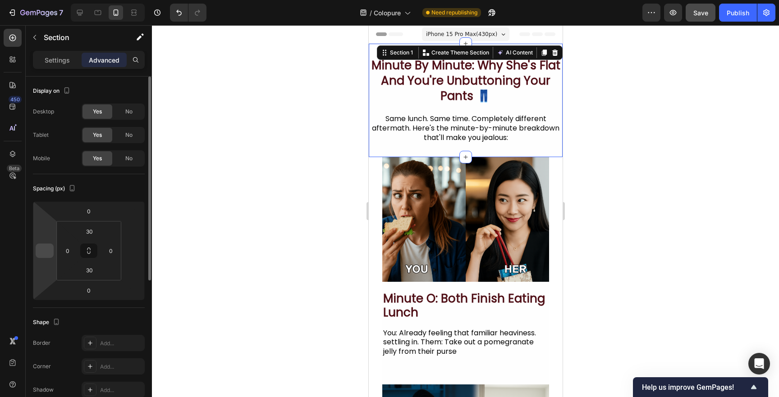
click at [48, 248] on input "number" at bounding box center [45, 251] width 14 height 14
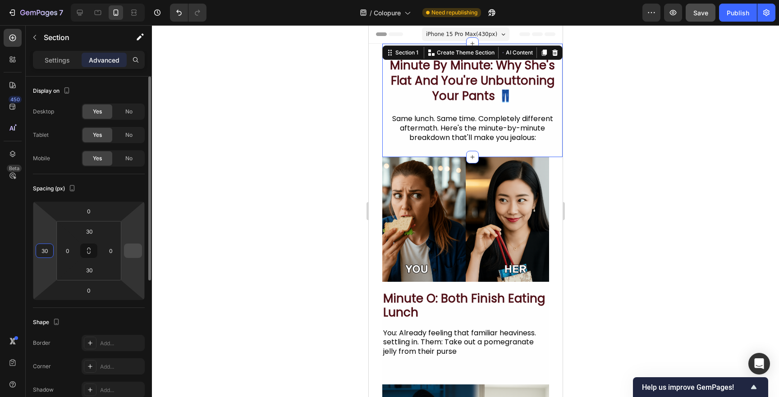
type input "30"
click at [134, 255] on input "number" at bounding box center [133, 251] width 14 height 14
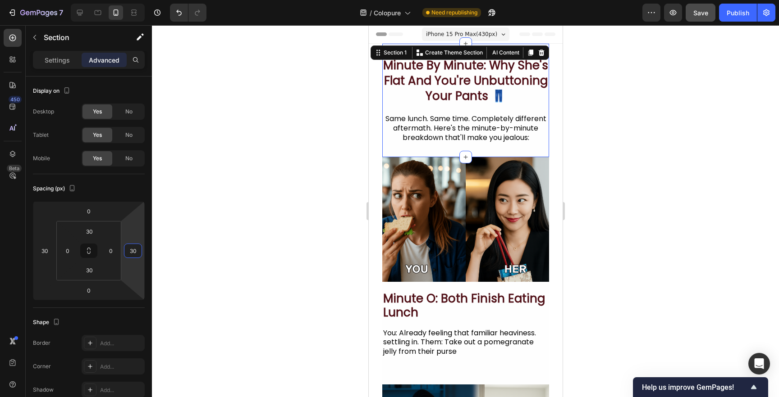
type input "30"
click at [323, 193] on div at bounding box center [465, 211] width 627 height 372
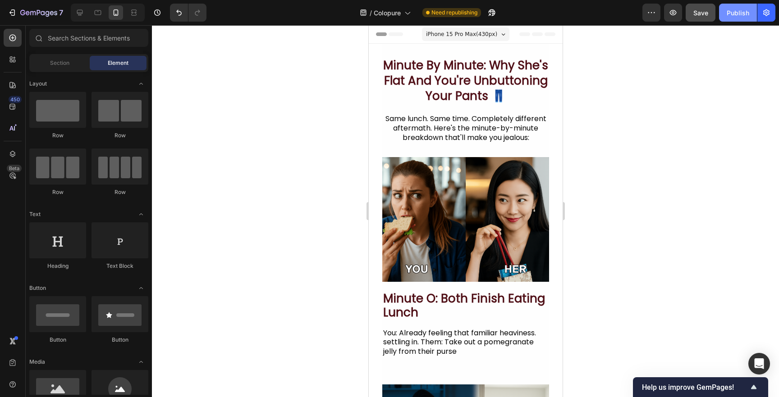
click at [744, 19] on button "Publish" at bounding box center [738, 13] width 38 height 18
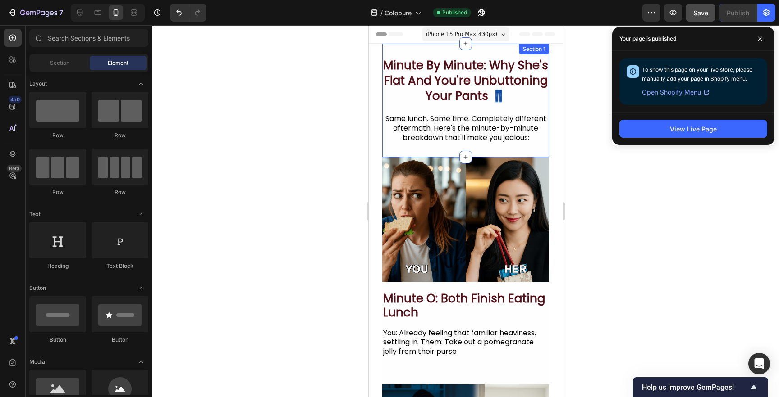
click at [439, 51] on div "minute by minute: why she's flat and you're unbuttoning your pants 👖 Heading Sa…" at bounding box center [465, 101] width 167 height 114
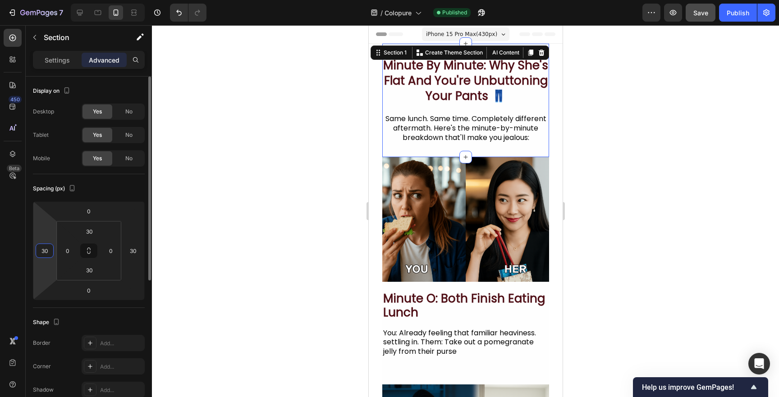
click at [43, 248] on input "30" at bounding box center [45, 251] width 14 height 14
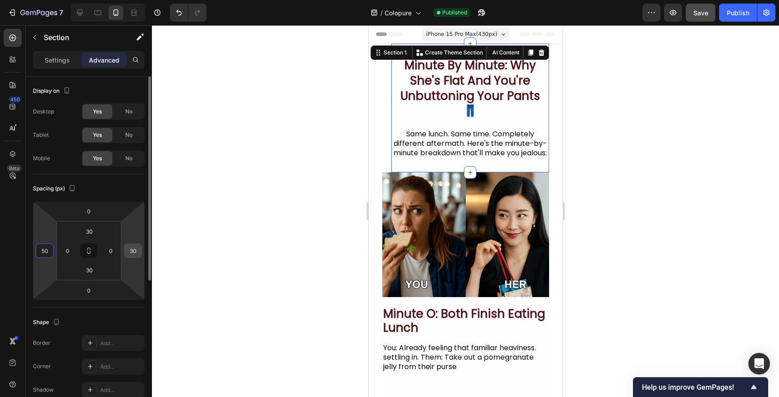
type input "50"
click at [135, 254] on input "30" at bounding box center [133, 251] width 14 height 14
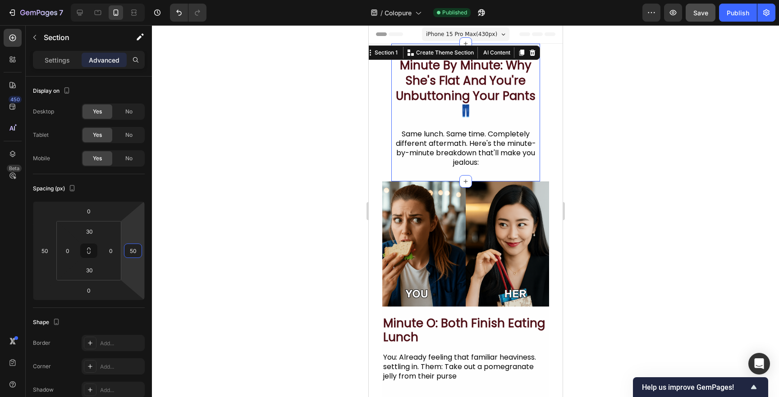
type input "50"
click at [245, 251] on div at bounding box center [465, 211] width 627 height 372
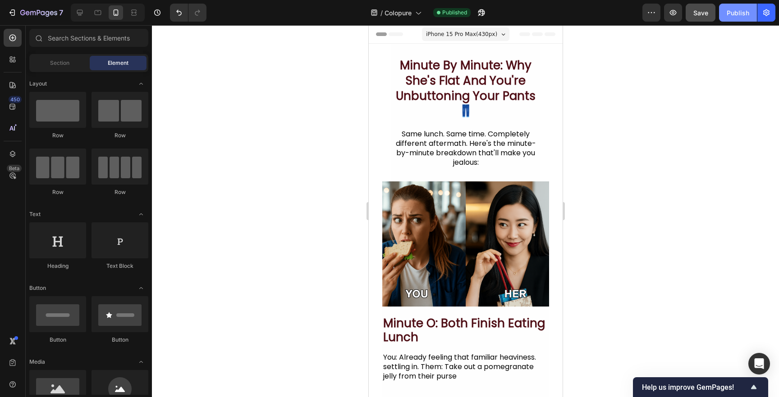
click at [728, 15] on div "Publish" at bounding box center [737, 12] width 23 height 9
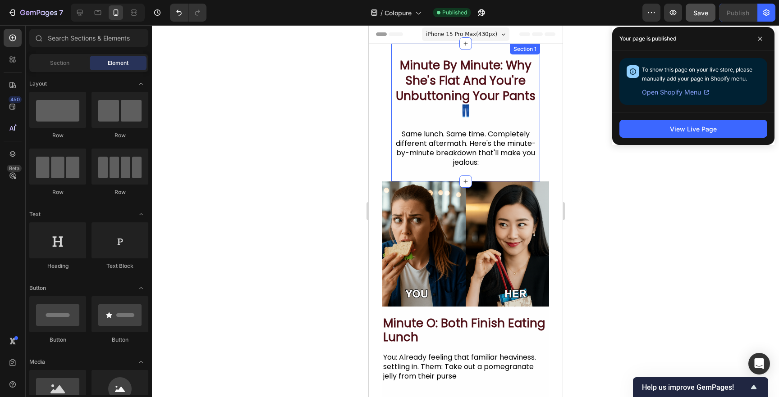
click at [443, 48] on div "minute by minute: why she's flat and you're unbuttoning your pants 👖 Heading Sa…" at bounding box center [465, 113] width 149 height 138
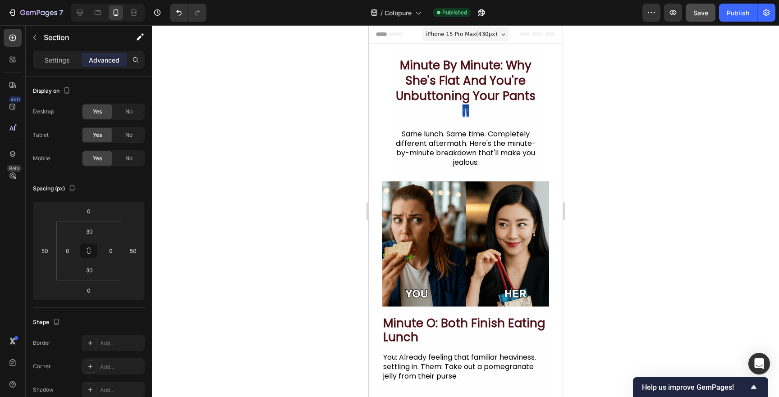
click at [381, 78] on section "minute by minute: why she's flat and you're unbuttoning your pants 👖 Heading Sa…" at bounding box center [465, 113] width 194 height 138
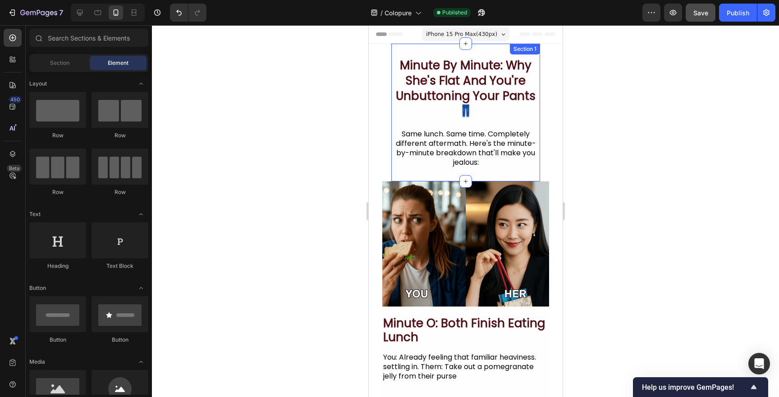
click at [495, 173] on div "minute by minute: why she's flat and you're unbuttoning your pants 👖 Heading Sa…" at bounding box center [465, 113] width 149 height 138
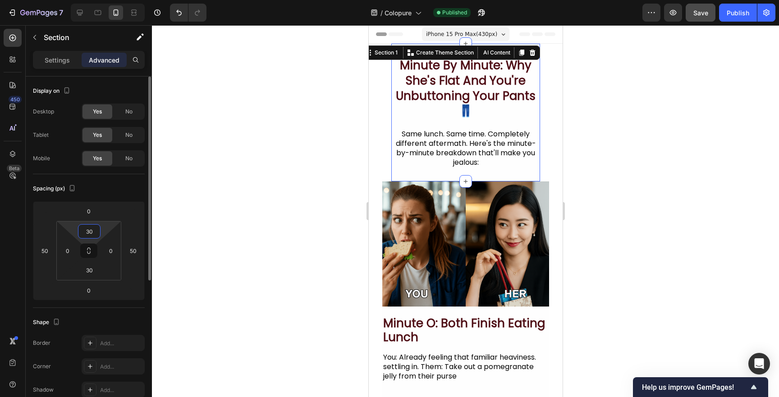
click at [89, 234] on input "30" at bounding box center [89, 232] width 18 height 14
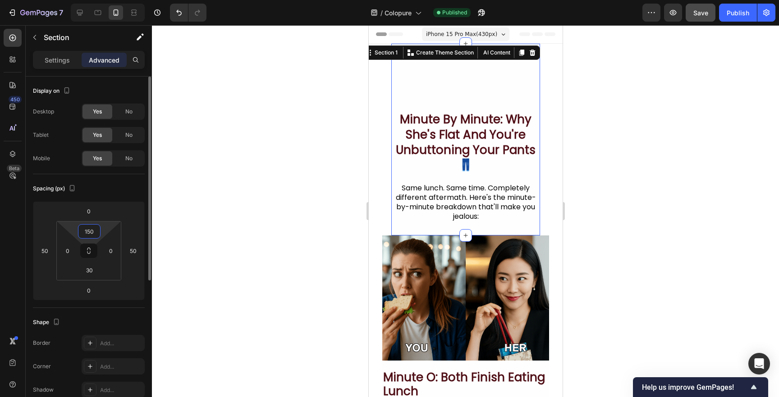
type input "15"
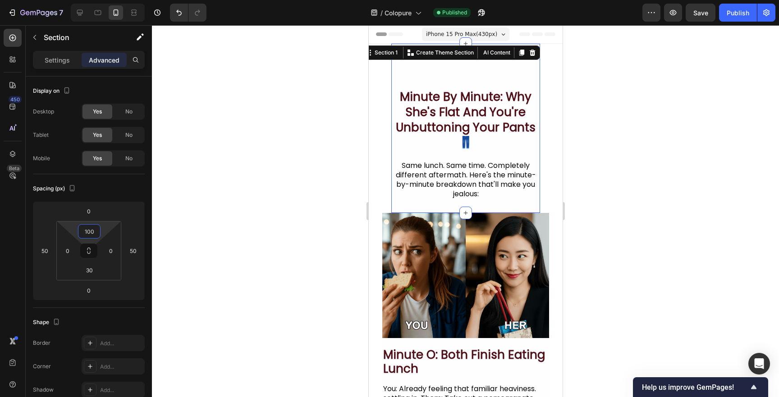
type input "100"
click at [236, 224] on div at bounding box center [465, 211] width 627 height 372
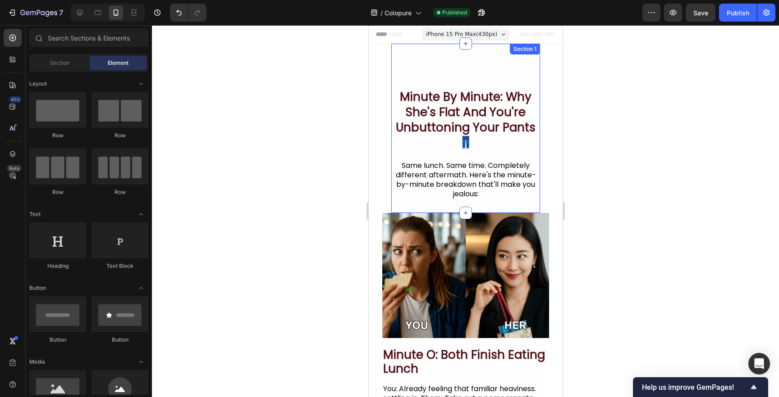
click at [483, 71] on div "minute by minute: why she's flat and you're unbuttoning your pants 👖 Heading Sa…" at bounding box center [465, 128] width 149 height 169
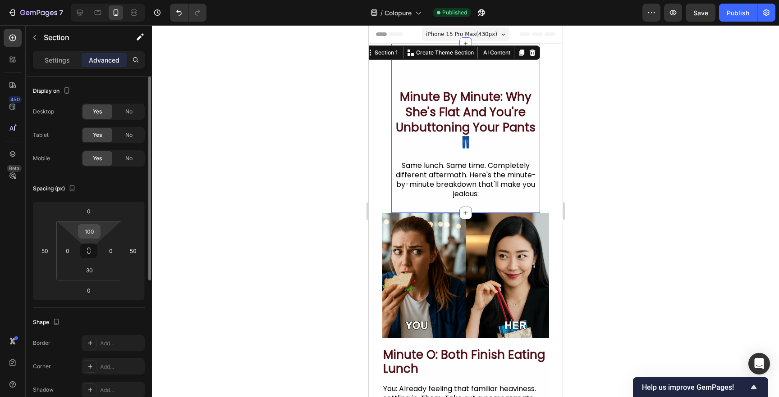
click at [88, 234] on input "100" at bounding box center [89, 232] width 18 height 14
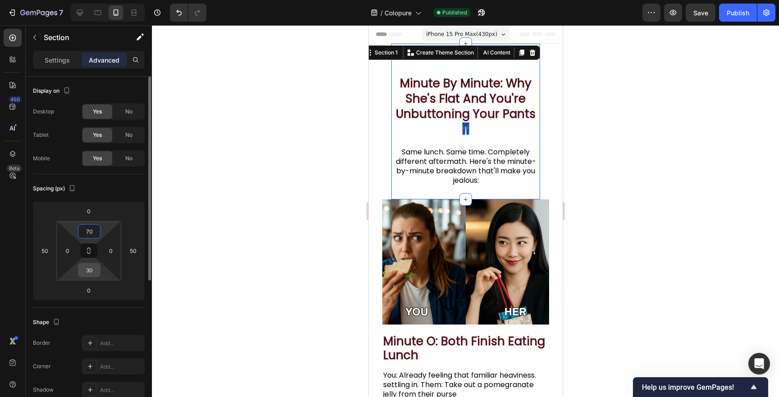
type input "70"
click at [92, 271] on input "30" at bounding box center [89, 271] width 18 height 14
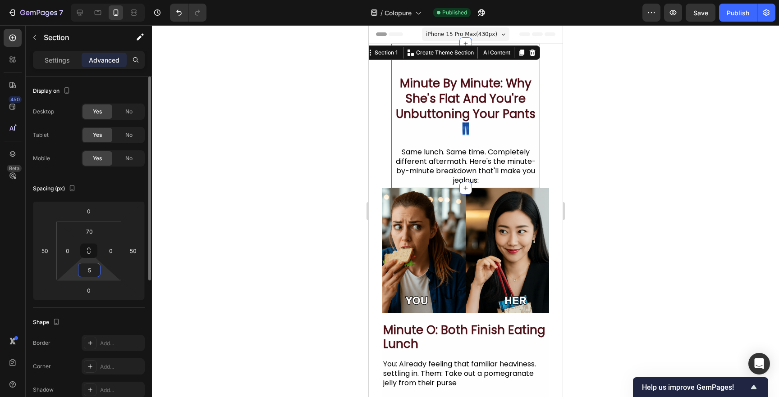
type input "50"
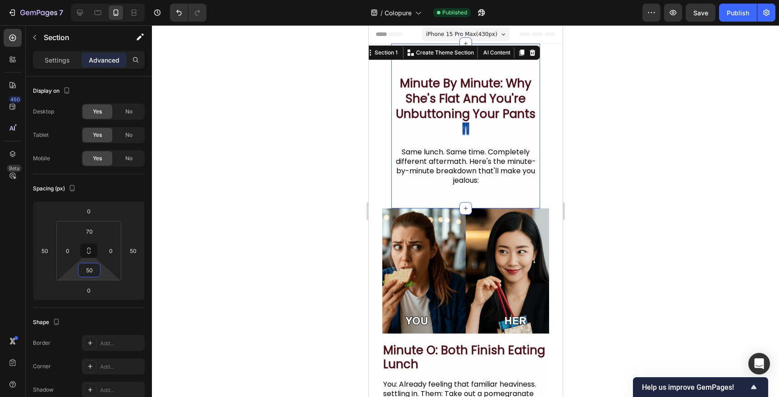
click at [278, 335] on div at bounding box center [465, 211] width 627 height 372
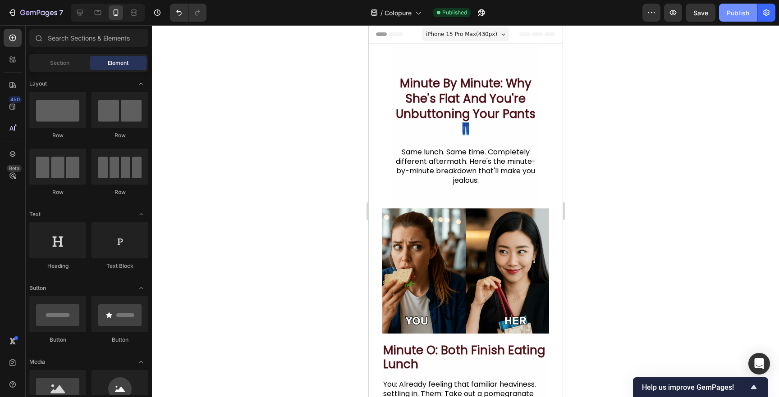
click at [728, 13] on div "Publish" at bounding box center [737, 12] width 23 height 9
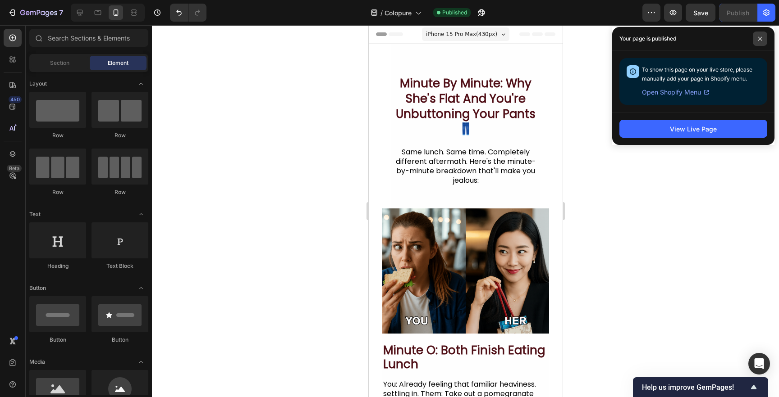
click at [759, 40] on icon at bounding box center [760, 39] width 5 height 5
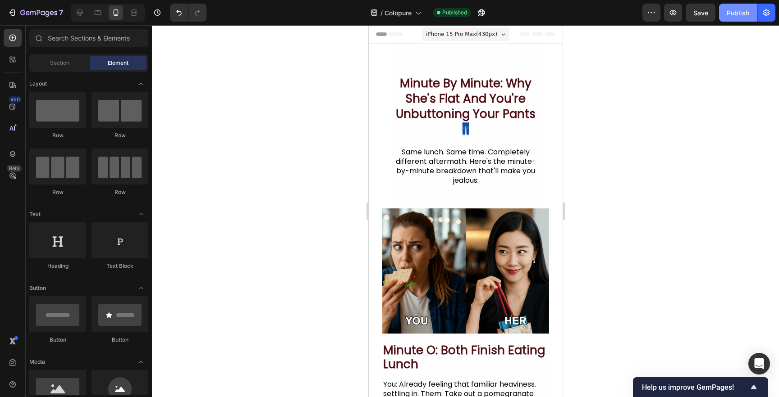
click at [732, 9] on div "Publish" at bounding box center [737, 12] width 23 height 9
click at [653, 18] on button "button" at bounding box center [651, 13] width 18 height 18
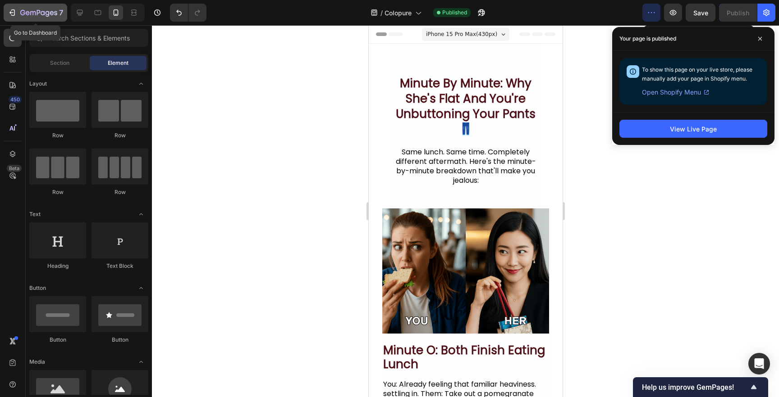
click at [23, 14] on icon "button" at bounding box center [38, 13] width 37 height 8
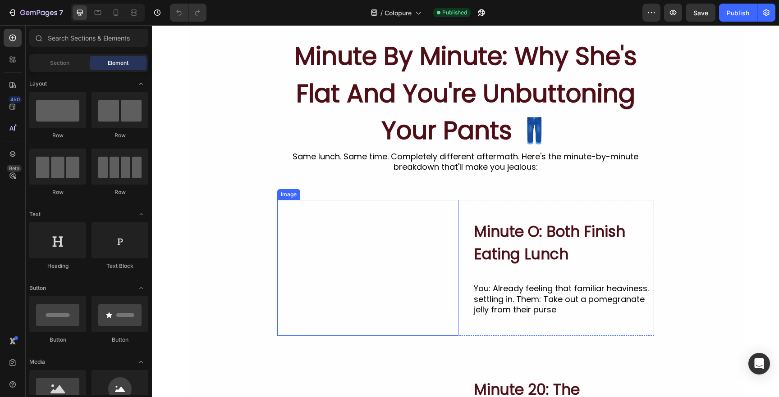
scroll to position [26, 0]
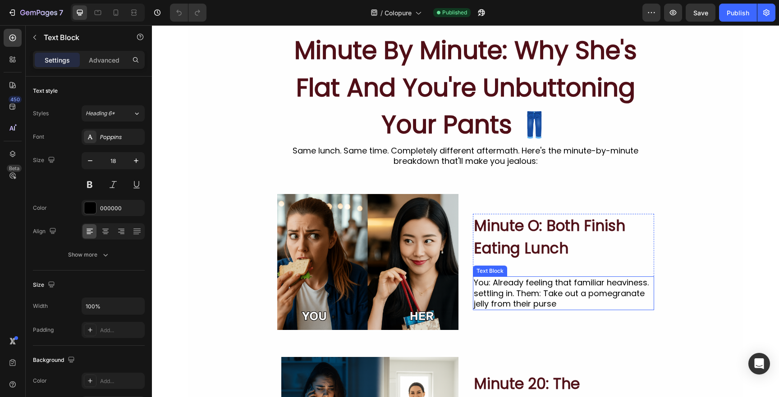
click at [517, 292] on div "You: Already feeling that familiar heaviness. settling in. Them: Take out a pom…" at bounding box center [563, 293] width 181 height 33
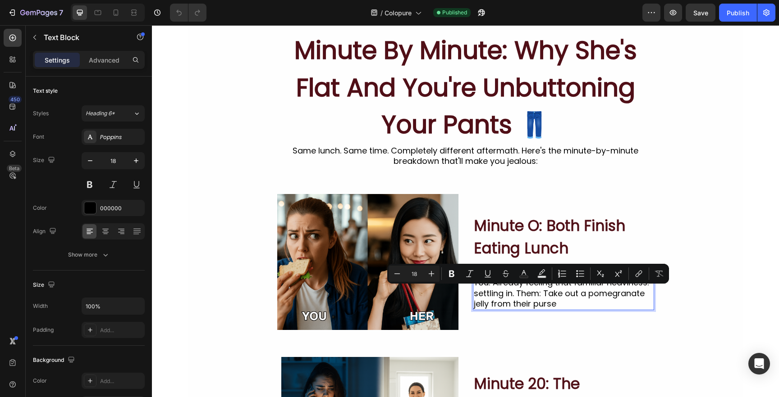
click at [517, 296] on p "You: Already feeling that familiar heaviness. settling in. Them: Take out a pom…" at bounding box center [563, 294] width 179 height 32
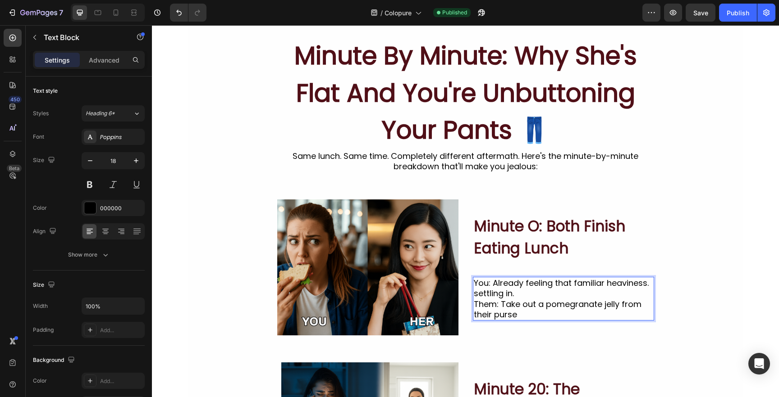
scroll to position [15, 0]
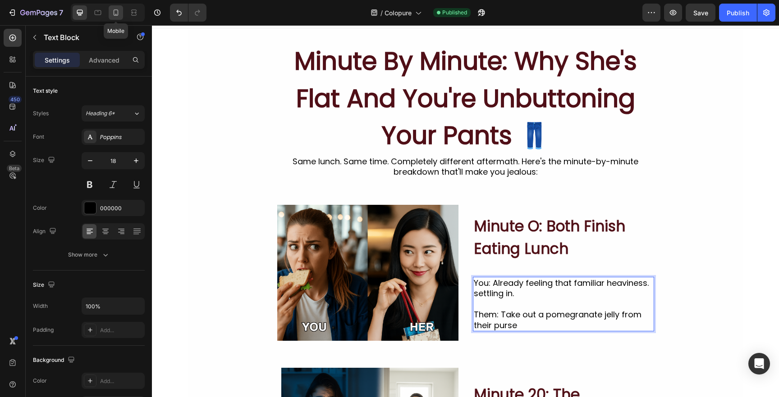
click at [111, 9] on icon at bounding box center [115, 12] width 9 height 9
type input "16"
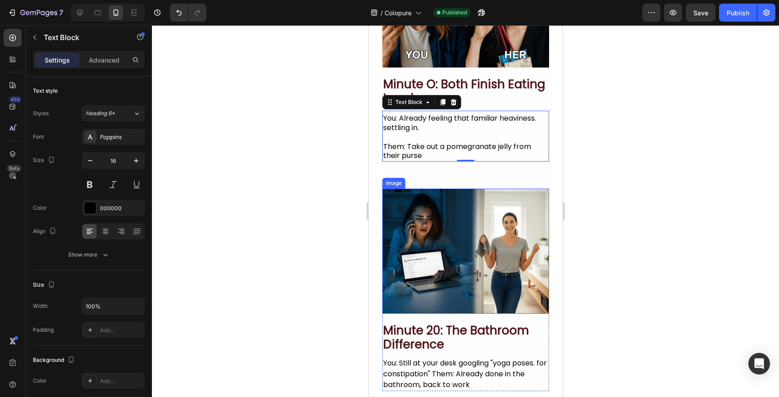
scroll to position [262, 0]
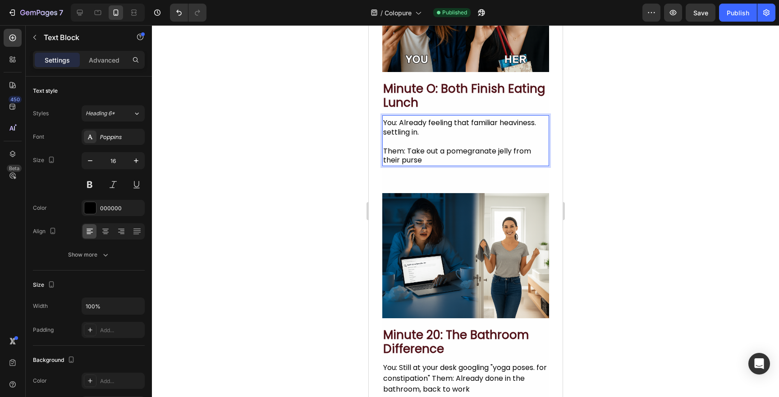
click at [396, 122] on p "You: Already feeling that familiar heaviness. settling in." at bounding box center [465, 128] width 165 height 19
drag, startPoint x: 397, startPoint y: 123, endPoint x: 379, endPoint y: 123, distance: 18.0
click at [380, 123] on section "Image minute o: both finish eating lunch Heading You: Already feeling that fami…" at bounding box center [465, 63] width 194 height 233
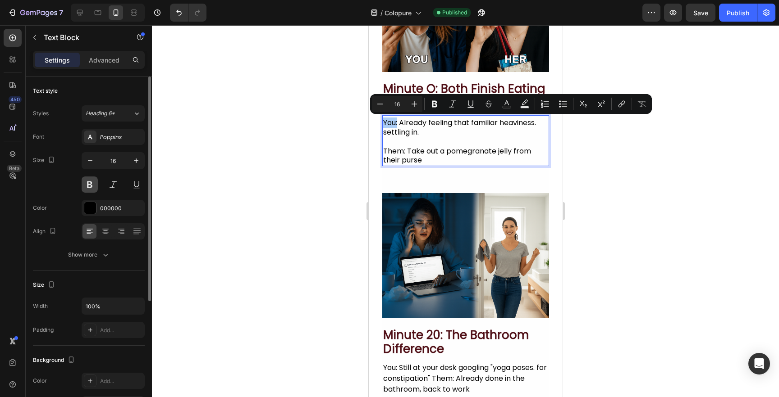
click at [90, 182] on button at bounding box center [90, 185] width 16 height 16
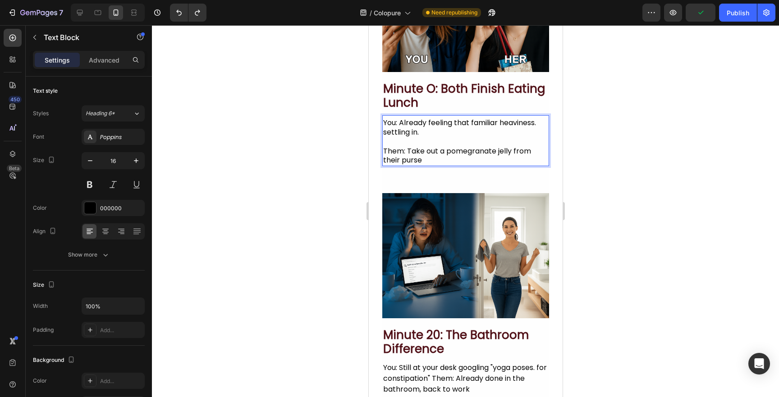
click at [397, 123] on p "You: Already feeling that familiar heaviness. settling in." at bounding box center [465, 128] width 165 height 19
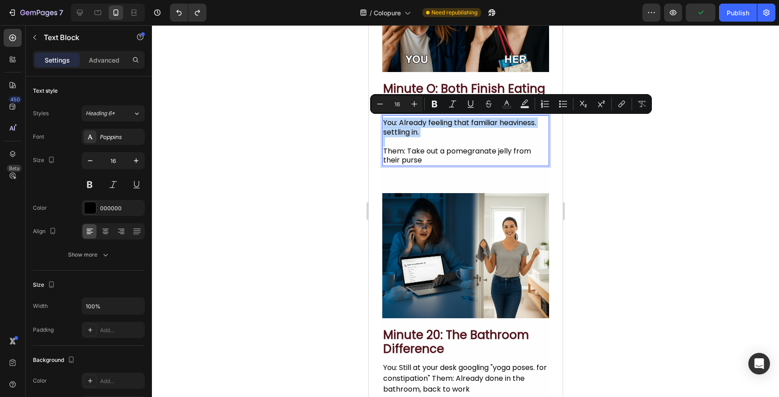
click at [397, 123] on p "You: Already feeling that familiar heaviness. settling in." at bounding box center [465, 128] width 165 height 19
click at [402, 128] on p "You: Already feeling that familiar heaviness. settling in." at bounding box center [465, 128] width 165 height 19
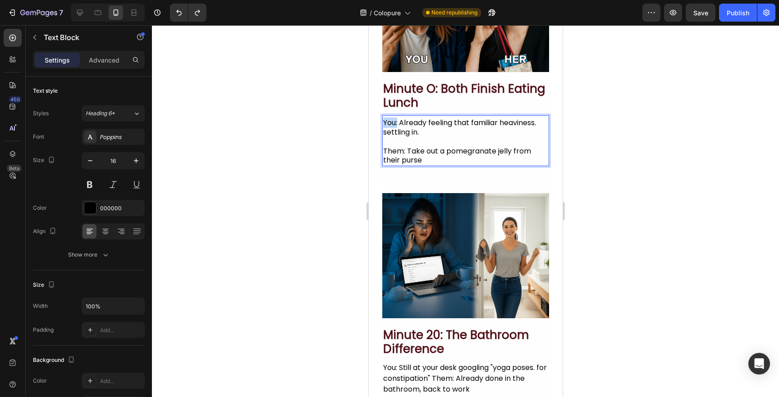
drag, startPoint x: 397, startPoint y: 124, endPoint x: 377, endPoint y: 124, distance: 20.3
click at [377, 124] on section "Image minute o: both finish eating lunch Heading You: Already feeling that fami…" at bounding box center [465, 63] width 194 height 233
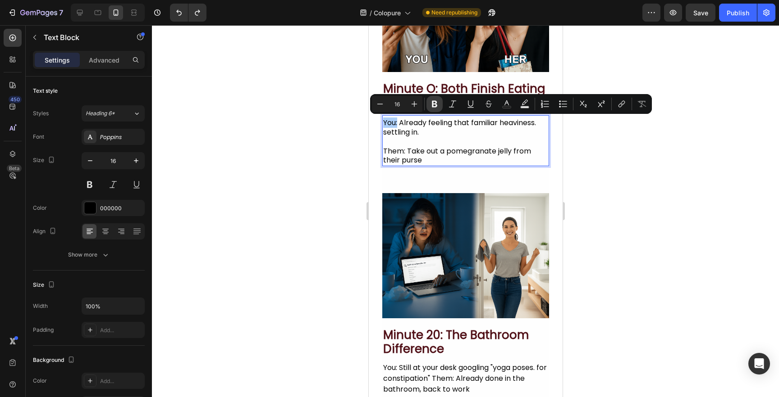
click at [439, 104] on button "Bold" at bounding box center [434, 104] width 16 height 16
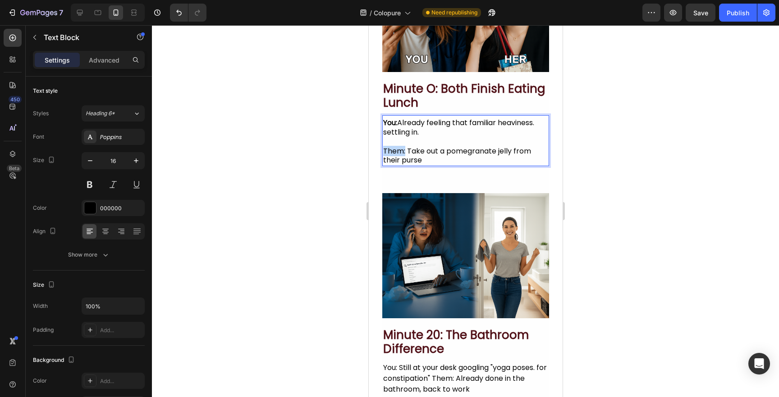
drag, startPoint x: 404, startPoint y: 152, endPoint x: 383, endPoint y: 149, distance: 21.8
click at [383, 149] on p "Them: Take out a pomegranate jelly from their purse" at bounding box center [465, 156] width 165 height 19
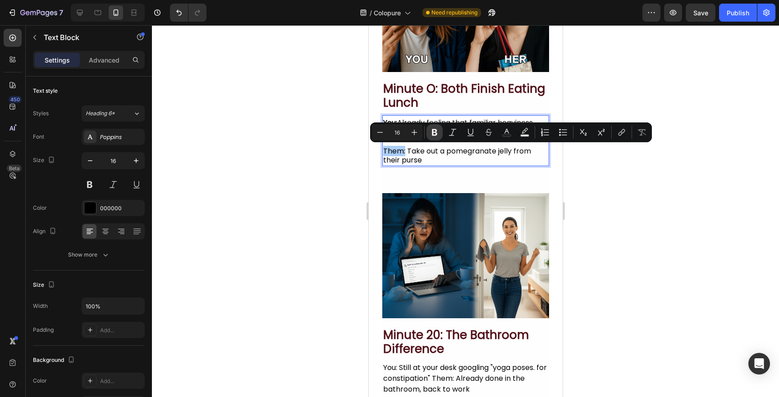
click at [431, 127] on button "Bold" at bounding box center [434, 132] width 16 height 16
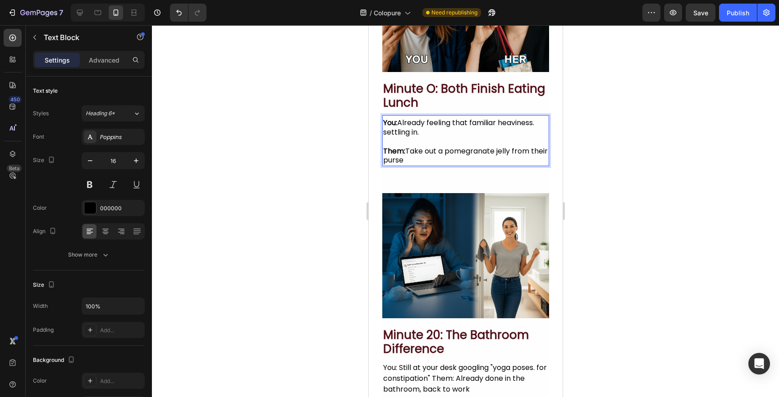
click at [431, 188] on div "Image minute 20: the bathroom difference Heading You: Still at your desk googli…" at bounding box center [465, 295] width 167 height 230
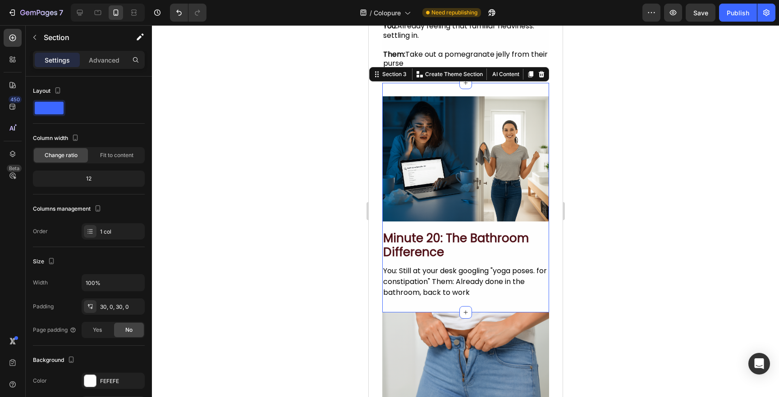
scroll to position [364, 0]
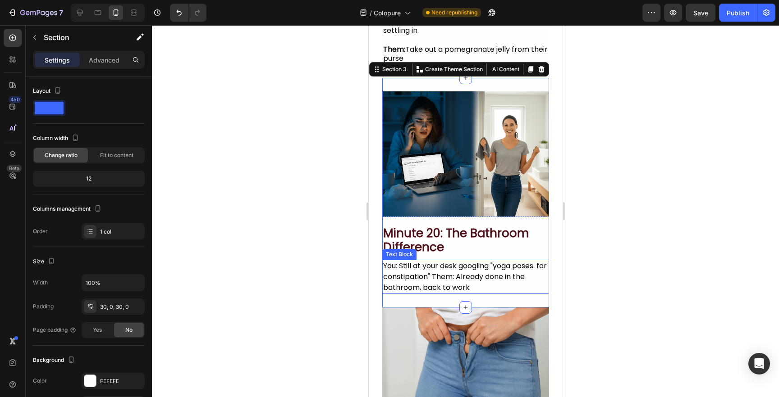
click at [425, 278] on div "You: Still at your desk googling "yoga poses. for constipation" Them: Already d…" at bounding box center [465, 277] width 167 height 34
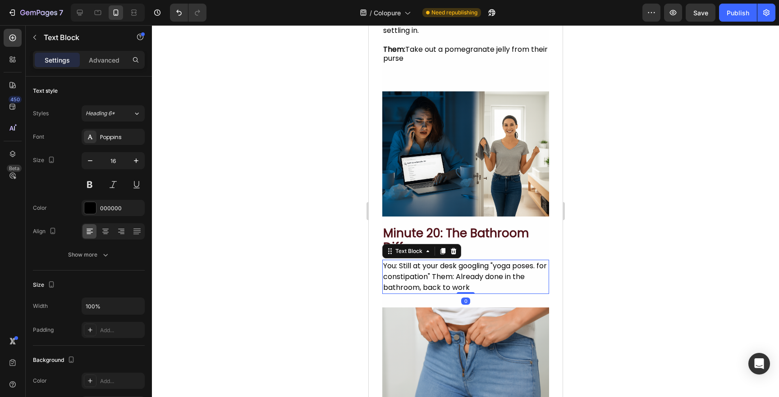
click at [443, 275] on div "You: Still at your desk googling "yoga poses. for constipation" Them: Already d…" at bounding box center [465, 277] width 167 height 34
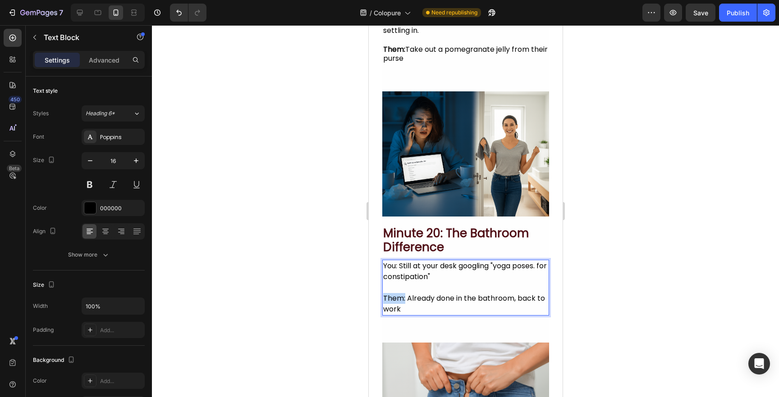
drag, startPoint x: 405, startPoint y: 297, endPoint x: 374, endPoint y: 293, distance: 30.8
click at [374, 294] on section "Image minute 20: the bathroom difference Heading You: Still at your desk googli…" at bounding box center [465, 203] width 194 height 251
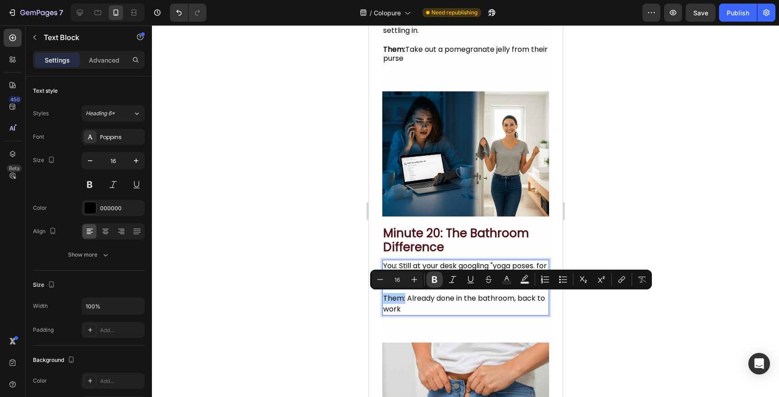
click at [433, 283] on icon "Editor contextual toolbar" at bounding box center [434, 279] width 9 height 9
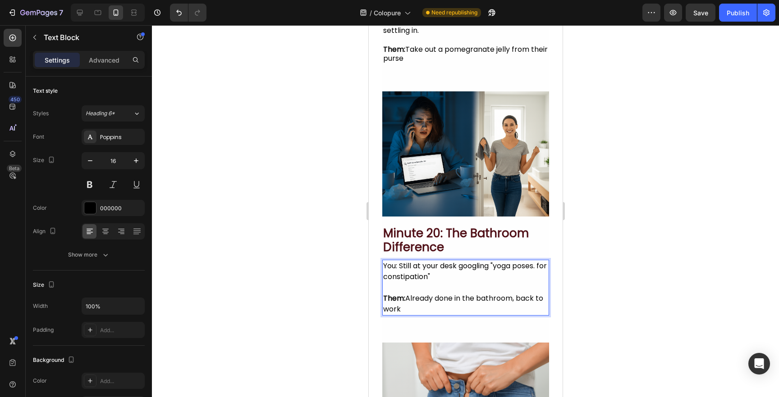
click at [411, 267] on p "You: Still at your desk googling "yoga poses. for constipation"" at bounding box center [465, 272] width 165 height 22
drag, startPoint x: 397, startPoint y: 267, endPoint x: 374, endPoint y: 267, distance: 23.4
click at [374, 267] on section "Image minute 20: the bathroom difference Heading You: Still at your desk googli…" at bounding box center [465, 203] width 194 height 251
click at [397, 266] on p "You: Still at your desk googling "yoga poses. for constipation"" at bounding box center [465, 272] width 165 height 22
drag, startPoint x: 397, startPoint y: 266, endPoint x: 372, endPoint y: 265, distance: 24.8
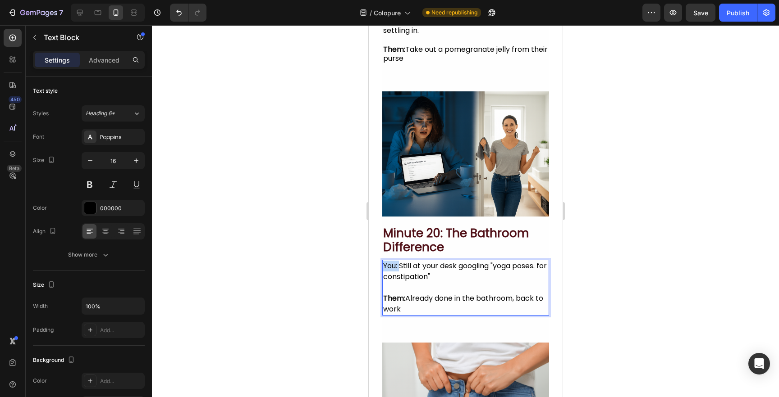
click at [372, 266] on section "Image minute 20: the bathroom difference Heading You: Still at your desk googli…" at bounding box center [465, 203] width 194 height 251
click at [414, 269] on p "You: Still at your desk googling "yoga poses. for constipation"" at bounding box center [465, 272] width 165 height 22
click at [407, 280] on p "You: Still at your desk googling "yoga poses. for constipation"" at bounding box center [465, 272] width 165 height 22
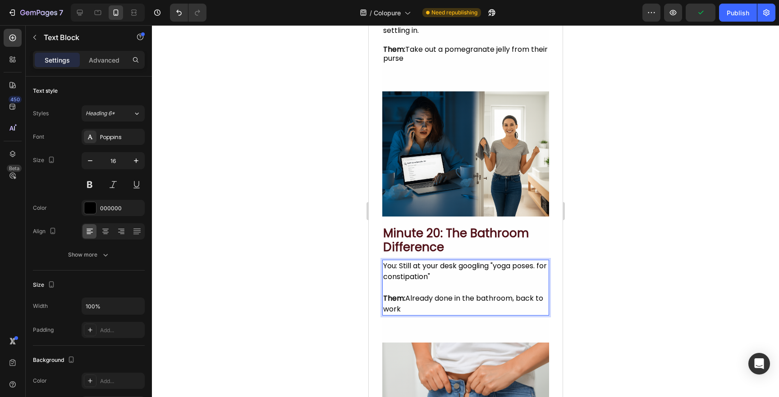
click at [422, 299] on p "Them: Already done in the bathroom, back to work" at bounding box center [465, 304] width 165 height 22
click at [362, 294] on div at bounding box center [465, 211] width 627 height 372
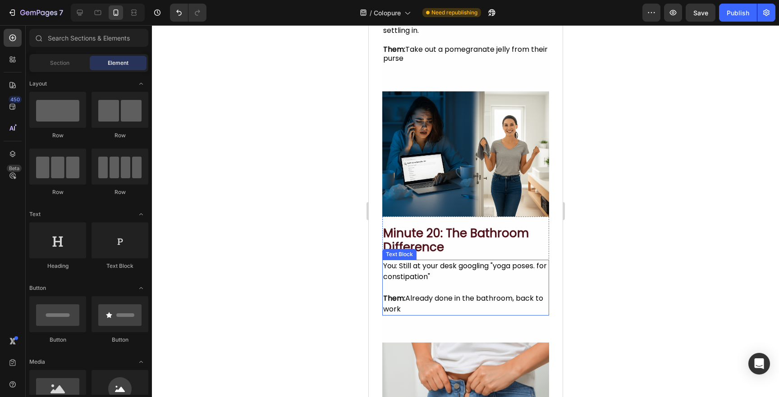
click at [396, 267] on p "You: Still at your desk googling "yoga poses. for constipation"" at bounding box center [465, 272] width 165 height 22
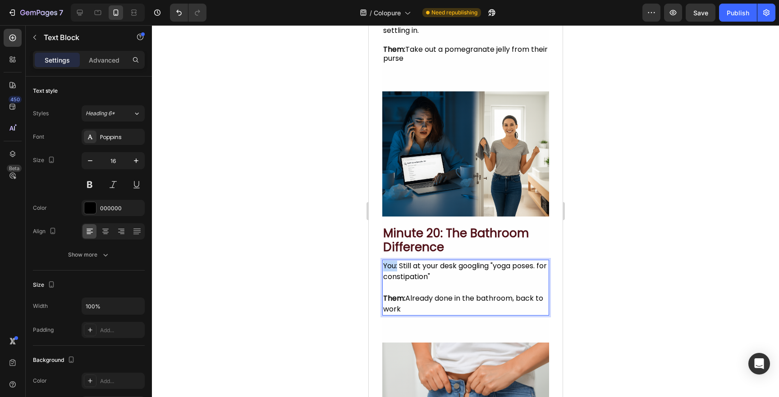
drag, startPoint x: 397, startPoint y: 267, endPoint x: 381, endPoint y: 267, distance: 16.2
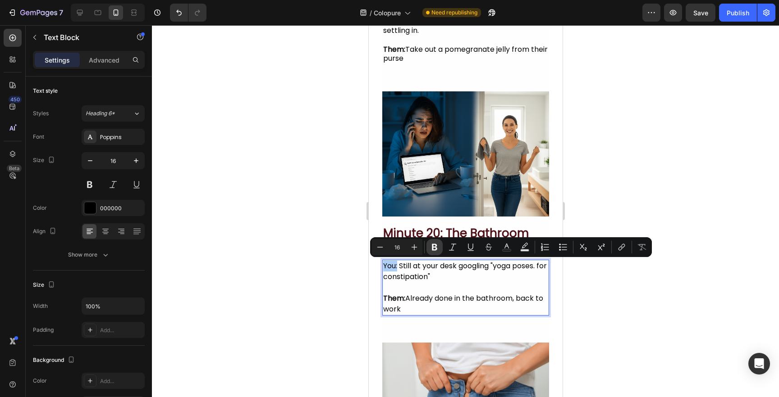
click at [433, 249] on icon "Editor contextual toolbar" at bounding box center [434, 247] width 5 height 7
click at [432, 270] on p "You: Still at your desk googling "yoga poses. for constipation"" at bounding box center [465, 272] width 165 height 22
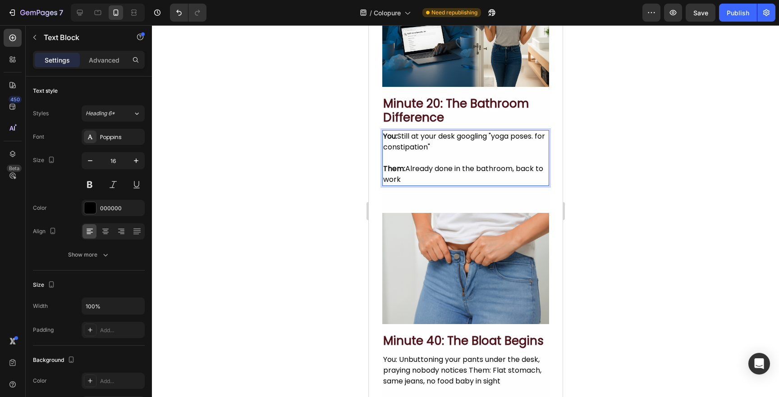
scroll to position [494, 0]
click at [336, 237] on div at bounding box center [465, 211] width 627 height 372
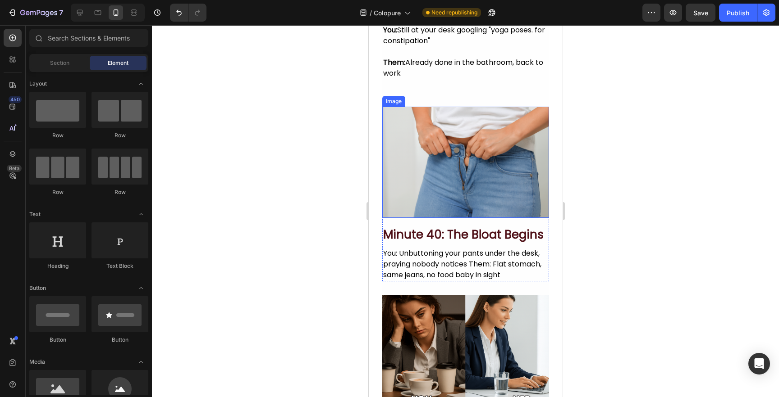
scroll to position [613, 0]
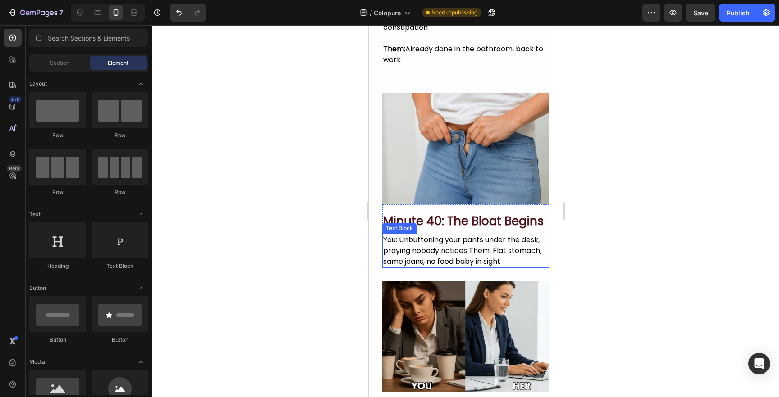
click at [408, 244] on div "You: Unbuttoning your pants under the desk, praying nobody notices Them: Flat s…" at bounding box center [465, 251] width 167 height 34
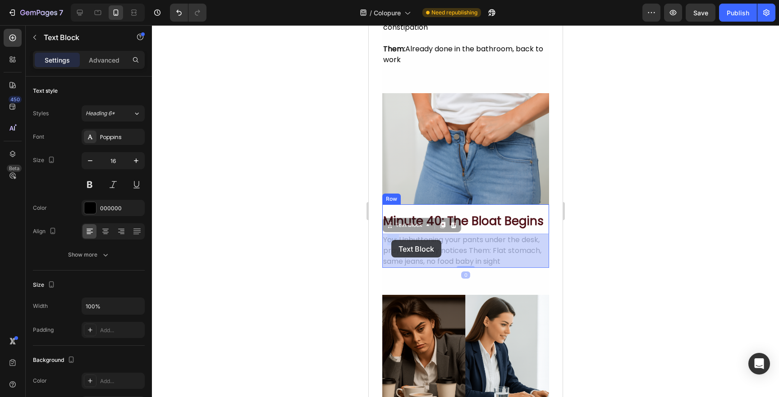
drag, startPoint x: 399, startPoint y: 242, endPoint x: 386, endPoint y: 240, distance: 12.7
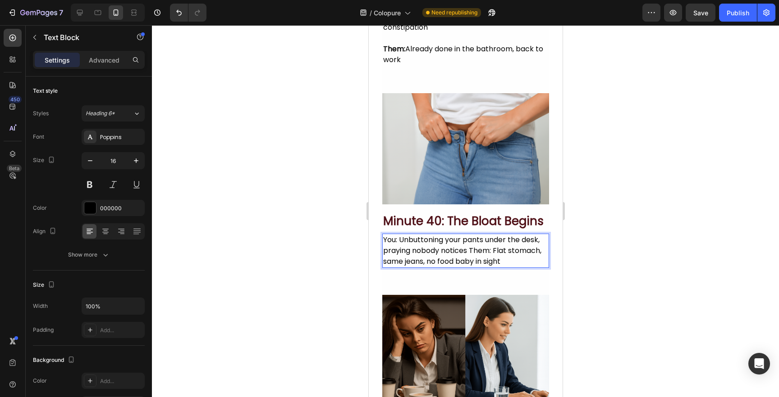
click at [469, 251] on p "You: Unbuttoning your pants under the desk, praying nobody notices Them: Flat s…" at bounding box center [465, 251] width 165 height 32
click at [471, 251] on p "You: Unbuttoning your pants under the desk, praying nobody notices Them: Flat s…" at bounding box center [465, 251] width 165 height 32
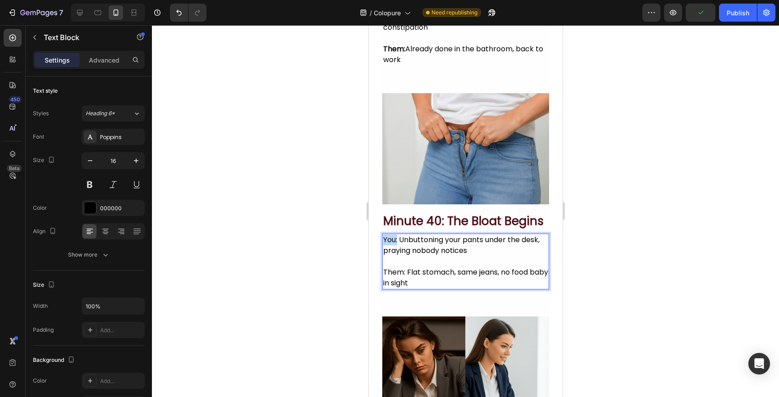
drag, startPoint x: 397, startPoint y: 241, endPoint x: 382, endPoint y: 241, distance: 14.9
click at [383, 241] on p "You: Unbuttoning your pants under the desk, praying nobody notices" at bounding box center [465, 246] width 165 height 22
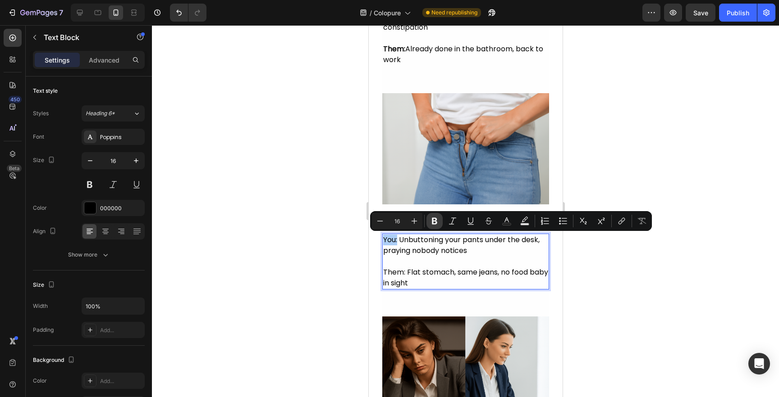
click at [429, 225] on button "Bold" at bounding box center [434, 221] width 16 height 16
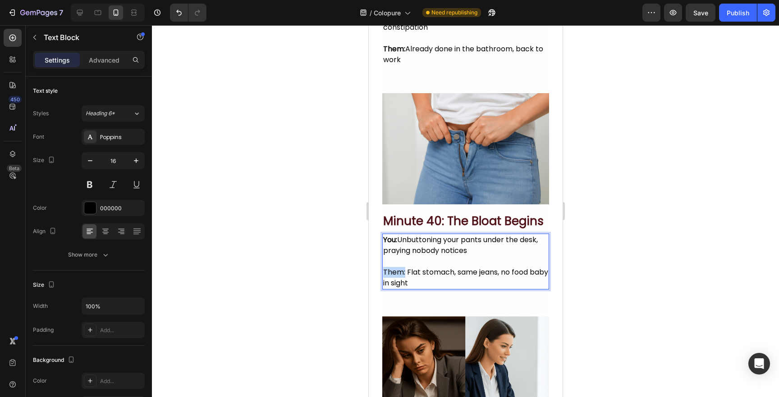
drag, startPoint x: 405, startPoint y: 272, endPoint x: 380, endPoint y: 272, distance: 24.8
click at [380, 272] on section "Image minute 40: the bloat begins Heading You: Unbuttoning your pants under the…" at bounding box center [465, 192] width 194 height 224
click at [346, 275] on div at bounding box center [465, 211] width 627 height 372
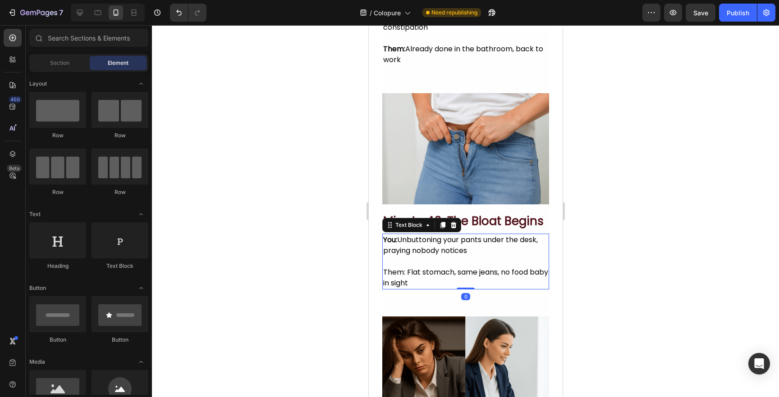
click at [395, 275] on p "Them: Flat stomach, same jeans, no food baby in sight" at bounding box center [465, 278] width 165 height 22
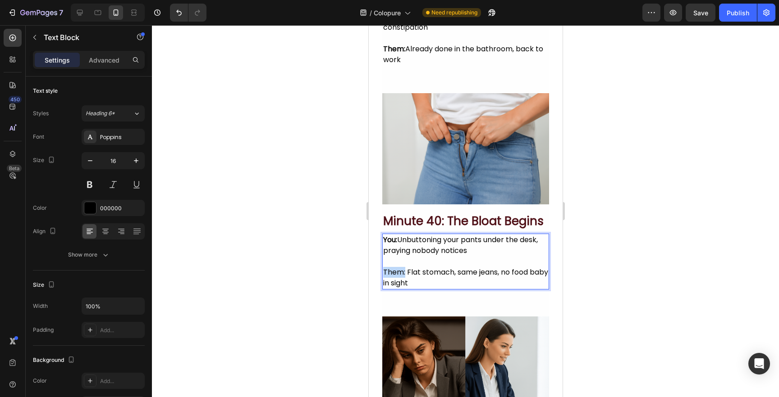
drag, startPoint x: 405, startPoint y: 274, endPoint x: 374, endPoint y: 274, distance: 30.6
click at [374, 274] on section "Image minute 40: the bloat begins Heading You: Unbuttoning your pants under the…" at bounding box center [465, 192] width 194 height 224
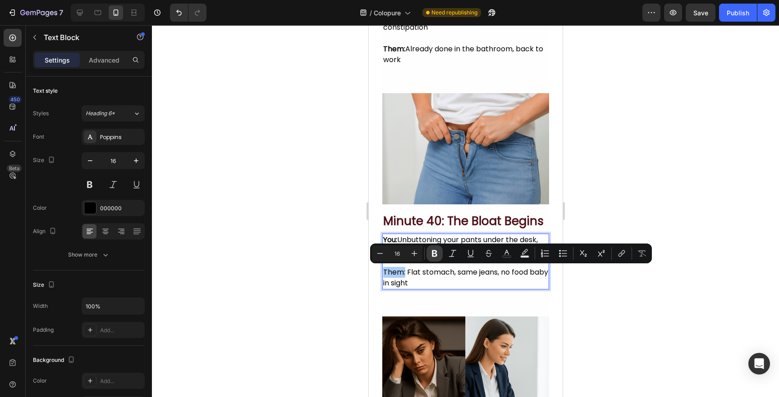
click at [430, 255] on icon "Editor contextual toolbar" at bounding box center [434, 253] width 9 height 9
click at [428, 283] on p "Them: Flat stomach, same jeans, no food baby in sight" at bounding box center [465, 278] width 165 height 22
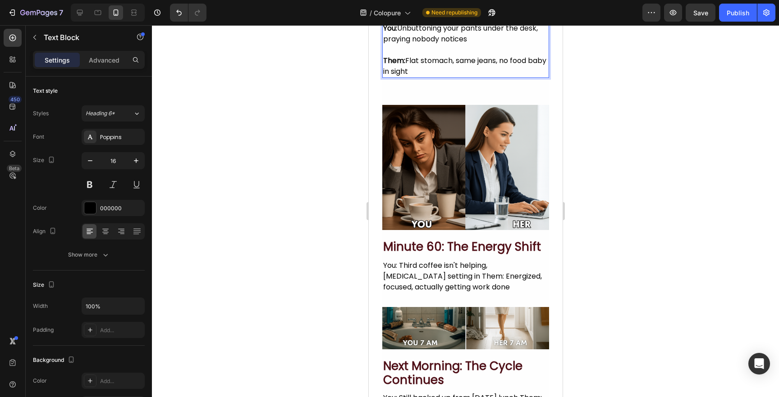
scroll to position [834, 0]
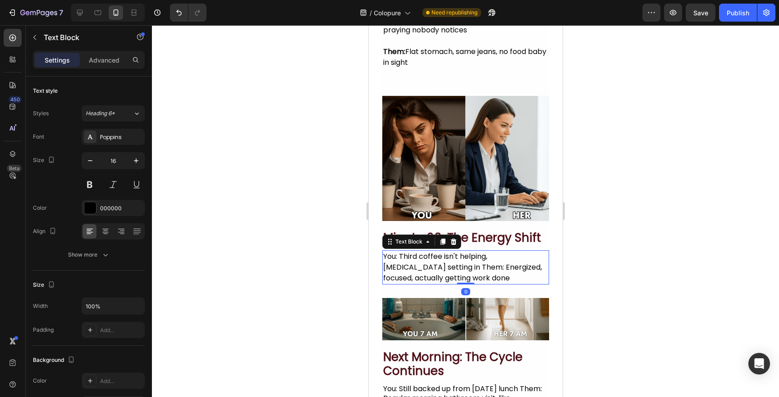
click at [441, 262] on div "You: Third coffee isn't helping, [MEDICAL_DATA] setting in Them: Energized, foc…" at bounding box center [465, 268] width 167 height 34
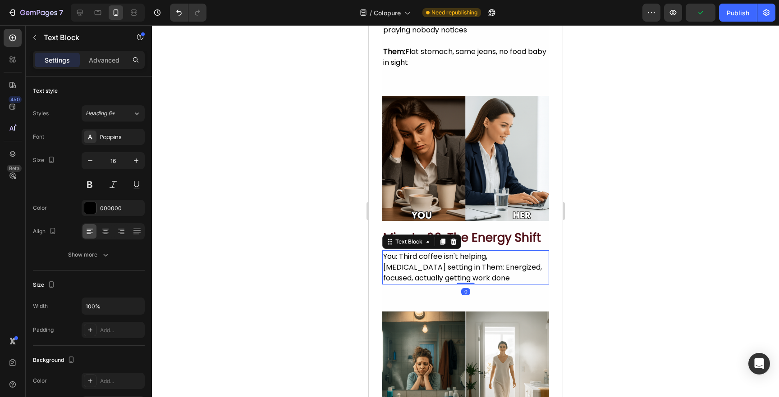
click at [399, 257] on div "You: Third coffee isn't helping, [MEDICAL_DATA] setting in Them: Energized, foc…" at bounding box center [465, 268] width 167 height 34
drag, startPoint x: 397, startPoint y: 257, endPoint x: 379, endPoint y: 257, distance: 18.0
click at [379, 257] on section "Image minute 60: the energy shift Heading You: Third coffee isn't helping, [MED…" at bounding box center [465, 190] width 194 height 216
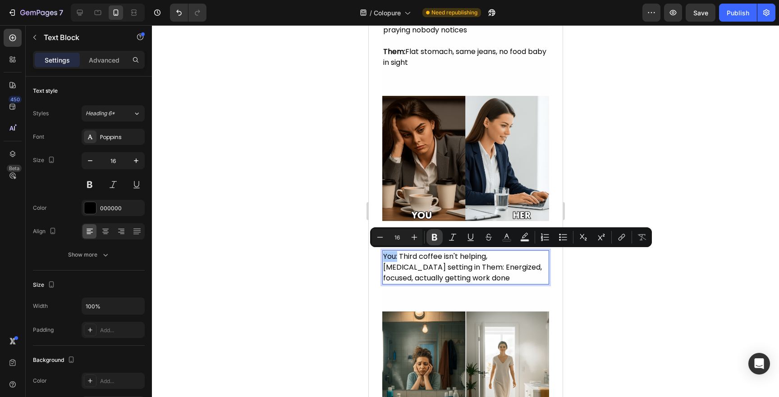
click at [430, 237] on icon "Editor contextual toolbar" at bounding box center [434, 237] width 9 height 9
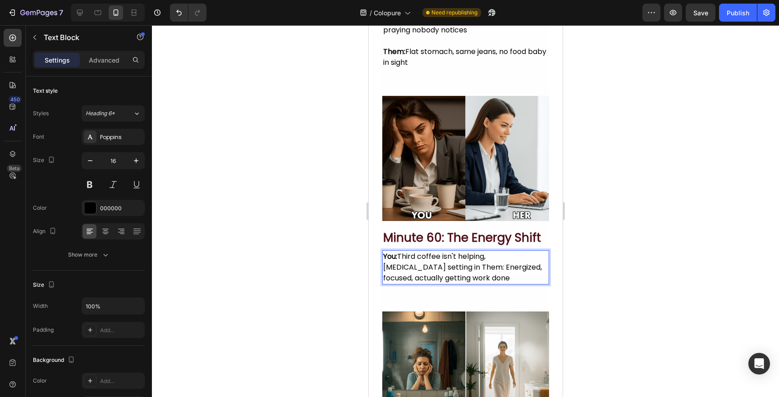
click at [418, 266] on p "You: Third coffee isn't helping, [MEDICAL_DATA] setting in Them: Energized, foc…" at bounding box center [465, 267] width 165 height 32
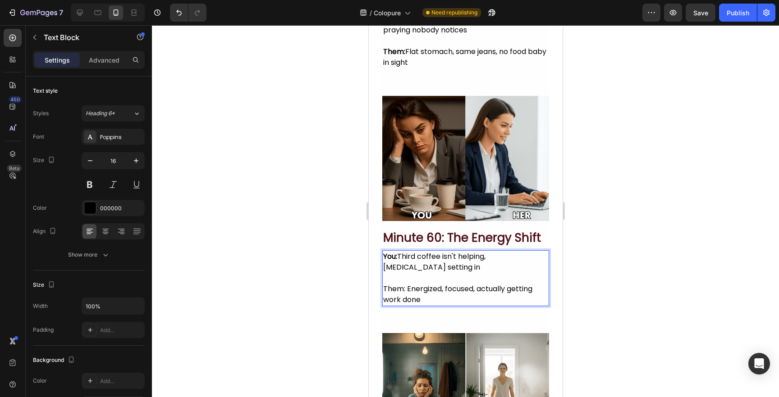
click at [402, 286] on p "Them: Energized, focused, actually getting work done" at bounding box center [465, 295] width 165 height 22
drag, startPoint x: 405, startPoint y: 289, endPoint x: 380, endPoint y: 288, distance: 24.8
click at [380, 288] on section "Image minute 60: the energy shift Heading You: Third coffee isn't helping, [MED…" at bounding box center [465, 200] width 194 height 237
click at [393, 291] on p "Them: Energized, focused, actually getting work done" at bounding box center [465, 295] width 165 height 22
click at [399, 291] on p "Them: Energized, focused, actually getting work done" at bounding box center [465, 295] width 165 height 22
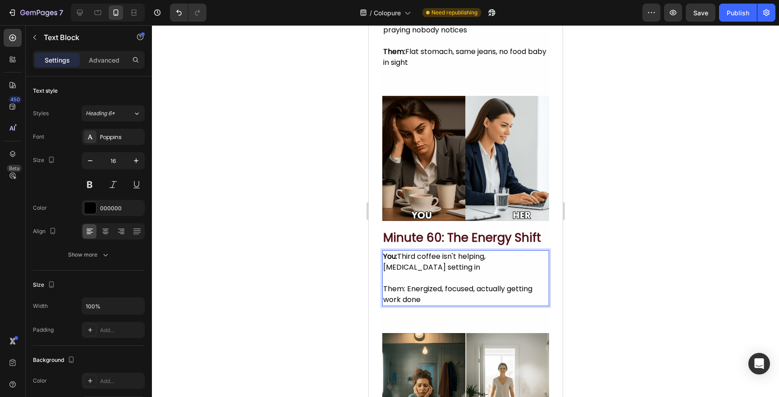
click at [346, 286] on div at bounding box center [465, 211] width 627 height 372
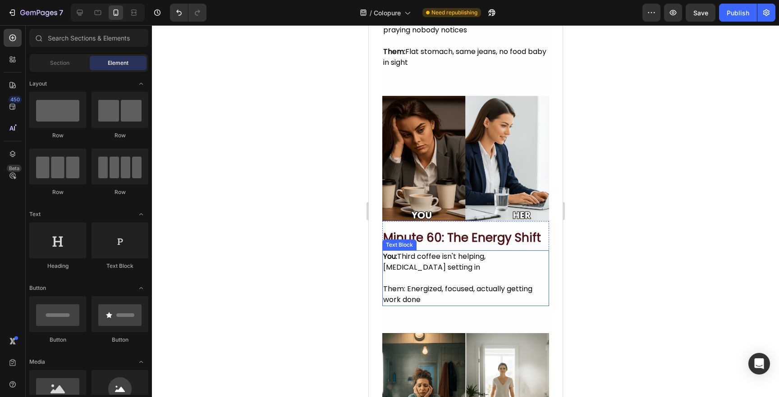
click at [390, 286] on p "Them: Energized, focused, actually getting work done" at bounding box center [465, 295] width 165 height 22
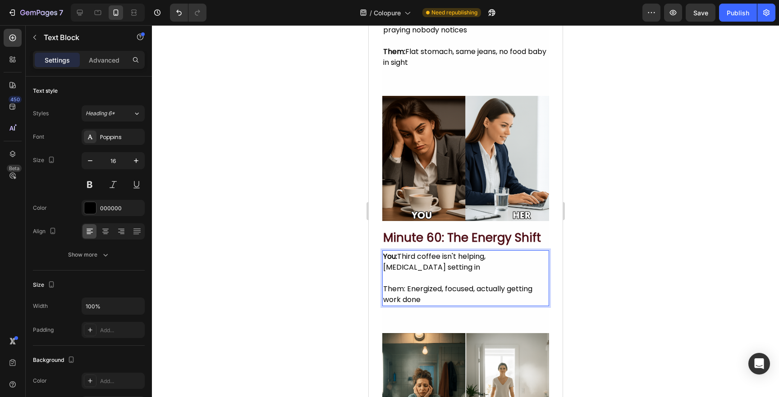
click at [403, 287] on p "Them: Energized, focused, actually getting work done" at bounding box center [465, 295] width 165 height 22
drag, startPoint x: 405, startPoint y: 289, endPoint x: 380, endPoint y: 289, distance: 24.3
click at [380, 289] on section "Image minute 60: the energy shift Heading You: Third coffee isn't helping, [MED…" at bounding box center [465, 200] width 194 height 237
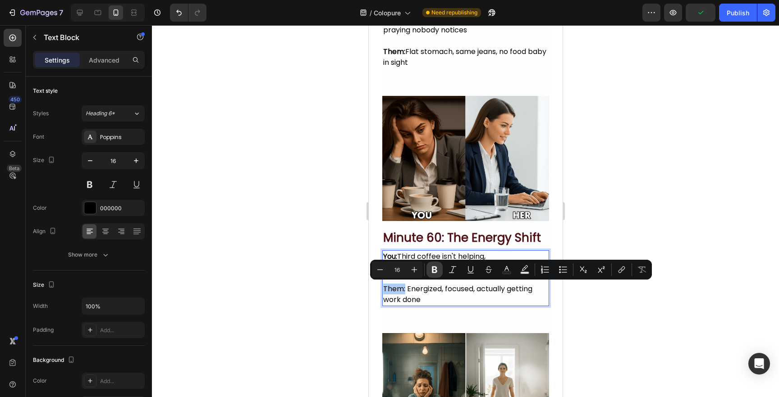
click at [438, 273] on icon "Editor contextual toolbar" at bounding box center [434, 269] width 9 height 9
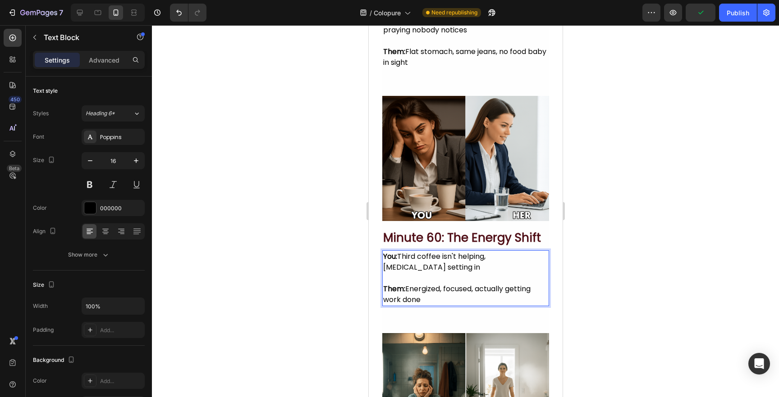
click at [439, 297] on p "Them: Energized, focused, actually getting work done" at bounding box center [465, 295] width 165 height 22
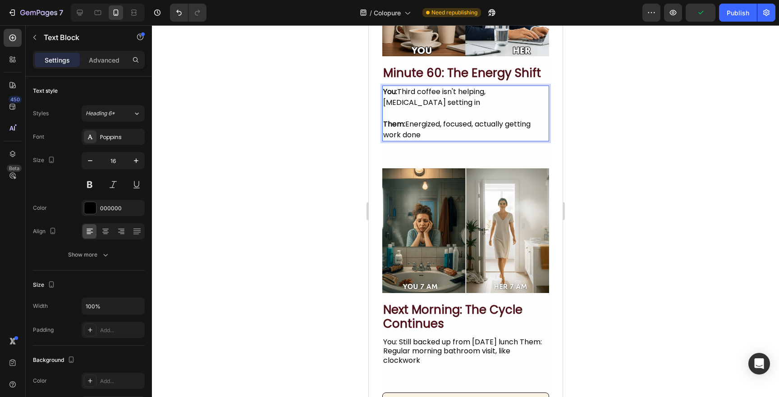
scroll to position [1000, 0]
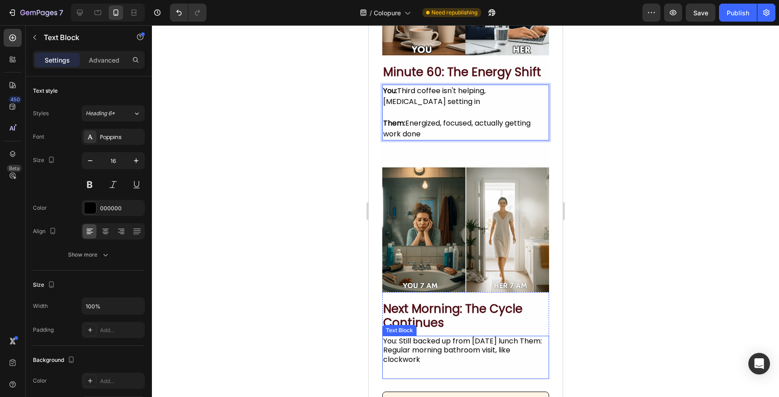
click at [436, 343] on div "You: Still backed up from [DATE] lunch Them: Regular morning bathroom visit, li…" at bounding box center [465, 351] width 167 height 30
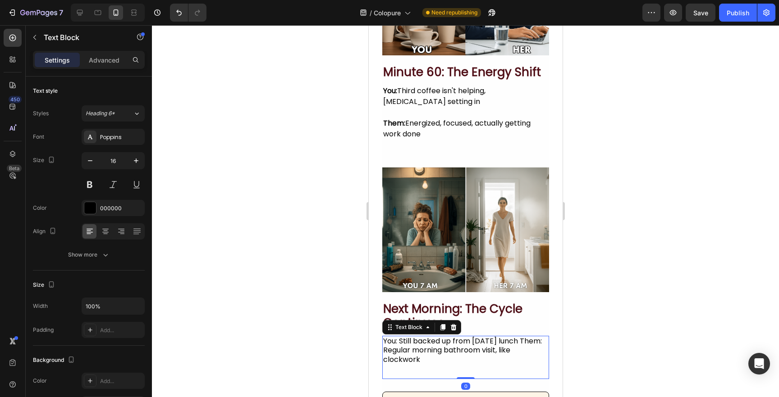
click at [386, 350] on div "You: Still backed up from [DATE] lunch Them: Regular morning bathroom visit, li…" at bounding box center [465, 351] width 167 height 30
click at [384, 351] on p "You: Still backed up from [DATE] lunch Them: Regular morning bathroom visit, li…" at bounding box center [465, 351] width 165 height 28
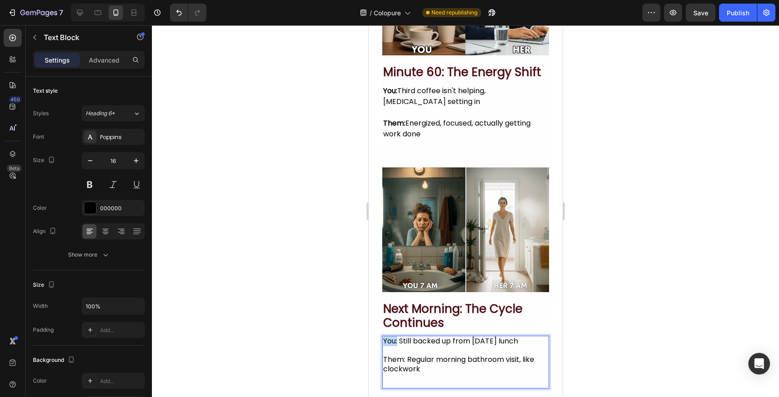
drag, startPoint x: 398, startPoint y: 342, endPoint x: 378, endPoint y: 342, distance: 20.7
click at [378, 342] on section "Image next morning: the cycle continues Heading You: Still backed up from [DATE…" at bounding box center [465, 362] width 194 height 416
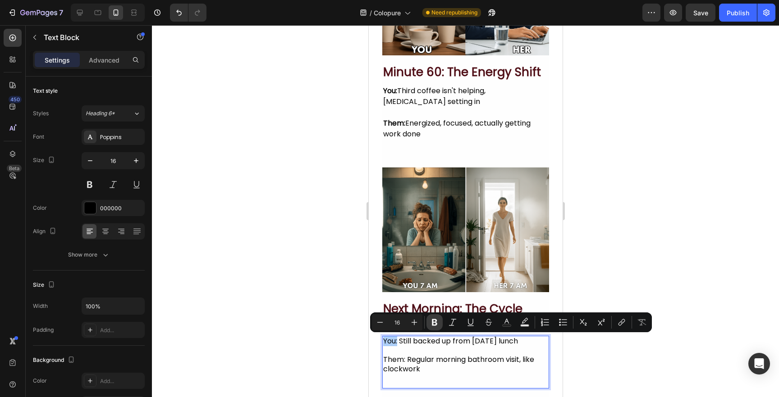
click at [435, 327] on button "Bold" at bounding box center [434, 323] width 16 height 16
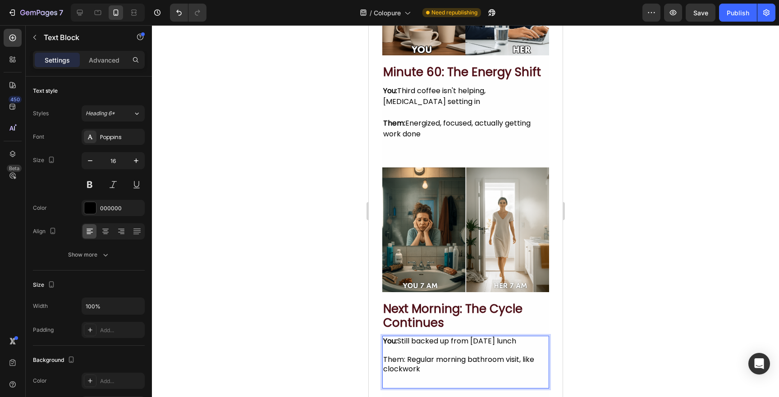
click at [394, 365] on p "Them: Regular morning bathroom visit, like clockwork" at bounding box center [465, 365] width 165 height 19
drag, startPoint x: 405, startPoint y: 361, endPoint x: 376, endPoint y: 361, distance: 28.4
click at [376, 361] on section "Image next morning: the cycle continues Heading You: Still backed up from [DATE…" at bounding box center [465, 362] width 194 height 416
click at [402, 347] on p "Rich Text Editor. Editing area: main" at bounding box center [465, 350] width 165 height 9
click at [355, 344] on div at bounding box center [465, 211] width 627 height 372
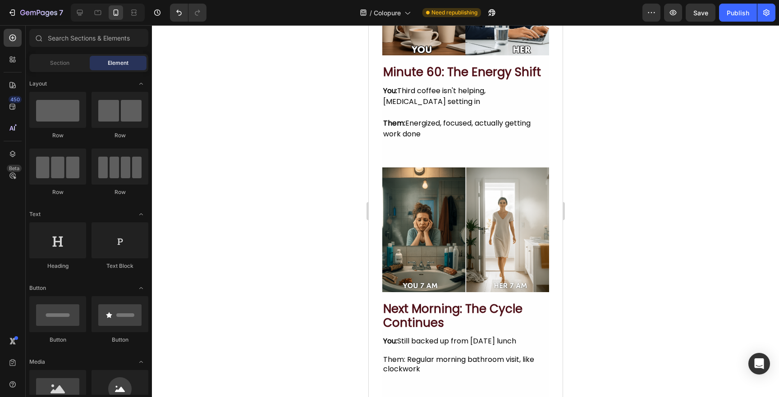
click at [397, 351] on p "Rich Text Editor. Editing area: main" at bounding box center [465, 350] width 165 height 9
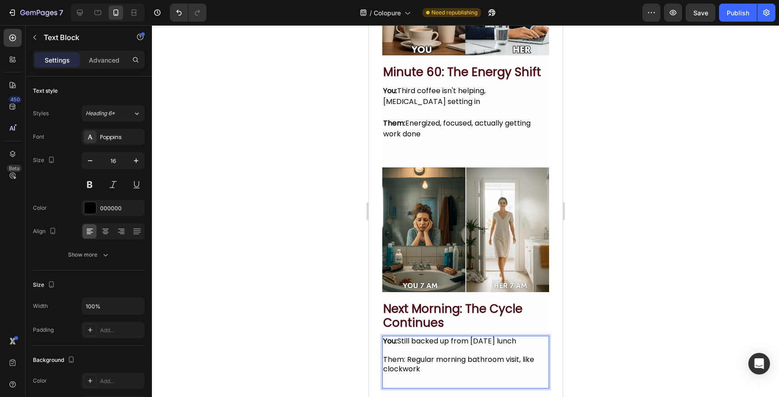
click at [404, 360] on p "Them: Regular morning bathroom visit, like clockwork" at bounding box center [465, 365] width 165 height 19
drag, startPoint x: 404, startPoint y: 360, endPoint x: 378, endPoint y: 360, distance: 26.6
click at [378, 360] on section "Image next morning: the cycle continues Heading You: Still backed up from [DATE…" at bounding box center [465, 362] width 194 height 416
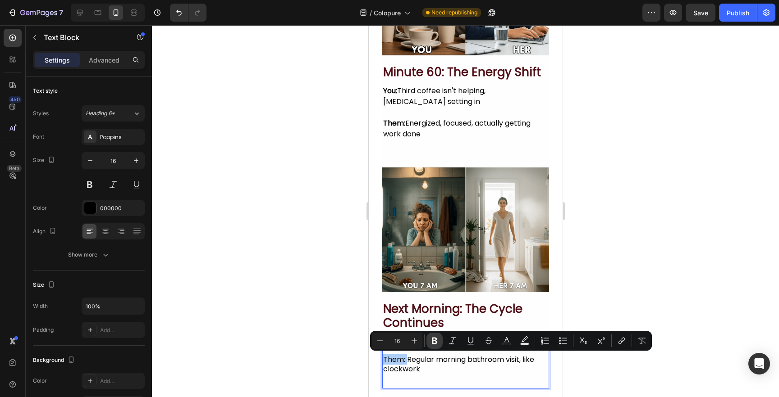
click at [435, 345] on icon "Editor contextual toolbar" at bounding box center [434, 341] width 9 height 9
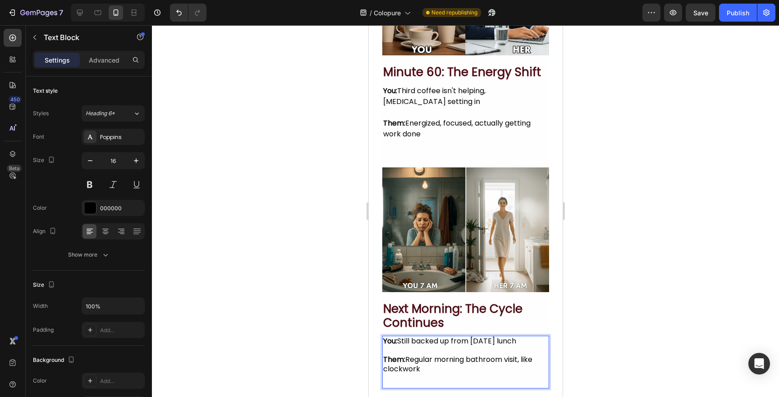
click at [314, 343] on div at bounding box center [465, 211] width 627 height 372
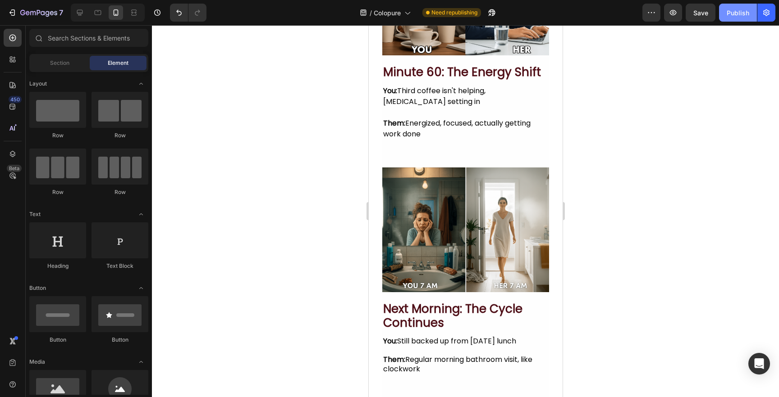
click at [723, 14] on button "Publish" at bounding box center [738, 13] width 38 height 18
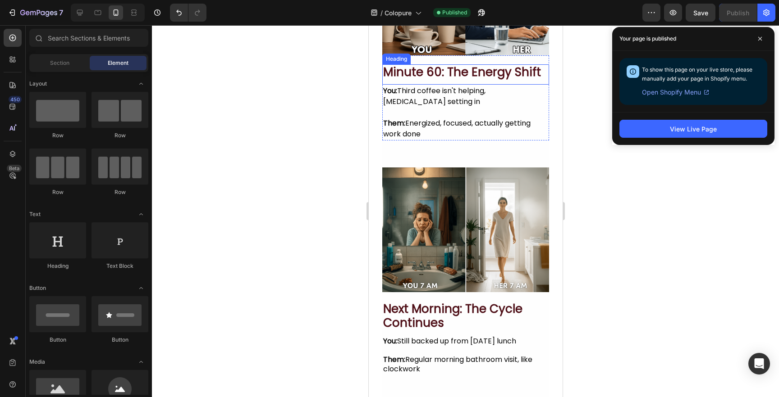
click at [453, 74] on h2 "minute 60: the energy shift" at bounding box center [465, 72] width 167 height 16
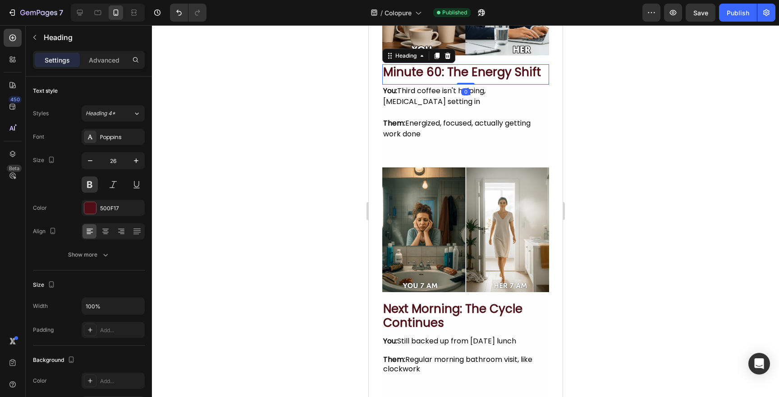
click at [453, 74] on h2 "minute 60: the energy shift" at bounding box center [465, 72] width 167 height 16
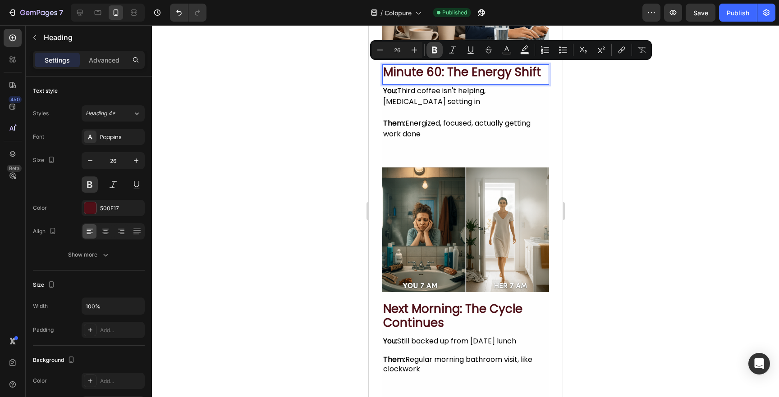
click at [432, 50] on icon "Editor contextual toolbar" at bounding box center [434, 50] width 5 height 7
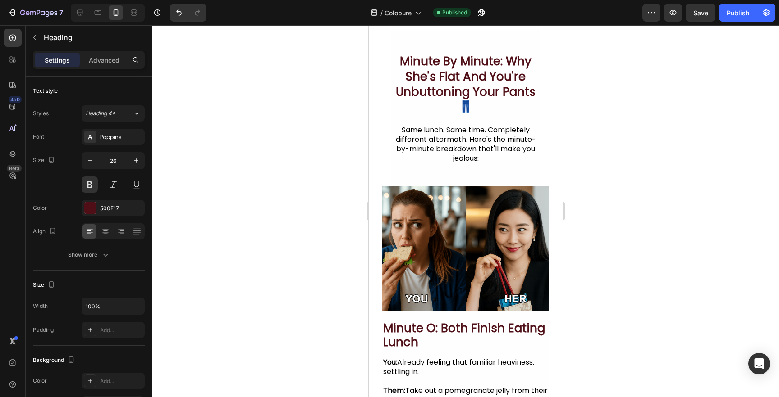
scroll to position [0, 0]
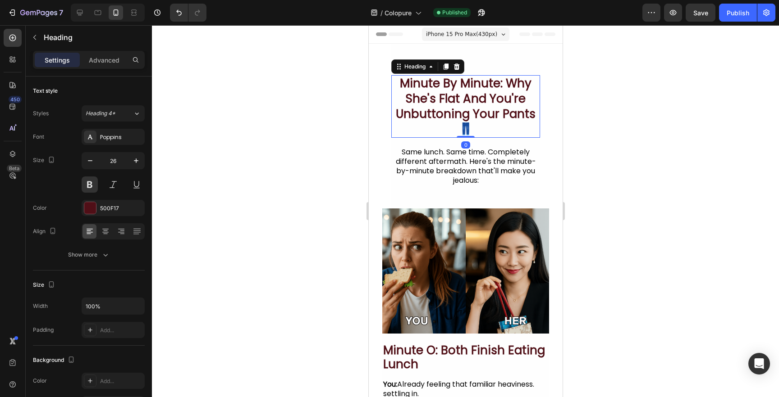
click at [441, 88] on h2 "minute by minute: why she's flat and you're unbuttoning your pants 👖" at bounding box center [465, 106] width 149 height 63
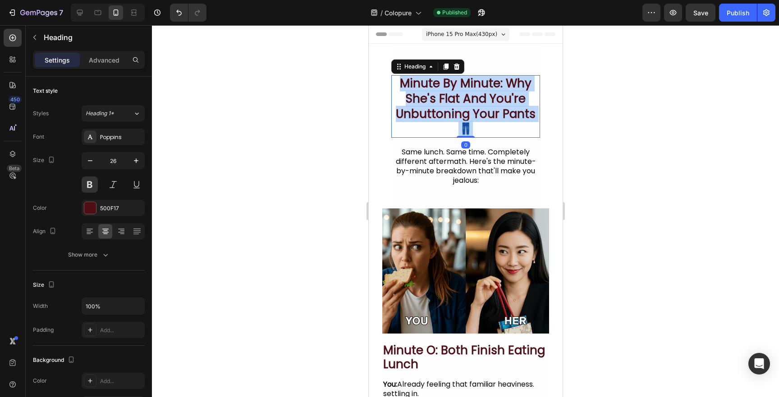
click at [441, 88] on p "minute by minute: why she's flat and you're unbuttoning your pants 👖" at bounding box center [465, 106] width 147 height 61
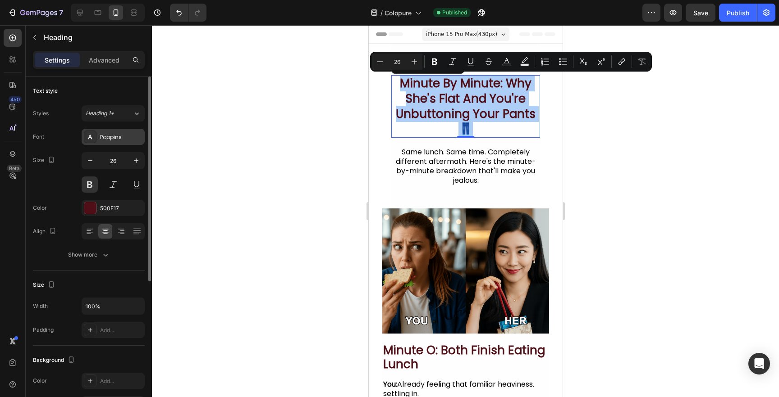
click at [118, 132] on div "Poppins" at bounding box center [113, 137] width 63 height 16
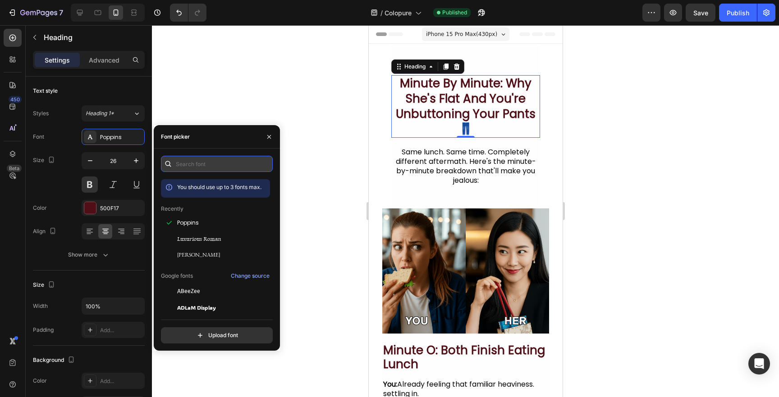
click at [189, 158] on input "text" at bounding box center [217, 164] width 112 height 16
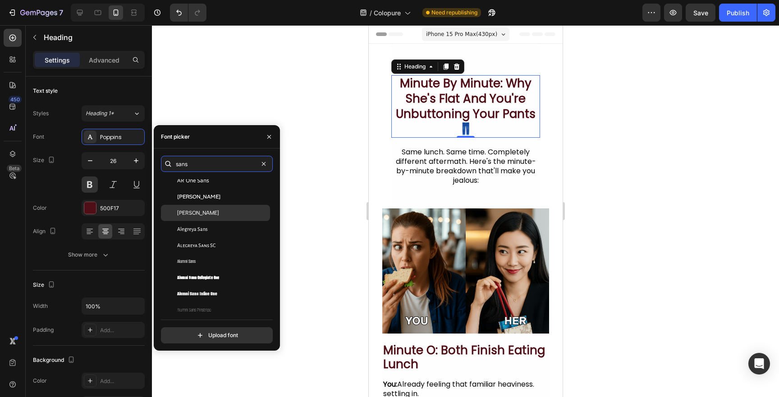
scroll to position [39, 0]
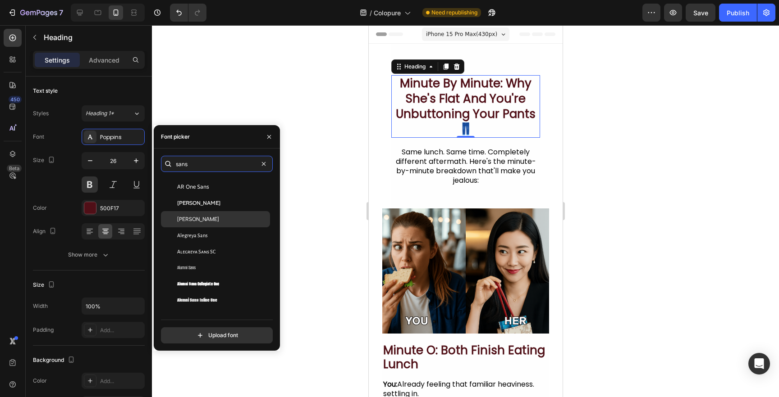
type input "sans"
click at [198, 220] on span "[PERSON_NAME]" at bounding box center [198, 219] width 42 height 8
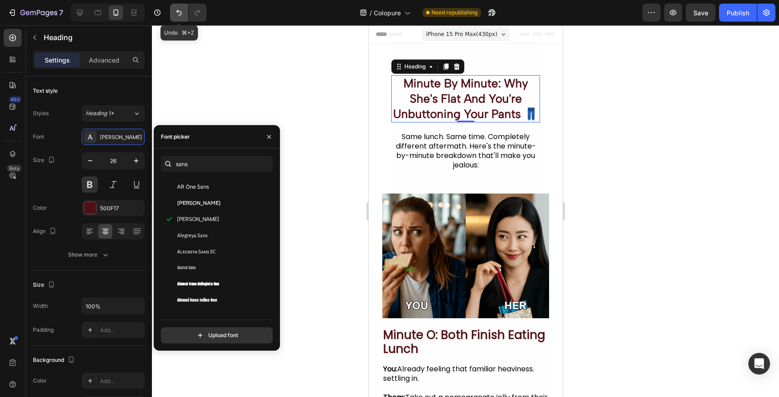
click at [181, 6] on button "Undo/Redo" at bounding box center [179, 13] width 18 height 18
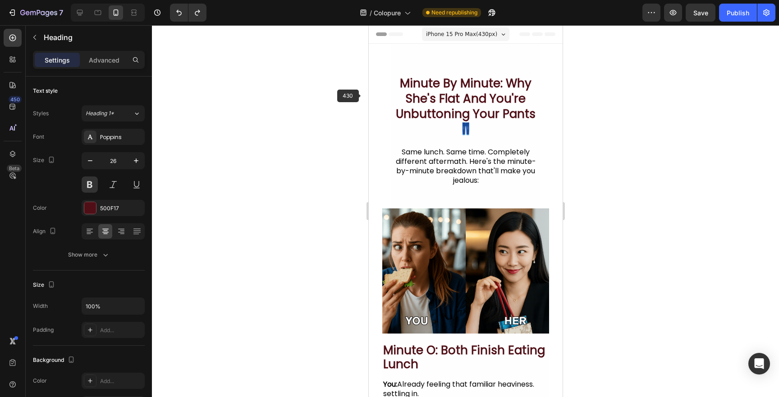
click at [376, 99] on section "minute by minute: why she's flat and you're unbuttoning your pants 👖 Heading Sa…" at bounding box center [465, 126] width 194 height 165
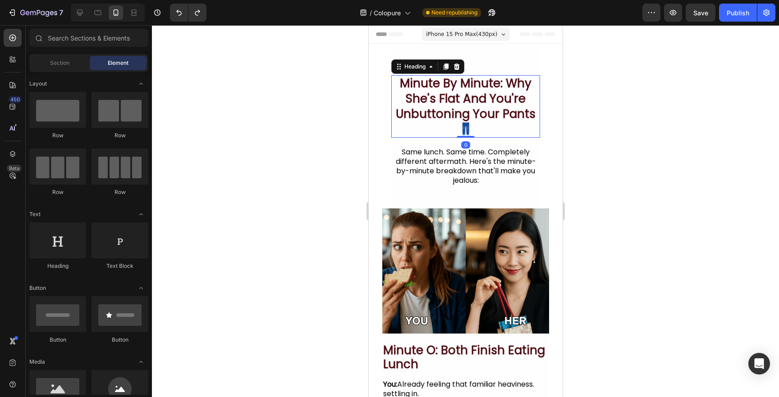
click at [427, 104] on p "minute by minute: why she's flat and you're unbuttoning your pants 👖" at bounding box center [465, 106] width 147 height 61
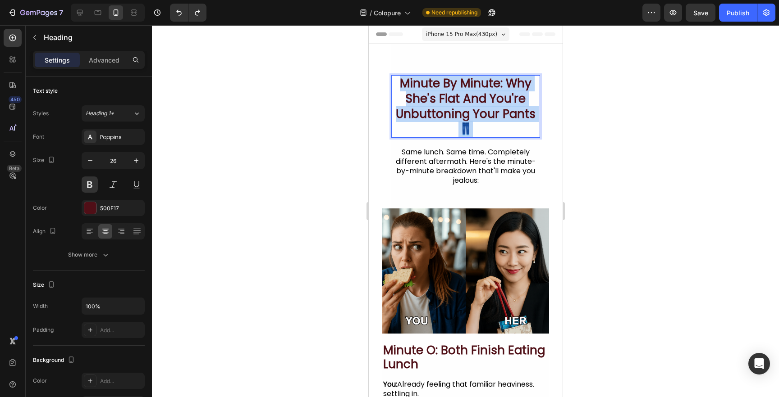
click at [427, 104] on p "minute by minute: why she's flat and you're unbuttoning your pants 👖" at bounding box center [465, 106] width 147 height 61
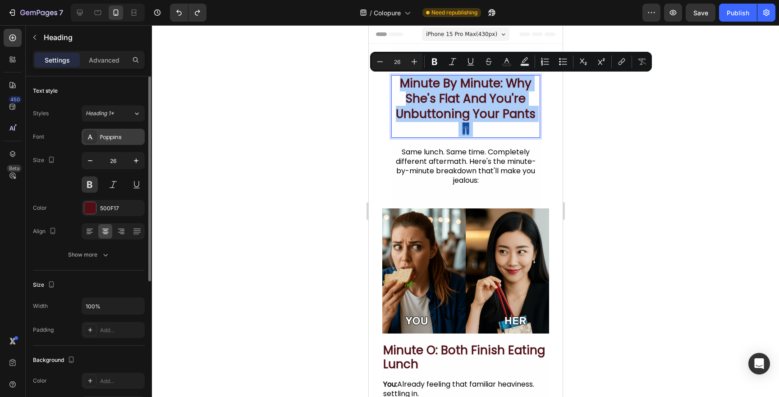
click at [110, 133] on div "Poppins" at bounding box center [121, 137] width 42 height 8
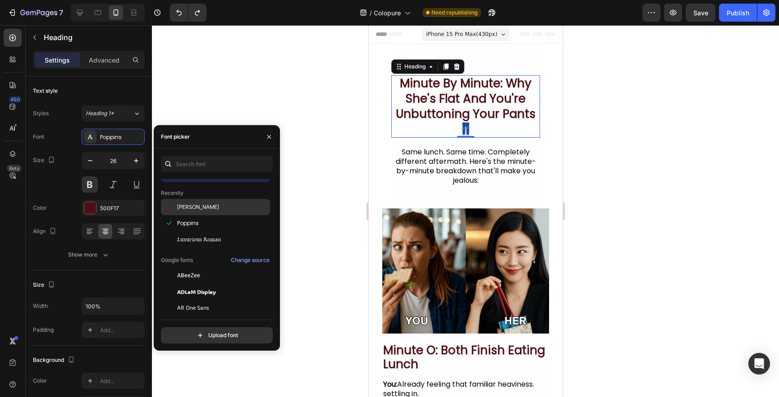
scroll to position [0, 0]
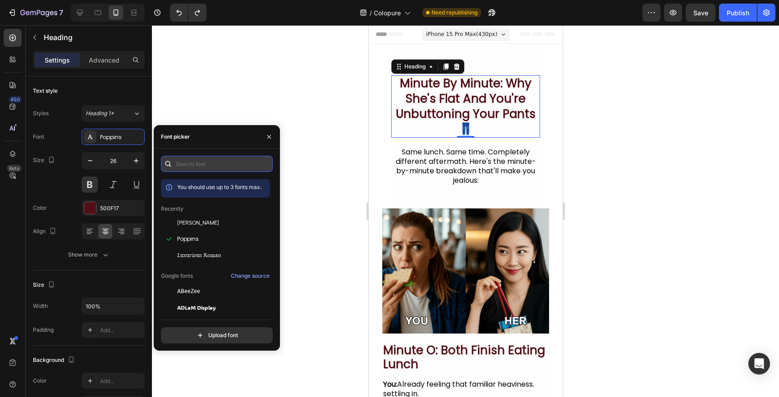
click at [185, 164] on input "text" at bounding box center [217, 164] width 112 height 16
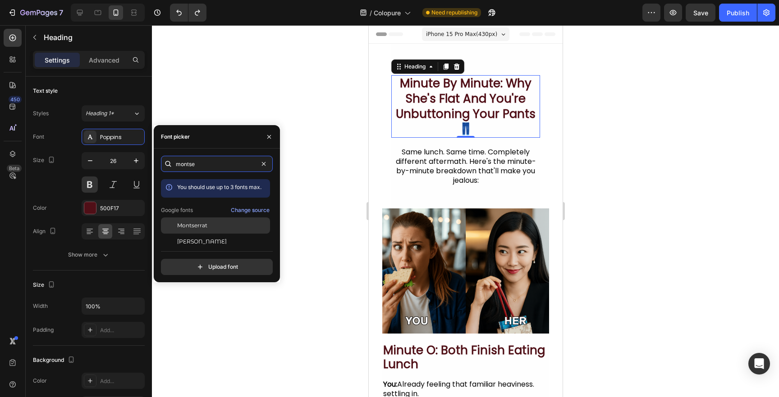
type input "montse"
click at [194, 225] on span "Montserrat" at bounding box center [192, 226] width 30 height 8
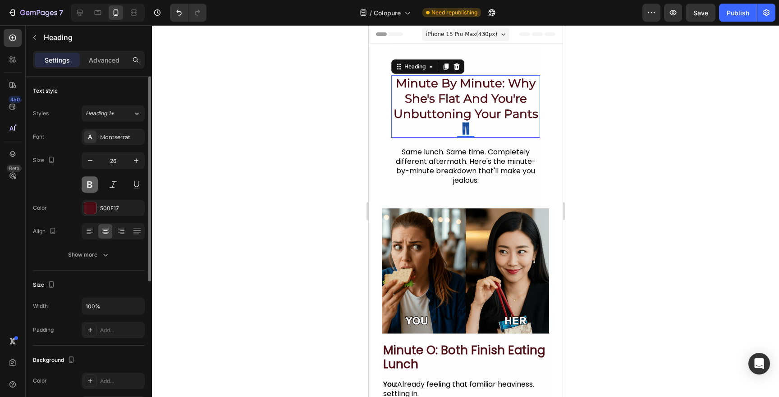
click at [92, 182] on button at bounding box center [90, 185] width 16 height 16
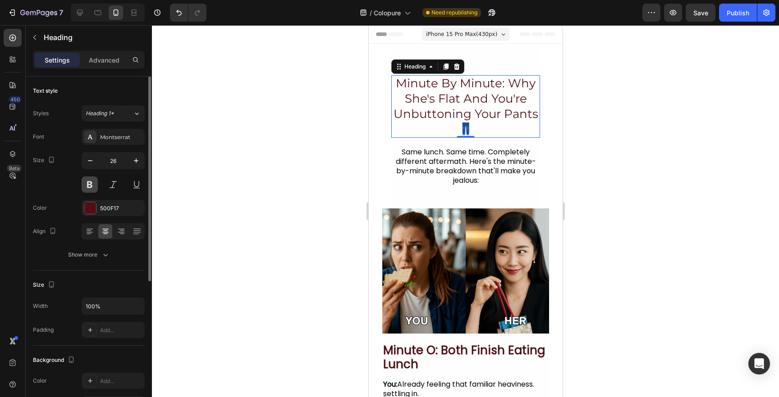
click at [92, 182] on button at bounding box center [90, 185] width 16 height 16
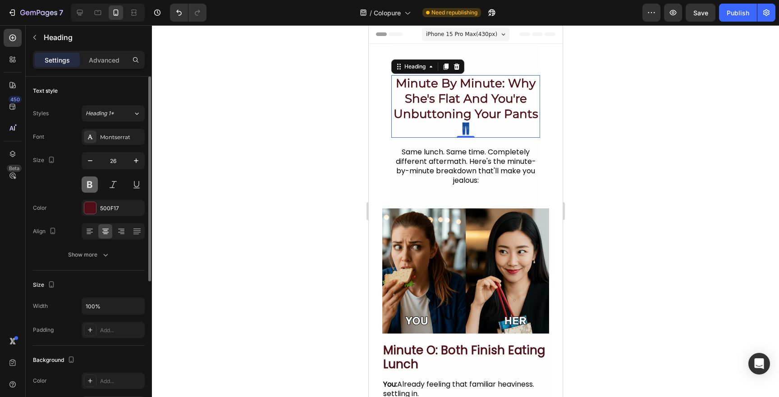
click at [92, 182] on button at bounding box center [90, 185] width 16 height 16
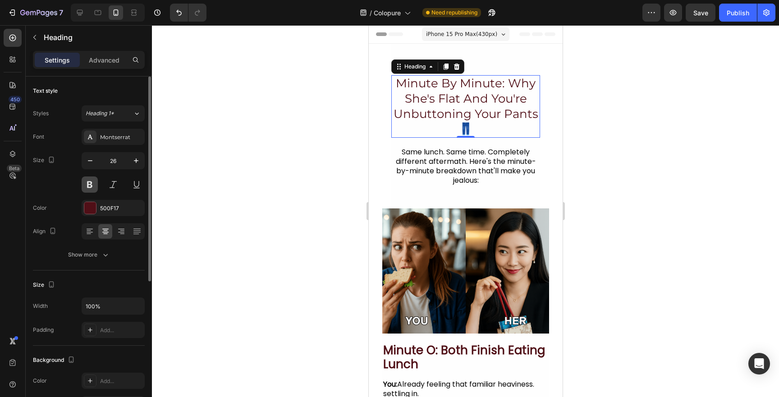
click at [92, 182] on button at bounding box center [90, 185] width 16 height 16
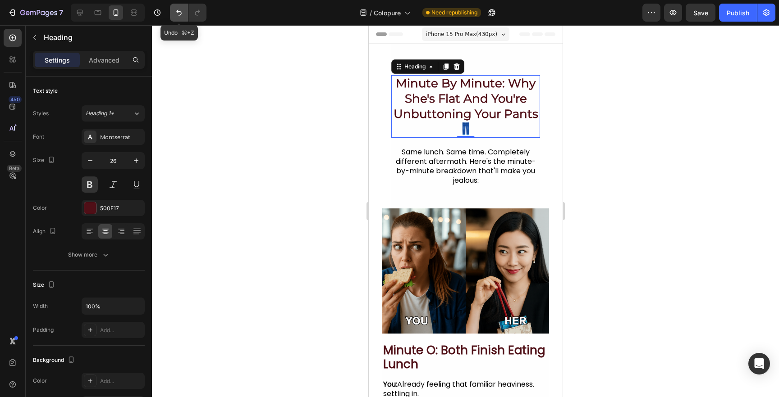
click at [173, 17] on button "Undo/Redo" at bounding box center [179, 13] width 18 height 18
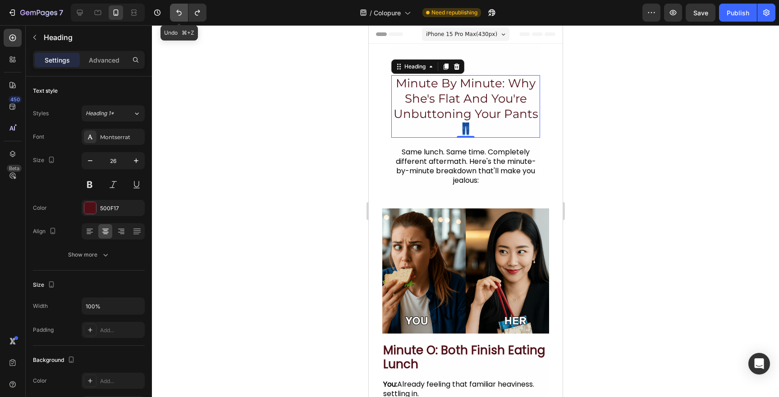
click at [173, 17] on button "Undo/Redo" at bounding box center [179, 13] width 18 height 18
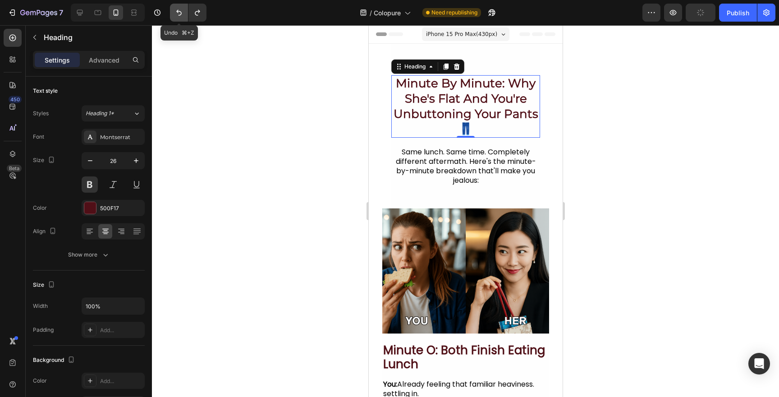
click at [173, 17] on button "Undo/Redo" at bounding box center [179, 13] width 18 height 18
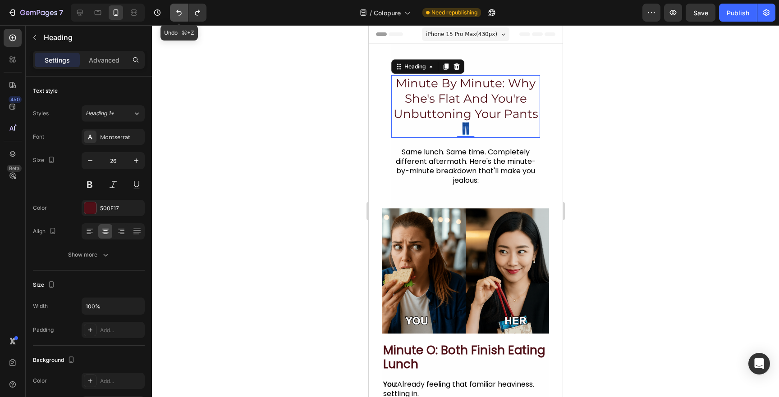
click at [173, 17] on button "Undo/Redo" at bounding box center [179, 13] width 18 height 18
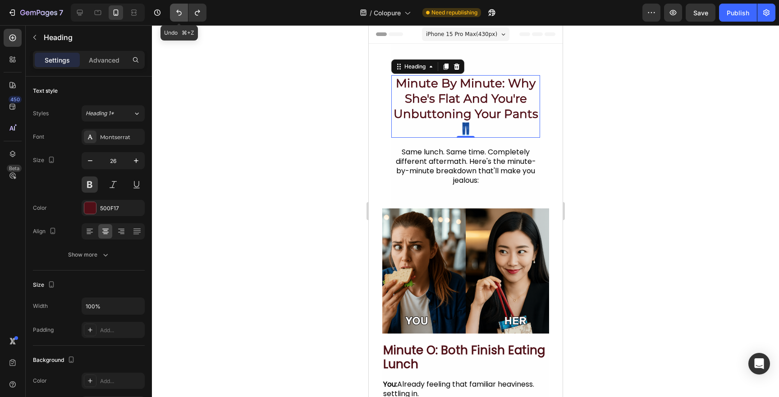
click at [173, 17] on button "Undo/Redo" at bounding box center [179, 13] width 18 height 18
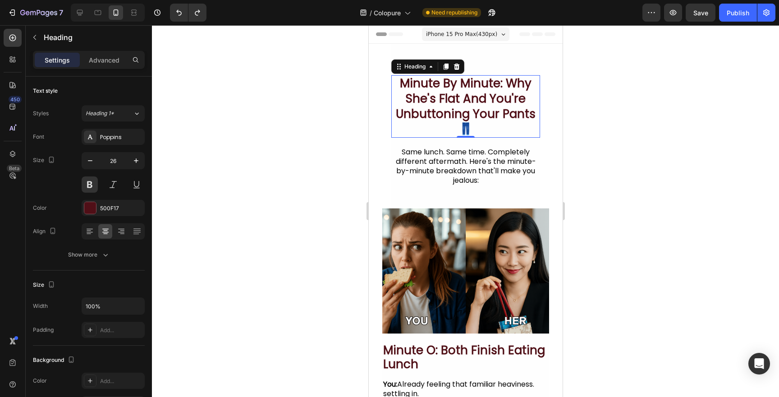
click at [285, 90] on div at bounding box center [465, 211] width 627 height 372
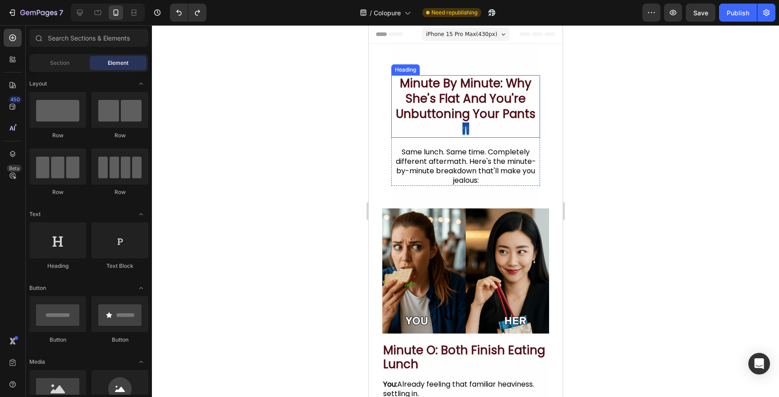
click at [451, 105] on p "minute by minute: why she's flat and you're unbuttoning your pants 👖" at bounding box center [465, 106] width 147 height 61
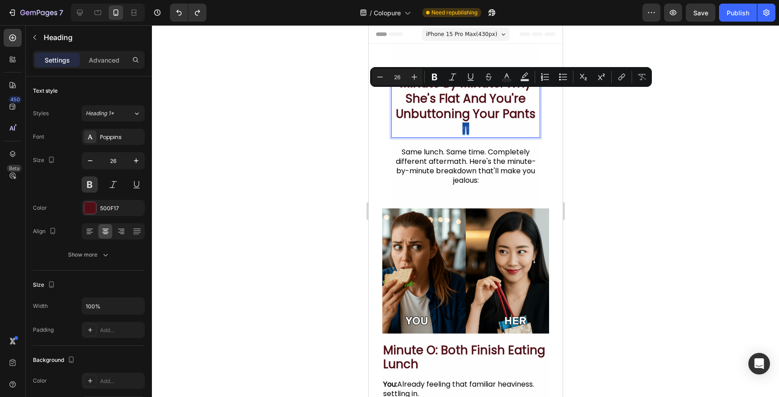
click at [451, 105] on p "minute by minute: why she's flat and you're unbuttoning your pants 👖" at bounding box center [465, 106] width 147 height 61
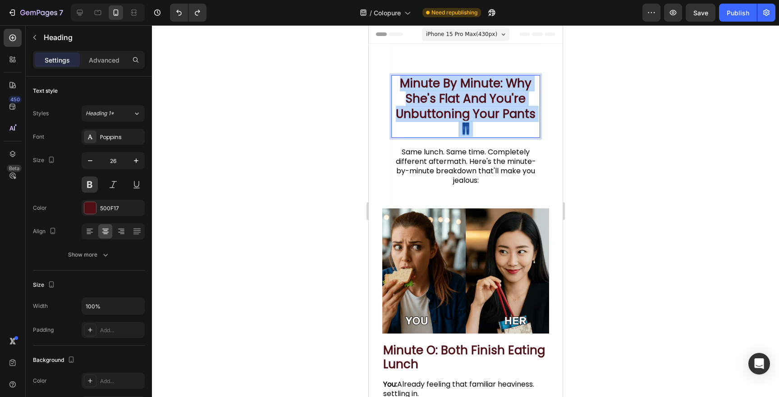
click at [451, 105] on p "minute by minute: why she's flat and you're unbuttoning your pants 👖" at bounding box center [465, 106] width 147 height 61
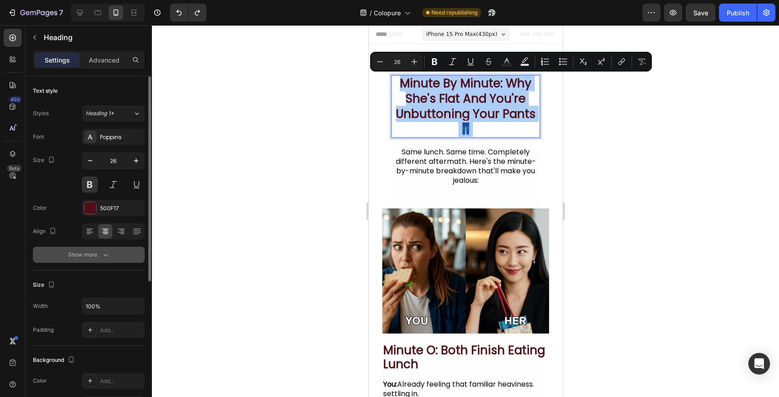
click at [95, 255] on div "Show more" at bounding box center [89, 255] width 42 height 9
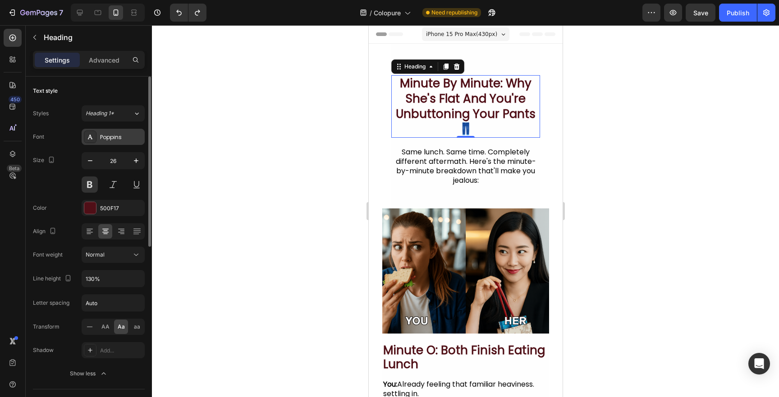
click at [120, 134] on div "Poppins" at bounding box center [121, 137] width 42 height 8
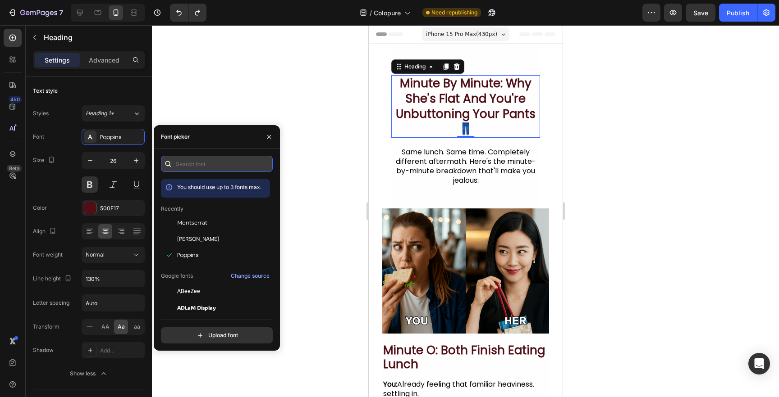
click at [196, 165] on input "text" at bounding box center [217, 164] width 112 height 16
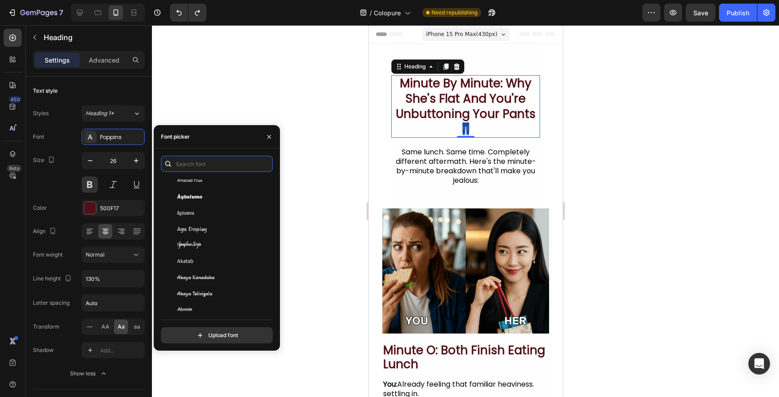
scroll to position [349, 0]
click at [196, 162] on input "text" at bounding box center [217, 164] width 112 height 16
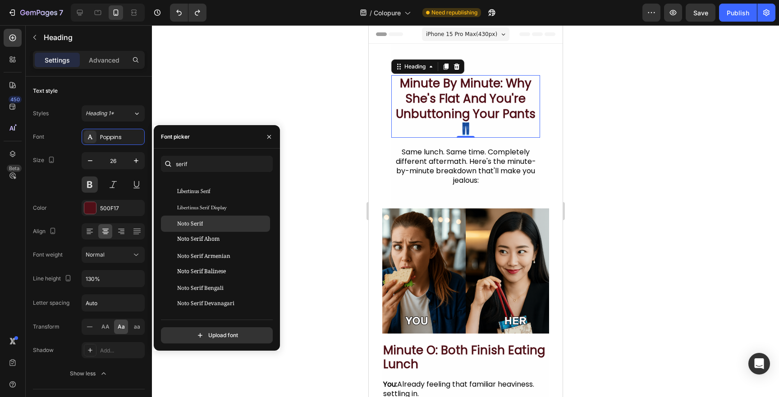
click at [196, 224] on span "Noto Serif" at bounding box center [190, 224] width 26 height 8
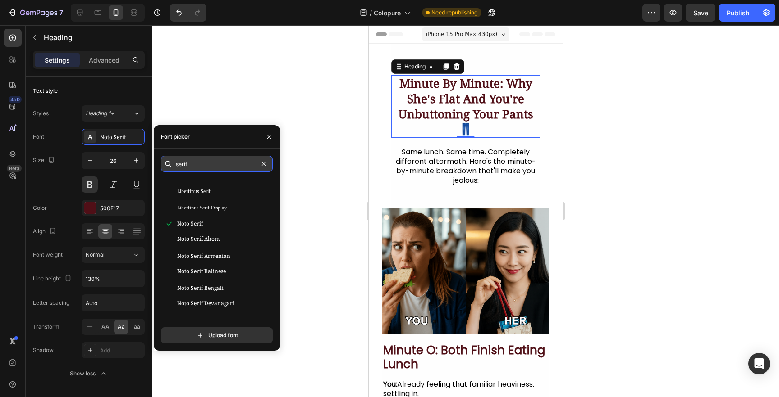
click at [185, 163] on input "serif" at bounding box center [217, 164] width 112 height 16
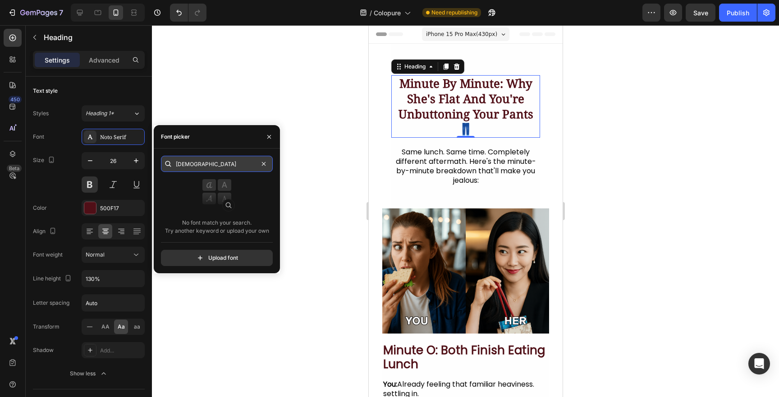
click at [185, 163] on input "[DEMOGRAPHIC_DATA]" at bounding box center [217, 164] width 112 height 16
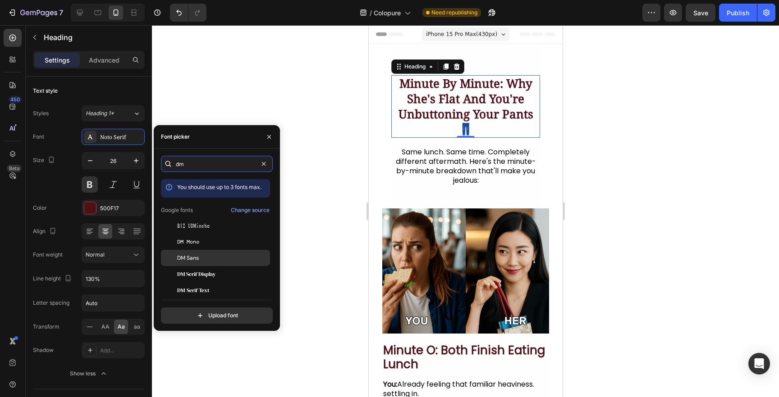
type input "dm"
click at [196, 262] on span "DM Sans" at bounding box center [188, 258] width 22 height 8
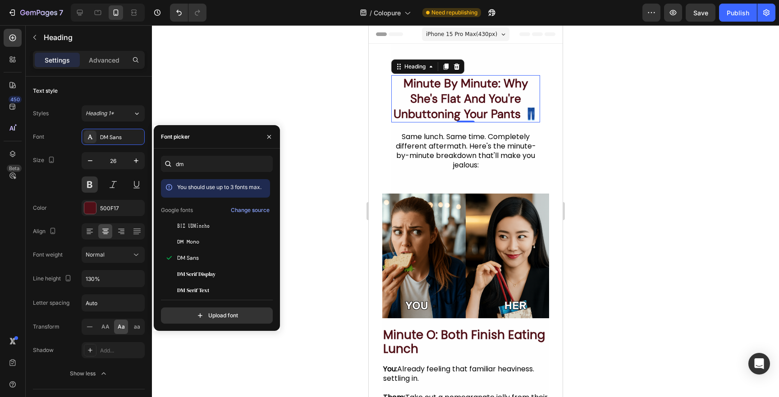
click at [310, 181] on div at bounding box center [465, 211] width 627 height 372
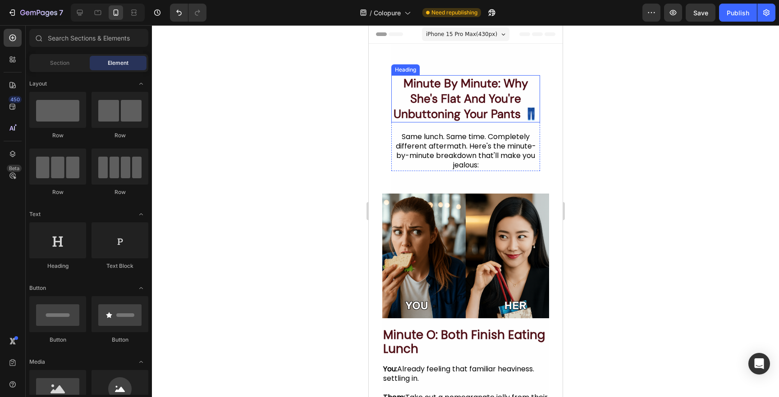
click at [473, 154] on div "Same lunch. Same time. Completely different aftermath. Here's the minute-by-min…" at bounding box center [465, 151] width 149 height 39
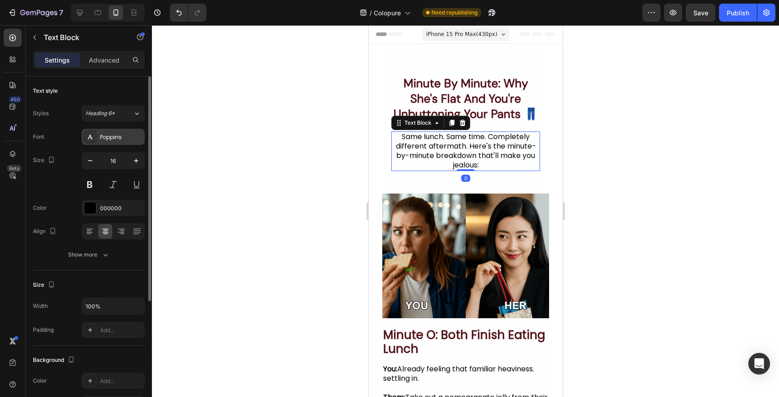
click at [127, 134] on div "Poppins" at bounding box center [121, 137] width 42 height 8
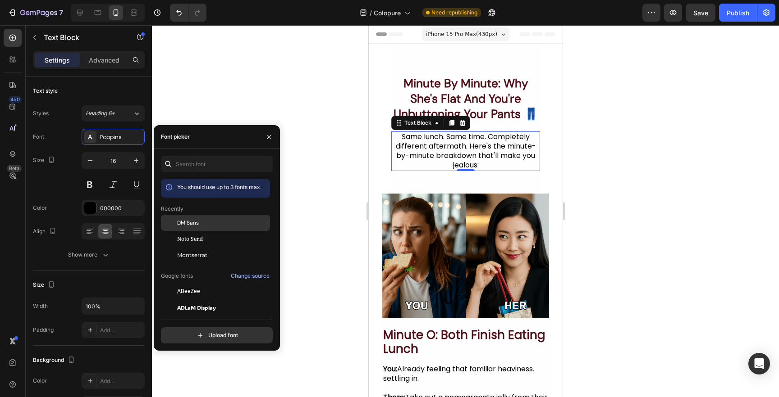
click at [189, 225] on span "DM Sans" at bounding box center [188, 223] width 22 height 8
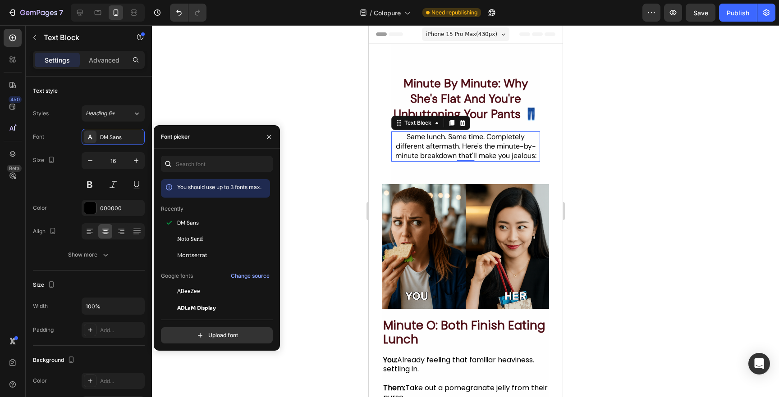
click at [283, 167] on div at bounding box center [465, 211] width 627 height 372
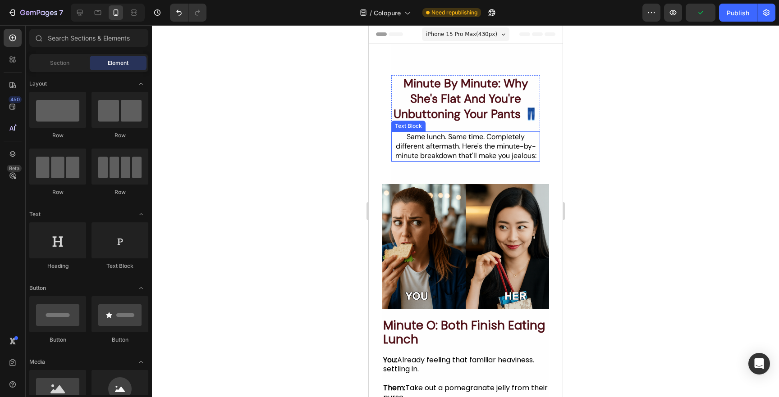
click at [434, 156] on div "Same lunch. Same time. Completely different aftermath. Here's the minute-by-min…" at bounding box center [465, 147] width 149 height 30
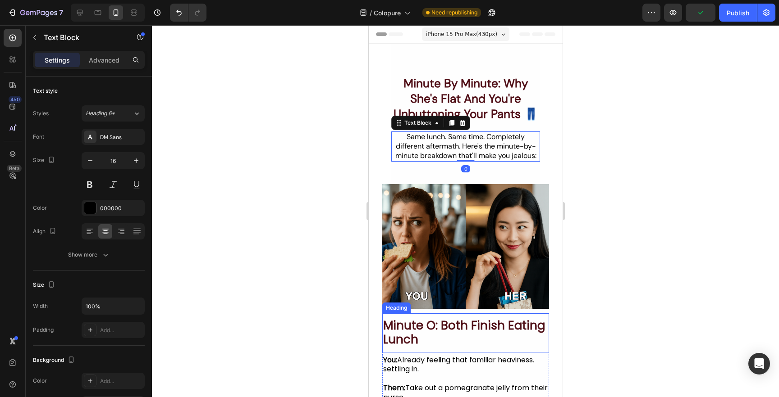
click at [471, 326] on h2 "minute o: both finish eating lunch" at bounding box center [465, 333] width 167 height 30
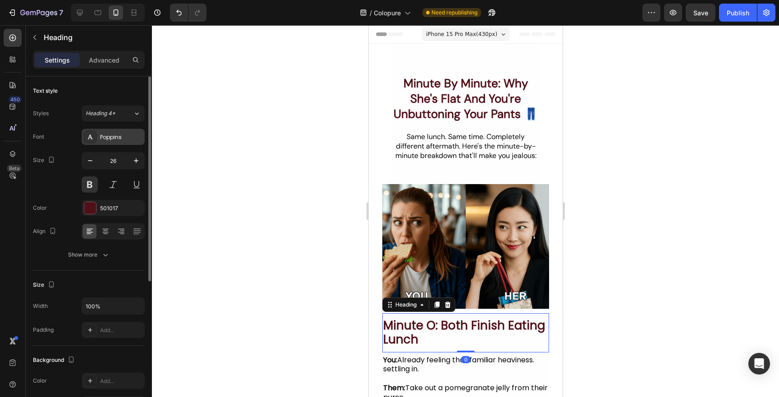
click at [110, 138] on div "Poppins" at bounding box center [121, 137] width 42 height 8
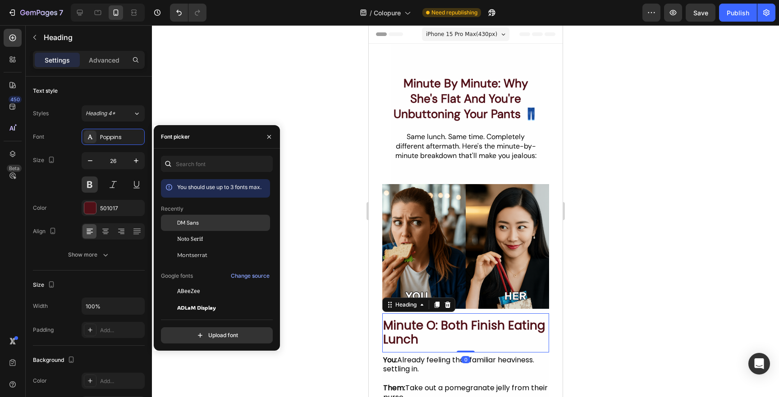
click at [216, 228] on div "DM Sans" at bounding box center [215, 223] width 109 height 16
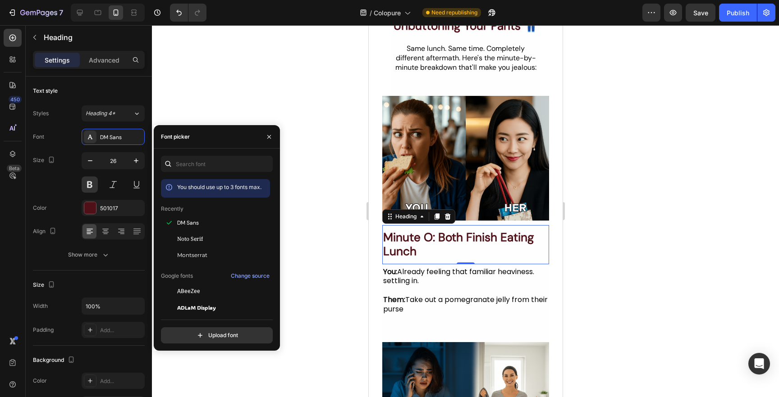
scroll to position [91, 0]
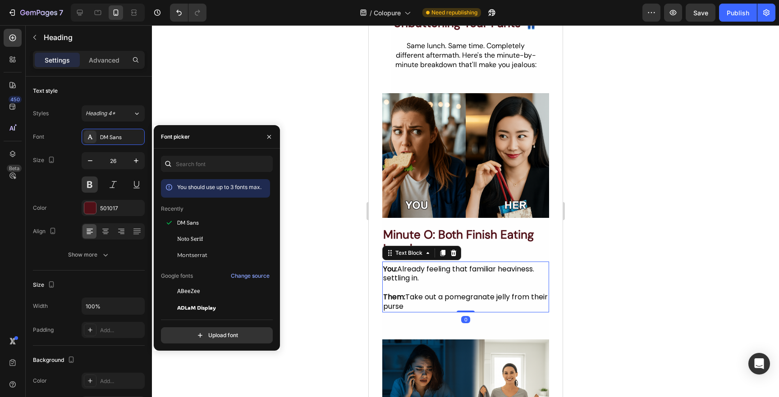
click at [440, 290] on p at bounding box center [465, 287] width 165 height 9
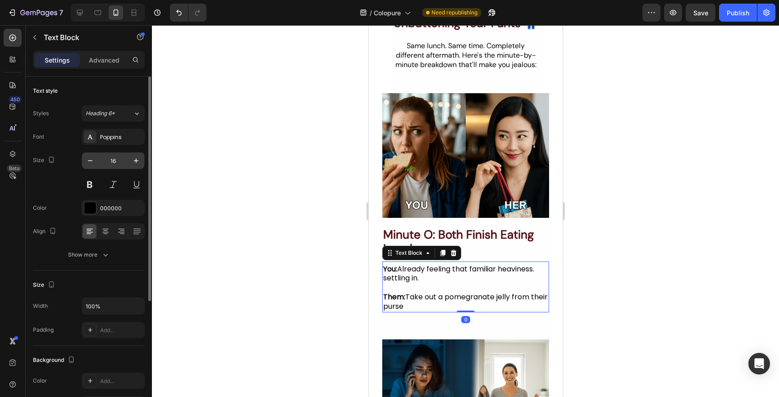
click at [110, 153] on input "16" at bounding box center [113, 161] width 30 height 16
click at [114, 138] on div "Poppins" at bounding box center [121, 137] width 42 height 8
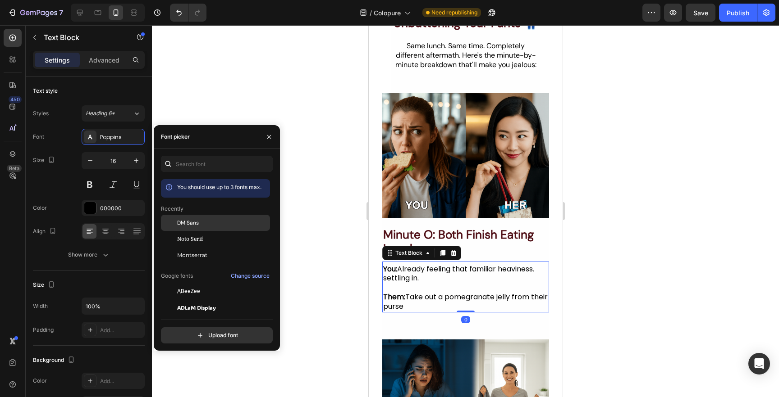
click at [191, 220] on span "DM Sans" at bounding box center [188, 223] width 22 height 8
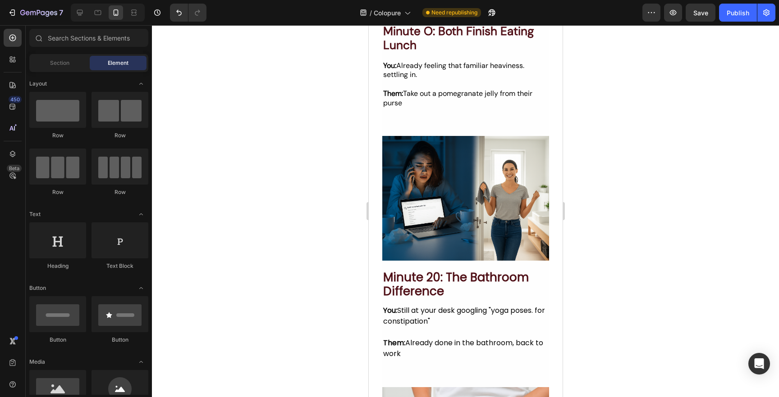
scroll to position [327, 0]
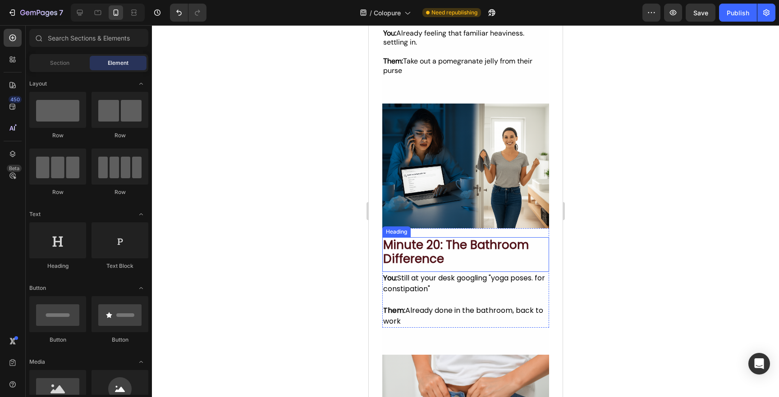
click at [425, 242] on h2 "minute 20: the bathroom difference" at bounding box center [465, 252] width 167 height 30
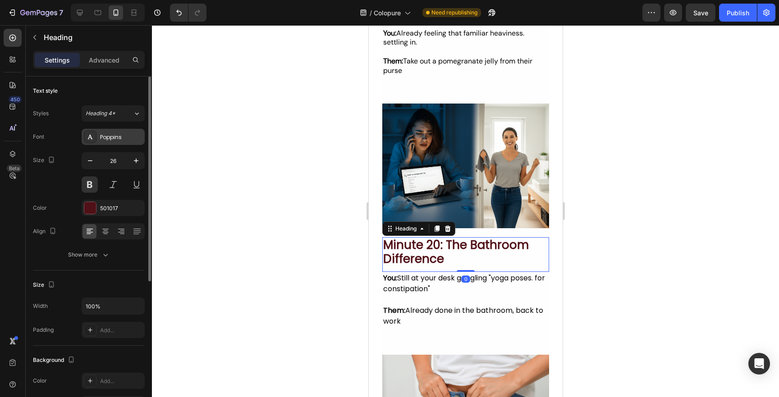
click at [105, 131] on div "Poppins" at bounding box center [113, 137] width 63 height 16
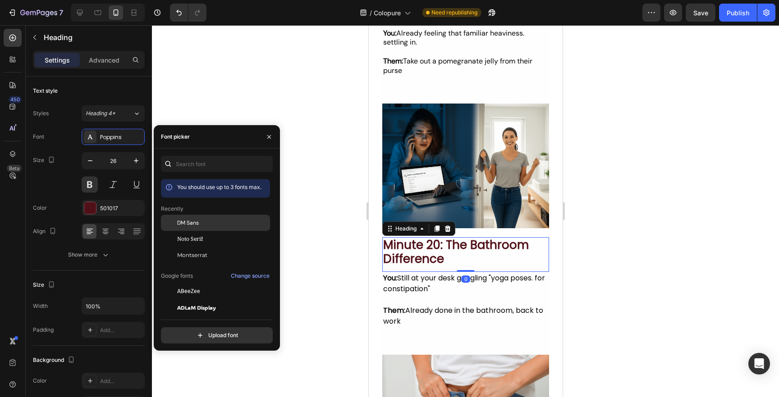
click at [189, 220] on span "DM Sans" at bounding box center [188, 223] width 22 height 8
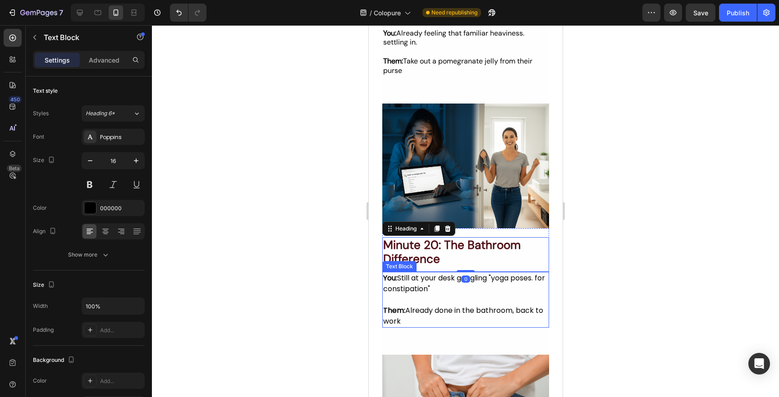
click at [411, 286] on p "You: Still at your desk googling "yoga poses. for constipation"" at bounding box center [465, 284] width 165 height 22
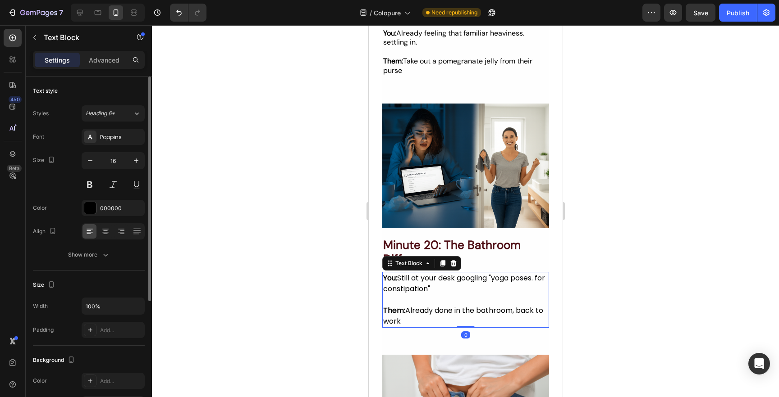
click at [110, 147] on div "Font Poppins Size 16 Color 000000 Align Show more" at bounding box center [89, 196] width 112 height 134
click at [110, 140] on div "Poppins" at bounding box center [121, 137] width 42 height 8
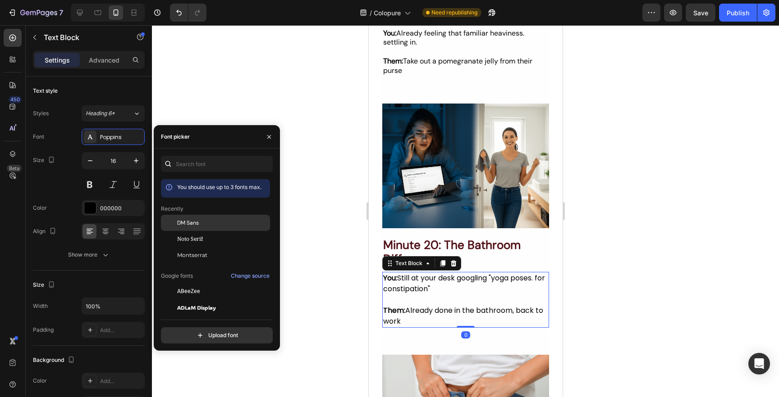
click at [190, 230] on div "DM Sans" at bounding box center [215, 223] width 109 height 16
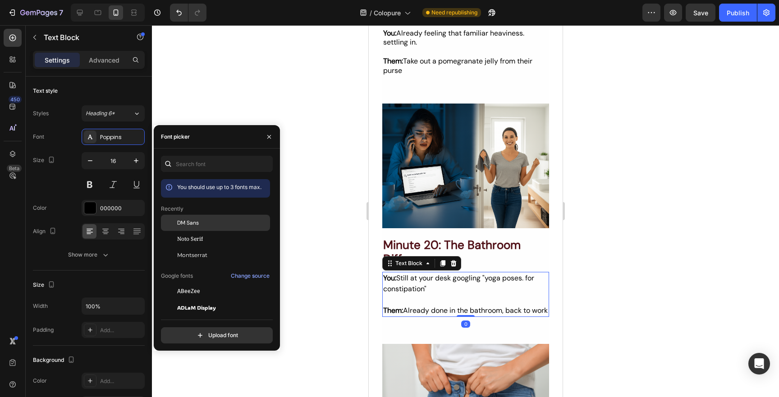
click at [190, 230] on div "DM Sans" at bounding box center [215, 223] width 109 height 16
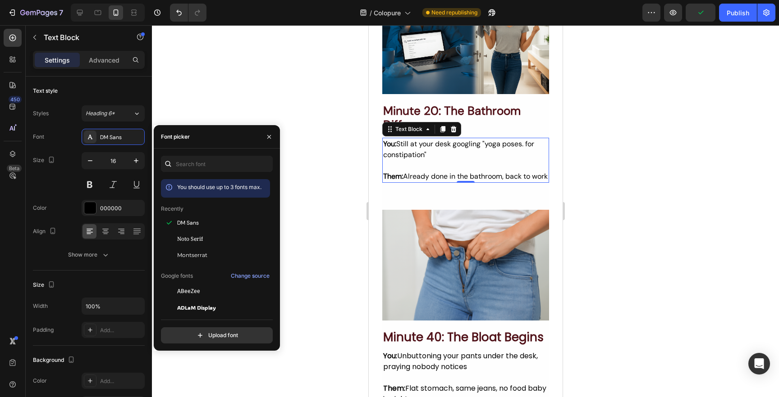
scroll to position [624, 0]
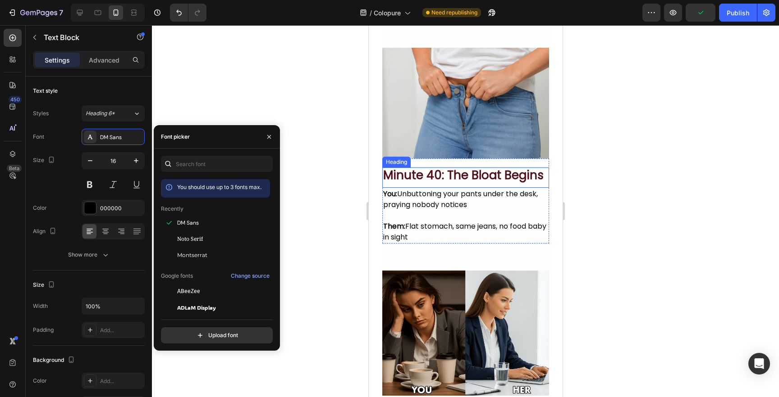
click at [422, 183] on h2 "minute 40: the bloat begins" at bounding box center [465, 176] width 167 height 16
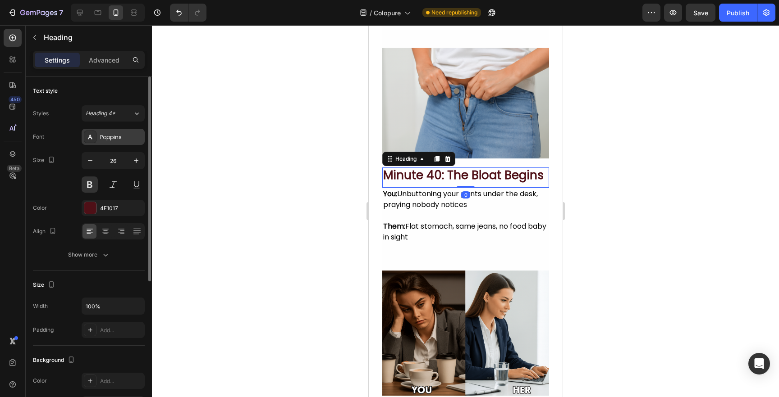
click at [122, 138] on div "Poppins" at bounding box center [121, 137] width 42 height 8
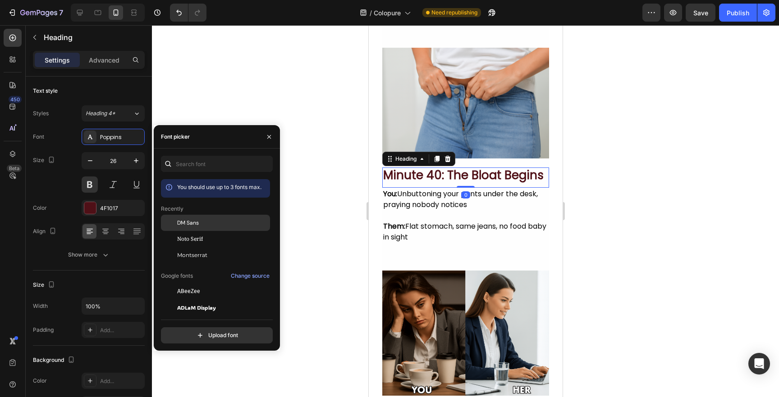
click at [203, 226] on div "DM Sans" at bounding box center [222, 223] width 91 height 8
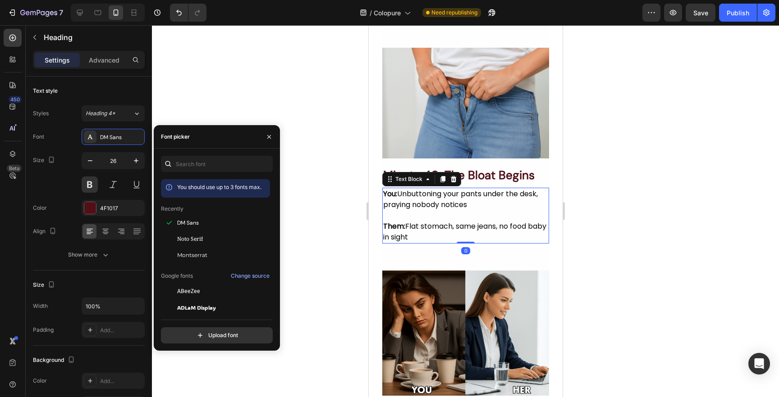
click at [416, 221] on p at bounding box center [465, 215] width 165 height 11
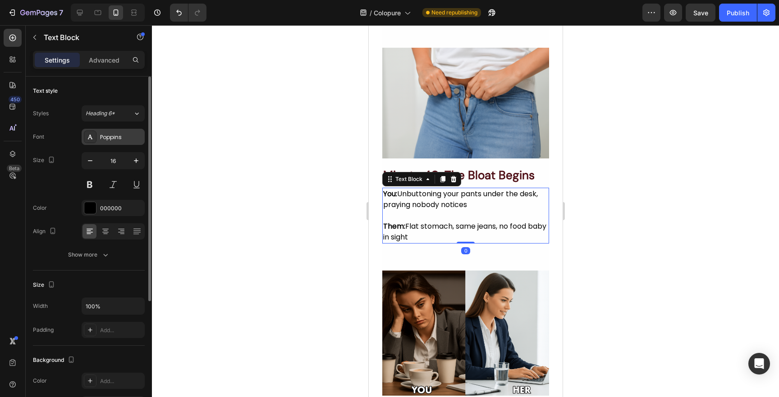
click at [128, 137] on div "Poppins" at bounding box center [121, 137] width 42 height 8
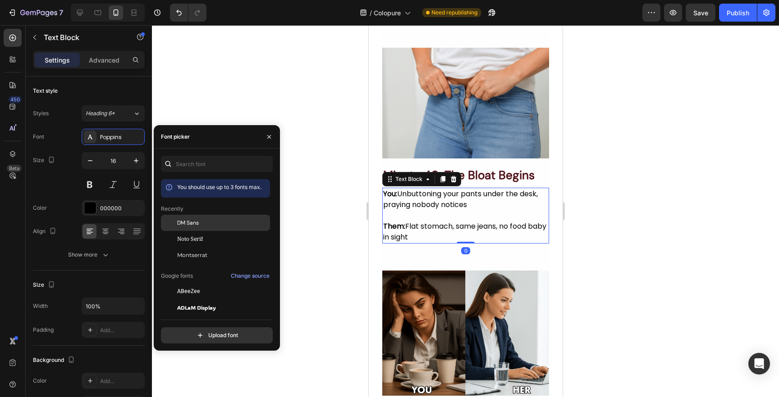
click at [196, 223] on span "DM Sans" at bounding box center [188, 223] width 22 height 8
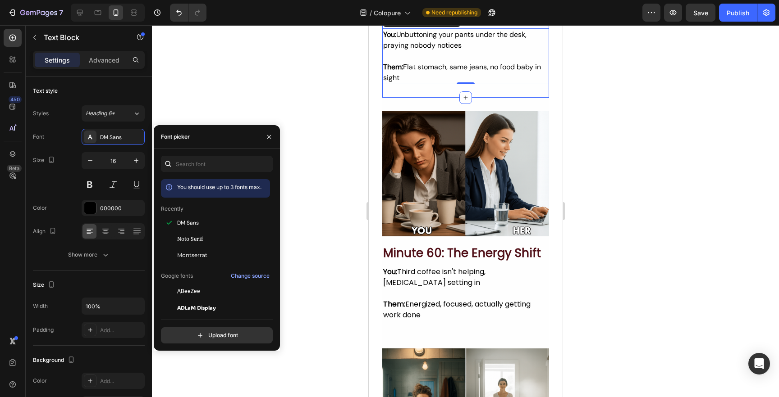
scroll to position [796, 0]
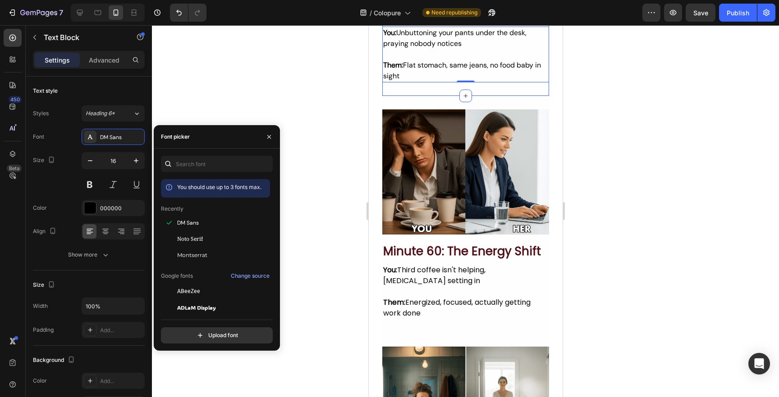
click at [425, 251] on strong "minute 60: the energy shift" at bounding box center [462, 251] width 158 height 16
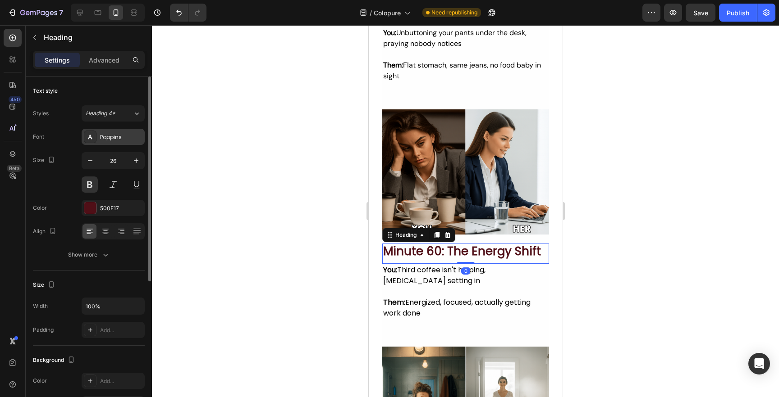
click at [125, 131] on div "Poppins" at bounding box center [113, 137] width 63 height 16
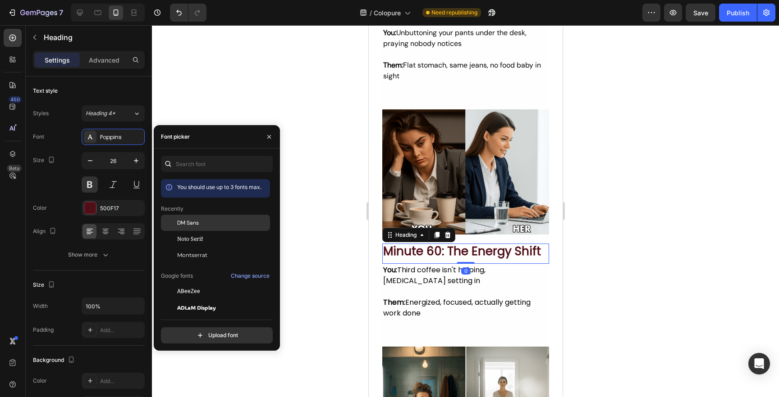
click at [196, 224] on span "DM Sans" at bounding box center [188, 223] width 22 height 8
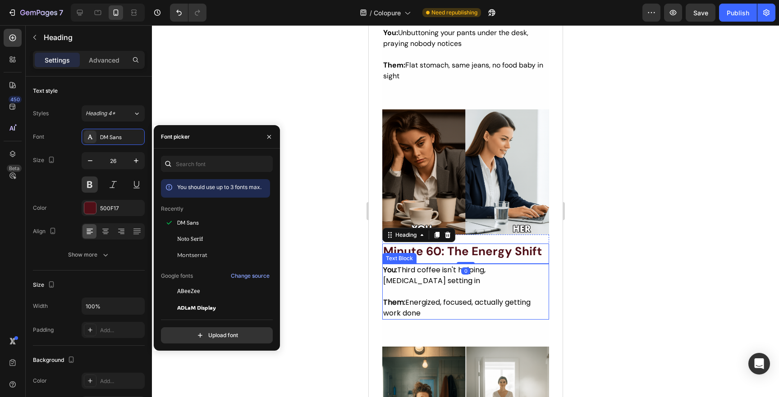
click at [443, 297] on p "Them: Energized, focused, actually getting work done" at bounding box center [465, 308] width 165 height 22
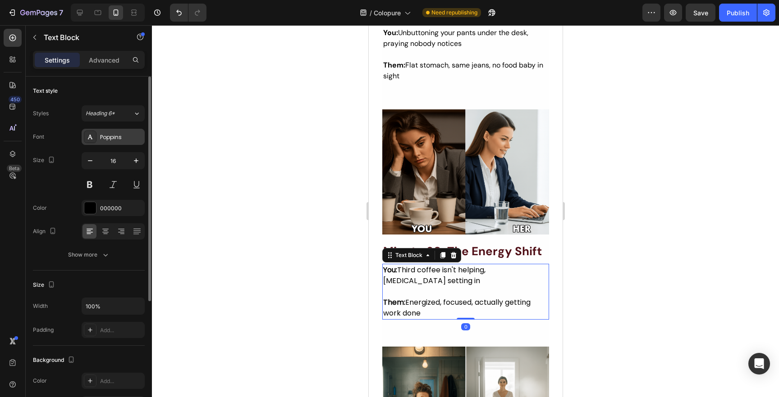
click at [100, 134] on div "Poppins" at bounding box center [121, 137] width 42 height 8
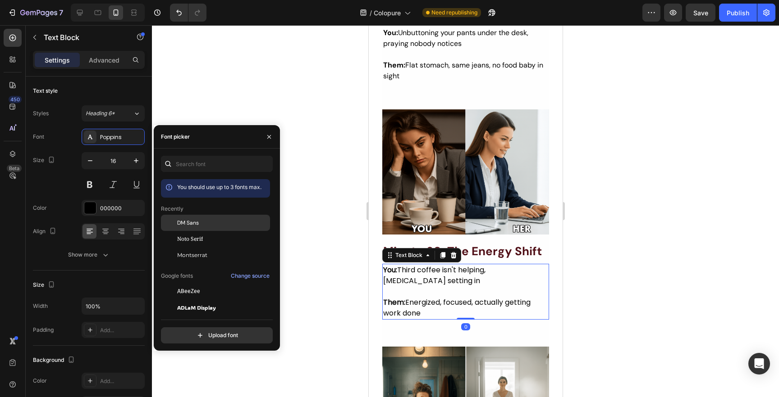
click at [174, 217] on div at bounding box center [169, 223] width 16 height 16
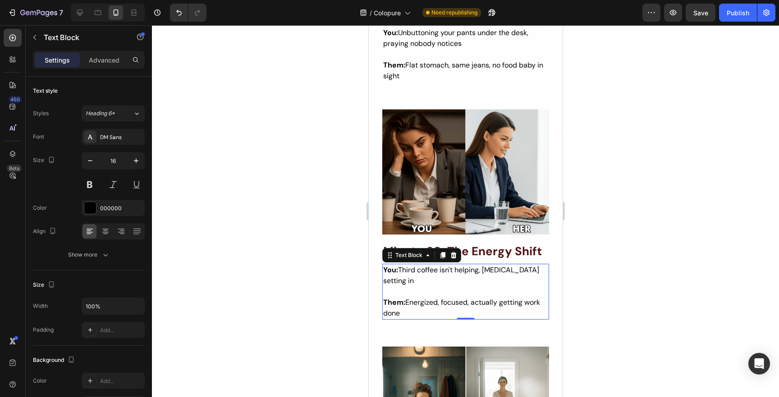
click at [408, 297] on p "Them: Energized, focused, actually getting work done" at bounding box center [465, 308] width 165 height 22
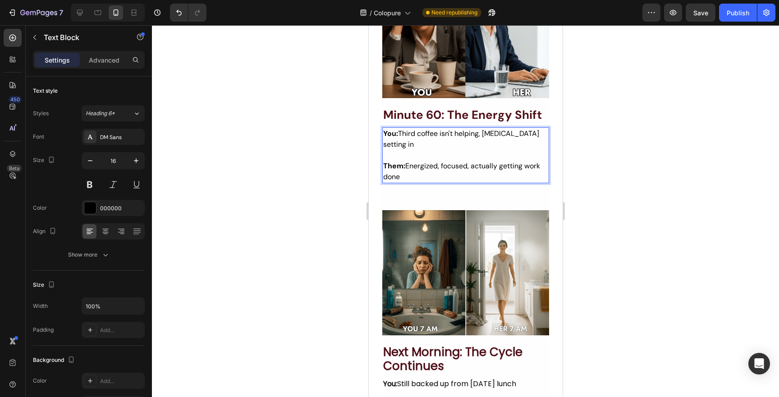
scroll to position [944, 0]
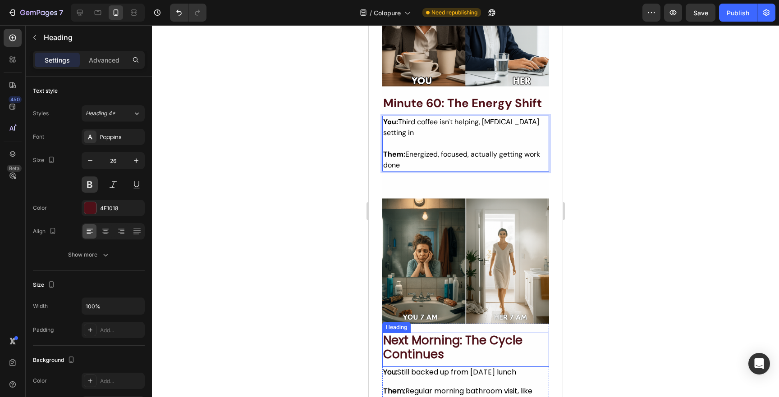
click at [427, 333] on h2 "next morning: the cycle continues" at bounding box center [465, 348] width 167 height 30
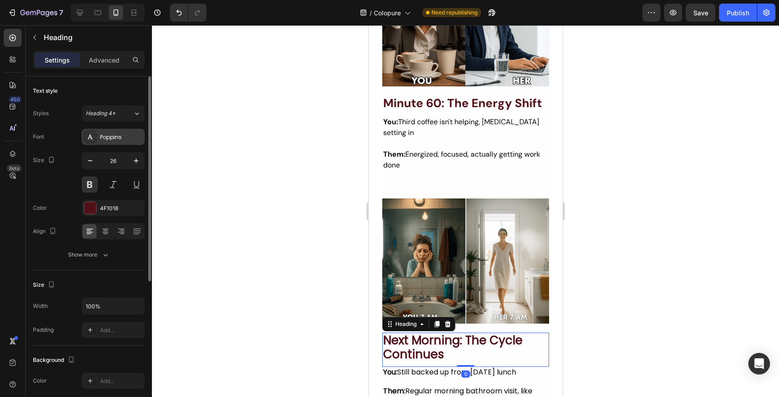
click at [122, 139] on div "Poppins" at bounding box center [121, 137] width 42 height 8
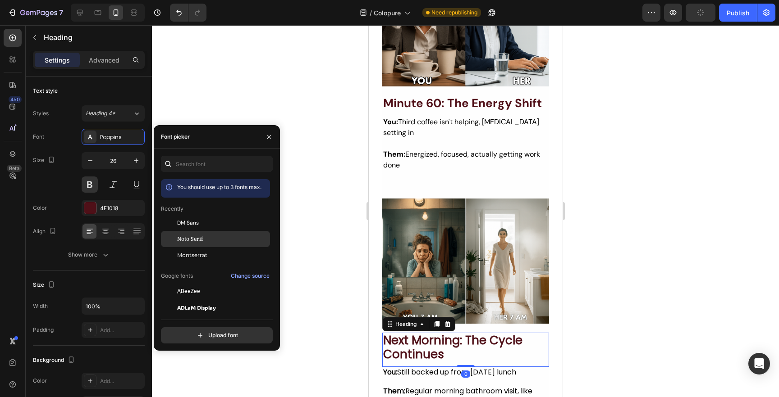
click at [201, 237] on span "Noto Serif" at bounding box center [190, 239] width 26 height 8
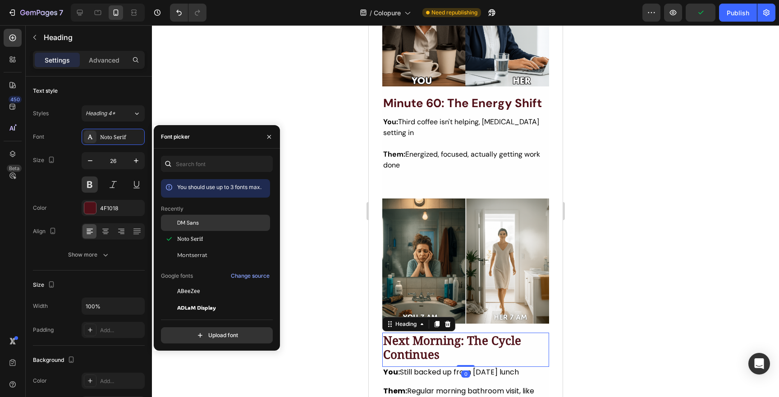
click at [196, 224] on span "DM Sans" at bounding box center [188, 223] width 22 height 8
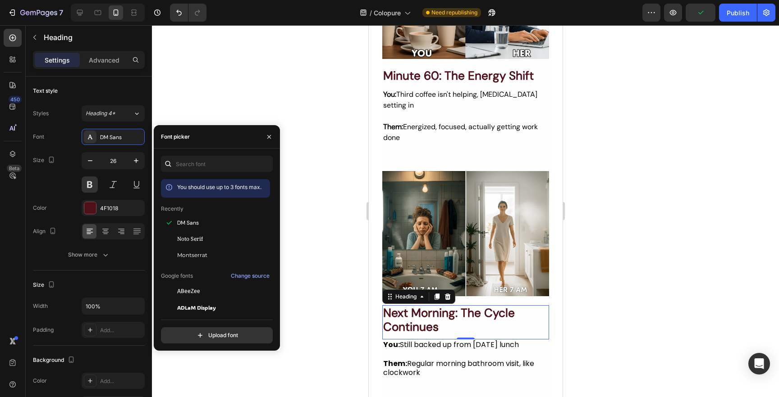
scroll to position [982, 0]
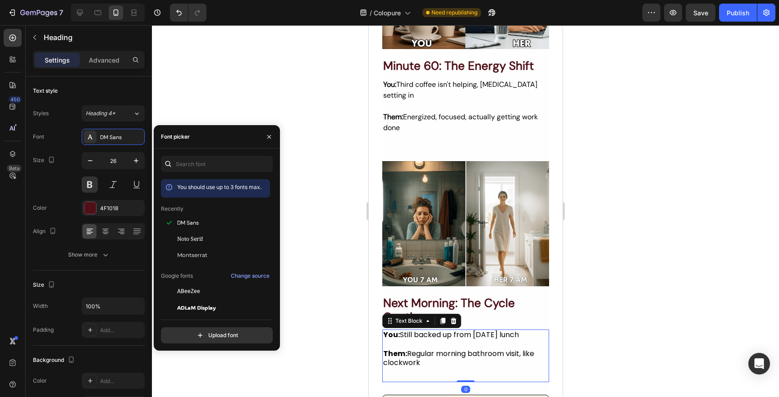
click at [438, 340] on p at bounding box center [465, 344] width 165 height 9
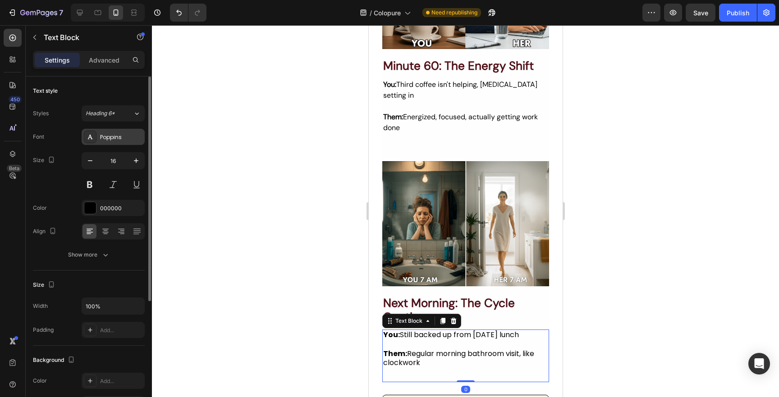
click at [104, 137] on div "Poppins" at bounding box center [121, 137] width 42 height 8
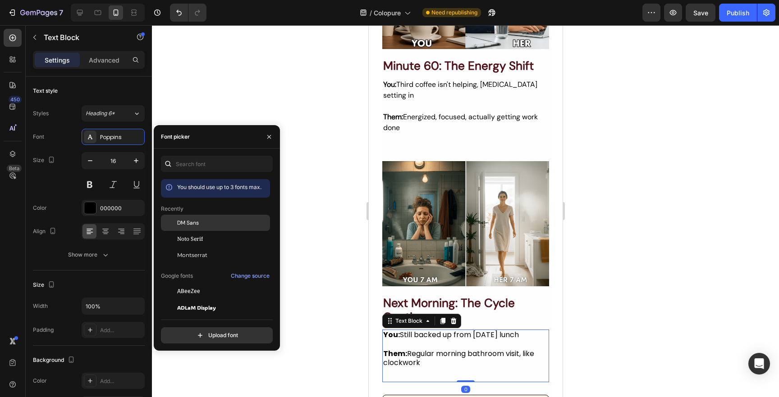
click at [187, 222] on span "DM Sans" at bounding box center [188, 223] width 22 height 8
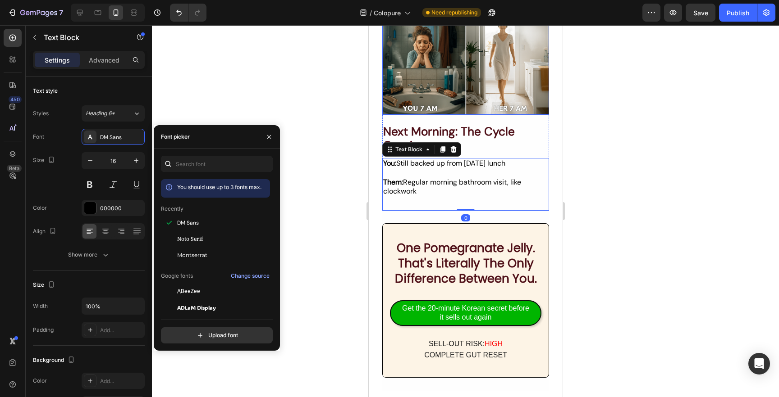
scroll to position [1228, 0]
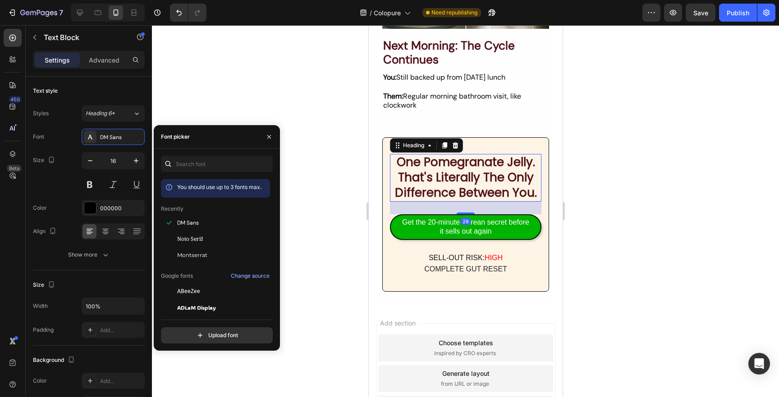
click at [449, 170] on h2 "one pomegranate jelly. that's literally the only difference between you." at bounding box center [464, 177] width 151 height 47
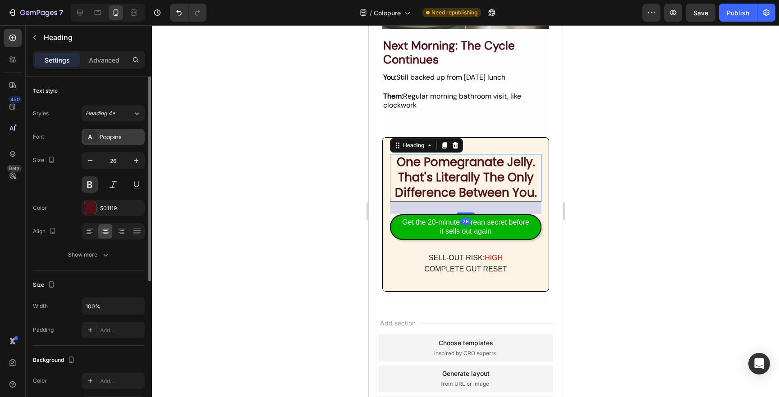
click at [115, 140] on div "Poppins" at bounding box center [121, 137] width 42 height 8
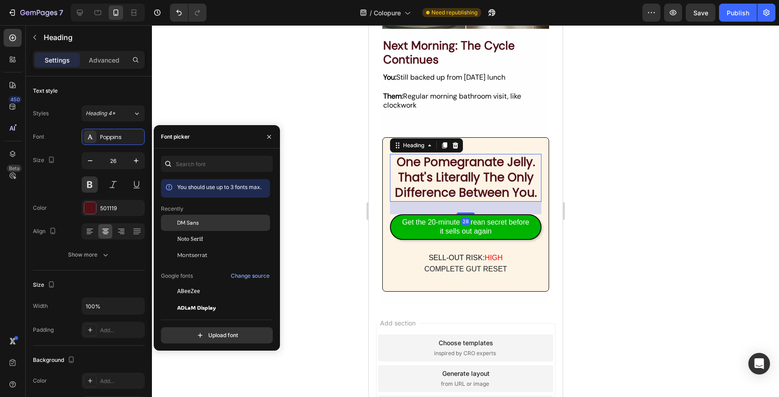
click at [191, 223] on span "DM Sans" at bounding box center [188, 223] width 22 height 8
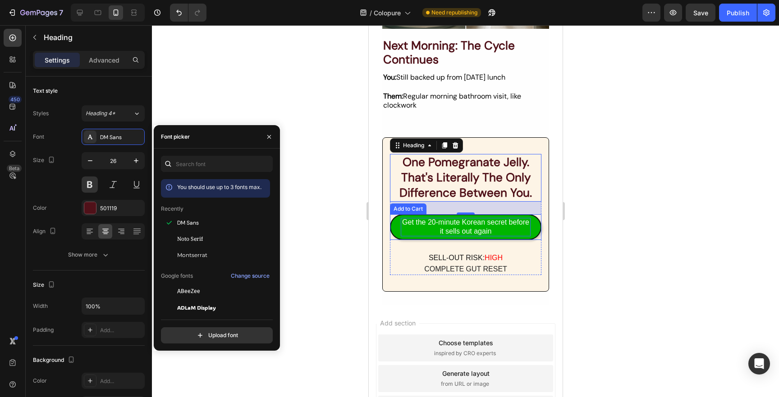
click at [491, 228] on div "Get the 20-minute Korean secret before it sells out again" at bounding box center [465, 227] width 130 height 19
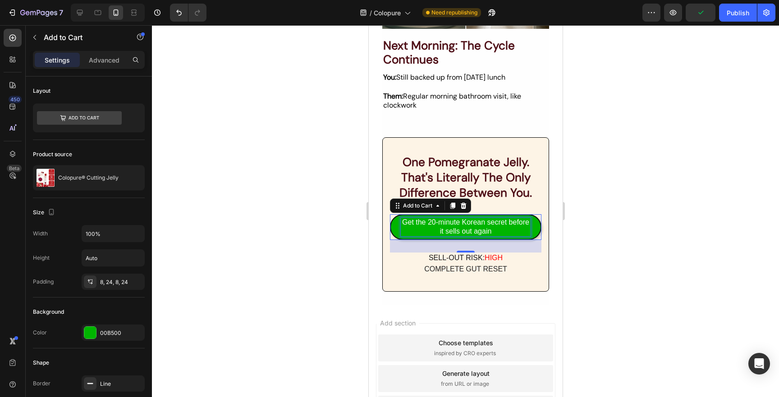
click at [490, 228] on div "Get the 20-minute Korean secret before it sells out again" at bounding box center [465, 227] width 130 height 19
click at [490, 228] on p "Get the 20-minute Korean secret before it sells out again" at bounding box center [465, 227] width 130 height 19
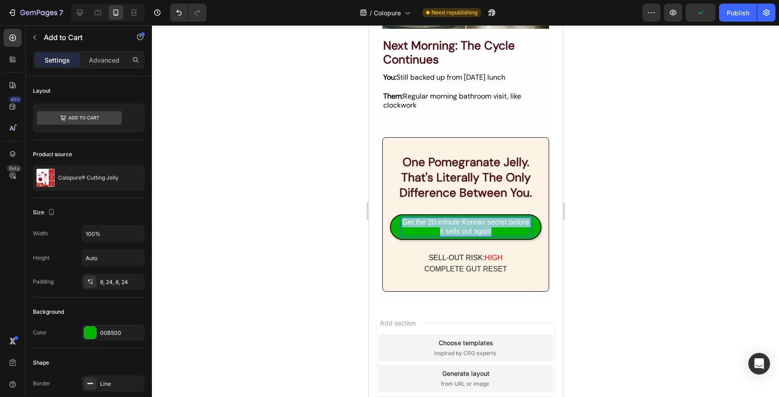
click at [490, 228] on p "Get the 20-minute Korean secret before it sells out again" at bounding box center [465, 227] width 130 height 19
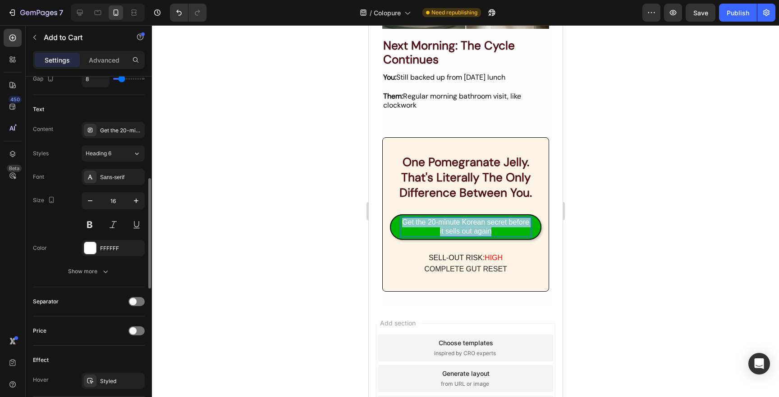
scroll to position [420, 0]
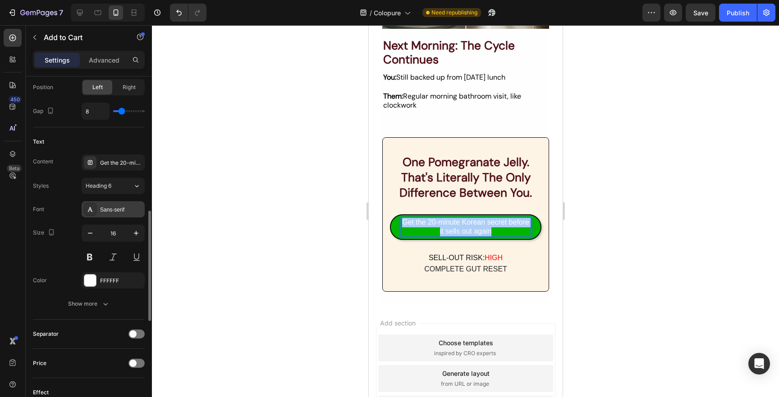
click at [112, 212] on div "Sans-serif" at bounding box center [121, 210] width 42 height 8
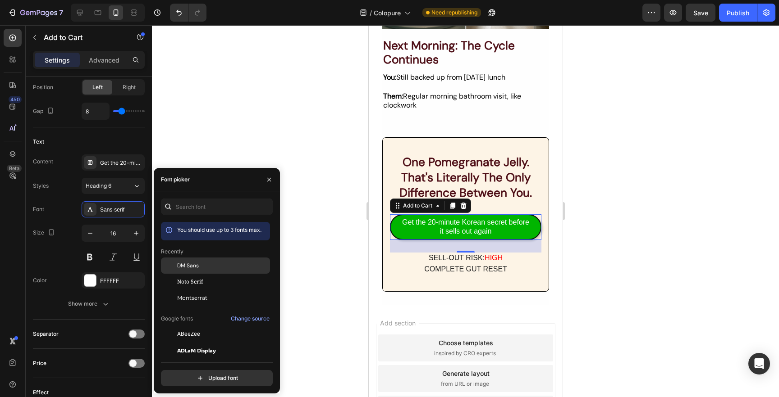
click at [183, 264] on span "DM Sans" at bounding box center [188, 266] width 22 height 8
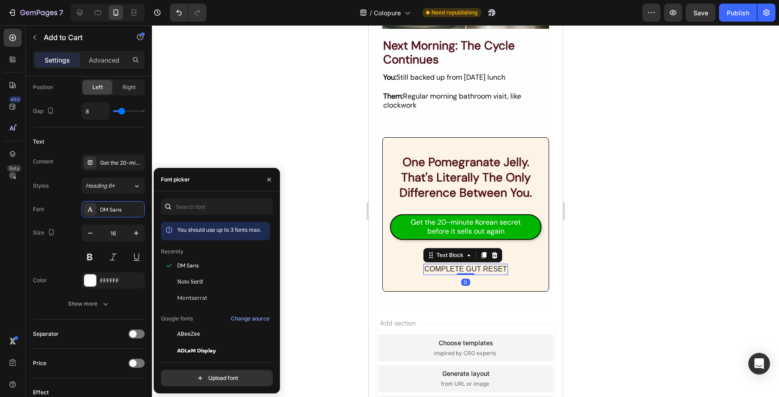
click at [439, 265] on div "COMPLETE GUT RESET" at bounding box center [465, 269] width 85 height 11
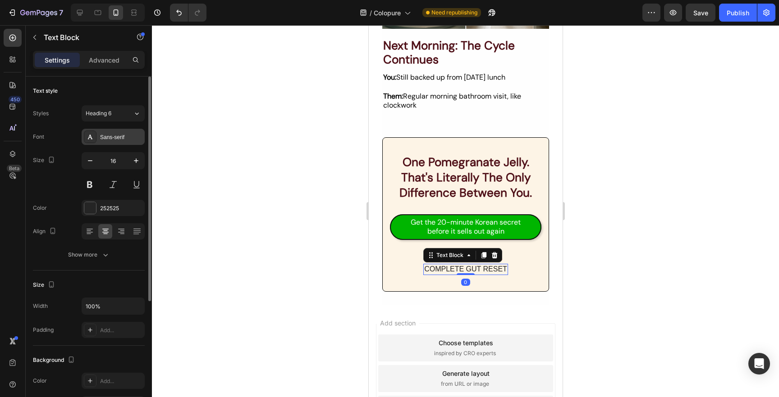
click at [105, 132] on div "Sans-serif" at bounding box center [113, 137] width 63 height 16
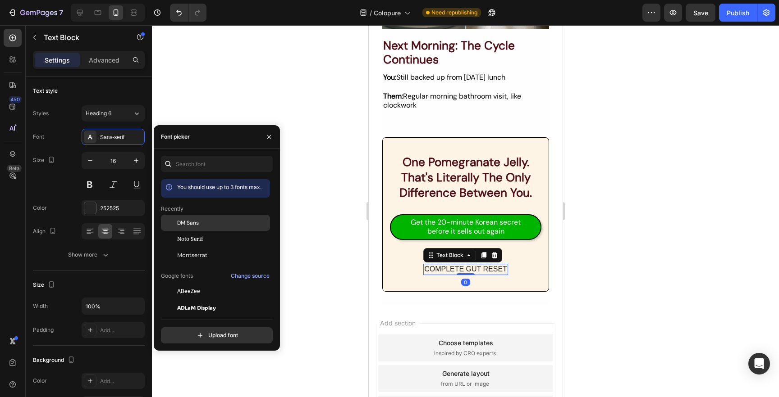
click at [187, 226] on span "DM Sans" at bounding box center [188, 223] width 22 height 8
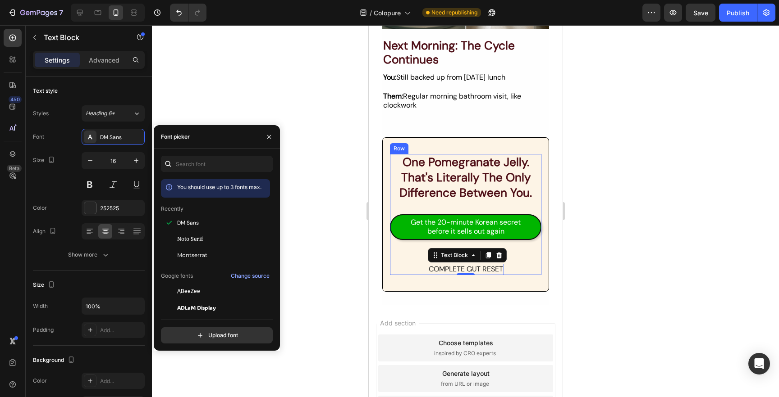
click at [427, 267] on div "COMPLETE GUT RESET" at bounding box center [465, 269] width 76 height 11
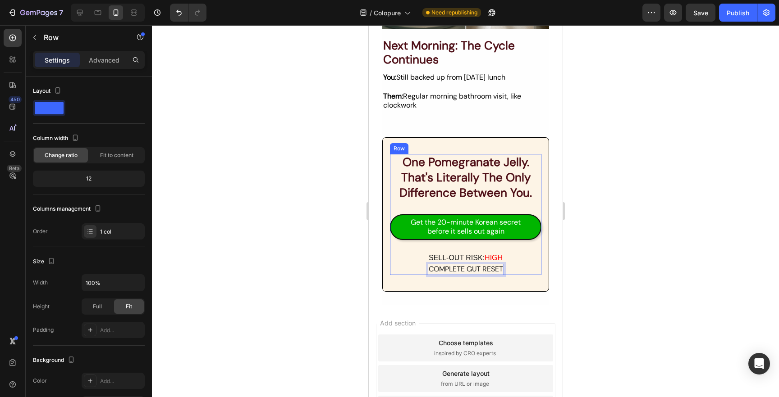
click at [393, 251] on div "Get the 20-minute Korean secret before it sells out again Add to Cart" at bounding box center [464, 234] width 151 height 39
click at [430, 251] on div "Get the 20-minute Korean secret before it sells out again Add to Cart" at bounding box center [464, 234] width 151 height 39
click at [434, 256] on p "SELL-OUT RISK: HIGH" at bounding box center [465, 258] width 74 height 9
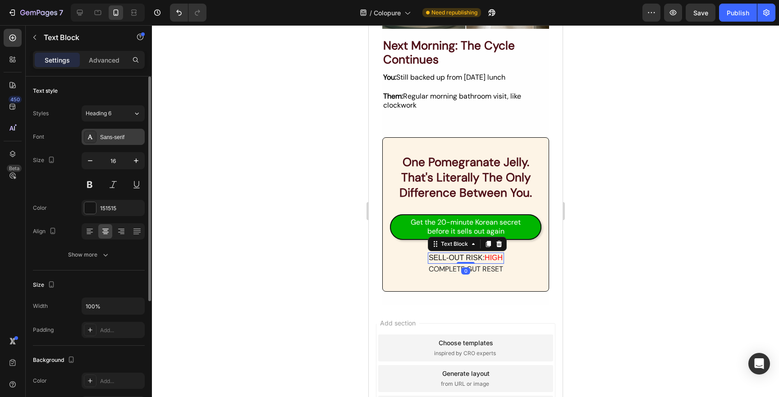
click at [111, 140] on div "Sans-serif" at bounding box center [121, 137] width 42 height 8
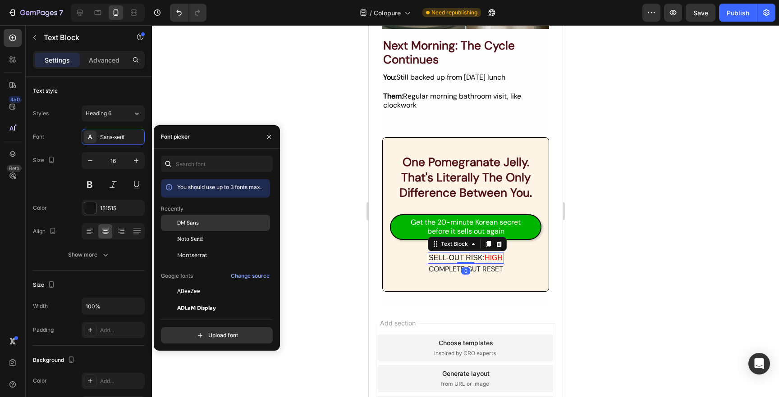
click at [185, 226] on span "DM Sans" at bounding box center [188, 223] width 22 height 8
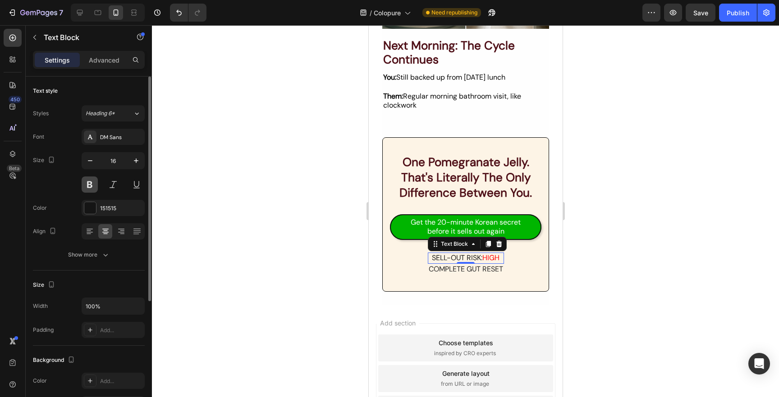
click at [88, 192] on button at bounding box center [90, 185] width 16 height 16
click at [470, 270] on p "COMPLETE GUT RESET" at bounding box center [465, 269] width 74 height 9
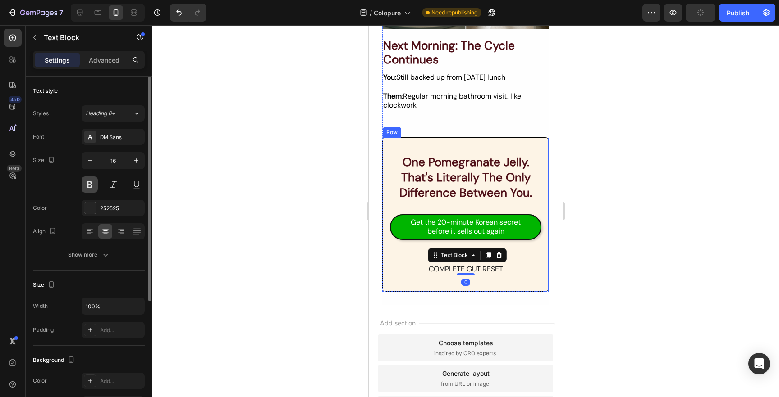
click at [90, 185] on button at bounding box center [90, 185] width 16 height 16
click at [278, 238] on div at bounding box center [465, 211] width 627 height 372
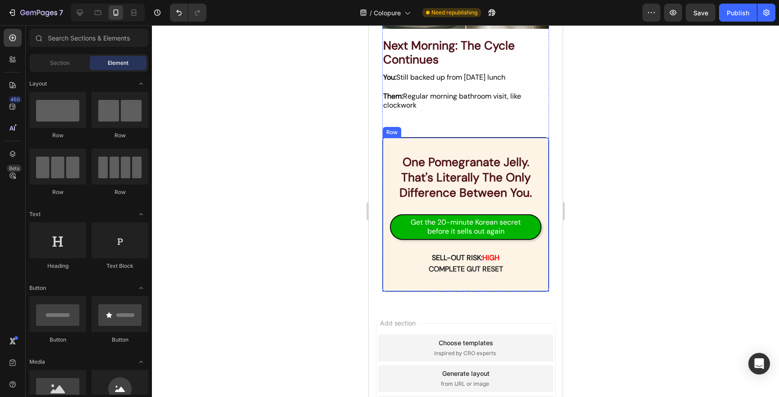
click at [396, 282] on div "one pomegranate jelly. that's literally the only difference between you. Headin…" at bounding box center [465, 214] width 167 height 155
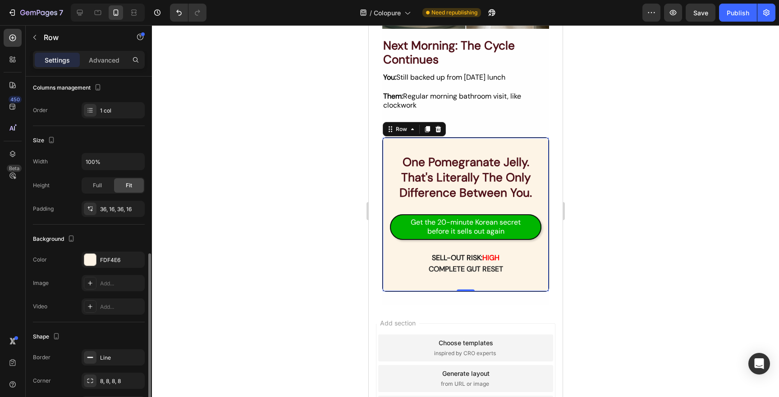
scroll to position [180, 0]
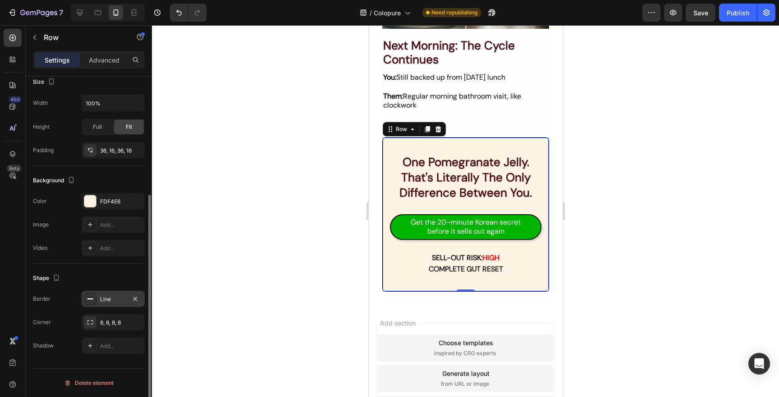
click at [97, 303] on div "Line" at bounding box center [113, 299] width 63 height 16
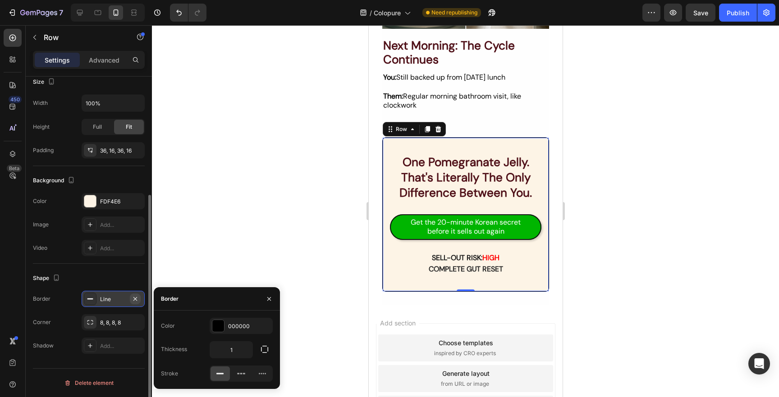
click at [136, 298] on icon "button" at bounding box center [135, 299] width 4 height 4
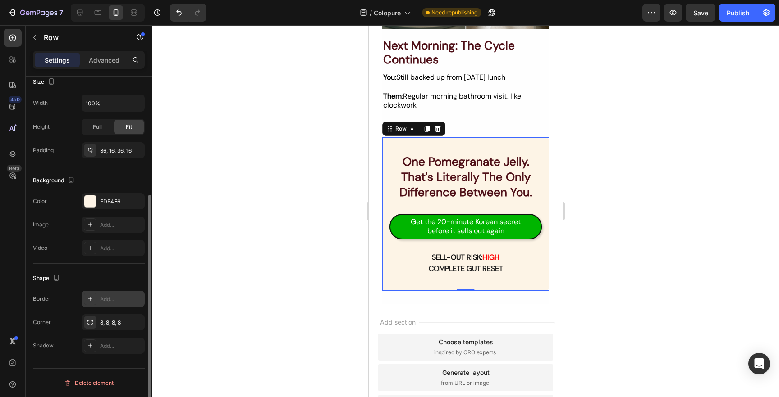
click at [106, 299] on div "Add..." at bounding box center [121, 300] width 42 height 8
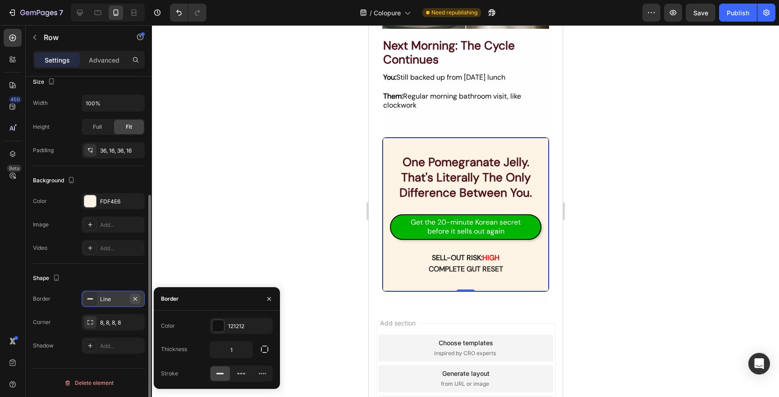
click at [135, 299] on icon "button" at bounding box center [135, 299] width 4 height 4
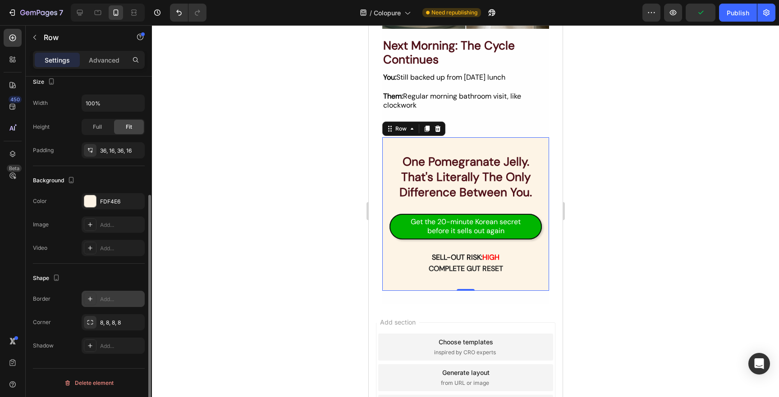
click at [87, 299] on icon at bounding box center [90, 299] width 7 height 7
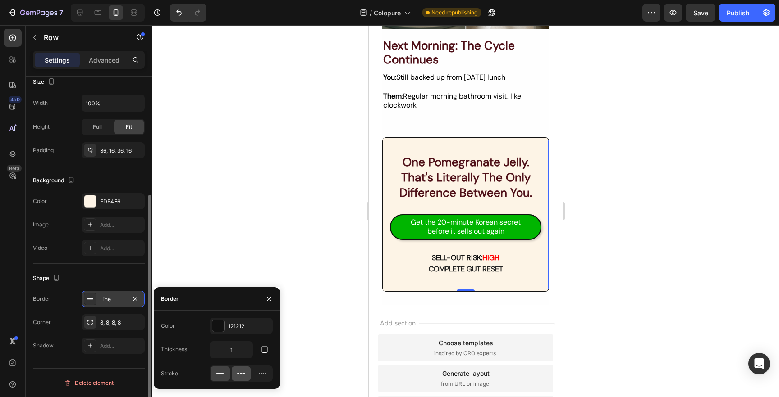
click at [246, 374] on div at bounding box center [241, 374] width 19 height 14
click at [233, 354] on input "1" at bounding box center [231, 350] width 42 height 16
type input "4"
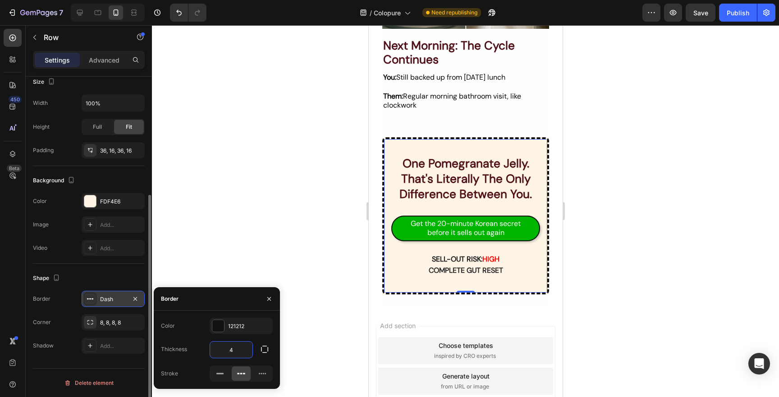
click at [323, 264] on div at bounding box center [465, 211] width 627 height 372
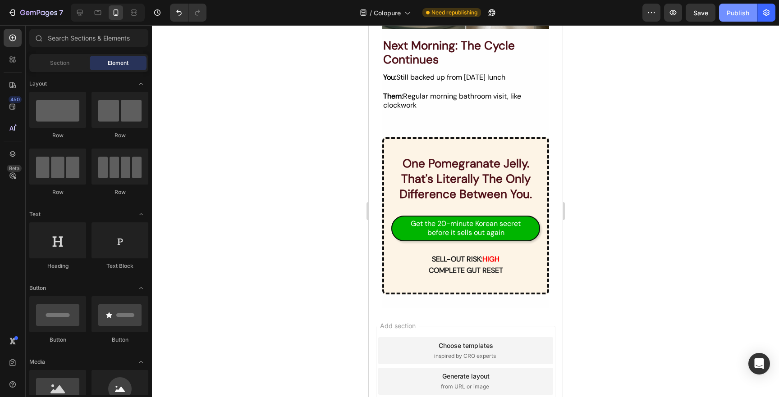
click at [730, 15] on div "Publish" at bounding box center [737, 12] width 23 height 9
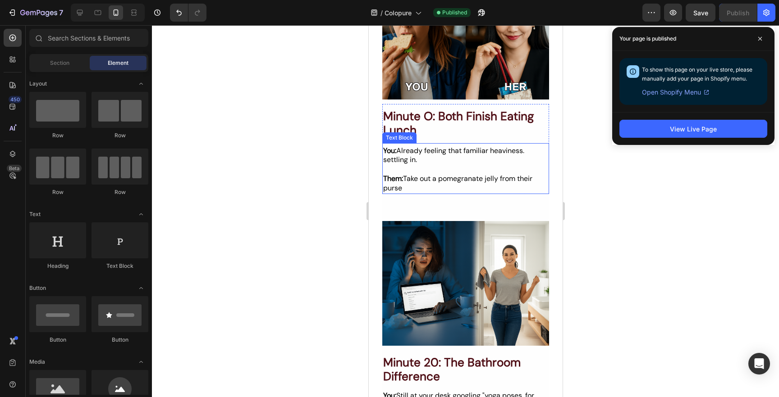
scroll to position [373, 0]
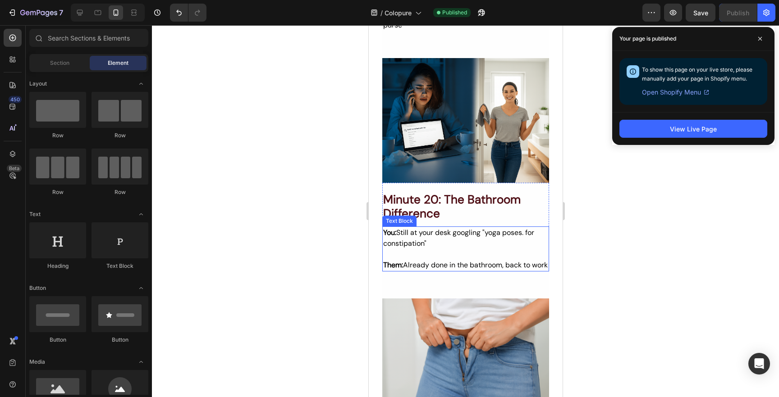
click at [523, 229] on p "You: Still at your desk googling "yoga poses. for constipation"" at bounding box center [465, 239] width 165 height 22
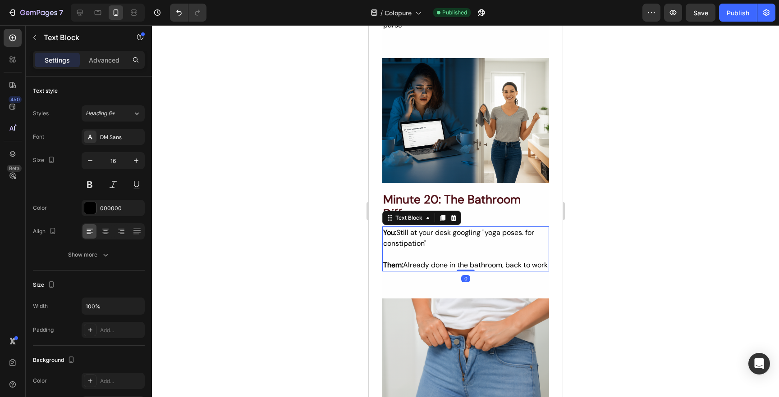
click at [526, 232] on p "You: Still at your desk googling "yoga poses. for constipation"" at bounding box center [465, 239] width 165 height 22
click at [748, 7] on button "Publish" at bounding box center [738, 13] width 38 height 18
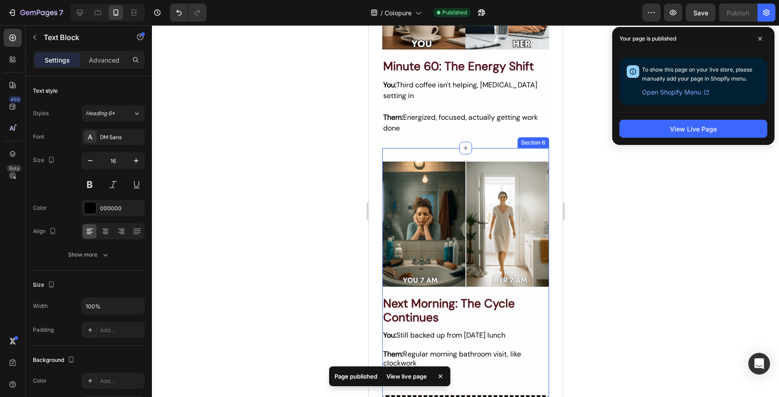
scroll to position [1072, 0]
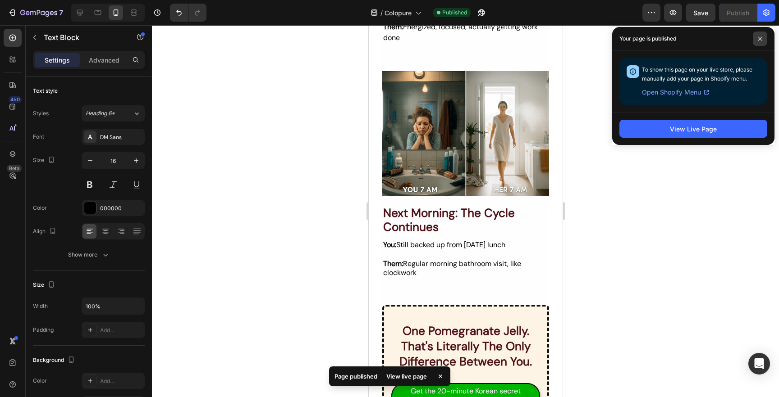
click at [763, 33] on span at bounding box center [760, 39] width 14 height 14
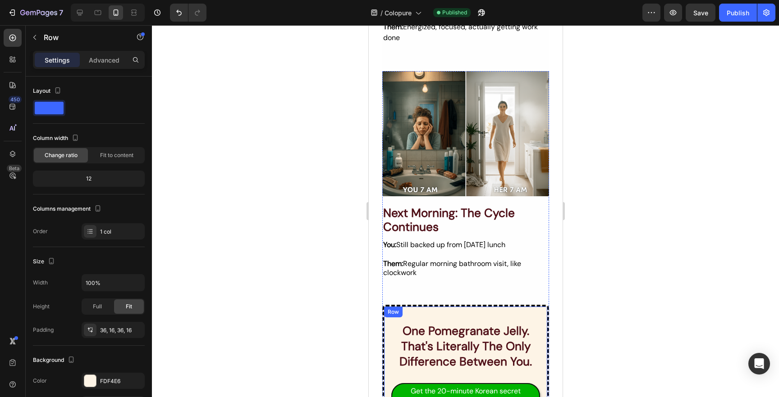
click at [497, 305] on div "one pomegranate jelly. that's literally the only difference between you. Headin…" at bounding box center [465, 383] width 167 height 157
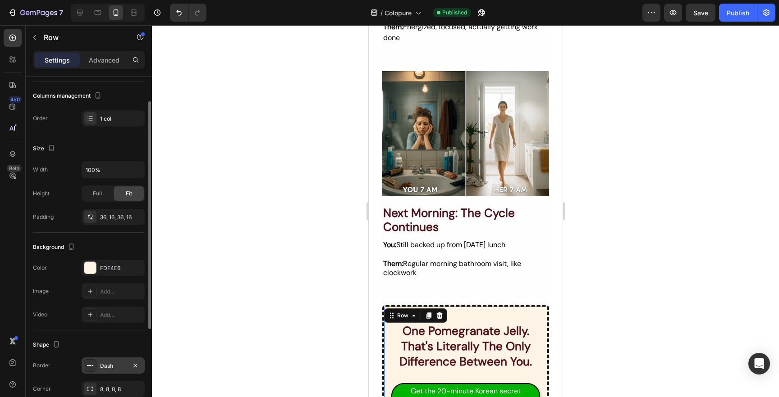
scroll to position [0, 0]
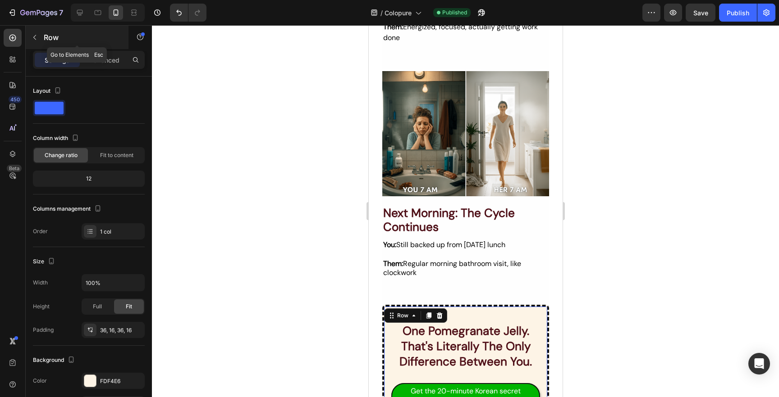
click at [38, 27] on div "Row" at bounding box center [77, 37] width 103 height 23
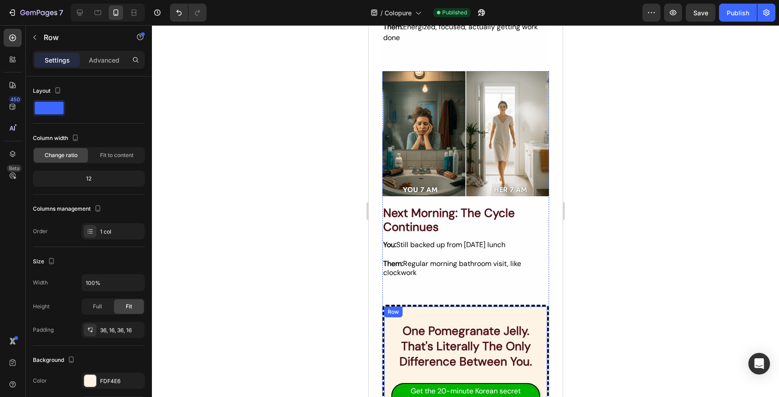
click at [474, 305] on div "one pomegranate jelly. that's literally the only difference between you. Headin…" at bounding box center [465, 383] width 167 height 157
click at [543, 314] on div "one pomegranate jelly. that's literally the only difference between you. Headin…" at bounding box center [465, 383] width 167 height 157
click at [547, 305] on div "one pomegranate jelly. that's literally the only difference between you. Headin…" at bounding box center [465, 383] width 167 height 157
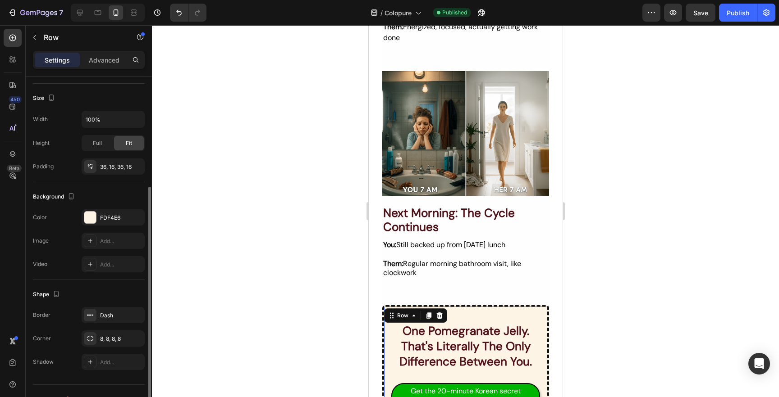
scroll to position [180, 0]
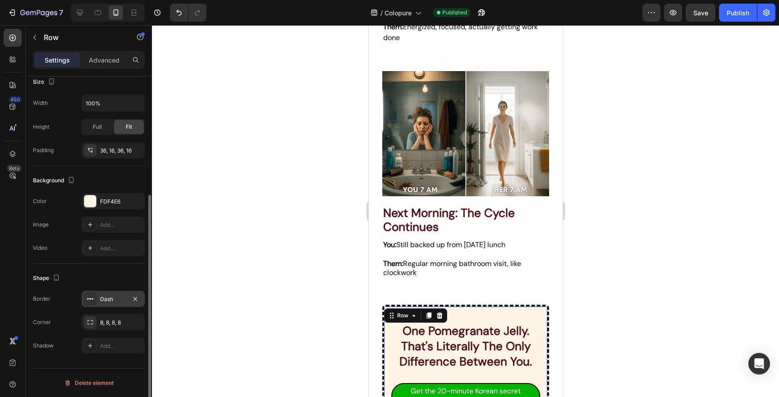
click at [99, 297] on div "Dash" at bounding box center [113, 299] width 63 height 16
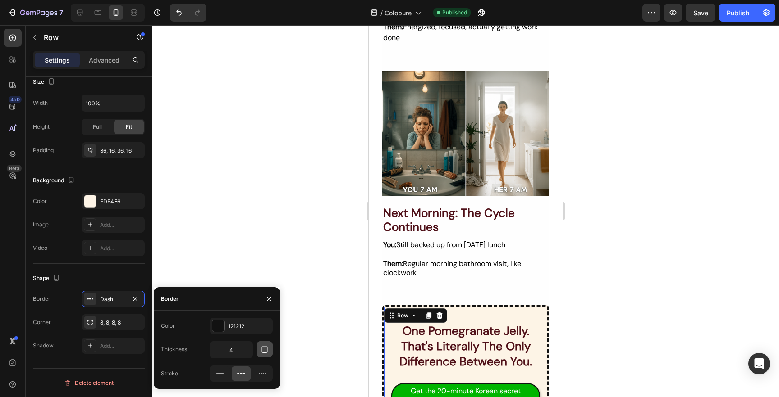
click at [262, 352] on icon "button" at bounding box center [264, 349] width 9 height 9
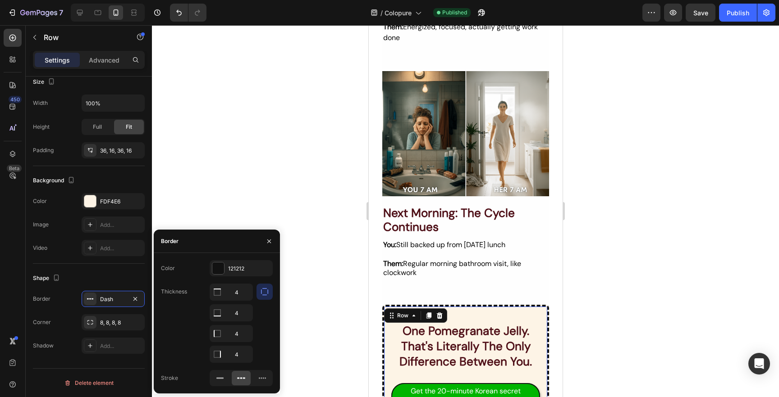
click at [168, 341] on div "Thickness 4 4 4 4" at bounding box center [217, 323] width 112 height 79
click at [259, 375] on icon at bounding box center [262, 378] width 9 height 9
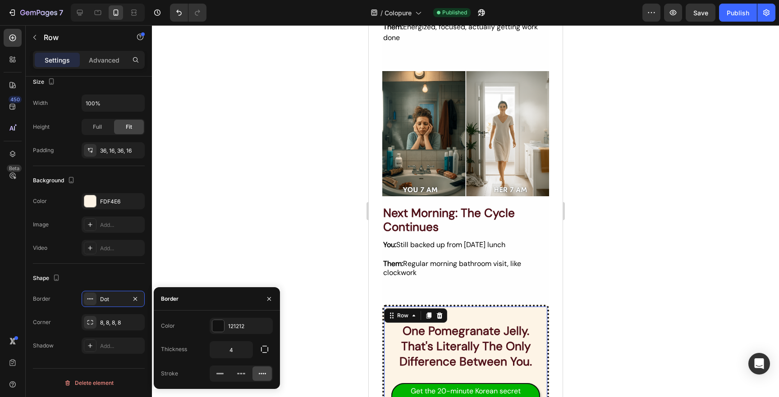
click at [300, 324] on div at bounding box center [465, 211] width 627 height 372
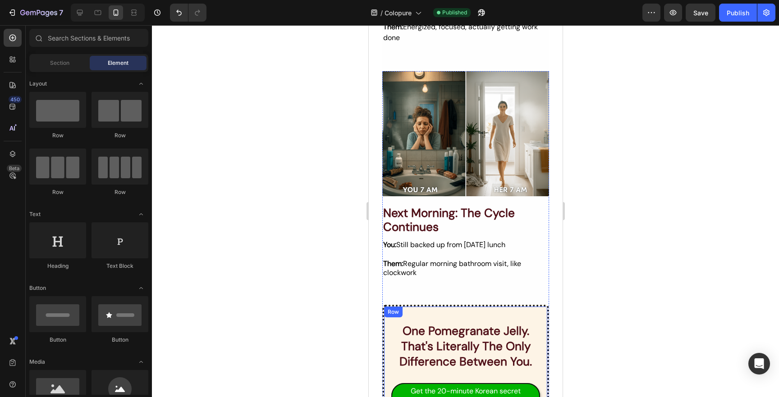
click at [420, 305] on div "one pomegranate jelly. that's literally the only difference between you. Headin…" at bounding box center [465, 383] width 167 height 157
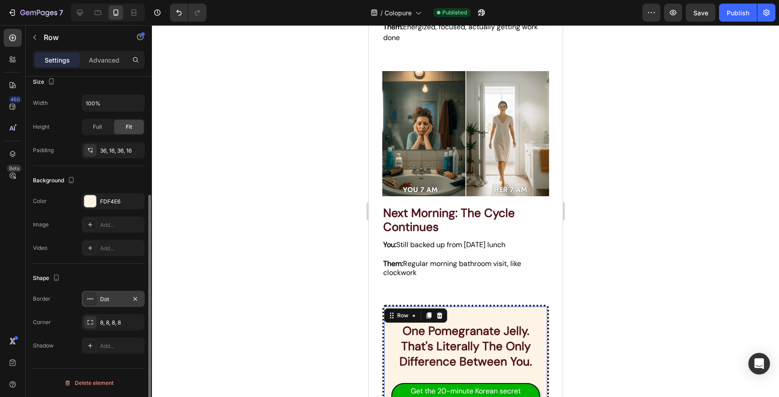
click at [88, 298] on icon at bounding box center [90, 299] width 7 height 7
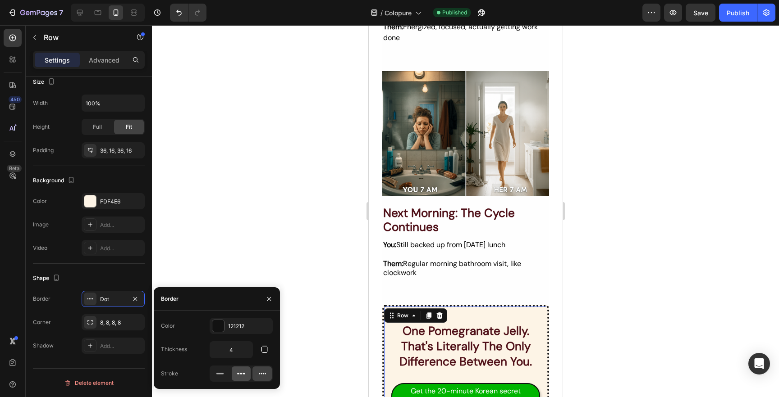
click at [237, 373] on icon at bounding box center [241, 374] width 9 height 9
click at [324, 298] on div at bounding box center [465, 211] width 627 height 372
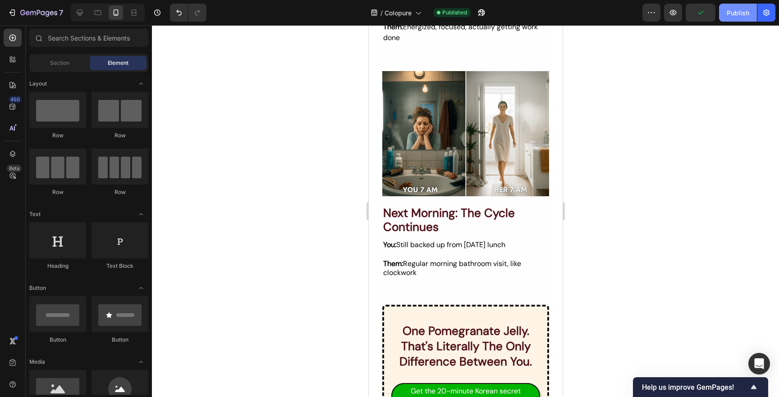
click at [734, 12] on div "Publish" at bounding box center [737, 12] width 23 height 9
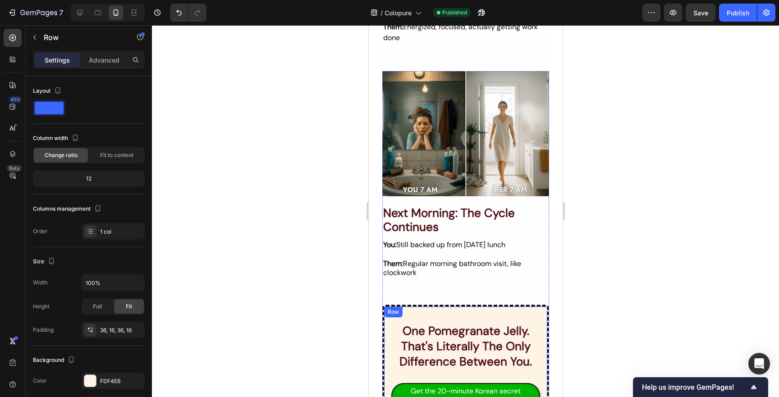
click at [486, 305] on div "one pomegranate jelly. that's literally the only difference between you. Headin…" at bounding box center [465, 383] width 167 height 157
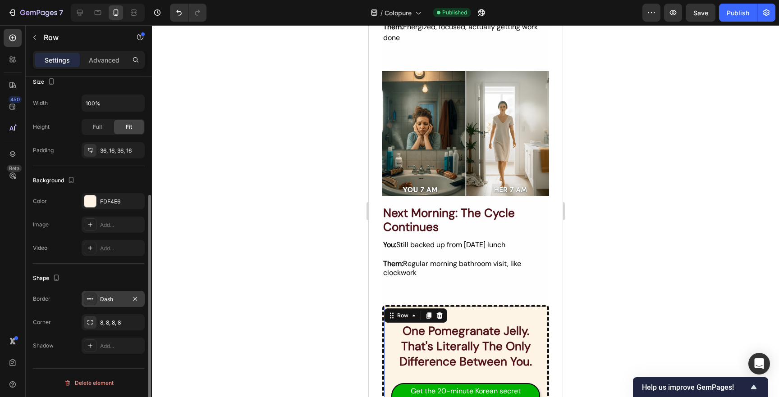
click at [97, 297] on div "Dash" at bounding box center [113, 299] width 63 height 16
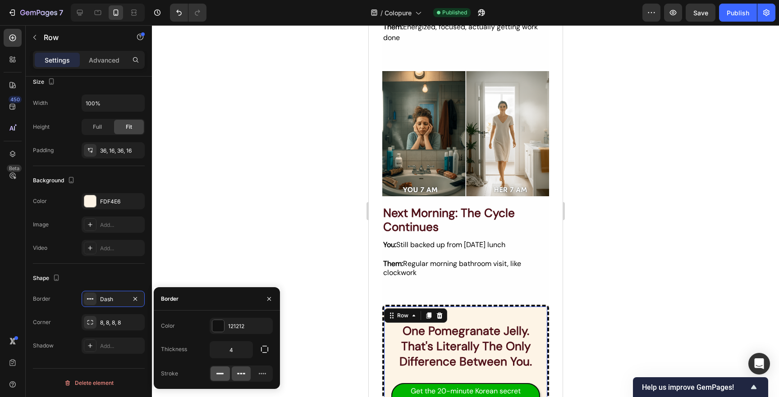
click at [217, 372] on icon at bounding box center [219, 374] width 9 height 9
click at [221, 348] on input "4" at bounding box center [231, 350] width 42 height 16
click at [228, 352] on input "4" at bounding box center [231, 350] width 42 height 16
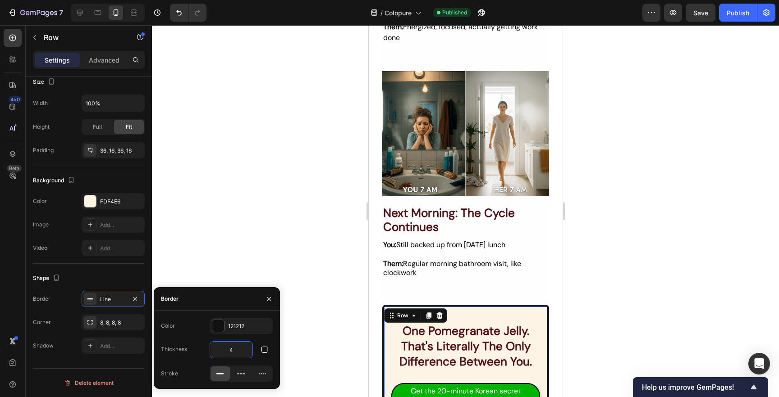
type input "2"
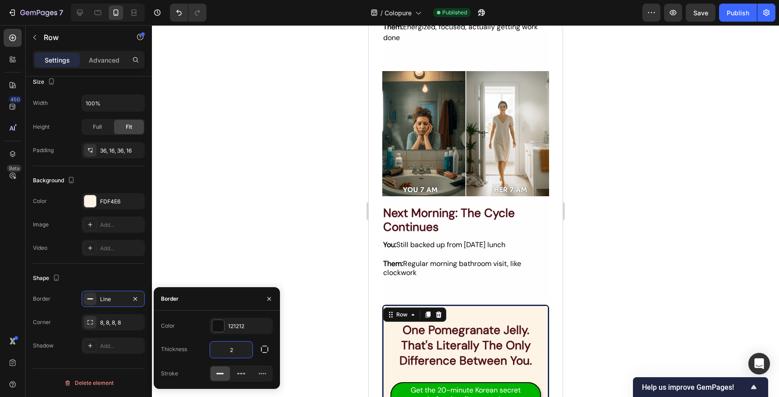
click at [337, 332] on div at bounding box center [465, 211] width 627 height 372
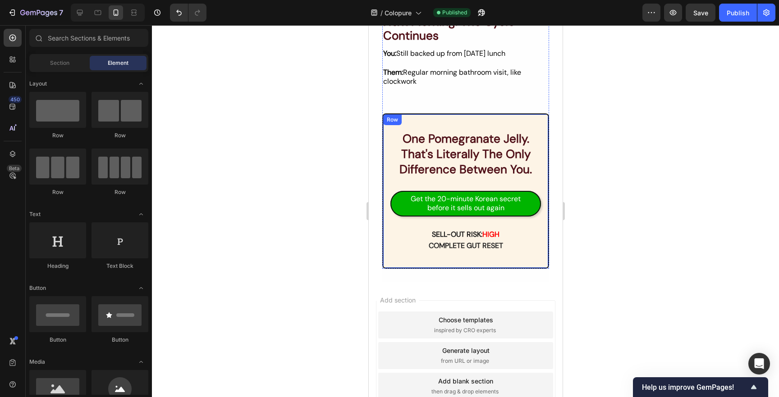
scroll to position [1307, 0]
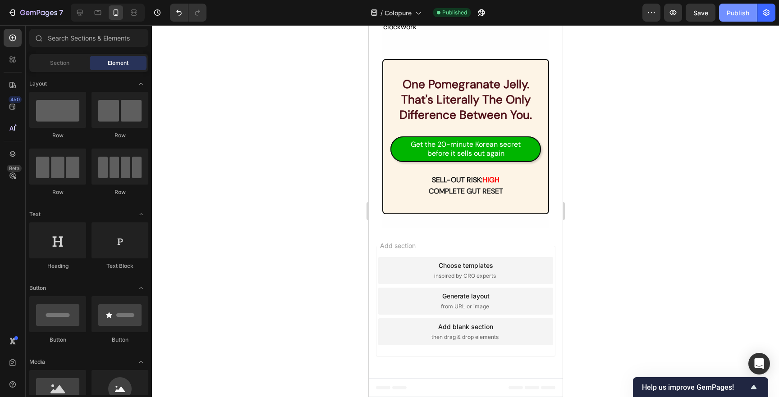
click at [740, 12] on div "Publish" at bounding box center [737, 12] width 23 height 9
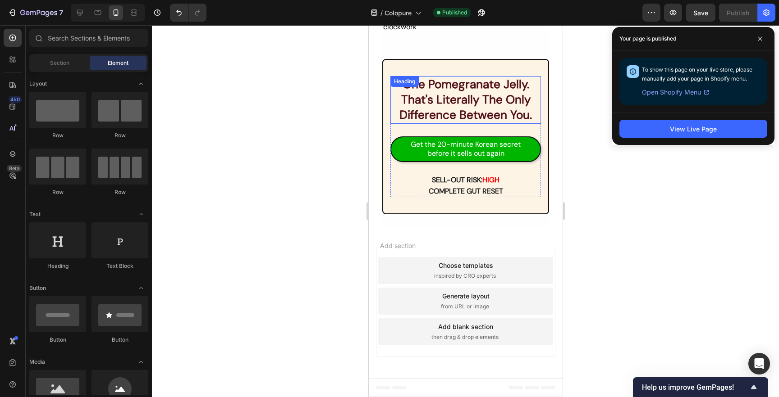
click at [525, 116] on h2 "one pomegranate jelly. that's literally the only difference between you." at bounding box center [465, 99] width 151 height 47
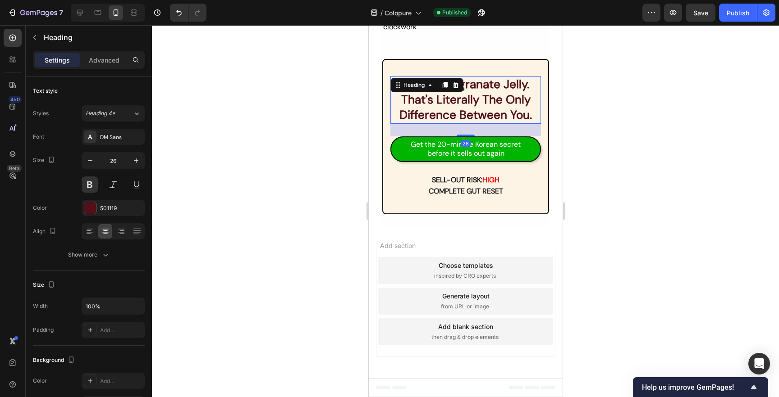
click at [527, 116] on h2 "one pomegranate jelly. that's literally the only difference between you." at bounding box center [465, 99] width 151 height 47
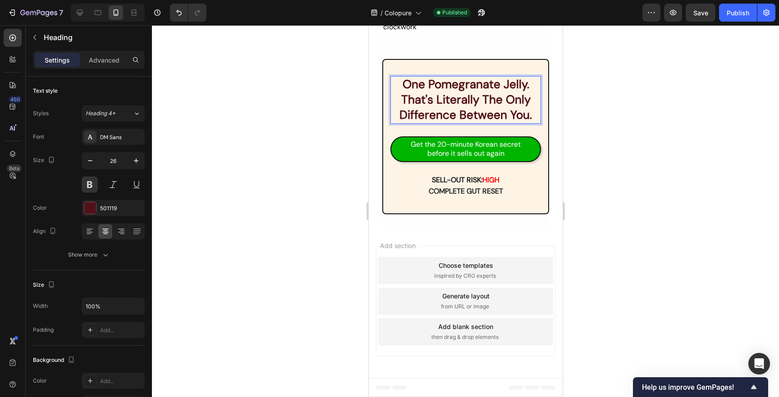
click at [530, 120] on p "one pomegranate jelly. that's literally the only difference between you." at bounding box center [465, 100] width 149 height 46
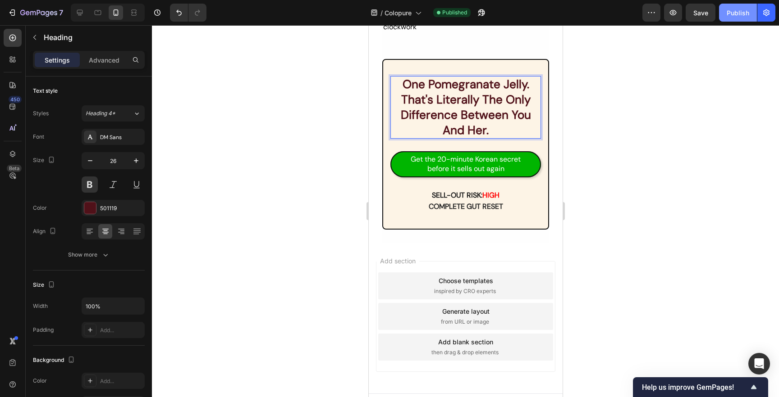
click at [734, 14] on div "Publish" at bounding box center [737, 12] width 23 height 9
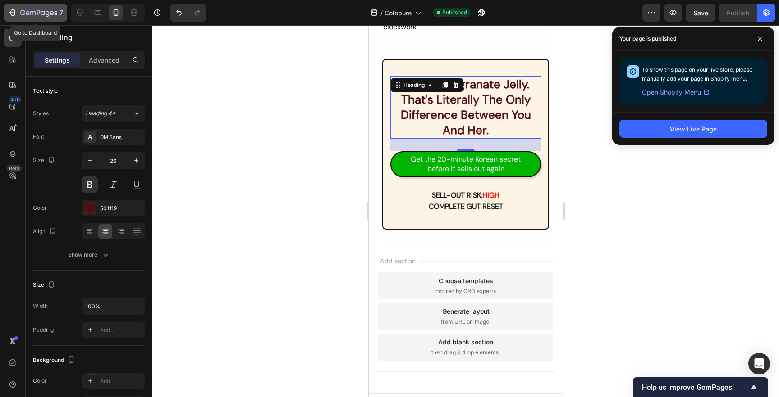
click at [24, 18] on button "7" at bounding box center [36, 13] width 64 height 18
